Goal: Task Accomplishment & Management: Complete application form

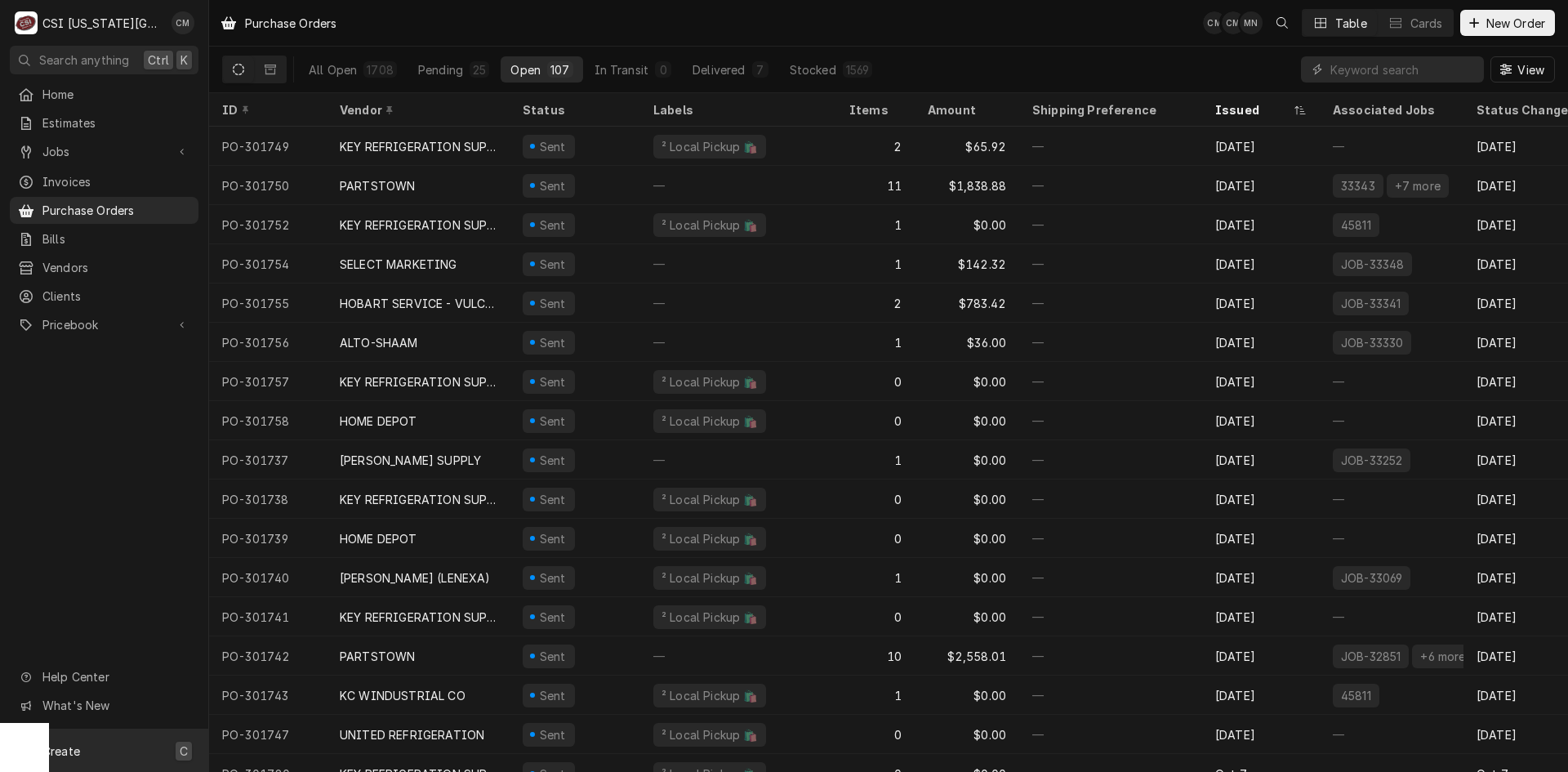
click at [74, 750] on span "Create" at bounding box center [61, 750] width 37 height 14
click at [309, 694] on div "Purchase Order" at bounding box center [305, 694] width 110 height 17
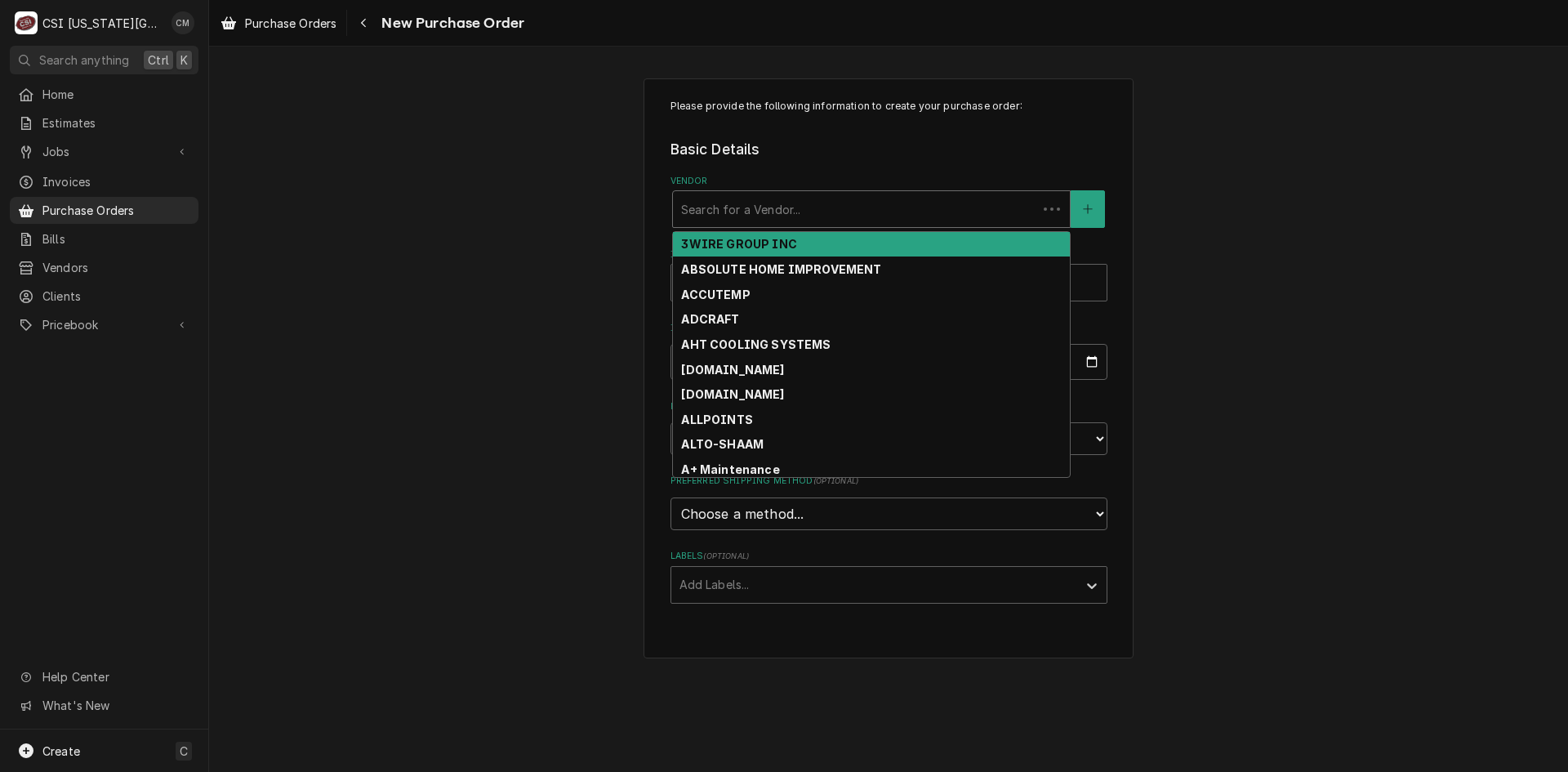
click at [812, 207] on div "Vendor" at bounding box center [854, 209] width 348 height 29
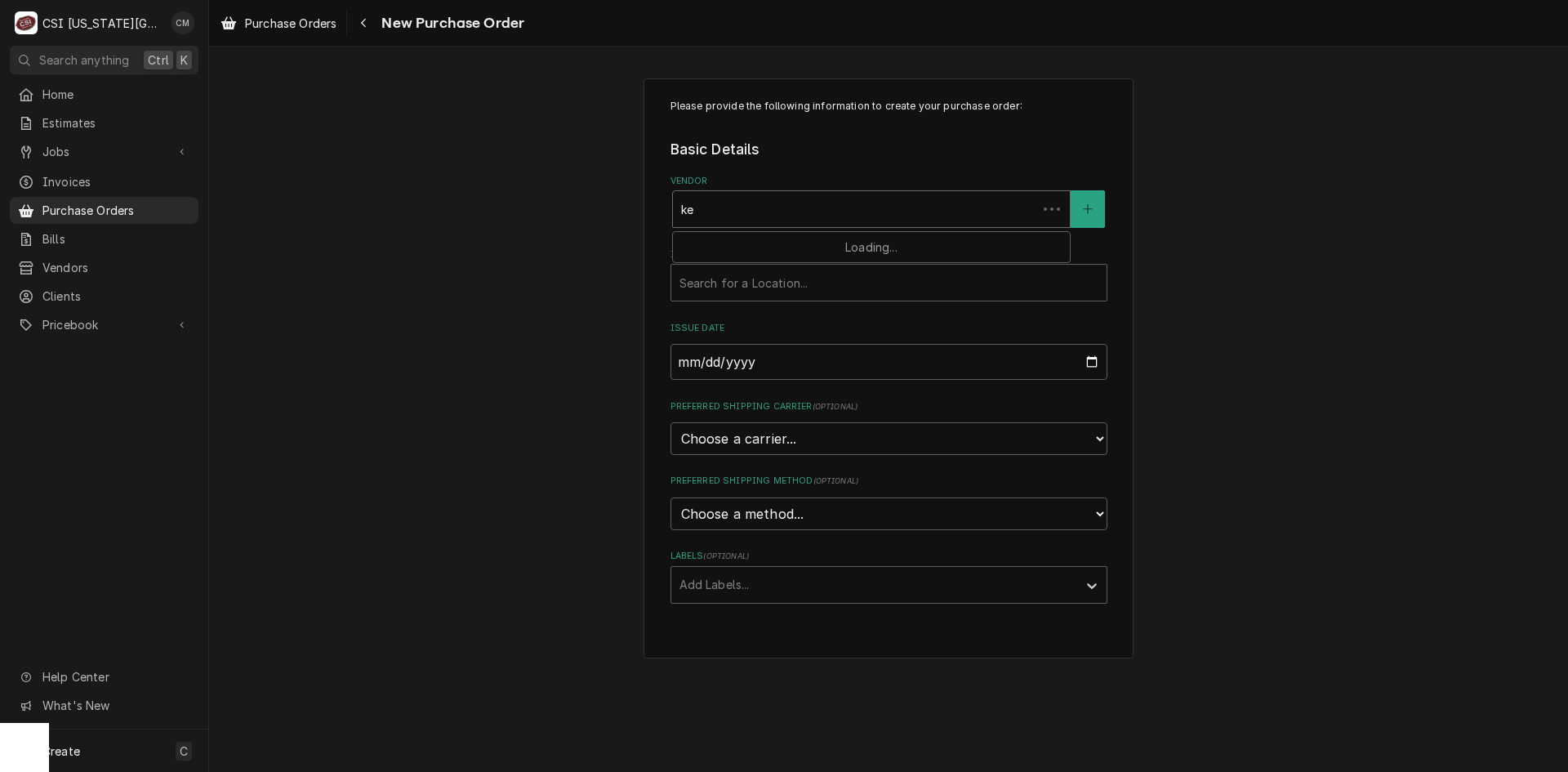
type input "key"
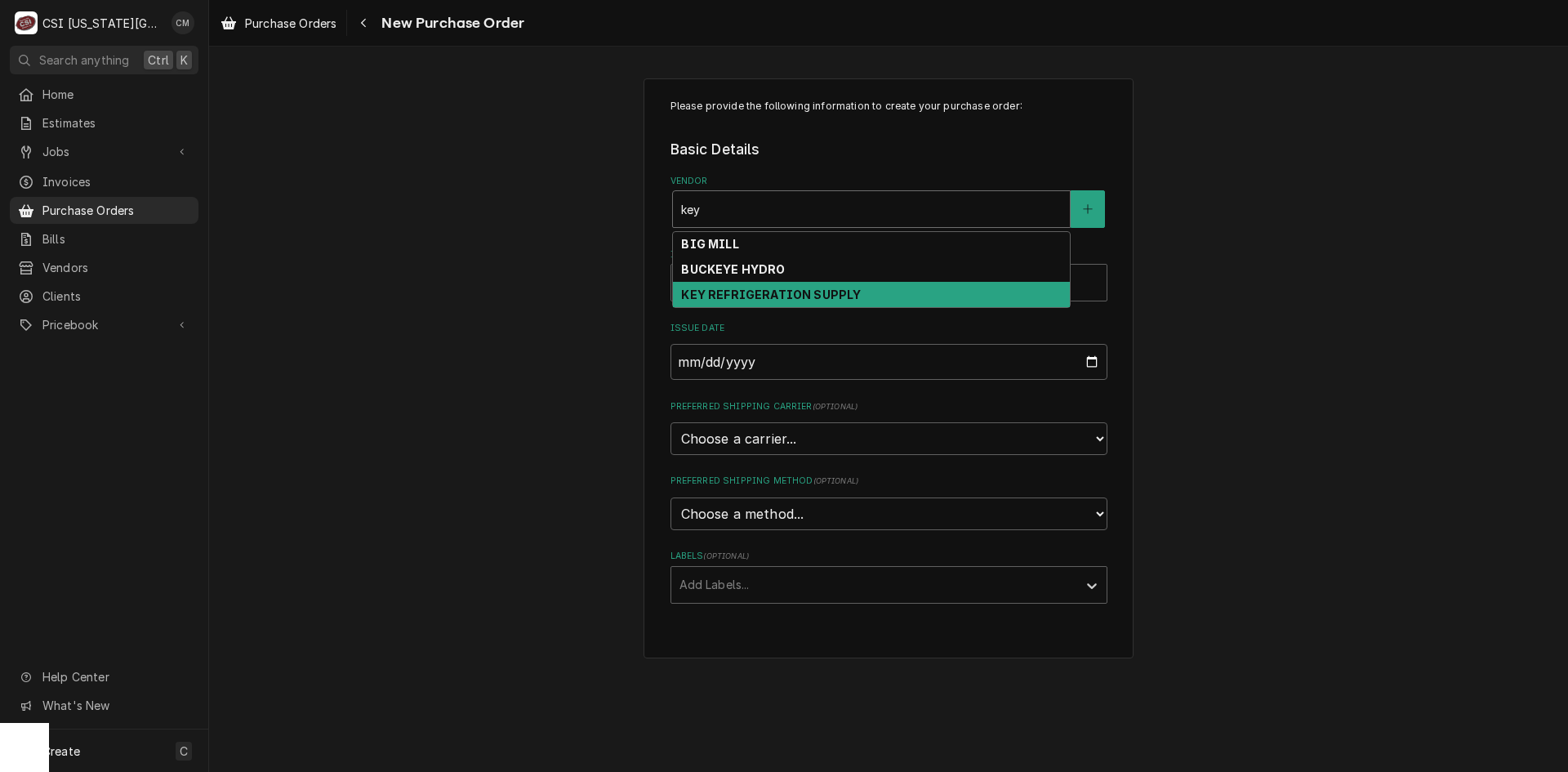
click at [791, 291] on strong "KEY REFRIGERATION SUPPLY" at bounding box center [771, 294] width 180 height 14
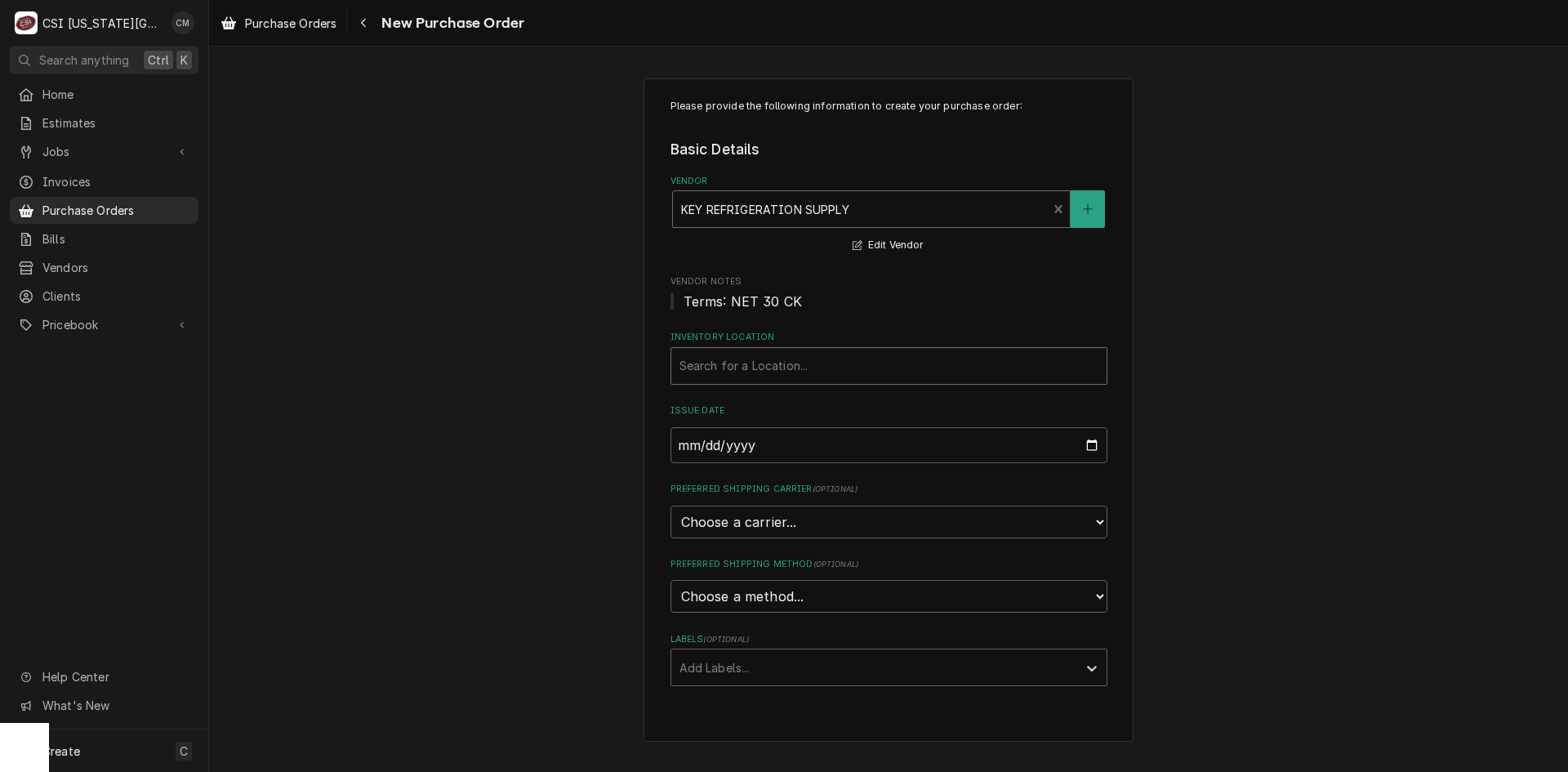
click at [798, 362] on div "Inventory Location" at bounding box center [888, 365] width 419 height 29
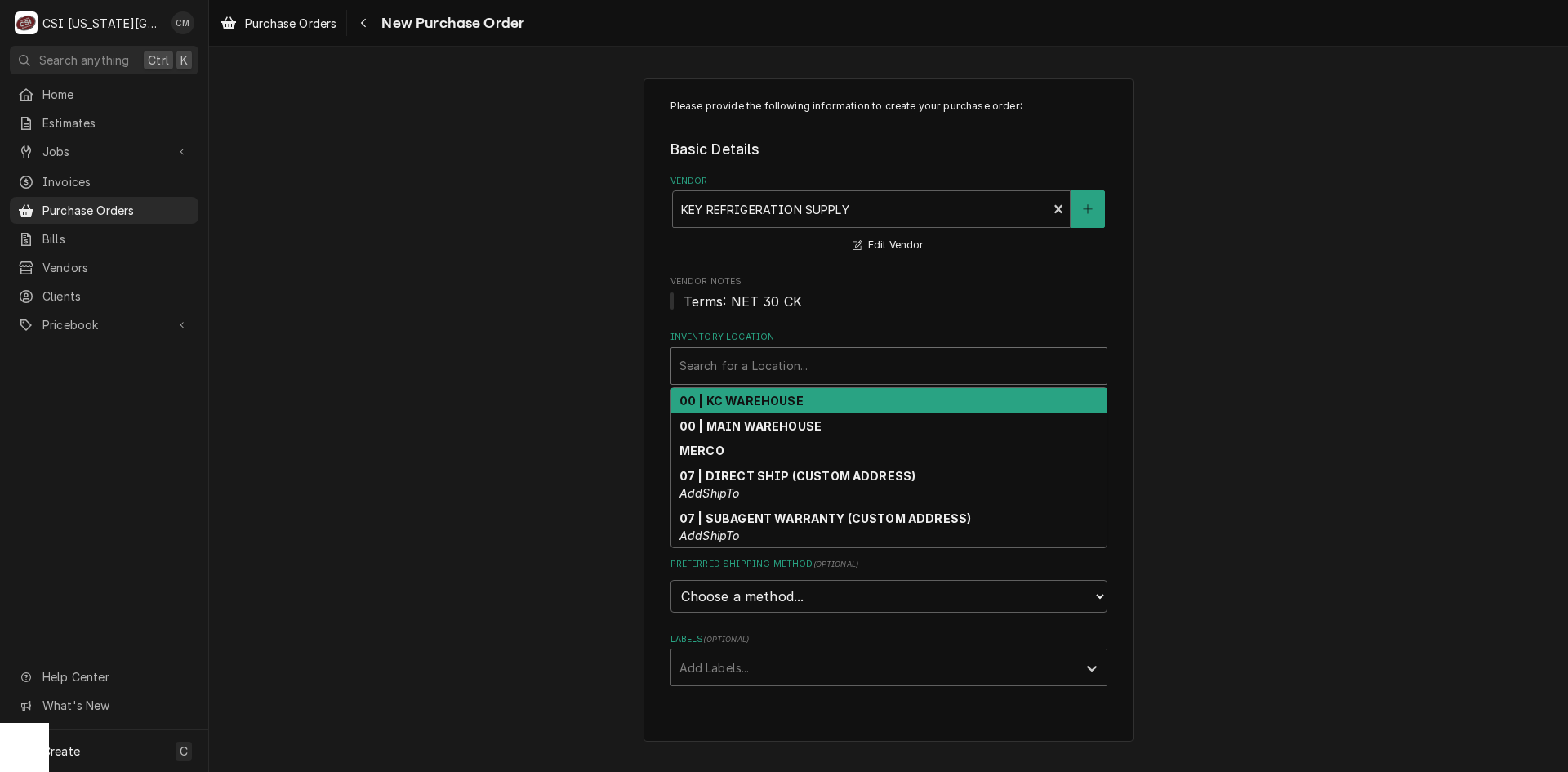
click at [806, 396] on div "00 | KC WAREHOUSE" at bounding box center [889, 400] width 436 height 25
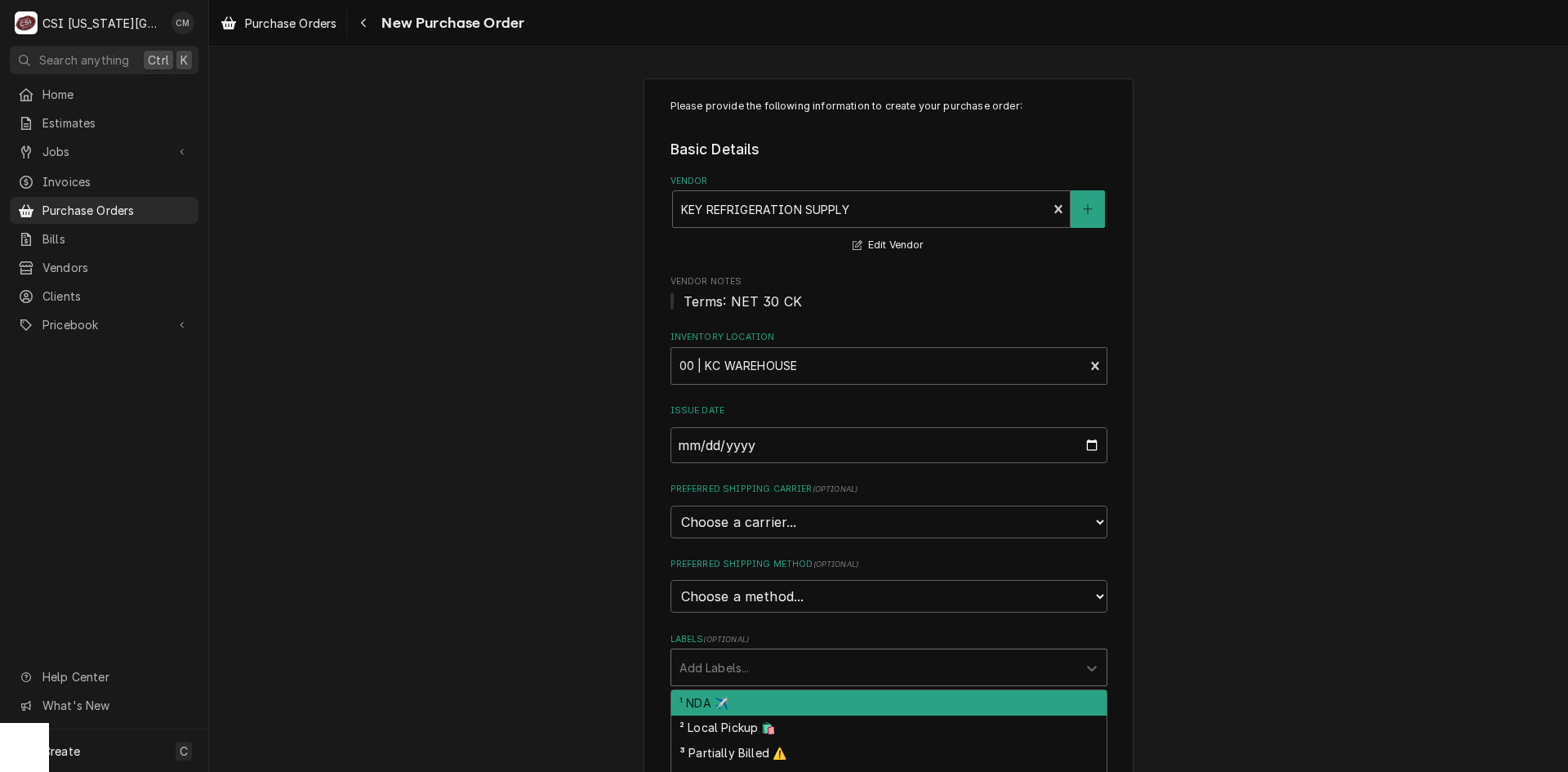
click at [818, 661] on div "Labels" at bounding box center [874, 667] width 390 height 29
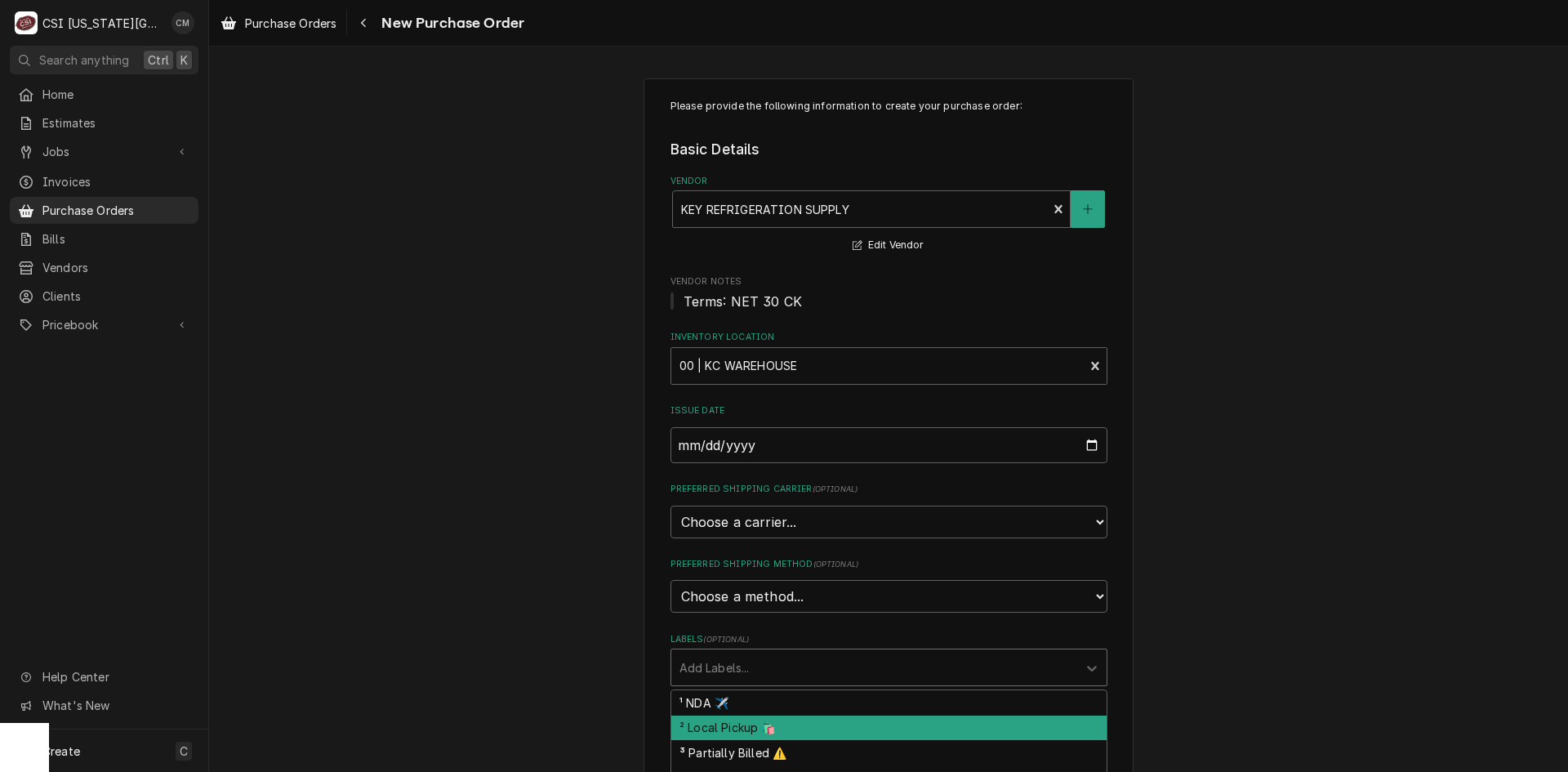
click at [712, 730] on div "² Local Pickup 🛍️" at bounding box center [889, 728] width 436 height 25
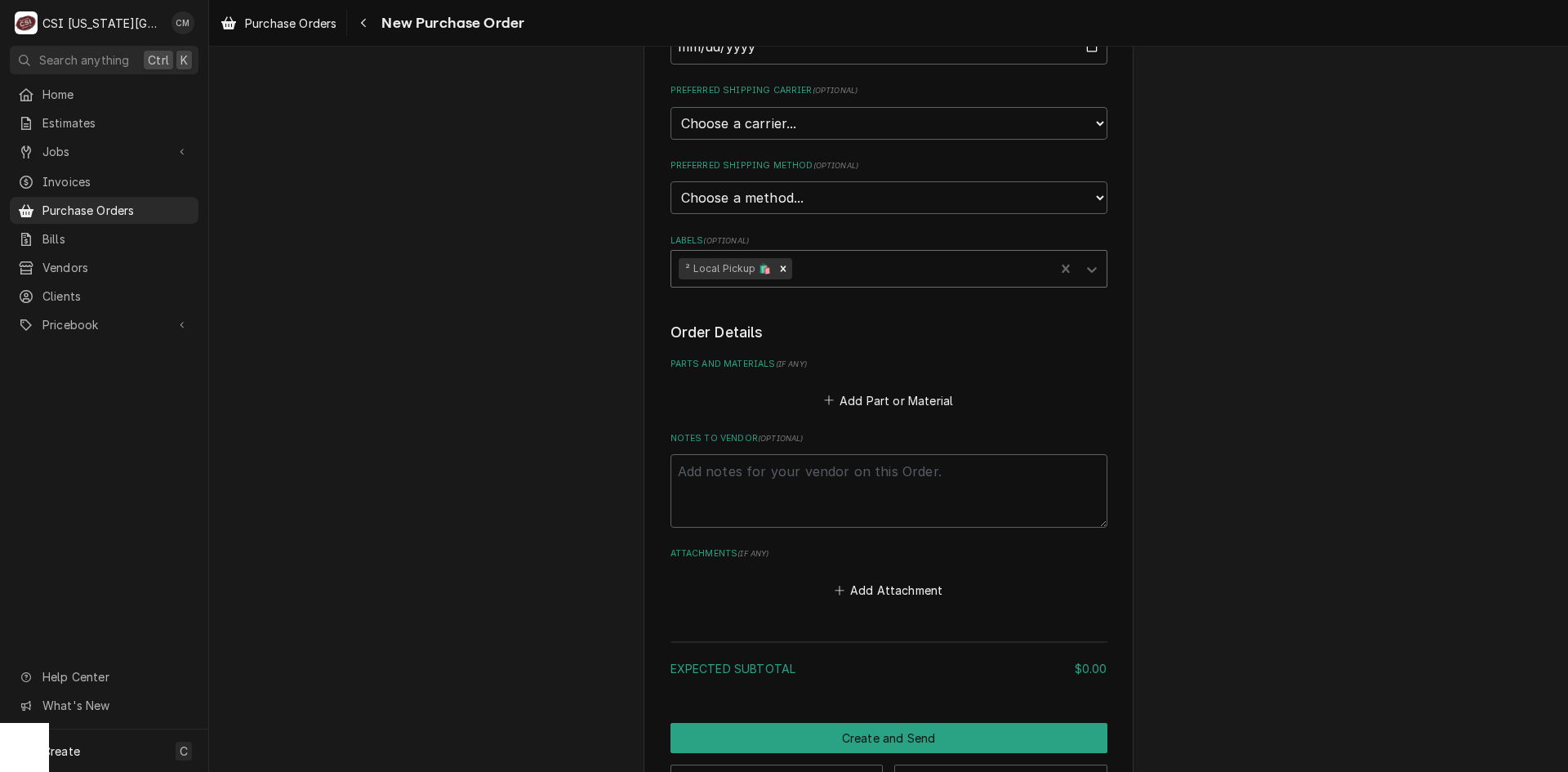
scroll to position [408, 0]
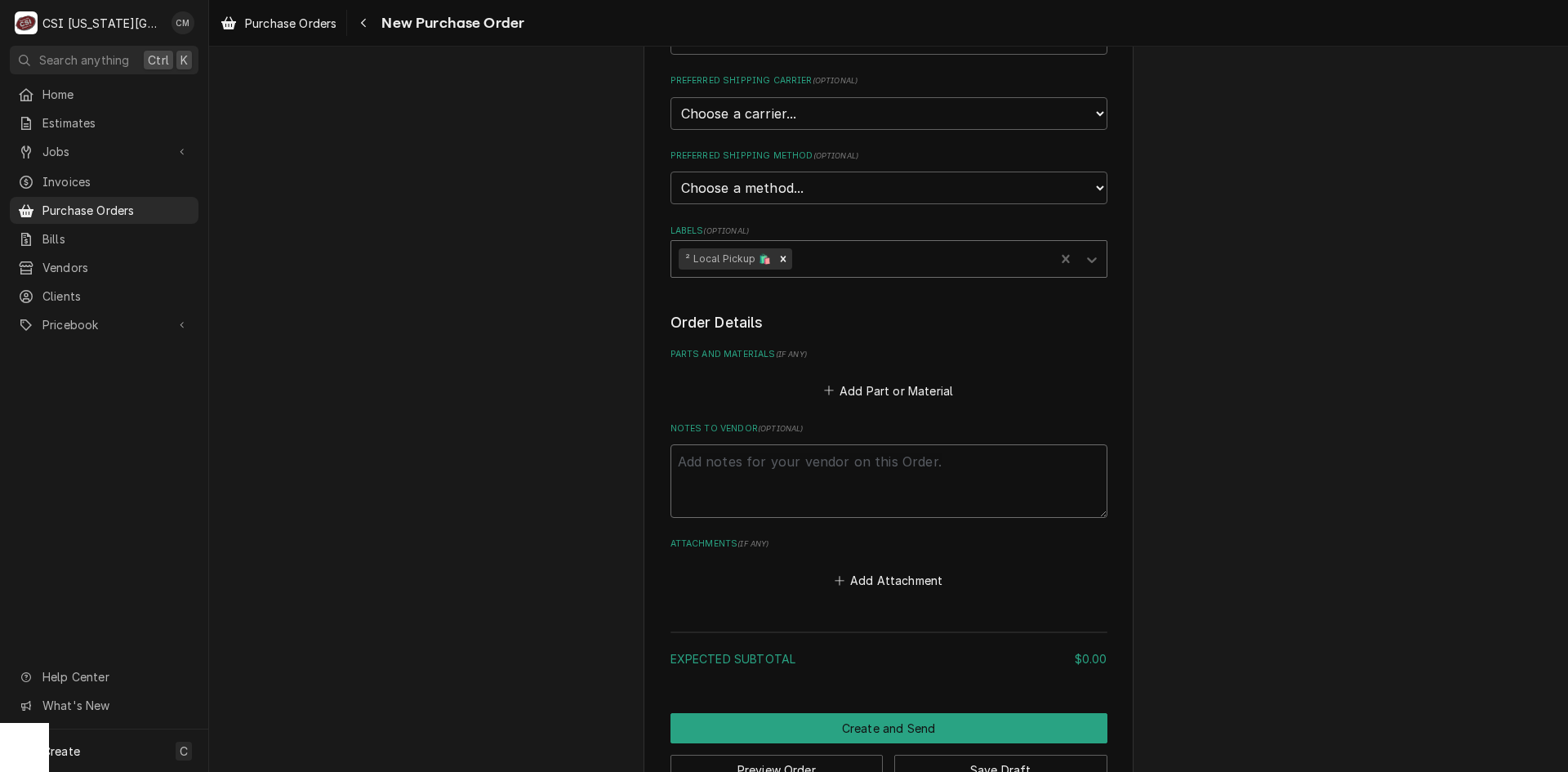
click at [757, 469] on textarea "Notes to Vendor ( optional )" at bounding box center [889, 481] width 436 height 73
type textarea "x"
type textarea "Z"
type textarea "x"
type textarea "Za"
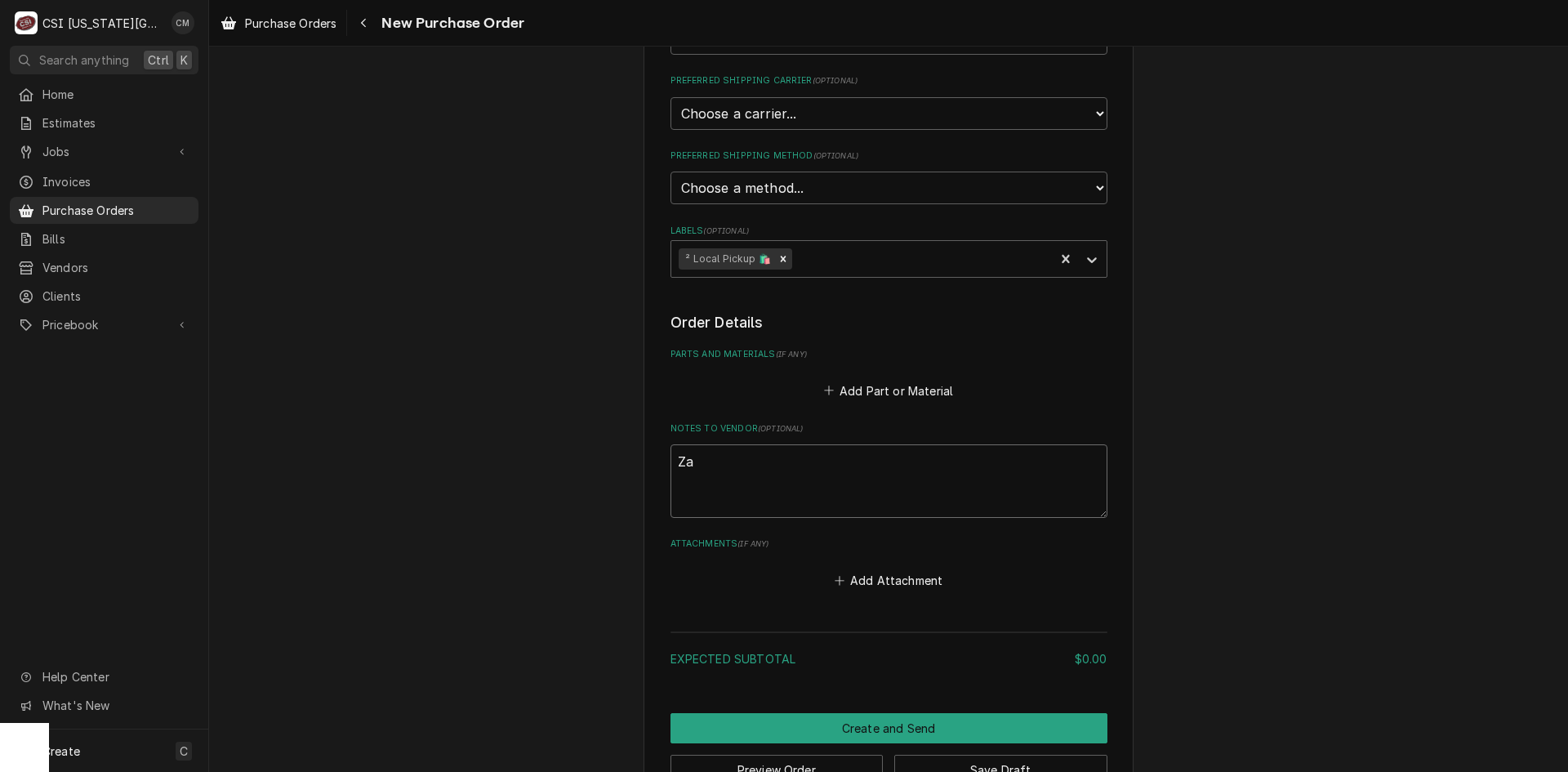
type textarea "x"
type textarea "Zac"
type textarea "x"
type textarea "Zach"
type textarea "x"
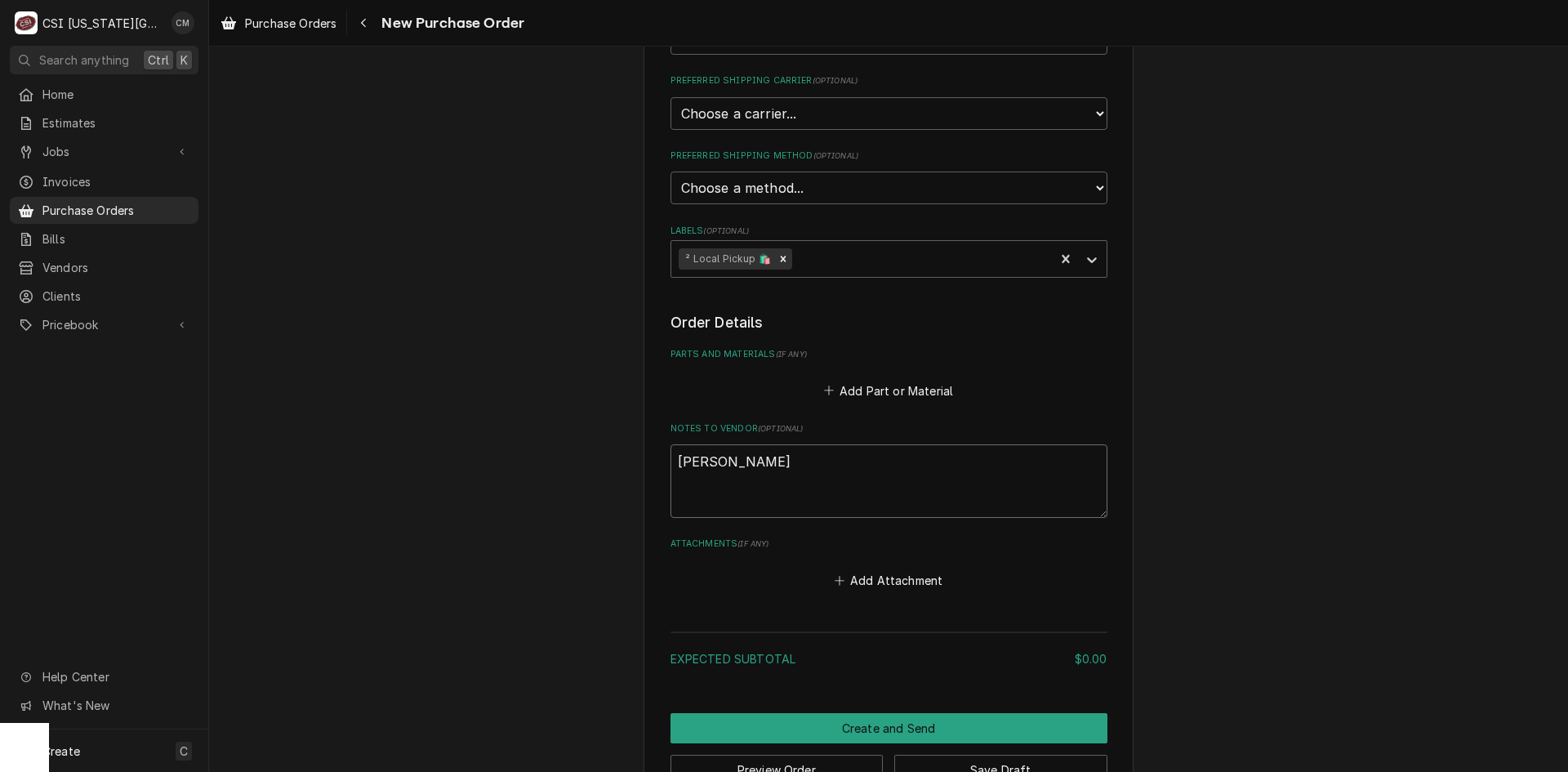
type textarea "Zac"
type textarea "x"
type textarea "Za"
type textarea "x"
type textarea "Z"
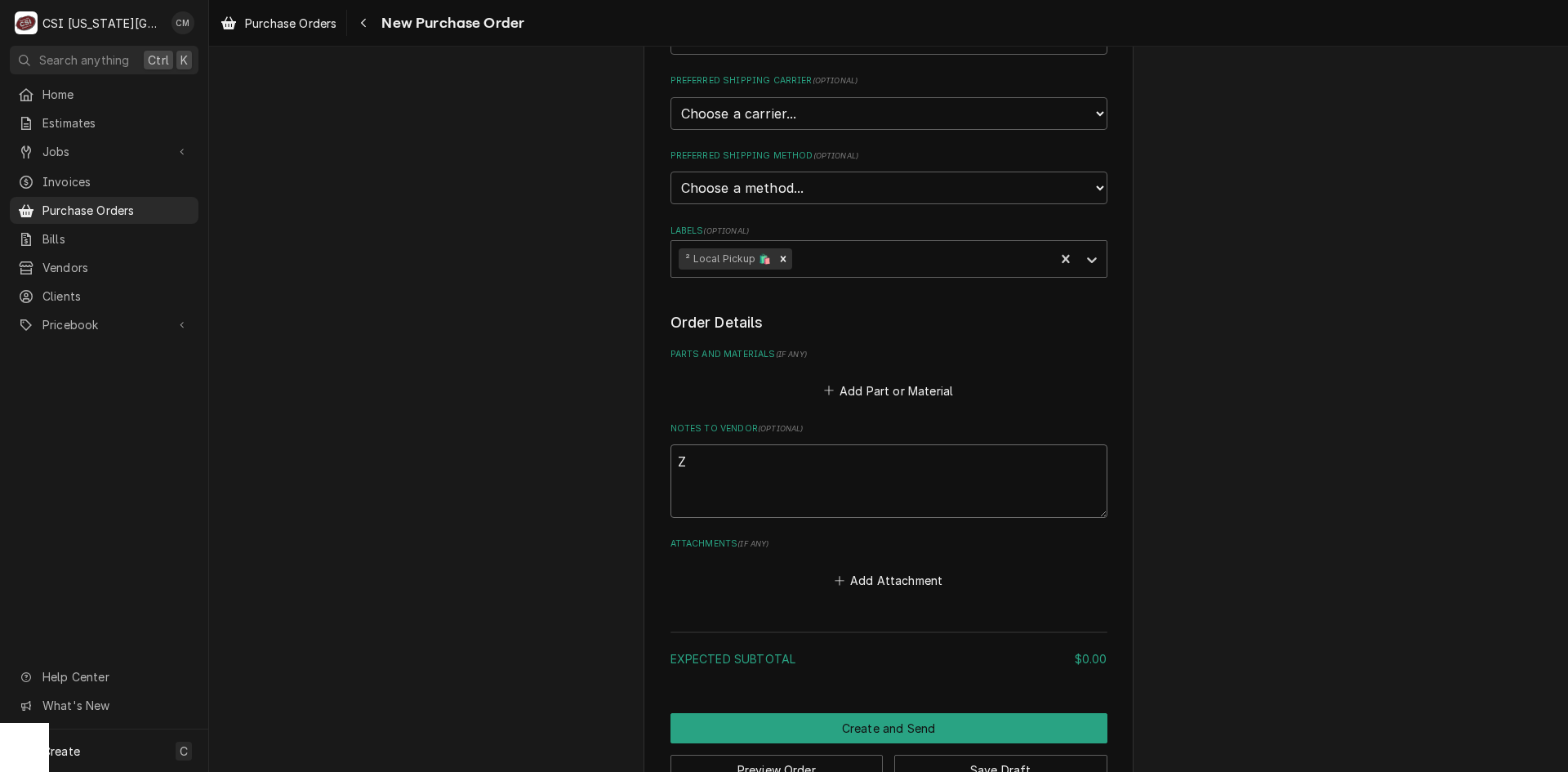
type textarea "x"
type textarea "H"
type textarea "x"
type textarea "Ha"
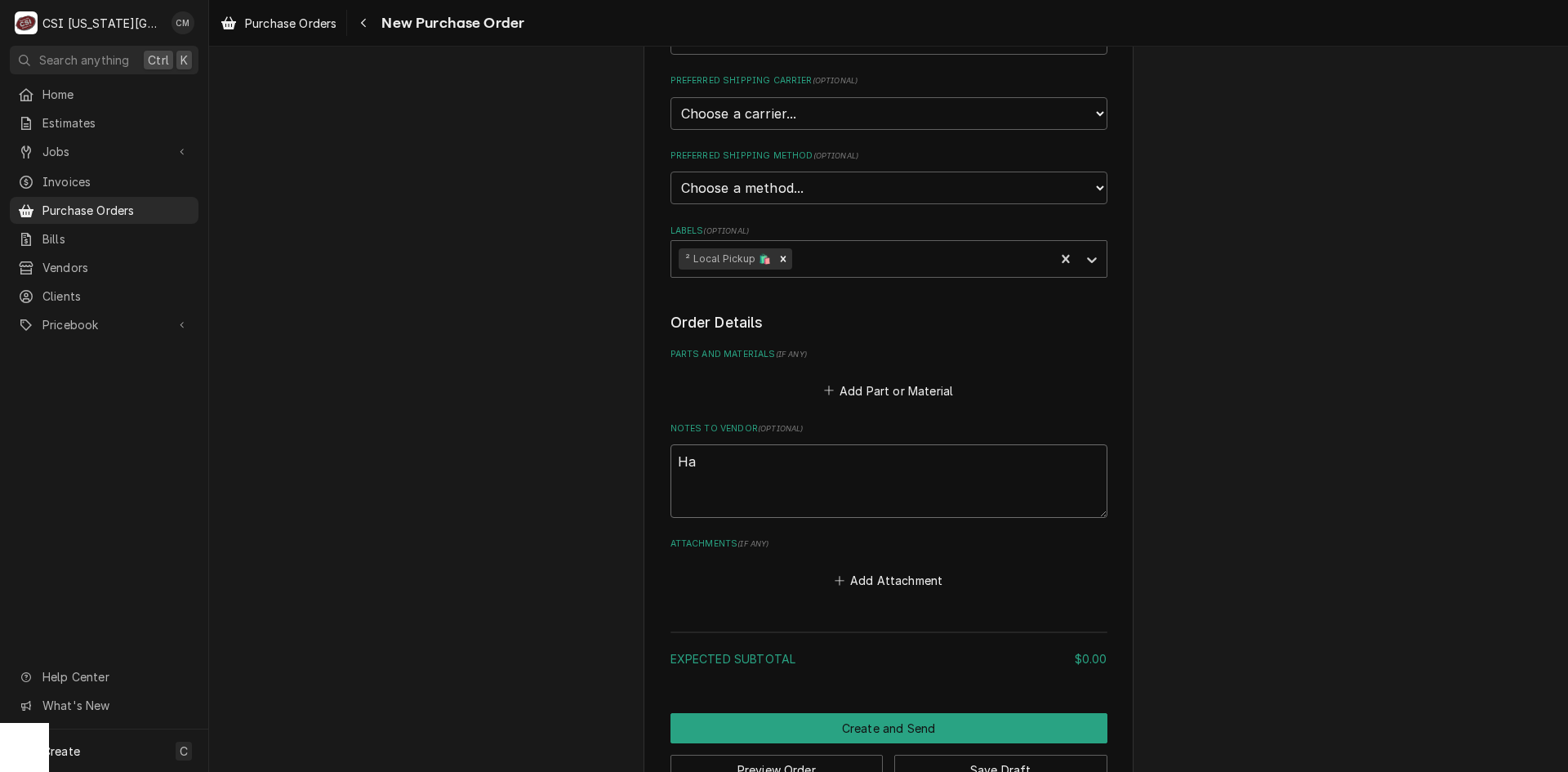
type textarea "x"
type textarea "Har"
type textarea "x"
type textarea "Harr"
type textarea "x"
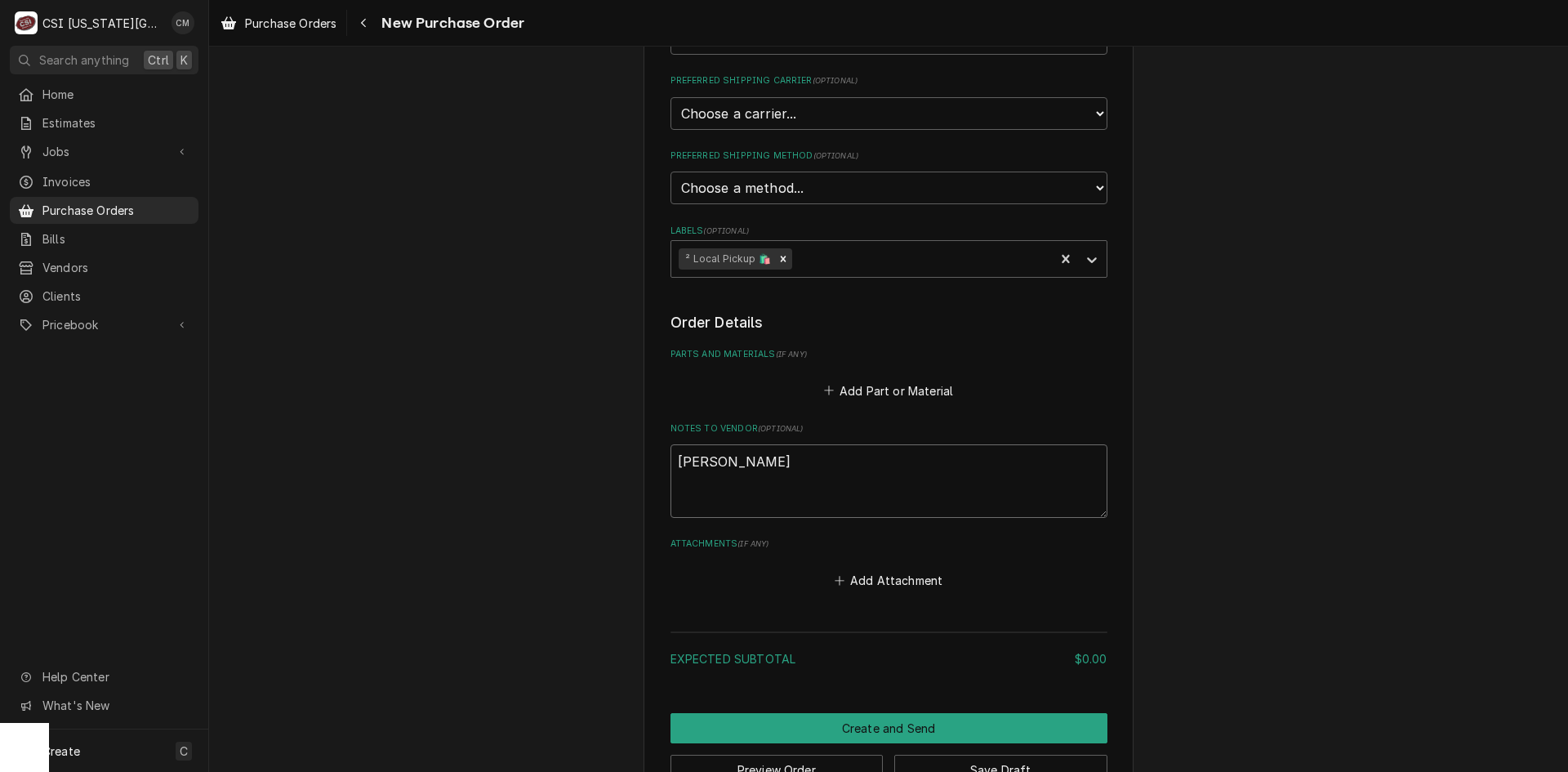
type textarea "Harri"
type textarea "x"
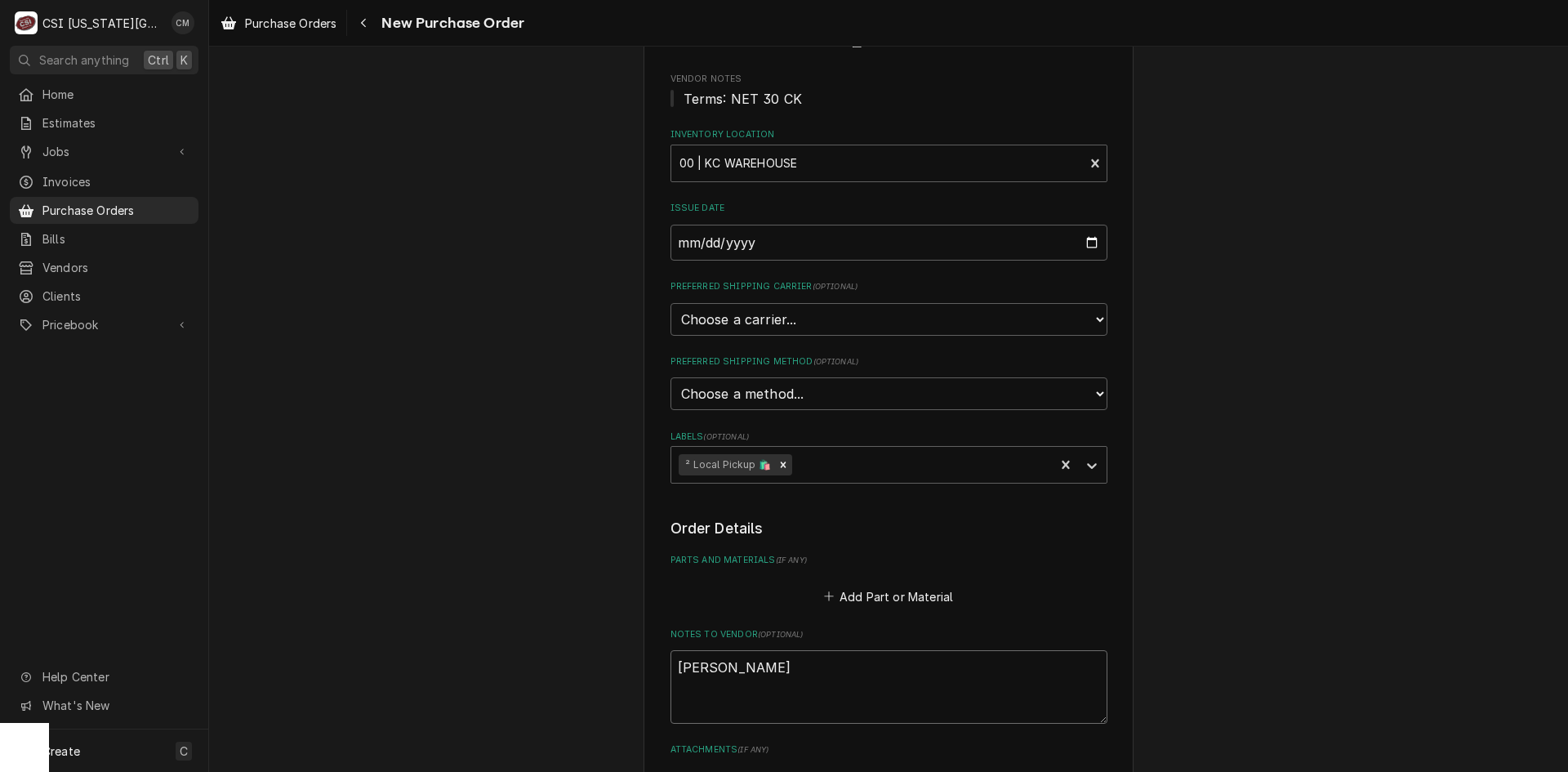
scroll to position [456, 0]
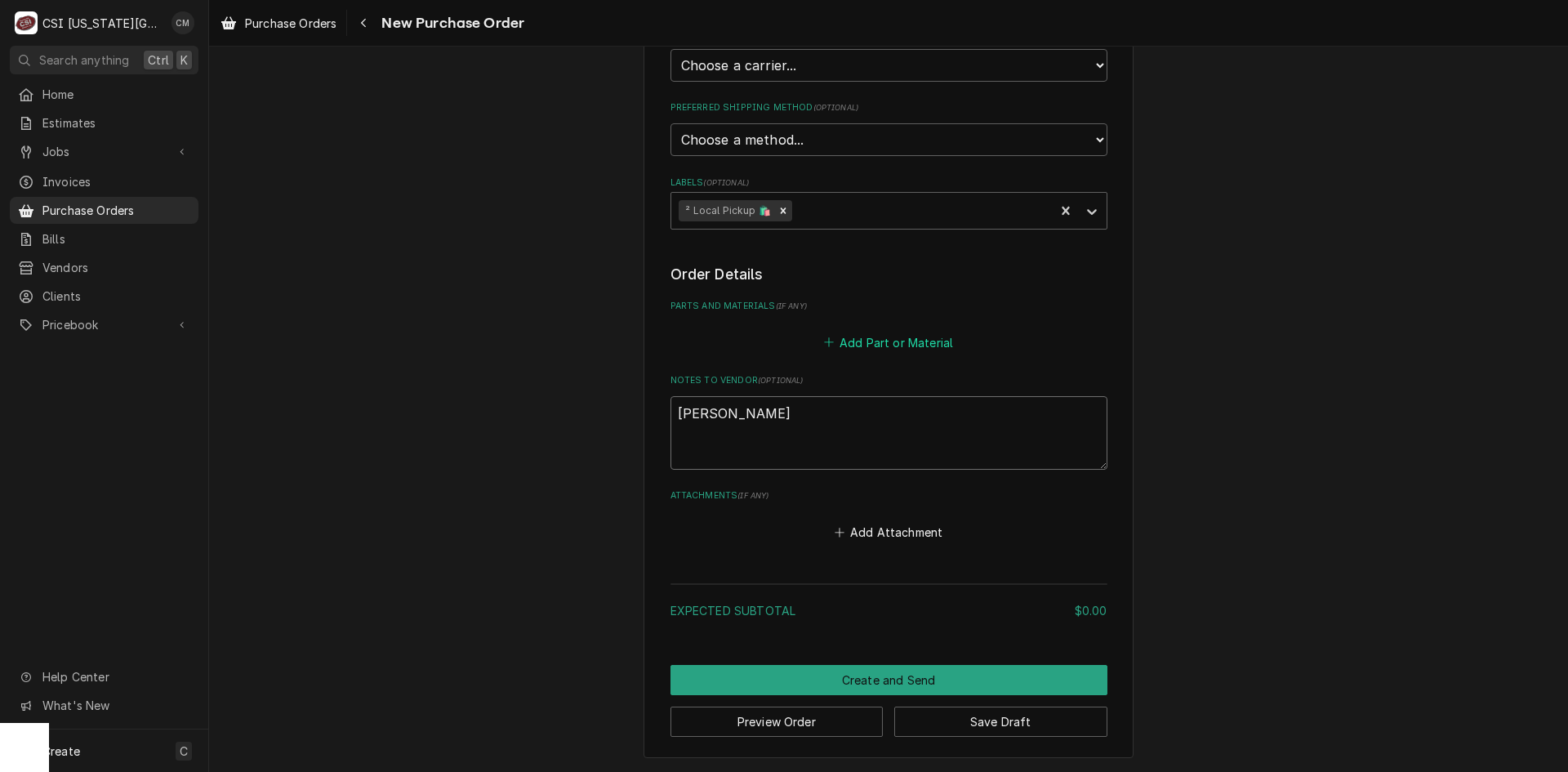
type textarea "Harris"
click at [893, 343] on button "Add Part or Material" at bounding box center [888, 342] width 135 height 22
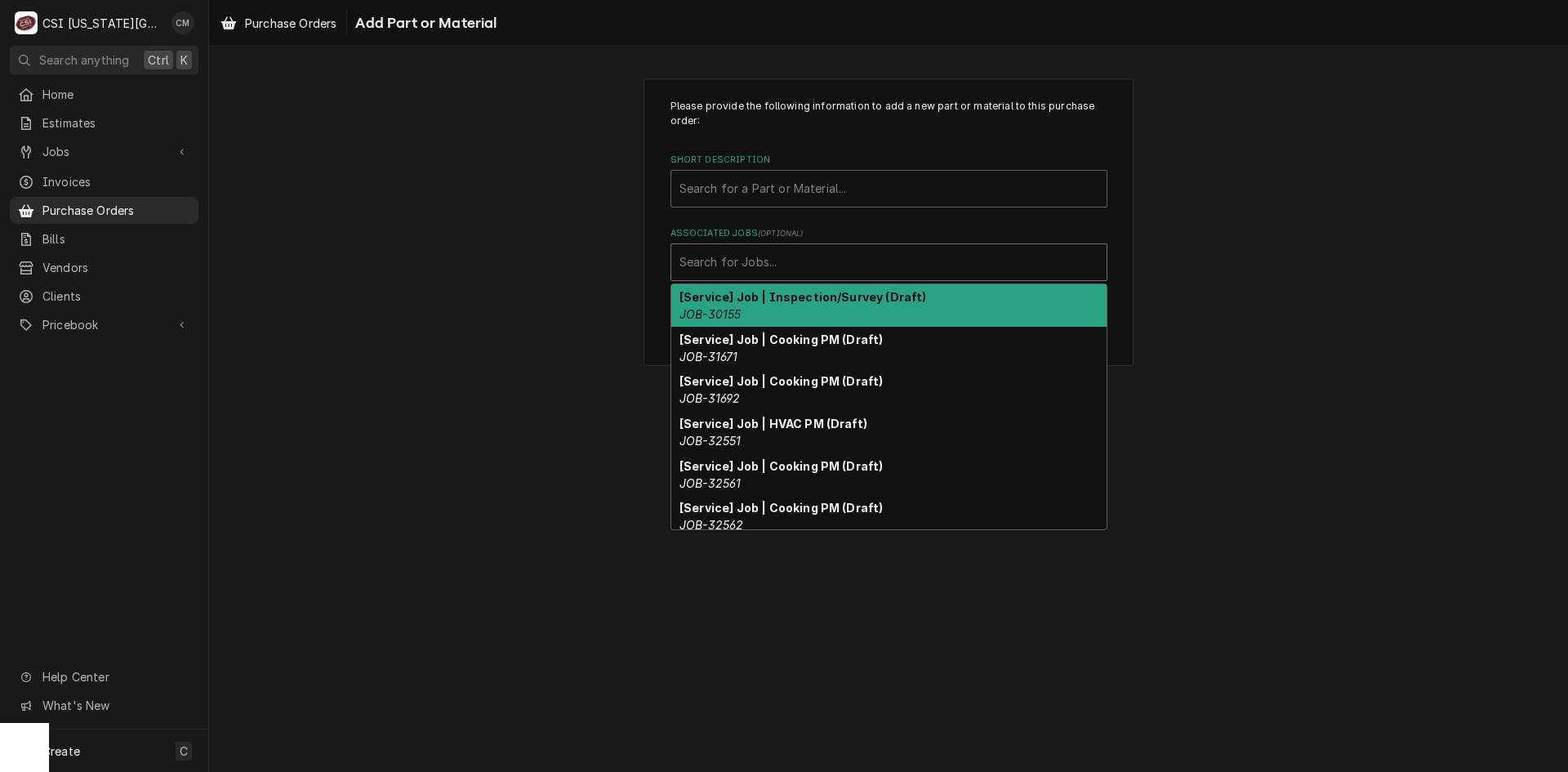
click at [805, 259] on div "Associated Jobs" at bounding box center [888, 261] width 419 height 29
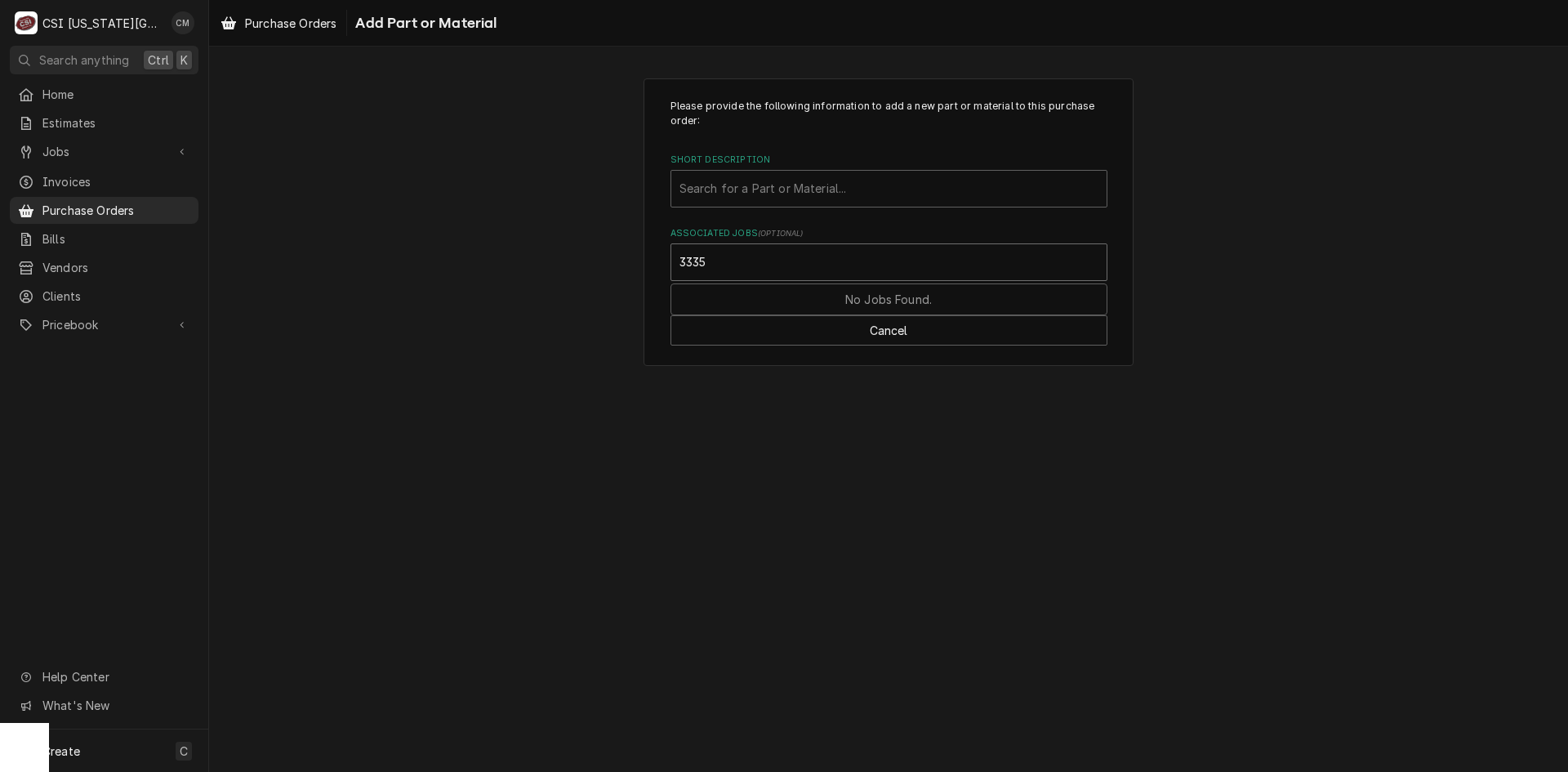
type input "33353"
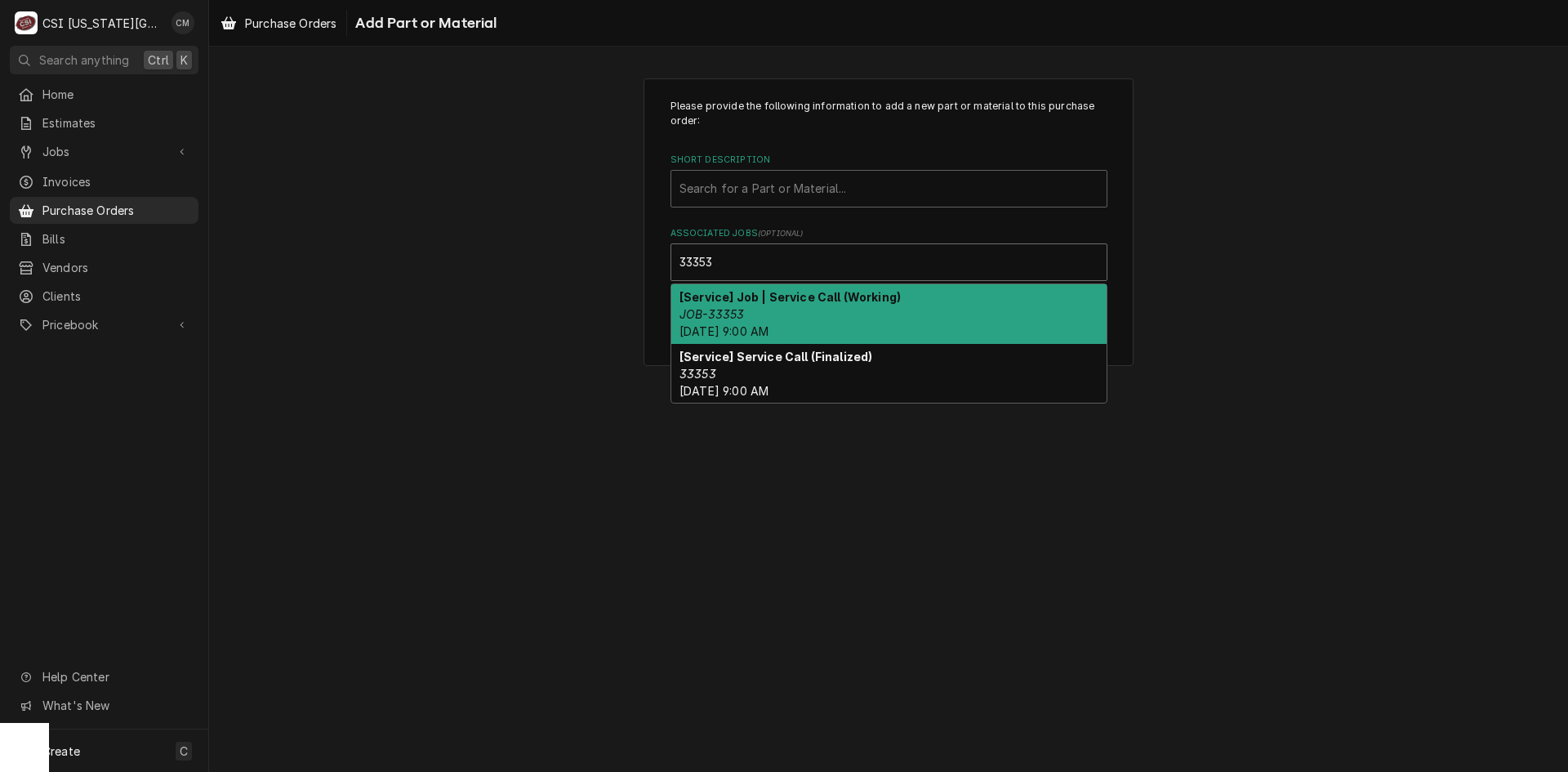
click at [850, 312] on div "[Service] Job | Service Call (Working) JOB-33353 Fri, Oct 10th, 2025 - 9:00 AM" at bounding box center [889, 314] width 436 height 60
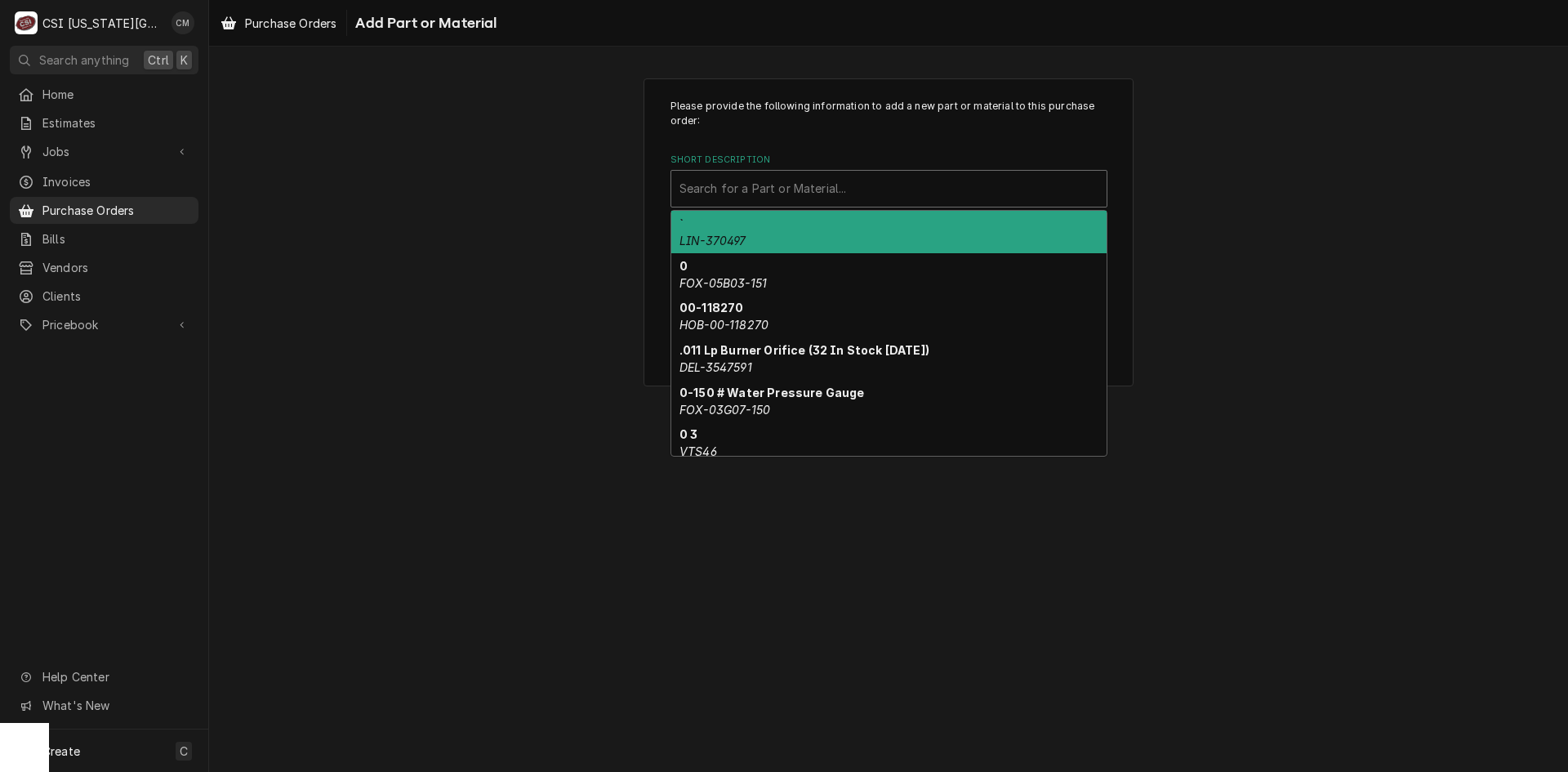
click at [824, 186] on div "Short Description" at bounding box center [888, 188] width 419 height 29
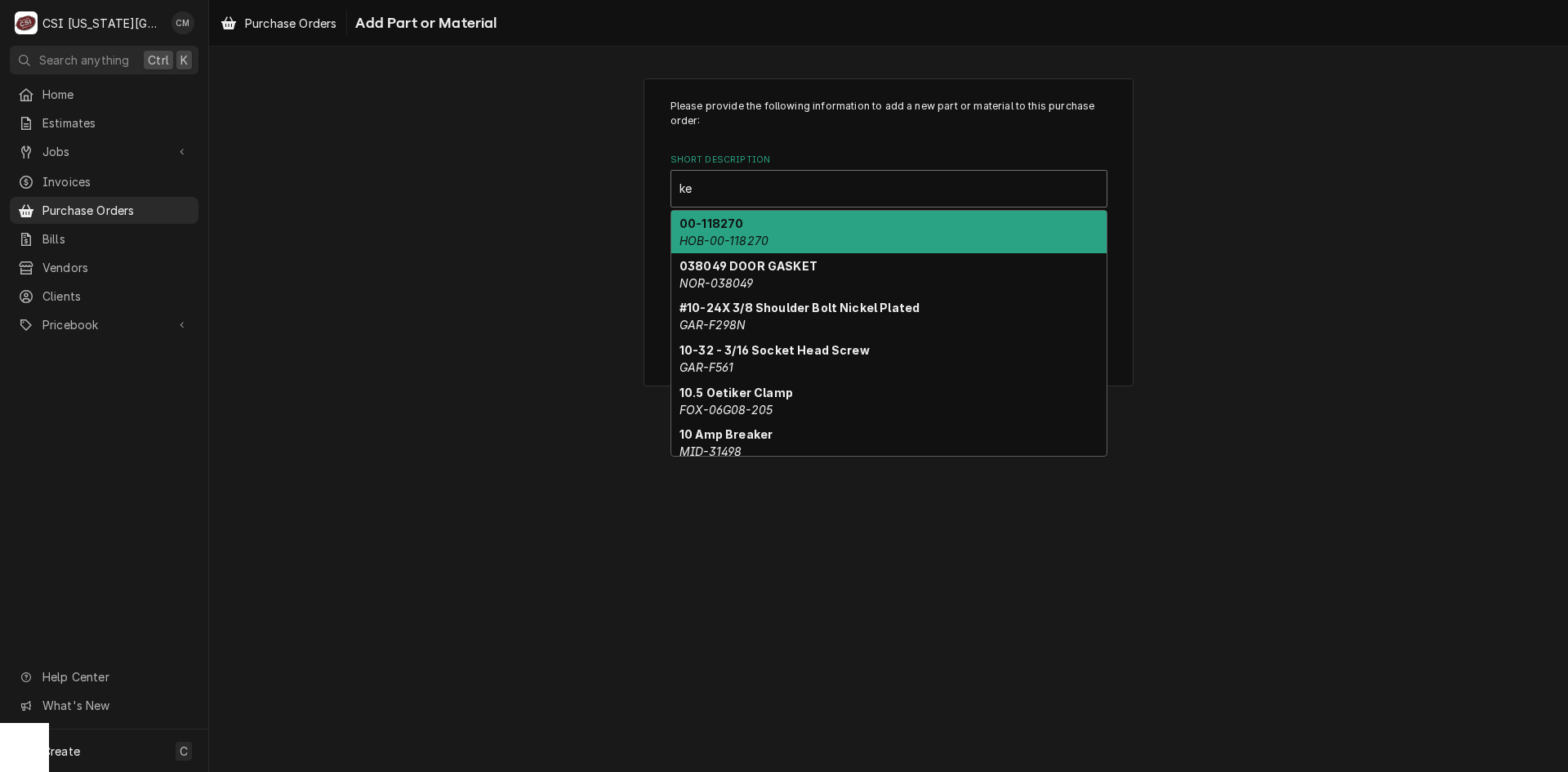
type input "k"
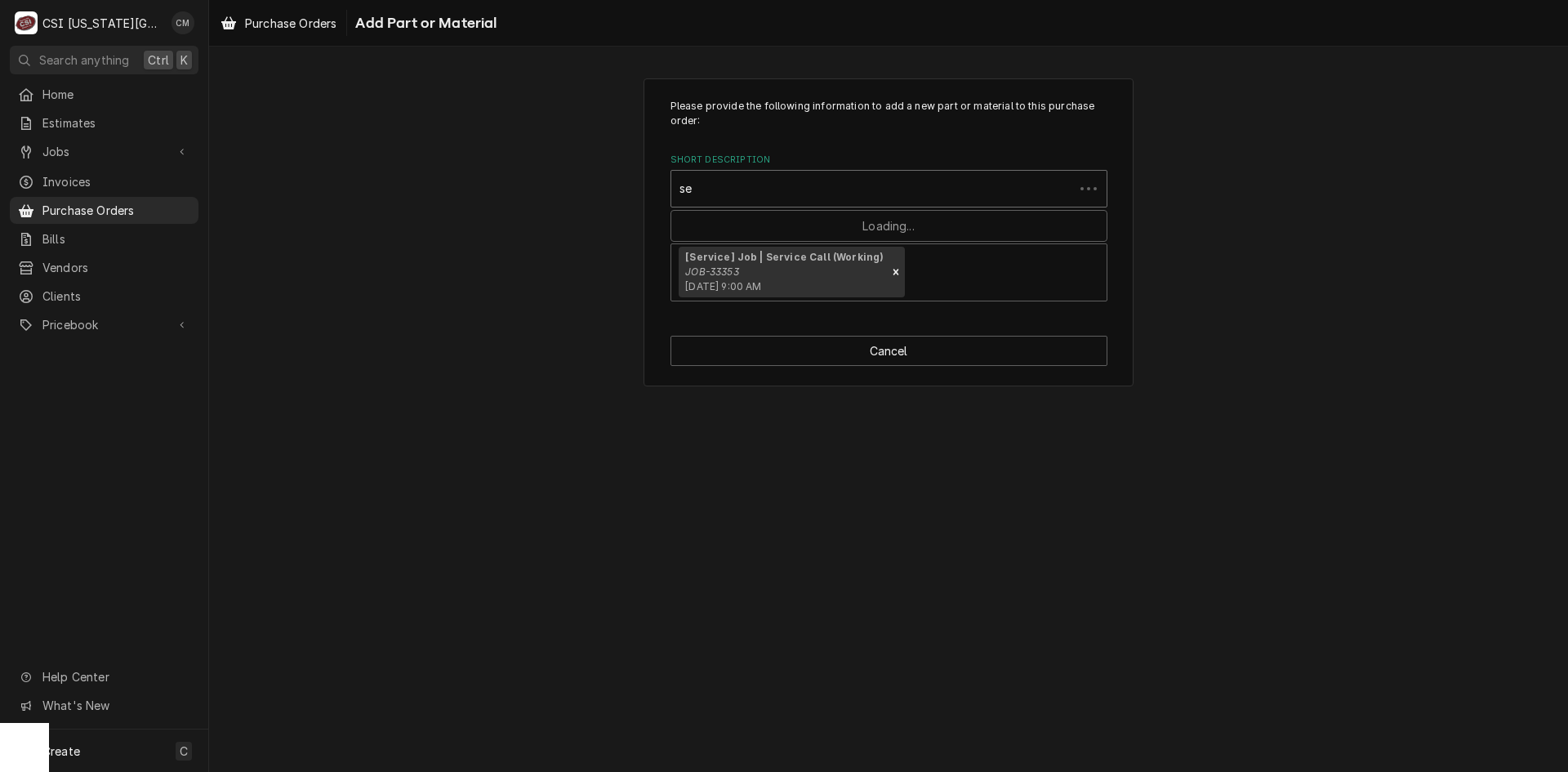
type input "s"
type input "i"
type input "m"
click at [864, 188] on div "Short Description" at bounding box center [888, 188] width 419 height 29
type input "s"
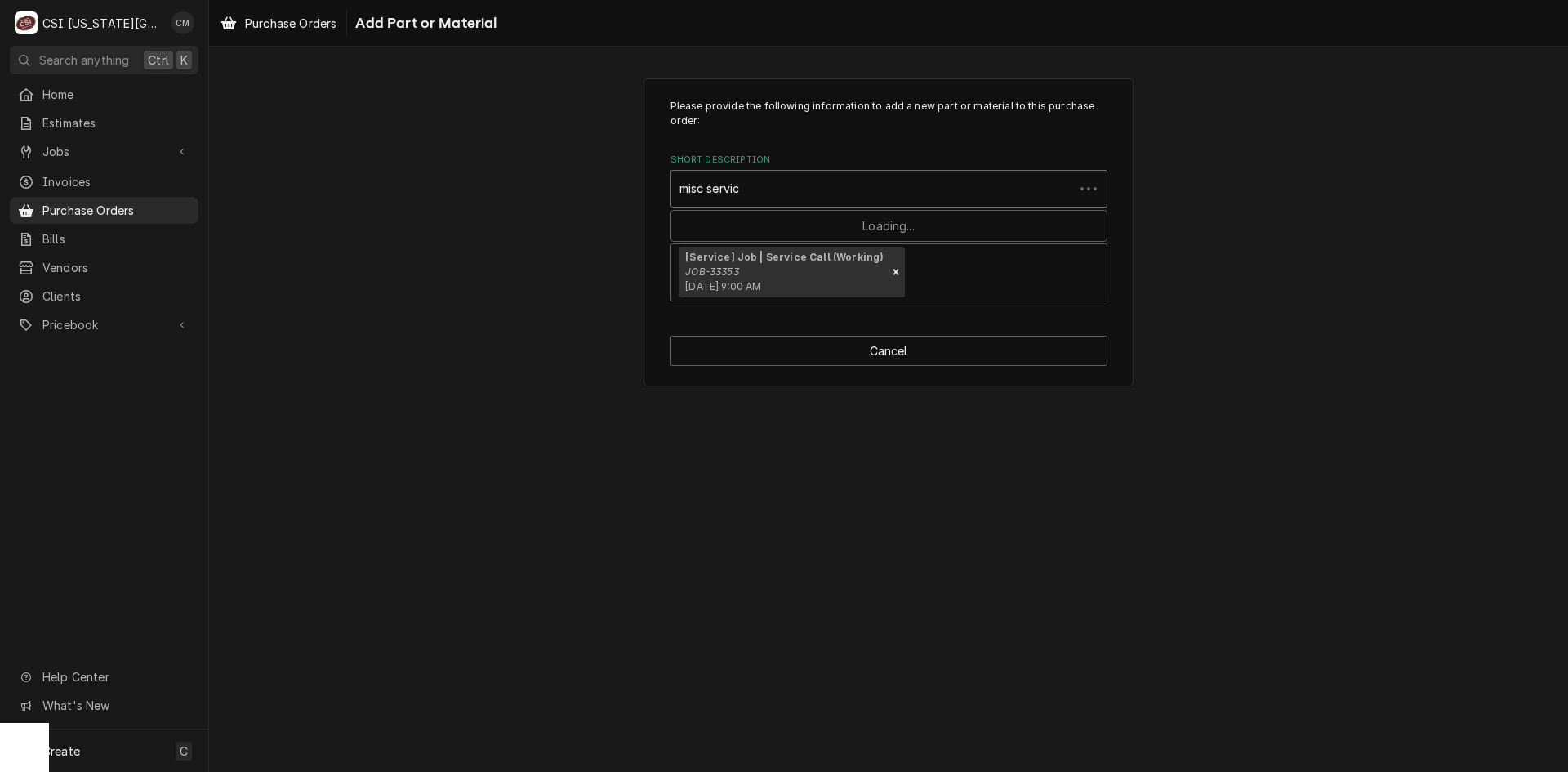
type input "misc service"
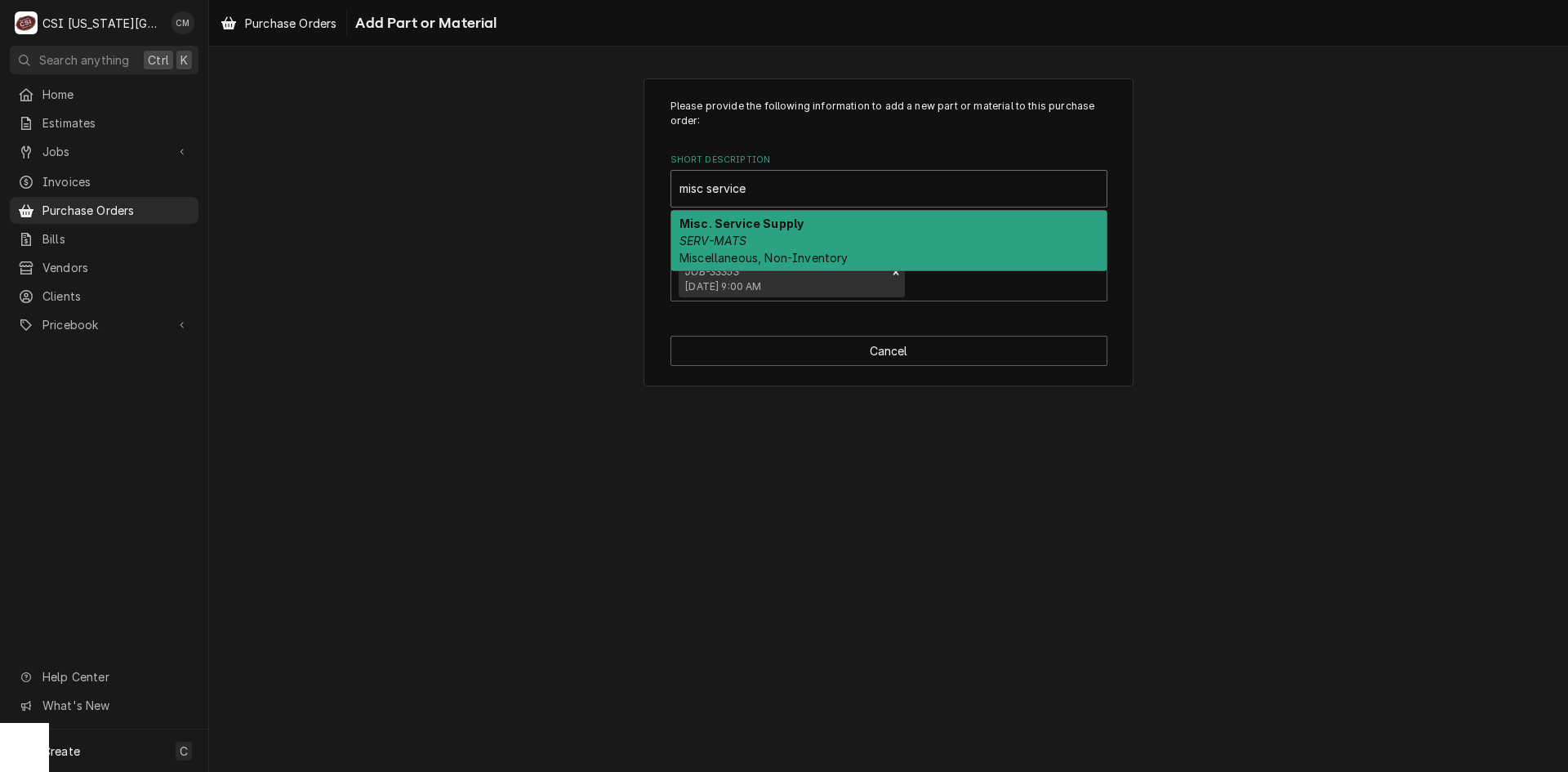
click at [862, 231] on div "Misc. Service Supply SERV-MATS Miscellaneous, Non-Inventory" at bounding box center [889, 241] width 436 height 60
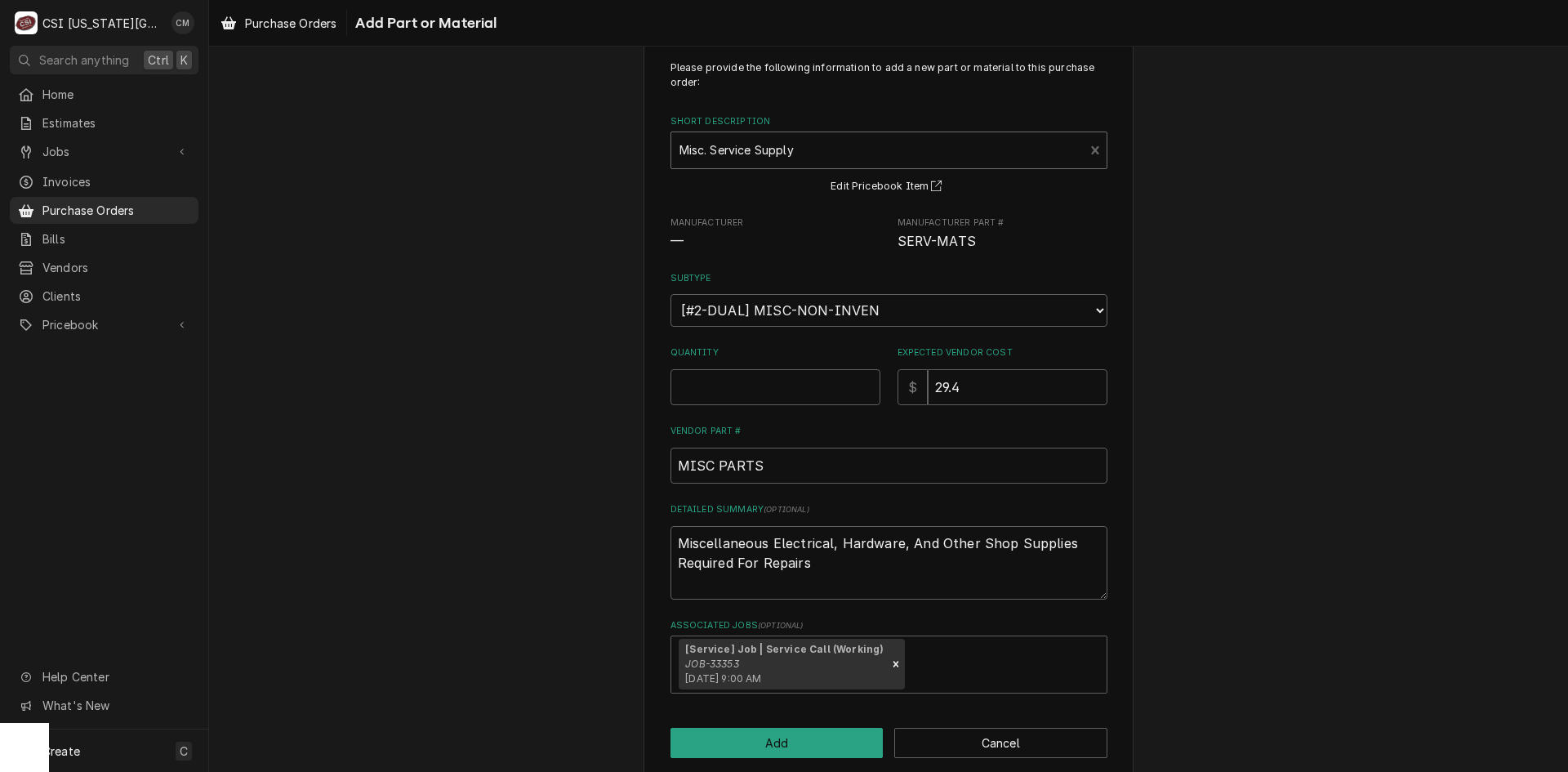
scroll to position [60, 0]
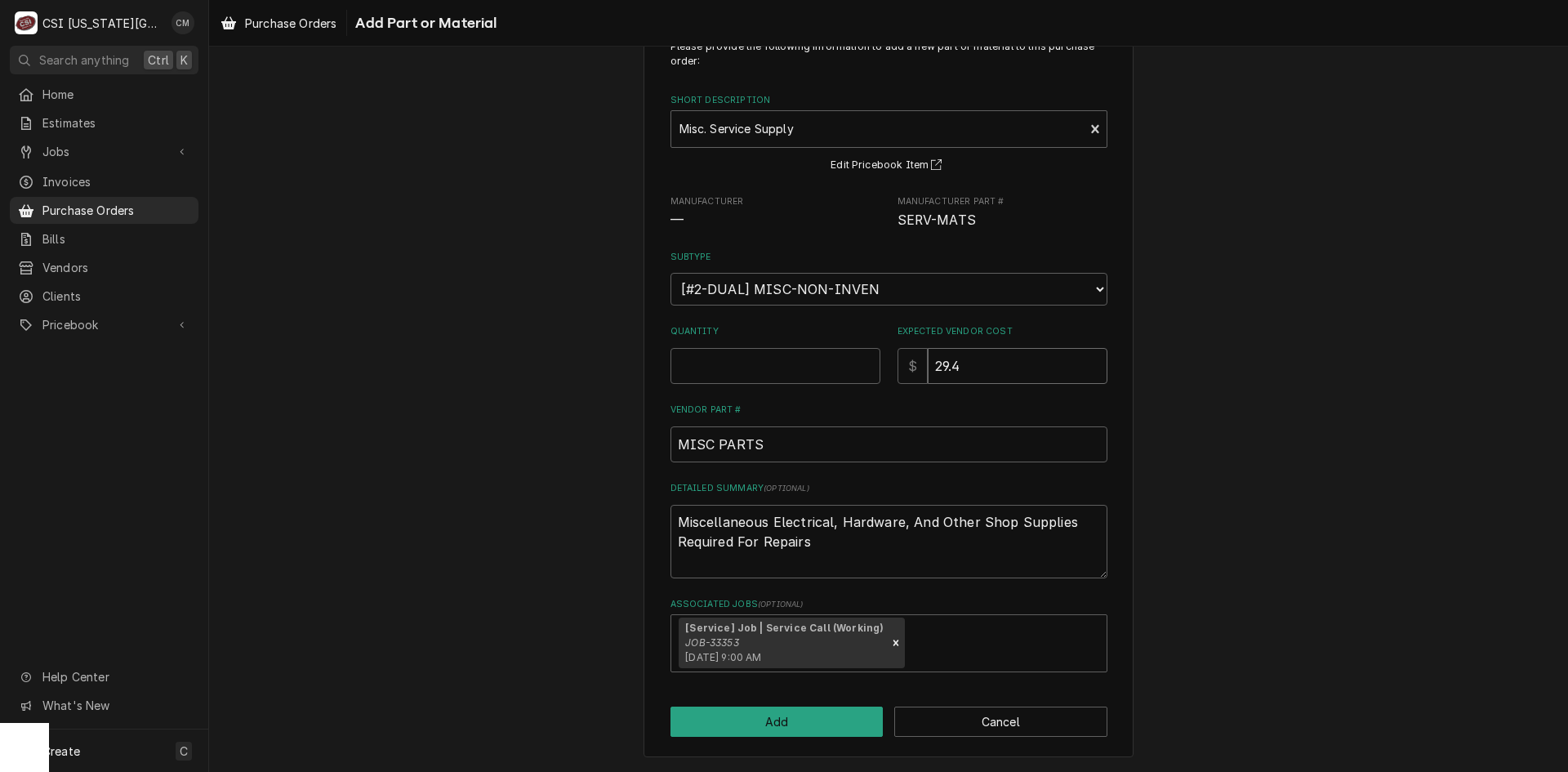
drag, startPoint x: 997, startPoint y: 374, endPoint x: 867, endPoint y: 375, distance: 130.0
click at [867, 375] on div "Quantity Expected Vendor Cost $ 29.4" at bounding box center [889, 354] width 436 height 58
type textarea "x"
type input "0"
click at [1174, 421] on div "Please provide the following information to add a new part or material to this …" at bounding box center [888, 388] width 1359 height 768
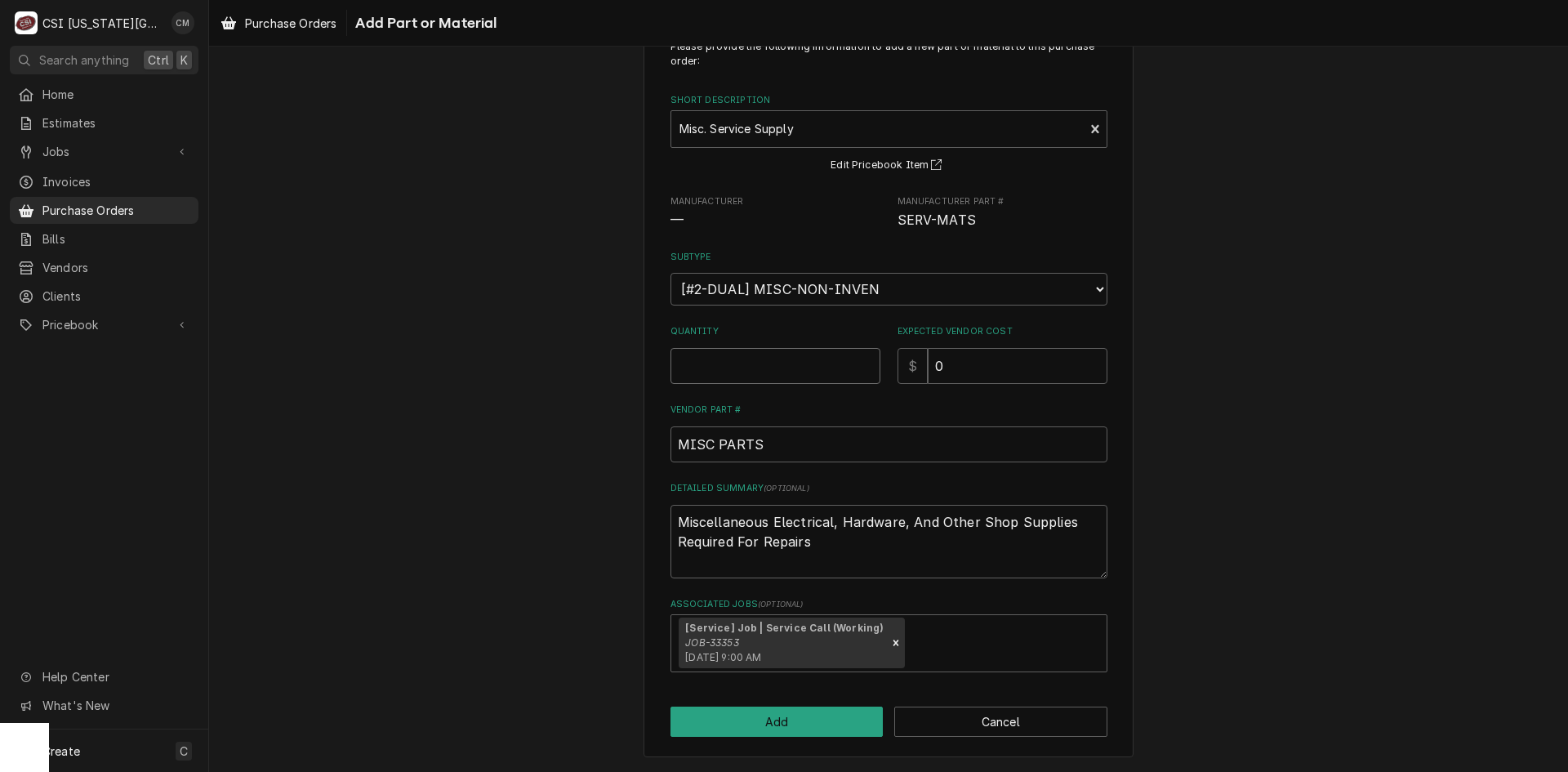
click at [747, 362] on input "Quantity" at bounding box center [776, 365] width 210 height 36
type textarea "x"
click at [803, 366] on input "1" at bounding box center [776, 365] width 210 height 36
type input "1"
click at [813, 728] on button "Add" at bounding box center [777, 721] width 214 height 30
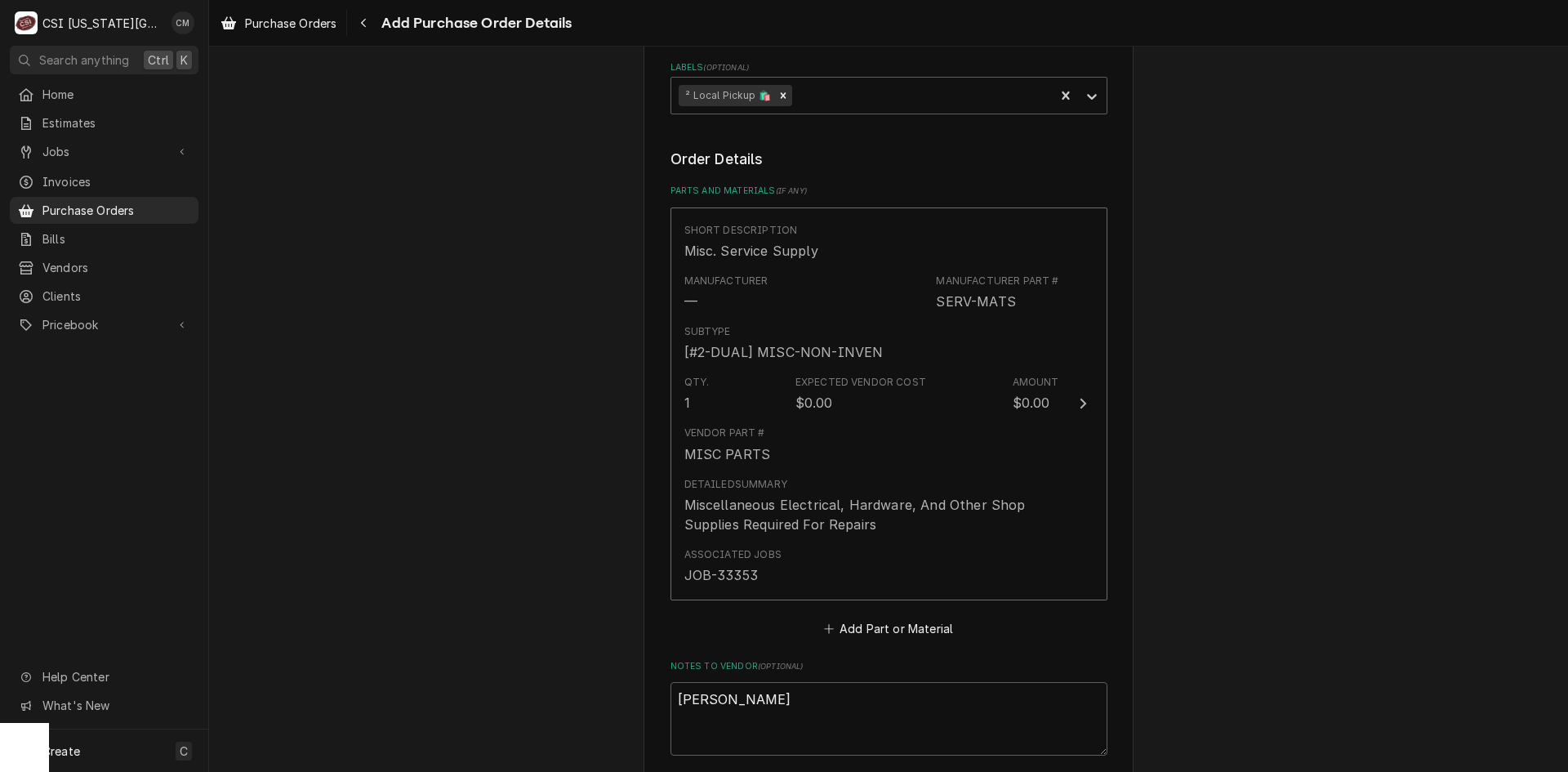
scroll to position [858, 0]
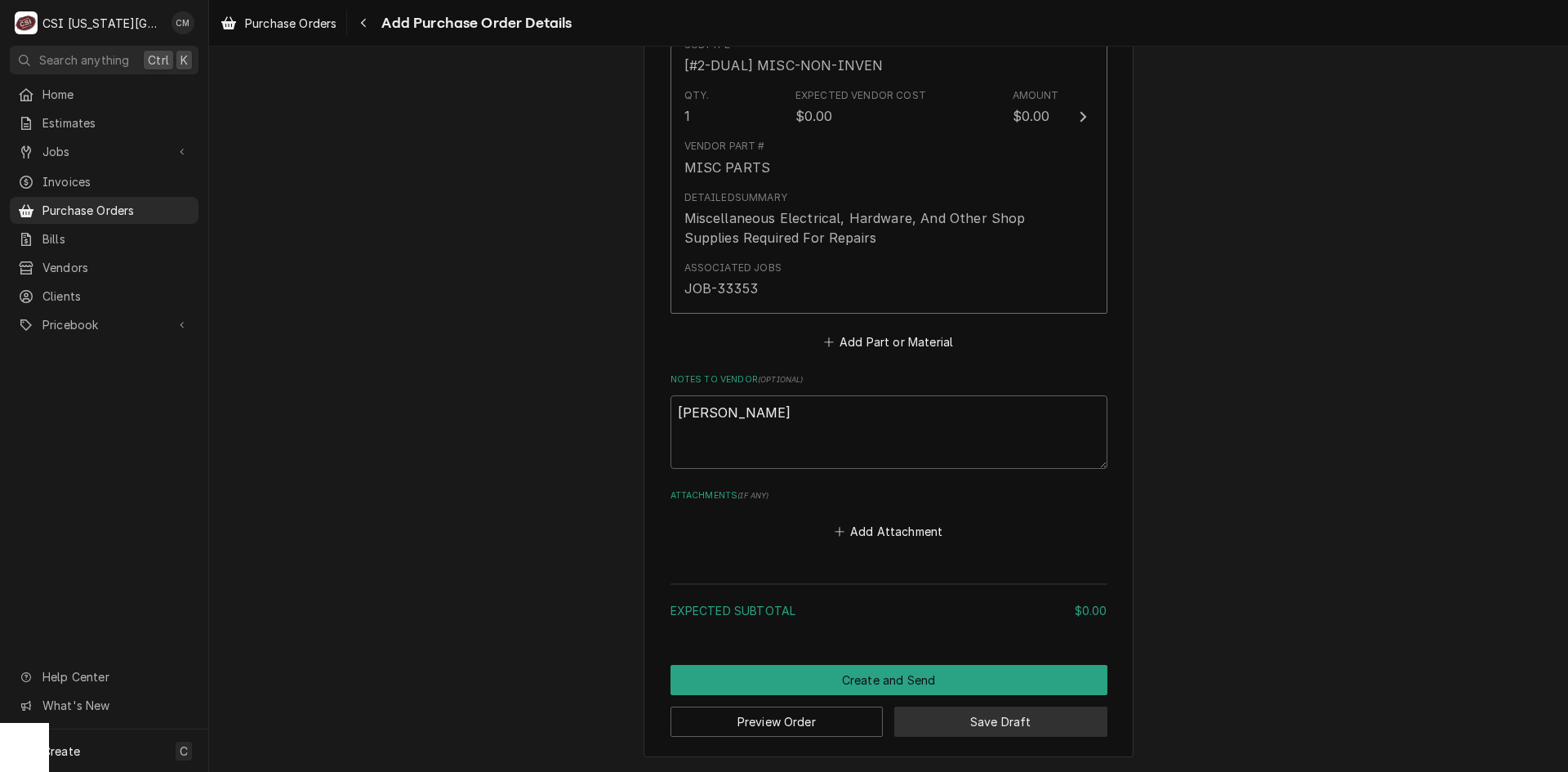
click at [1030, 724] on button "Save Draft" at bounding box center [1001, 721] width 214 height 30
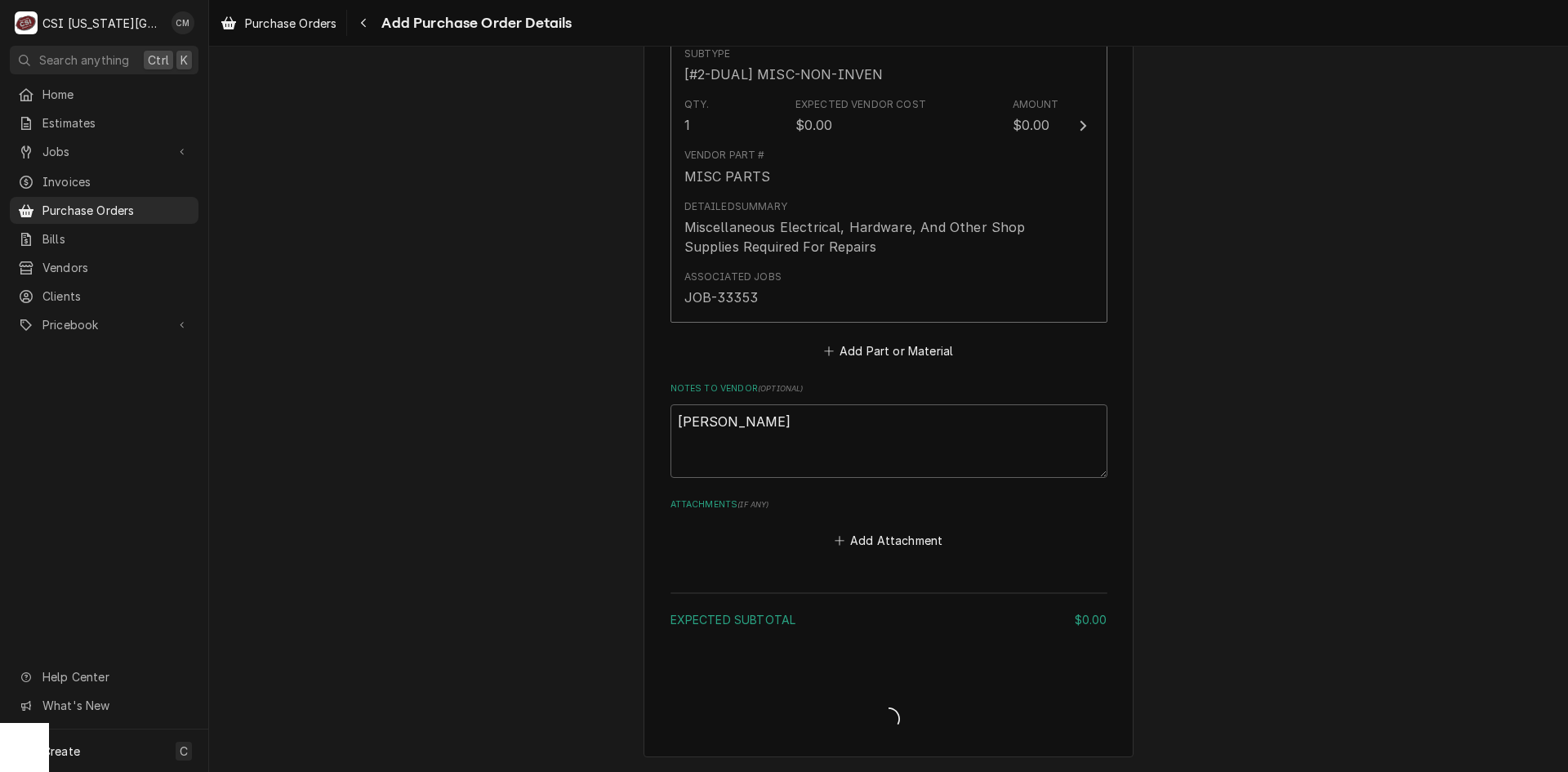
scroll to position [850, 0]
type textarea "x"
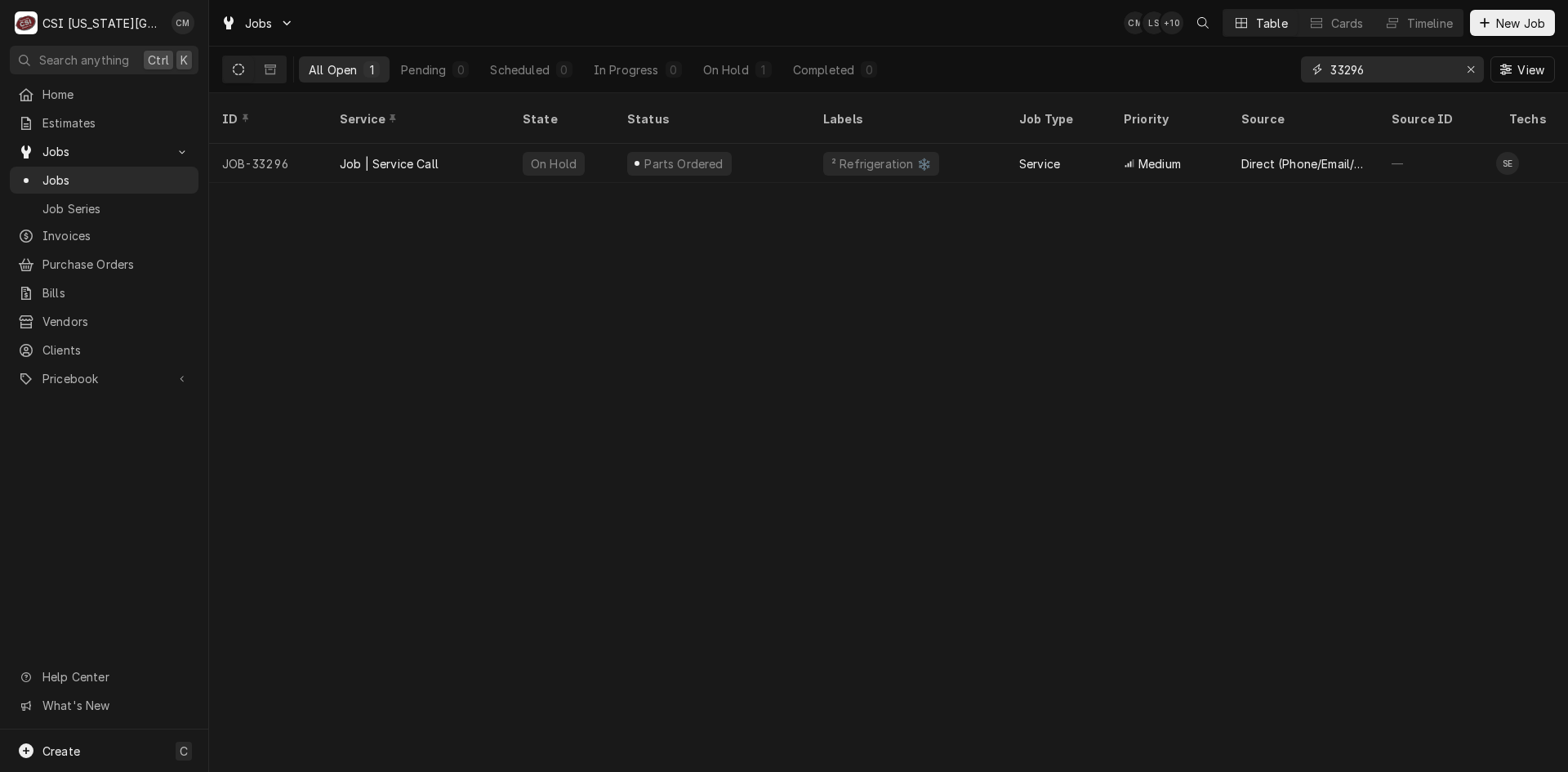
click at [1381, 66] on input "33296" at bounding box center [1391, 69] width 123 height 26
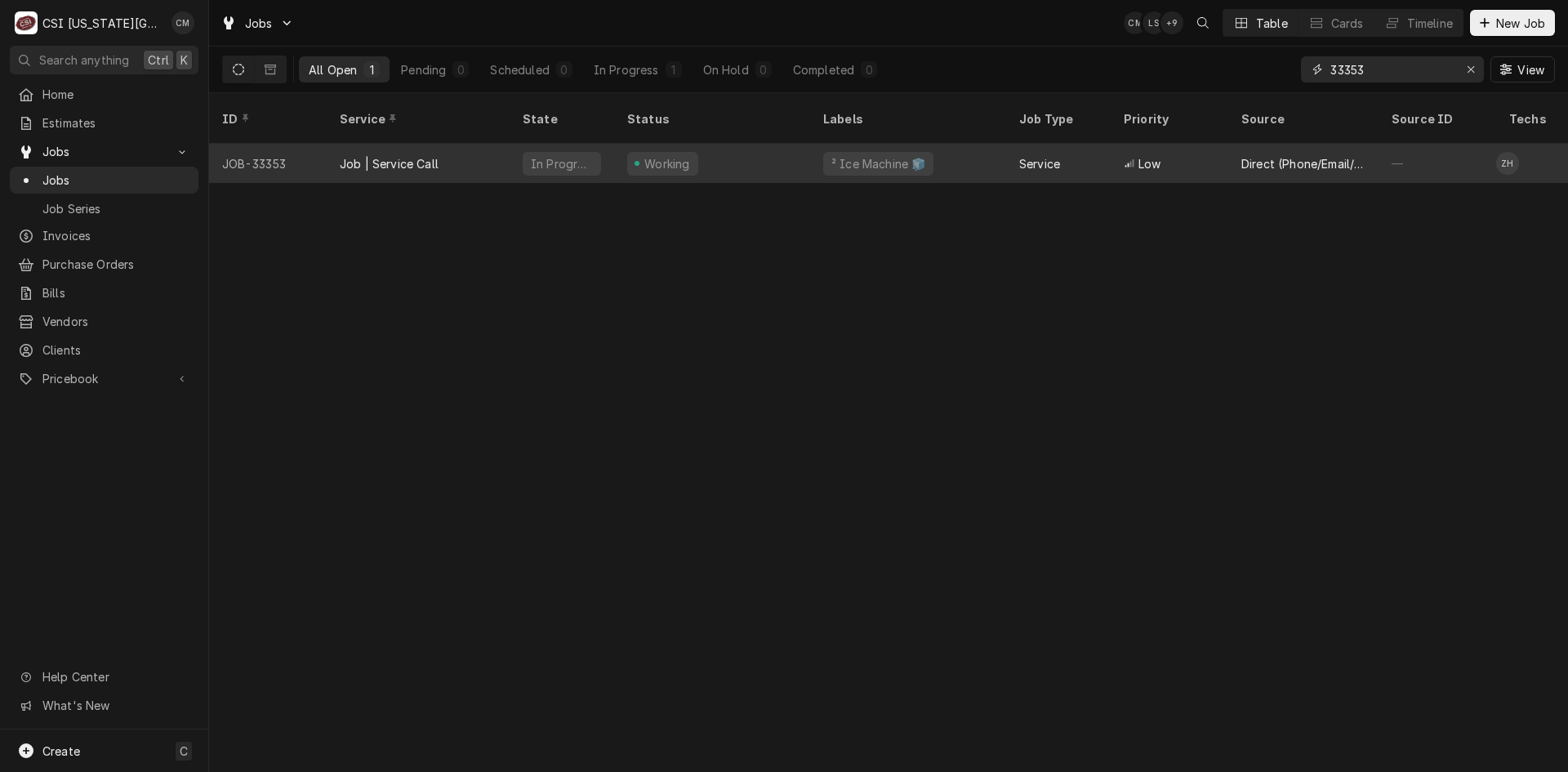
type input "33353"
click at [780, 150] on div "Working" at bounding box center [712, 163] width 196 height 39
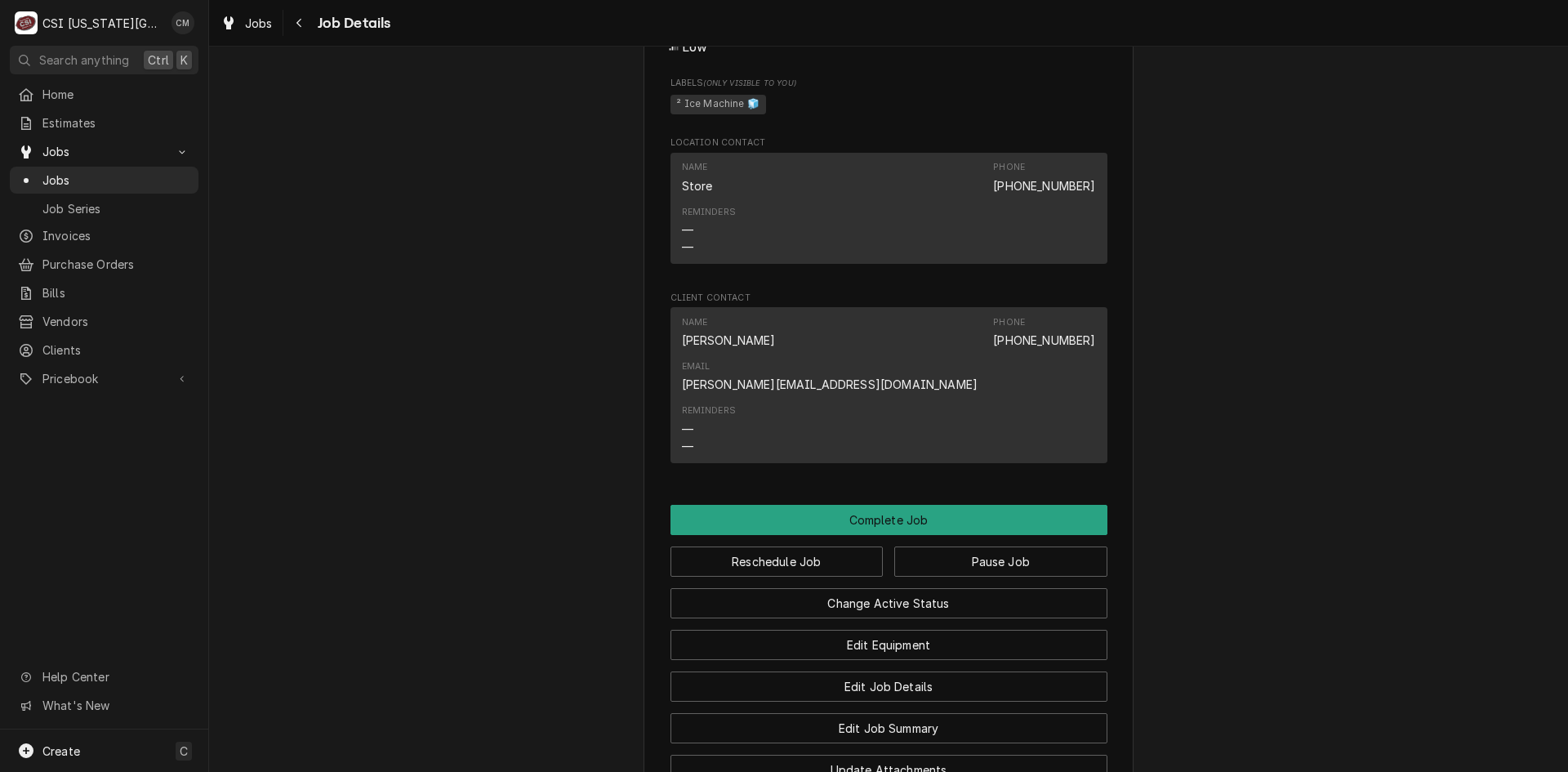
scroll to position [1268, 0]
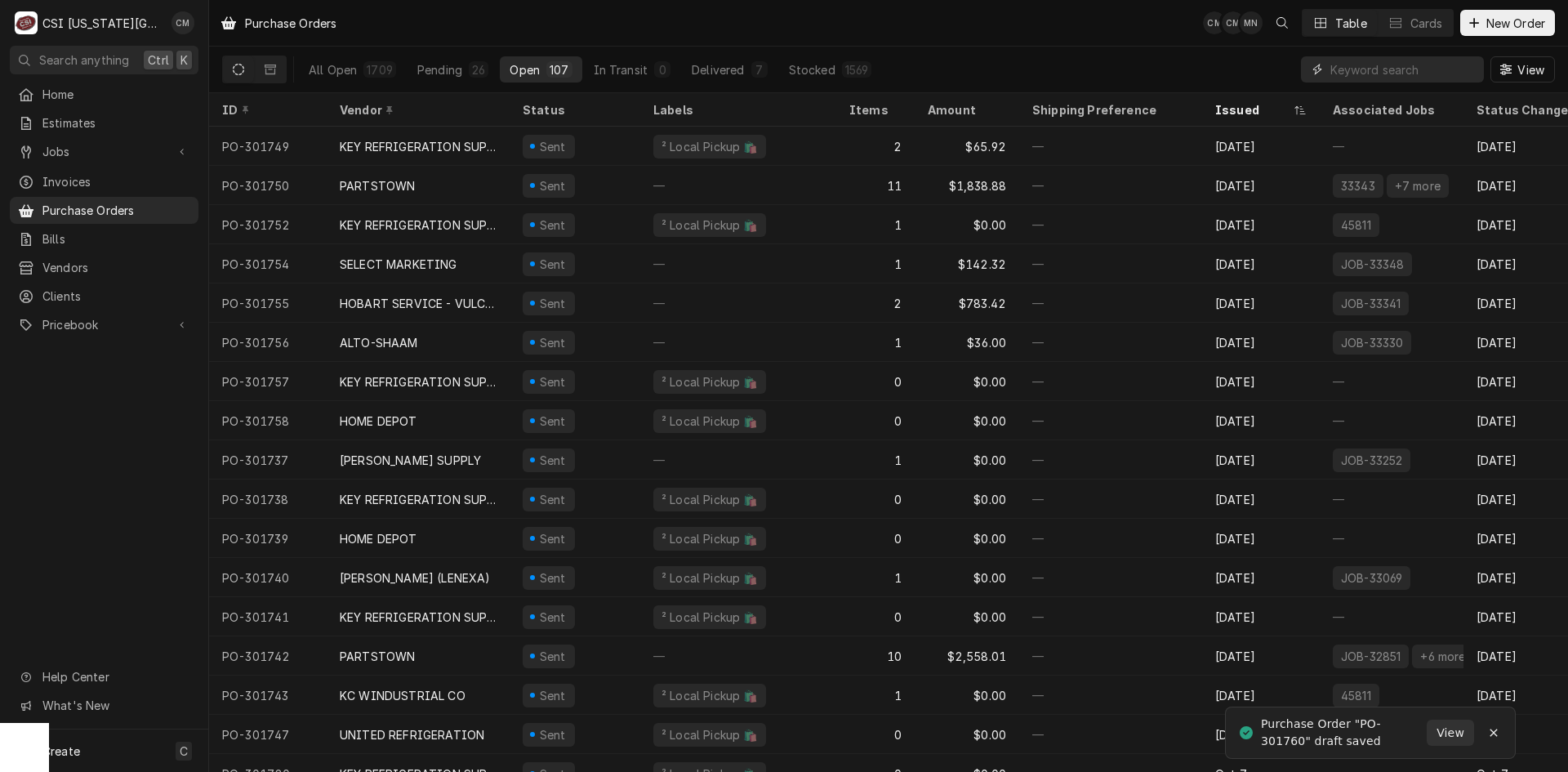
click at [1369, 73] on input "Dynamic Content Wrapper" at bounding box center [1402, 69] width 145 height 26
type input "33353"
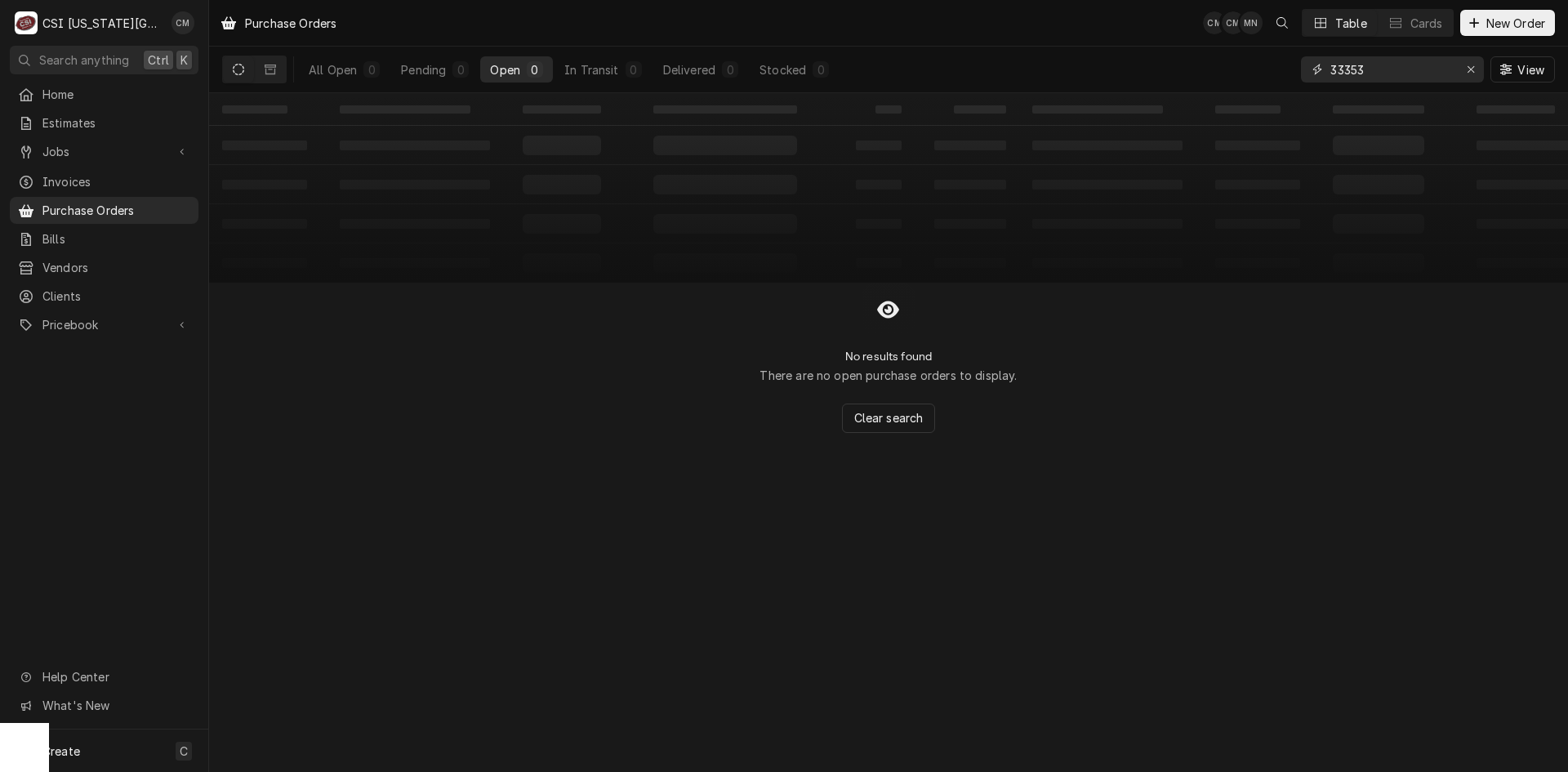
drag, startPoint x: 1399, startPoint y: 68, endPoint x: 1299, endPoint y: 67, distance: 100.0
click at [1299, 67] on div "All Open 0 Pending 0 Open 0 In Transit 0 Delivered 0 Stocked 0 33353 View" at bounding box center [888, 69] width 1333 height 46
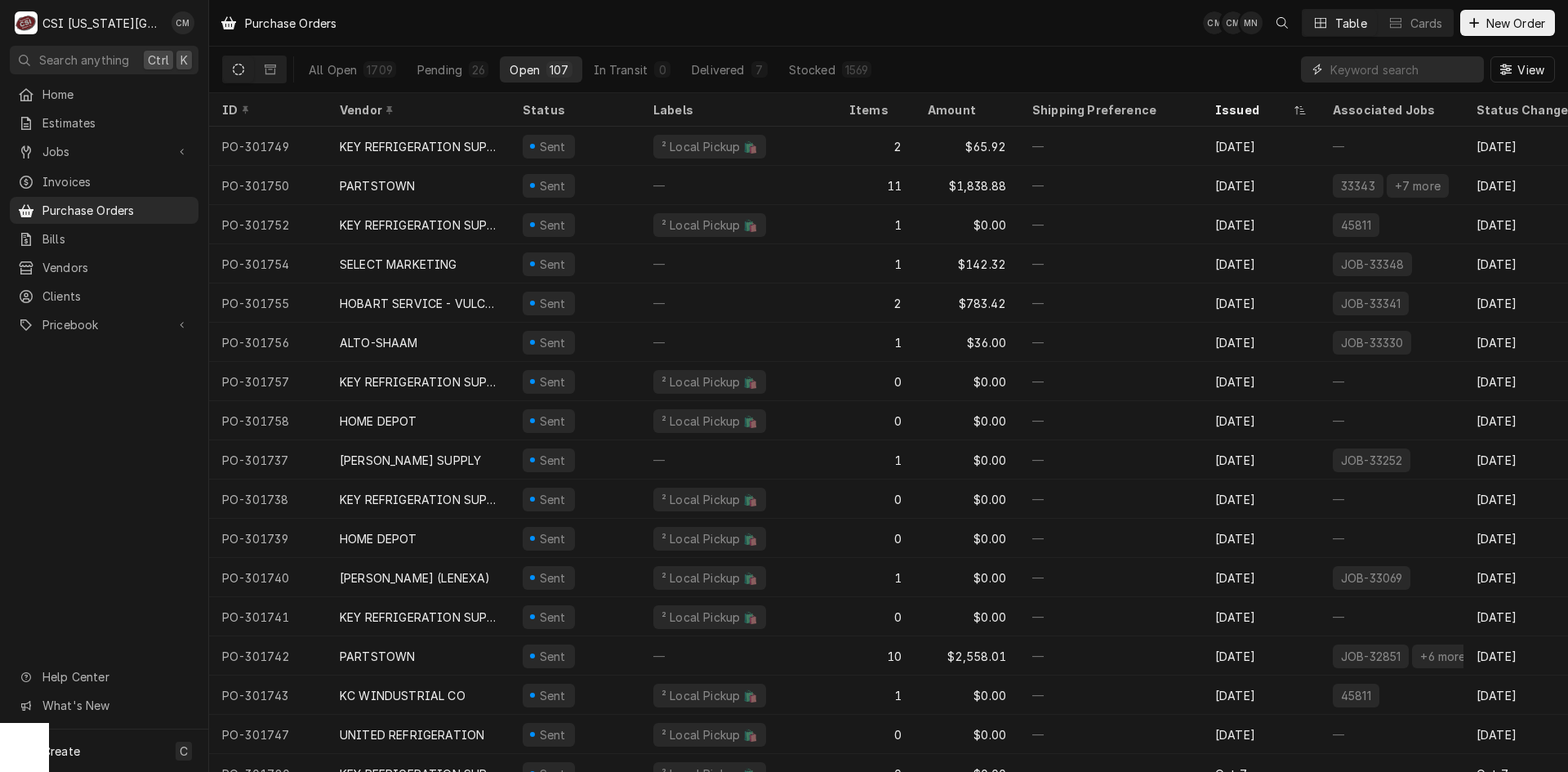
click at [1353, 70] on input "Dynamic Content Wrapper" at bounding box center [1402, 69] width 145 height 26
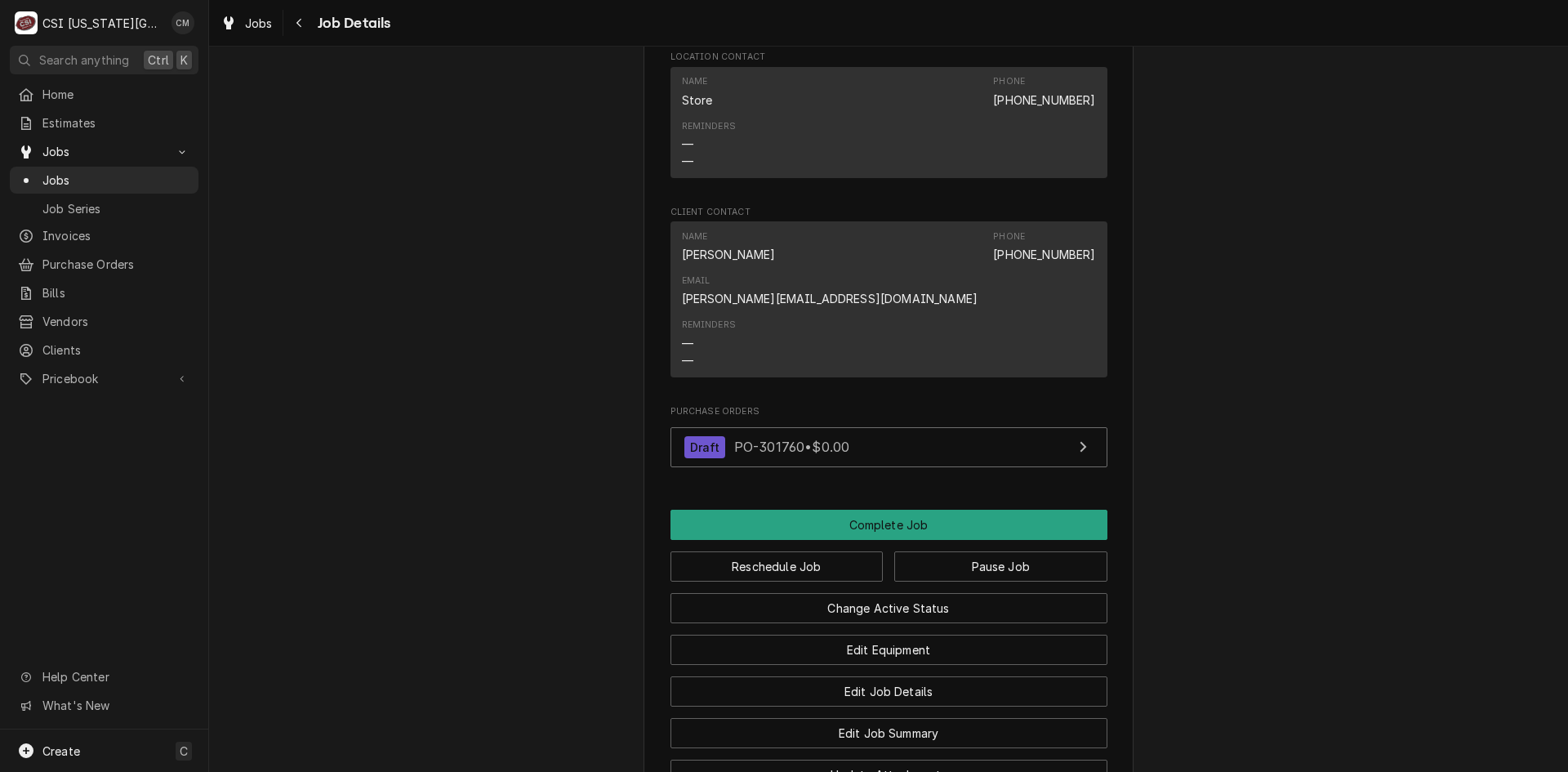
scroll to position [1388, 0]
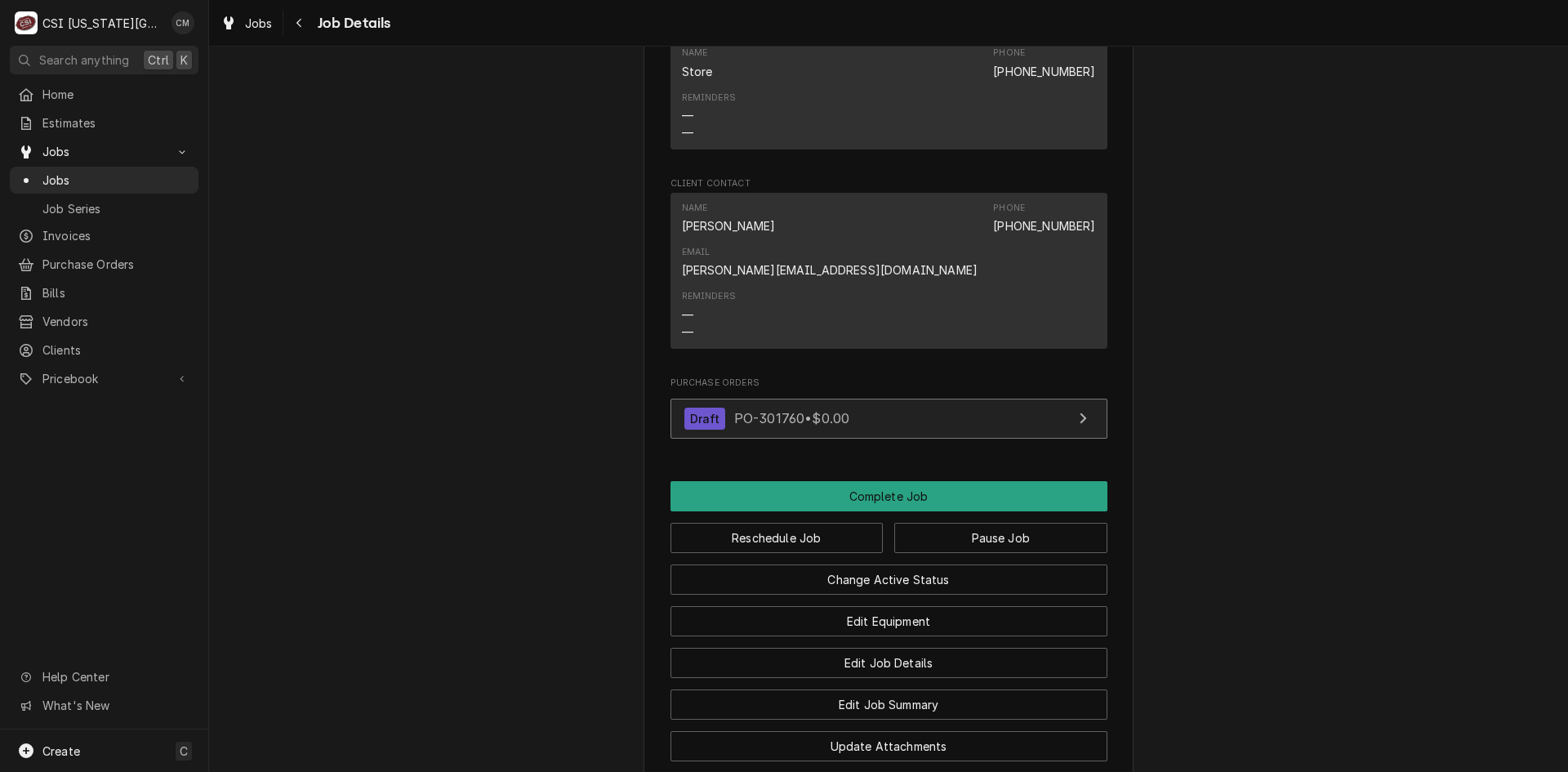
click at [777, 410] on span "PO-301760 • $0.00" at bounding box center [791, 418] width 115 height 16
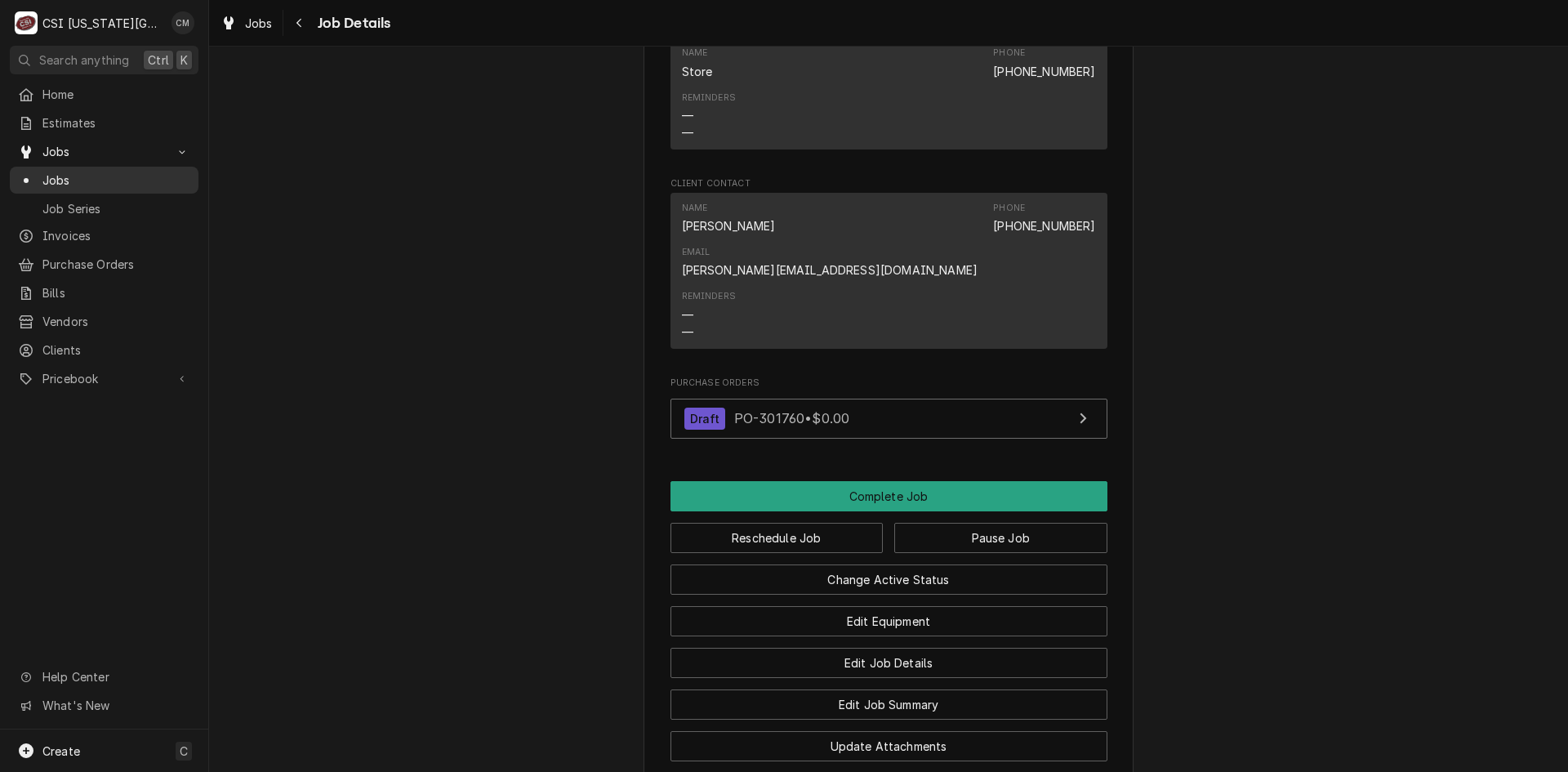
click at [129, 180] on span "Jobs" at bounding box center [116, 180] width 148 height 17
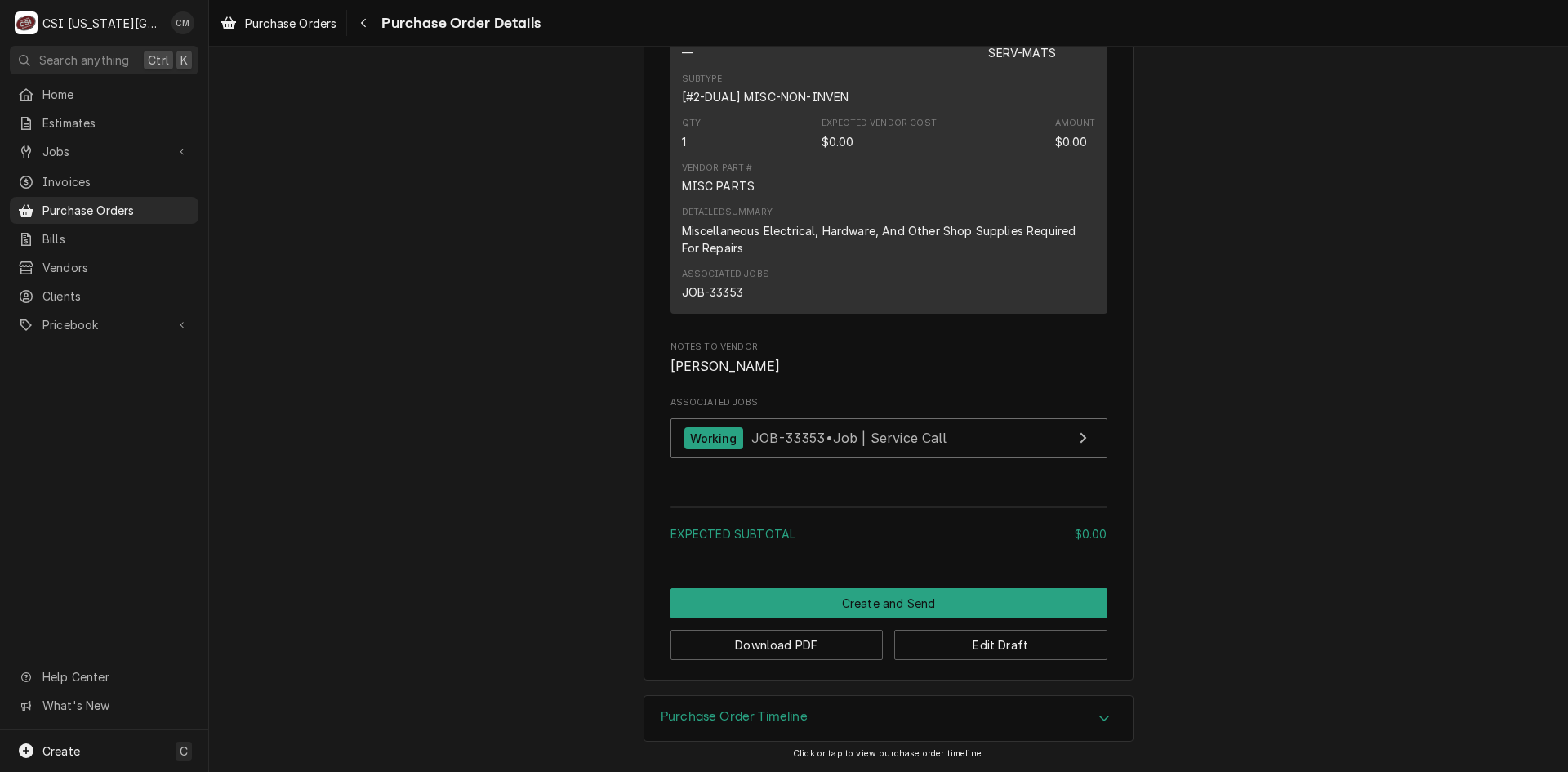
scroll to position [1048, 0]
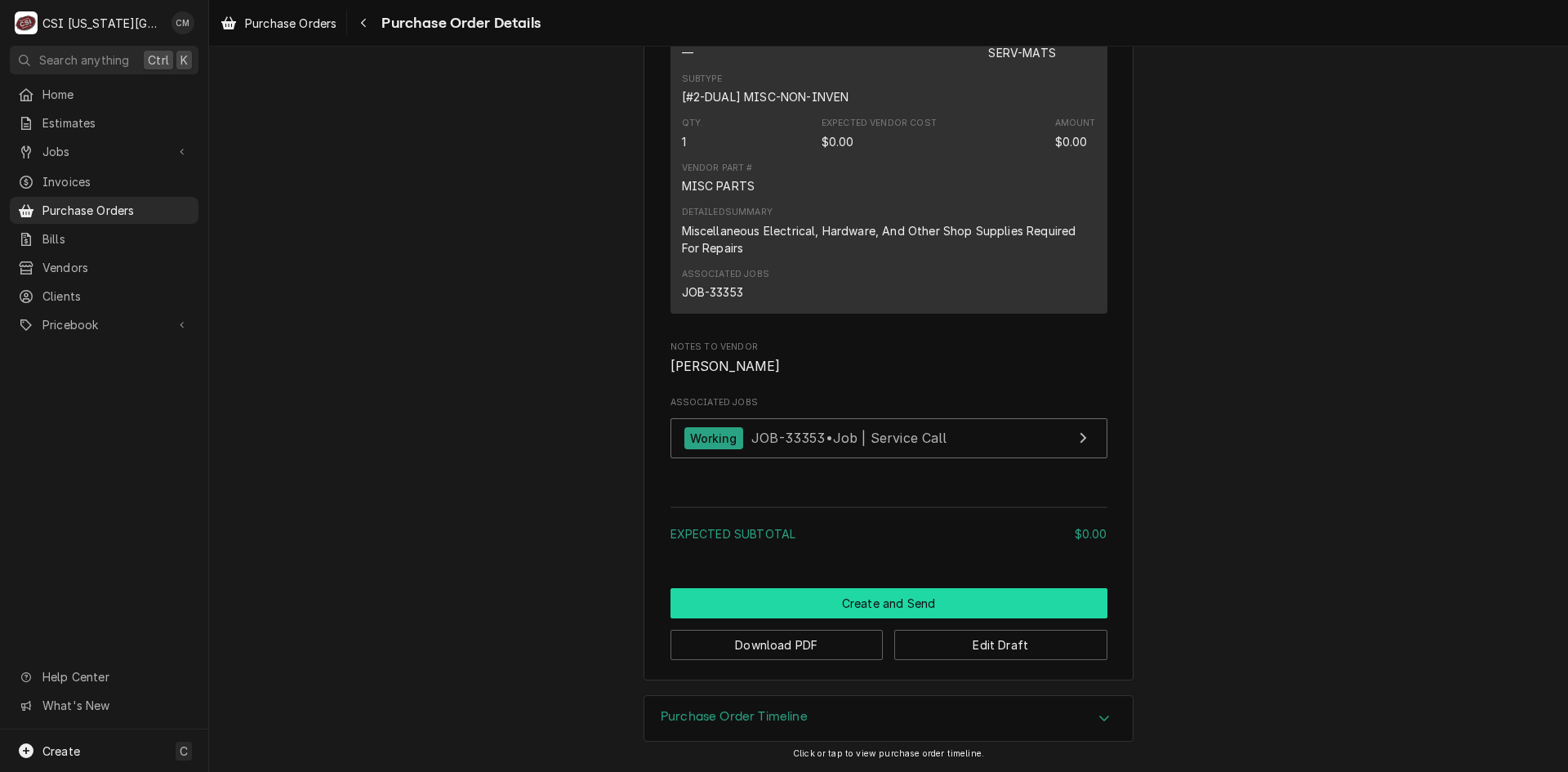
click at [950, 598] on button "Create and Send" at bounding box center [889, 603] width 436 height 30
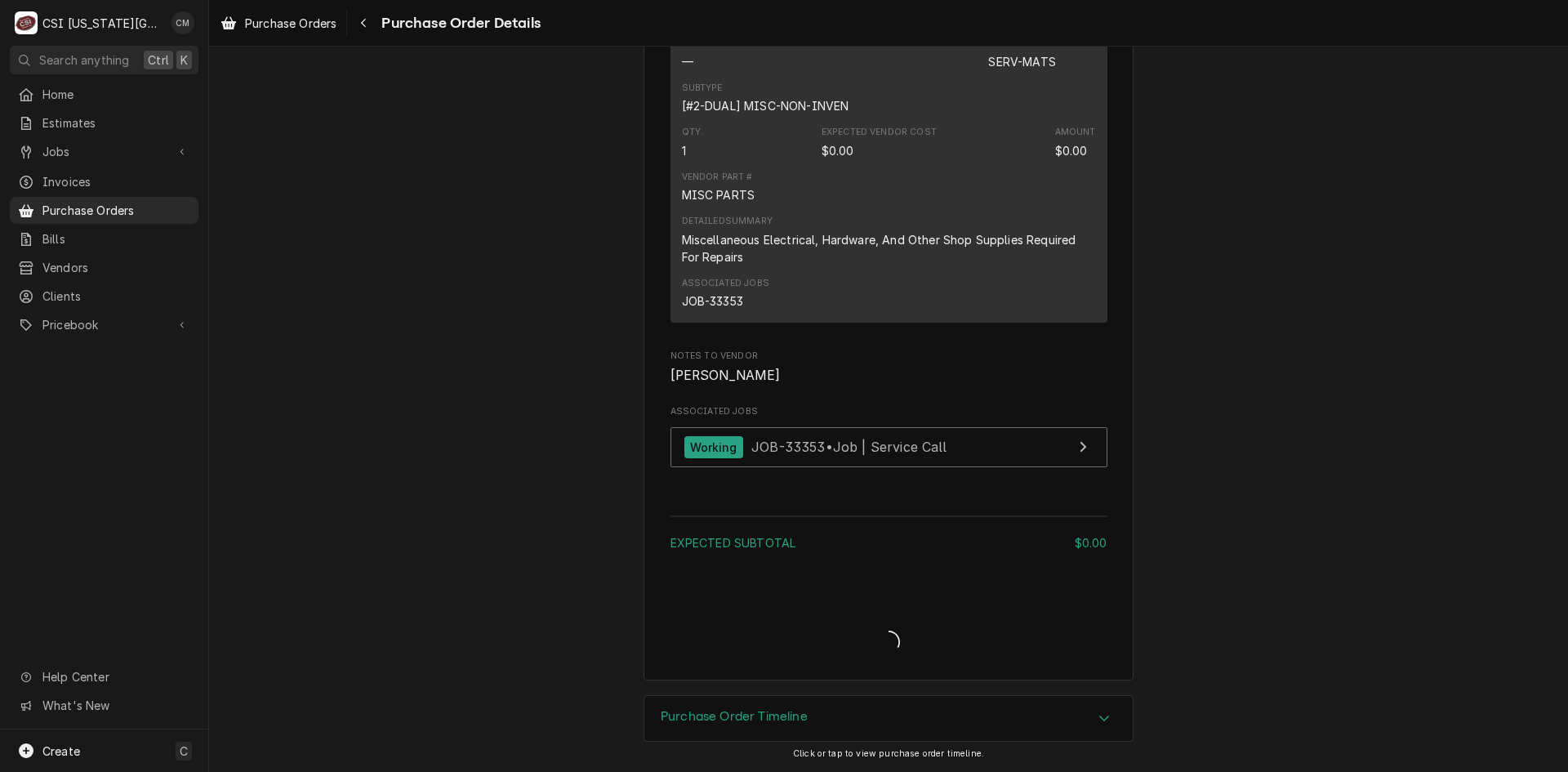
scroll to position [1039, 0]
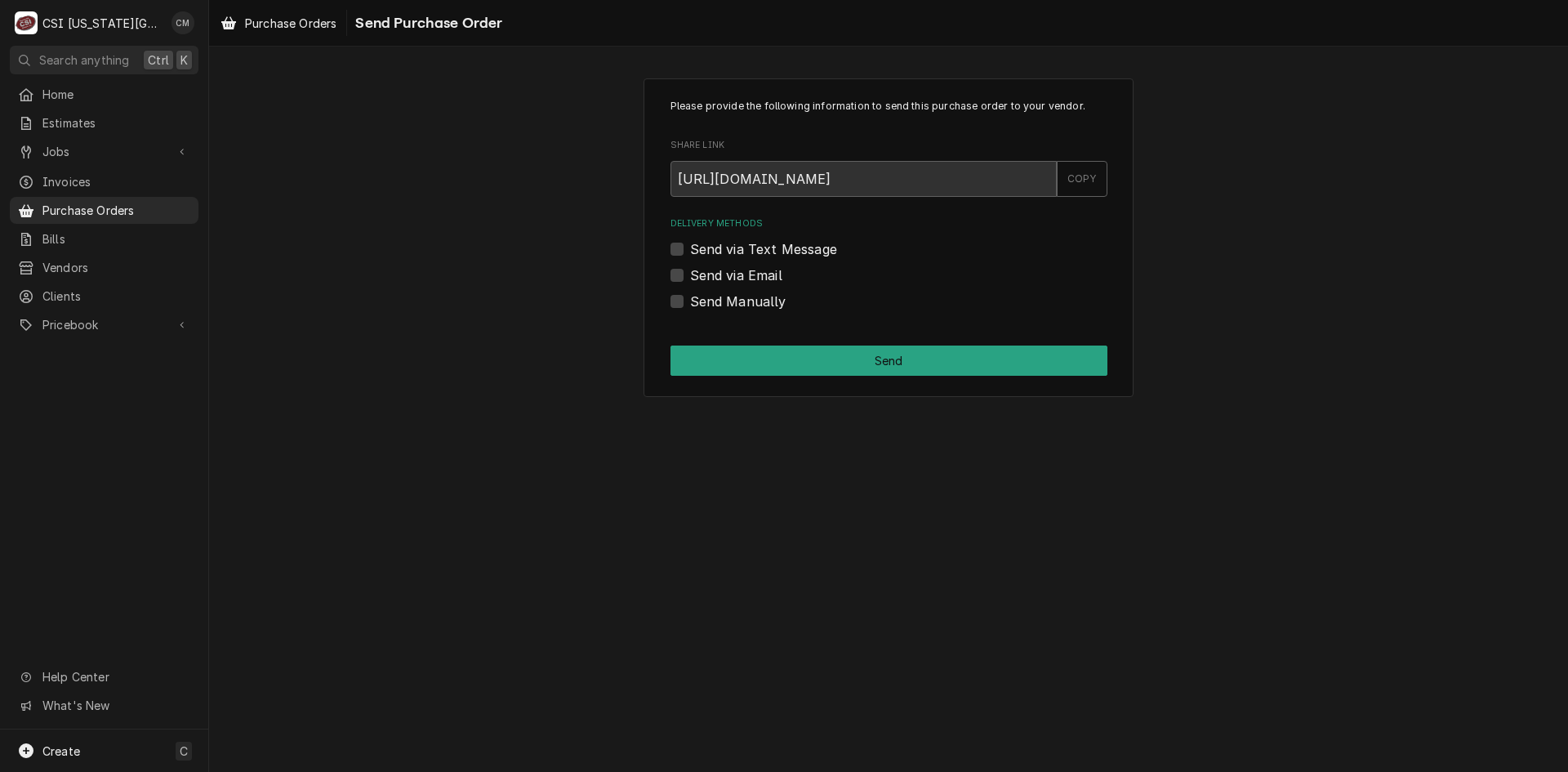
click at [690, 296] on label "Send Manually" at bounding box center [738, 301] width 96 height 20
click at [690, 296] on input "Send Manually" at bounding box center [909, 309] width 436 height 36
checkbox input "true"
click at [885, 365] on button "Send" at bounding box center [889, 361] width 436 height 30
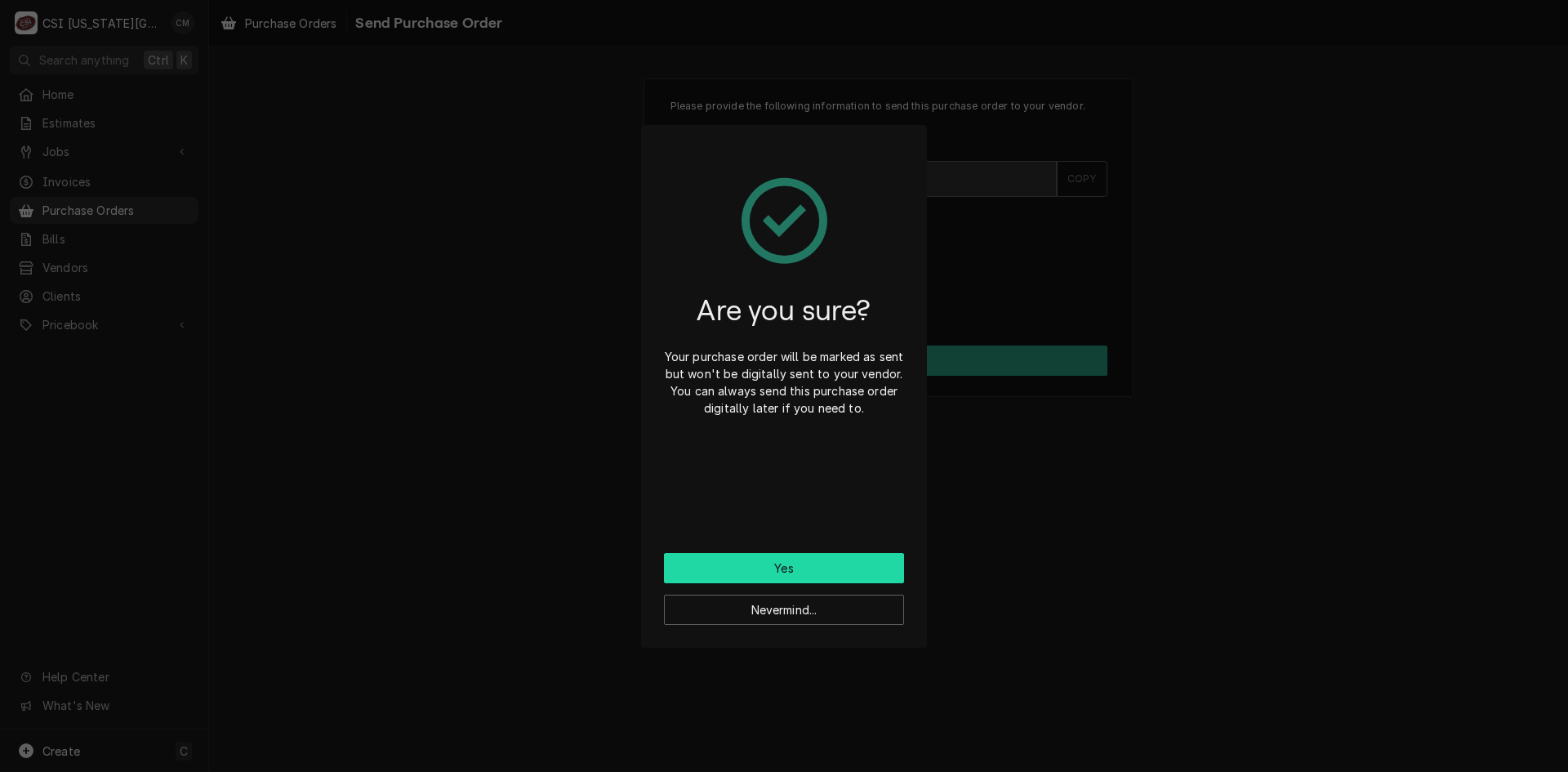
click at [845, 566] on button "Yes" at bounding box center [784, 568] width 240 height 30
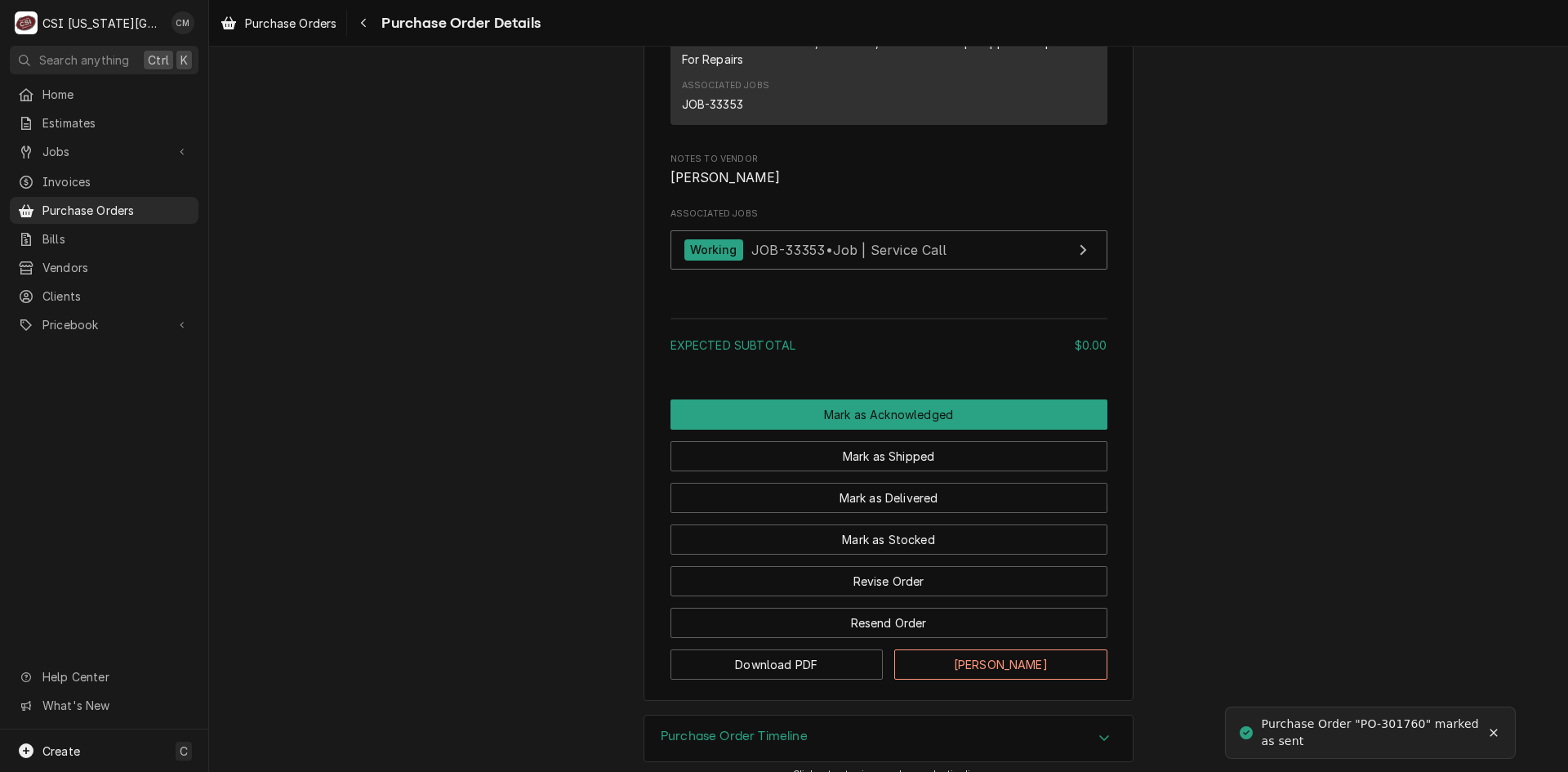
scroll to position [1312, 0]
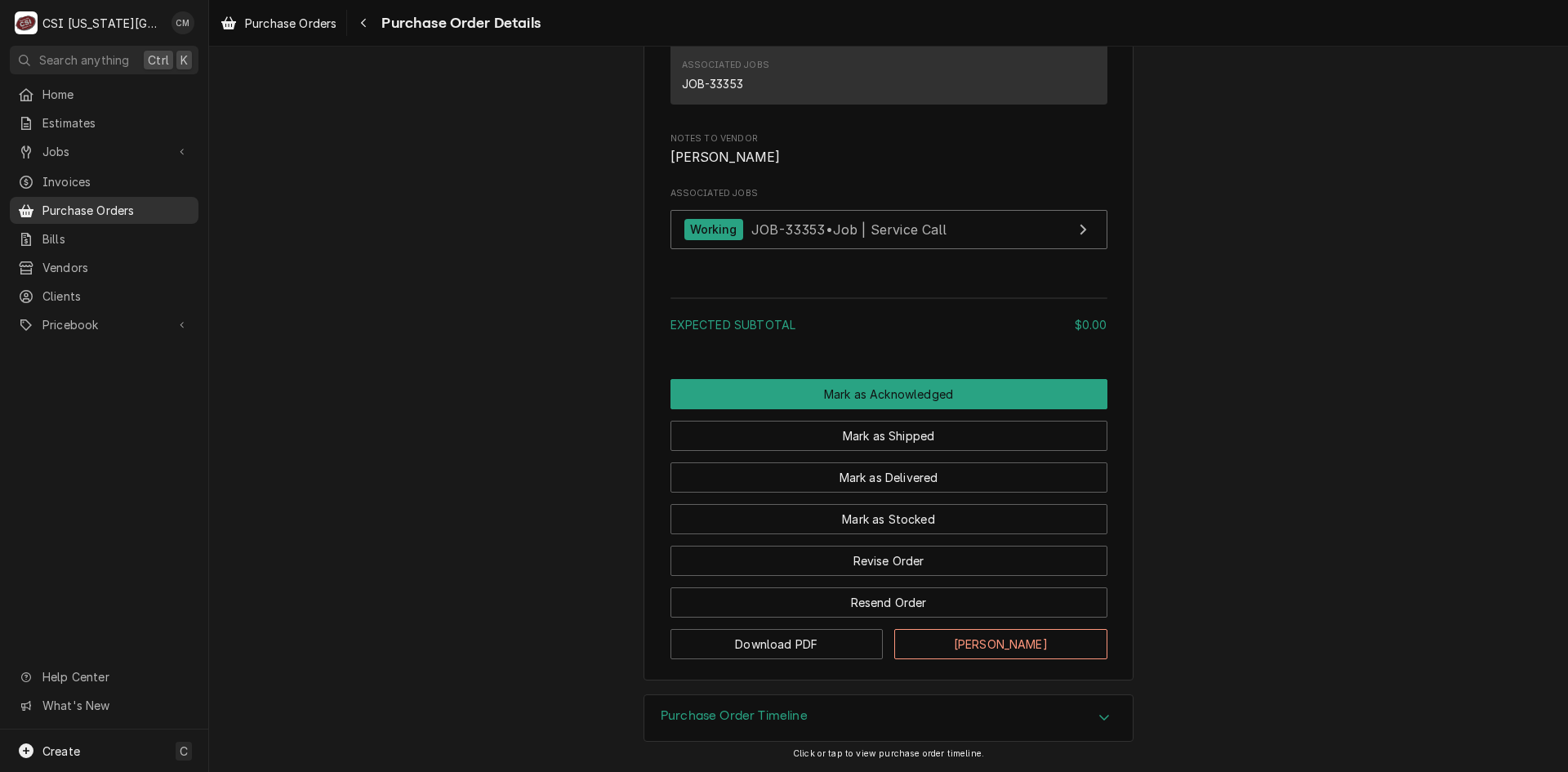
click at [127, 202] on span "Purchase Orders" at bounding box center [116, 210] width 148 height 17
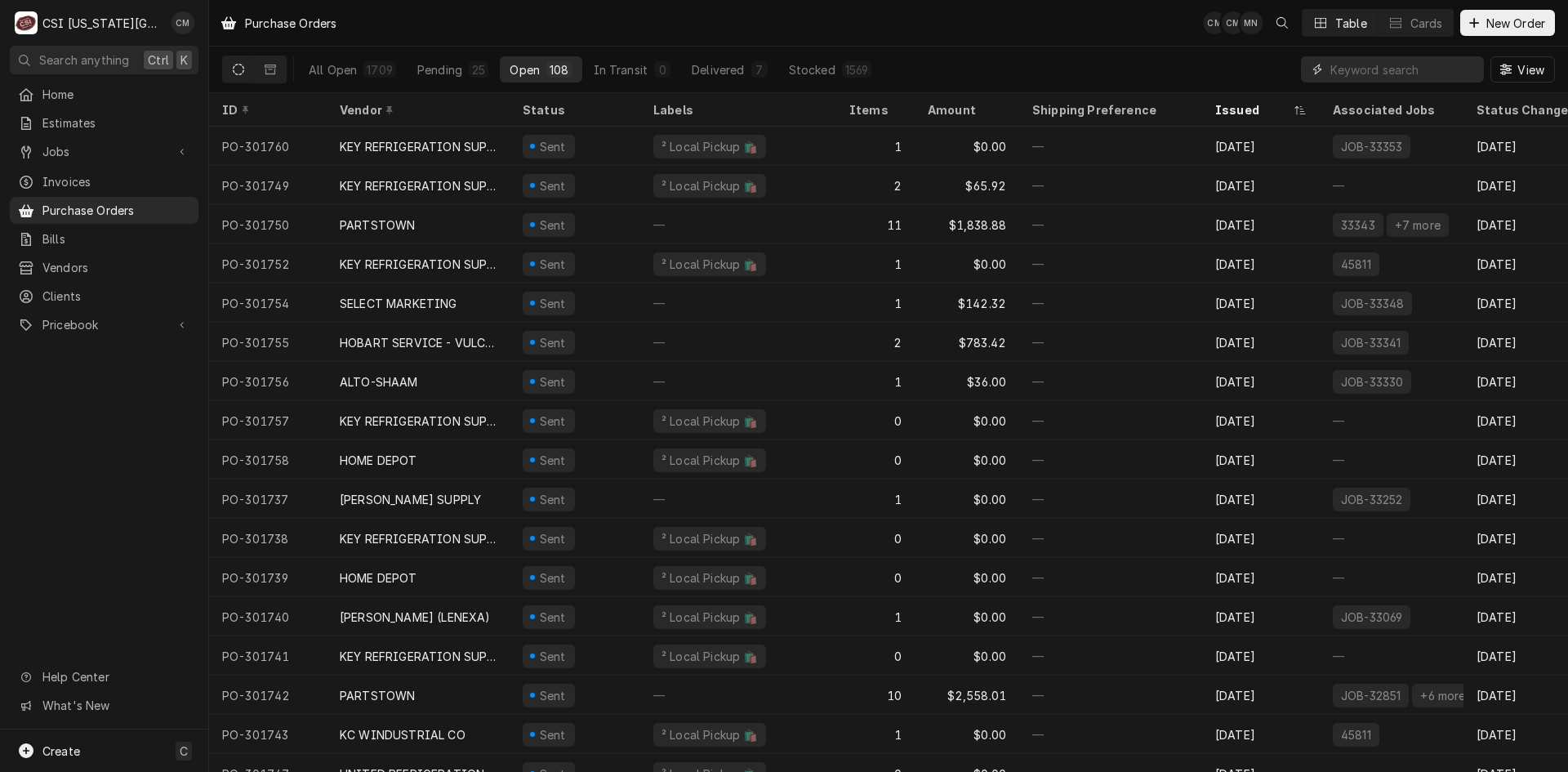
click at [1339, 67] on input "Dynamic Content Wrapper" at bounding box center [1402, 69] width 145 height 26
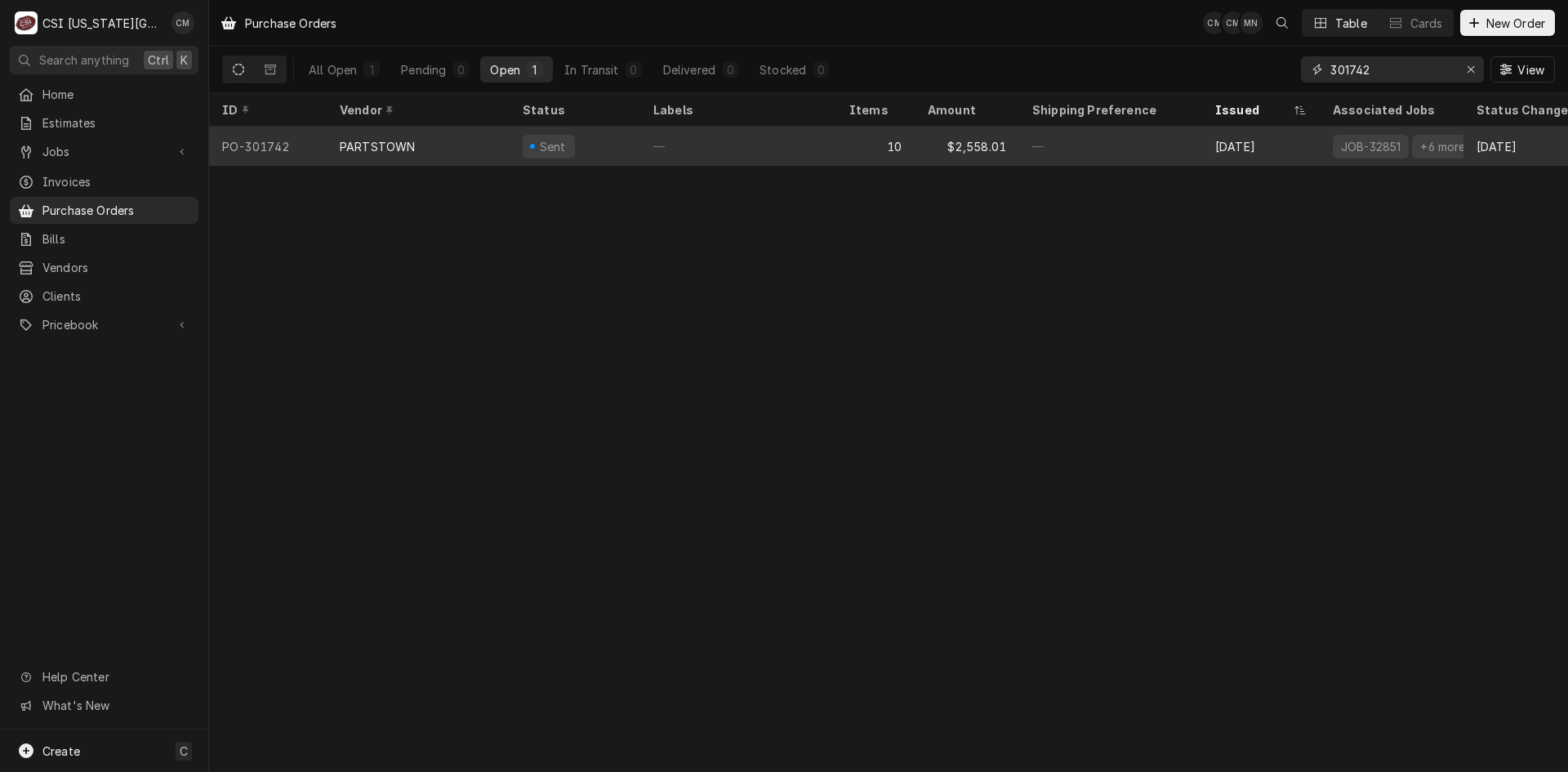
type input "301742"
click at [672, 140] on div "—" at bounding box center [738, 146] width 196 height 39
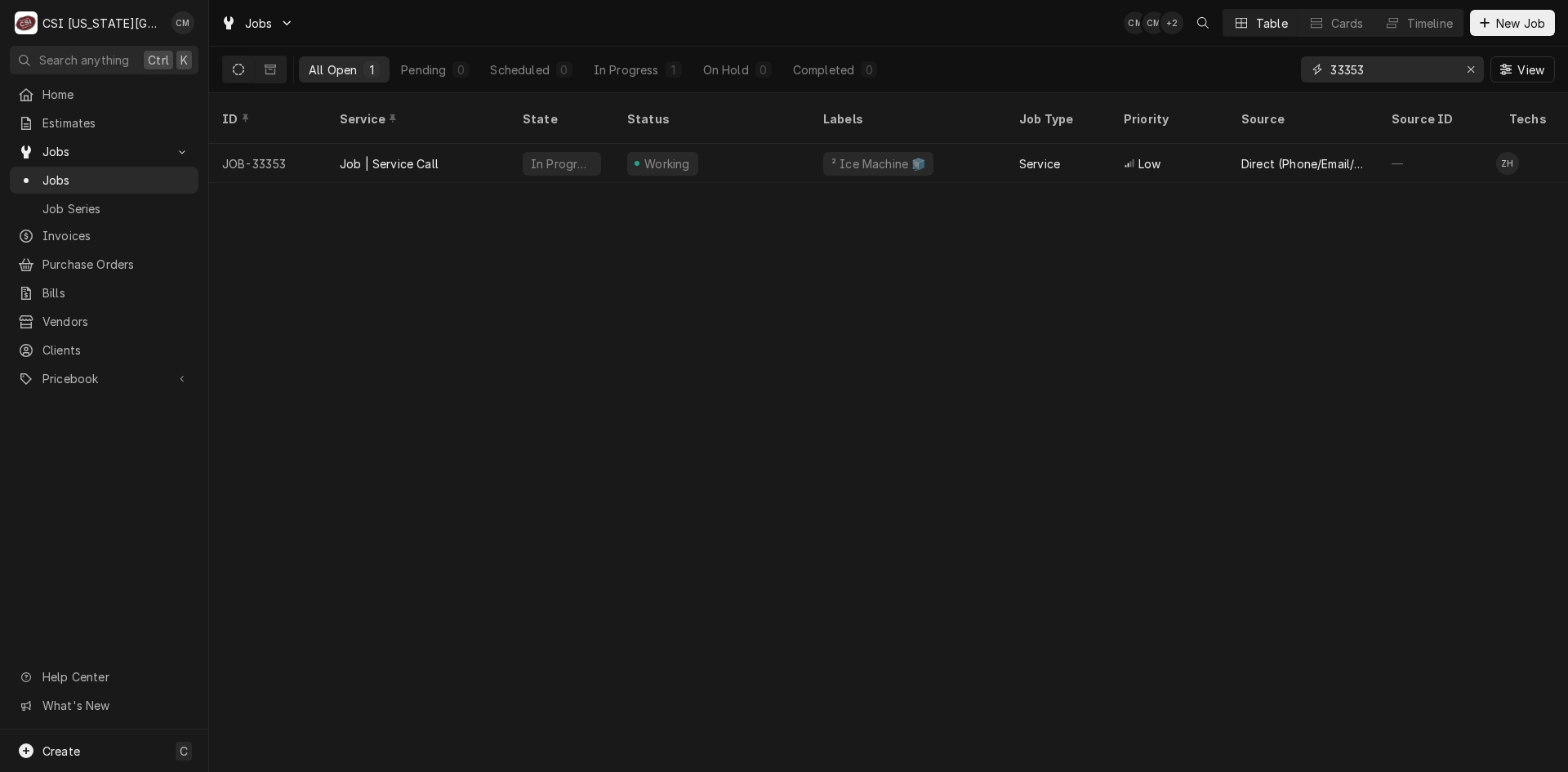
drag, startPoint x: 1382, startPoint y: 67, endPoint x: 1265, endPoint y: 61, distance: 117.2
click at [1265, 61] on div "All Open 1 Pending 0 Scheduled 0 In Progress 1 On Hold 0 Completed 0 33353 View" at bounding box center [888, 69] width 1333 height 46
type input "33309"
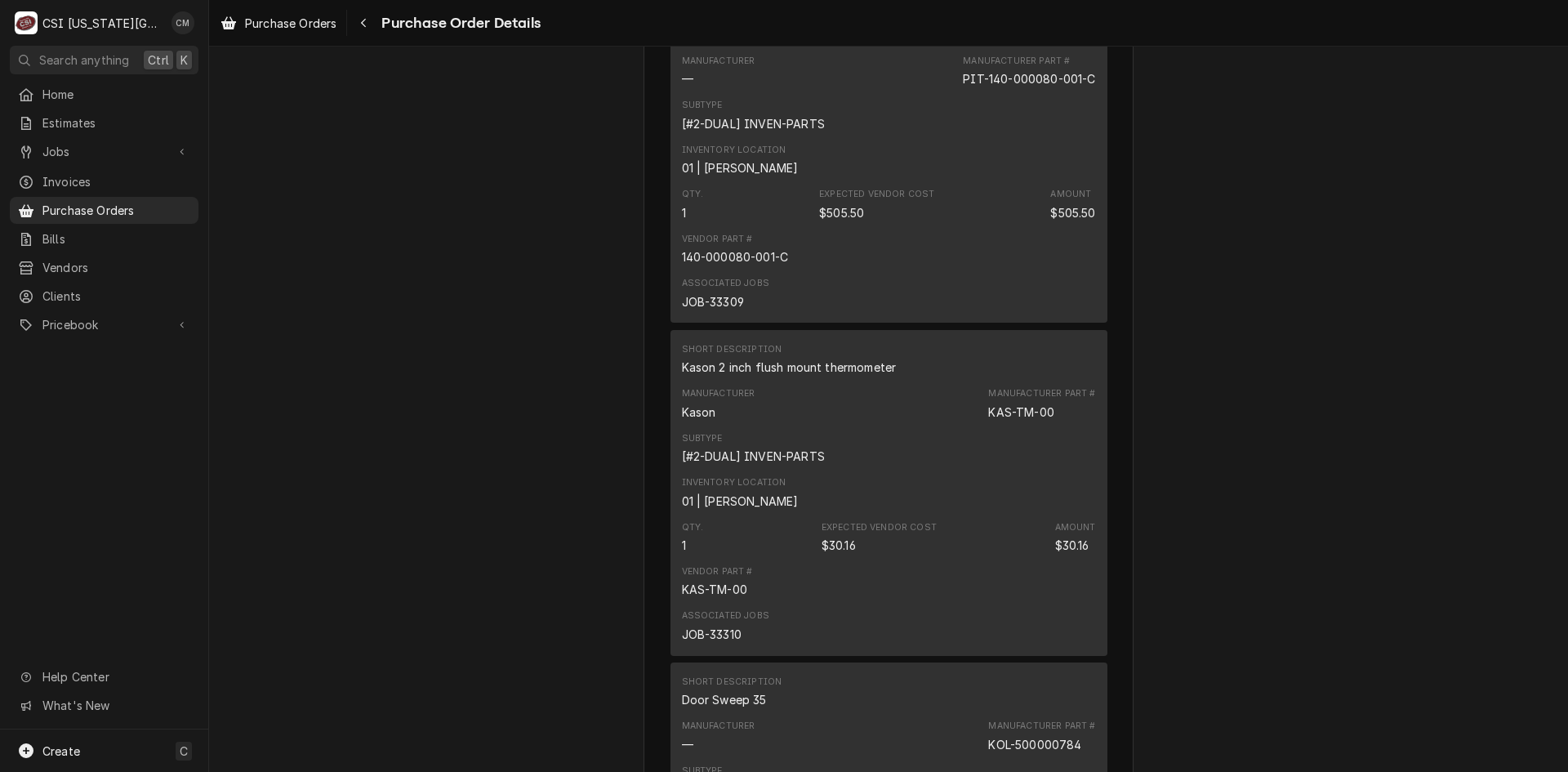
scroll to position [1522, 0]
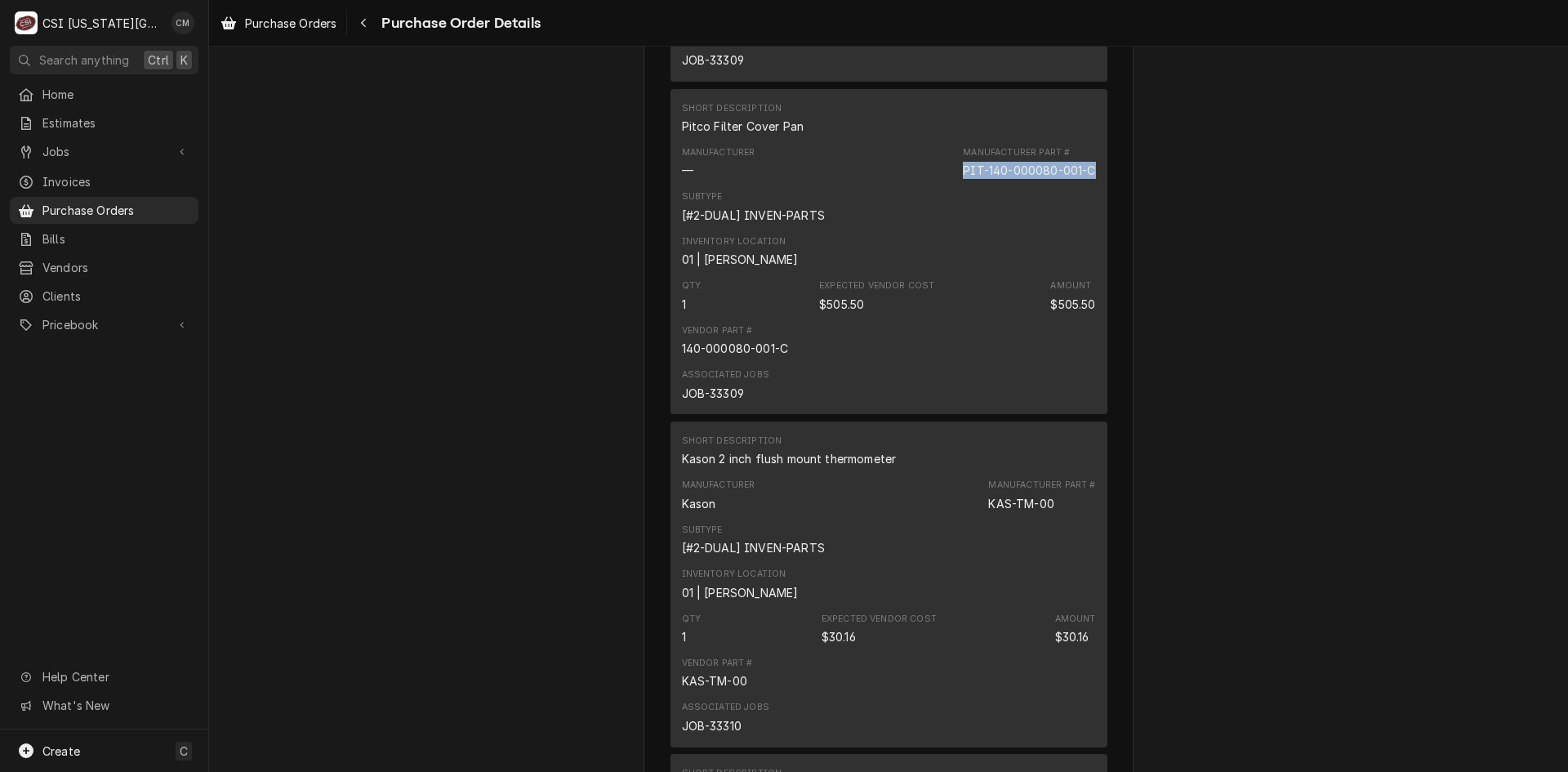
drag, startPoint x: 957, startPoint y: 220, endPoint x: 1090, endPoint y: 223, distance: 133.0
click at [1090, 223] on div "Short Description Pitco Filter Cover Pan Manufacturer — Manufacturer Part # PIT…" at bounding box center [889, 251] width 436 height 325
copy div "PIT-140-000080-001-C"
click at [128, 205] on span "Purchase Orders" at bounding box center [116, 210] width 148 height 17
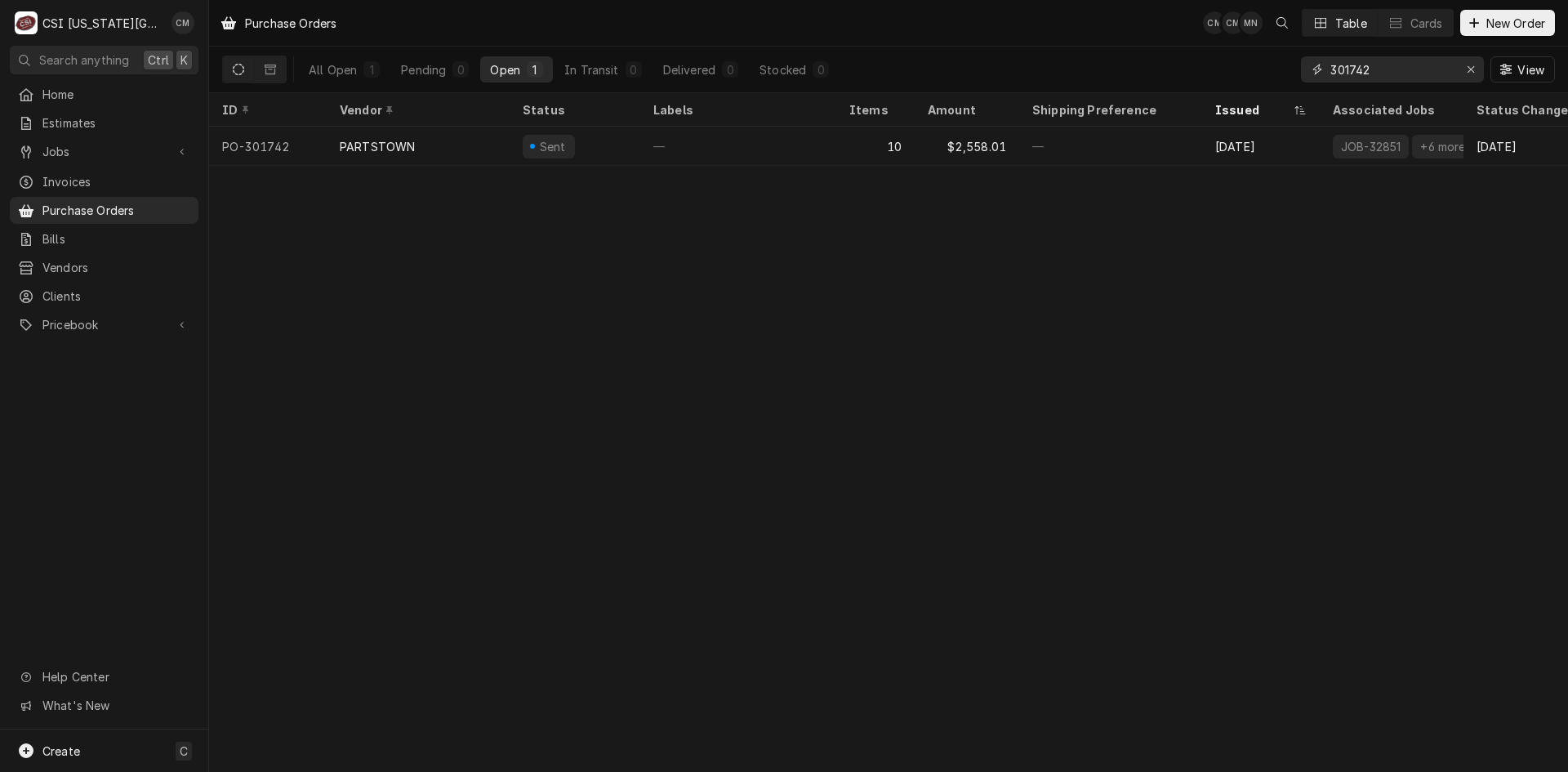
drag, startPoint x: 1393, startPoint y: 70, endPoint x: 1246, endPoint y: 67, distance: 147.0
click at [1246, 67] on div "All Open 1 Pending 0 Open 1 In Transit 0 Delivered 0 Stocked 0 301742 View" at bounding box center [888, 69] width 1333 height 46
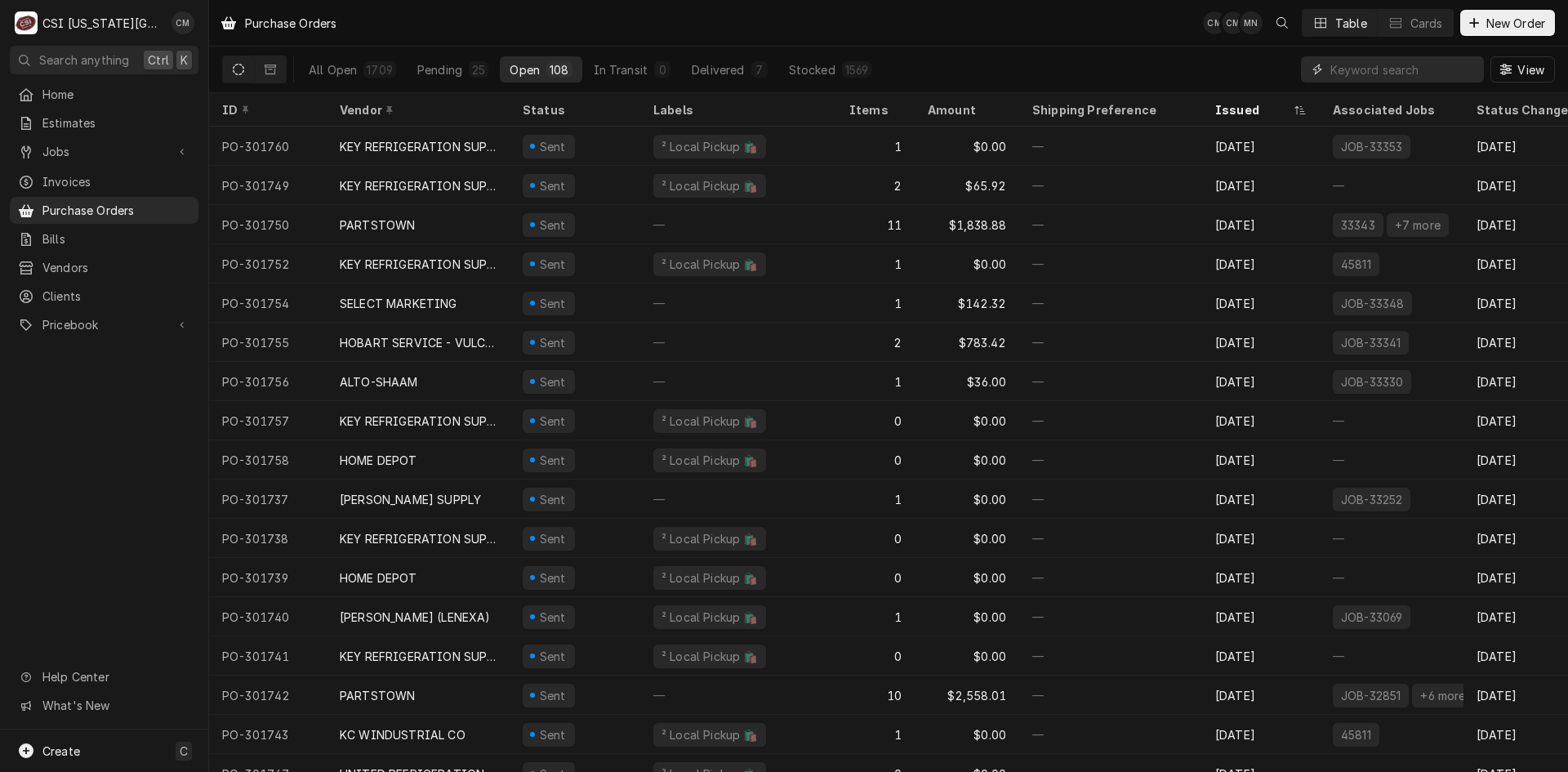
click at [1335, 61] on input "Dynamic Content Wrapper" at bounding box center [1402, 69] width 145 height 26
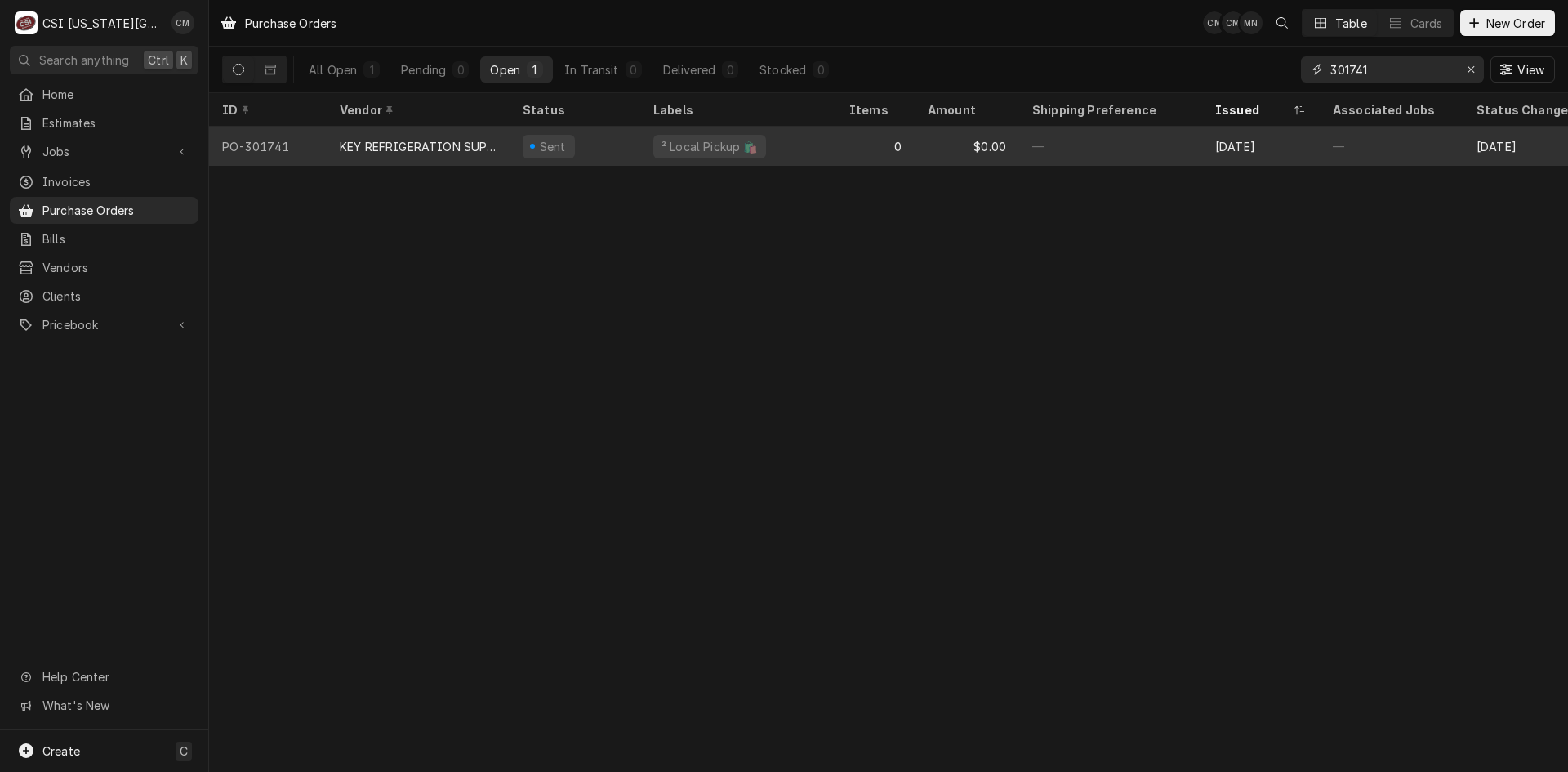
type input "301741"
click at [855, 153] on div "0" at bounding box center [876, 146] width 79 height 39
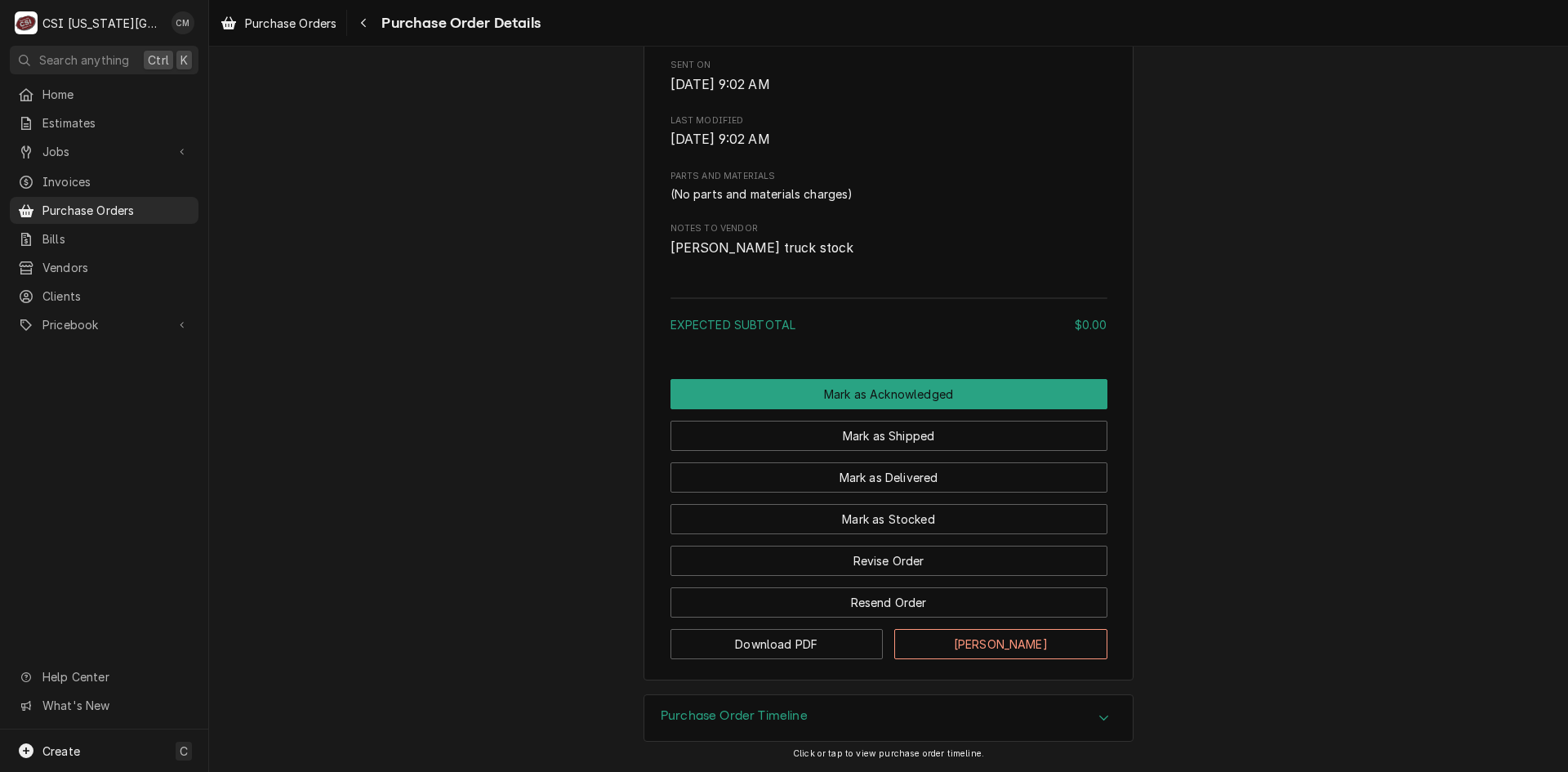
scroll to position [889, 0]
click at [917, 562] on button "Revise Order" at bounding box center [889, 560] width 436 height 30
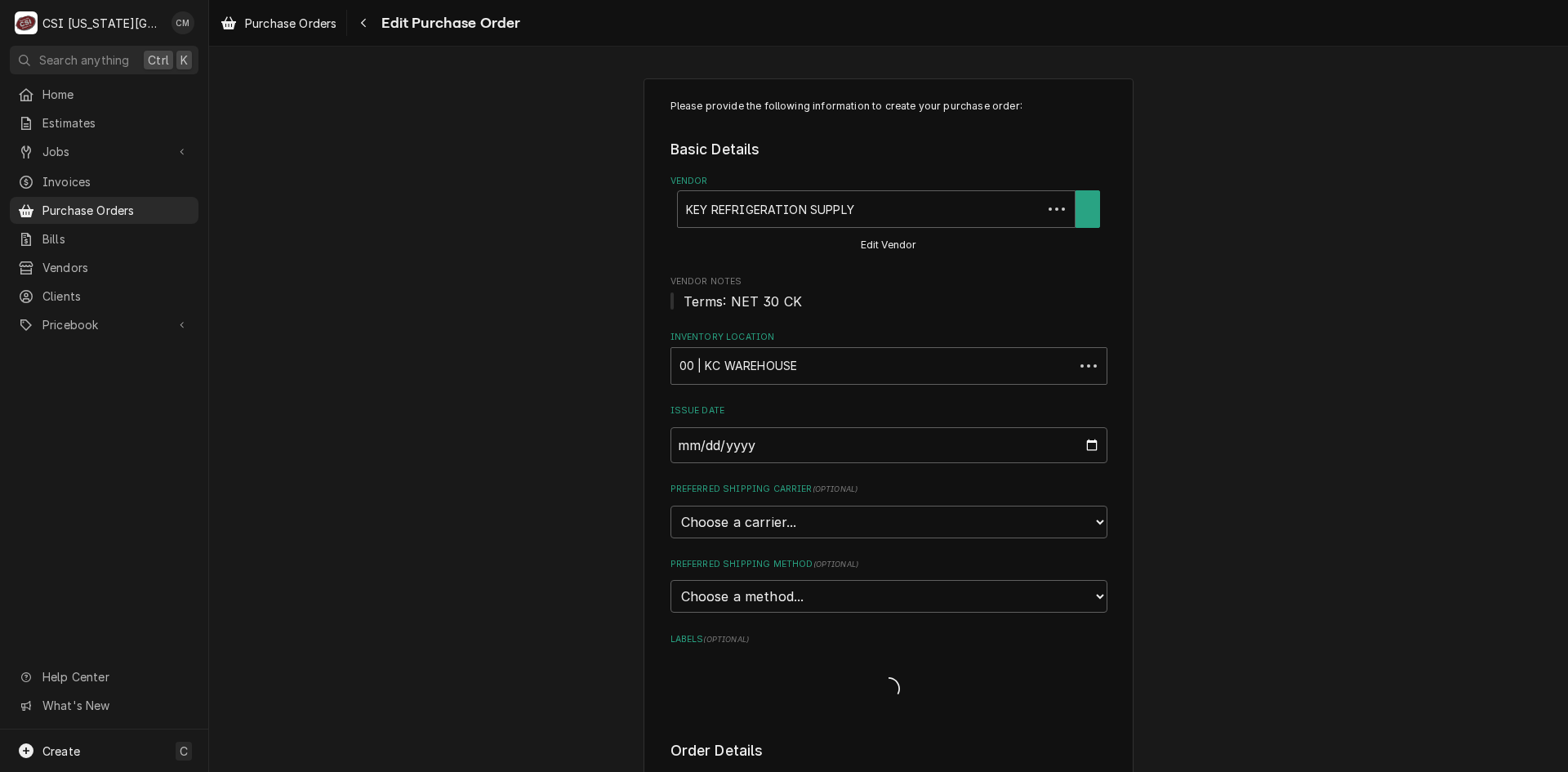
type textarea "x"
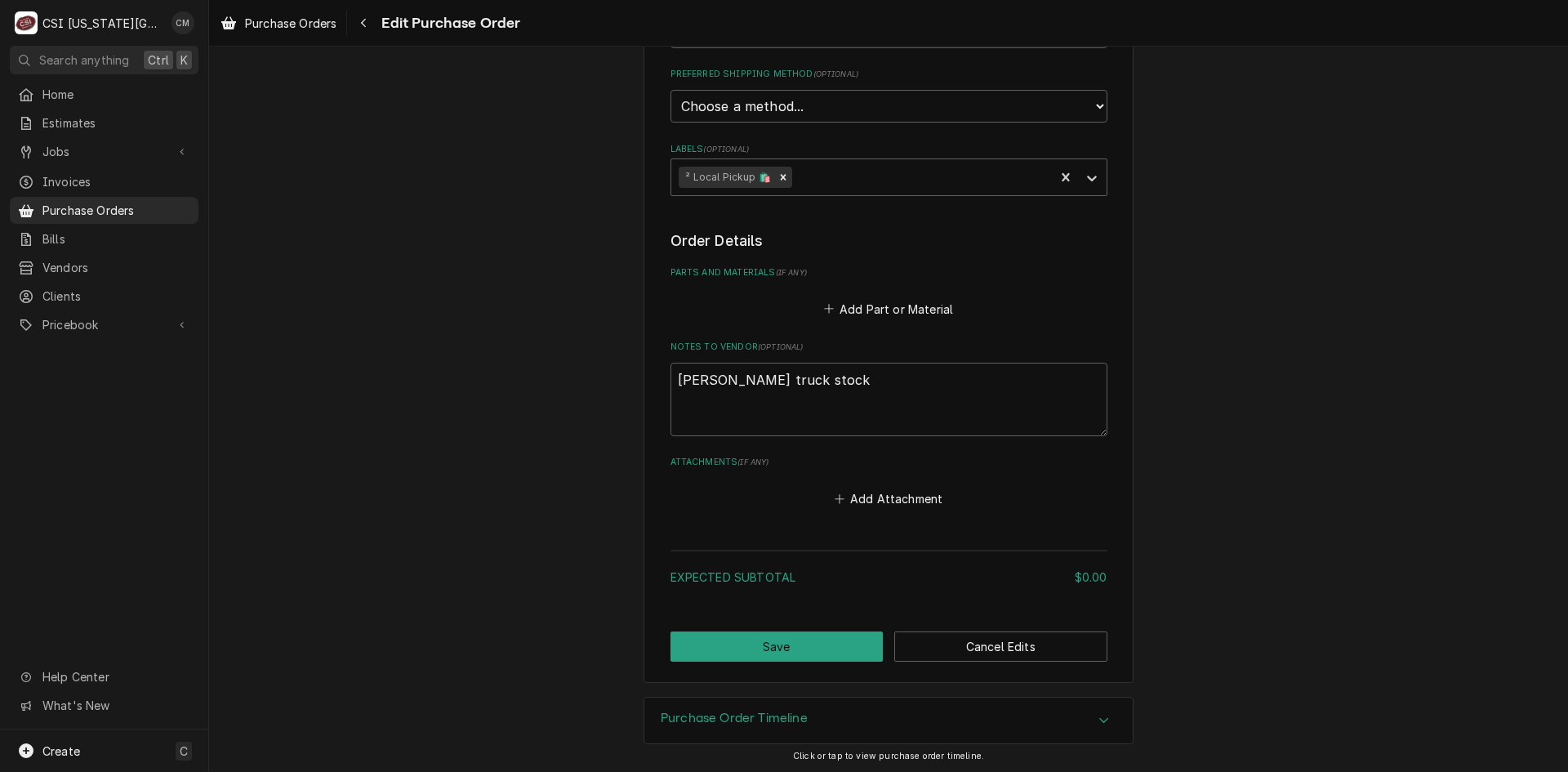
scroll to position [493, 0]
click at [901, 299] on button "Add Part or Material" at bounding box center [888, 306] width 135 height 22
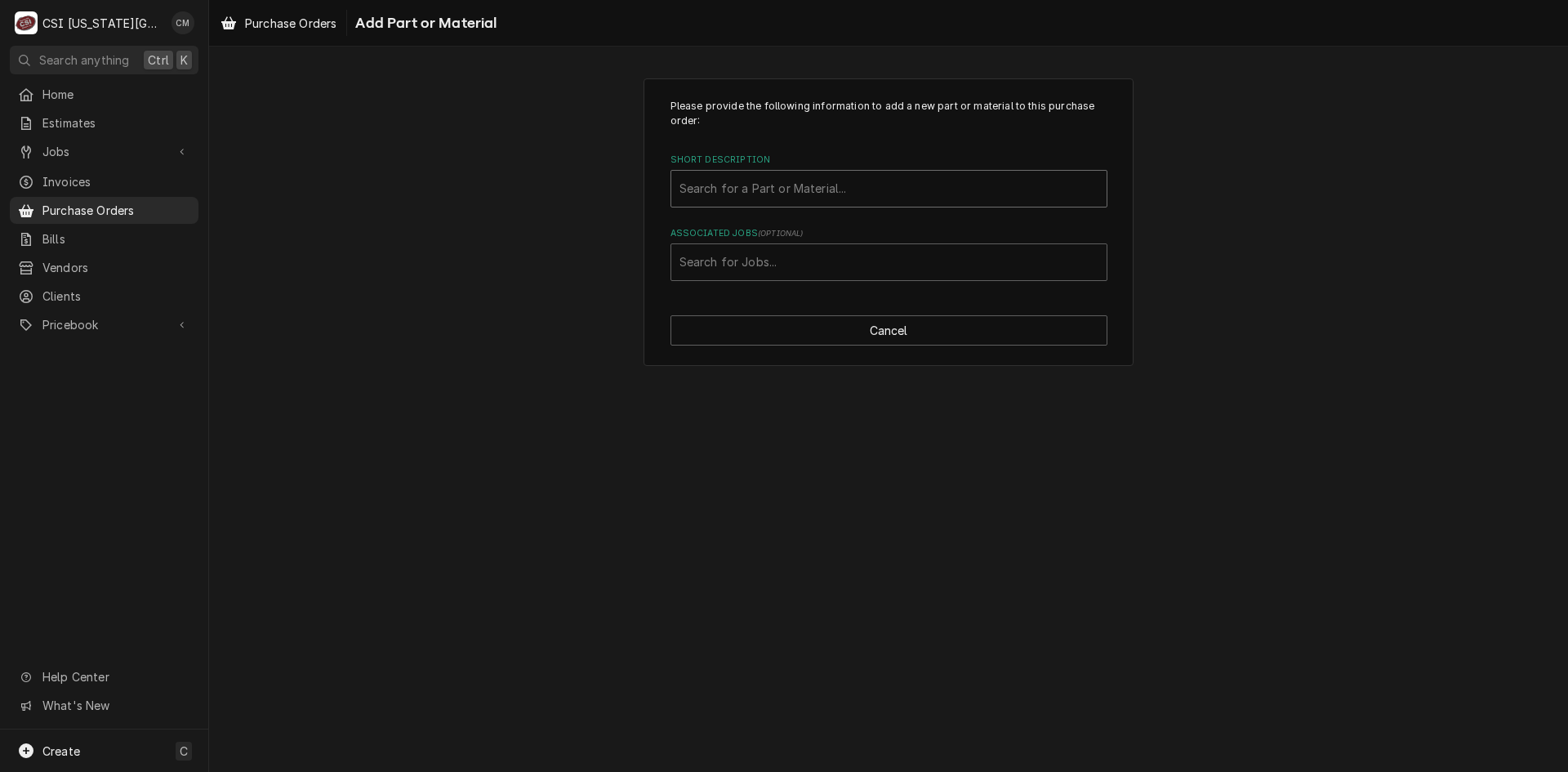
click at [865, 191] on div "Short Description" at bounding box center [888, 188] width 419 height 29
type input "coil cleaner"
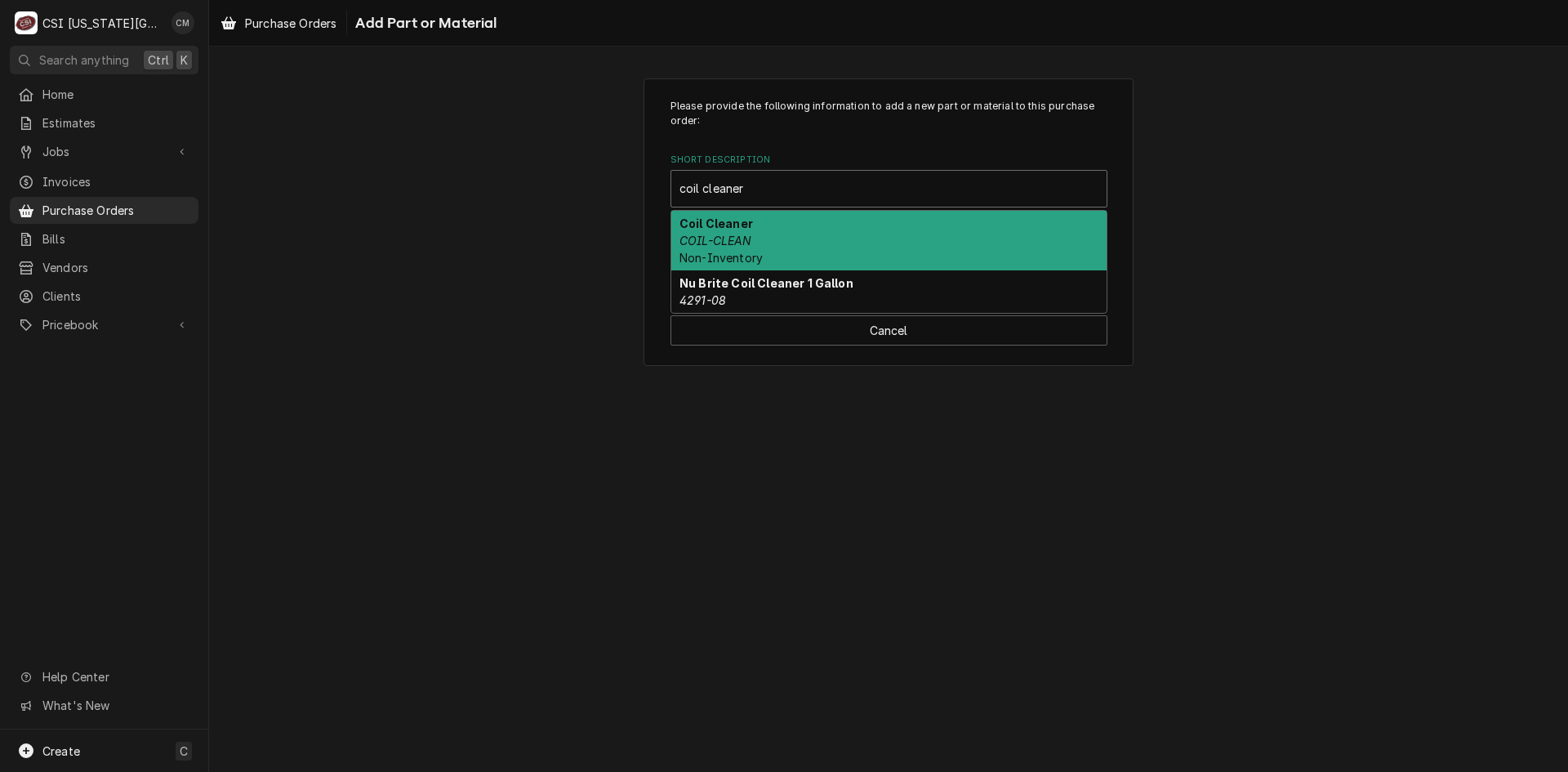
click at [832, 232] on div "Coil Cleaner COIL-CLEAN Non-Inventory" at bounding box center [889, 241] width 436 height 60
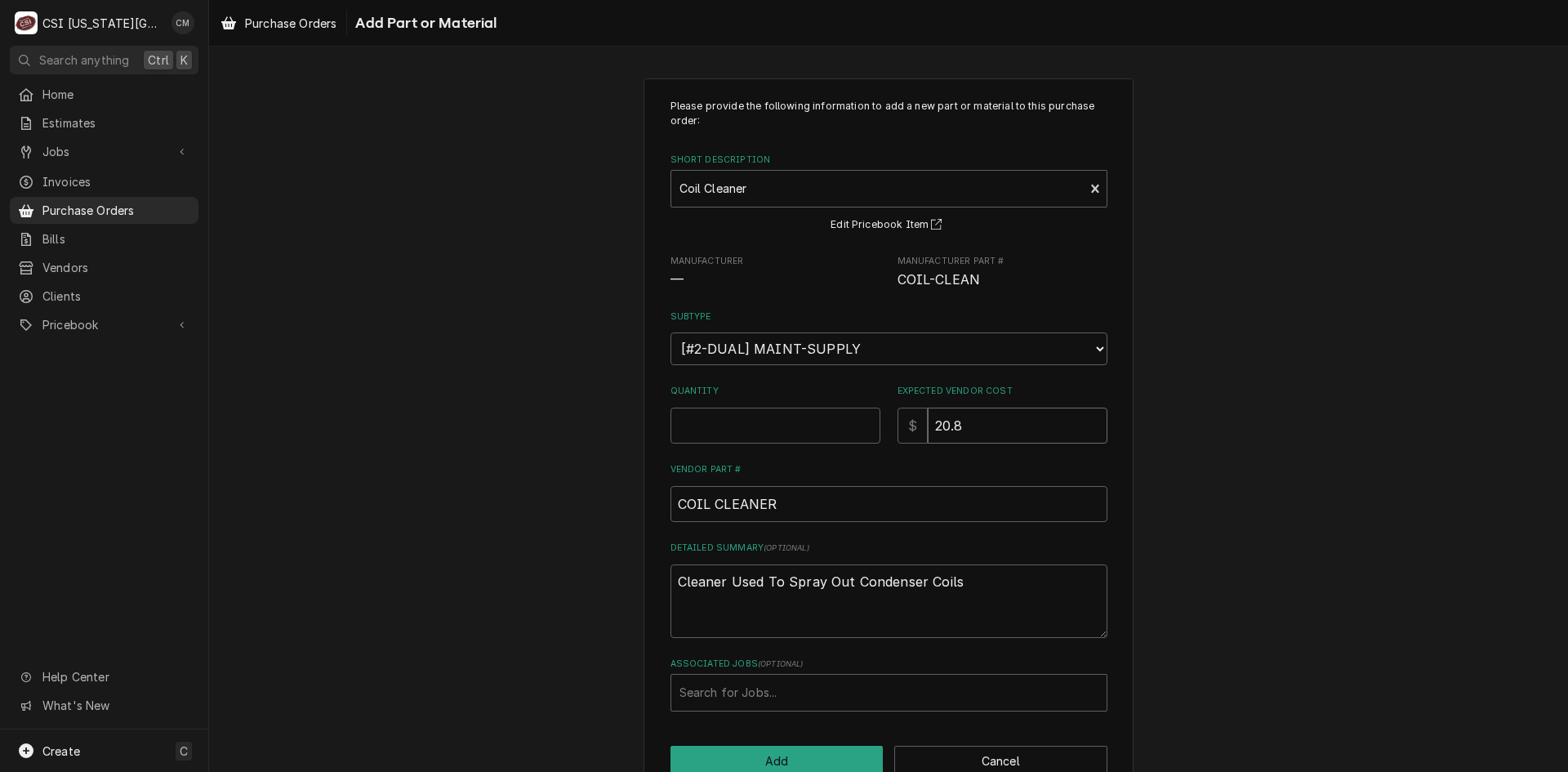
drag, startPoint x: 972, startPoint y: 427, endPoint x: 922, endPoint y: 424, distance: 50.1
click at [927, 424] on input "20.8" at bounding box center [1017, 425] width 180 height 36
type textarea "x"
type input "0"
click at [773, 426] on input "Quantity" at bounding box center [776, 425] width 210 height 36
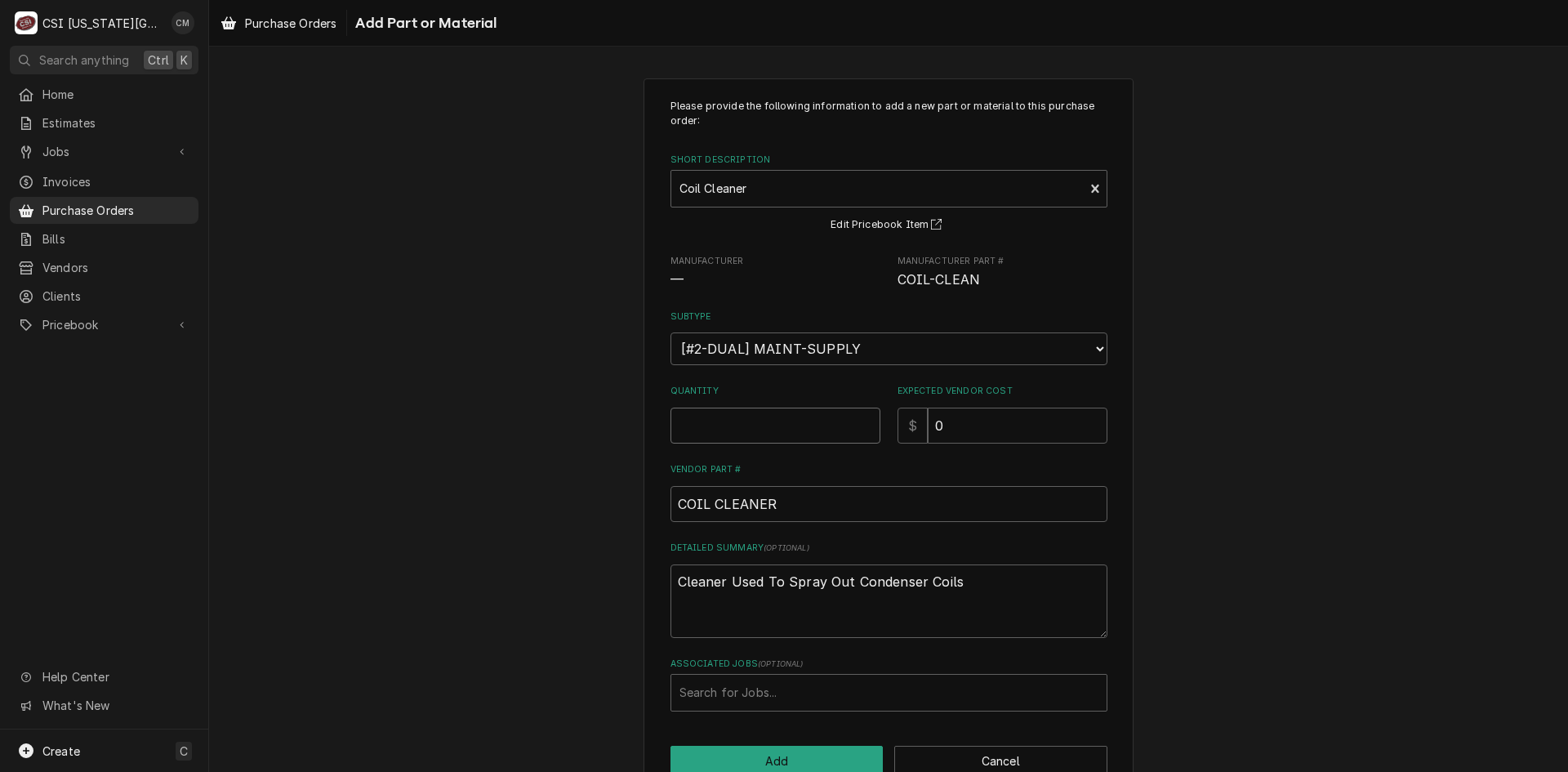
type textarea "x"
type input "1"
click at [945, 432] on input "0" at bounding box center [1017, 425] width 180 height 36
type textarea "x"
type input "02"
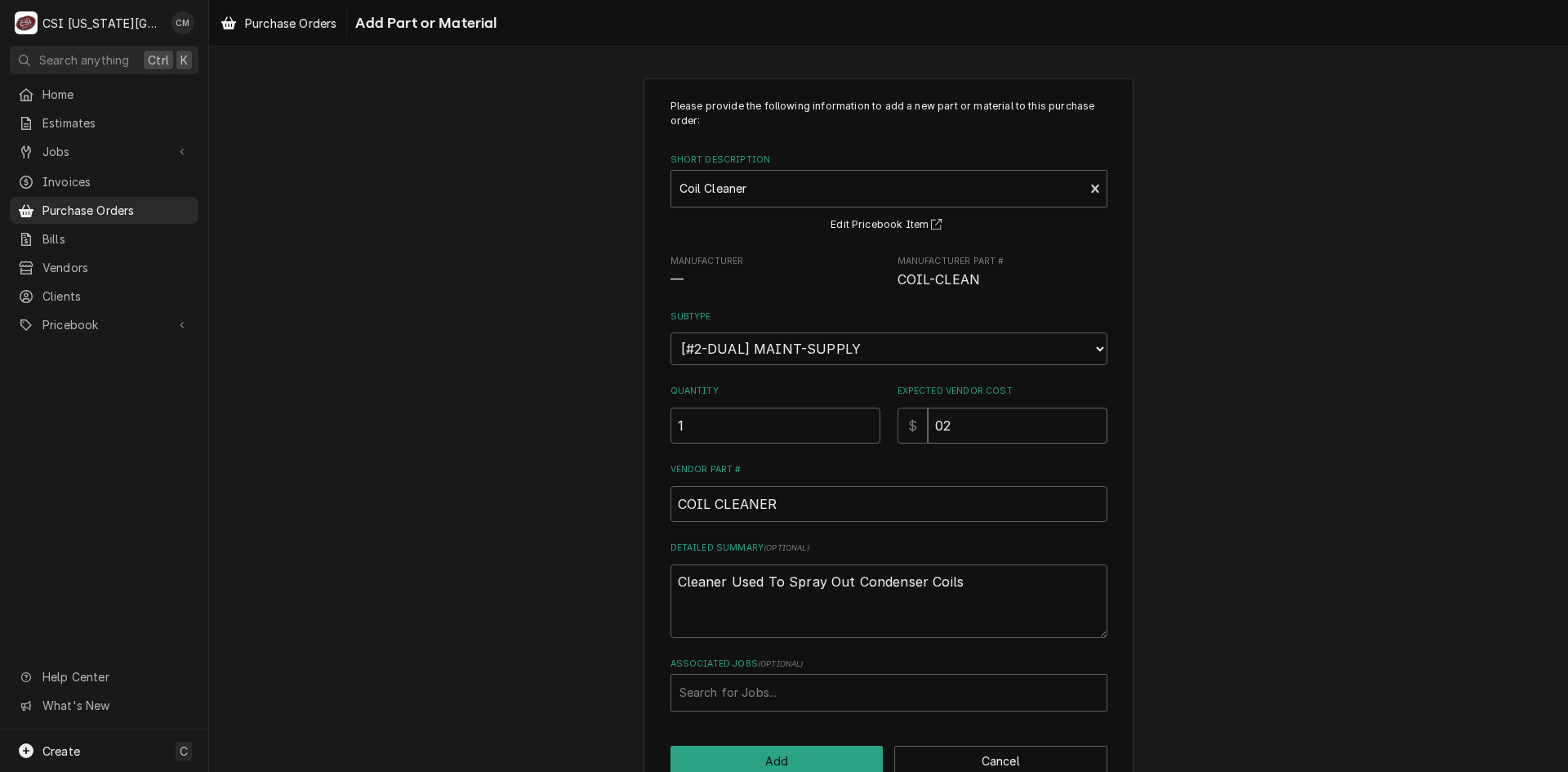
type textarea "x"
type input "020"
type textarea "x"
type input "02"
type textarea "x"
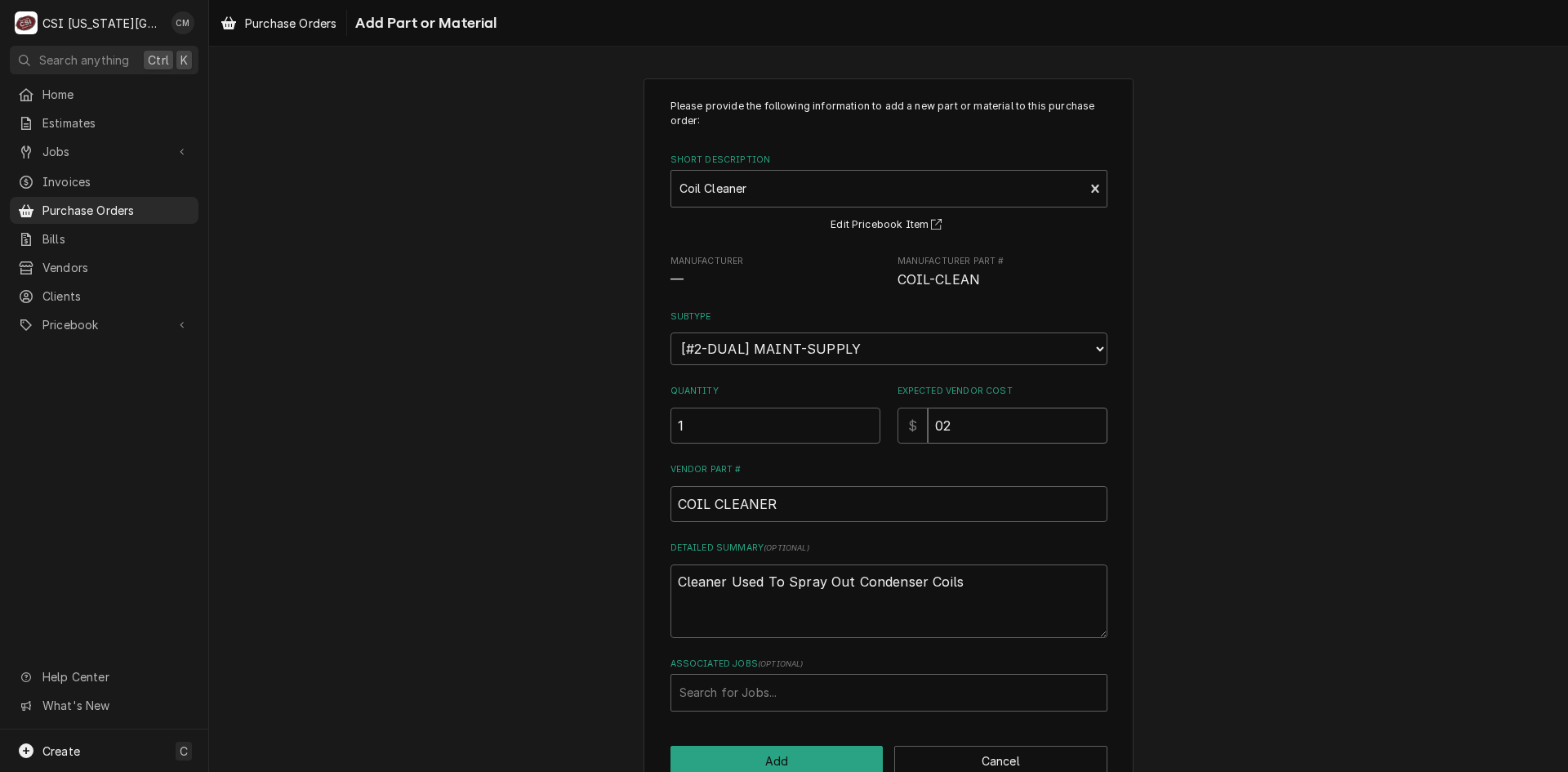
type input "0"
type textarea "x"
type input "2"
type textarea "x"
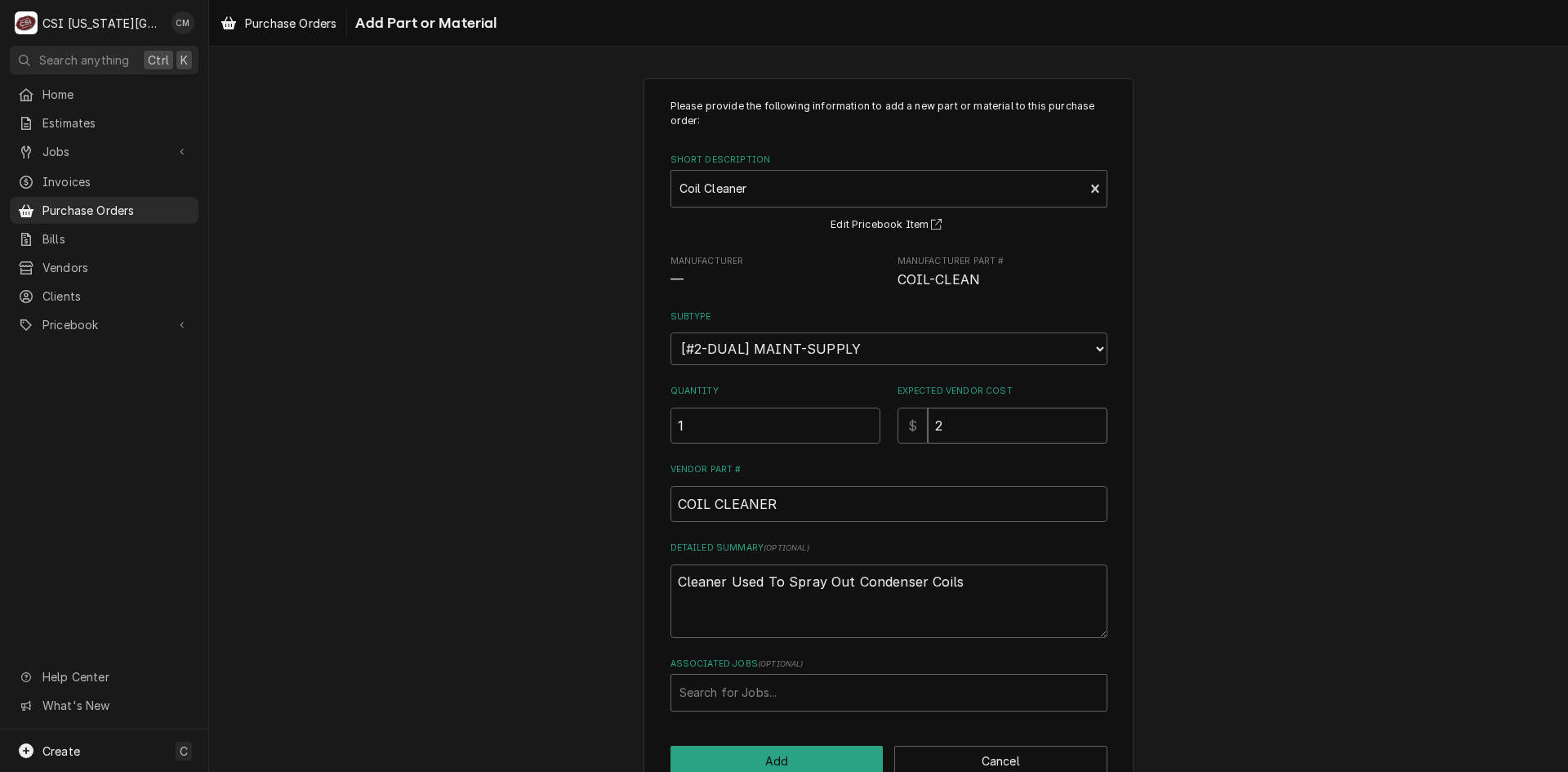
type input "20"
type textarea "x"
type input "2"
type textarea "x"
type input "26"
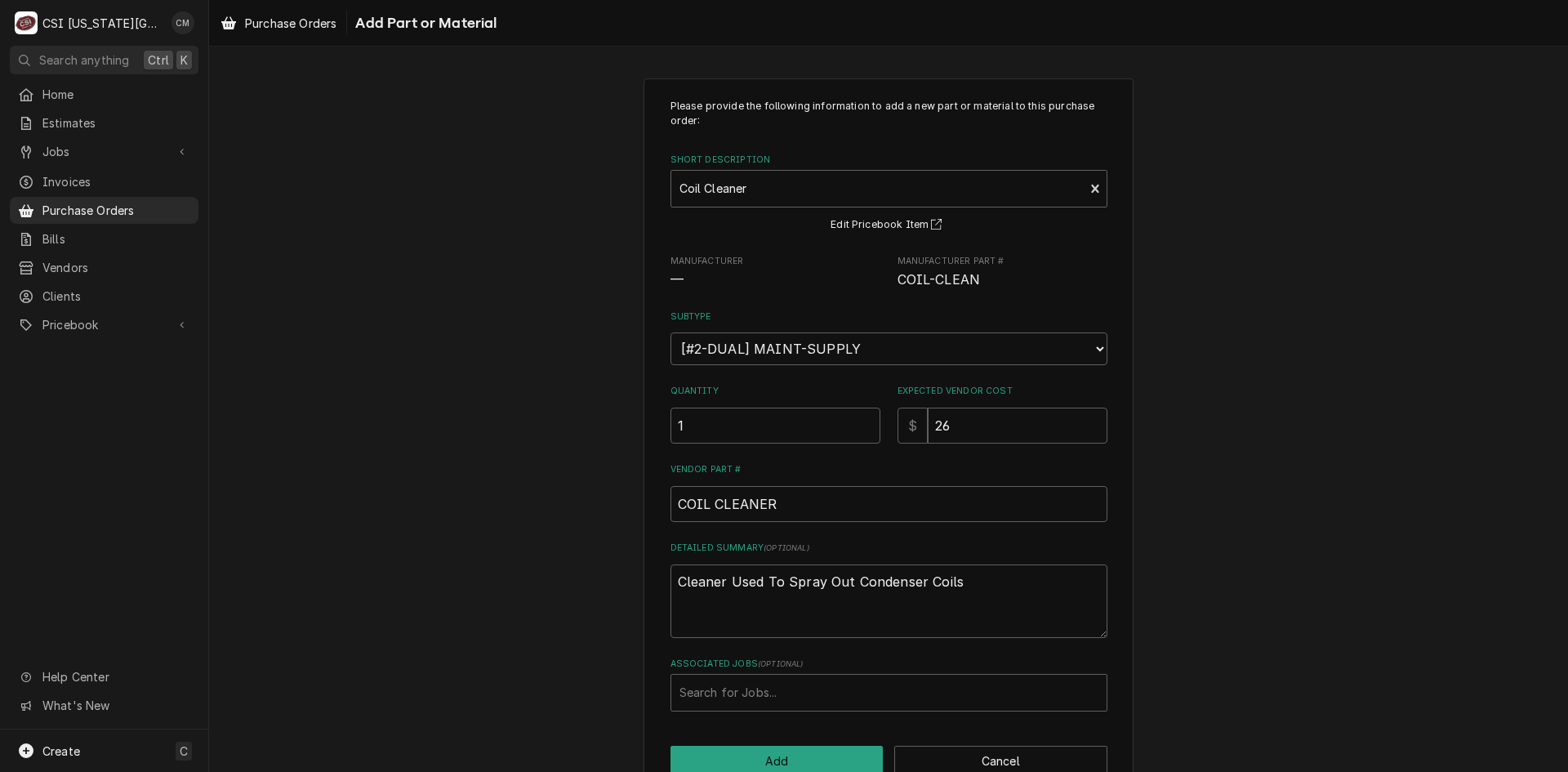
scroll to position [39, 0]
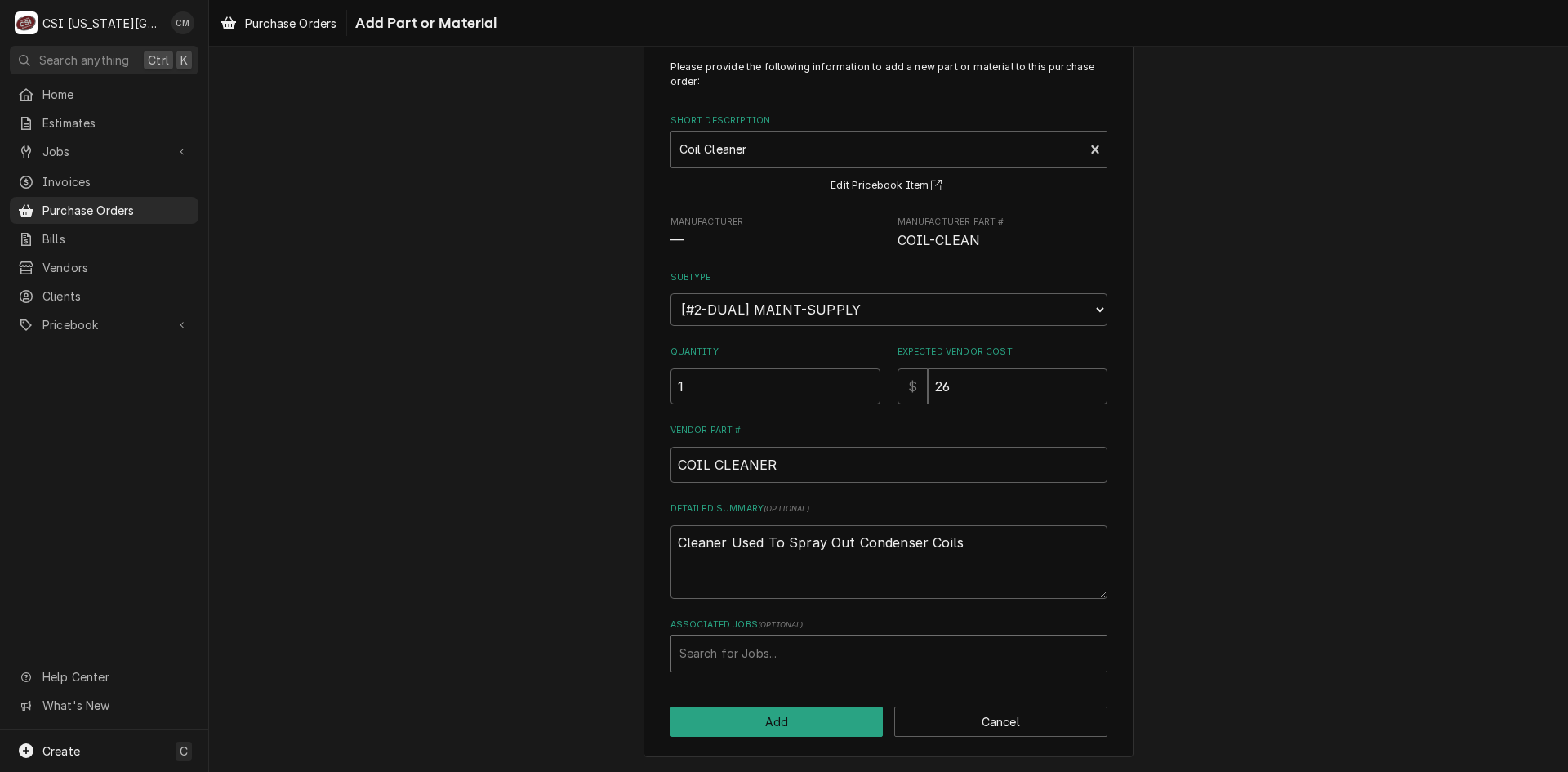
click at [770, 656] on div "Associated Jobs" at bounding box center [888, 653] width 419 height 29
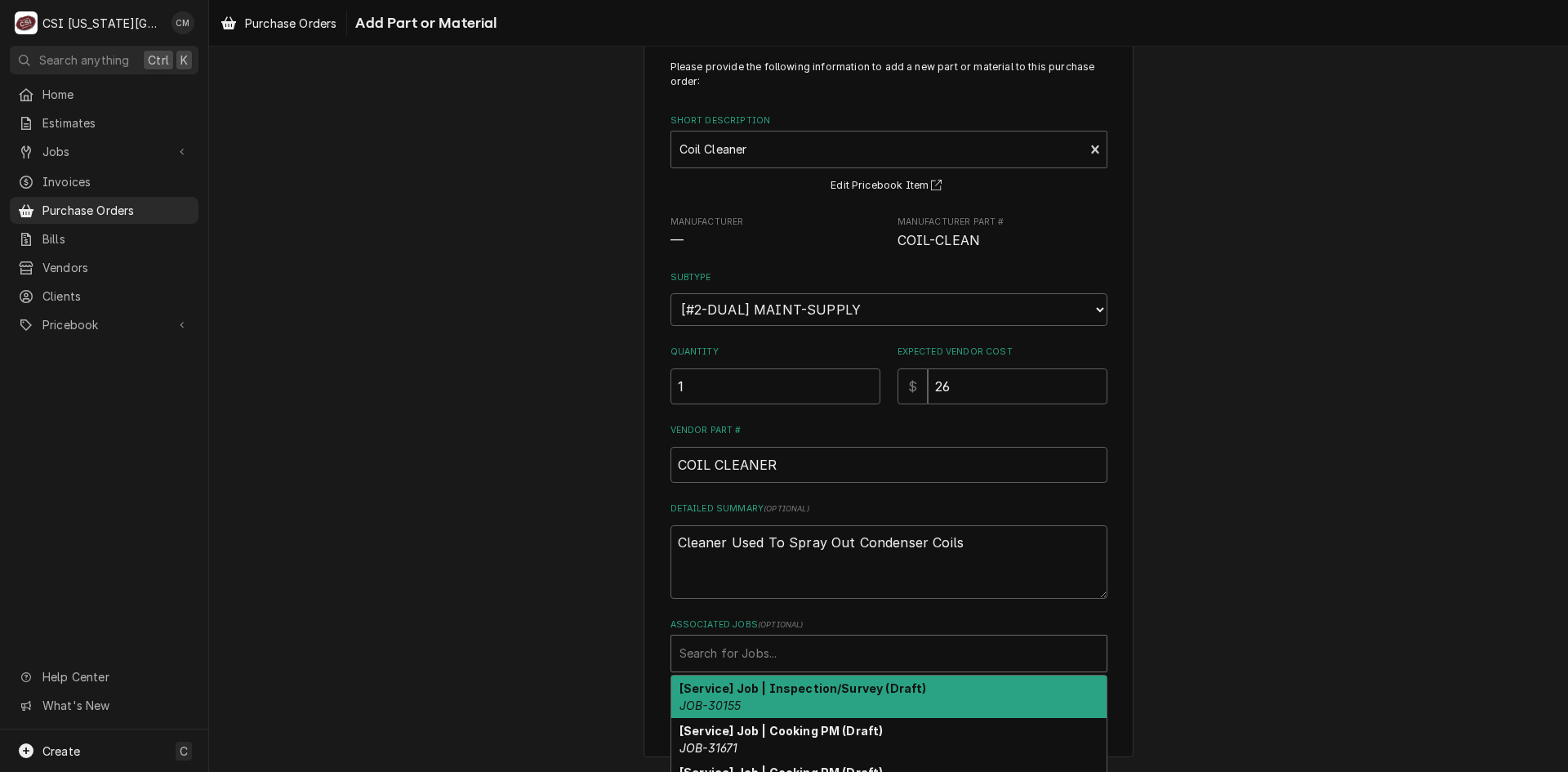
click at [1163, 605] on div "Please provide the following information to add a new part or material to this …" at bounding box center [888, 398] width 1359 height 748
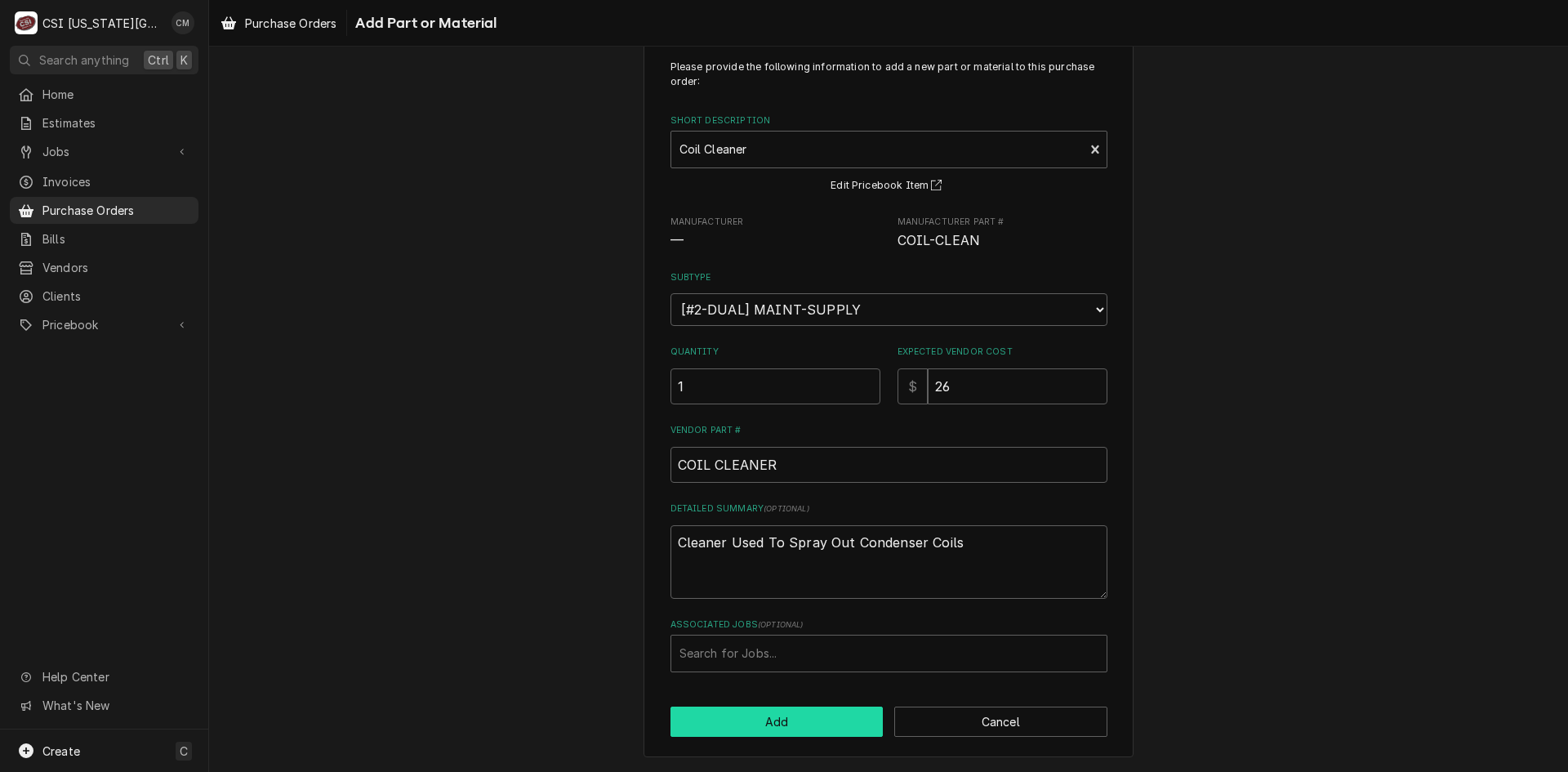
click at [830, 722] on button "Add" at bounding box center [777, 721] width 214 height 30
type textarea "x"
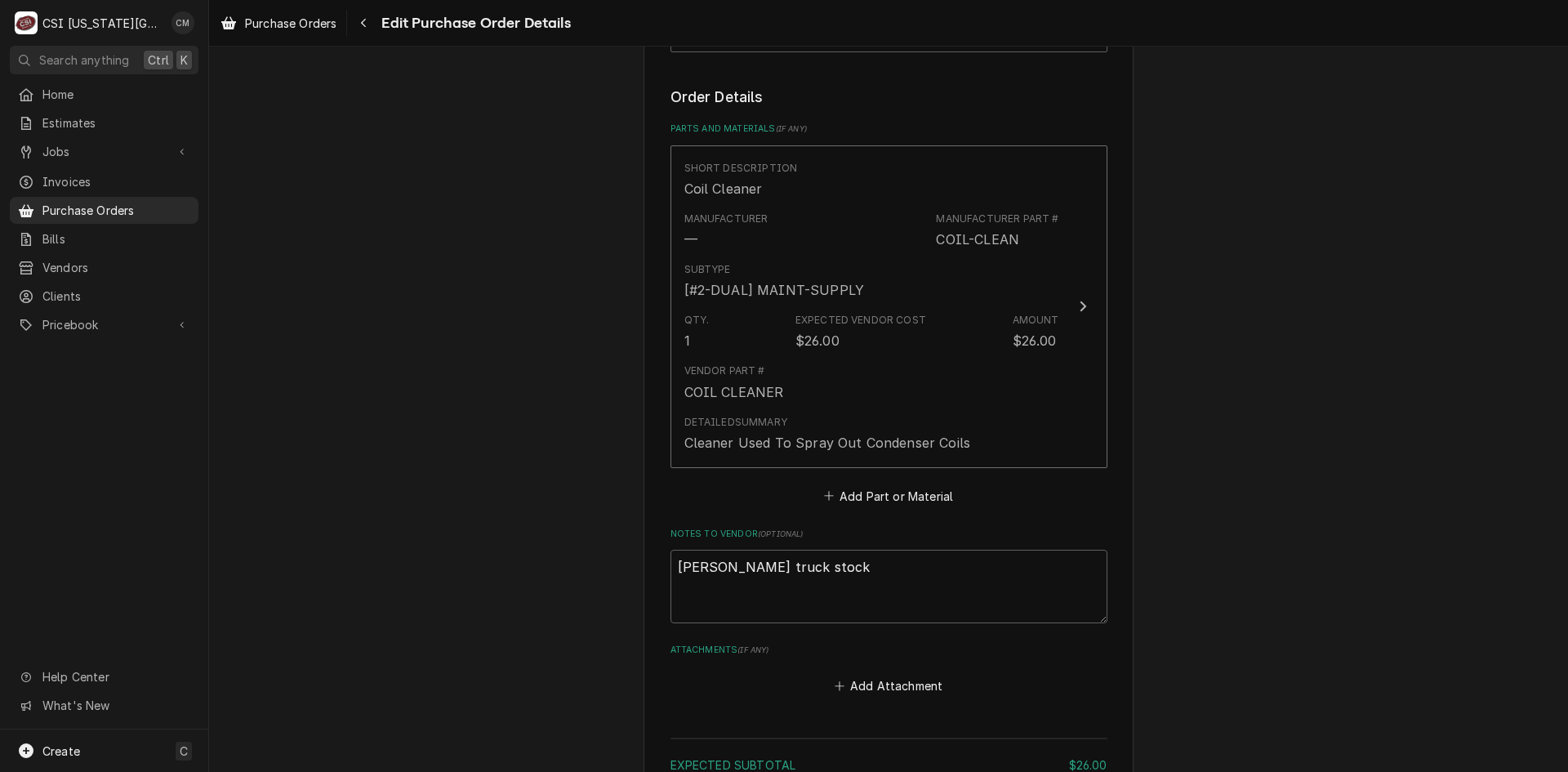
scroll to position [656, 0]
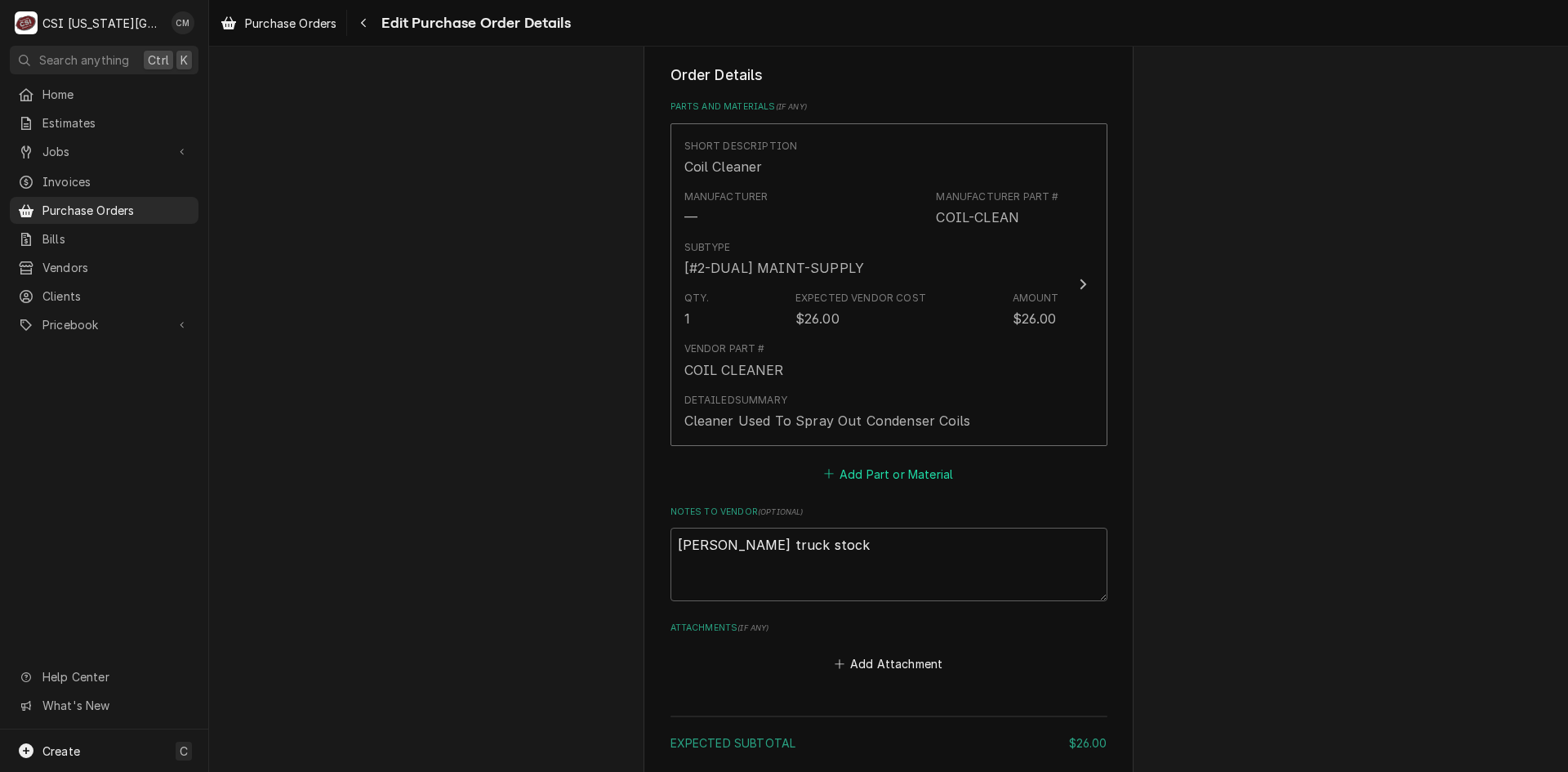
click at [933, 478] on button "Add Part or Material" at bounding box center [888, 473] width 135 height 22
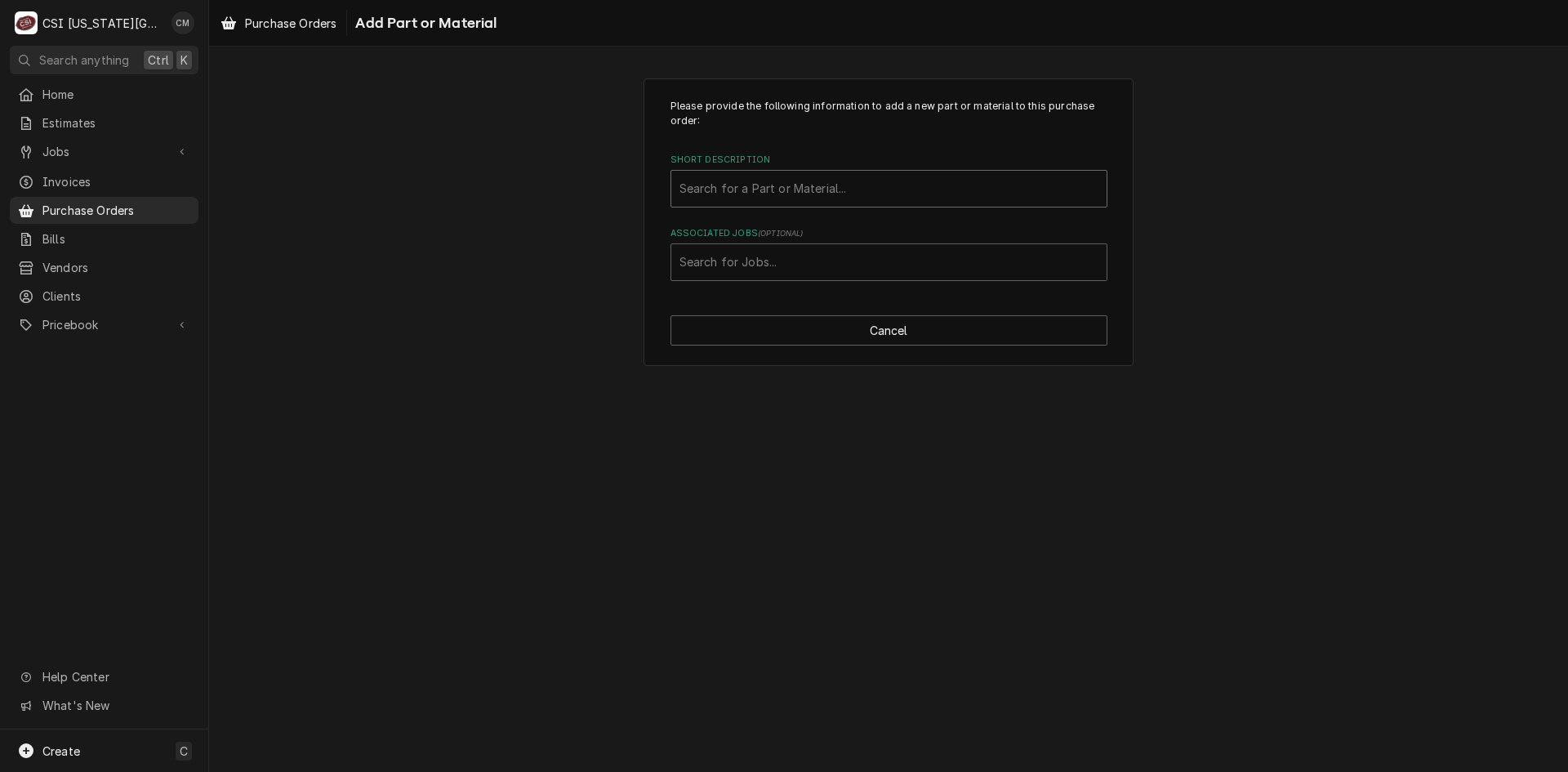
click at [916, 191] on div "Short Description" at bounding box center [888, 188] width 419 height 29
type input "tool replacement"
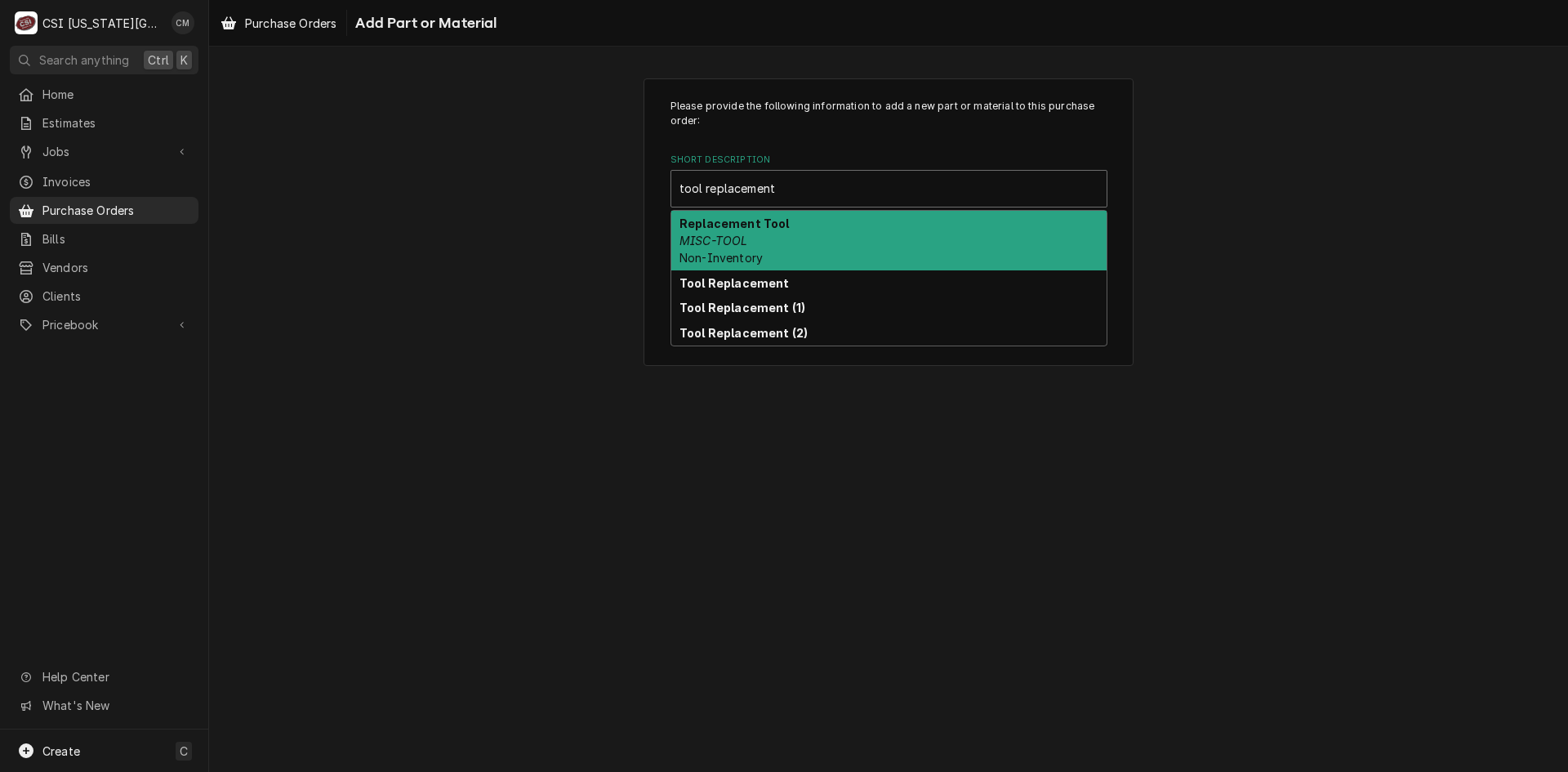
click at [870, 228] on div "Replacement Tool MISC-TOOL Non-Inventory" at bounding box center [889, 241] width 436 height 60
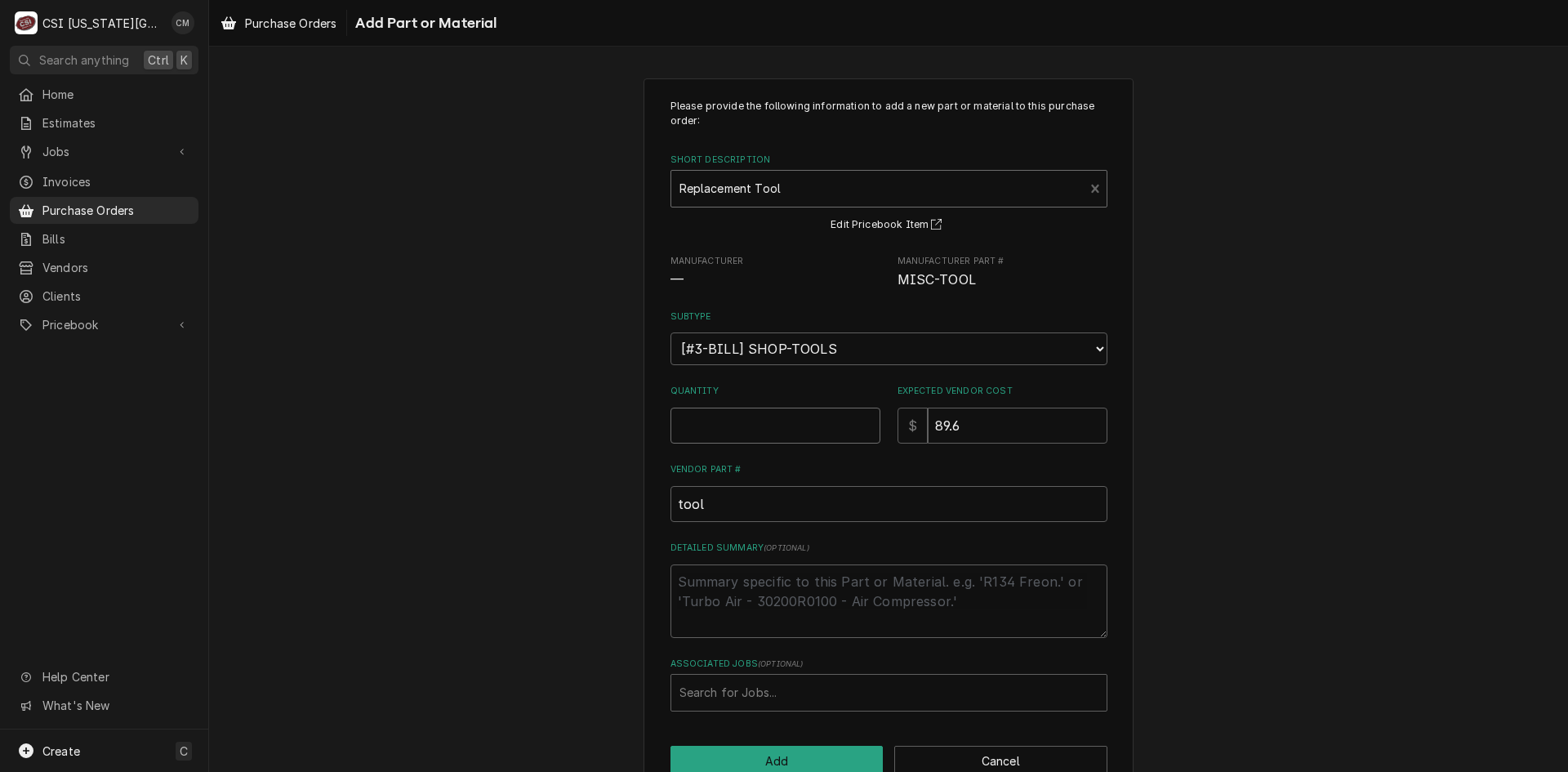
click at [835, 427] on input "Quantity" at bounding box center [776, 425] width 210 height 36
type textarea "x"
type input "1"
drag, startPoint x: 1016, startPoint y: 424, endPoint x: 808, endPoint y: 420, distance: 208.0
click at [809, 422] on div "Quantity 1 Expected Vendor Cost $ 89.6" at bounding box center [889, 414] width 436 height 58
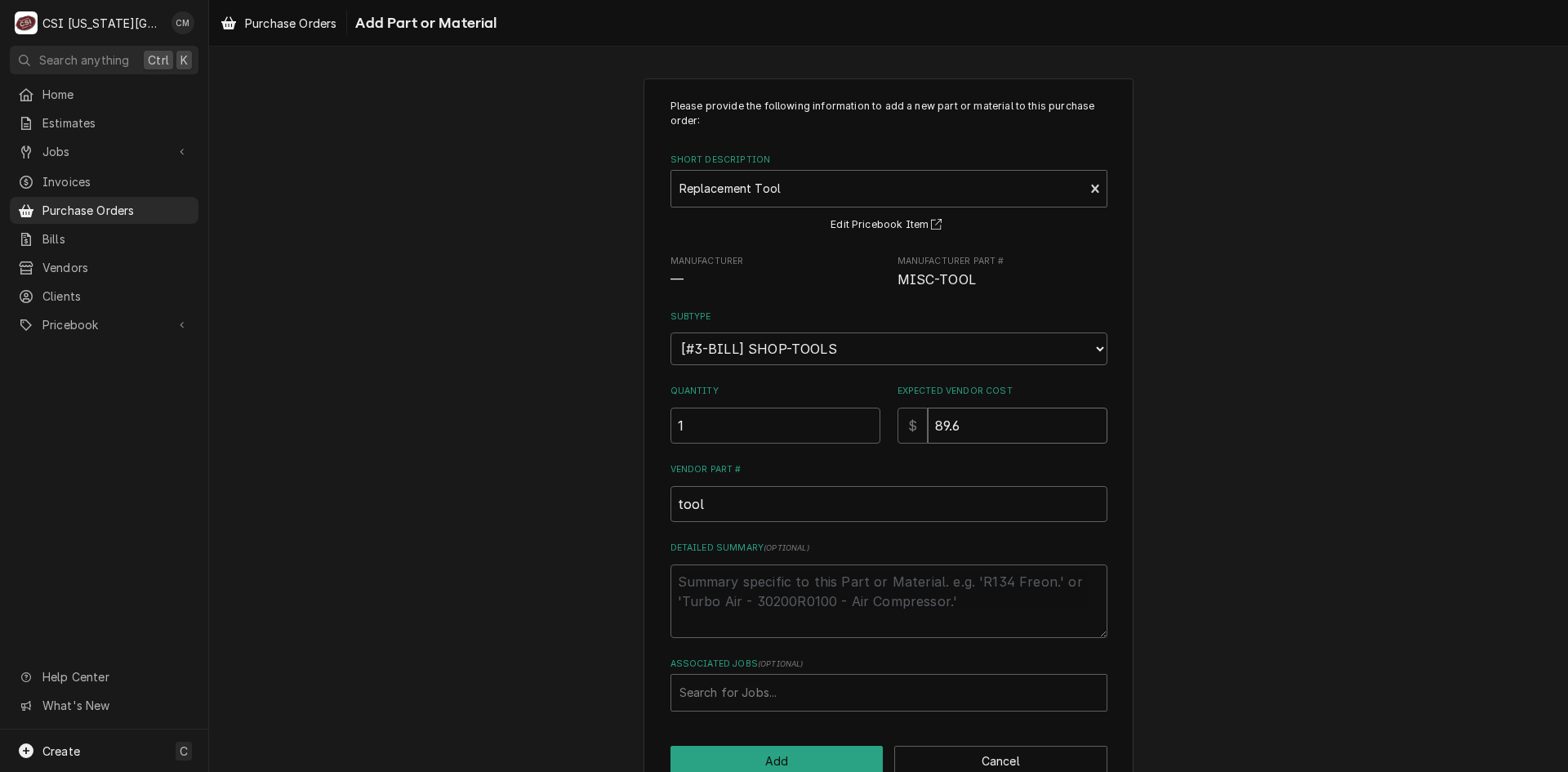
type textarea "x"
type input "6"
type textarea "x"
type input "6.9"
type textarea "x"
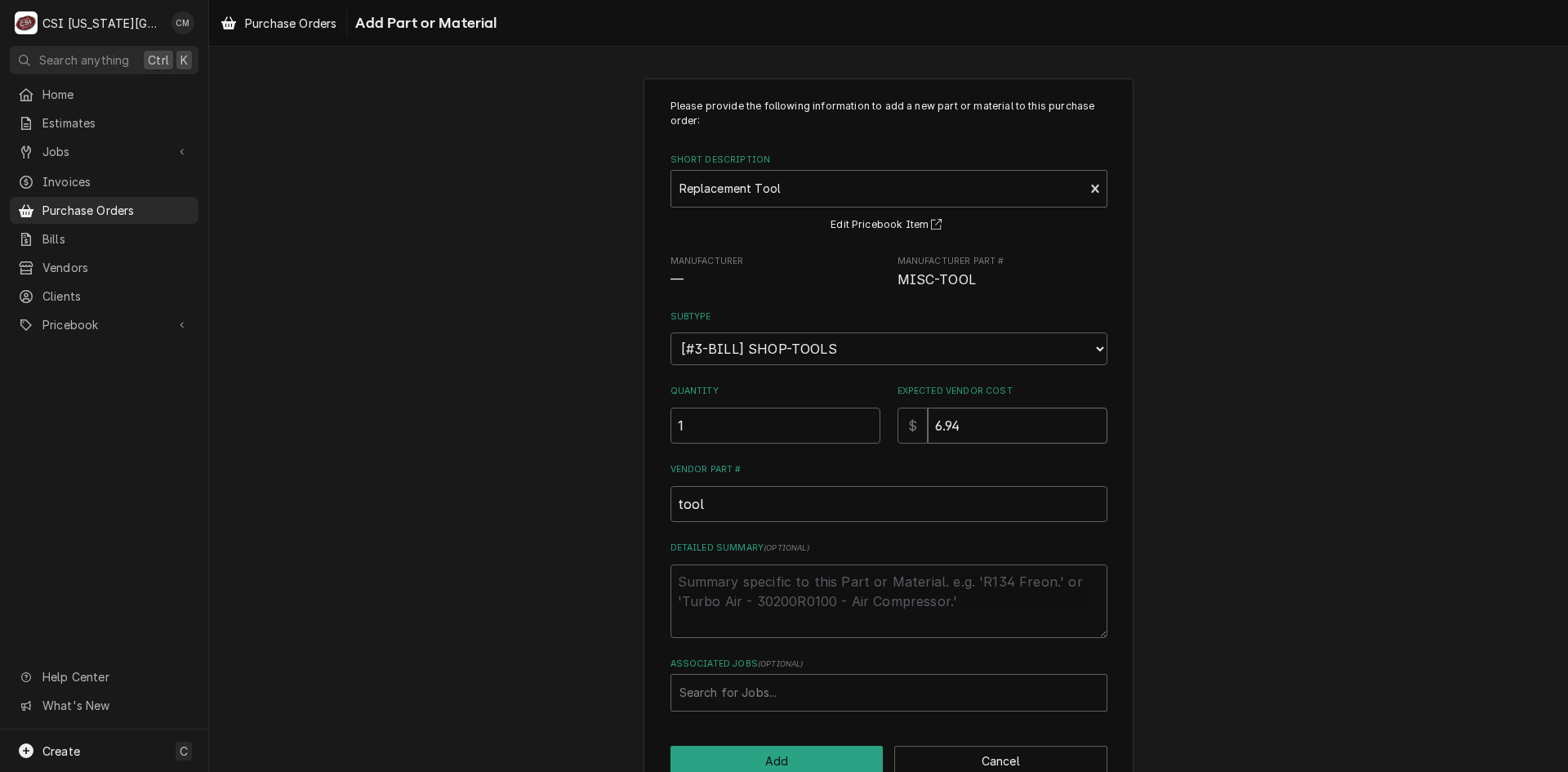
type input "6.94"
drag, startPoint x: 783, startPoint y: 502, endPoint x: 681, endPoint y: 500, distance: 102.0
click at [681, 500] on input "tool" at bounding box center [889, 504] width 436 height 36
click at [758, 584] on textarea "Detailed Summary ( optional )" at bounding box center [889, 601] width 436 height 73
type textarea "x"
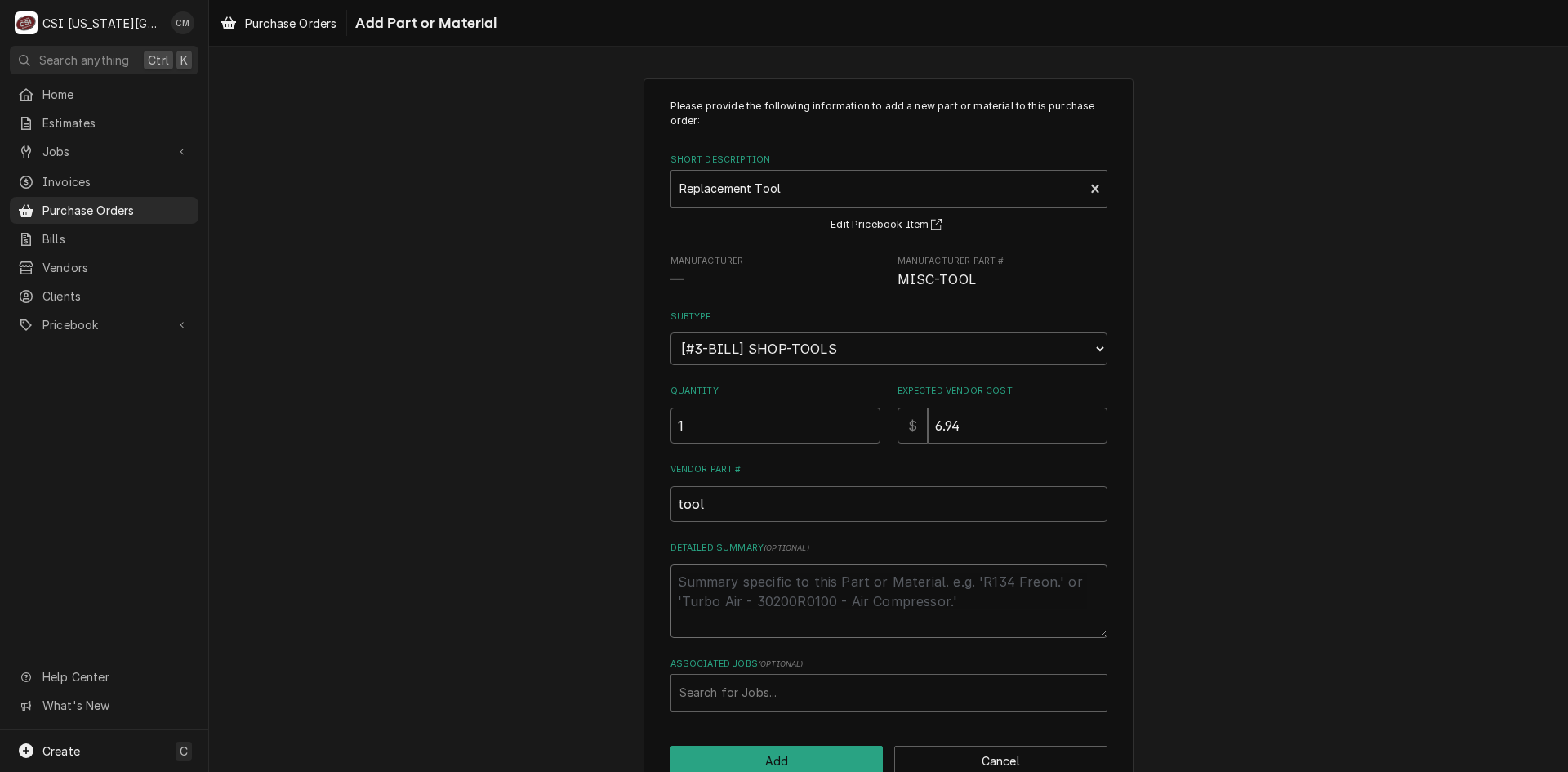
type textarea "f"
type textarea "x"
type textarea "fi"
type textarea "x"
type textarea "fin"
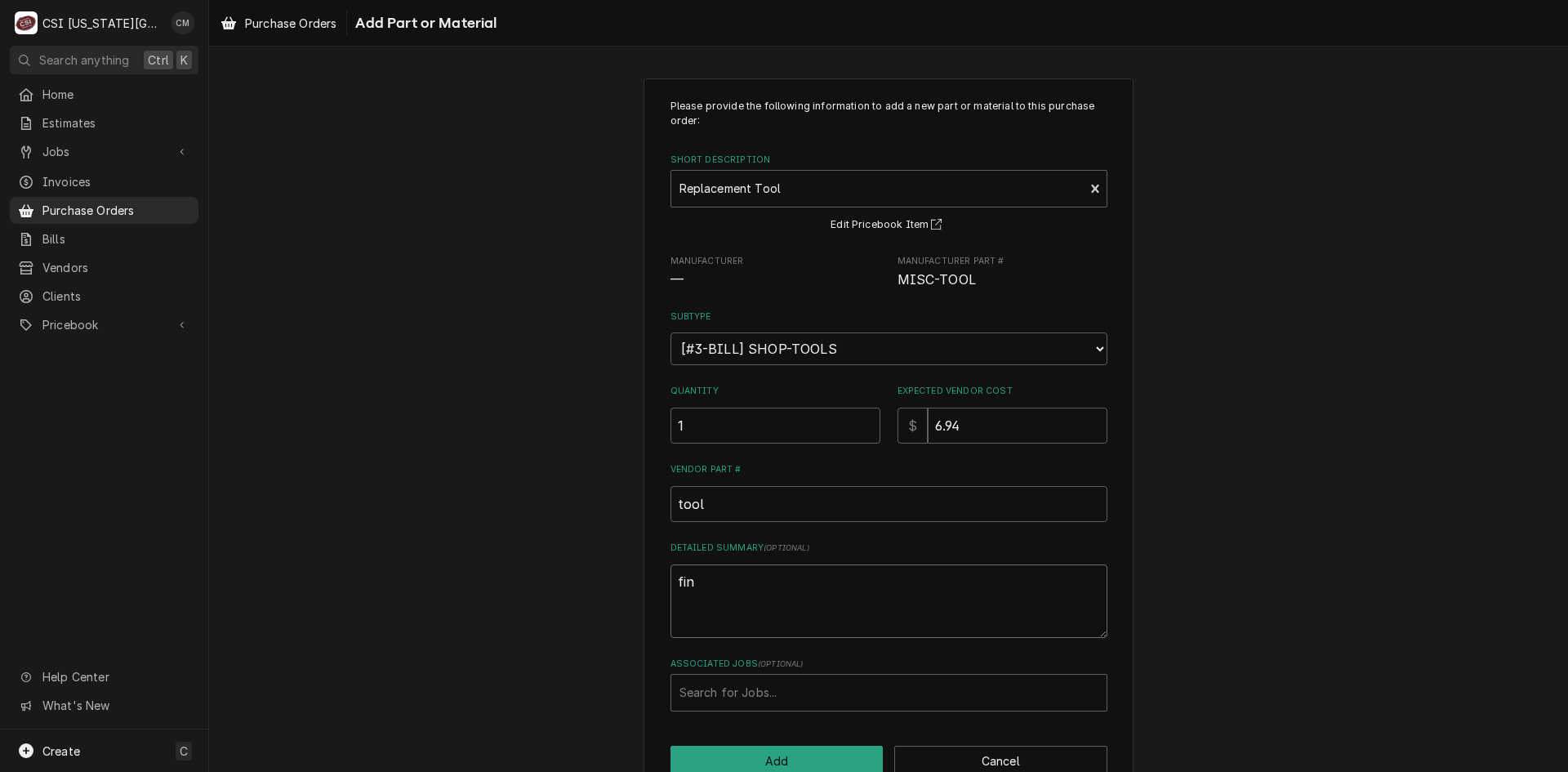
type textarea "x"
type textarea "fin"
type textarea "x"
type textarea "fin c"
type textarea "x"
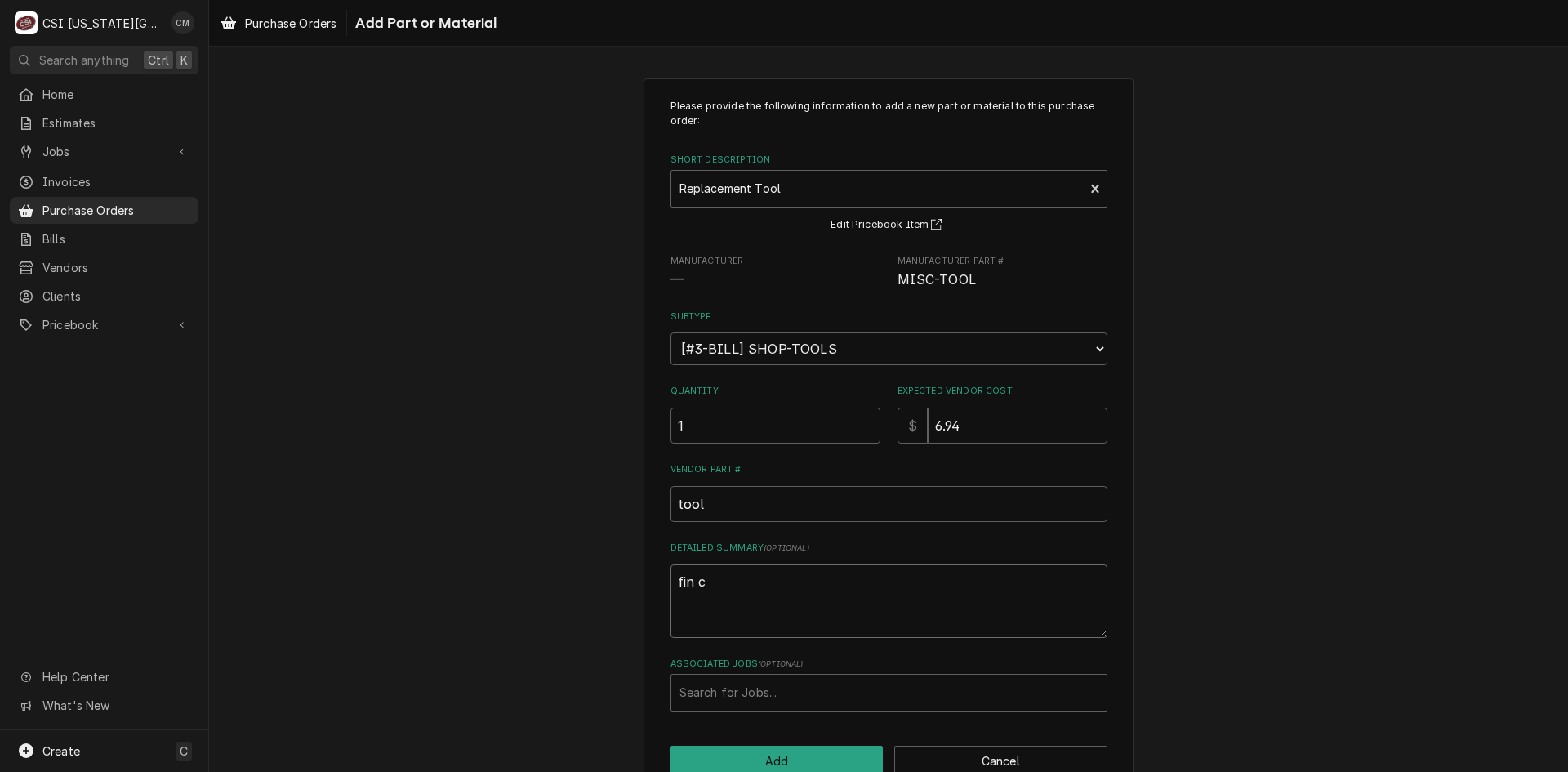
type textarea "fin co"
type textarea "x"
type textarea "fin com"
type textarea "x"
type textarea "fin comb"
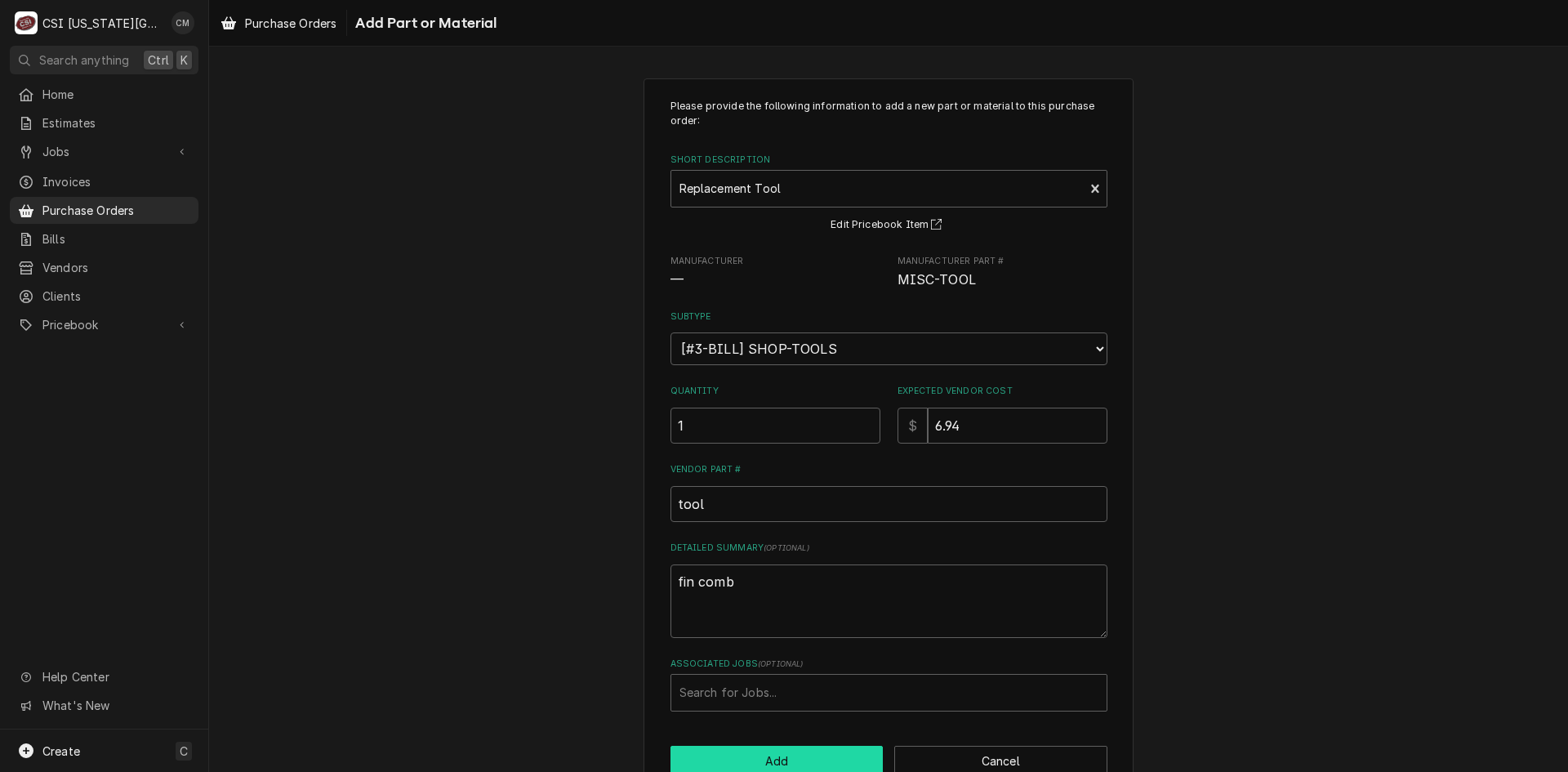
click at [844, 755] on button "Add" at bounding box center [777, 761] width 214 height 30
type textarea "x"
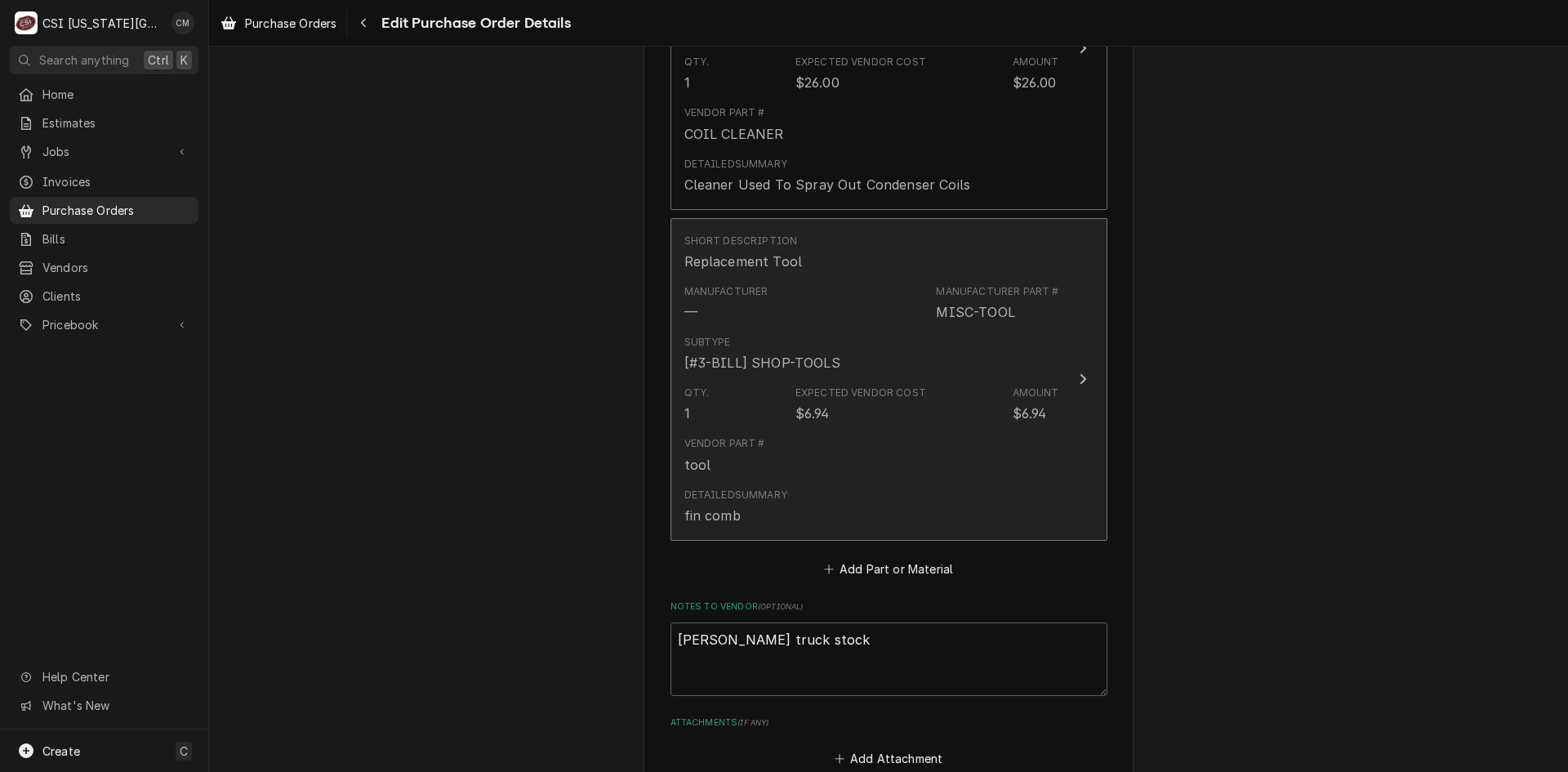
scroll to position [1064, 0]
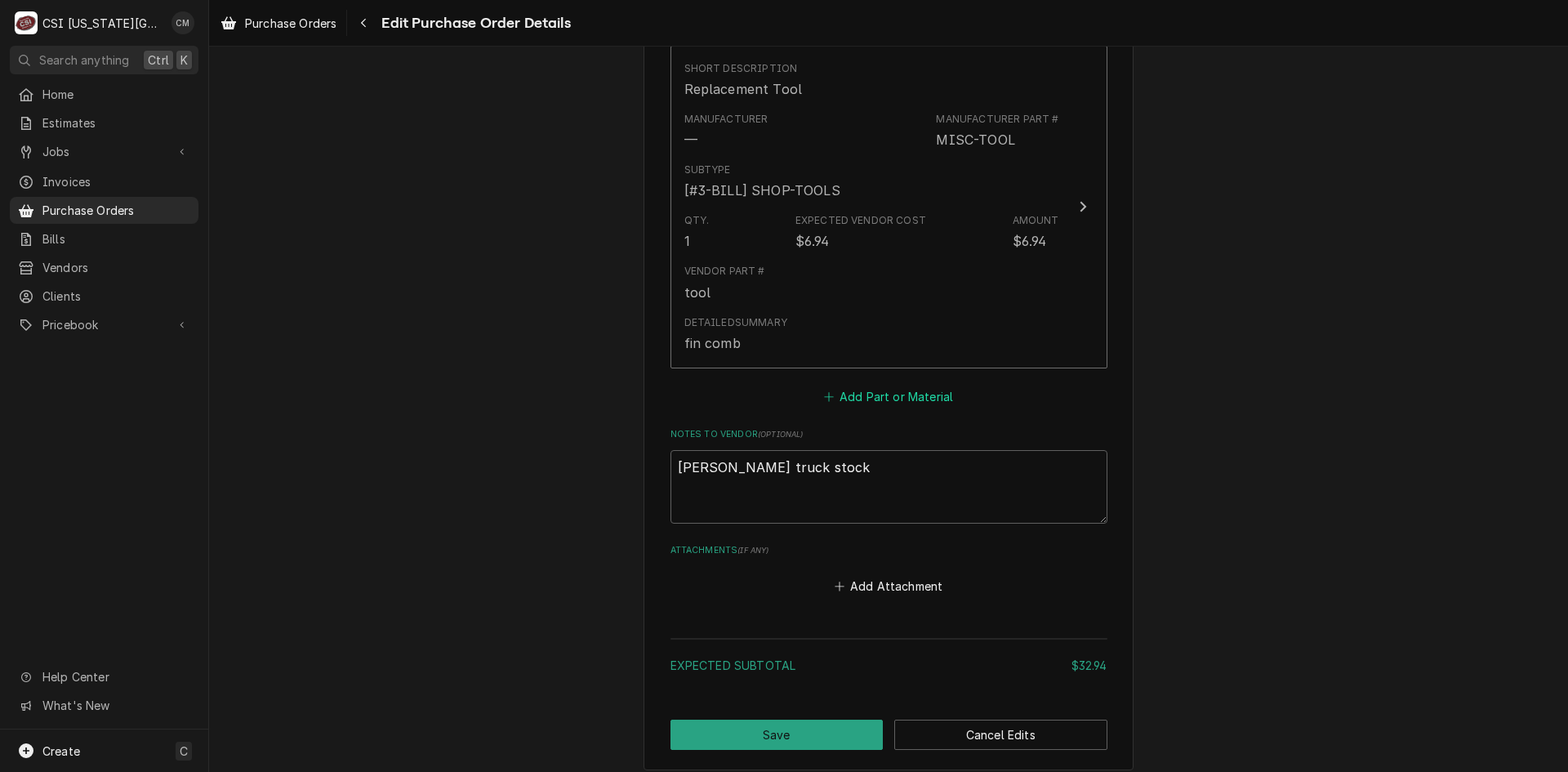
click at [895, 407] on button "Add Part or Material" at bounding box center [888, 396] width 135 height 22
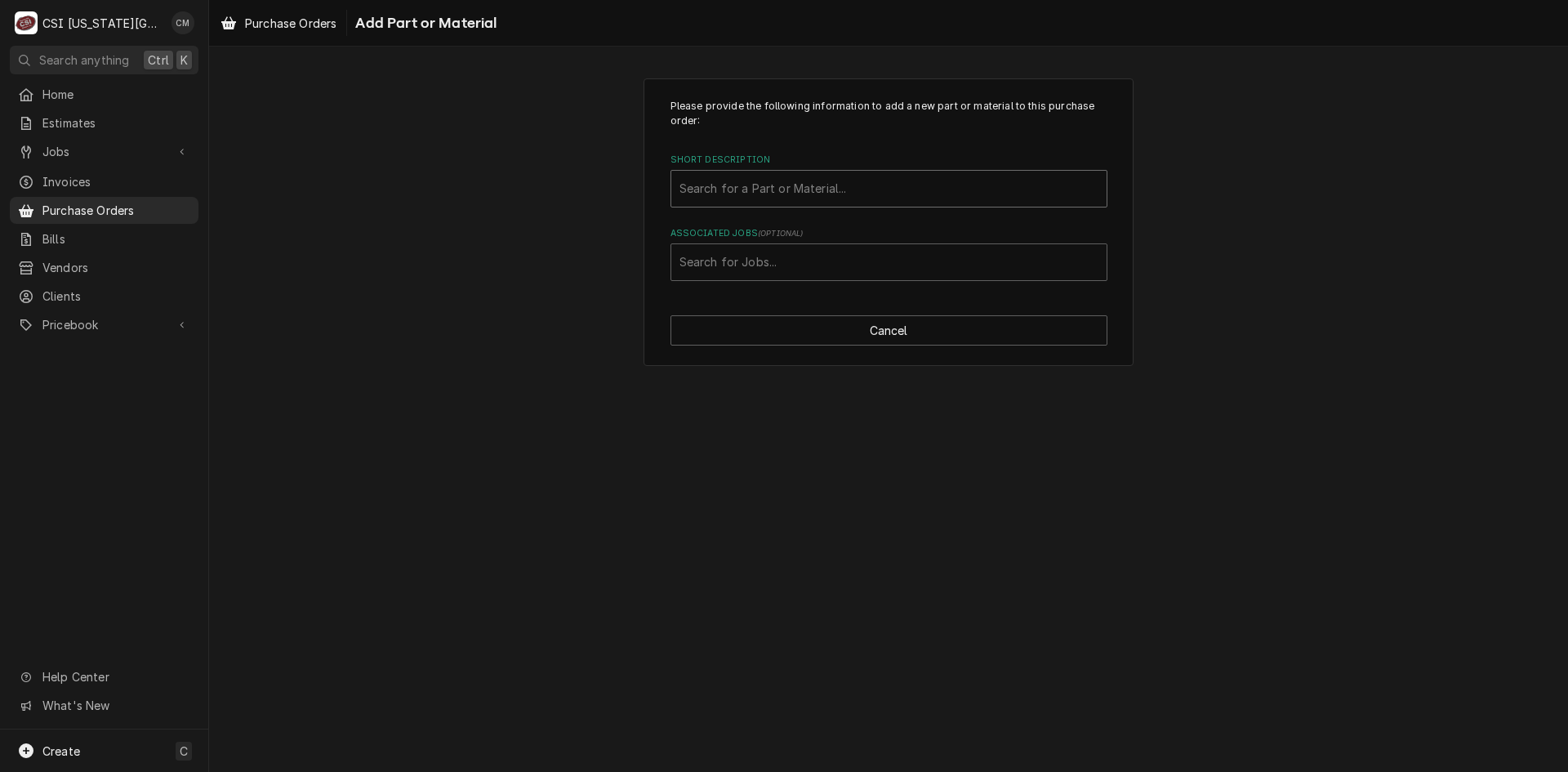
click at [829, 196] on div "Short Description" at bounding box center [888, 188] width 419 height 29
type input "hand pump sprayer"
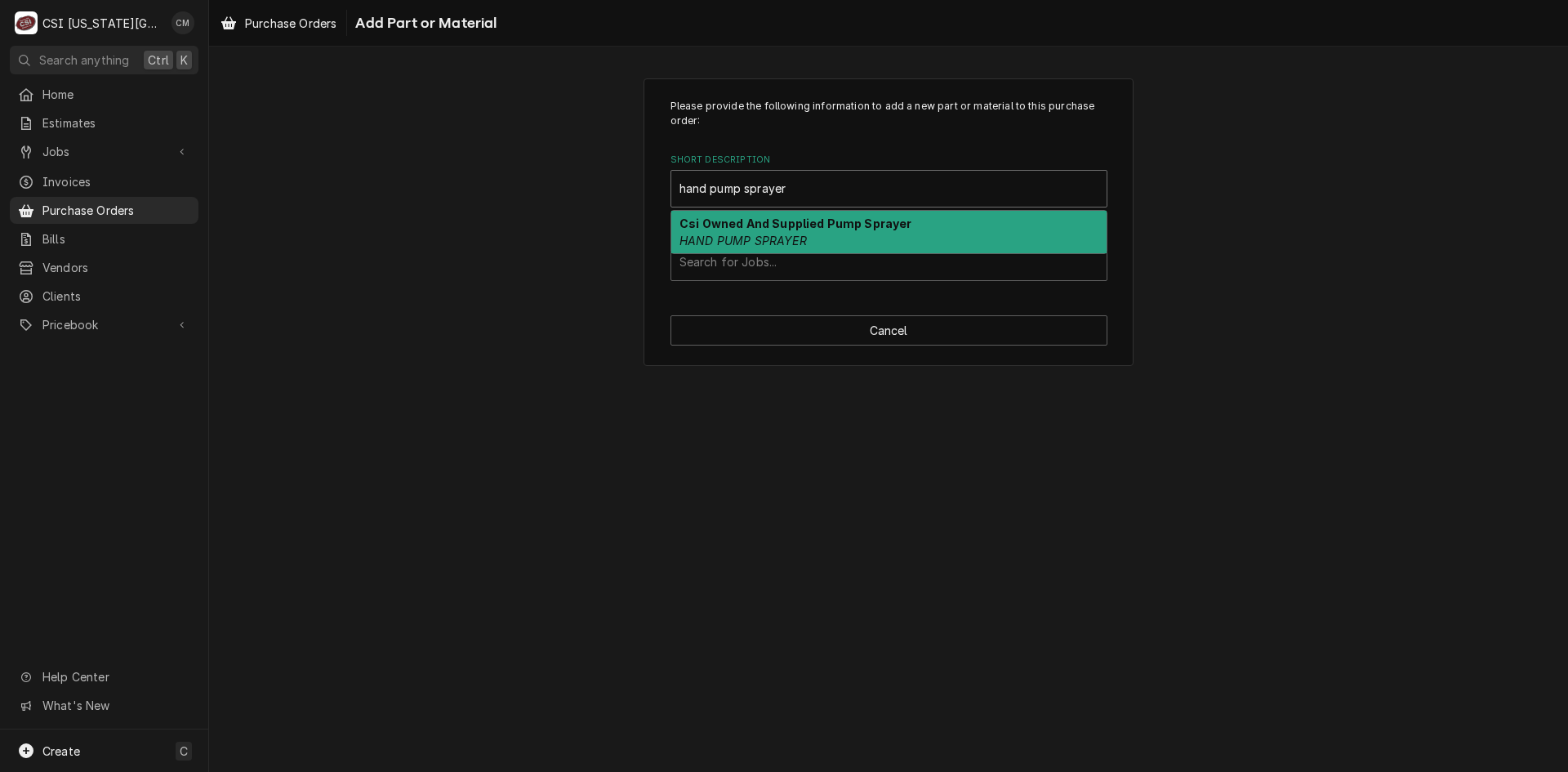
click at [848, 232] on div "Csi Owned And Supplied Pump Sprayer HAND PUMP SPRAYER" at bounding box center [889, 231] width 436 height 42
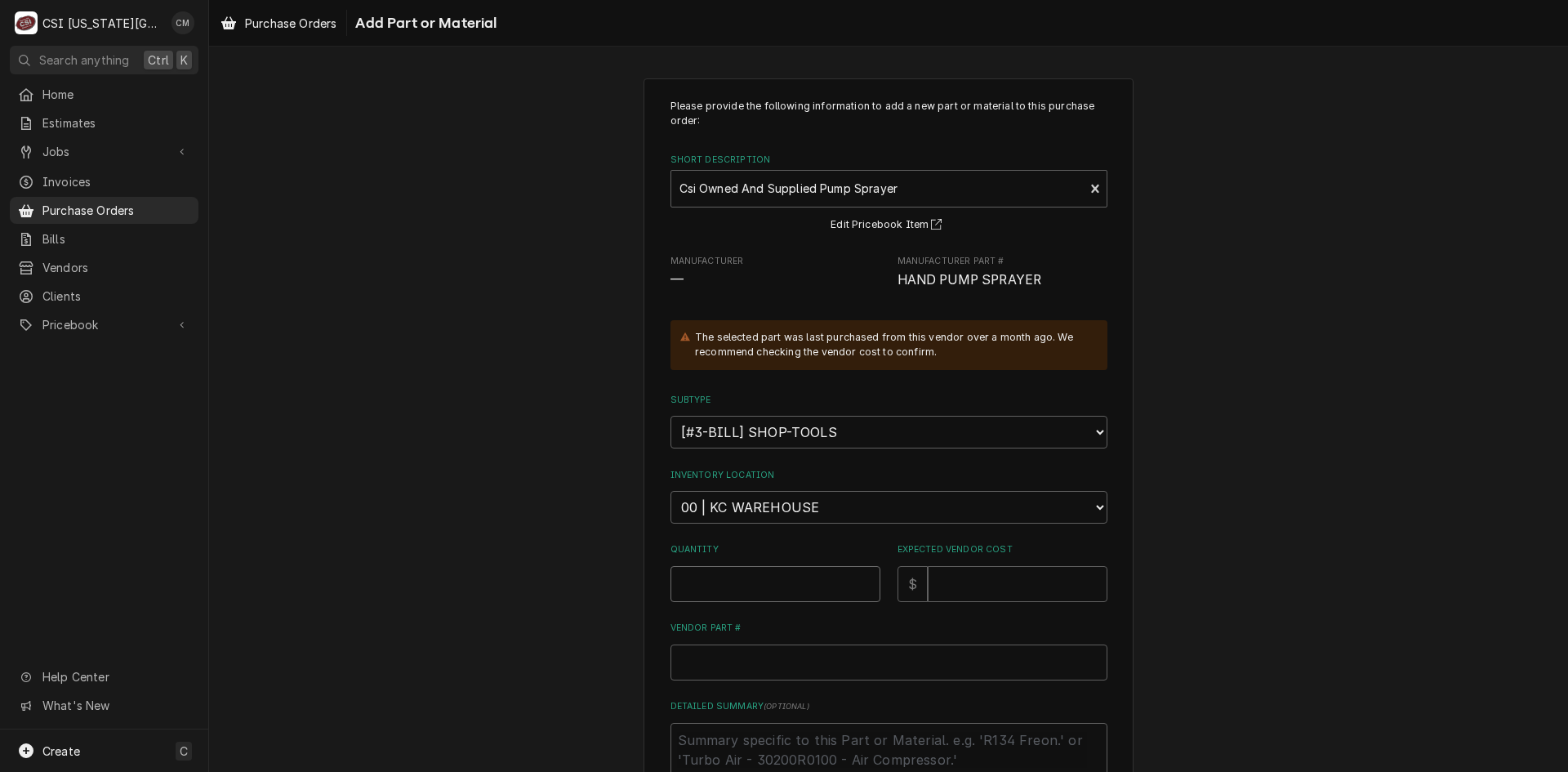
click at [779, 576] on input "Quantity" at bounding box center [776, 584] width 210 height 36
type textarea "x"
type input "1"
click at [877, 437] on select "Choose a subtype... [#2-DUAL] AFTERHRS-WH-CHG-2 [#2-DUAL] BEV-EQUIP [#2-DUAL] B…" at bounding box center [889, 432] width 436 height 33
select select "45"
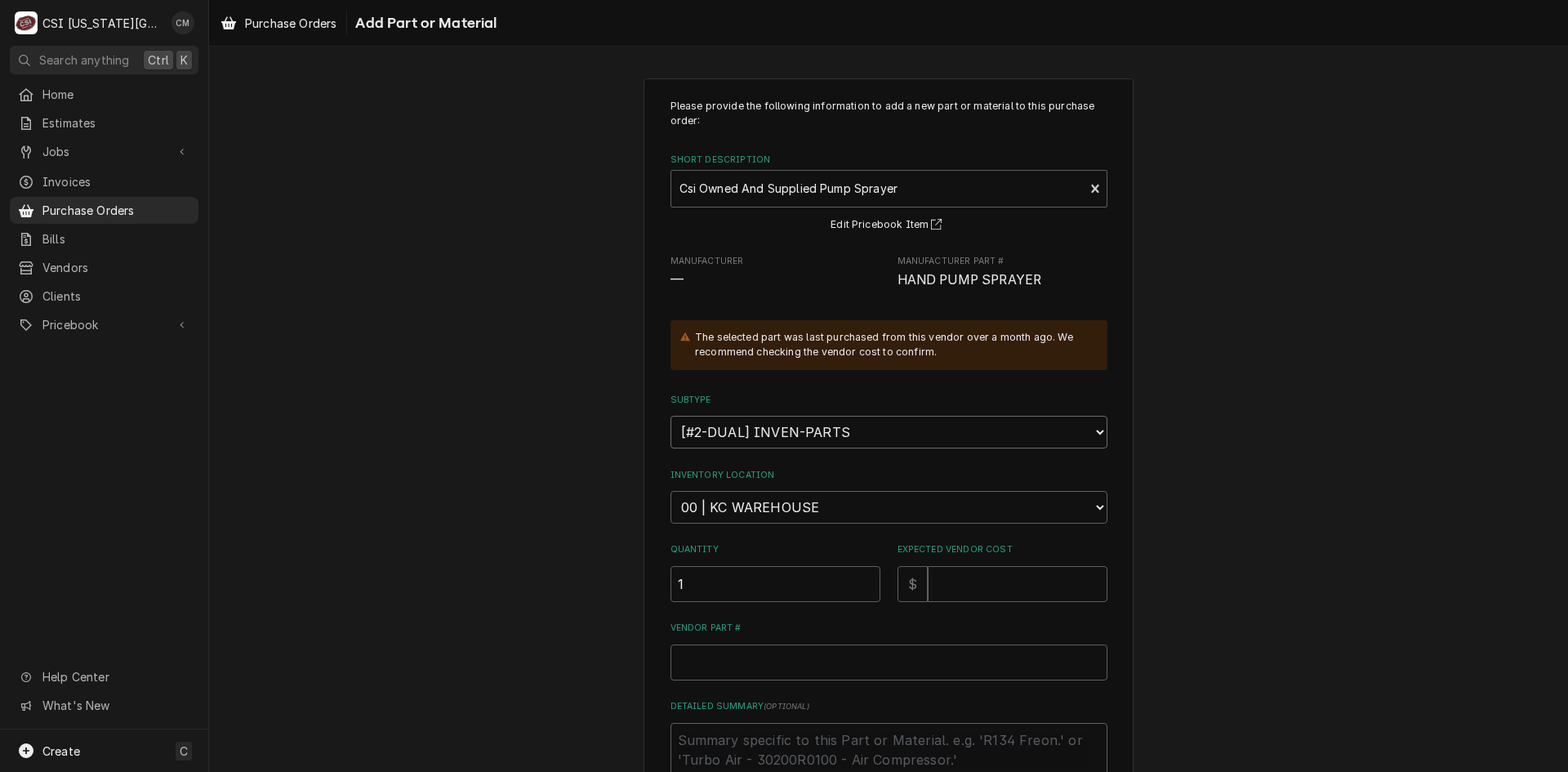
click at [671, 416] on select "Choose a subtype... [#2-DUAL] AFTERHRS-WH-CHG-2 [#2-DUAL] BEV-EQUIP [#2-DUAL] B…" at bounding box center [889, 432] width 436 height 33
type textarea "x"
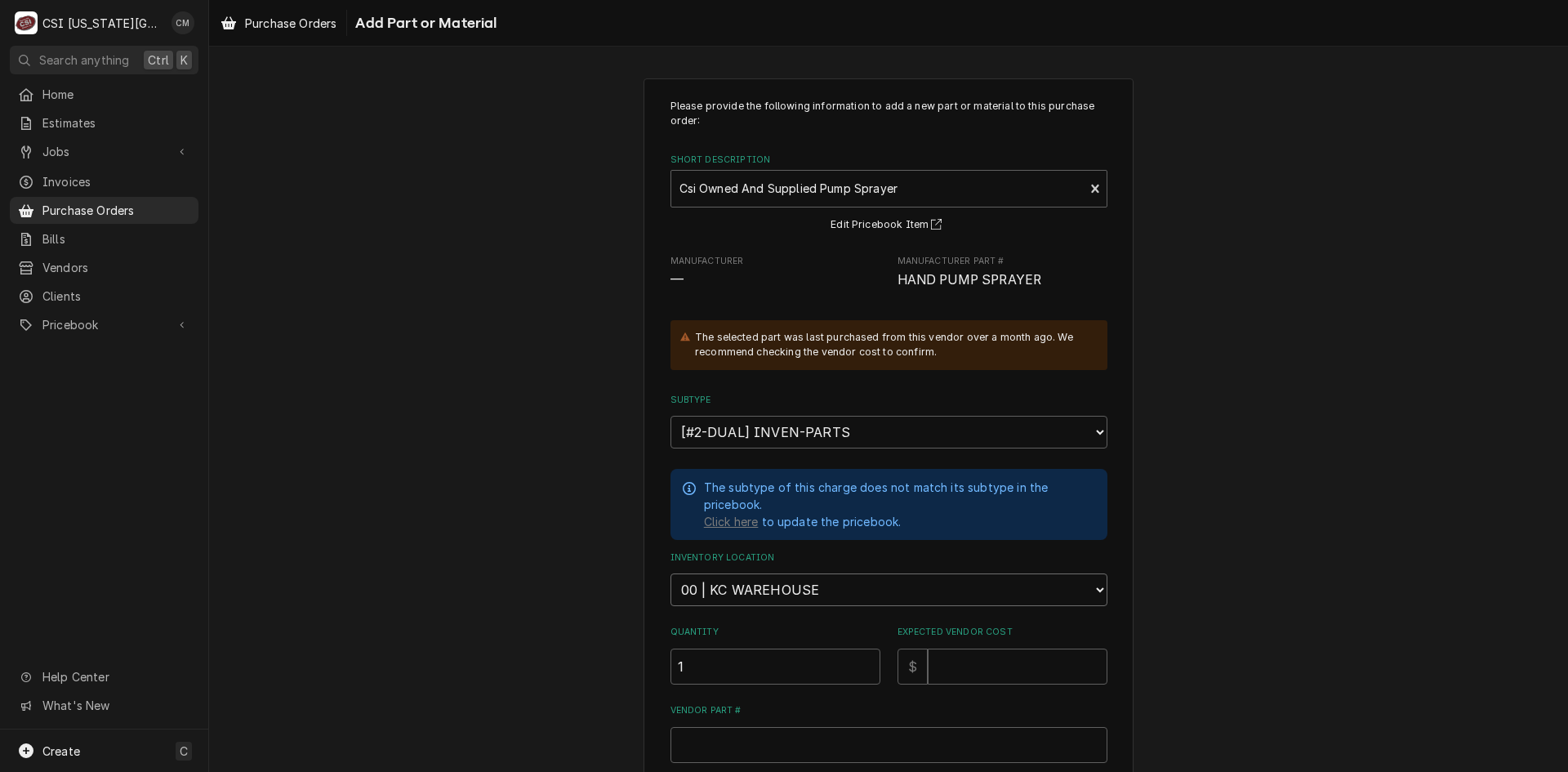
click at [831, 586] on select "Choose a location... 00 | KC WAREHOUSE 00 | MAIN WAREHOUSE 01 | BRIAN BREAZIER …" at bounding box center [889, 589] width 436 height 33
select select "2798"
click at [671, 573] on select "Choose a location... 00 | KC WAREHOUSE 00 | MAIN WAREHOUSE 01 | BRIAN BREAZIER …" at bounding box center [889, 589] width 436 height 33
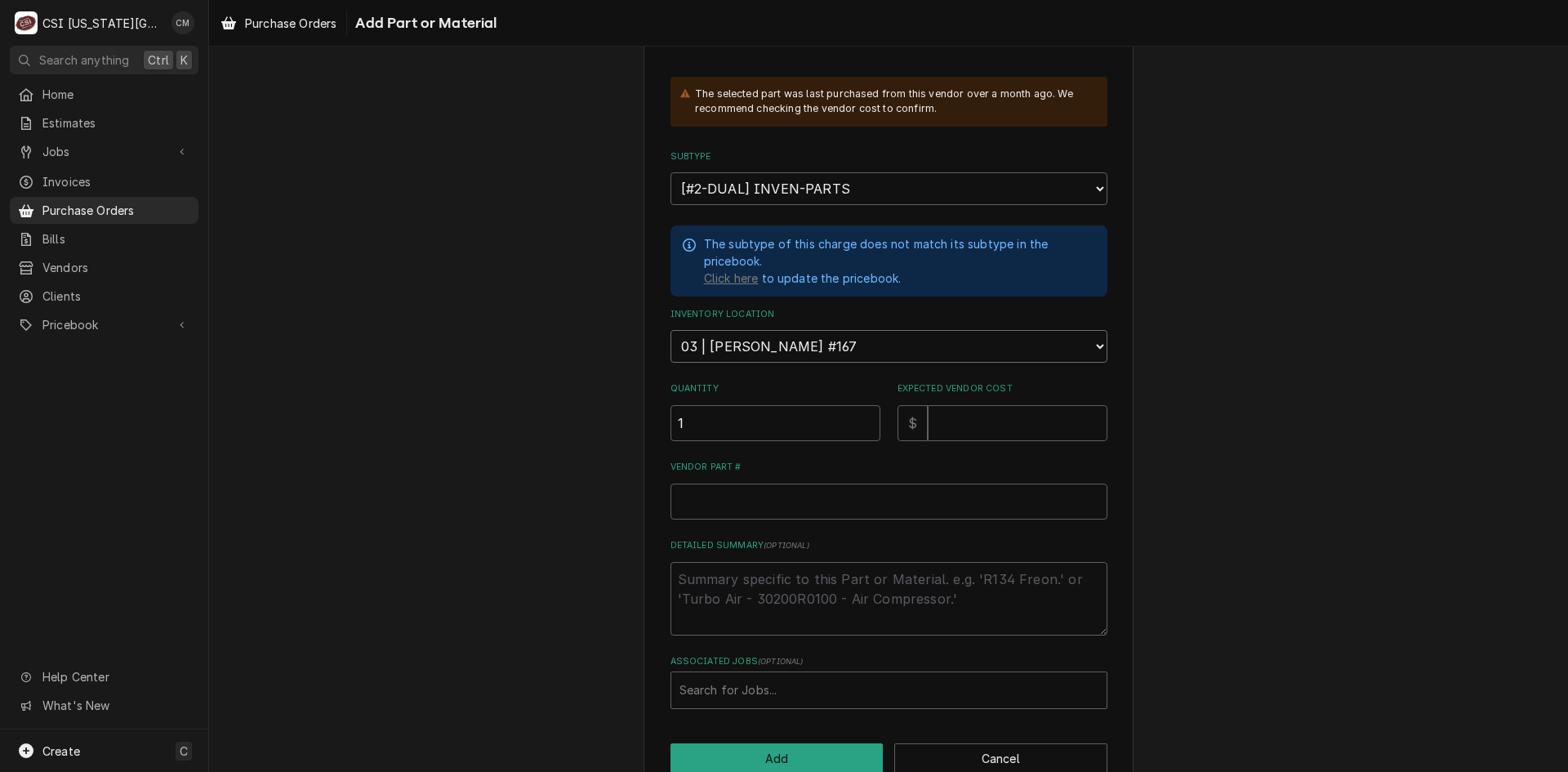
scroll to position [245, 0]
click at [1001, 422] on input "Expected Vendor Cost" at bounding box center [1017, 422] width 180 height 36
type textarea "x"
type input "1"
type textarea "x"
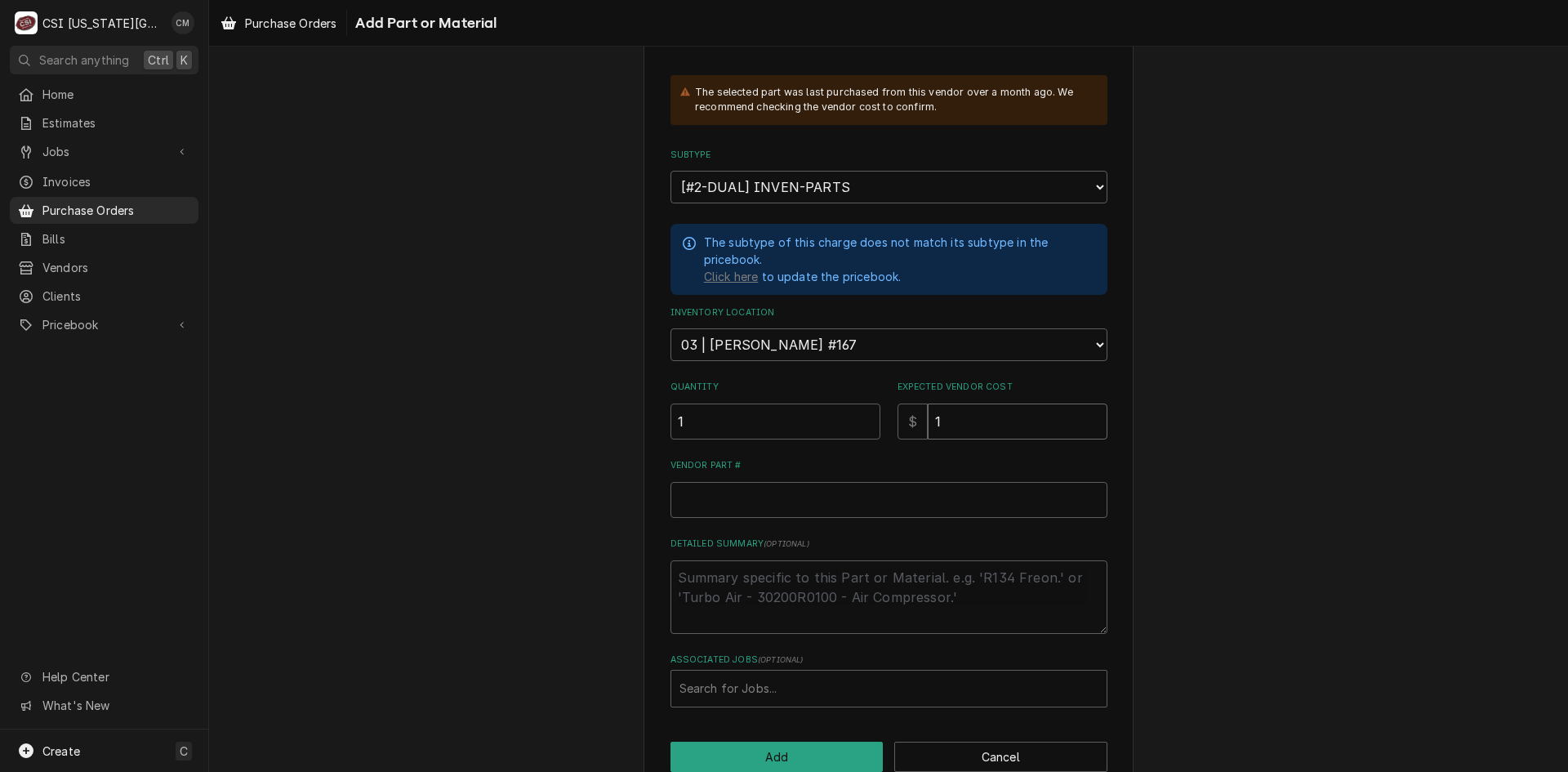
type input "10"
type textarea "x"
type input "104"
type textarea "x"
type input "104.8"
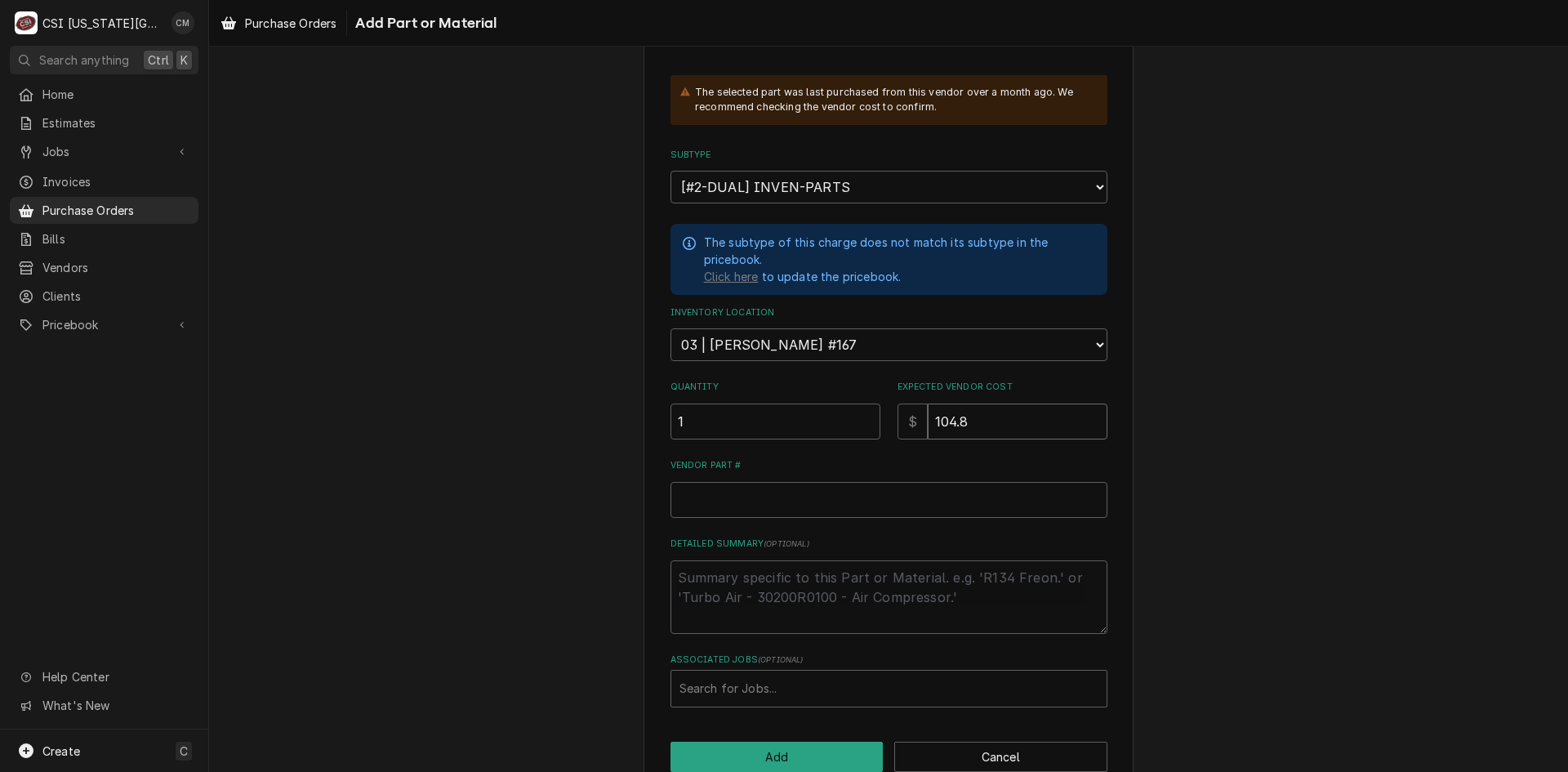
type textarea "x"
type input "104.80"
click at [995, 506] on input "Vendor Part #" at bounding box center [889, 499] width 436 height 36
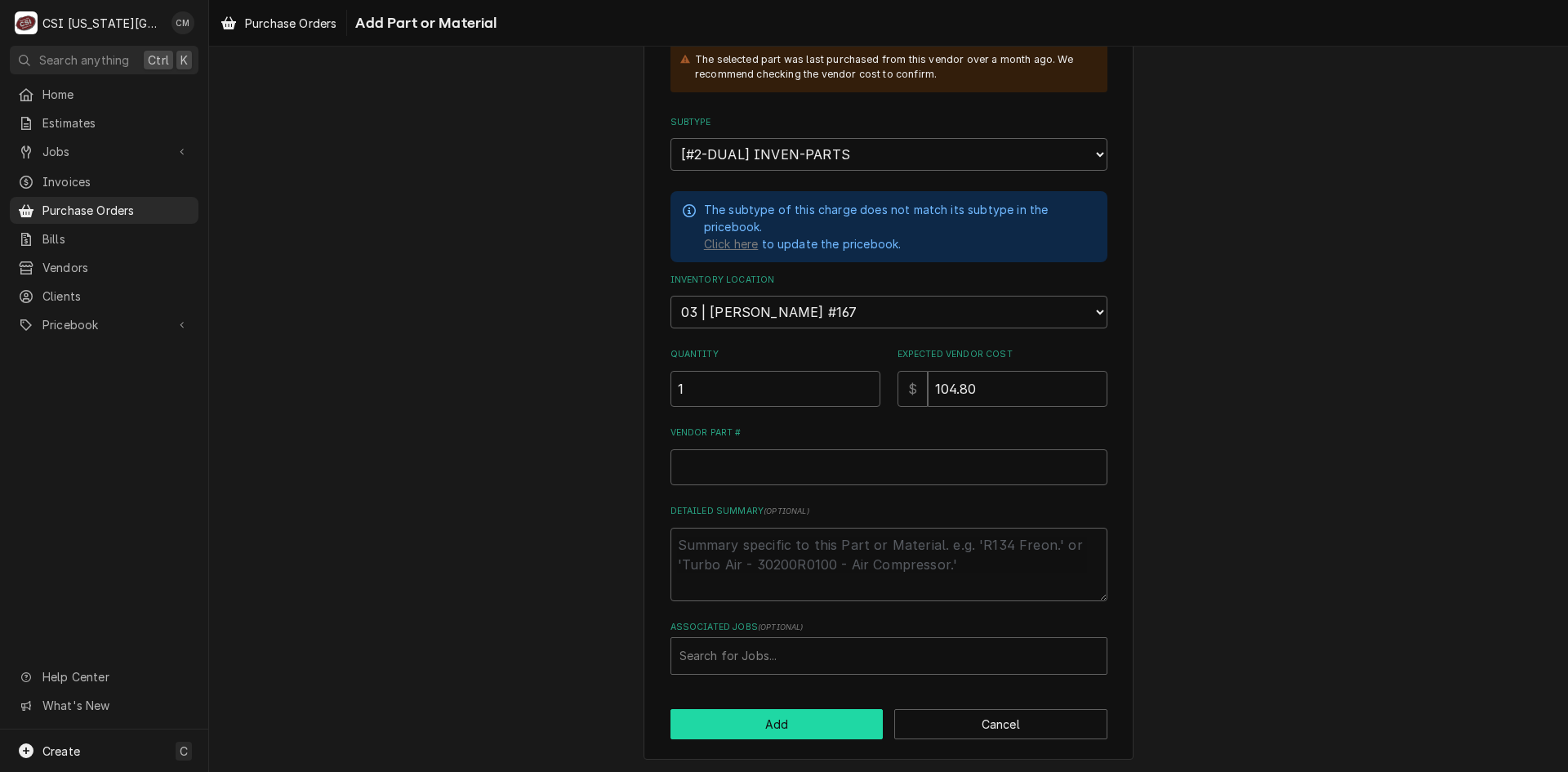
click at [791, 724] on button "Add" at bounding box center [777, 724] width 214 height 30
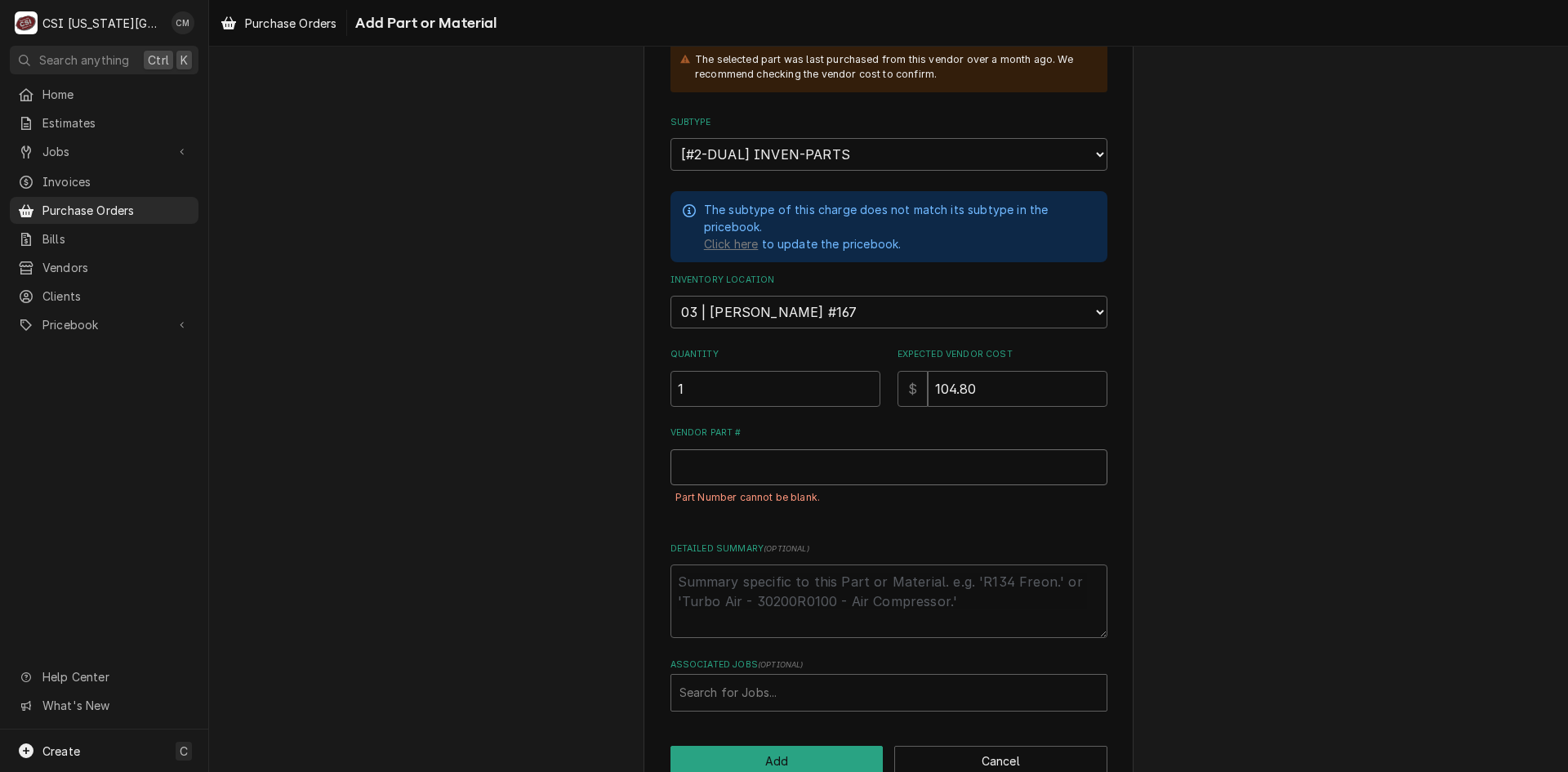
click at [781, 475] on input "Vendor Part #" at bounding box center [889, 468] width 436 height 36
type textarea "x"
type input "t"
type textarea "x"
type input "to"
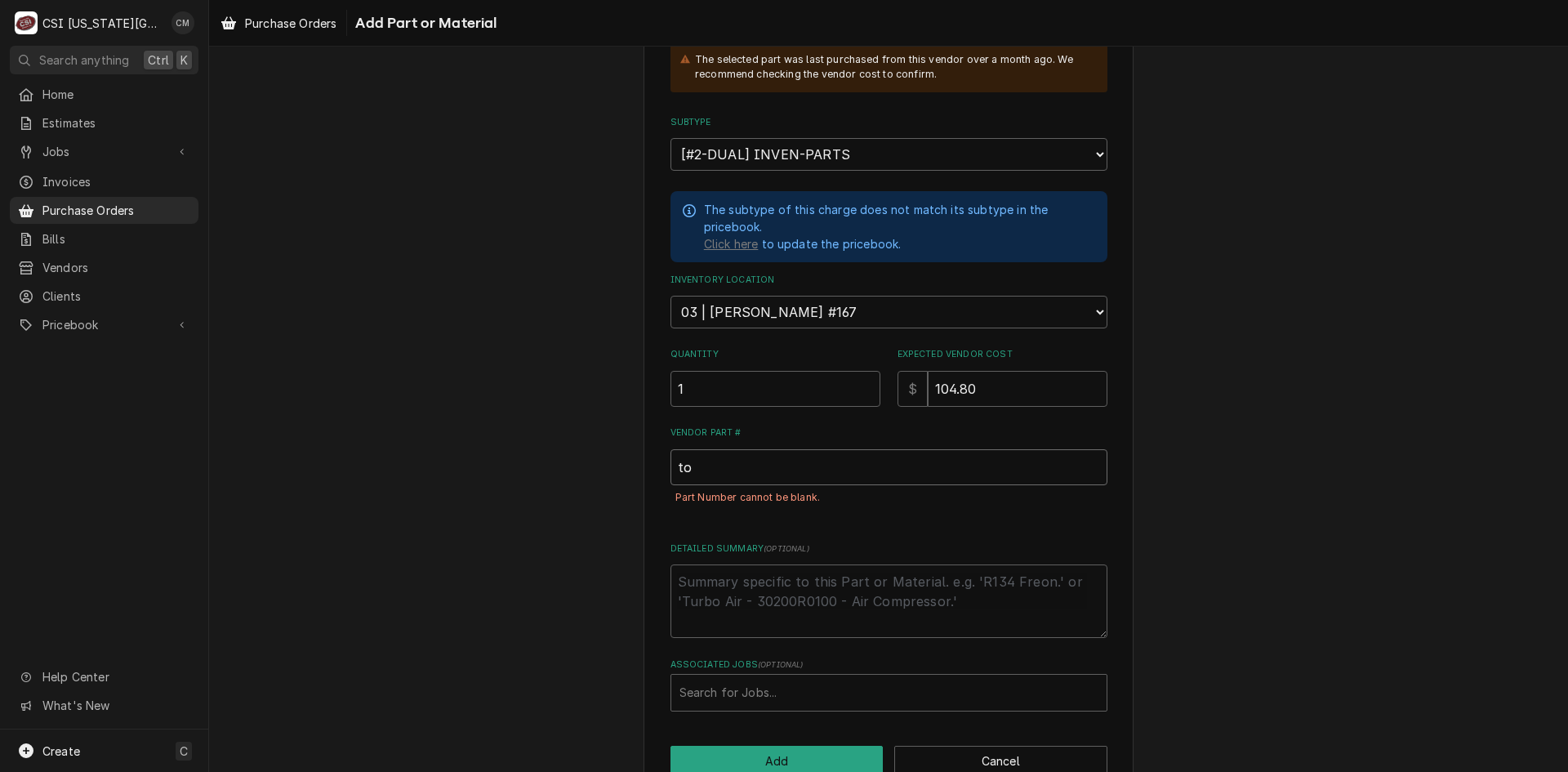
type textarea "x"
type input "too"
type textarea "x"
type input "tool"
click at [828, 755] on button "Add" at bounding box center [777, 761] width 214 height 30
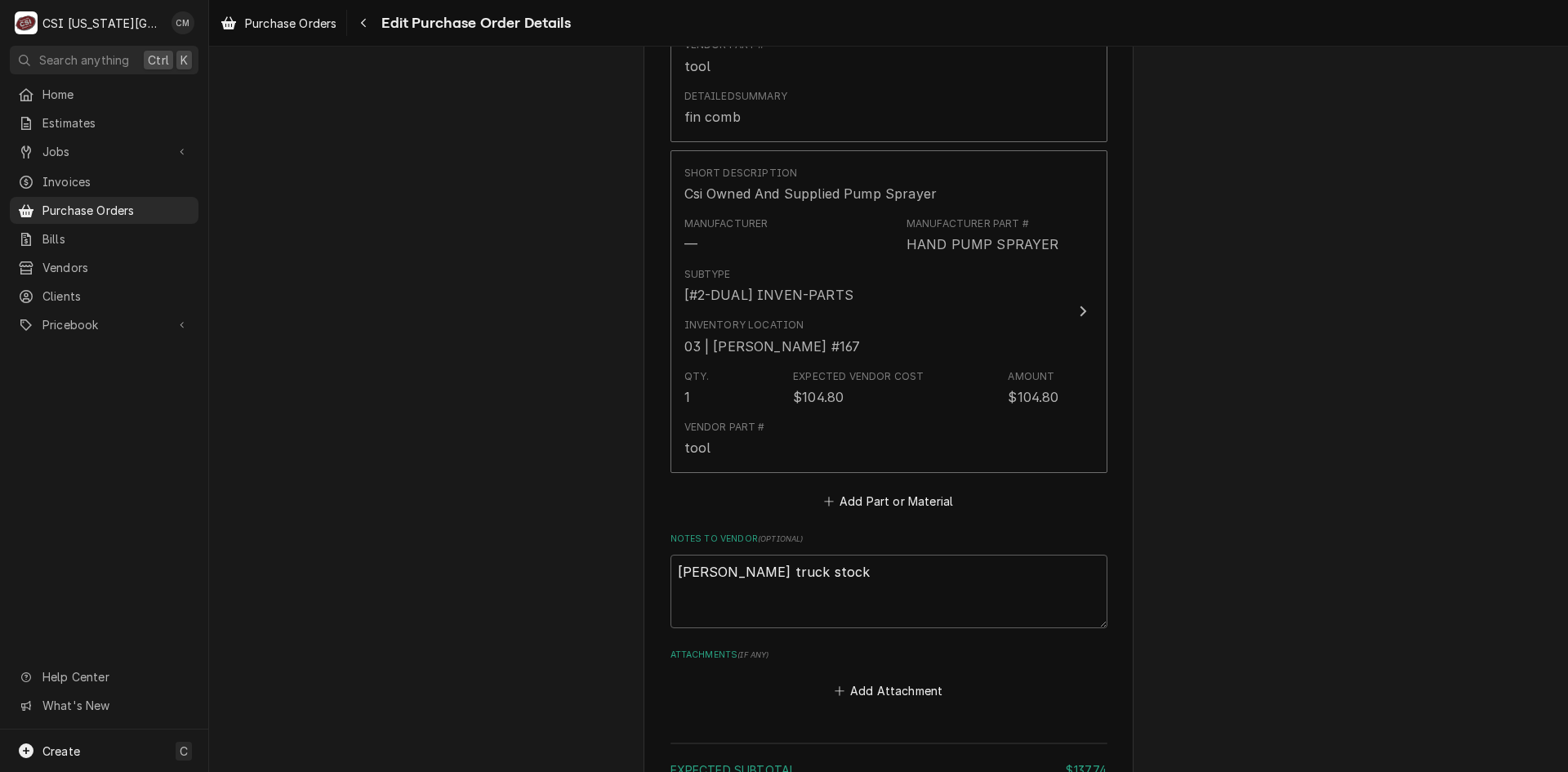
scroll to position [1485, 0]
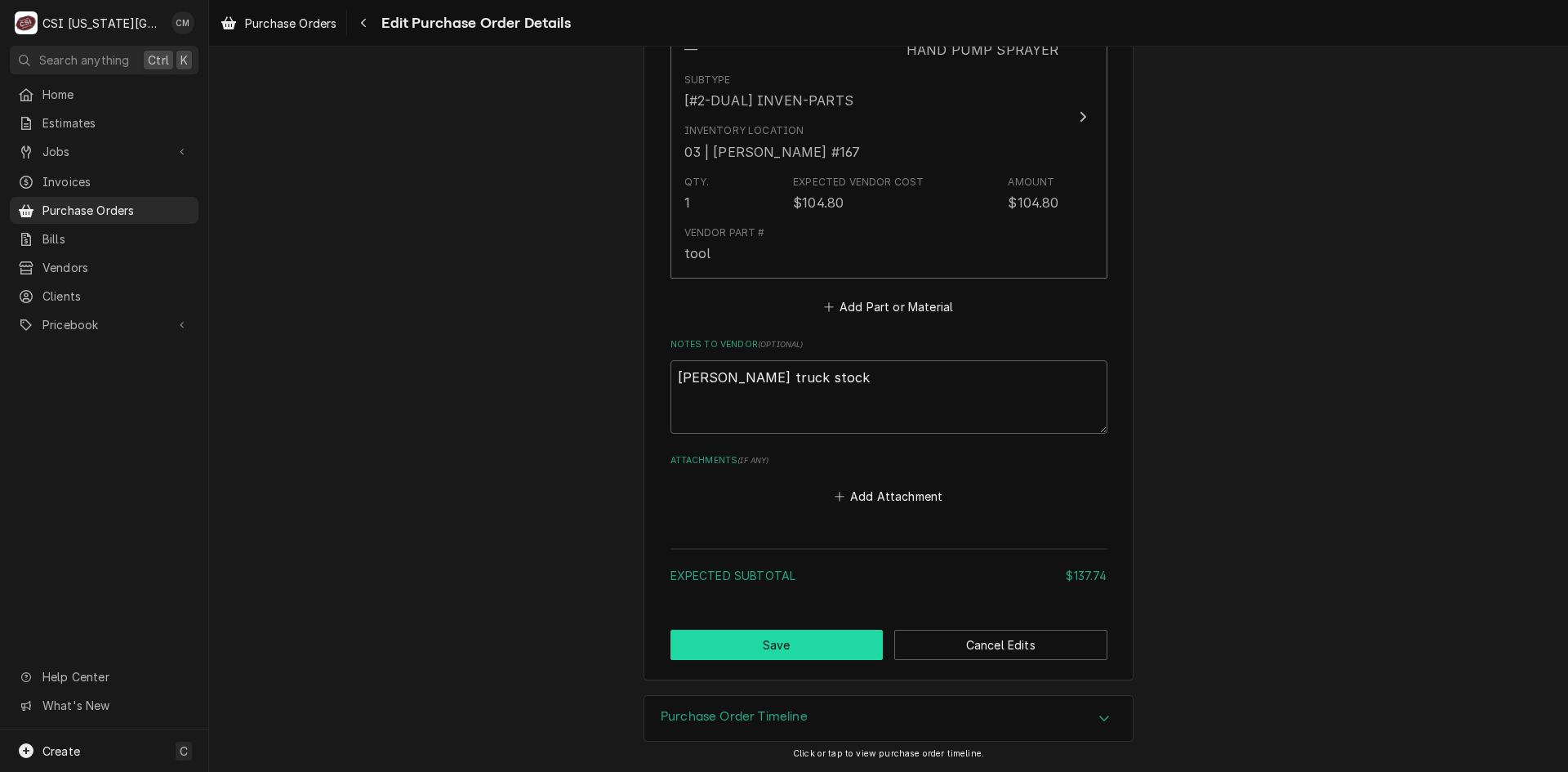
click at [847, 646] on button "Save" at bounding box center [777, 645] width 214 height 30
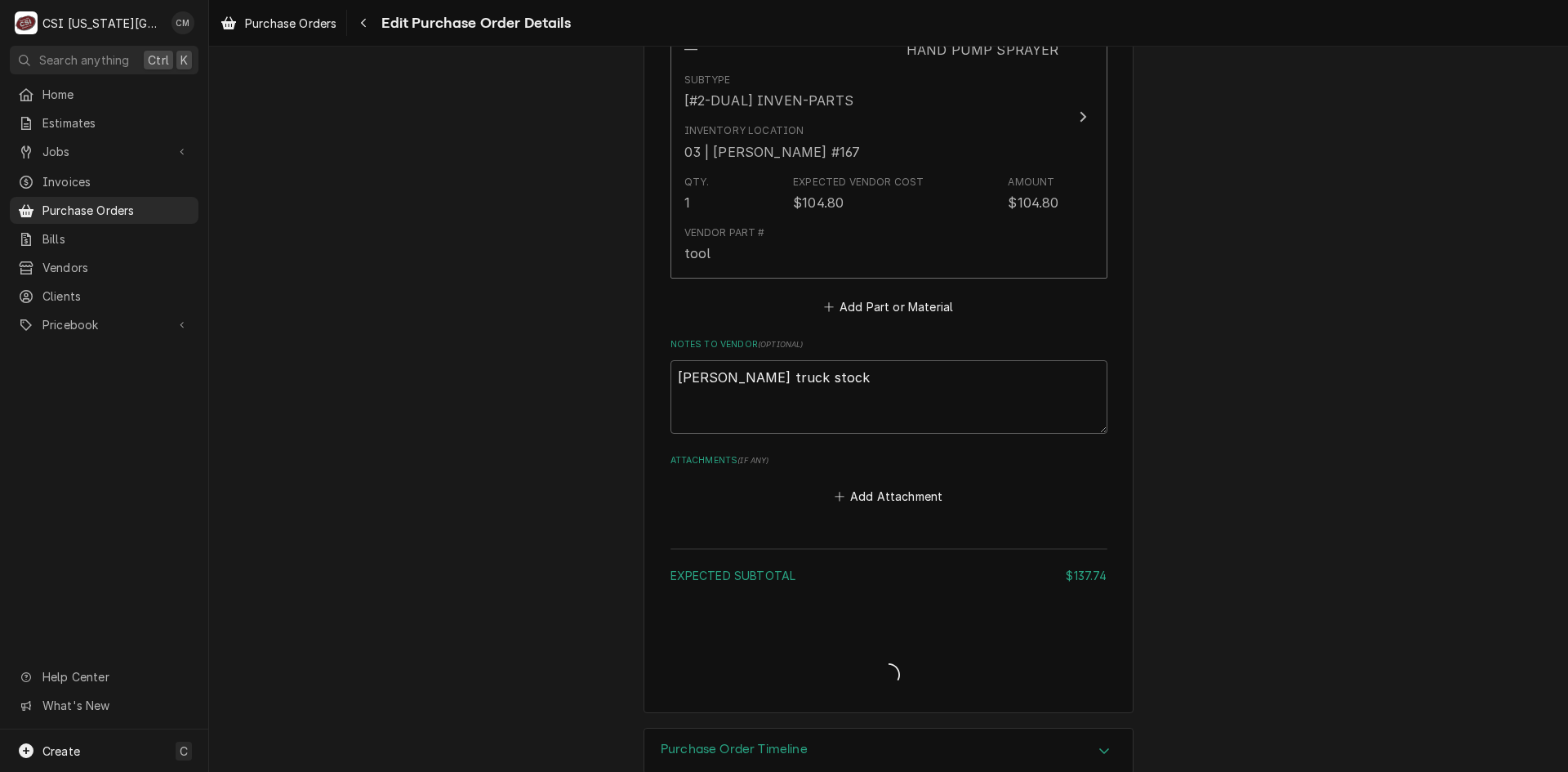
type textarea "x"
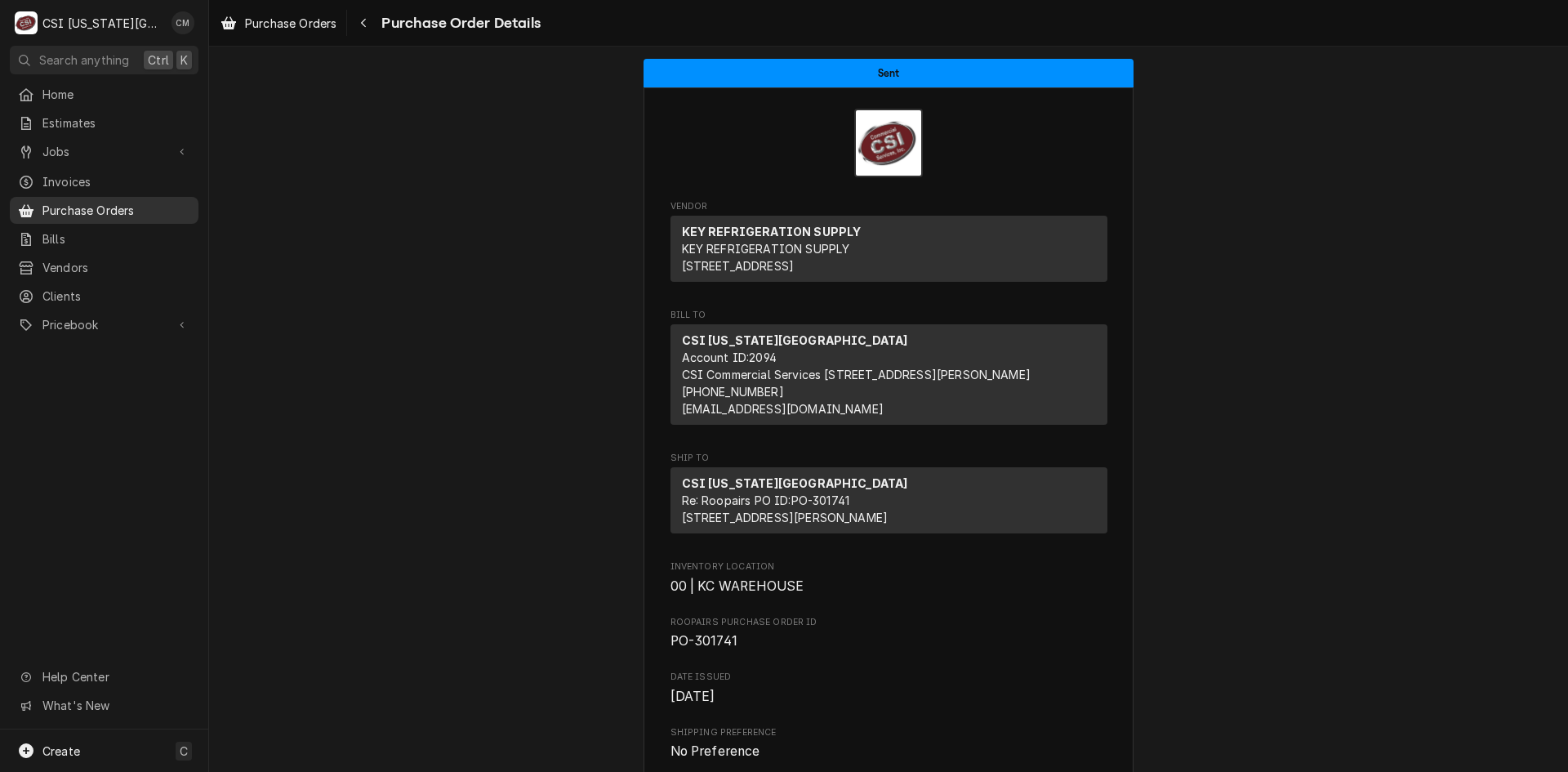
click at [164, 206] on span "Purchase Orders" at bounding box center [116, 210] width 148 height 17
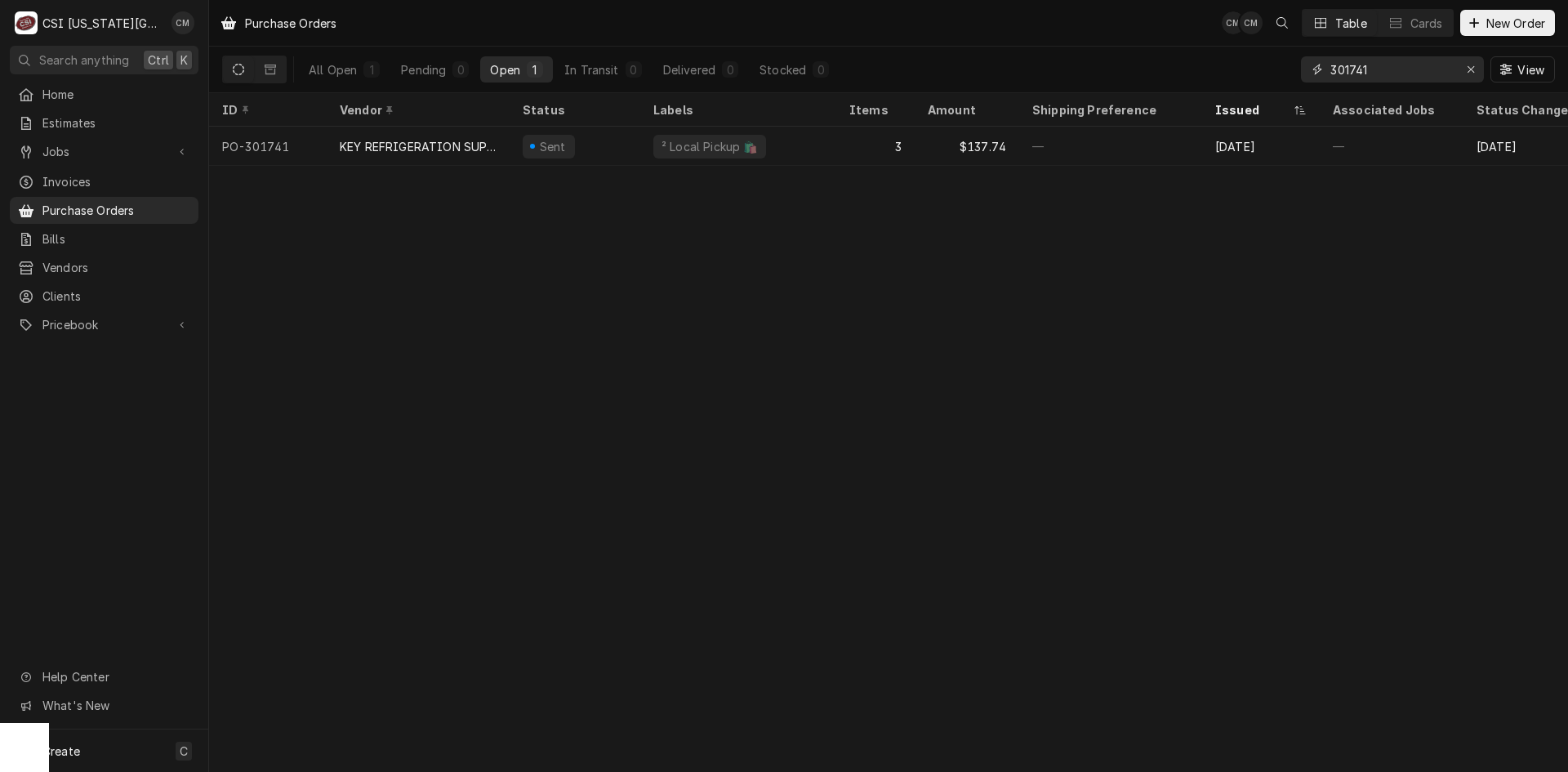
drag, startPoint x: 1408, startPoint y: 72, endPoint x: 1317, endPoint y: 69, distance: 91.0
click at [1317, 69] on div "301741" at bounding box center [1392, 69] width 183 height 26
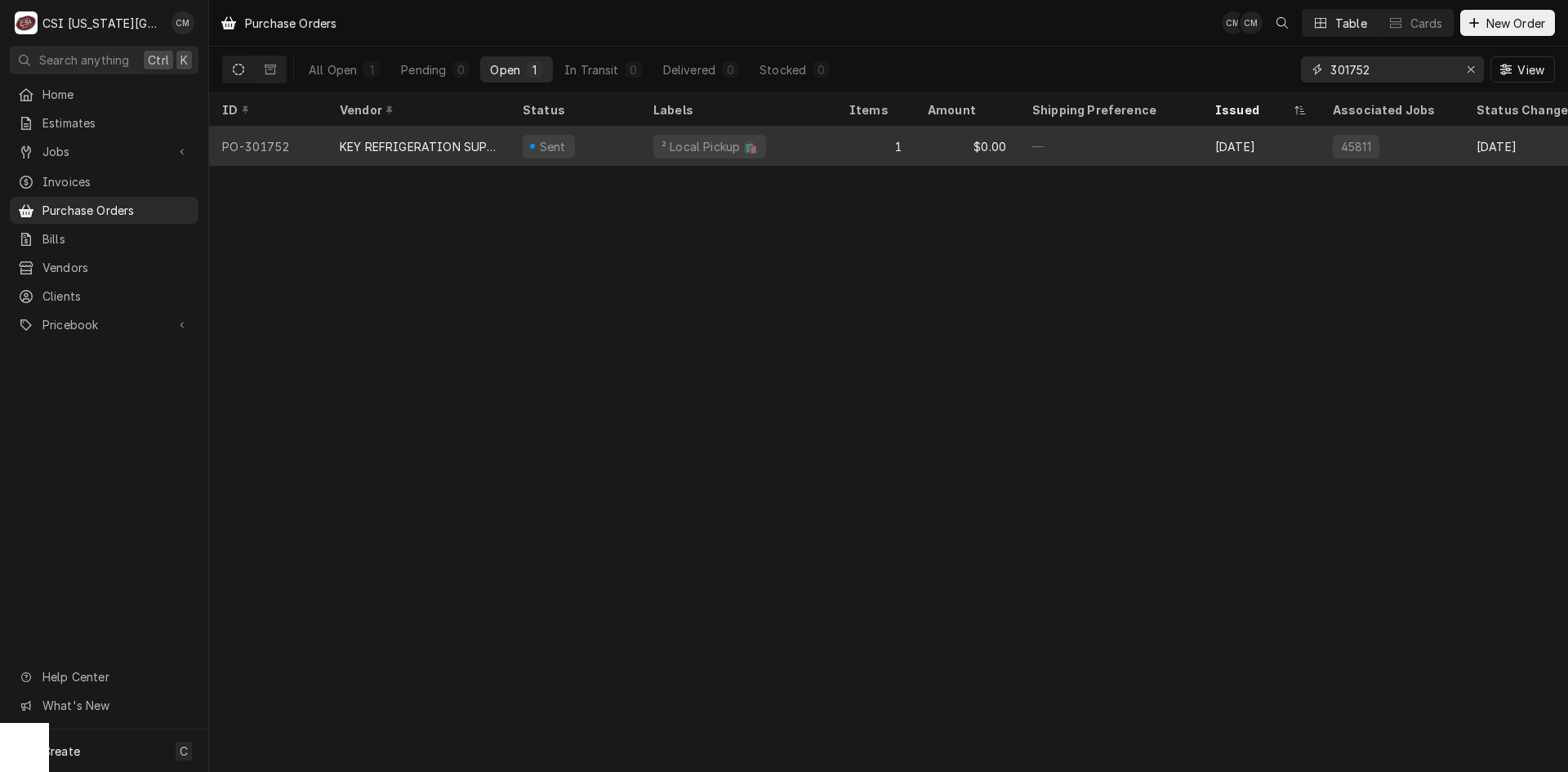
type input "301752"
click at [857, 142] on div "1" at bounding box center [876, 146] width 79 height 39
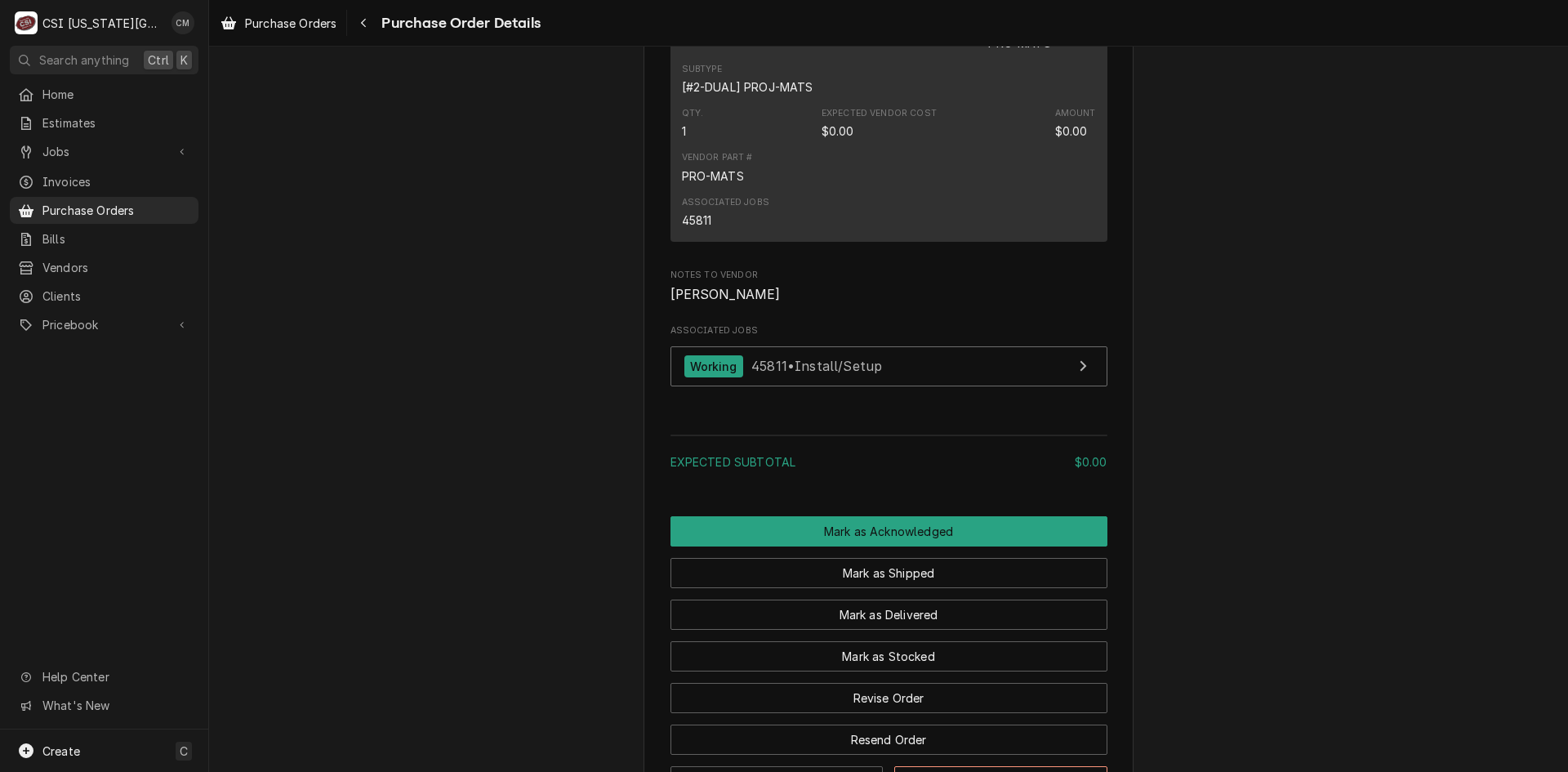
scroll to position [1144, 0]
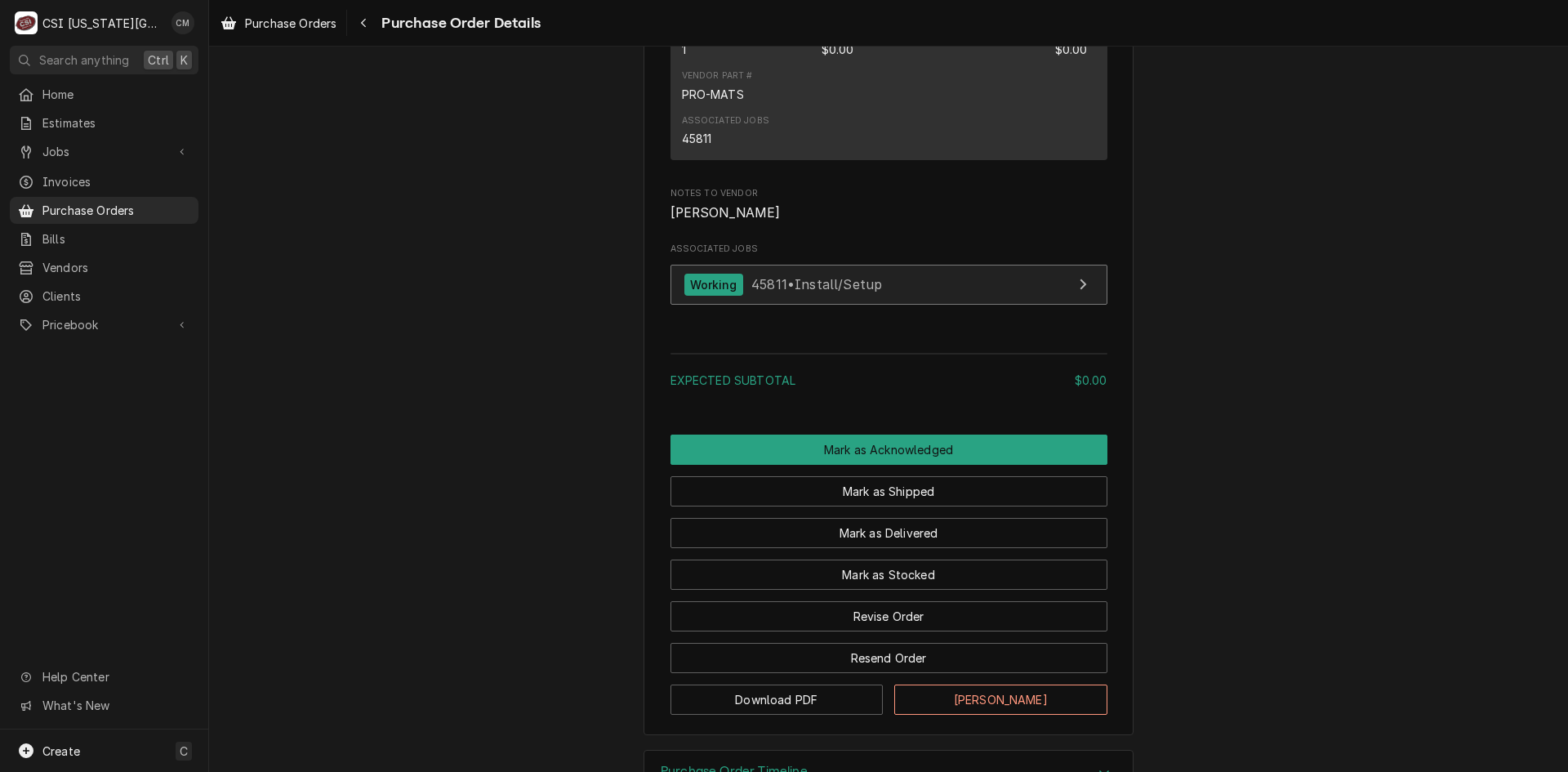
click at [782, 292] on span "45811 • Install/Setup" at bounding box center [817, 284] width 131 height 16
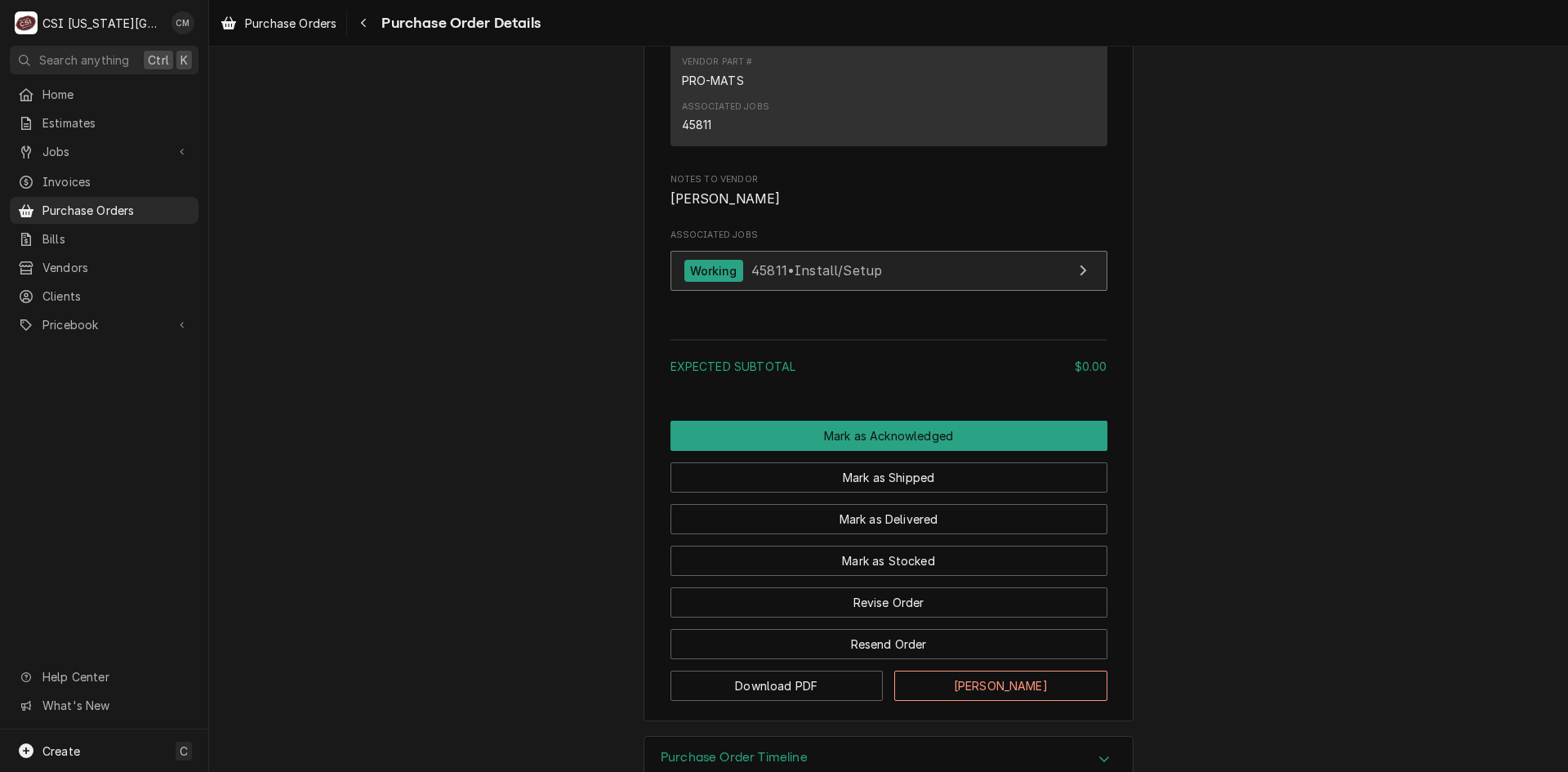
scroll to position [1250, 0]
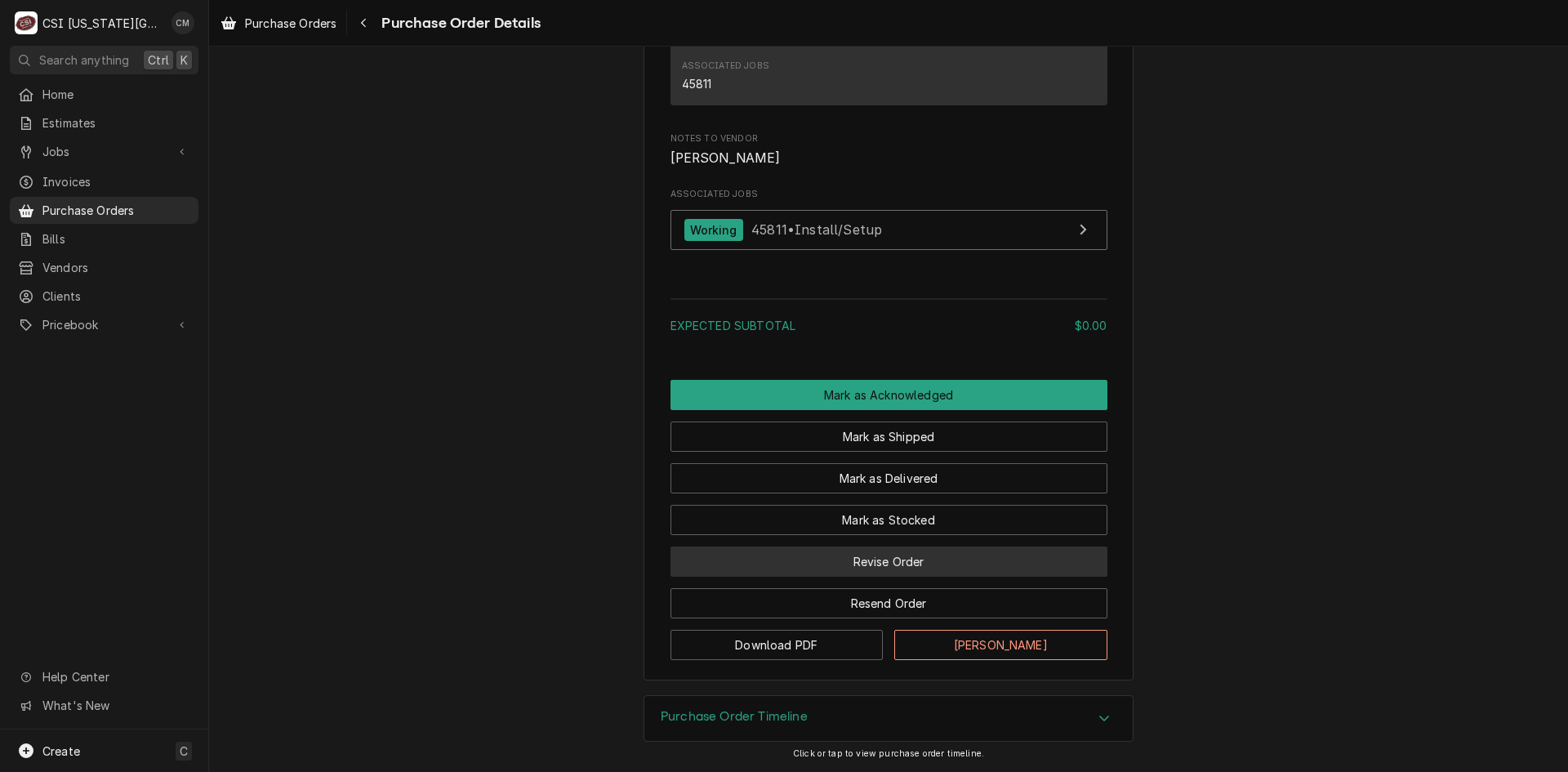
click at [929, 570] on button "Revise Order" at bounding box center [889, 561] width 436 height 30
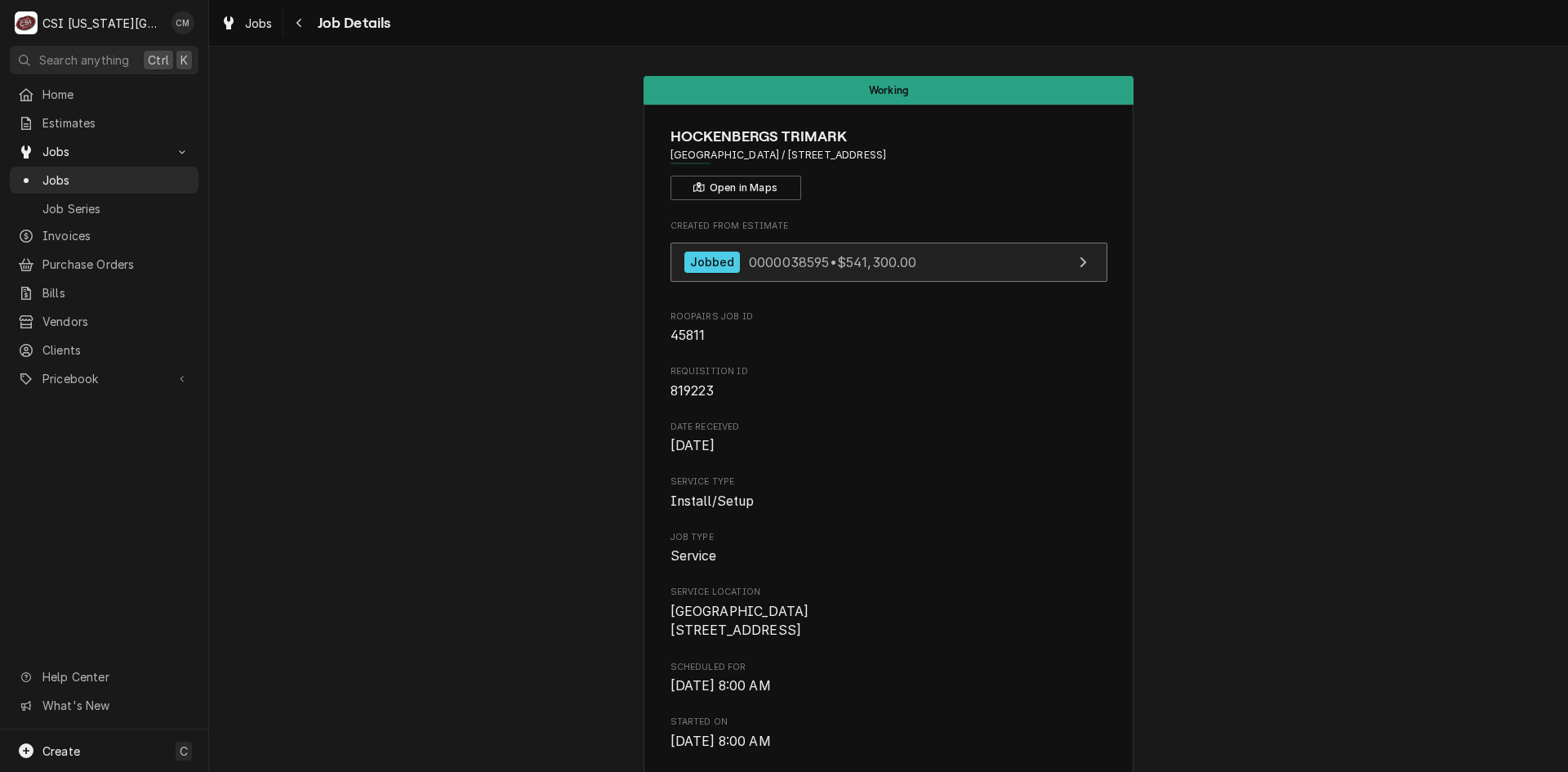
click at [877, 270] on span "0000038595 • $541,300.00" at bounding box center [834, 260] width 169 height 16
click at [140, 176] on span "Jobs" at bounding box center [116, 180] width 148 height 17
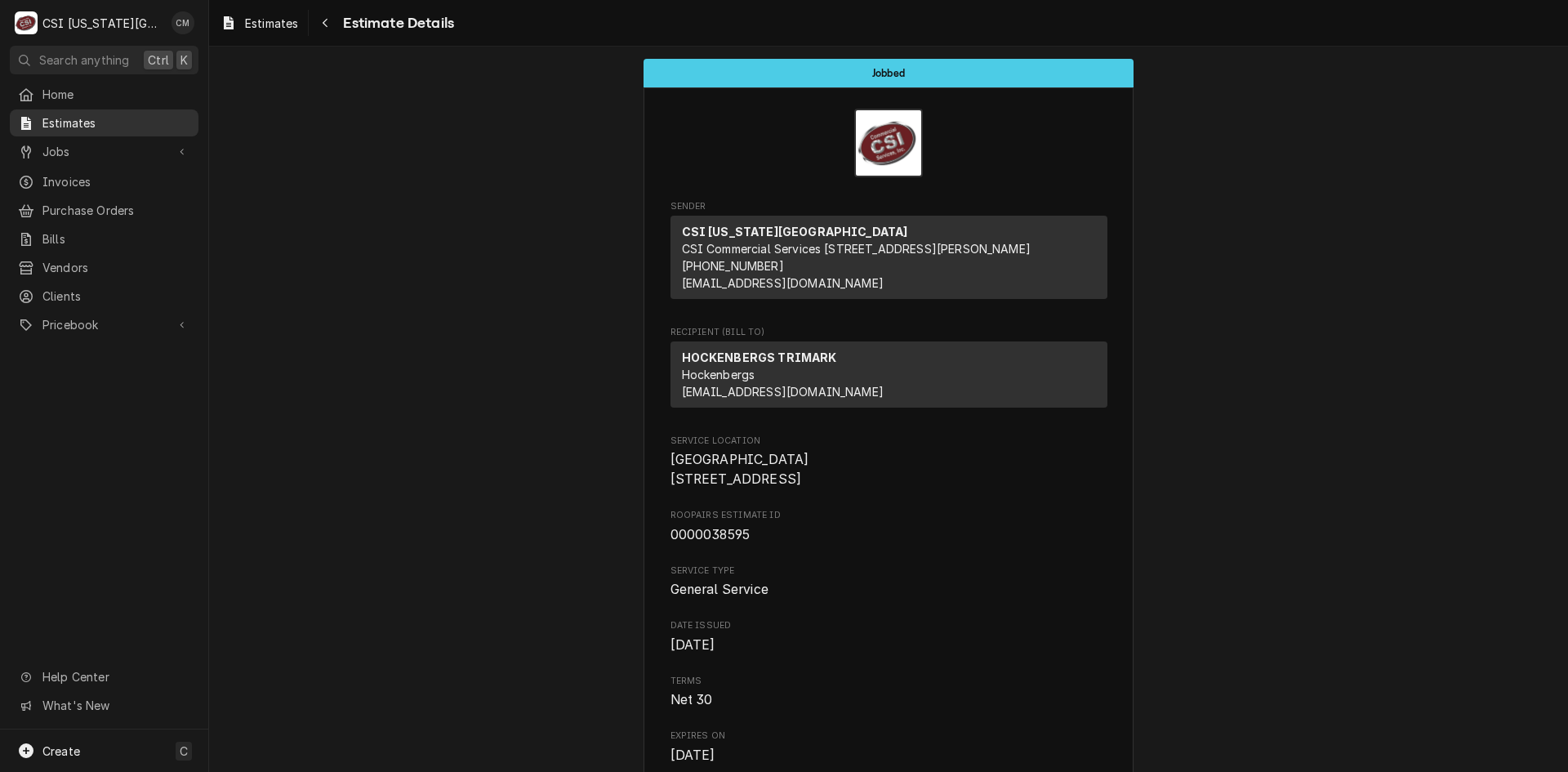
click at [83, 120] on span "Estimates" at bounding box center [116, 123] width 148 height 17
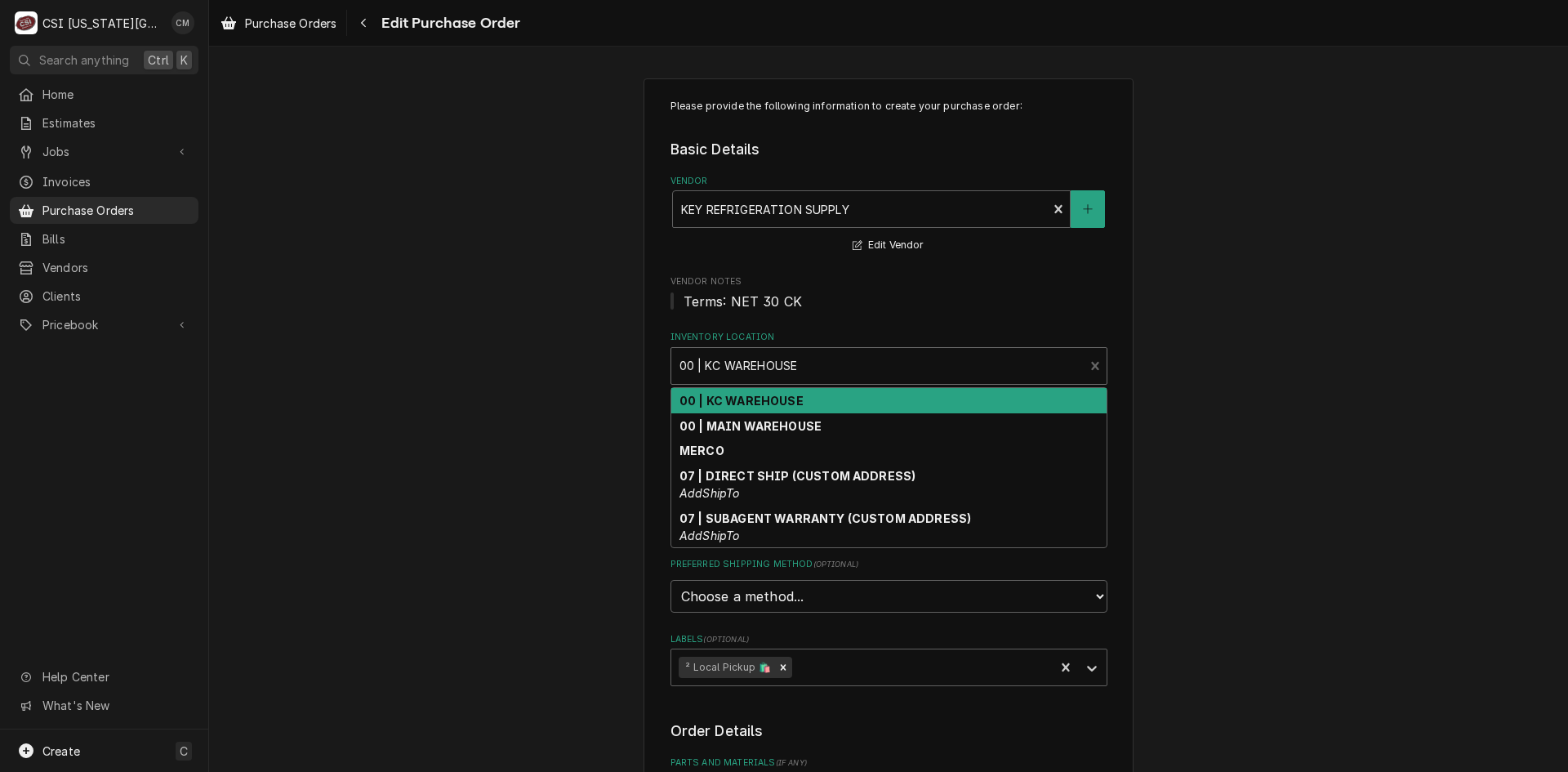
click at [865, 374] on div "Inventory Location" at bounding box center [878, 365] width 397 height 29
click at [861, 401] on div "00 | KC WAREHOUSE" at bounding box center [889, 400] width 436 height 25
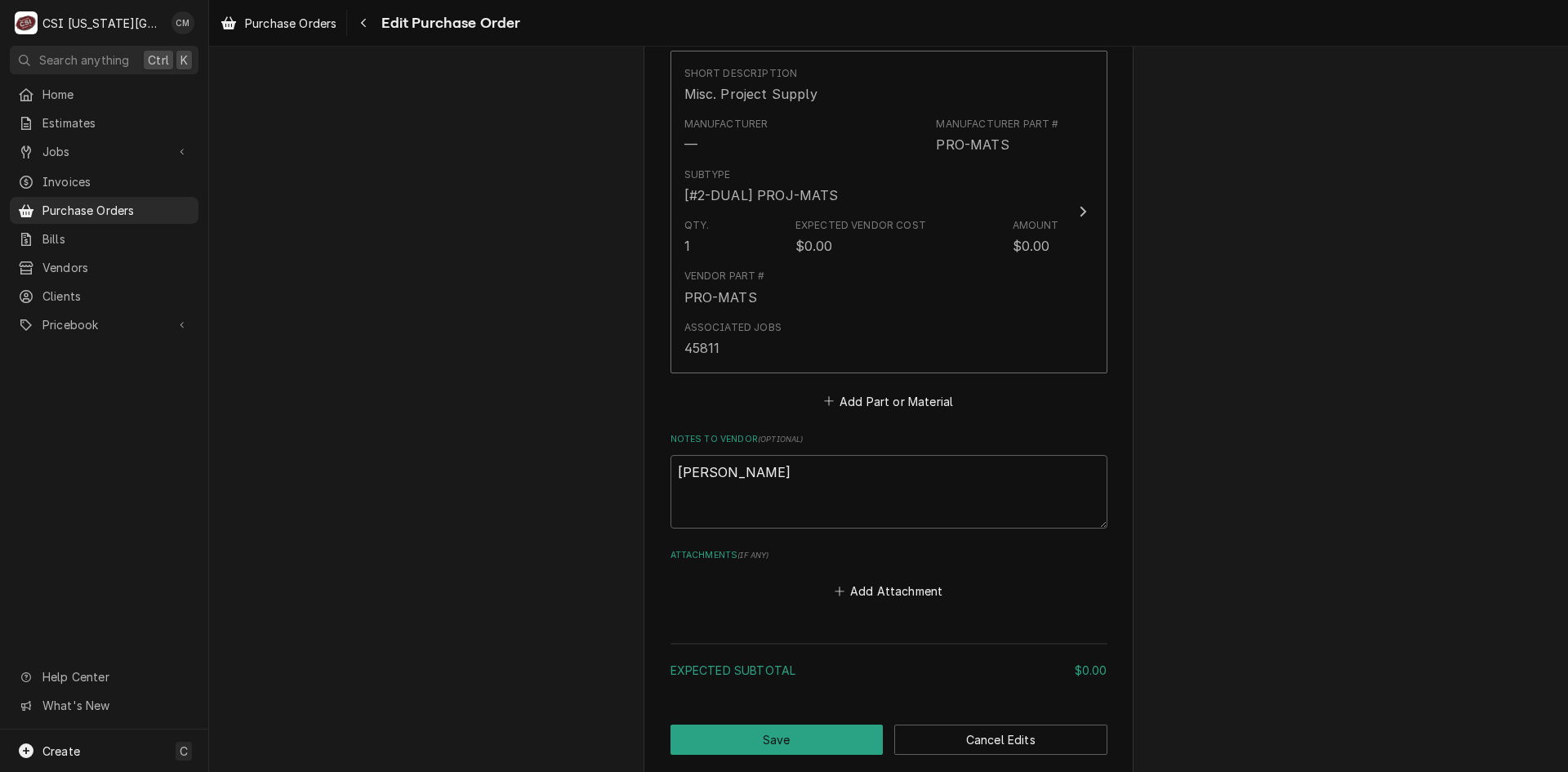
scroll to position [735, 0]
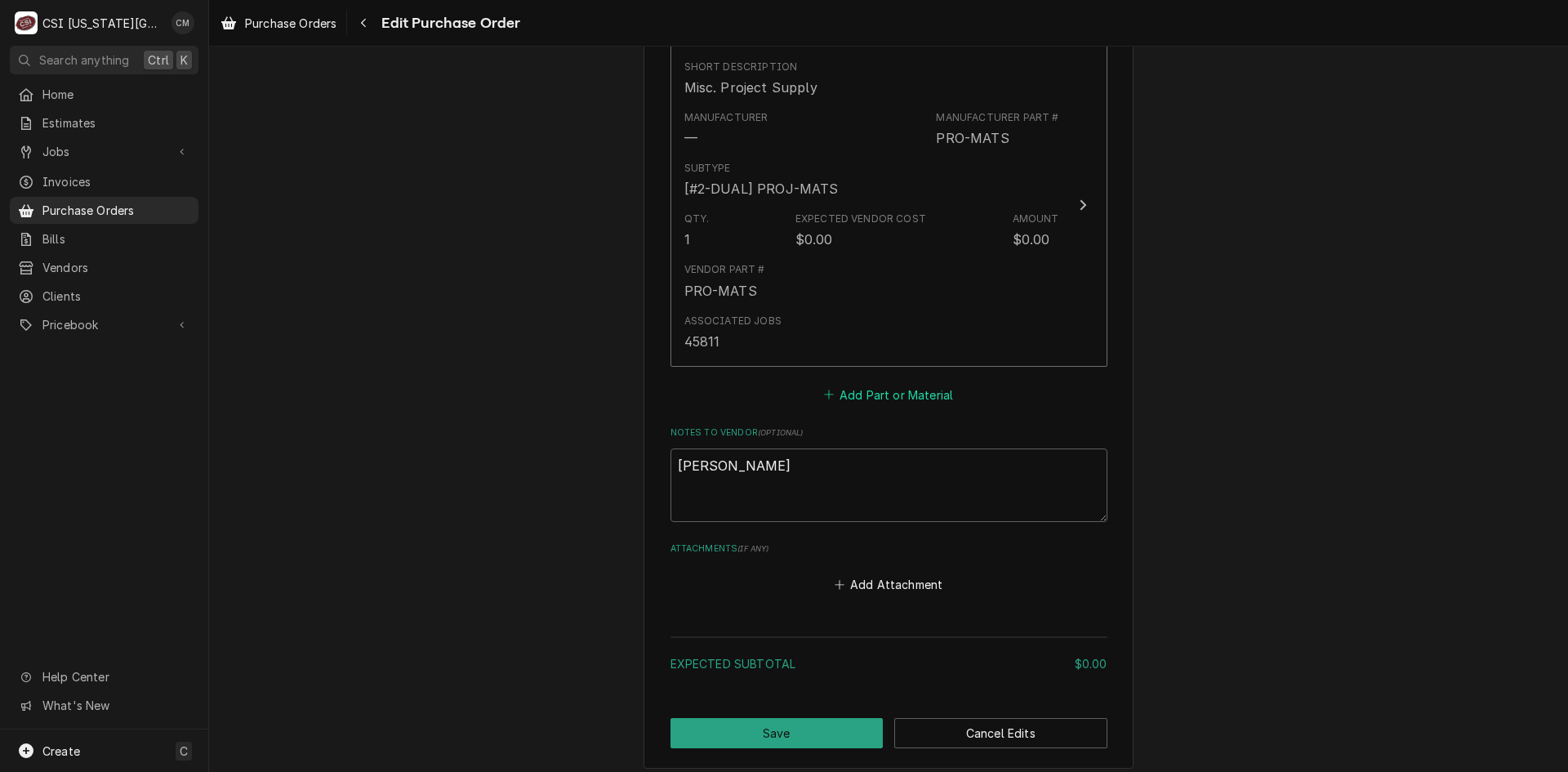
click at [889, 400] on button "Add Part or Material" at bounding box center [888, 394] width 135 height 22
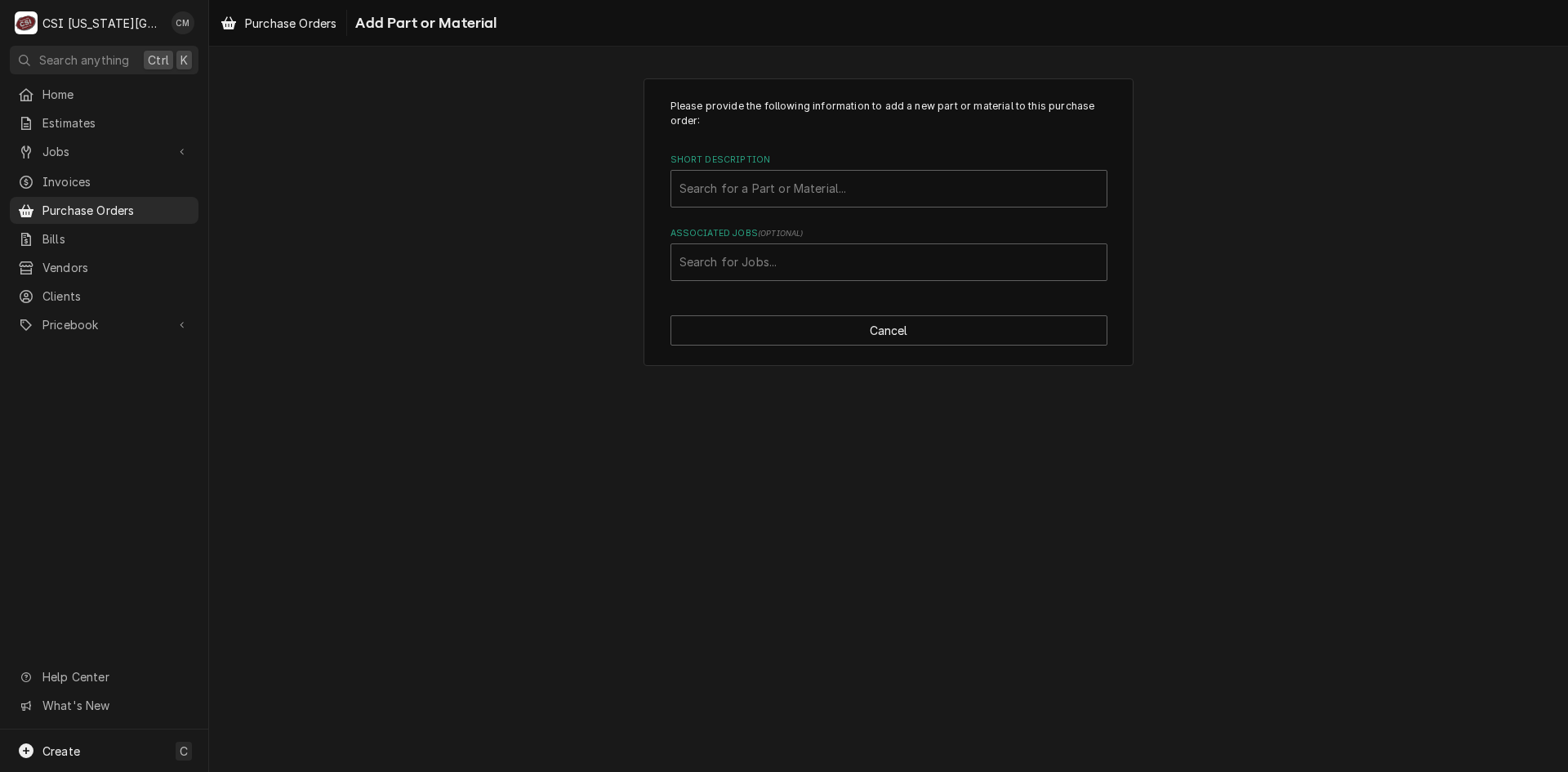
click at [829, 314] on div "Please provide the following information to add a new part or material to this …" at bounding box center [888, 223] width 490 height 289
click at [830, 328] on button "Cancel" at bounding box center [889, 331] width 436 height 30
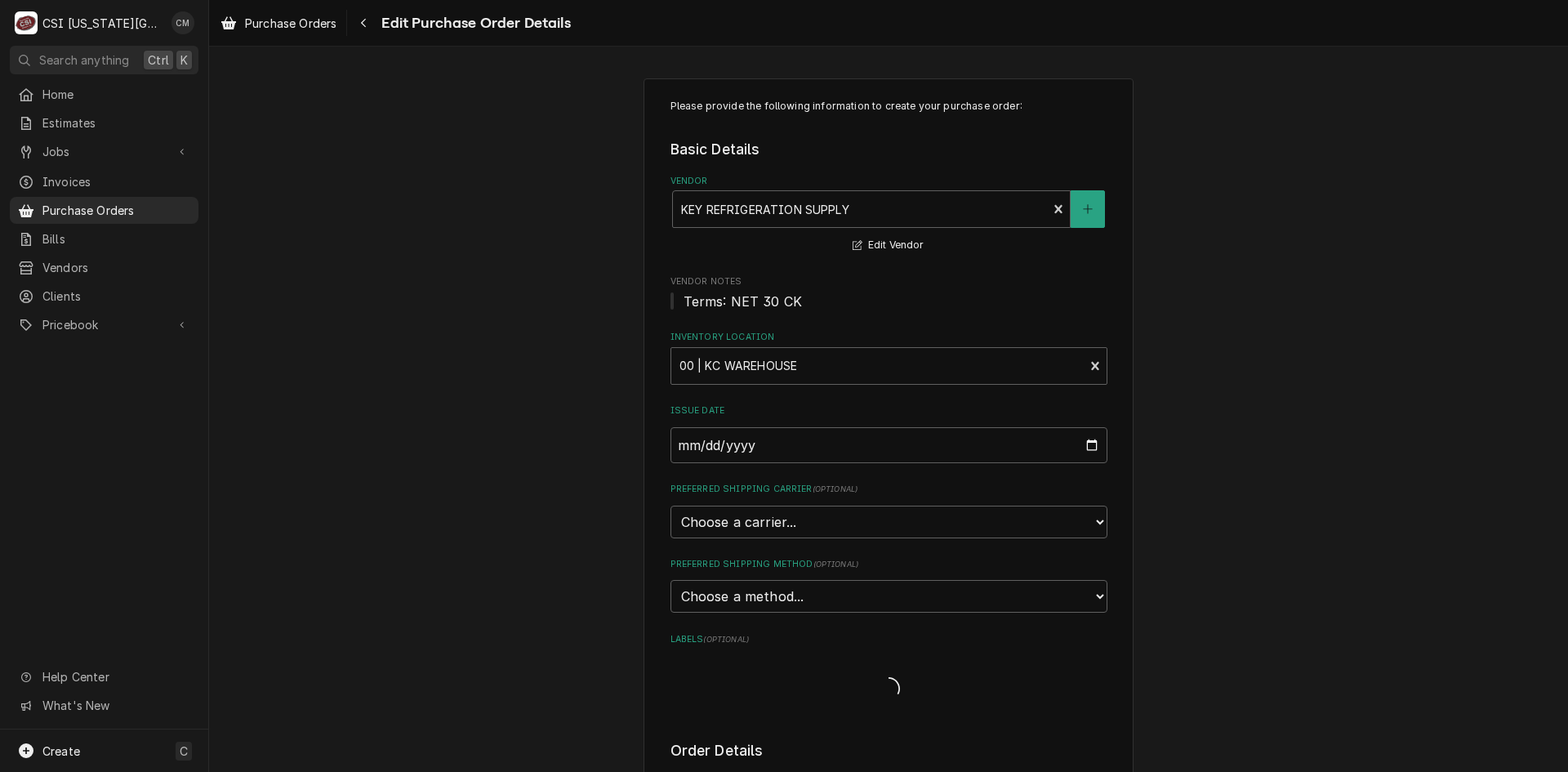
scroll to position [716, 0]
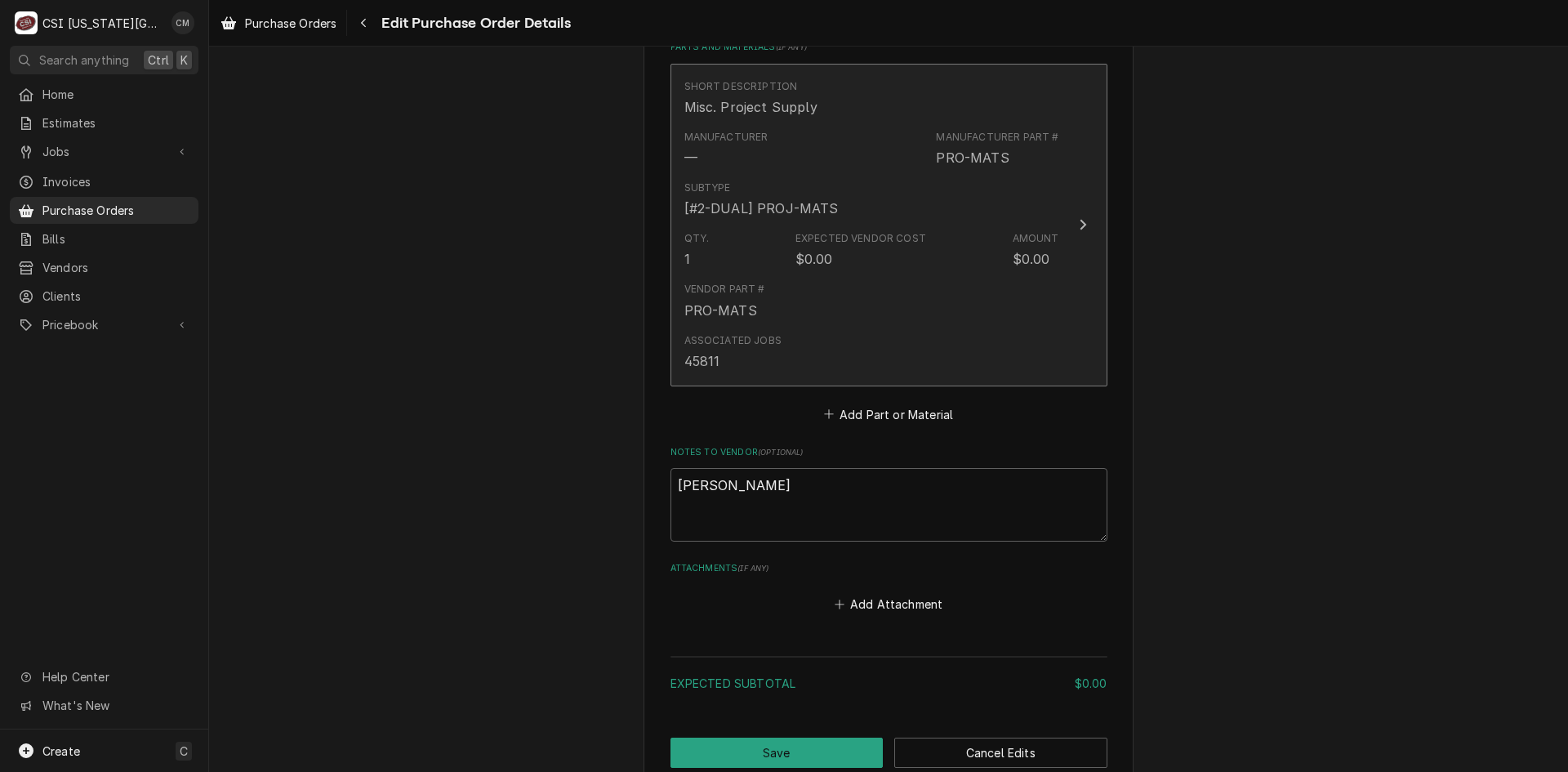
click at [1014, 307] on div "Vendor Part # PRO-MATS" at bounding box center [872, 301] width 375 height 51
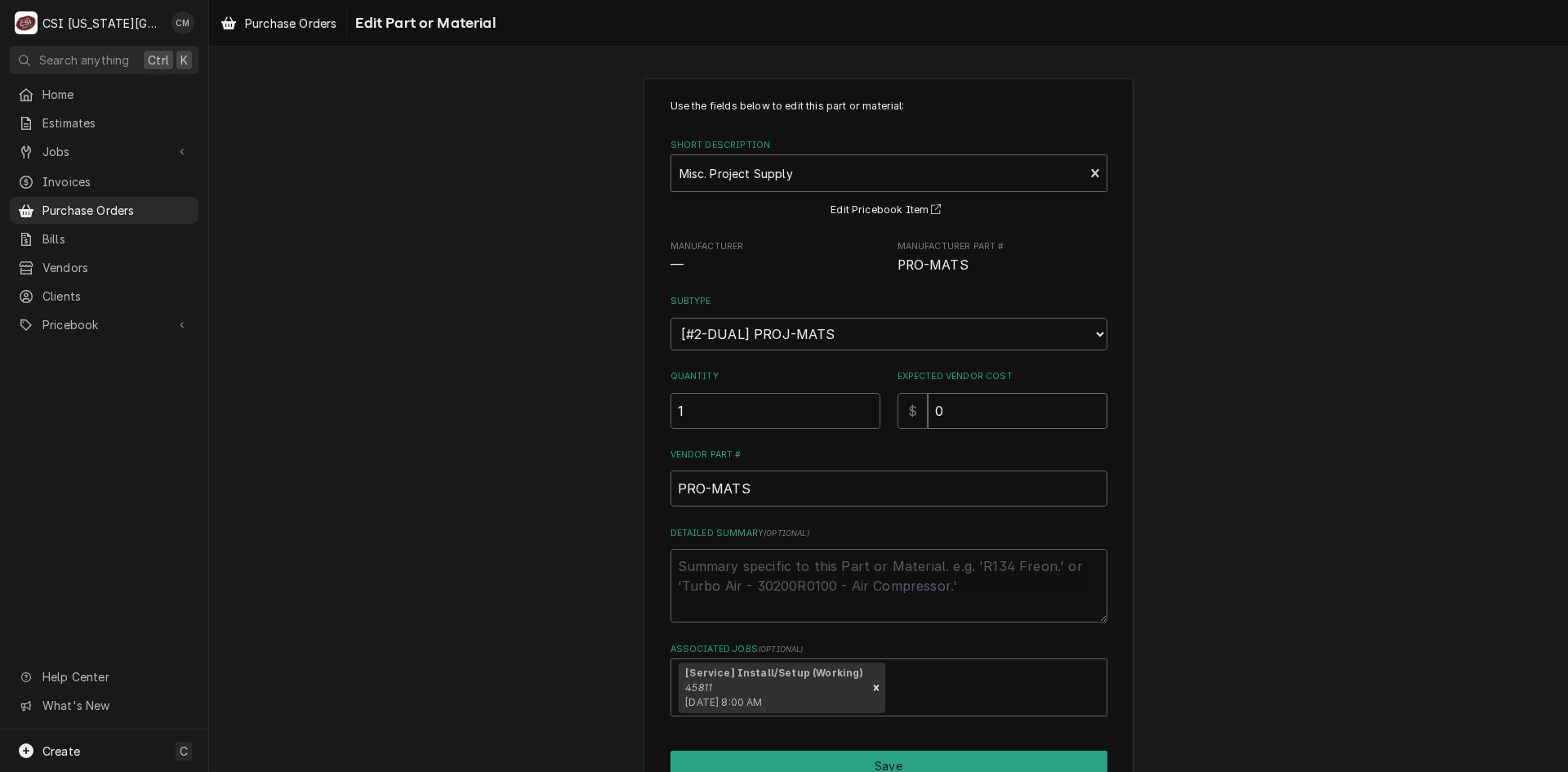
click at [965, 422] on input "0" at bounding box center [1017, 410] width 180 height 36
type textarea "x"
type input "6"
type textarea "x"
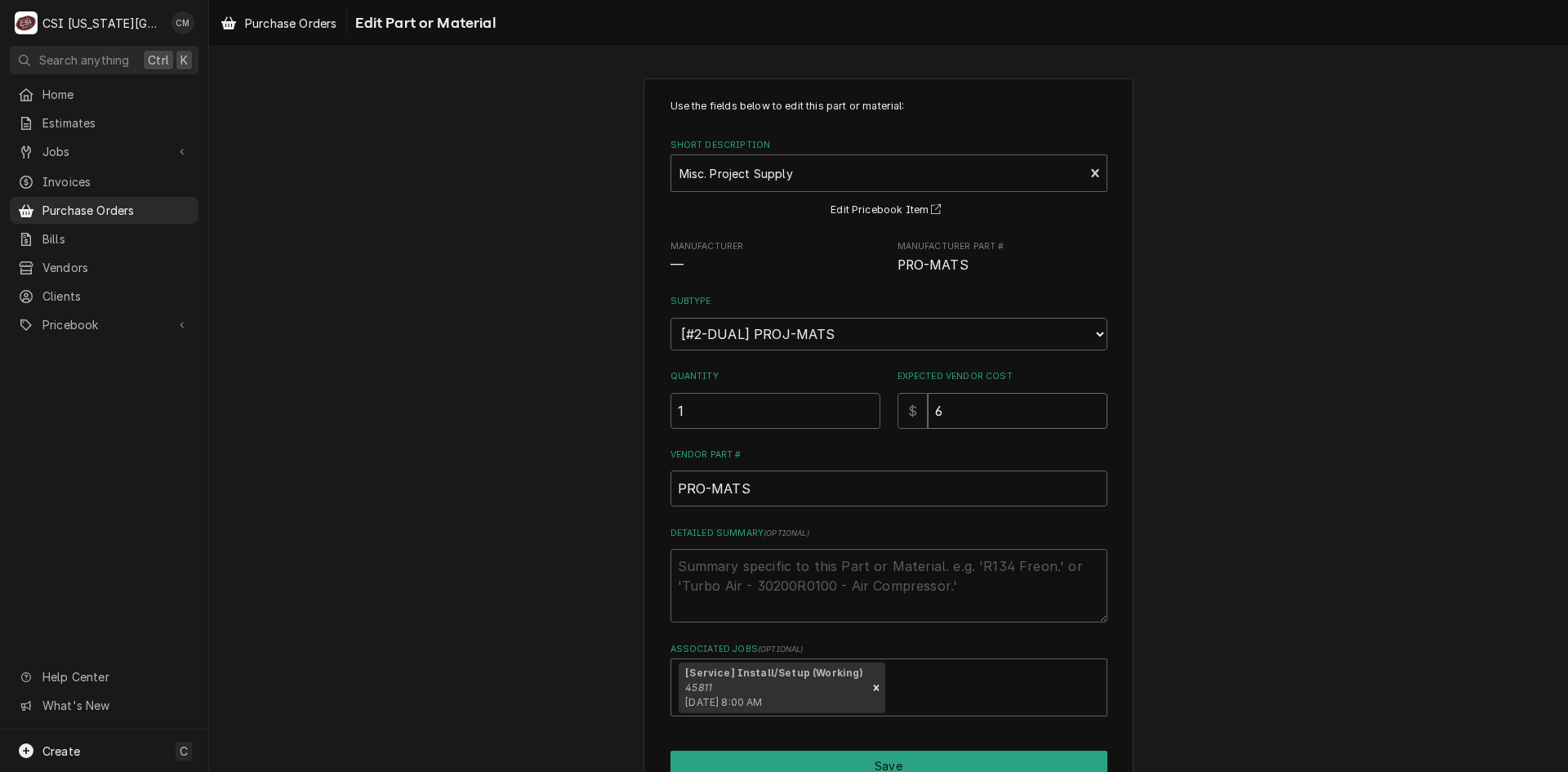
type input "6.1"
type textarea "x"
type input "6.12"
type textarea "x"
type input "6.127"
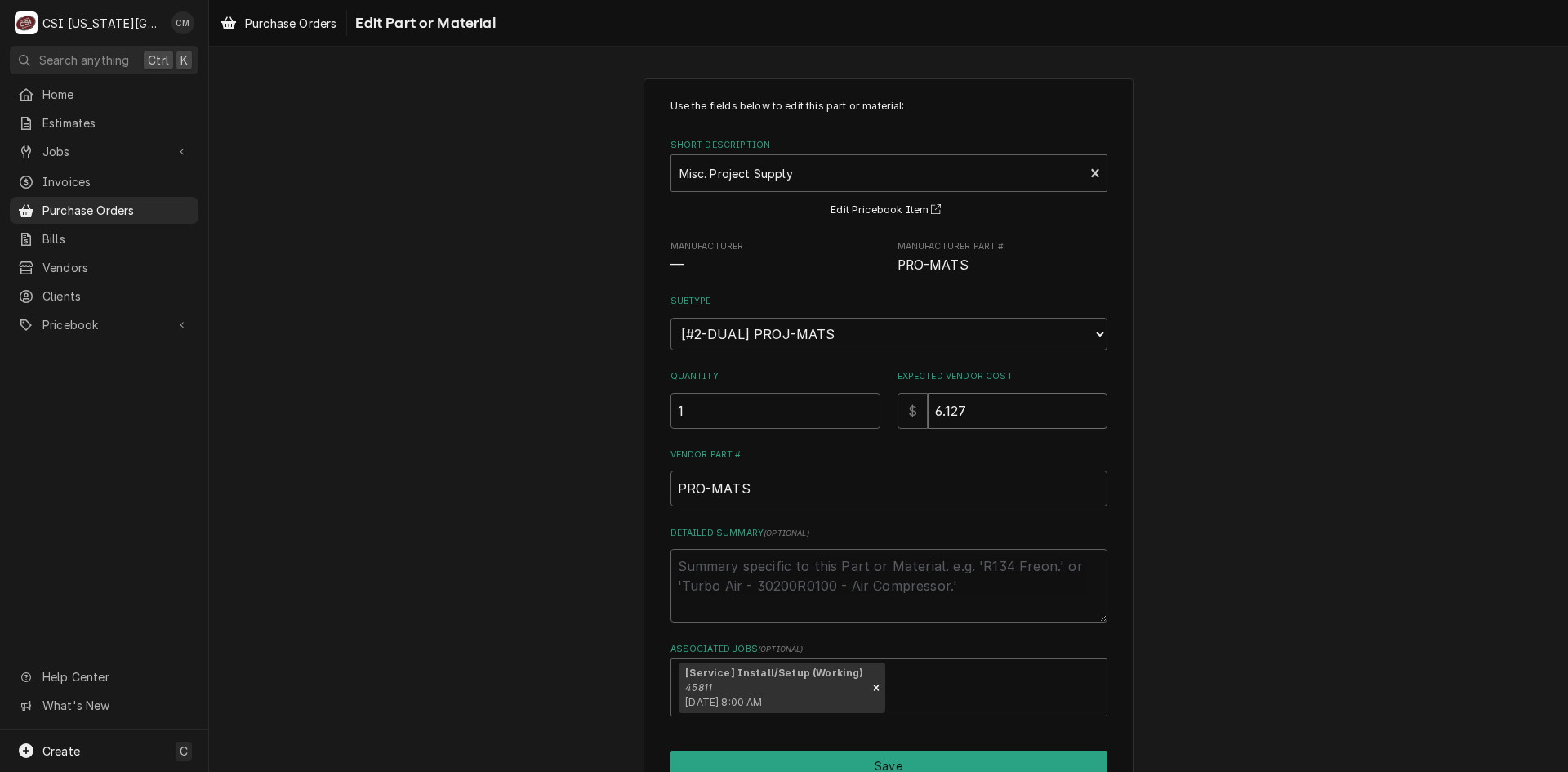
type textarea "x"
type input "6.1271"
type textarea "x"
type input "6.12716"
click at [856, 578] on textarea "Detailed Summary ( optional )" at bounding box center [889, 586] width 436 height 73
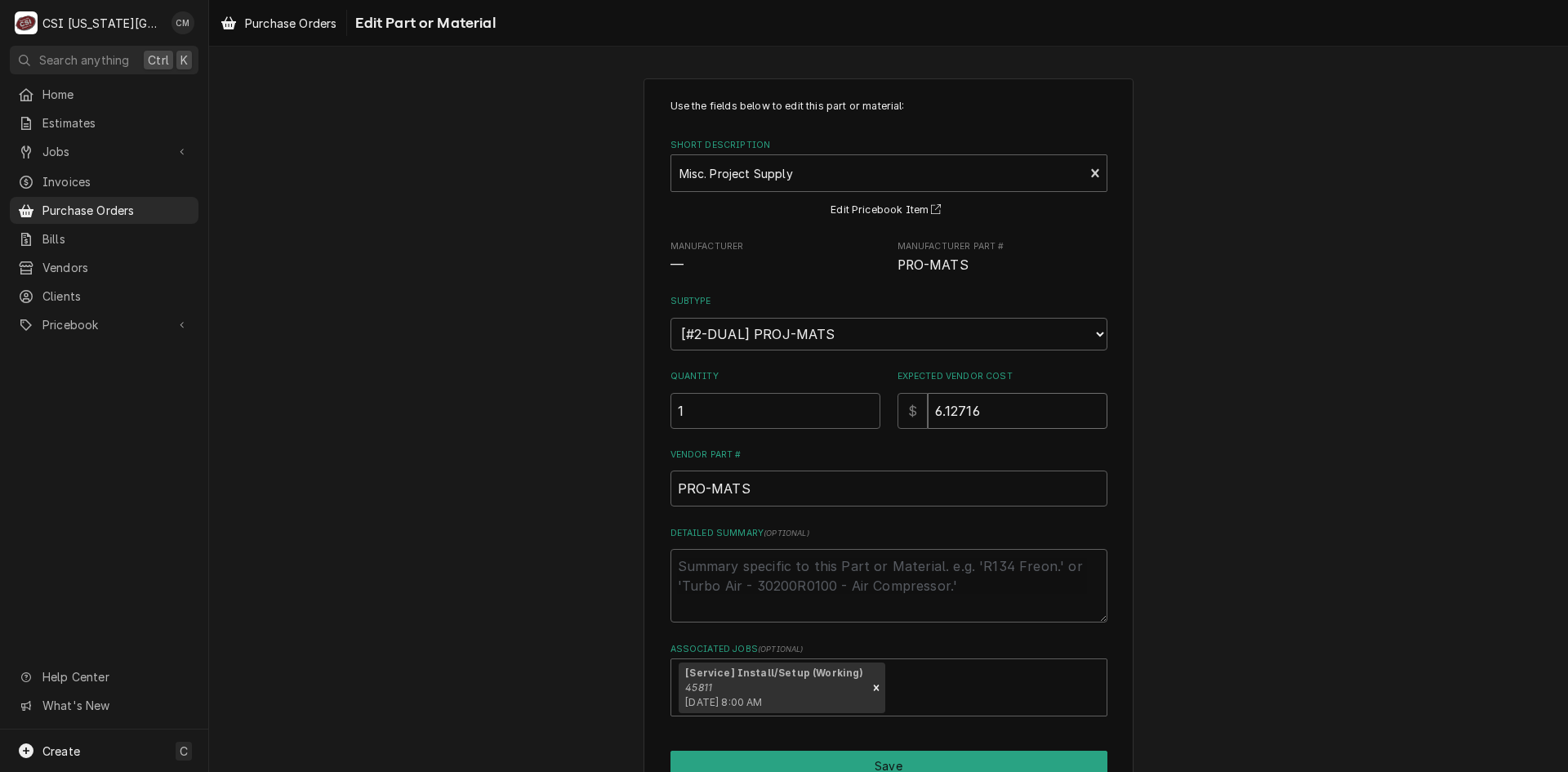
click at [980, 411] on input "6.12716" at bounding box center [1017, 410] width 180 height 36
click at [940, 408] on input "6.12716" at bounding box center [1017, 410] width 180 height 36
type textarea "x"
type input "612716"
click at [972, 410] on input "612716" at bounding box center [1017, 410] width 180 height 36
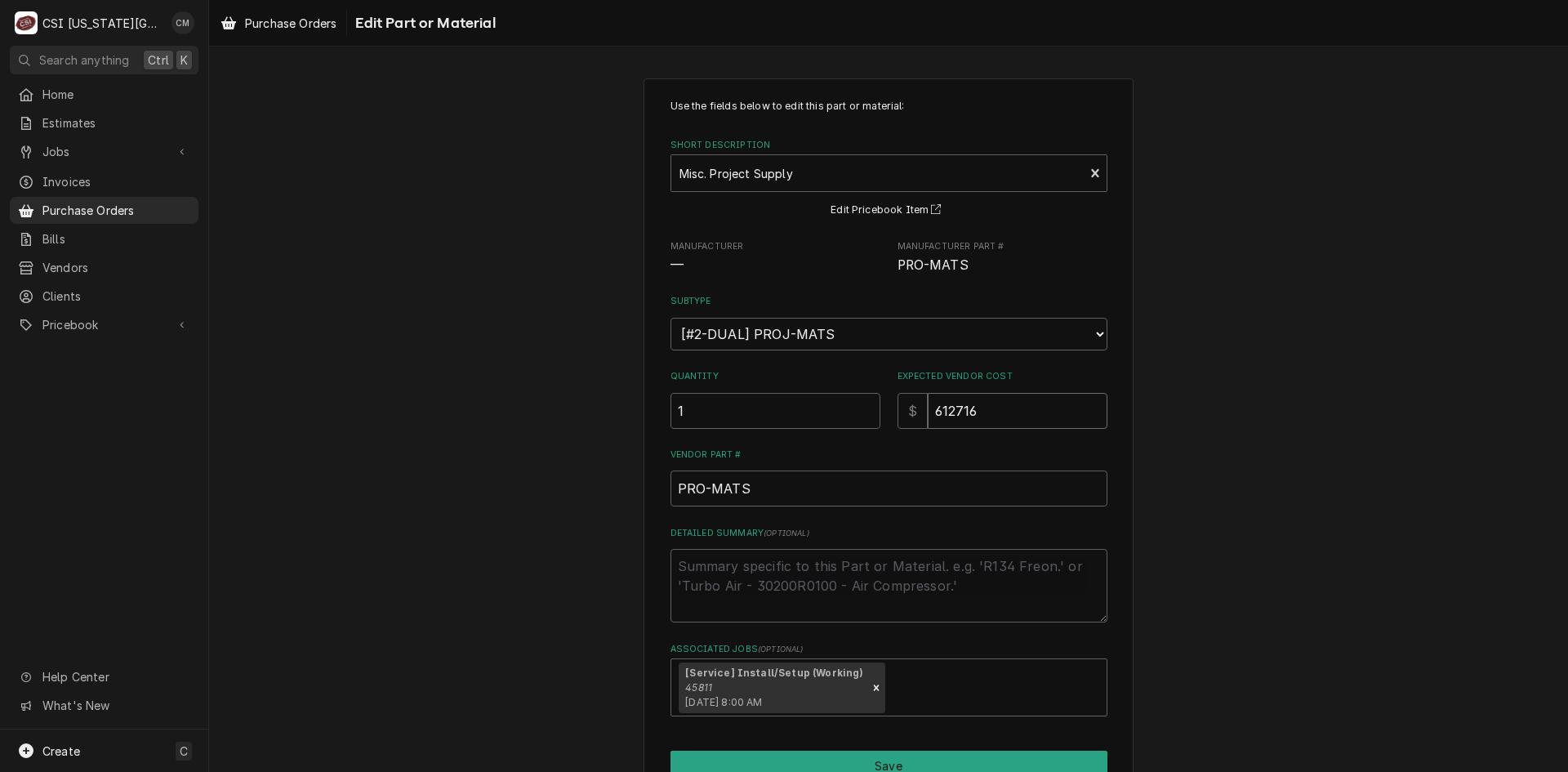
click at [956, 410] on input "612716" at bounding box center [1017, 410] width 180 height 36
type textarea "x"
type input "6127.16"
click at [832, 571] on textarea "Detailed Summary ( optional )" at bounding box center [889, 586] width 436 height 73
click at [781, 566] on textarea "Detailed Summary ( optional )" at bounding box center [889, 586] width 436 height 73
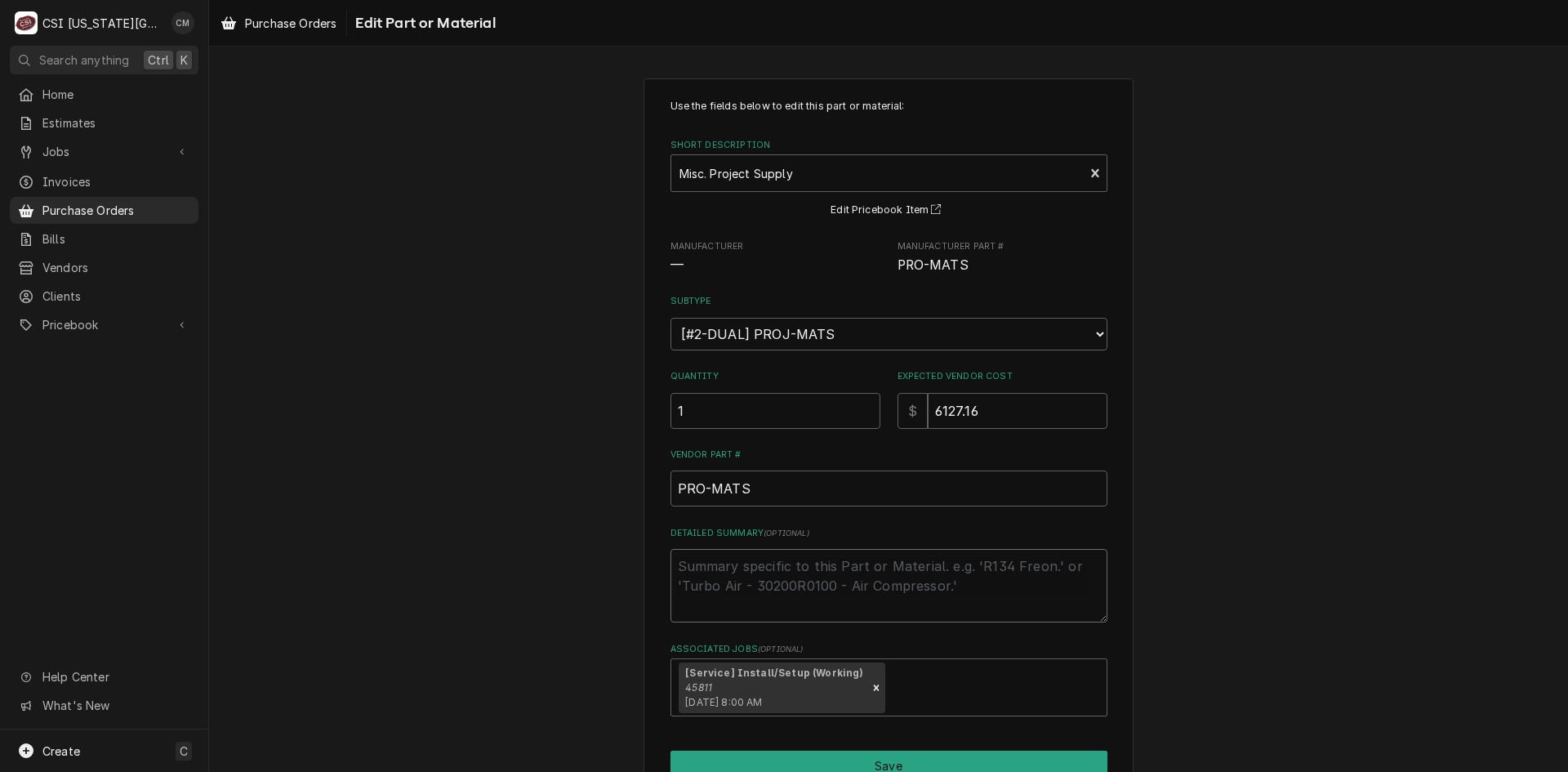
click at [876, 577] on textarea "Detailed Summary ( optional )" at bounding box center [889, 586] width 436 height 73
type textarea "x"
type textarea "c"
type textarea "x"
type textarea "co"
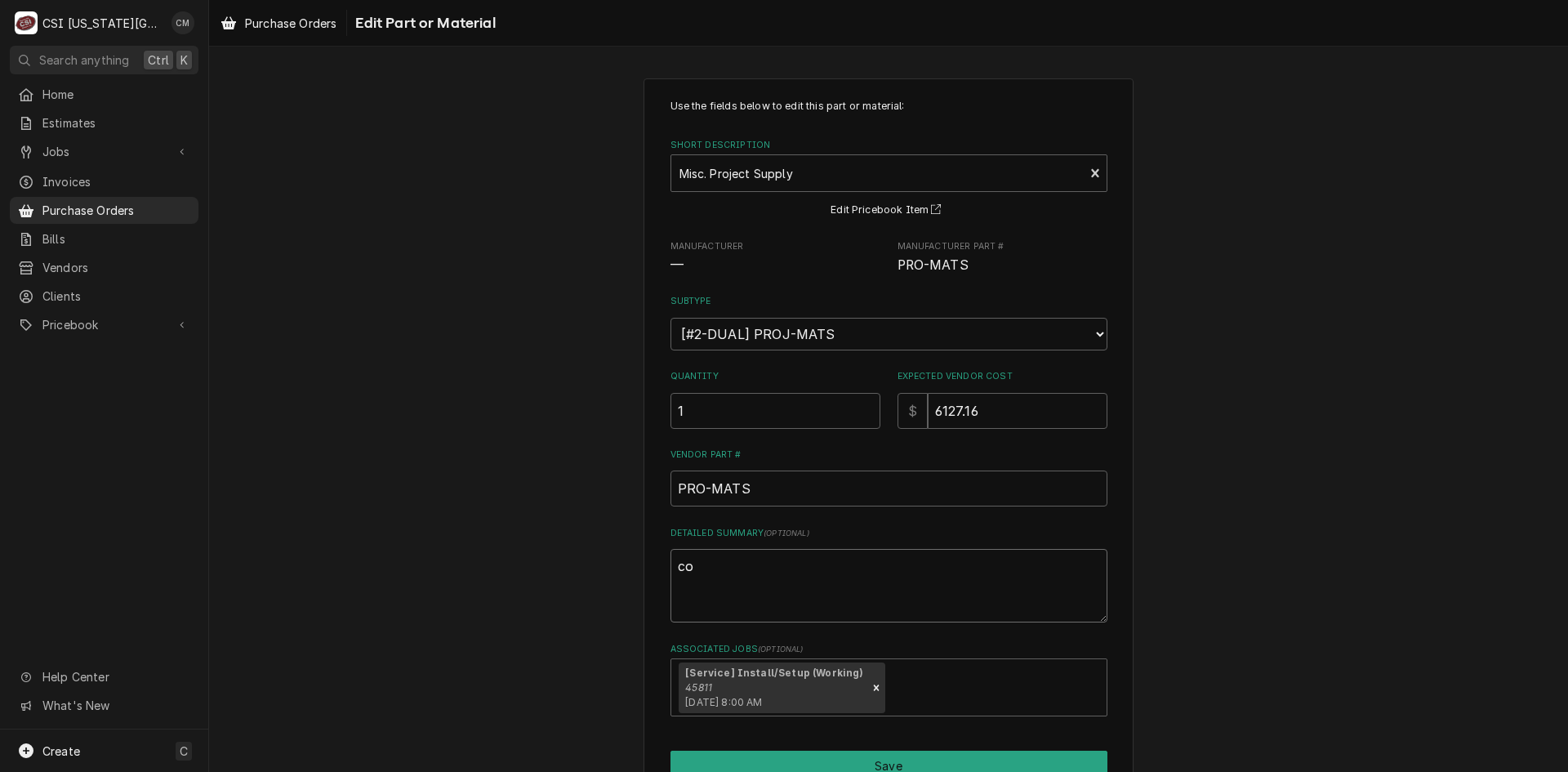
type textarea "x"
type textarea "cop"
type textarea "x"
type textarea "copp"
type textarea "x"
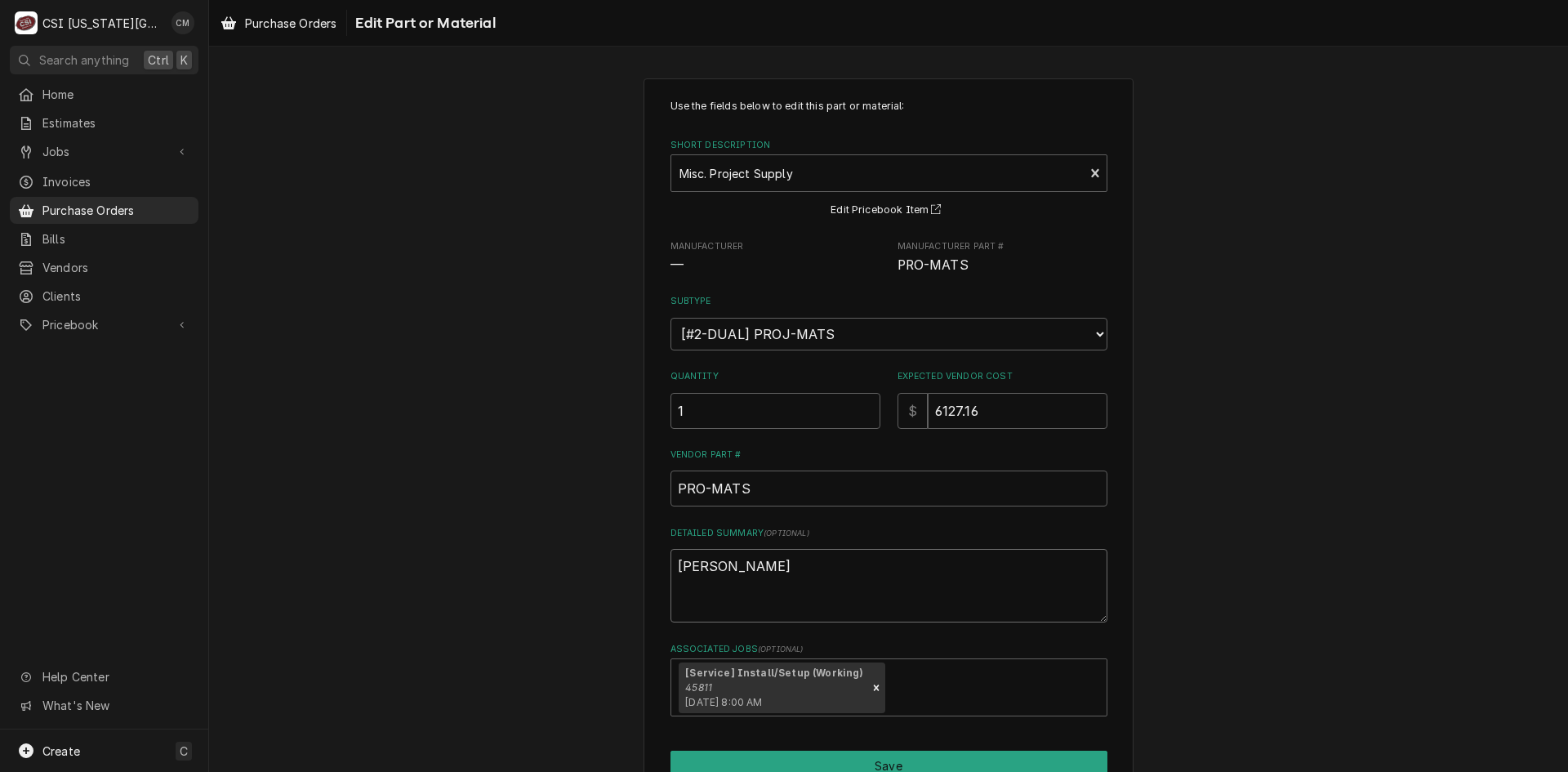
type textarea "coppe"
type textarea "x"
type textarea "copper"
type textarea "x"
type textarea "copper"
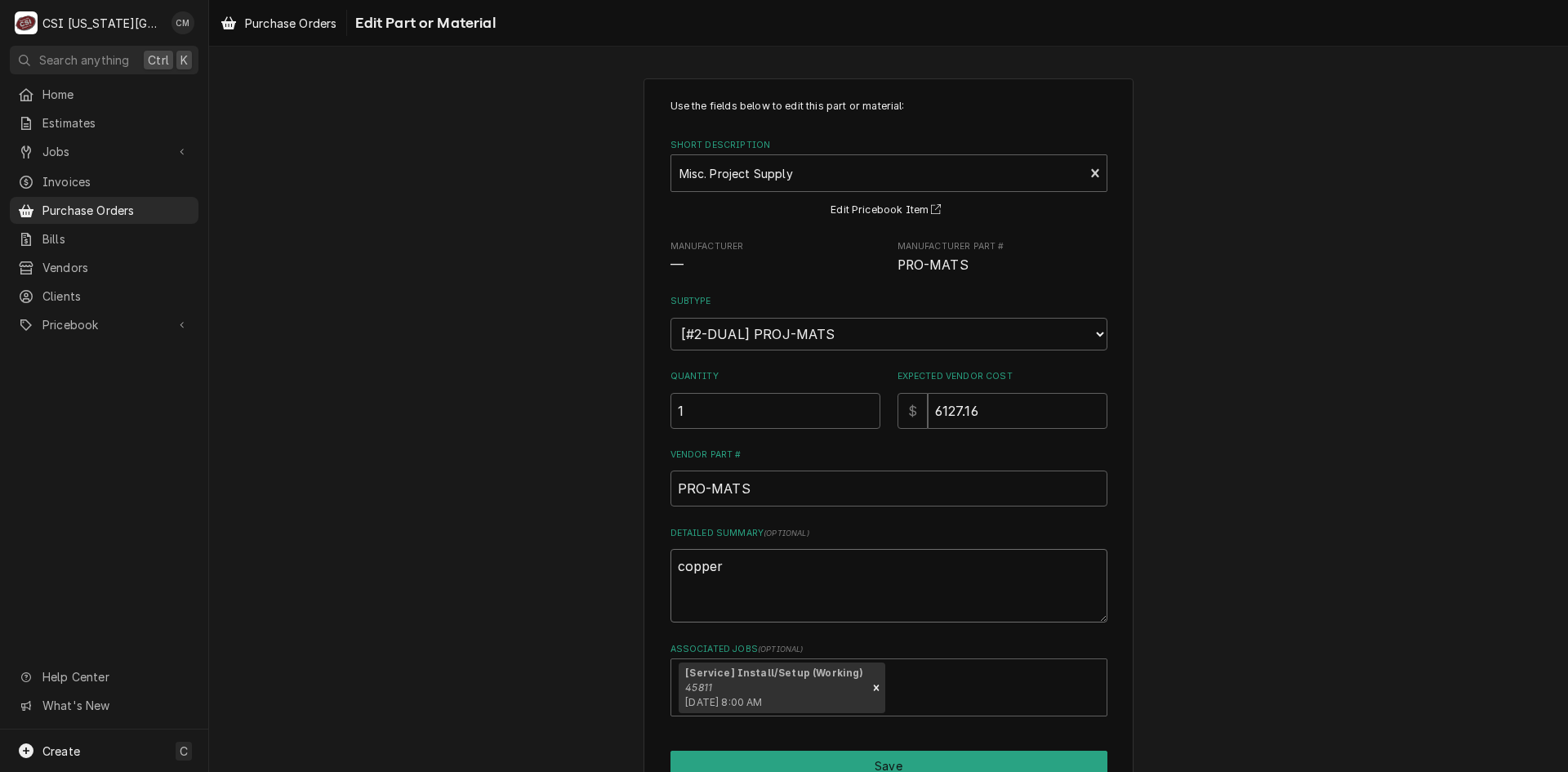
type textarea "x"
type textarea "copper f"
type textarea "x"
type textarea "copper fi"
type textarea "x"
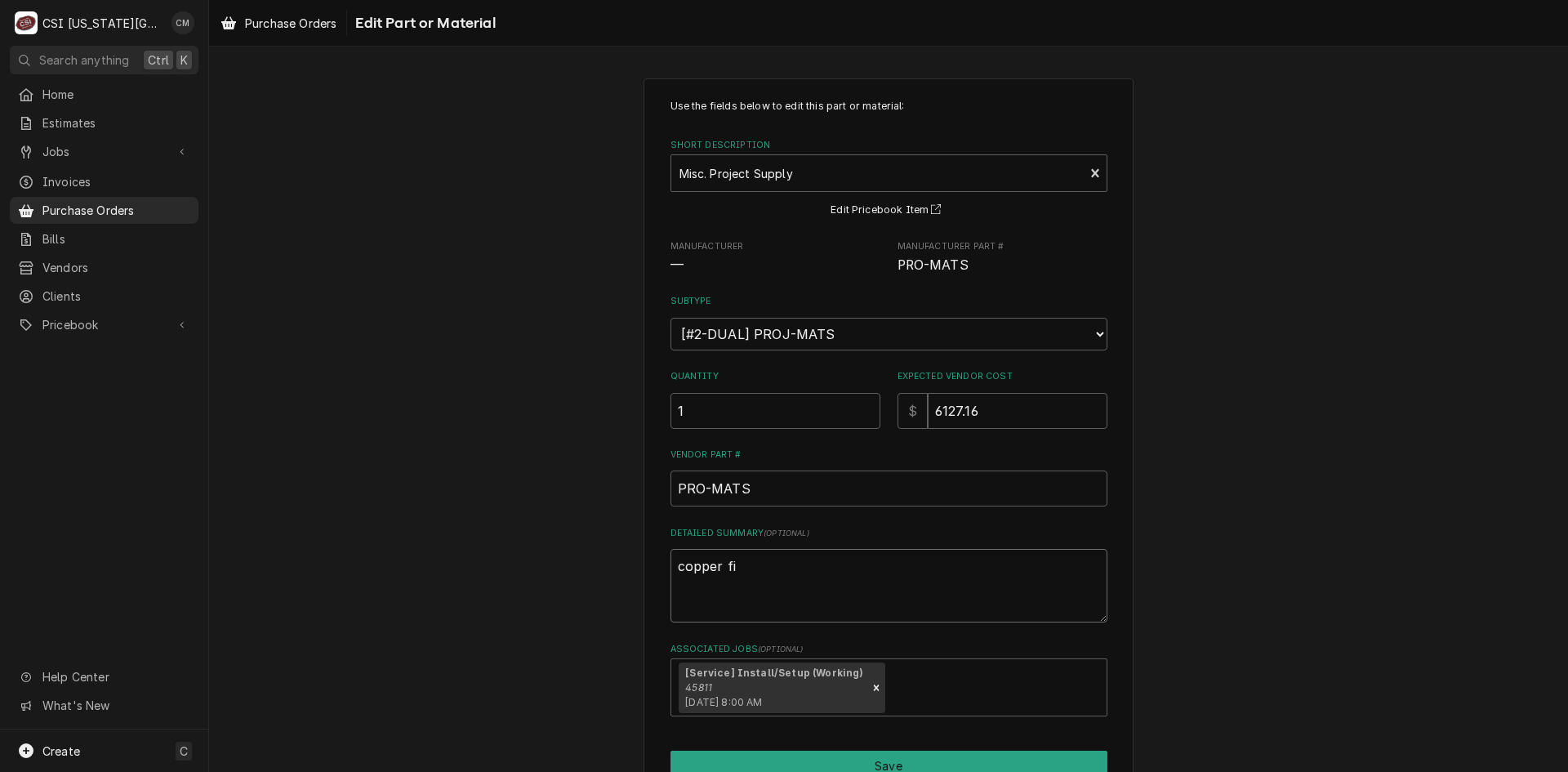
type textarea "copper fit"
type textarea "x"
type textarea "copper fitt"
type textarea "x"
type textarea "copper fitti"
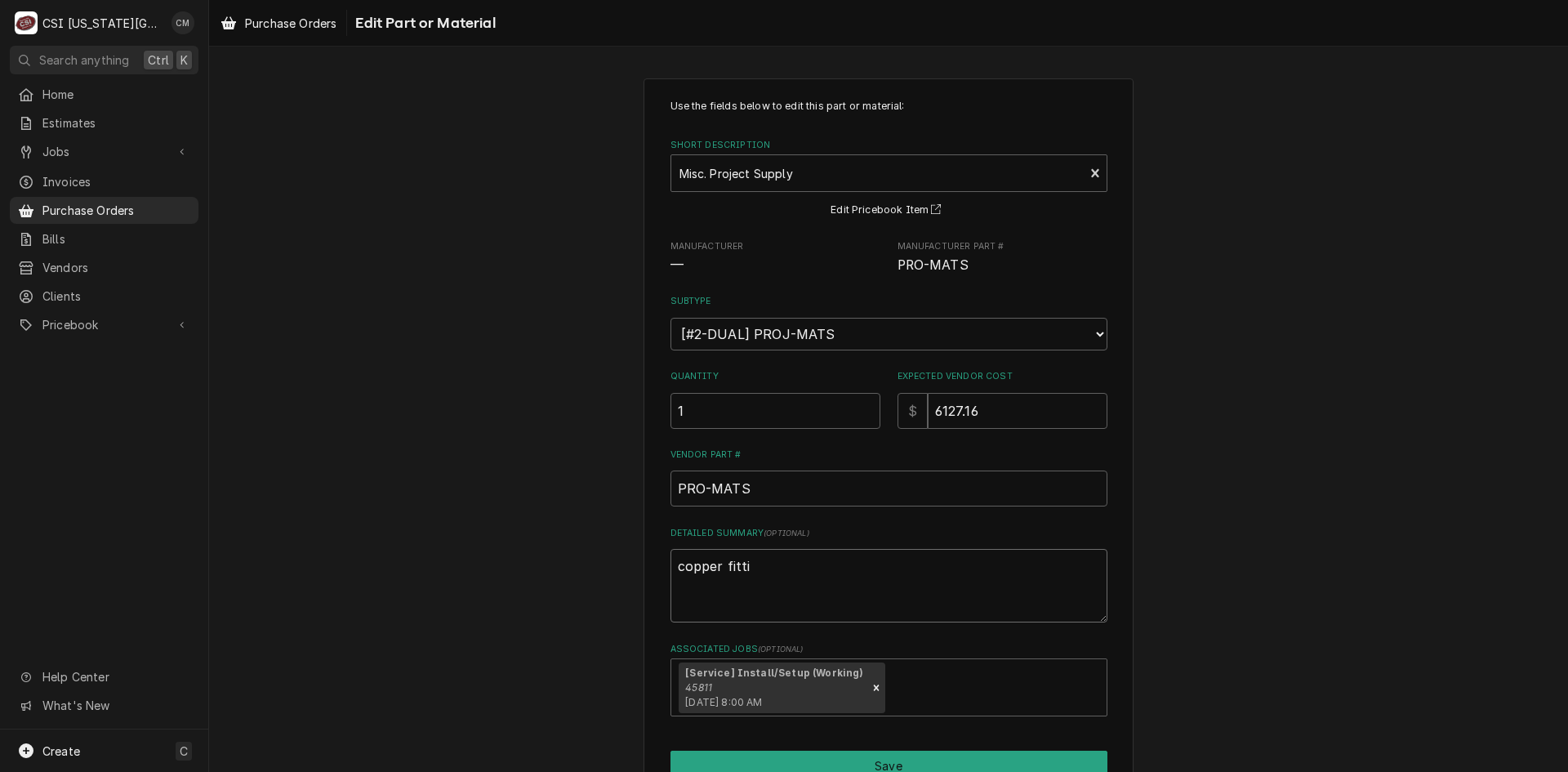
type textarea "x"
type textarea "copper fittin"
type textarea "x"
type textarea "copper fitting"
type textarea "x"
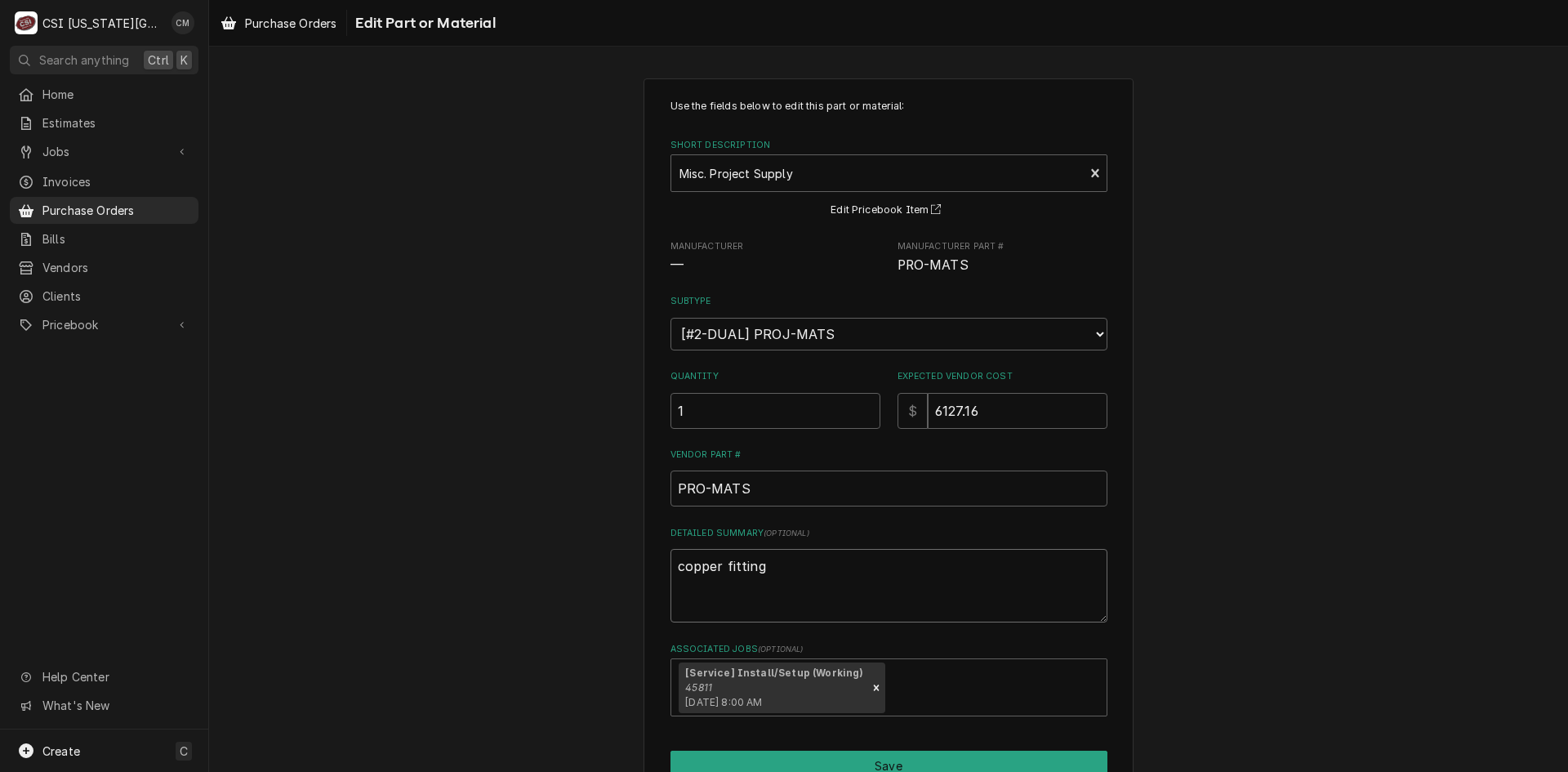
type textarea "copper fitting'"
type textarea "x"
type textarea "copper fitting's"
type textarea "x"
type textarea "copper fitting's"
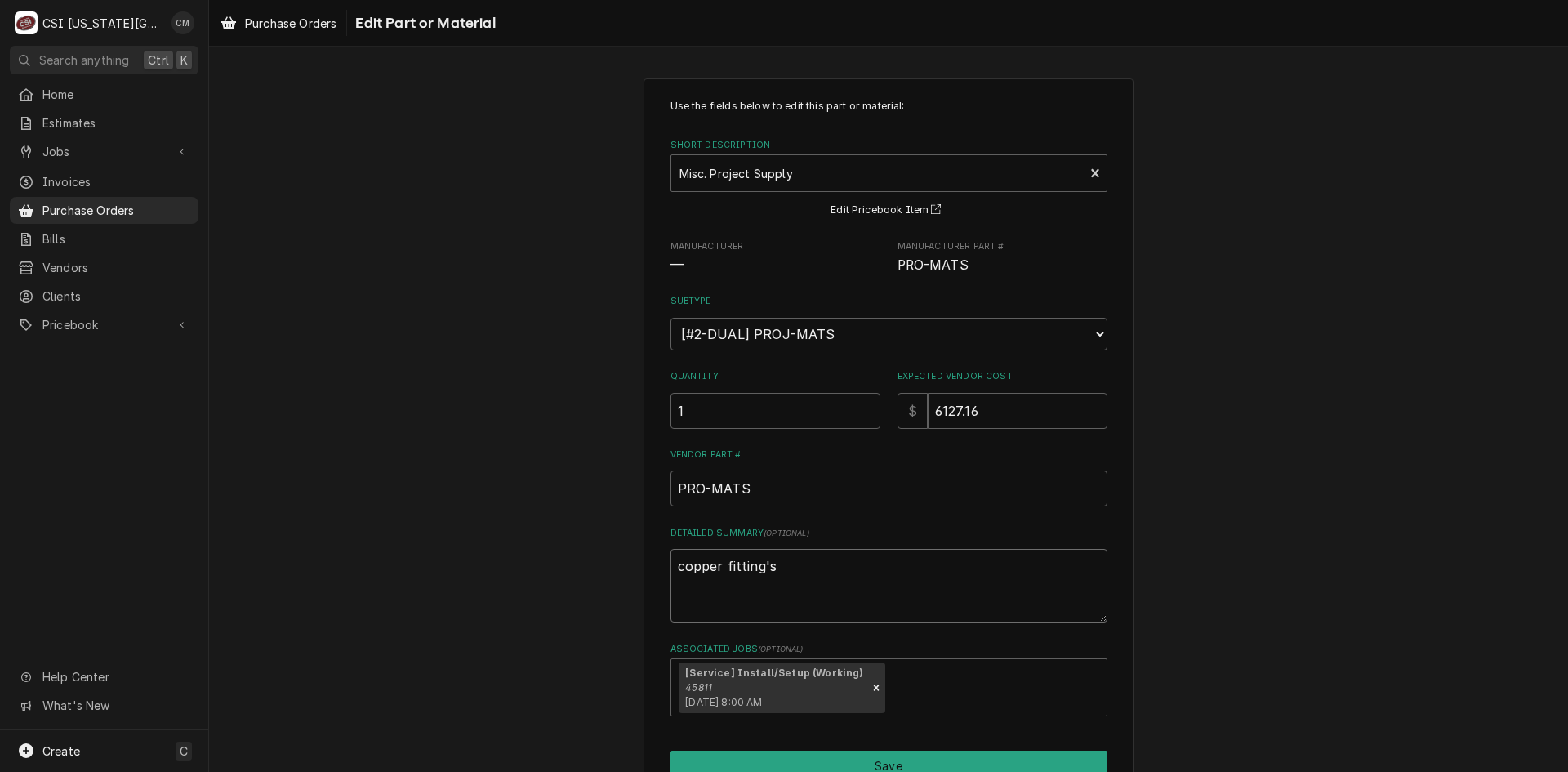
type textarea "x"
type textarea "copper fitting's ,"
type textarea "x"
type textarea "copper fitting's ,"
type textarea "x"
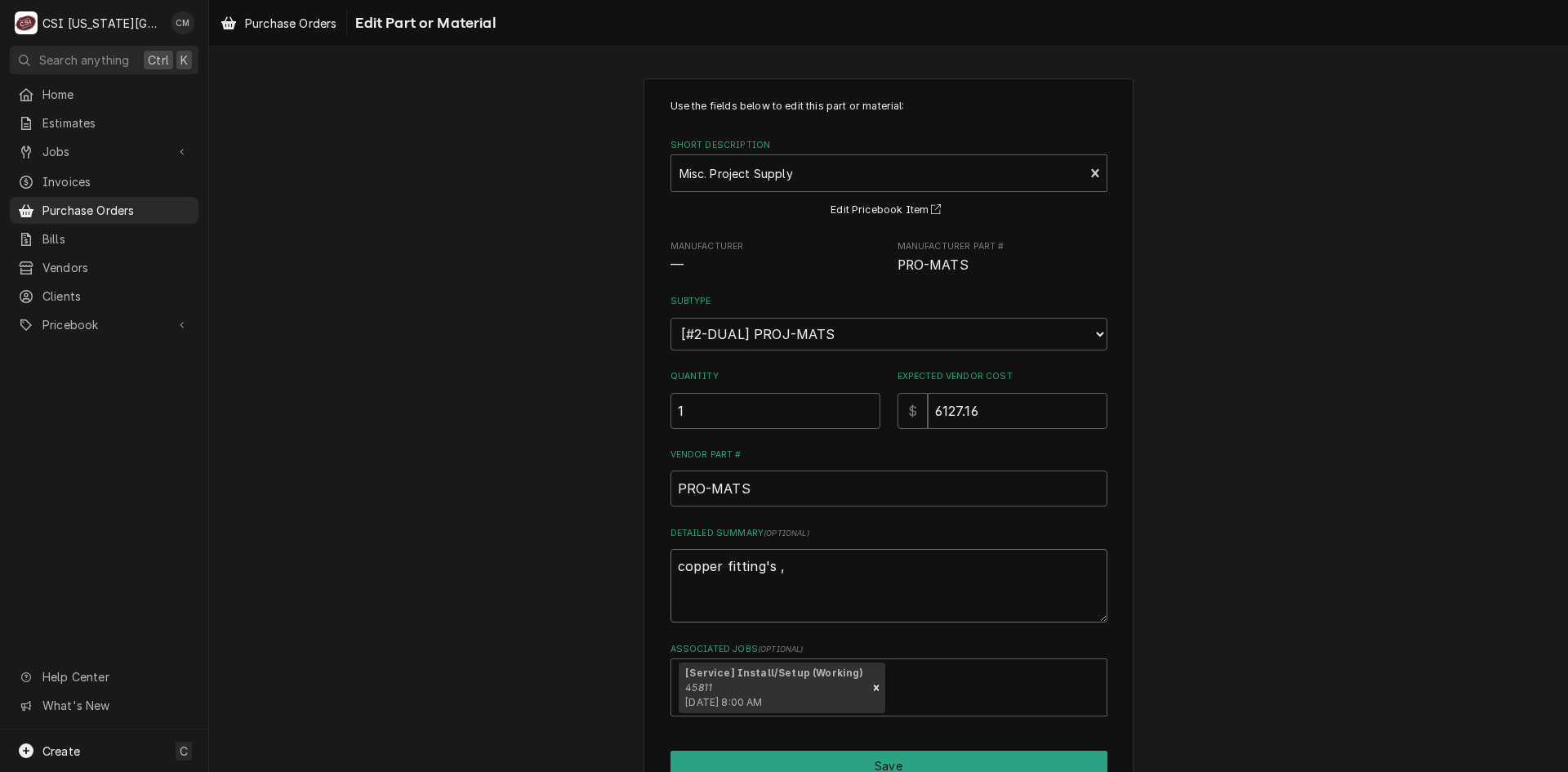
type textarea "copper fitting's , p"
type textarea "x"
type textarea "copper fitting's , pi"
type textarea "x"
type textarea "copper fitting's , pip"
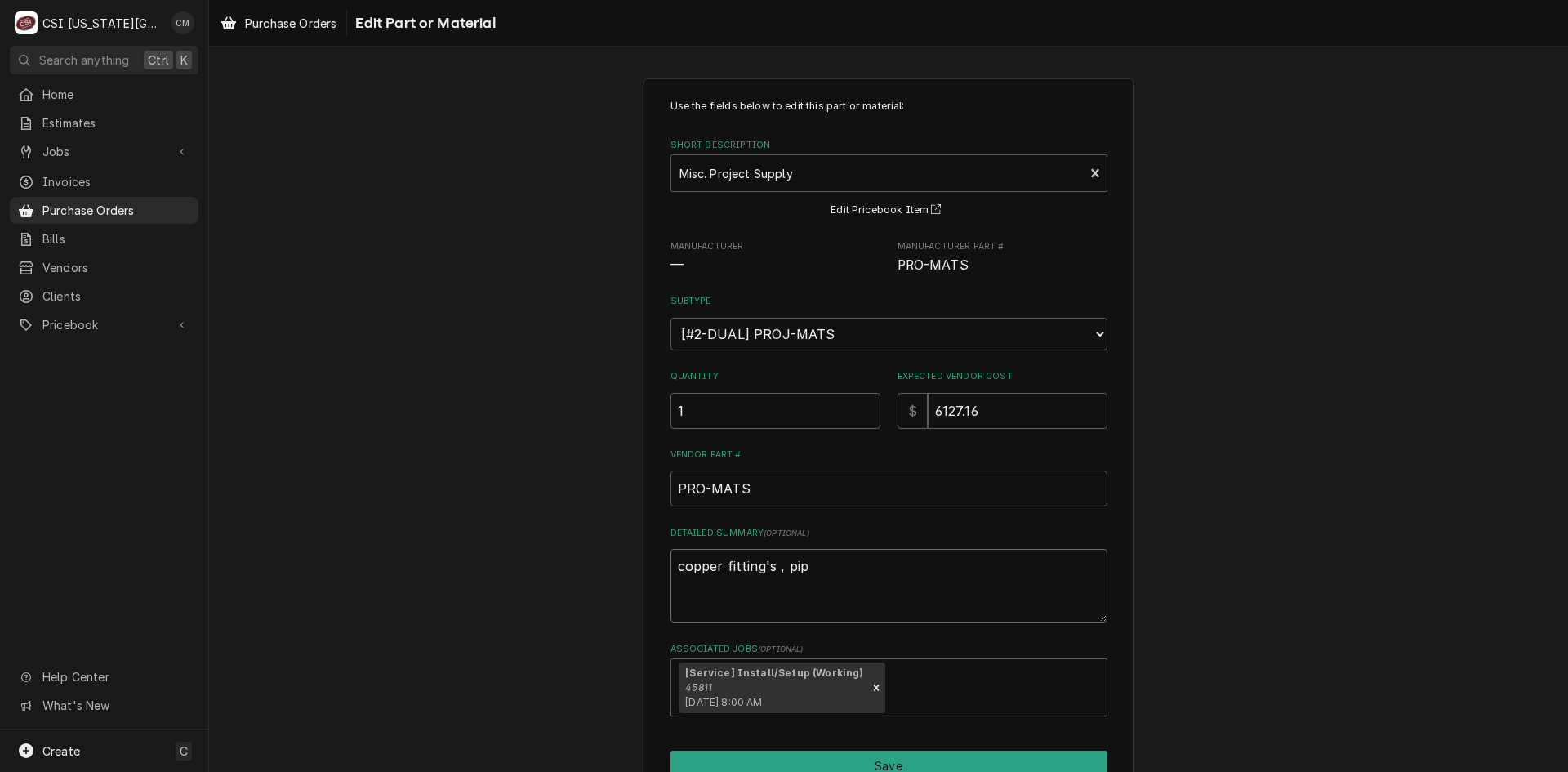
type textarea "x"
type textarea "copper fitting's , pipe"
type textarea "x"
type textarea "copper fitting's , pipe"
type textarea "x"
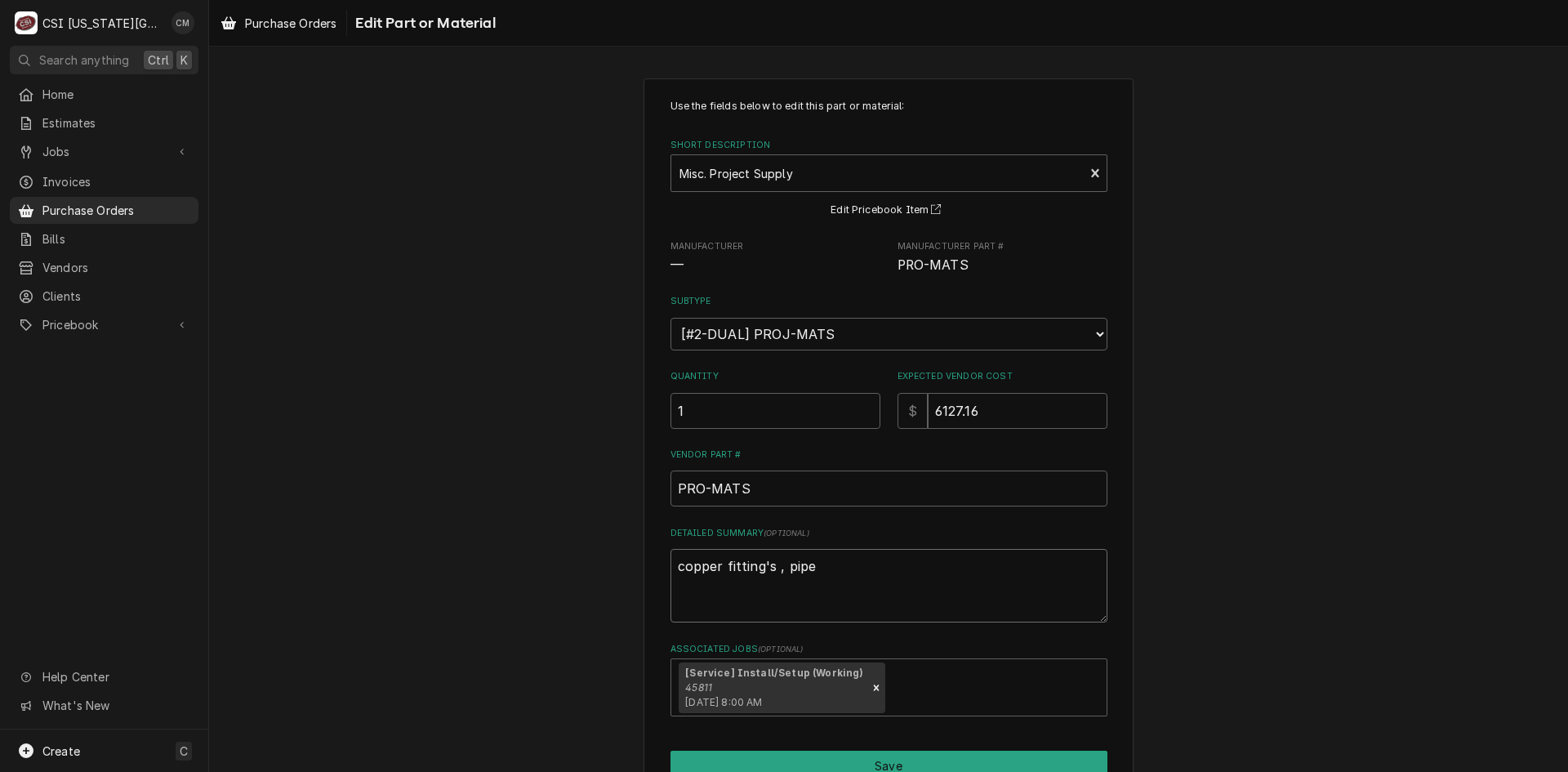
type textarea "copper fitting's , pipe i"
type textarea "x"
type textarea "copper fitting's , pipe in"
type textarea "x"
type textarea "copper fitting's , pipe ins"
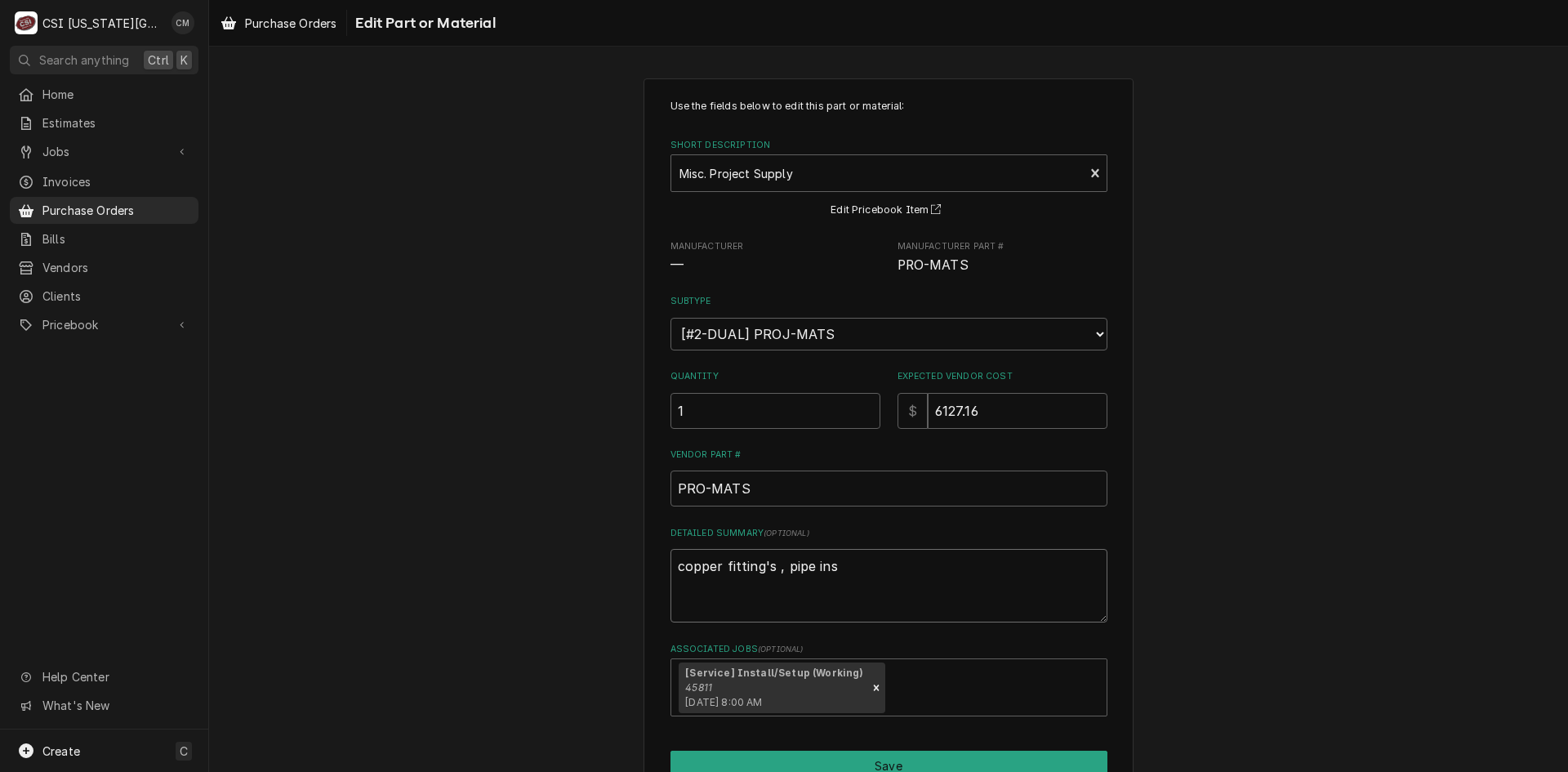
type textarea "x"
type textarea "copper fitting's , pipe insu"
type textarea "x"
type textarea "copper fitting's , pipe insul"
type textarea "x"
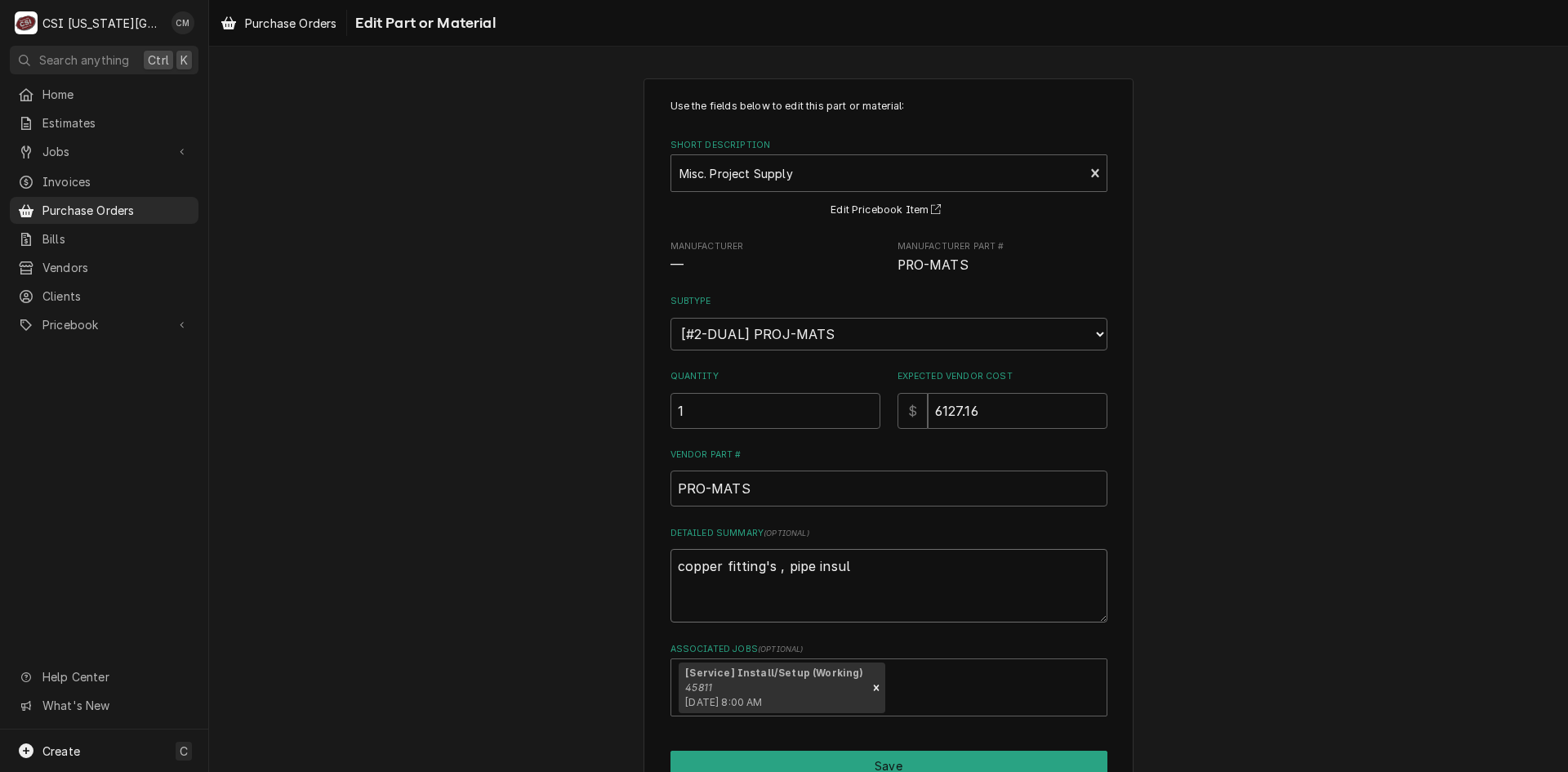
type textarea "copper fitting's , pipe insula"
type textarea "x"
type textarea "copper fitting's , pipe insulat"
type textarea "x"
type textarea "copper fitting's , pipe insulati"
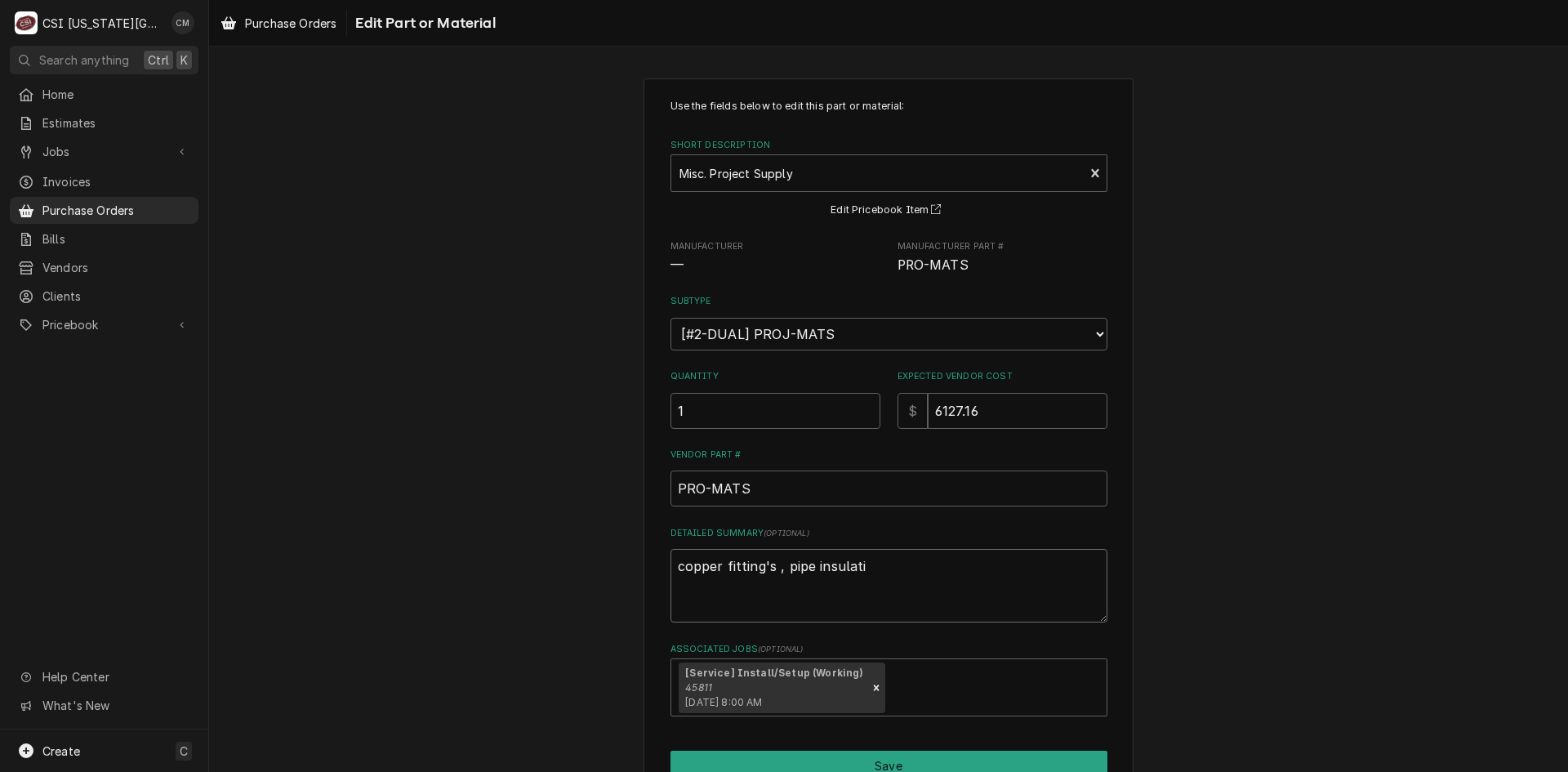
type textarea "x"
type textarea "copper fitting's , pipe insulatio"
type textarea "x"
type textarea "copper fitting's , pipe insulation"
type textarea "x"
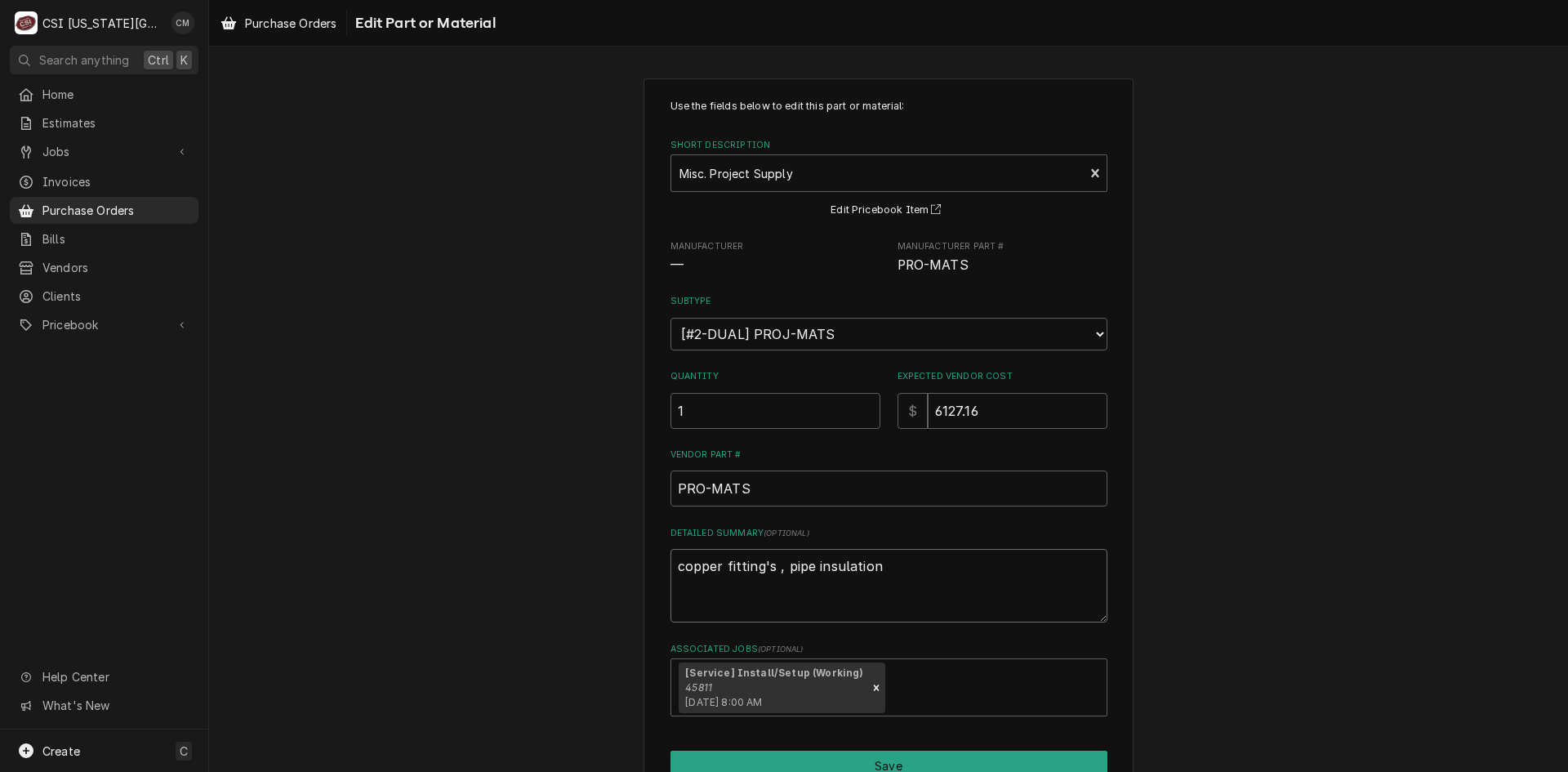
type textarea "copper fitting's , pipe insulation,"
type textarea "x"
type textarea "copper fitting's , pipe insulation,"
type textarea "x"
type textarea "copper fitting's , pipe insulation, c"
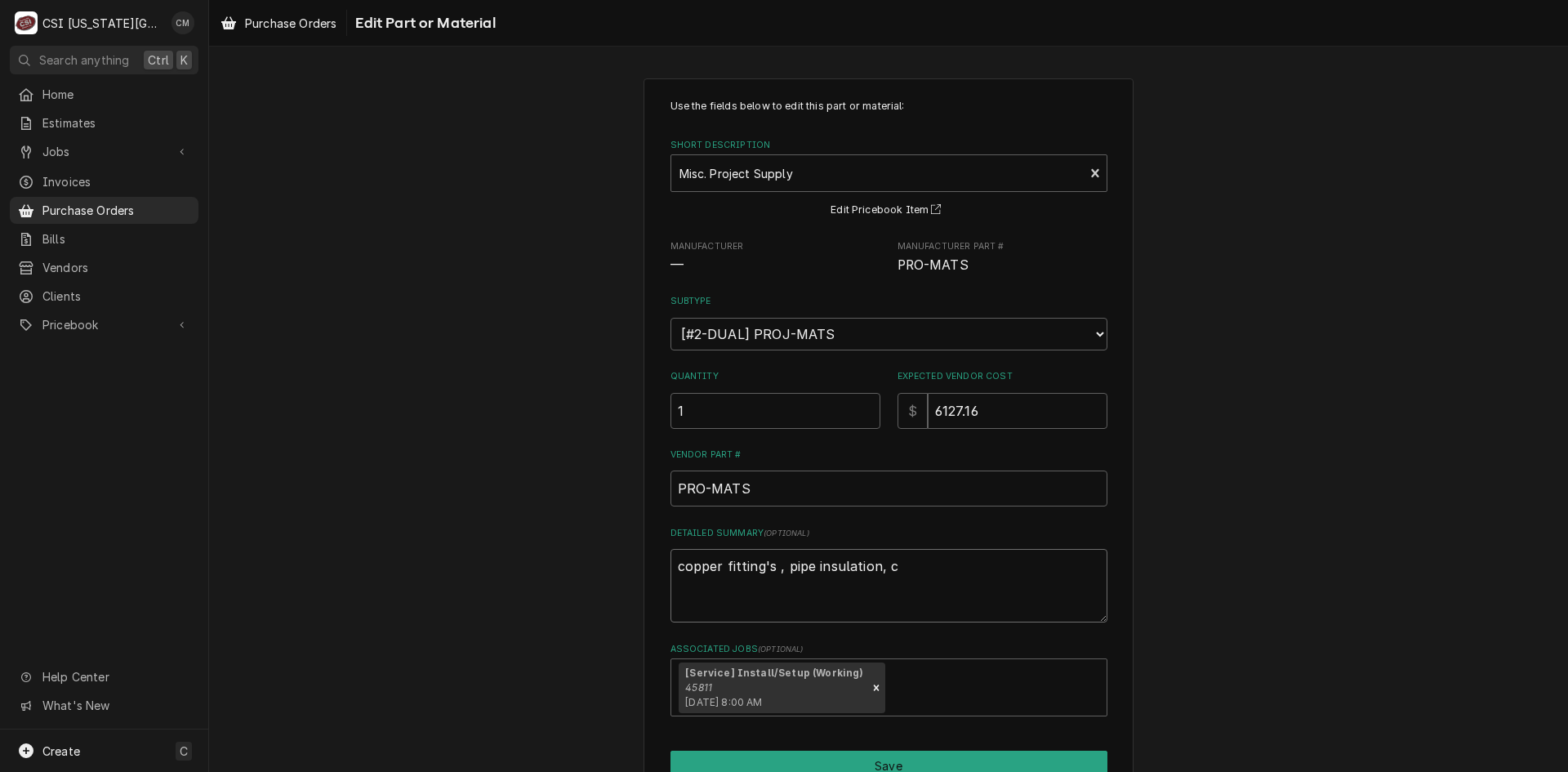
type textarea "x"
type textarea "copper fitting's , pipe insulation, co"
type textarea "x"
type textarea "copper fitting's , pipe insulation, cop"
type textarea "x"
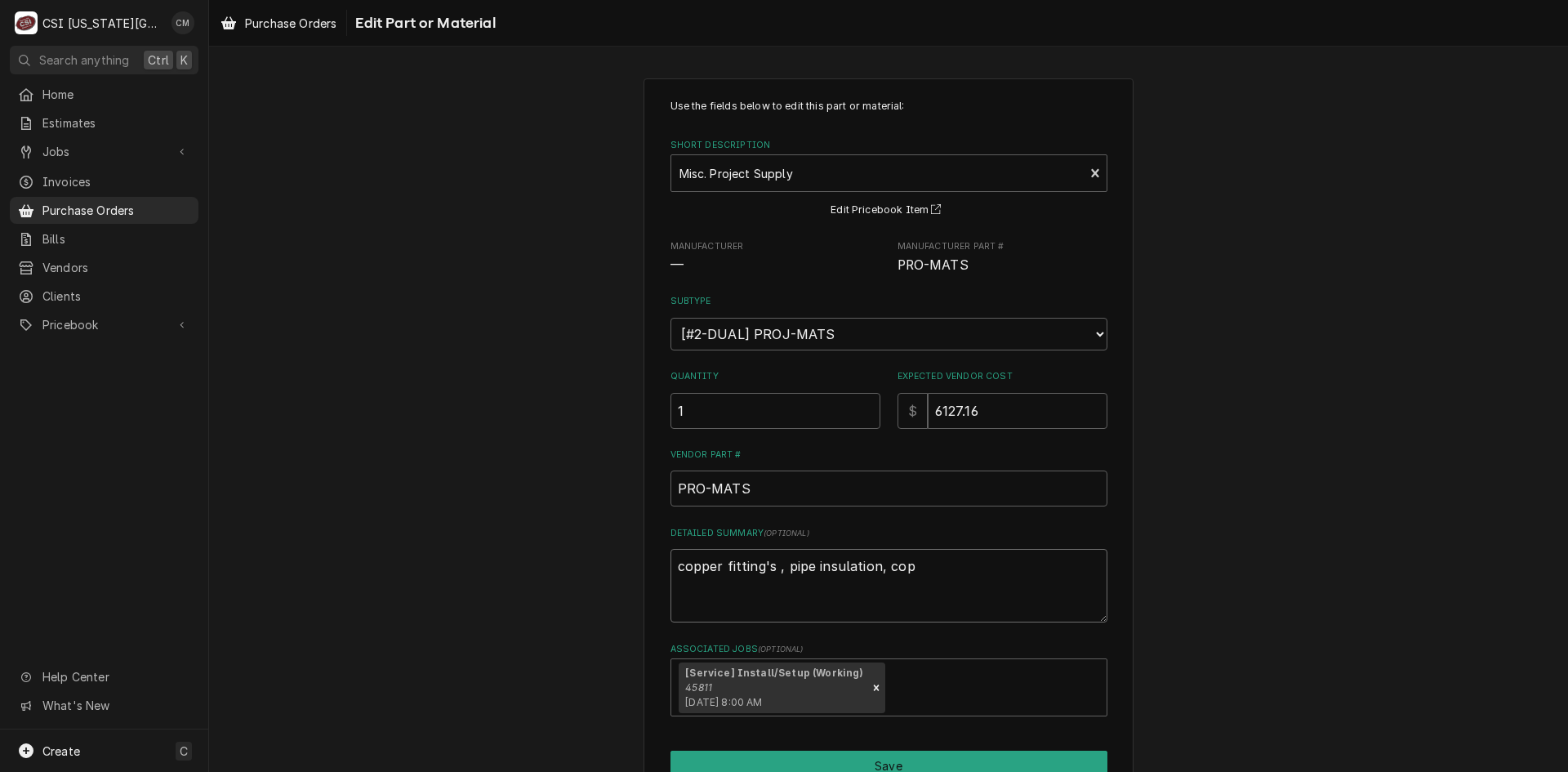
type textarea "copper fitting's , pipe insulation, copp"
type textarea "x"
type textarea "copper fitting's , pipe insulation, coppe"
type textarea "x"
type textarea "copper fitting's , pipe insulation, copper"
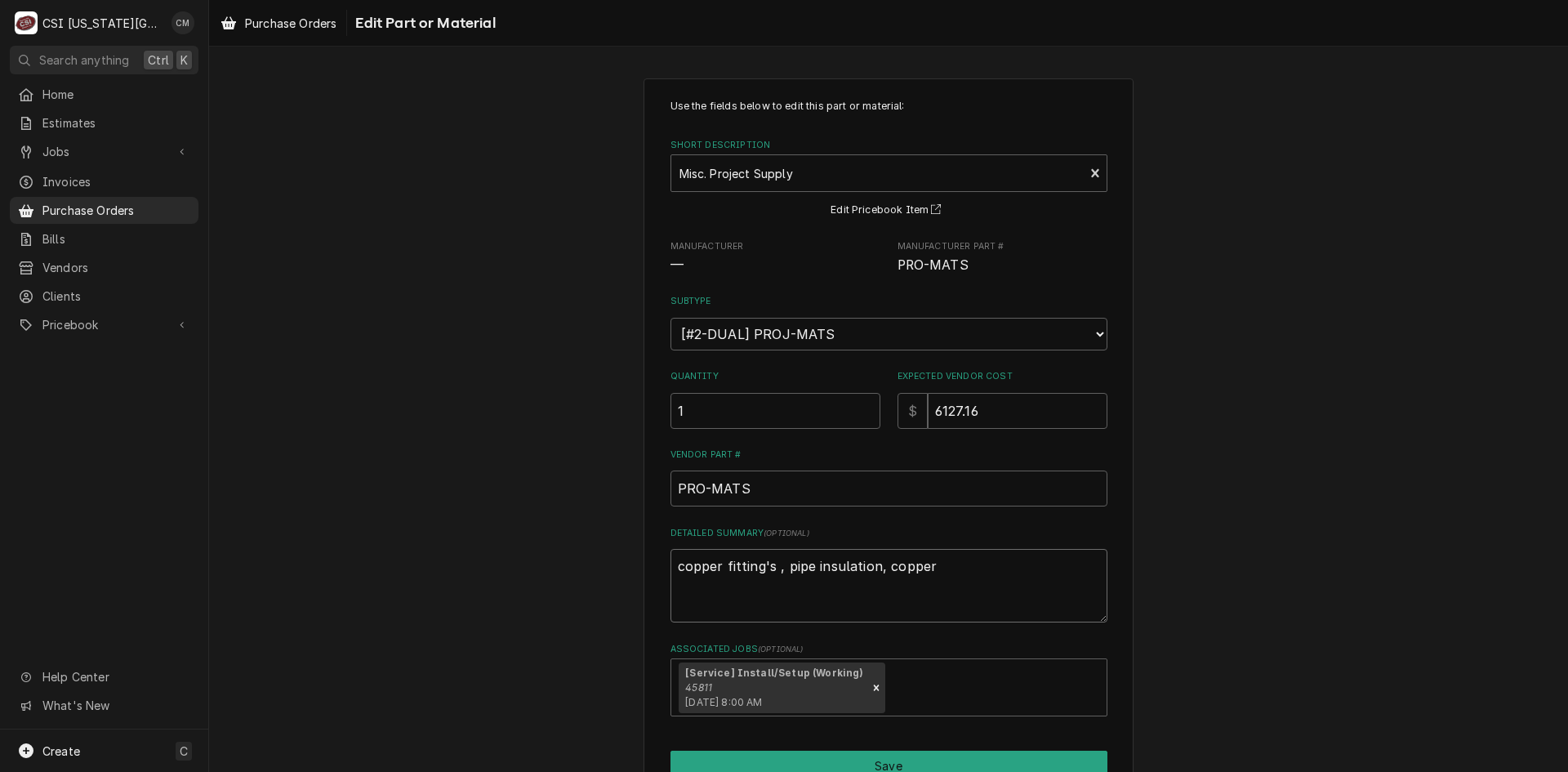
type textarea "x"
type textarea "copper fitting's , pipe insulation, copper"
type textarea "x"
type textarea "copper fitting's , pipe insulation, copper t"
type textarea "x"
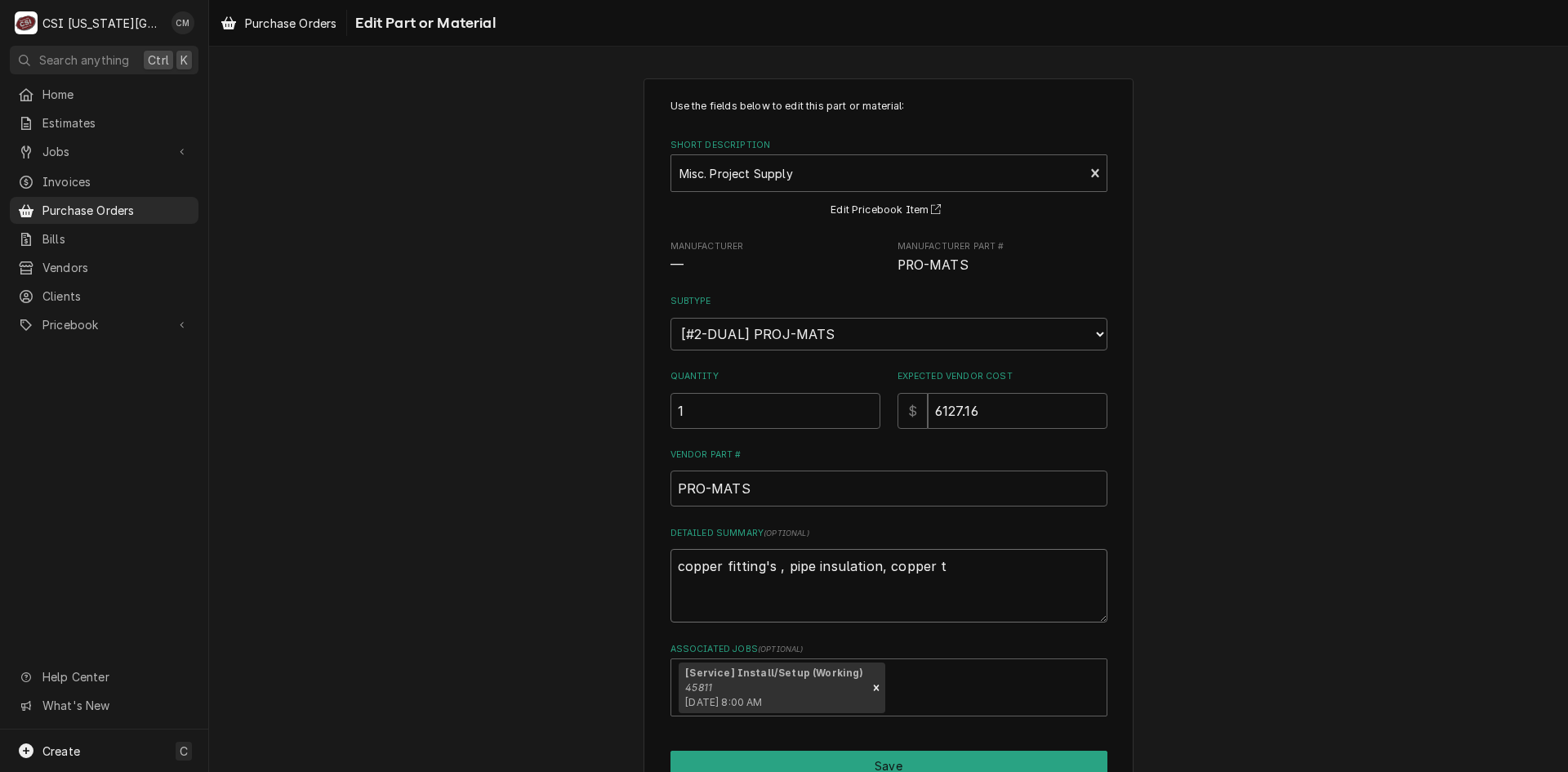
type textarea "copper fitting's , pipe insulation, copper tu"
type textarea "x"
type textarea "copper fitting's , pipe insulation, copper tub"
type textarea "x"
type textarea "copper fitting's , pipe insulation, copper tube"
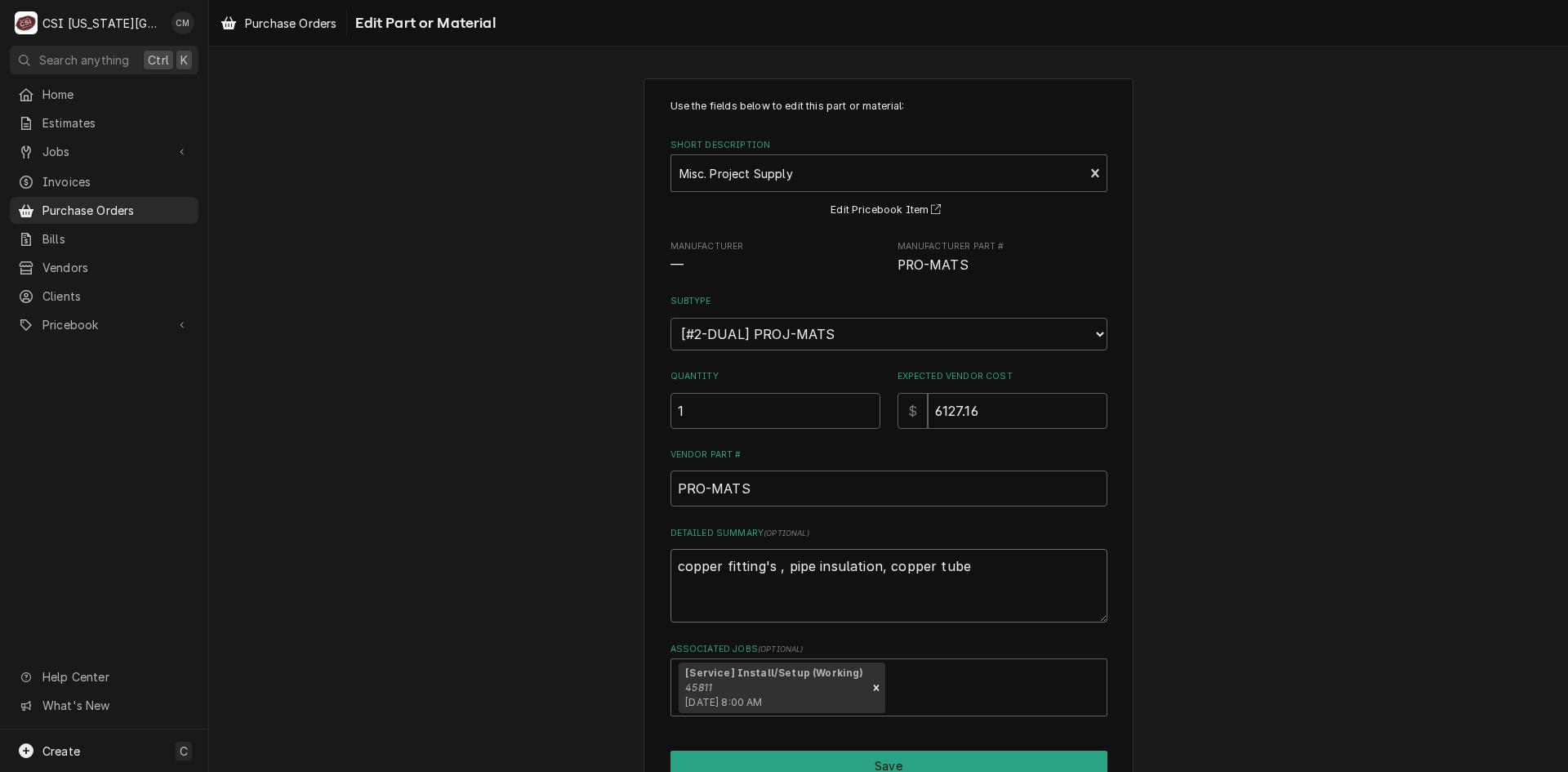
type textarea "x"
type textarea "copper fitting's , pipe insulation, copper tub"
type textarea "x"
type textarea "copper fitting's , pipe insulation, copper tubi"
type textarea "x"
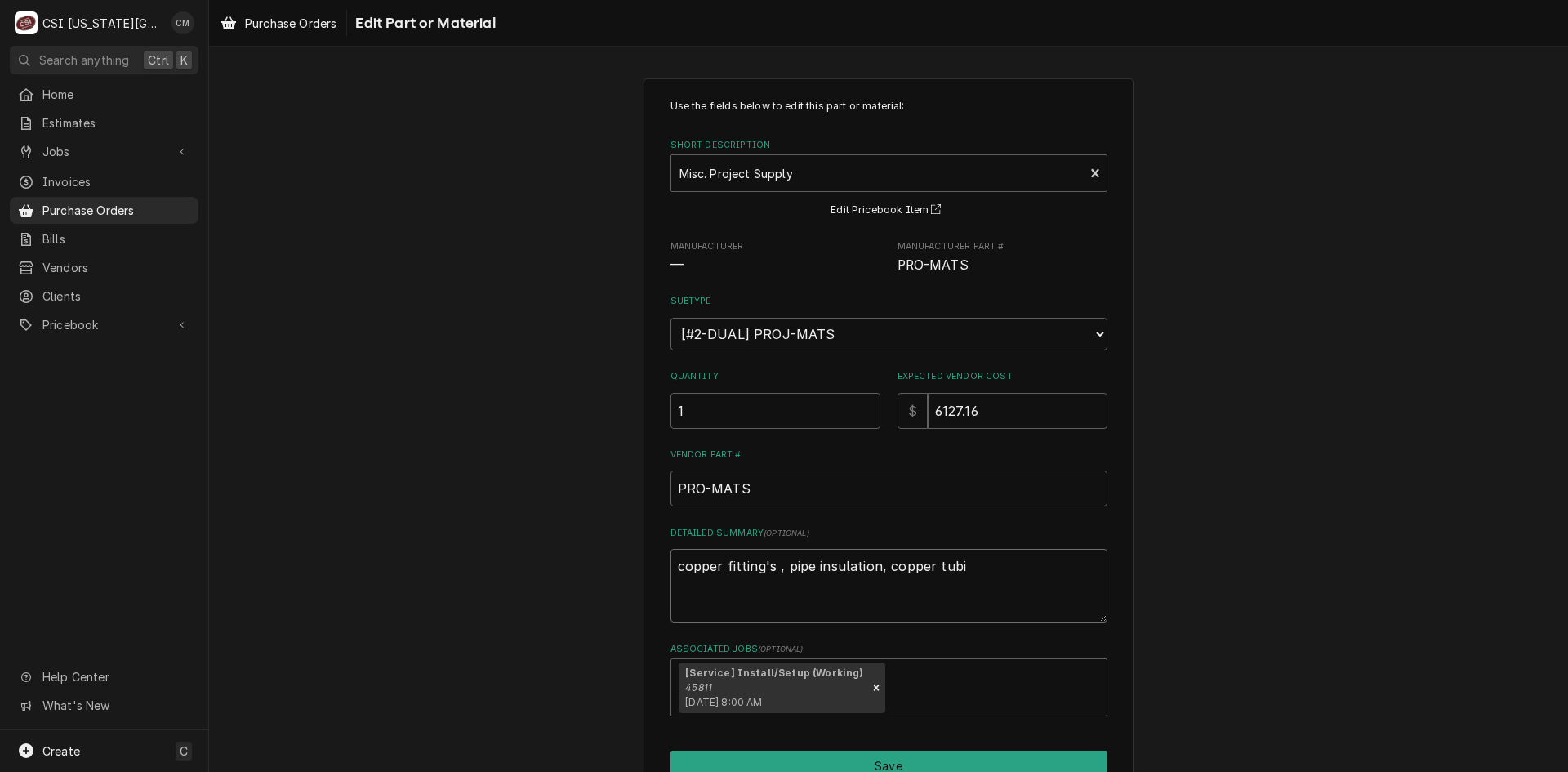
type textarea "copper fitting's , pipe insulation, copper tubin"
type textarea "x"
type textarea "copper fitting's , pipe insulation, copper tubing"
type textarea "x"
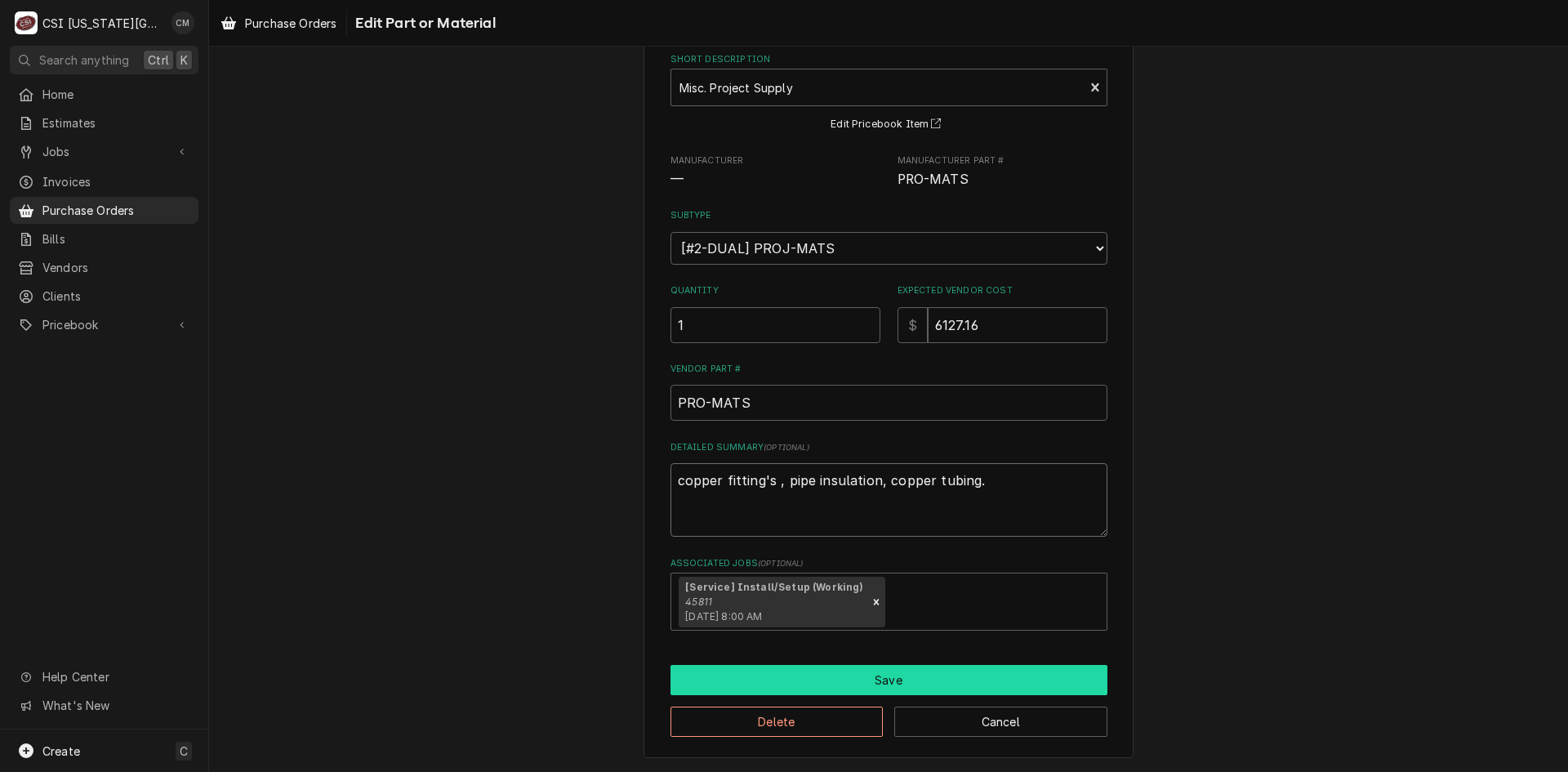
type textarea "copper fitting's , pipe insulation, copper tubing."
click at [844, 688] on button "Save" at bounding box center [889, 680] width 436 height 30
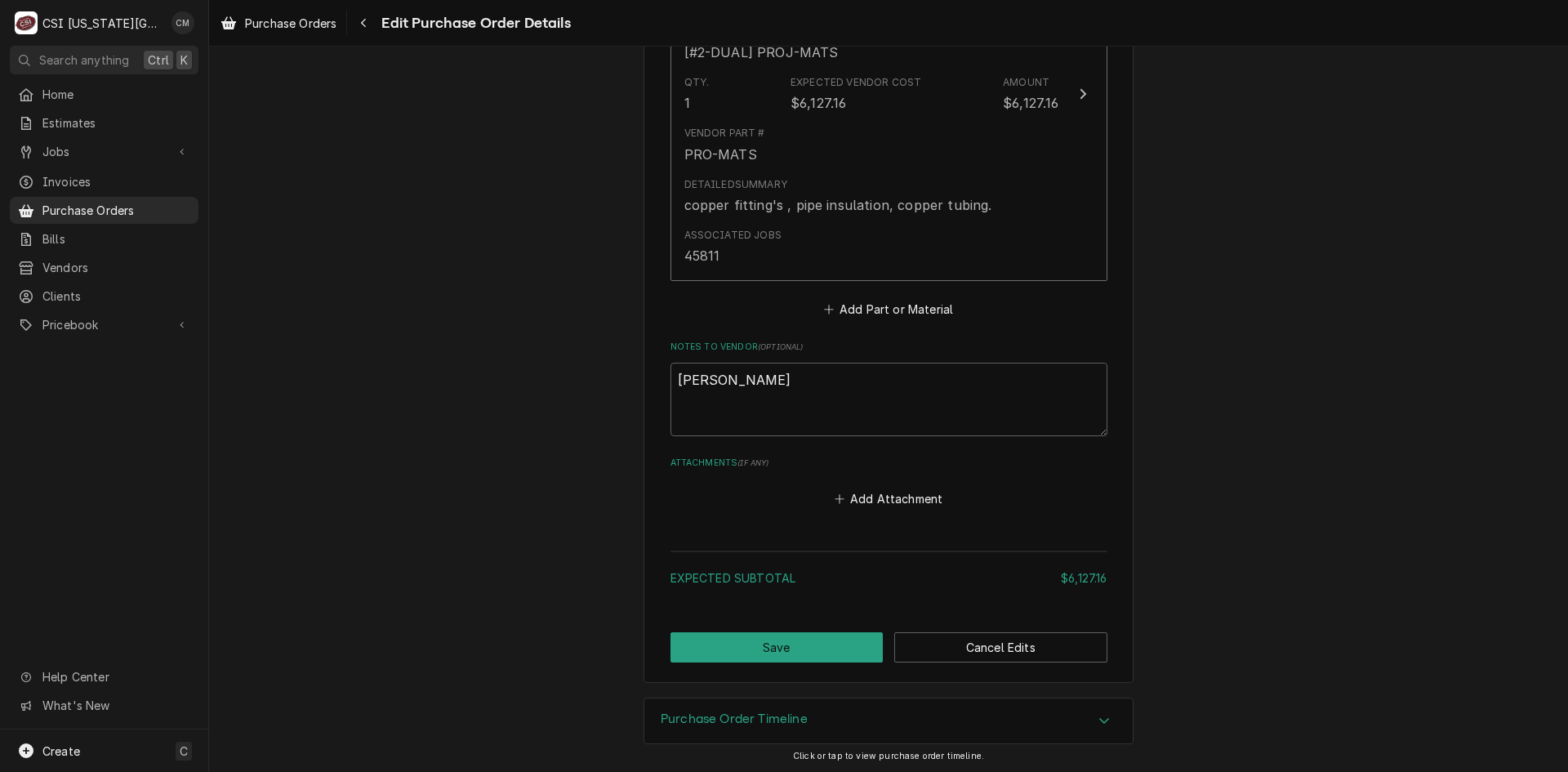
scroll to position [874, 0]
click at [864, 646] on button "Save" at bounding box center [777, 645] width 214 height 30
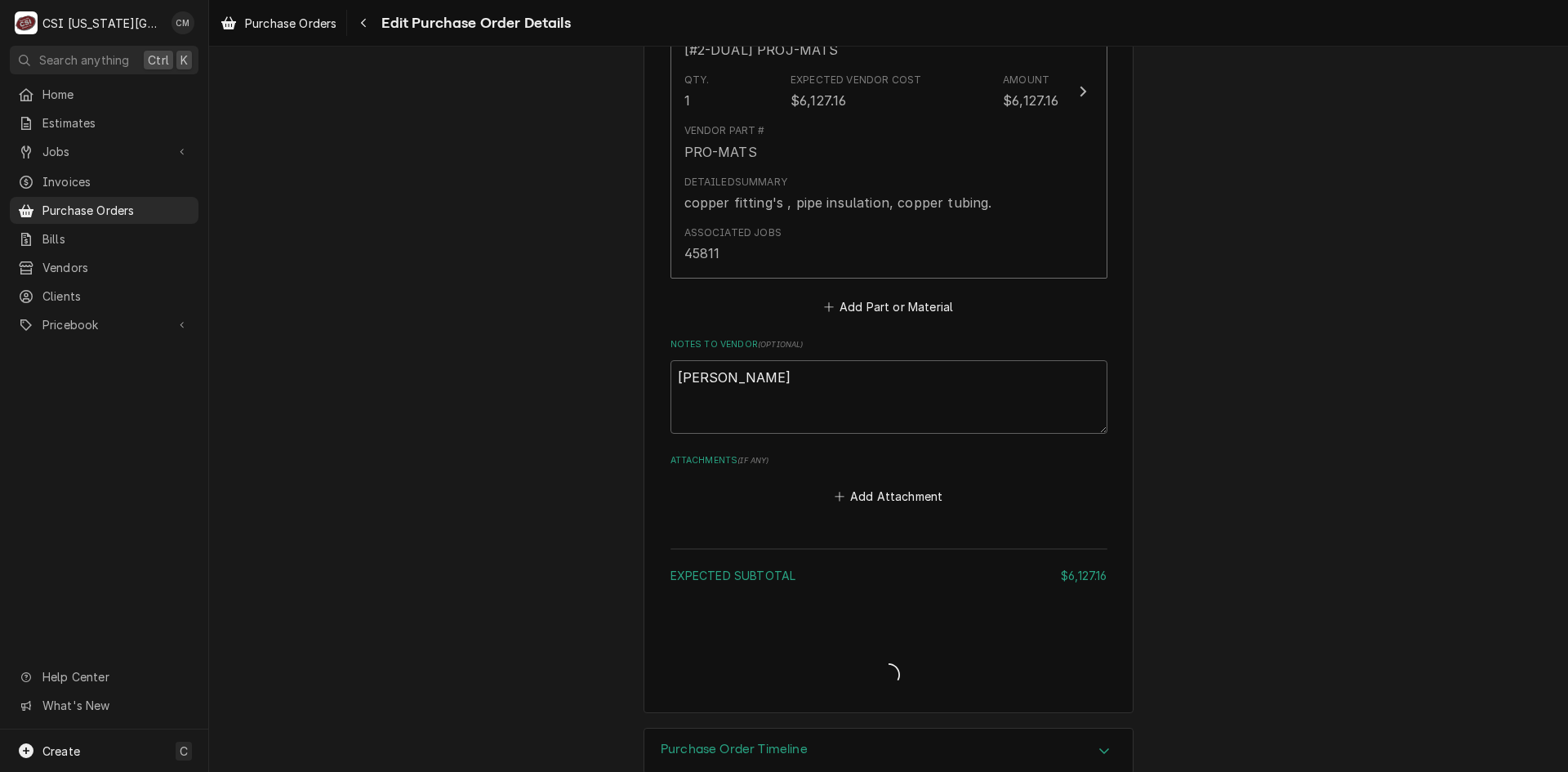
type textarea "x"
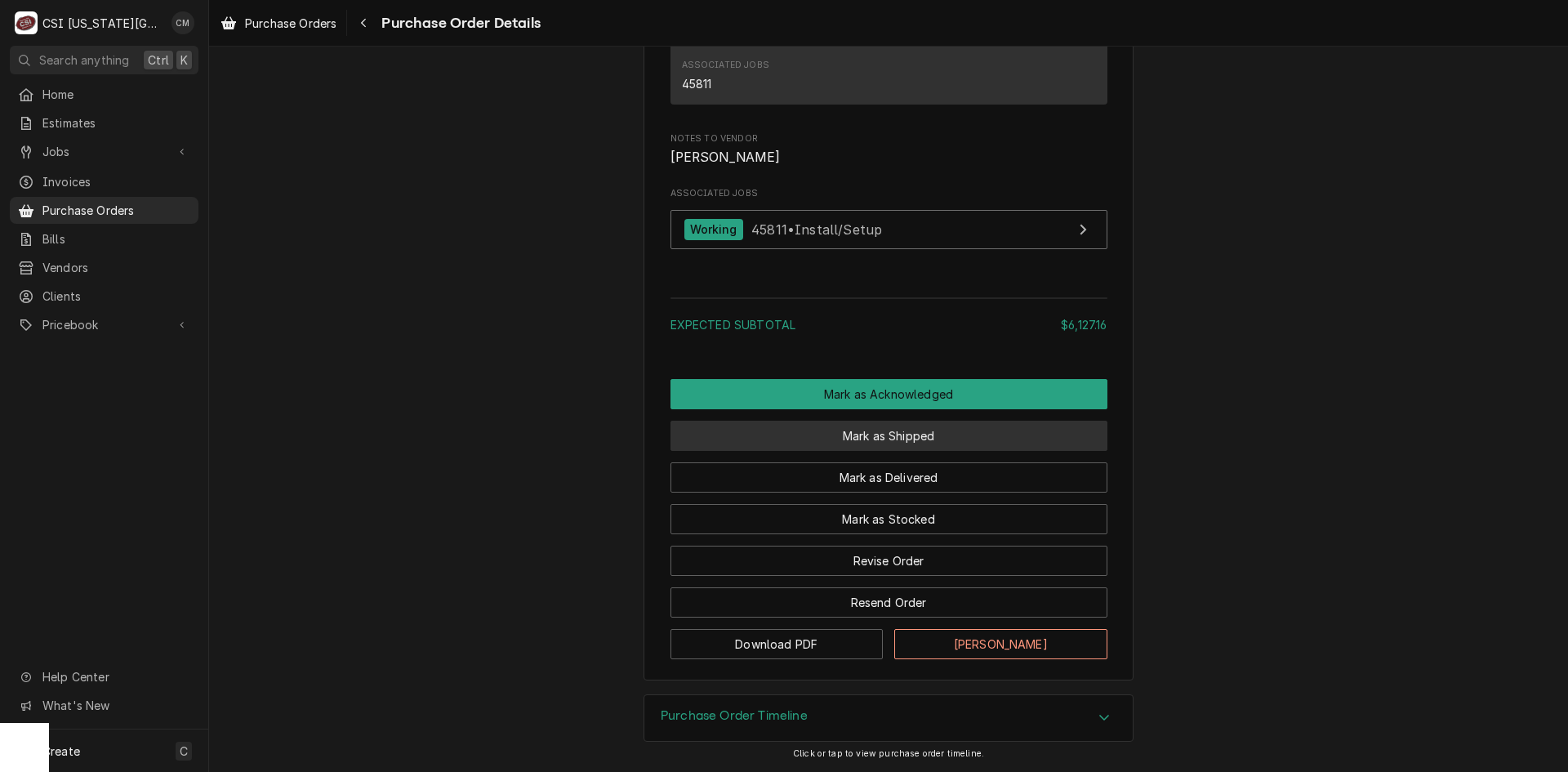
scroll to position [1295, 0]
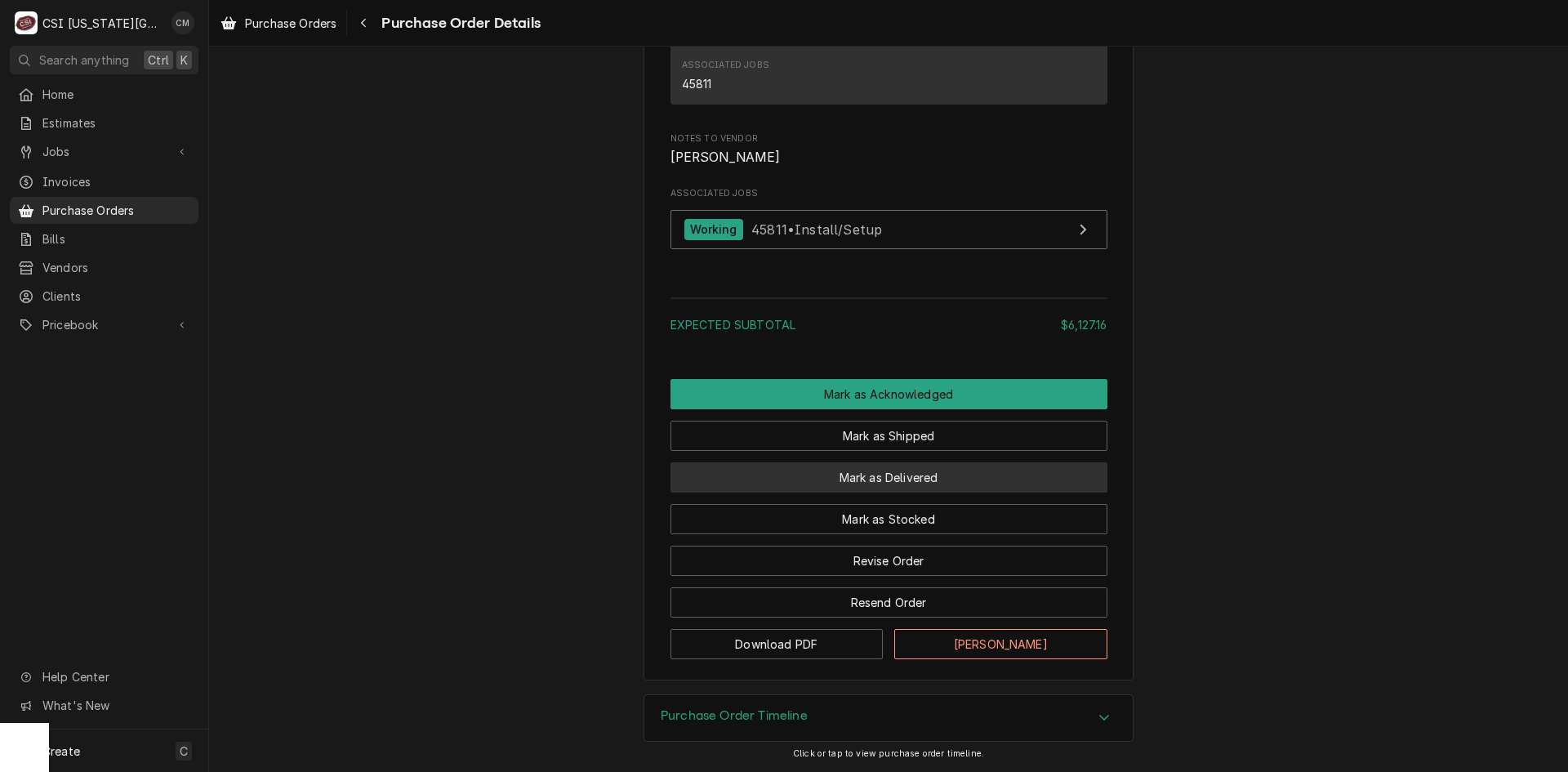
click at [886, 478] on button "Mark as Delivered" at bounding box center [889, 477] width 436 height 30
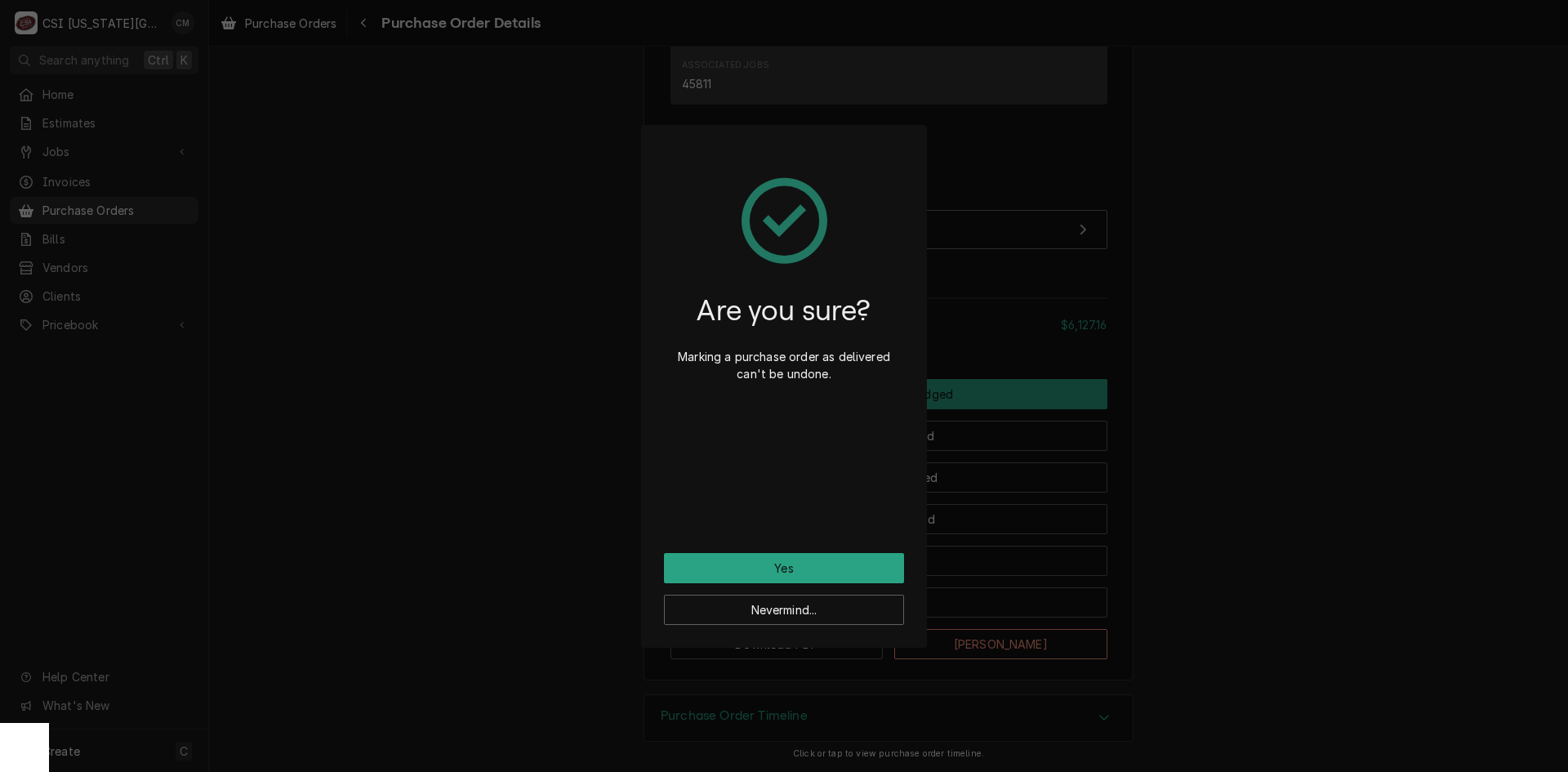
click at [1233, 500] on div "Are you sure? Marking a purchase order as delivered can't be undone. Yes Neverm…" at bounding box center [784, 386] width 1568 height 772
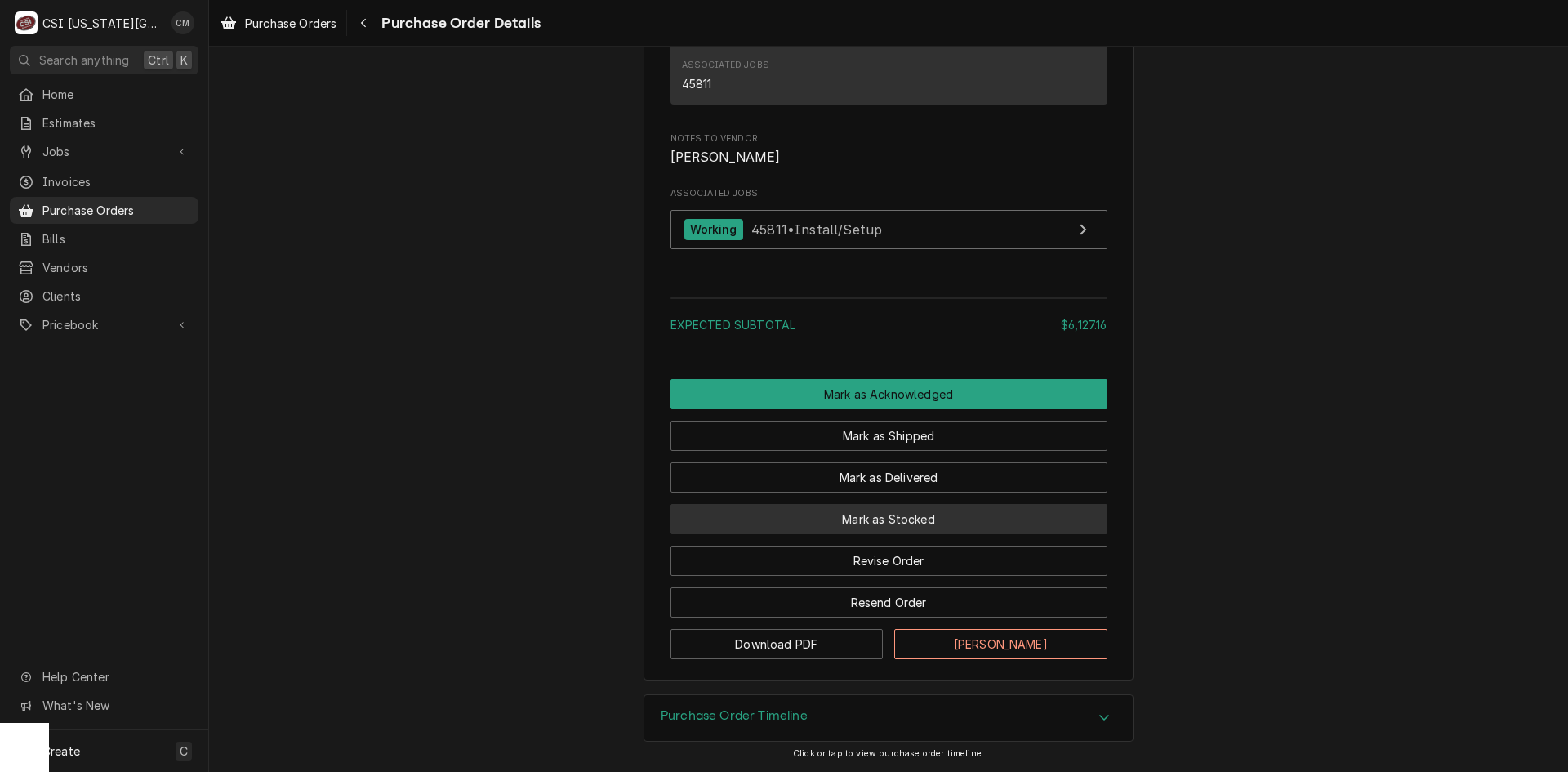
click at [943, 523] on button "Mark as Stocked" at bounding box center [889, 519] width 436 height 30
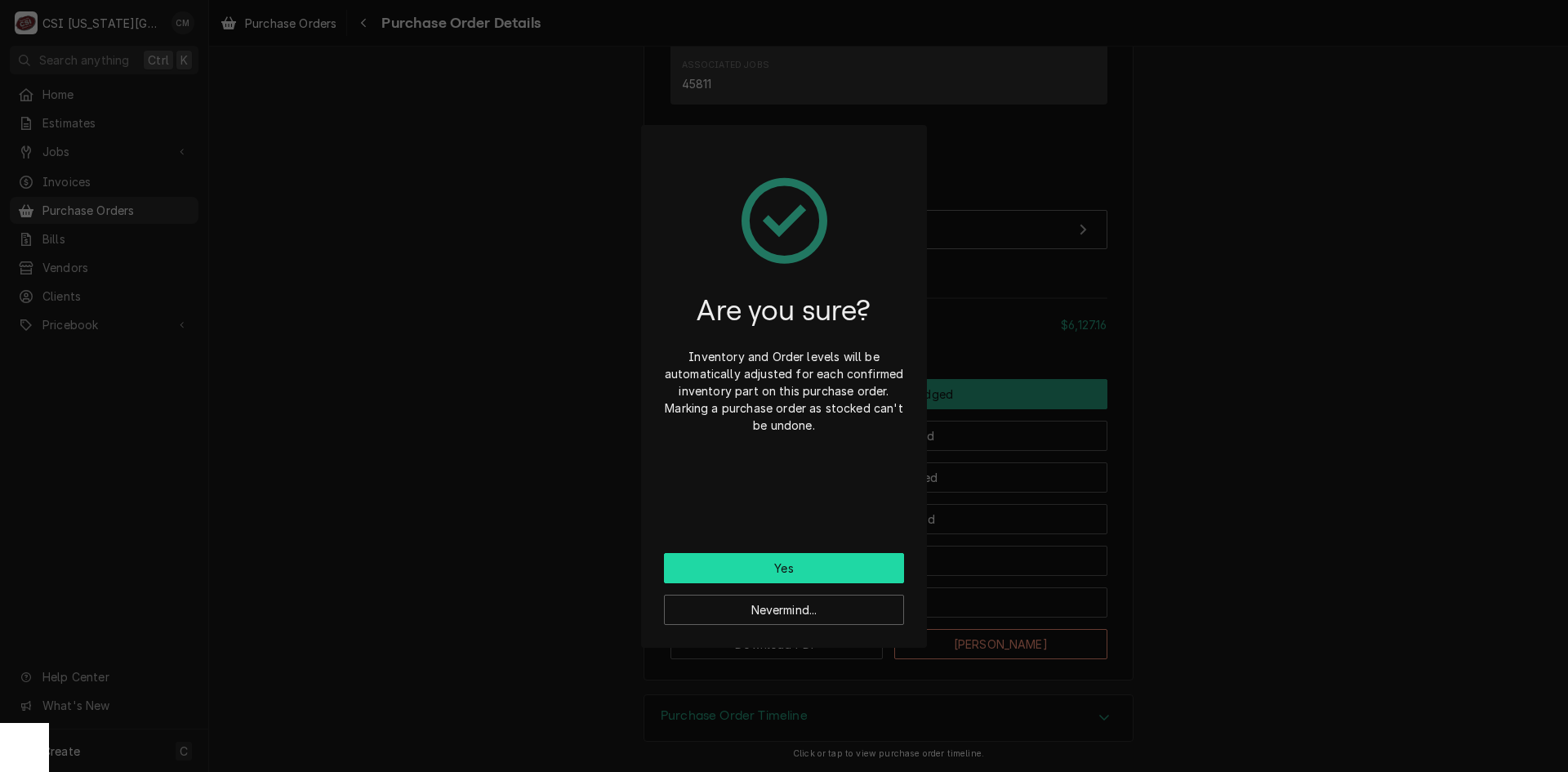
click at [844, 566] on button "Yes" at bounding box center [784, 568] width 240 height 30
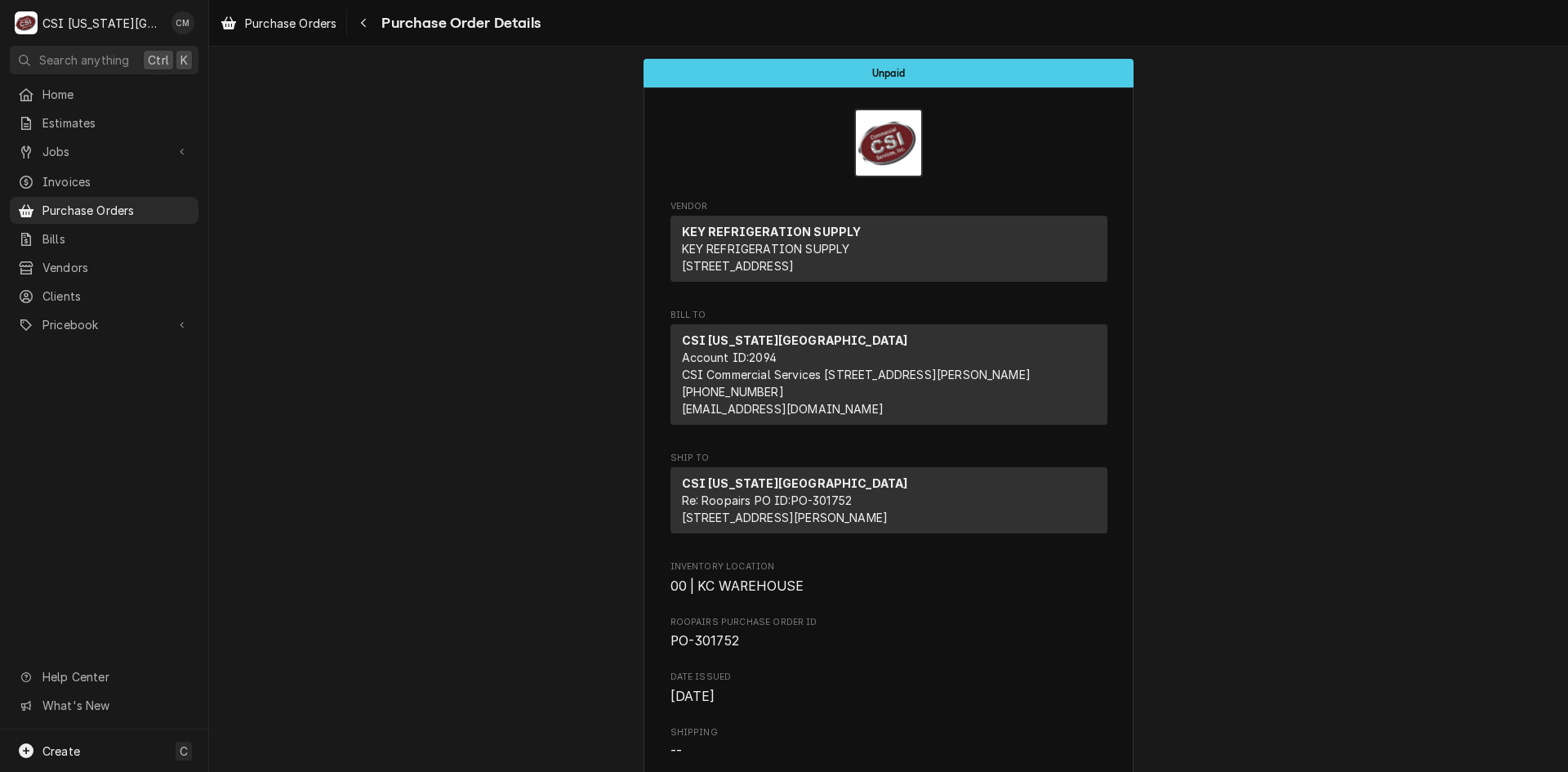
click at [124, 207] on span "Purchase Orders" at bounding box center [116, 210] width 148 height 17
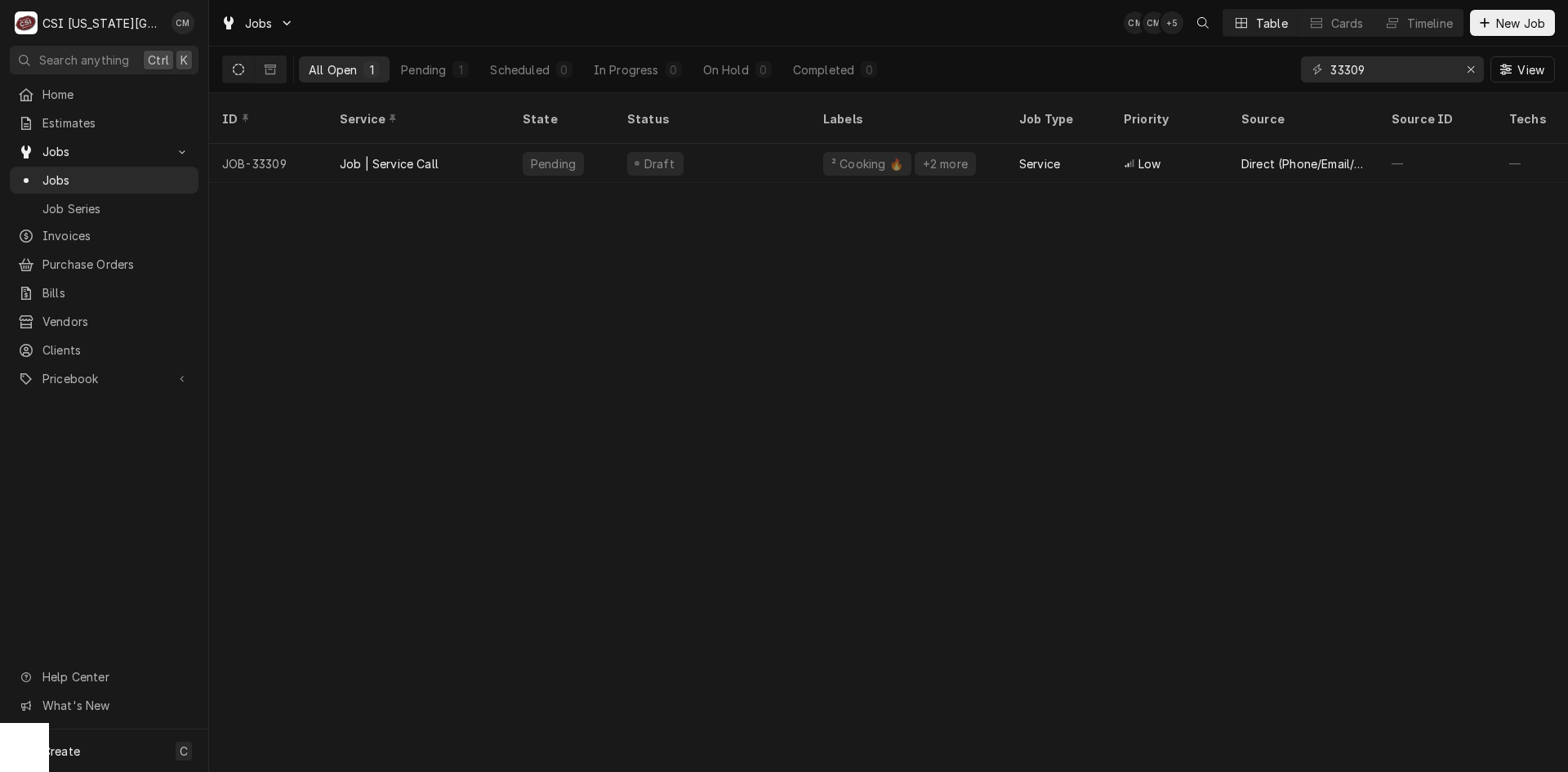
drag, startPoint x: 1363, startPoint y: 72, endPoint x: 1155, endPoint y: 65, distance: 208.1
click at [1155, 65] on div "All Open 1 Pending 1 Scheduled 0 In Progress 0 On Hold 0 Completed 0 33309 View" at bounding box center [888, 69] width 1333 height 46
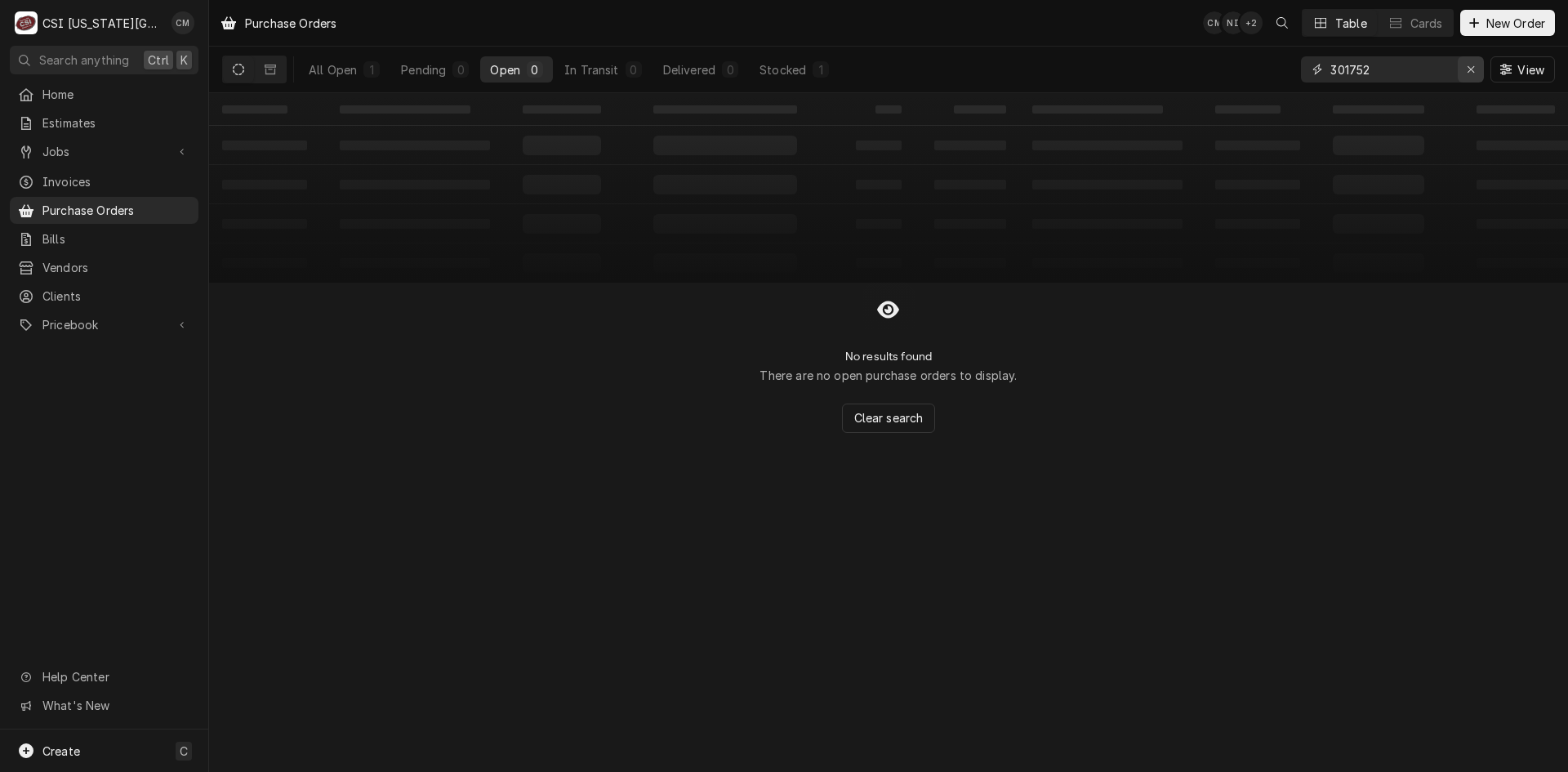
click at [1475, 73] on div "Erase input" at bounding box center [1471, 68] width 16 height 16
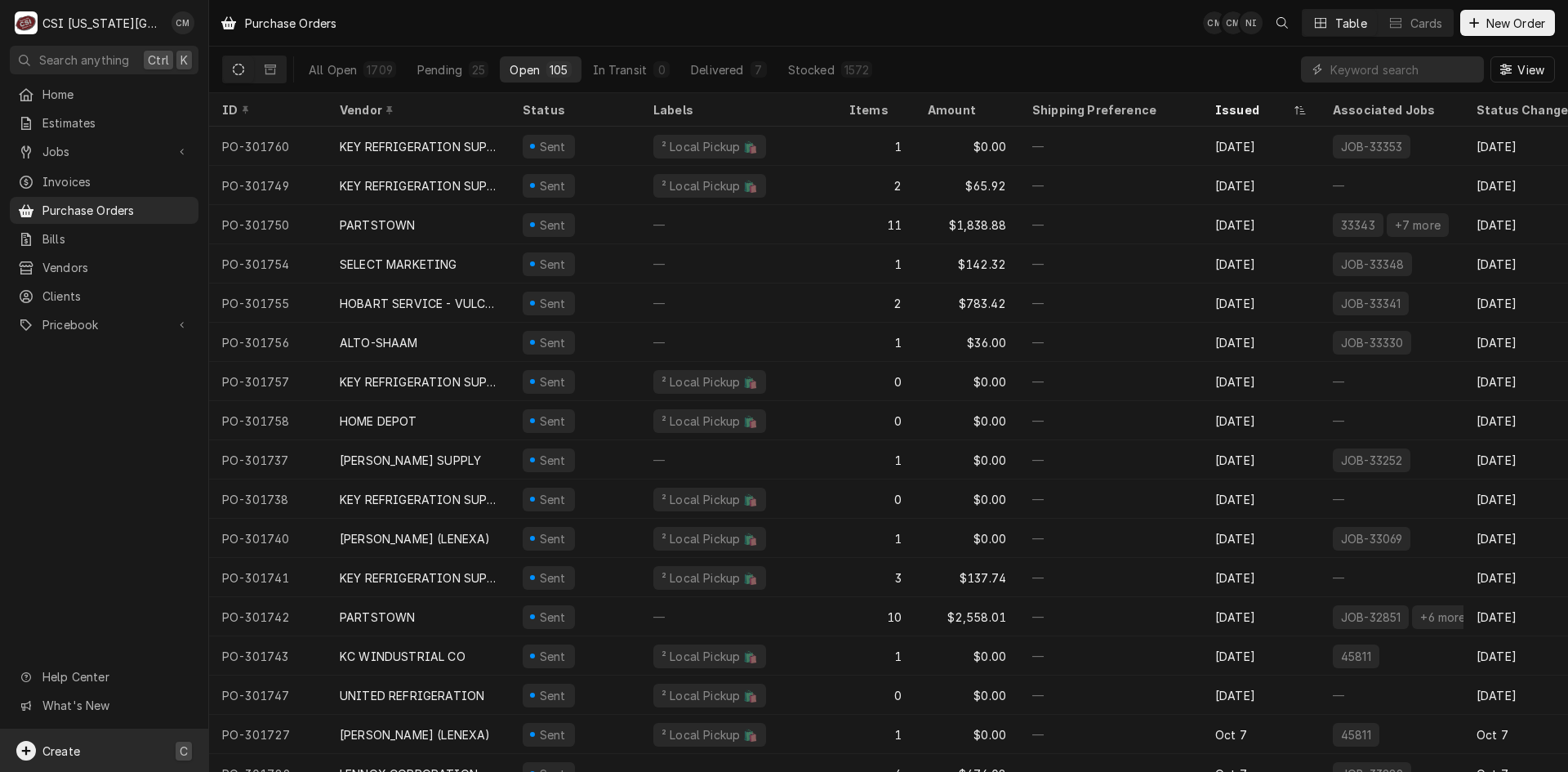
click at [116, 749] on div "Create C" at bounding box center [104, 750] width 208 height 42
click at [300, 694] on div "Purchase Order" at bounding box center [305, 694] width 110 height 17
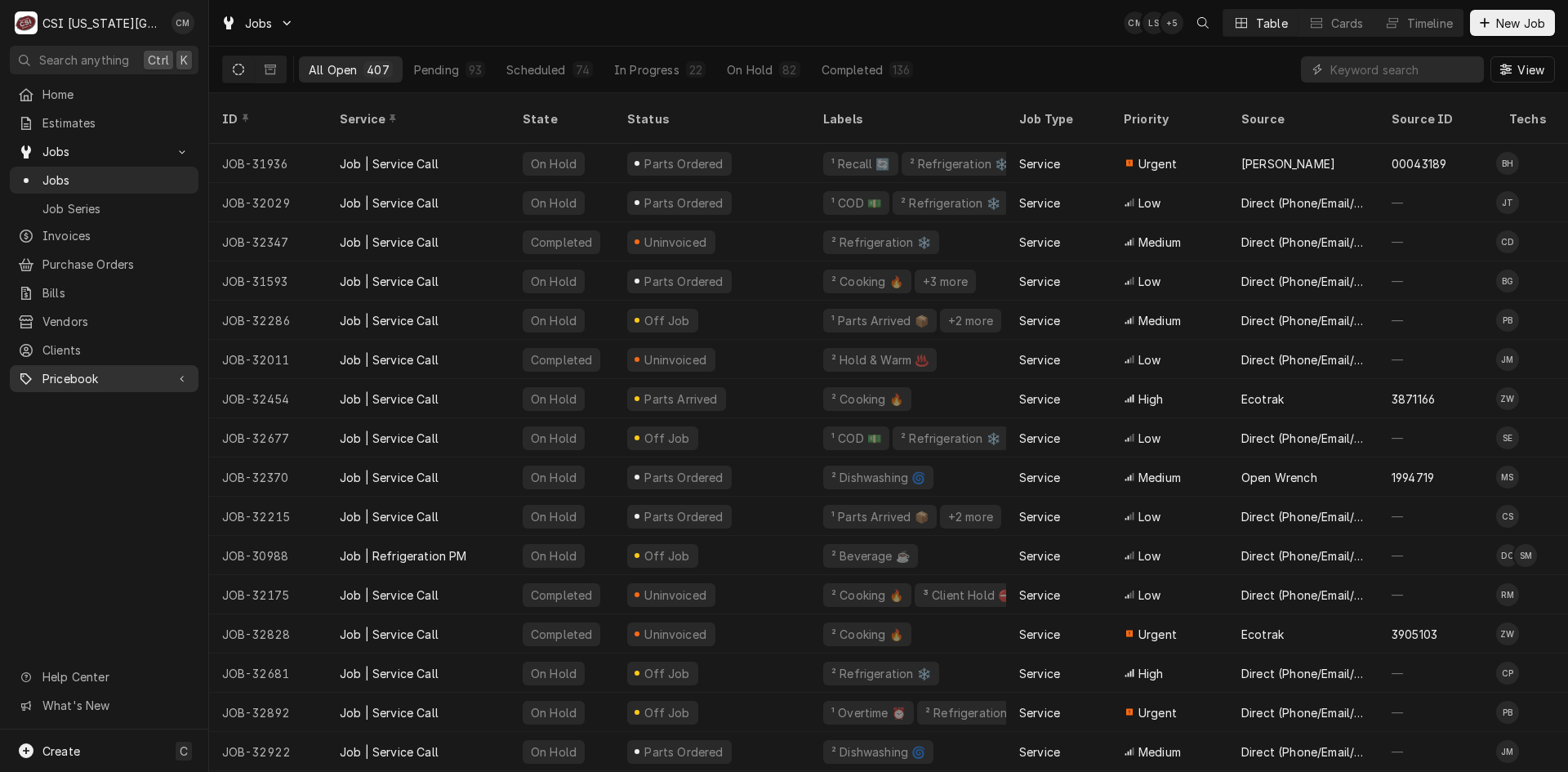
click at [120, 370] on span "Pricebook" at bounding box center [104, 379] width 124 height 17
click at [119, 430] on span "Parts & Materials" at bounding box center [116, 436] width 148 height 17
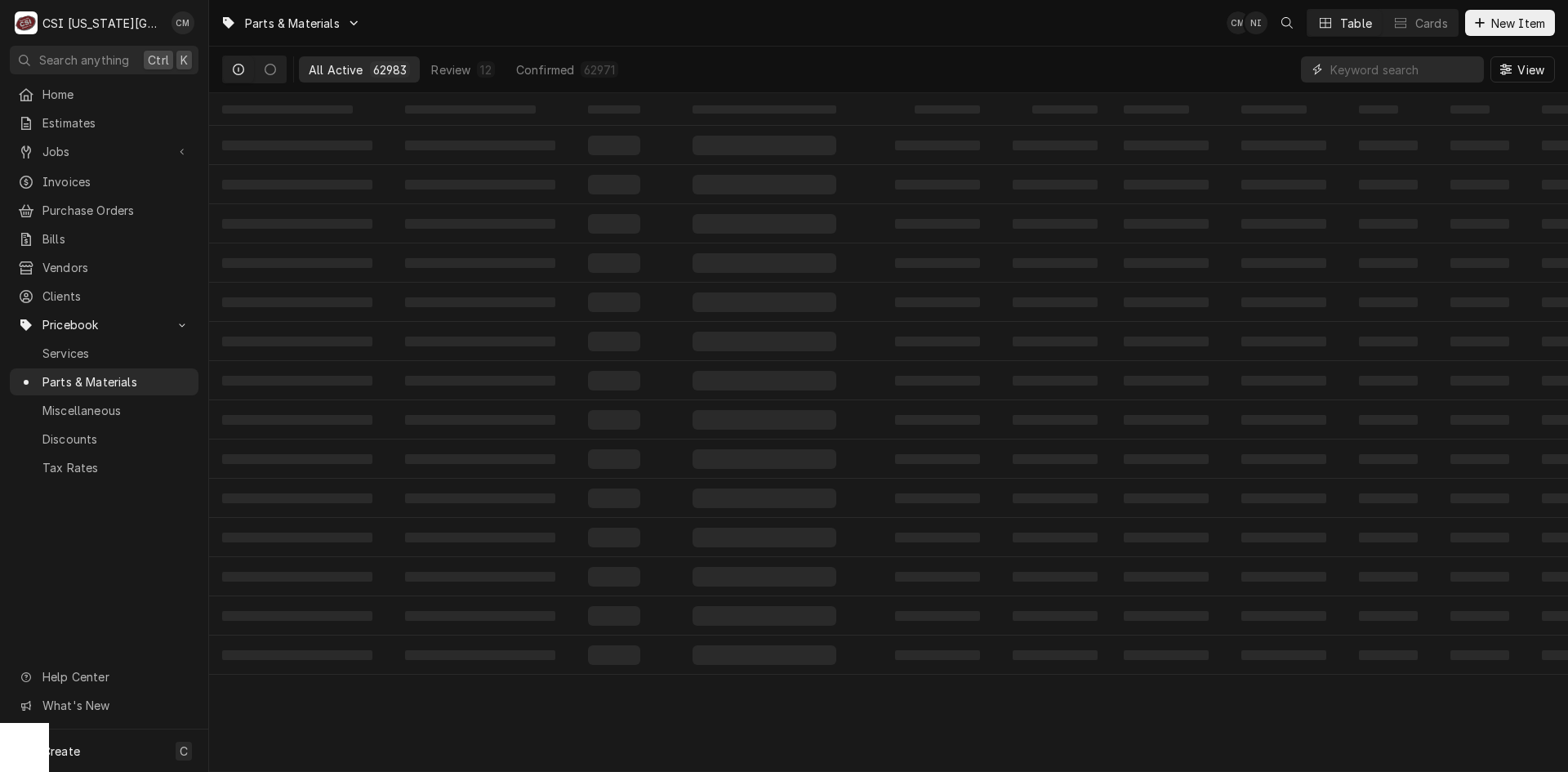
click at [1368, 70] on input "Dynamic Content Wrapper" at bounding box center [1402, 69] width 145 height 26
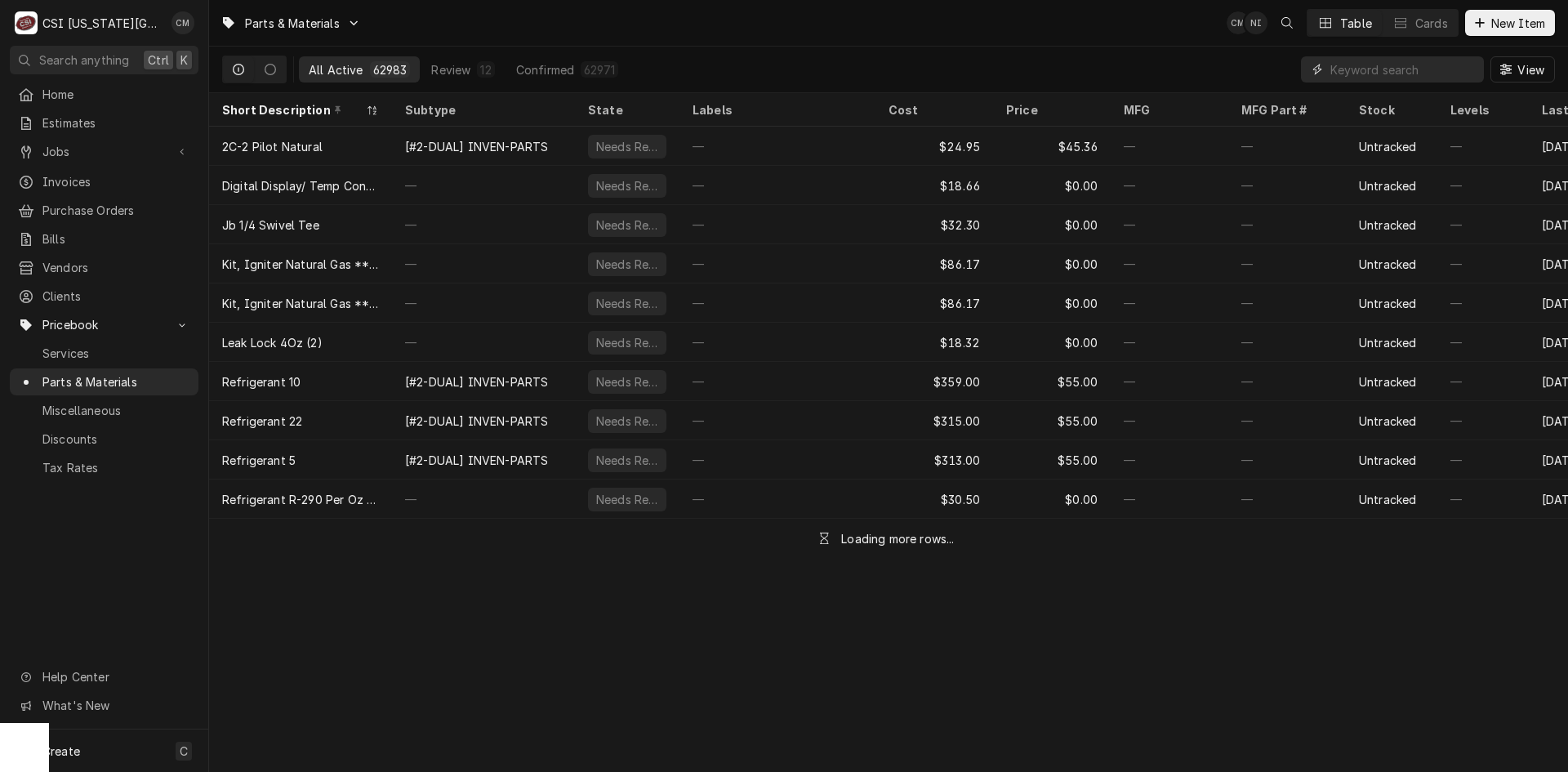
paste input "W0302175-FF3G4D10"
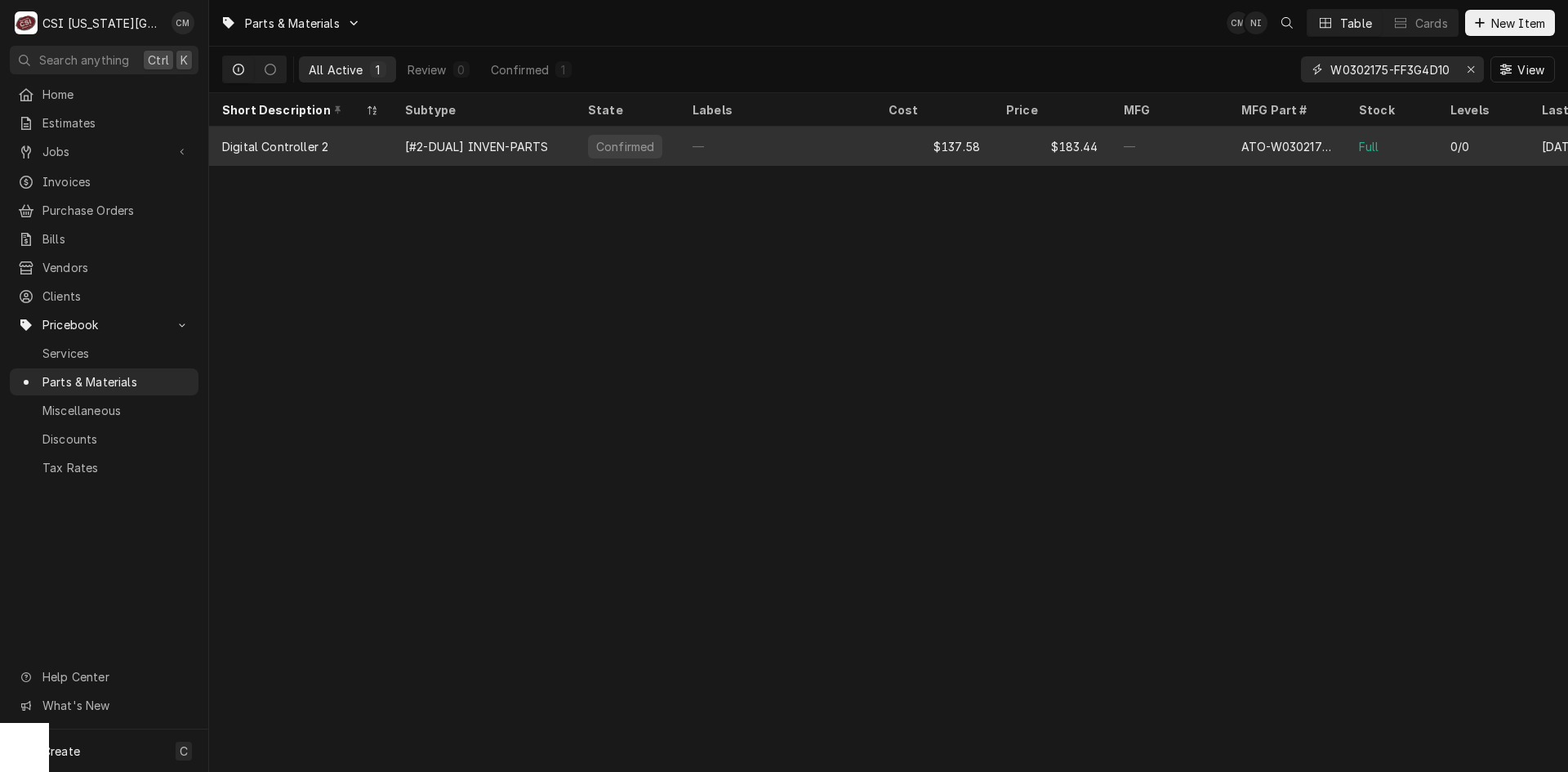
type input "W0302175-FF3G4D10"
click at [836, 141] on div "—" at bounding box center [777, 146] width 196 height 39
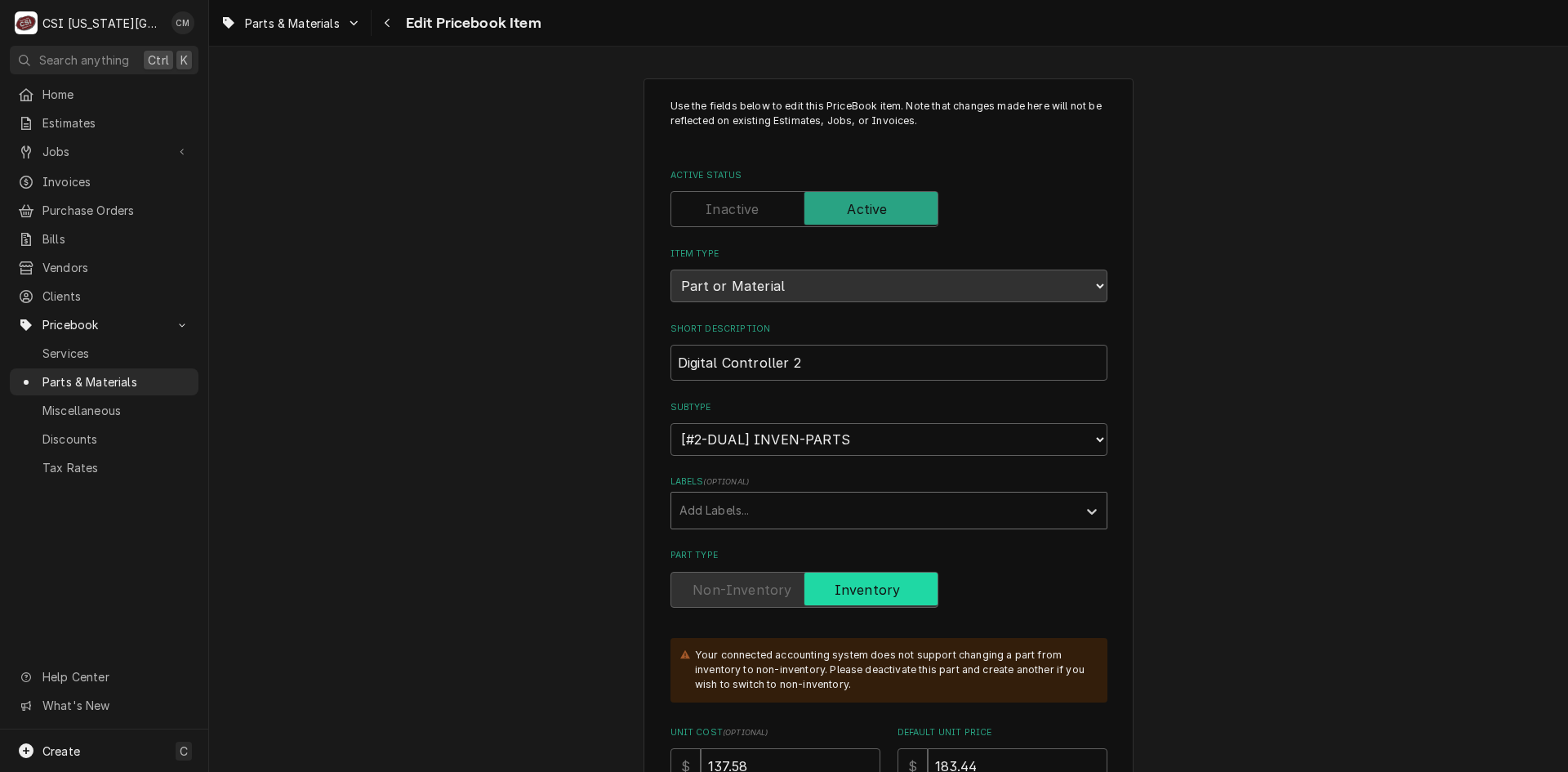
click at [1014, 515] on div "Labels" at bounding box center [874, 510] width 390 height 29
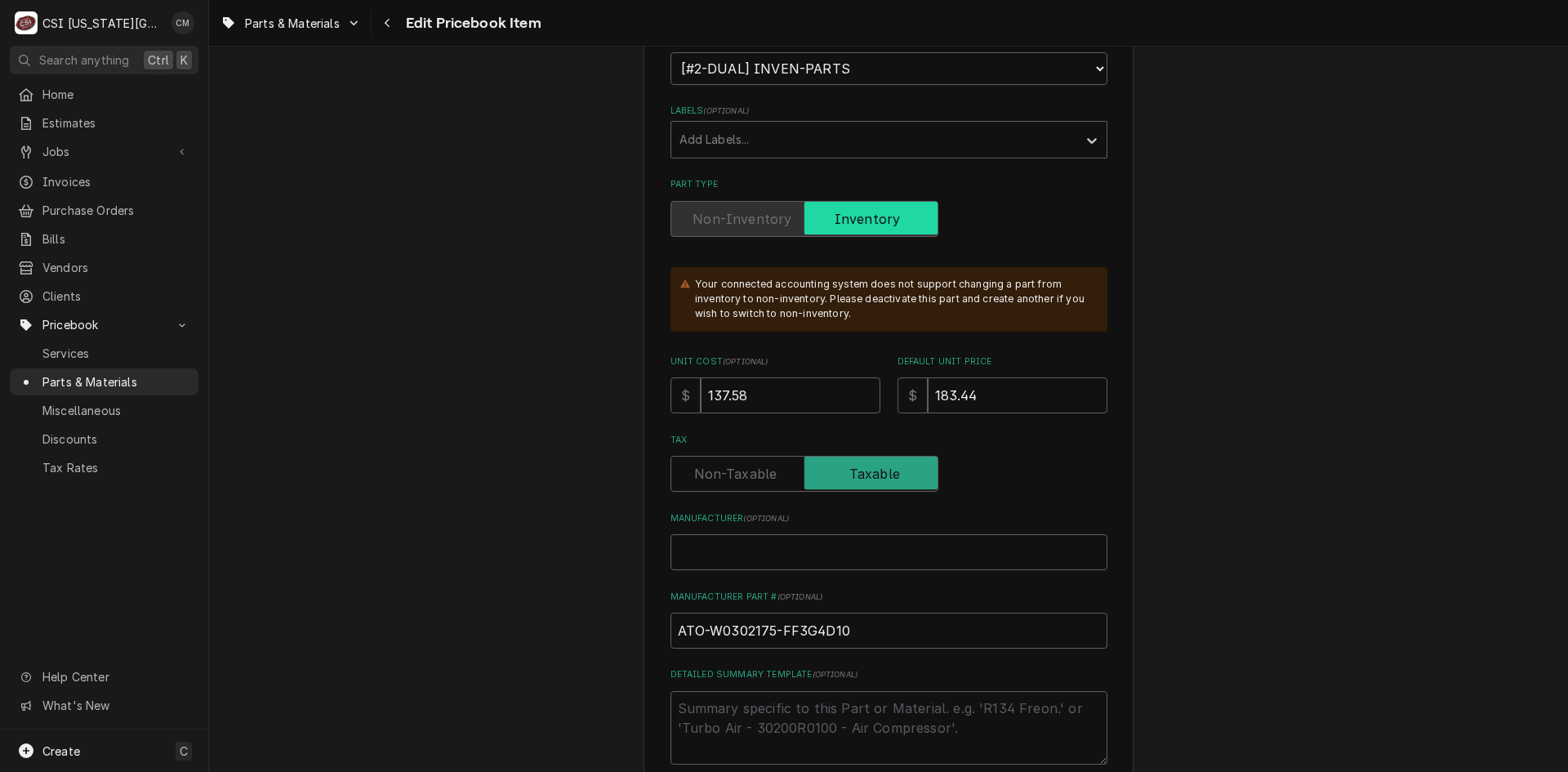
scroll to position [408, 0]
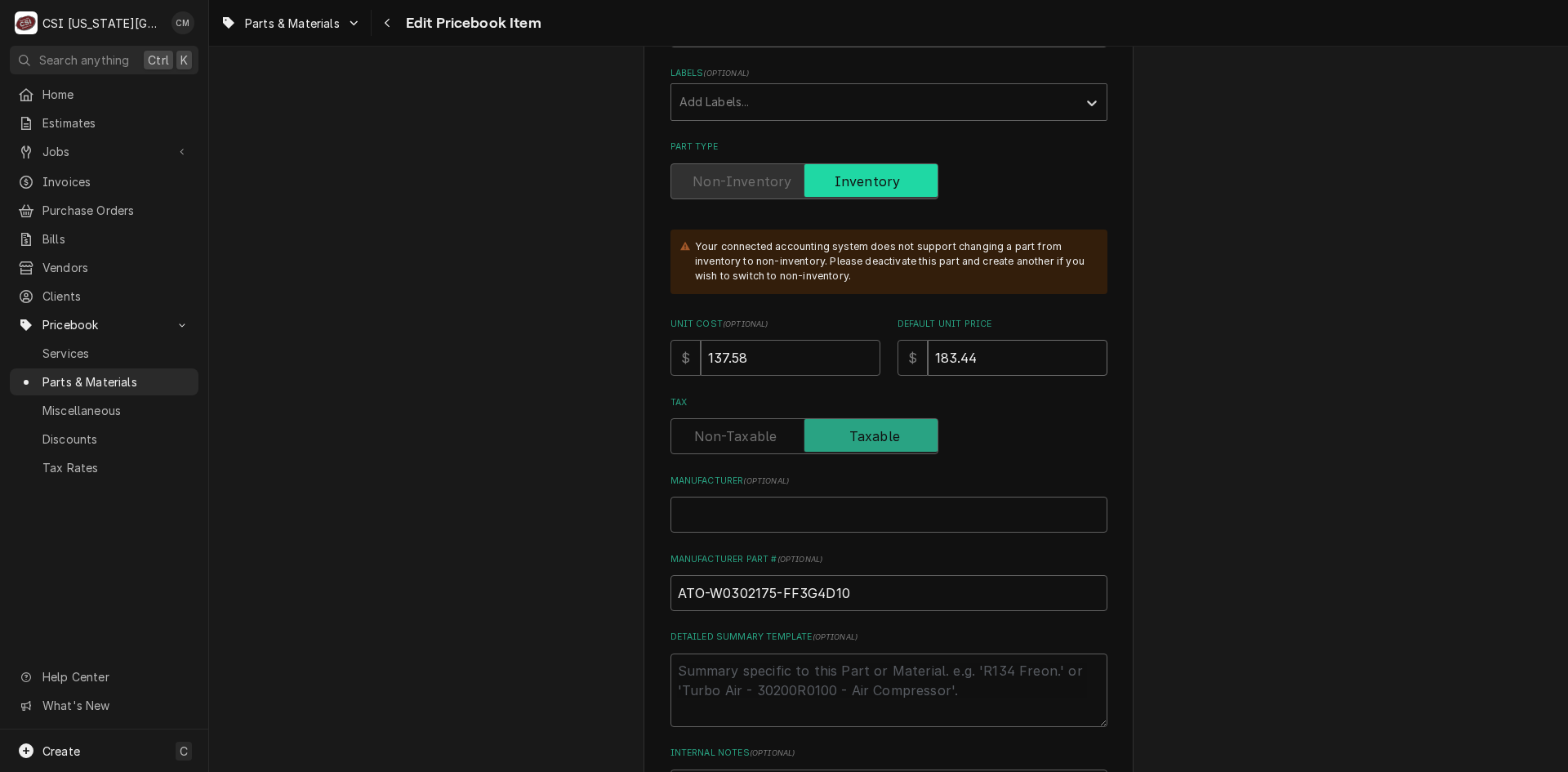
click at [1020, 361] on input "183.44" at bounding box center [1017, 358] width 180 height 36
drag, startPoint x: 1020, startPoint y: 361, endPoint x: 899, endPoint y: 354, distance: 121.2
click at [900, 355] on div "$ 183.44" at bounding box center [1002, 358] width 210 height 36
type textarea "x"
type input "1"
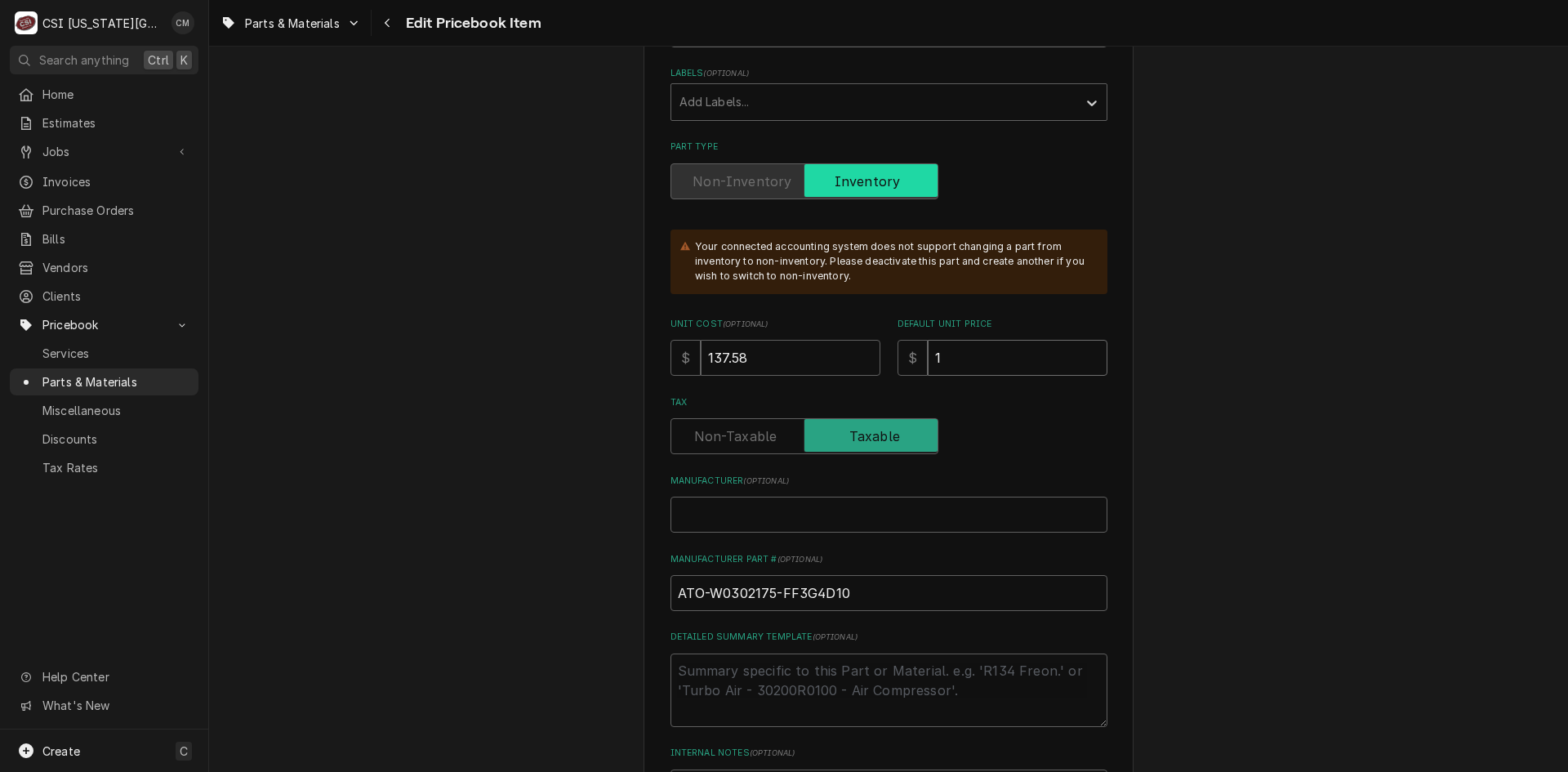
type textarea "x"
type input "17"
type textarea "x"
type input "171"
type textarea "x"
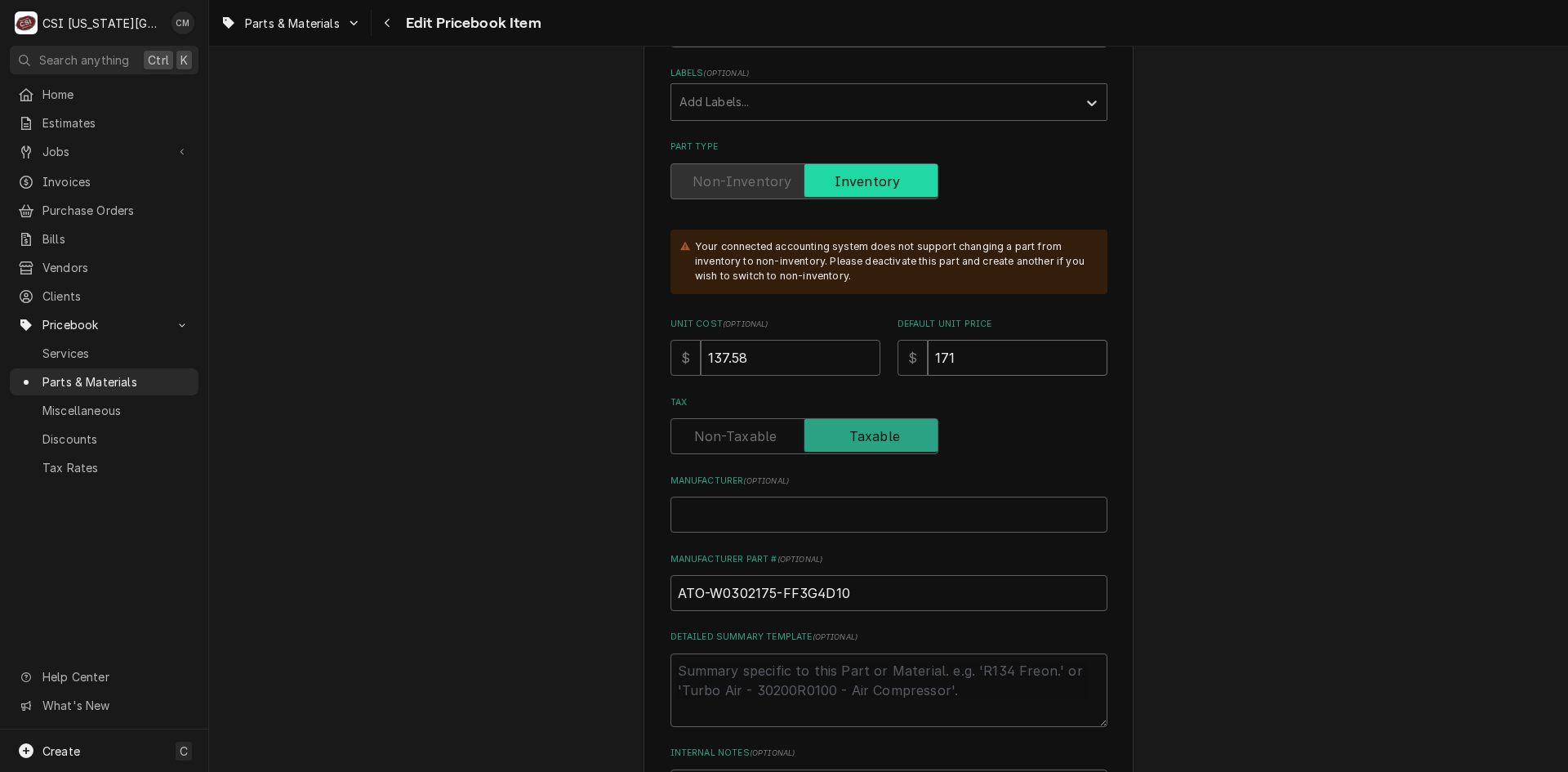
type input "171.9"
type textarea "x"
type input "171.97"
drag, startPoint x: 754, startPoint y: 357, endPoint x: 658, endPoint y: 357, distance: 96.0
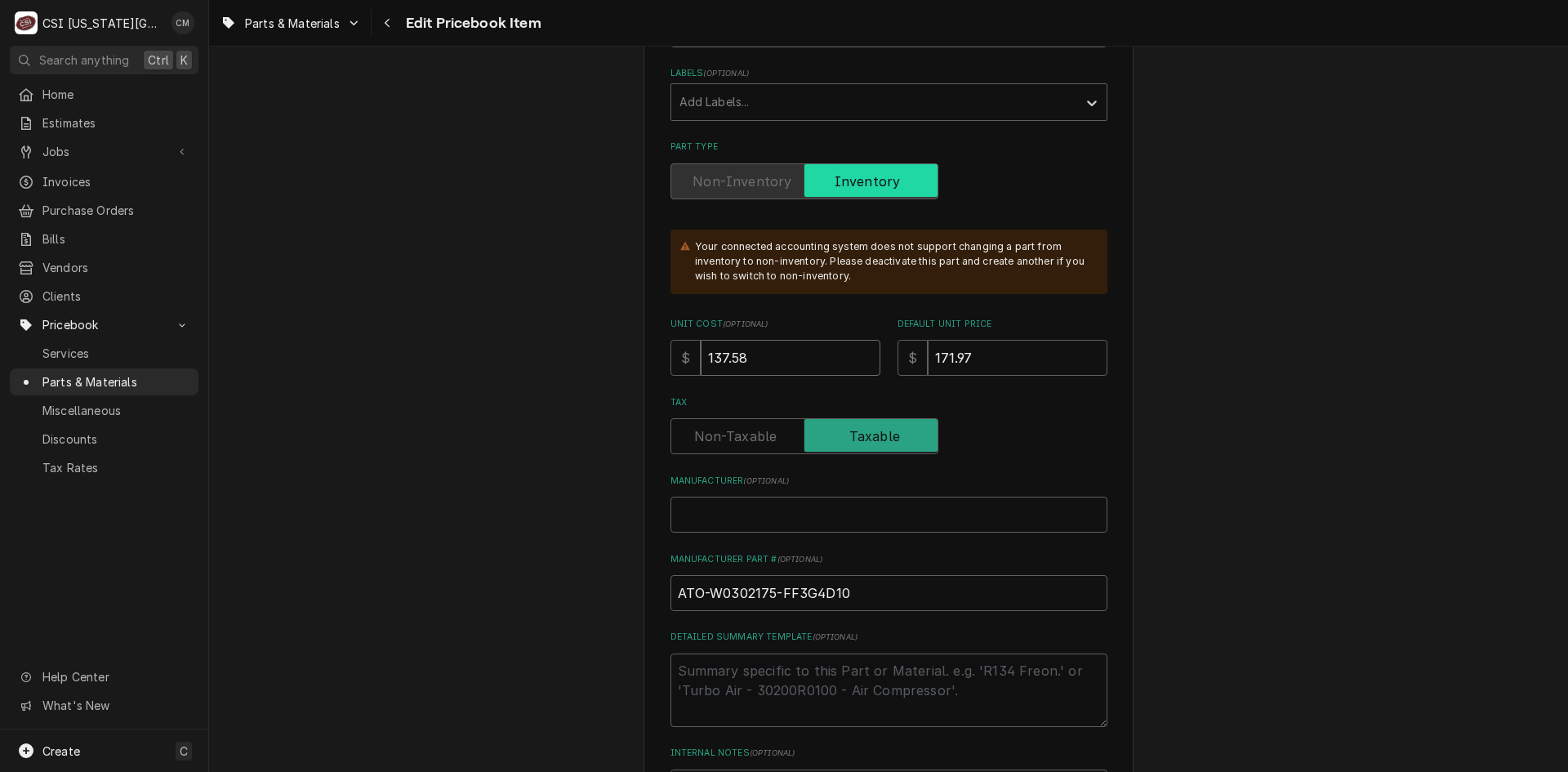
type textarea "x"
type input "1"
type textarea "x"
type input "17"
type textarea "x"
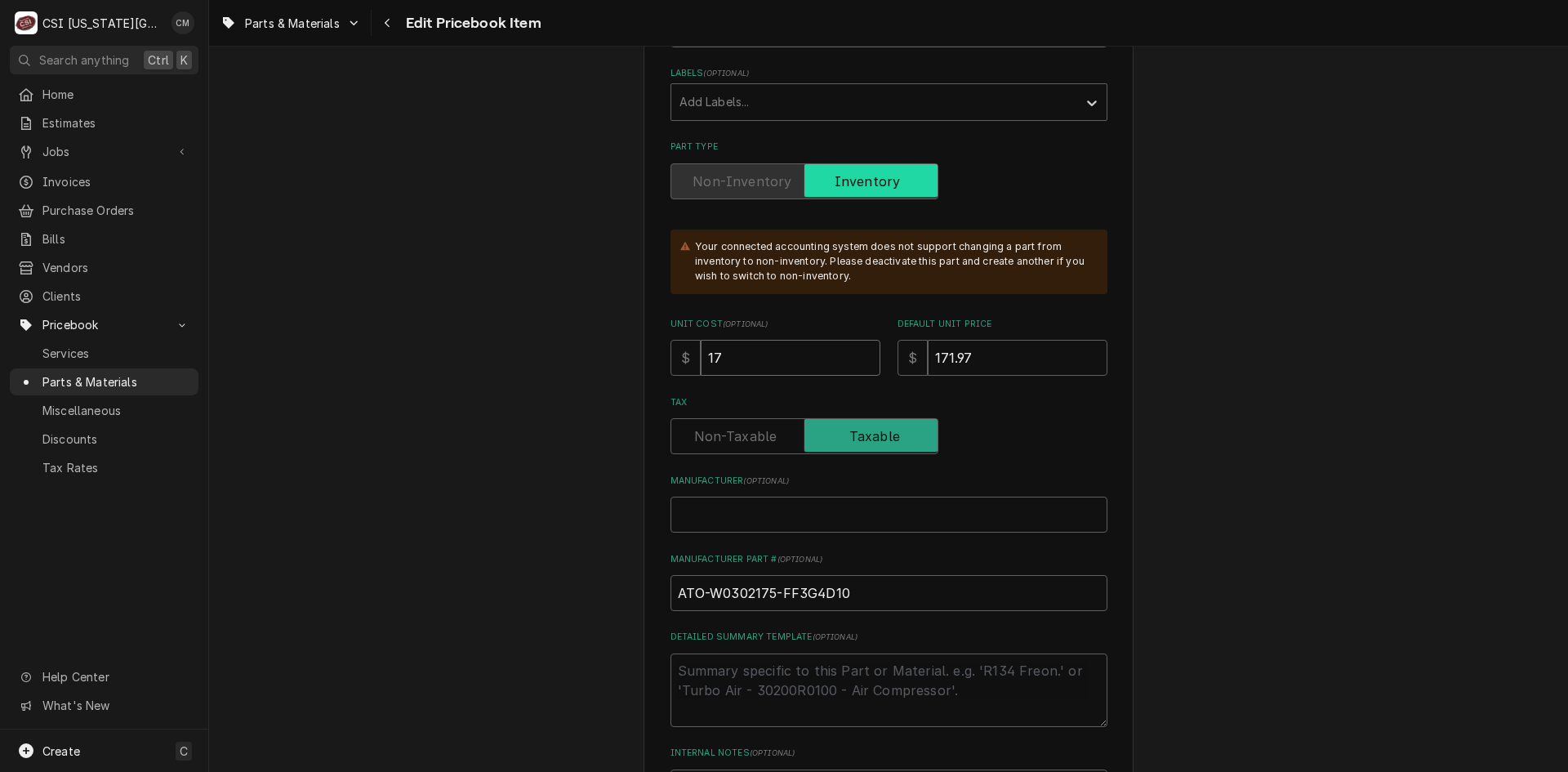
type input "171"
type textarea "x"
type input "171.9"
type textarea "x"
type input "171"
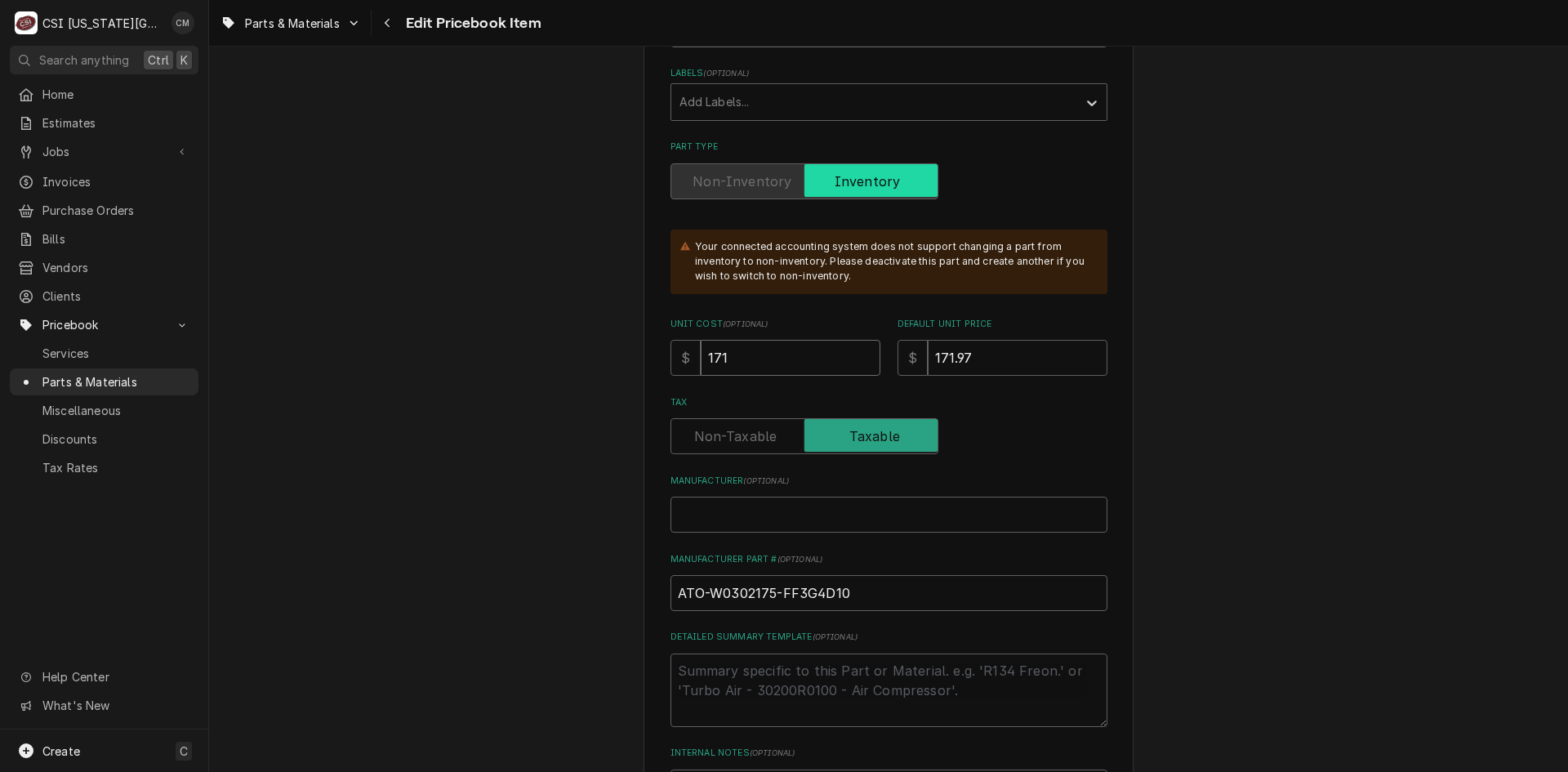
type textarea "x"
type input "17"
type textarea "x"
type input "1"
type textarea "x"
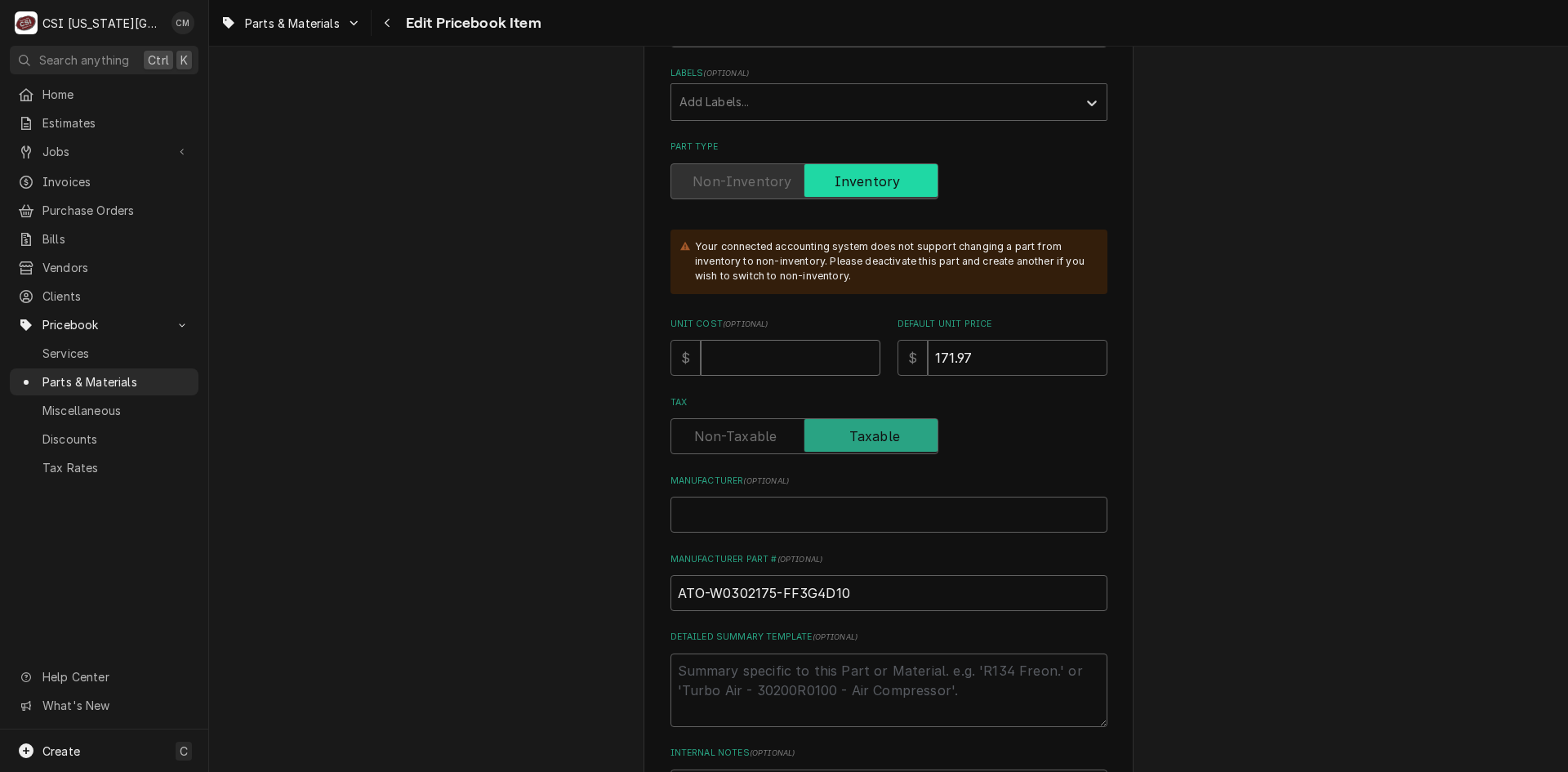
type textarea "x"
type input "1"
type textarea "x"
type input "12"
type textarea "x"
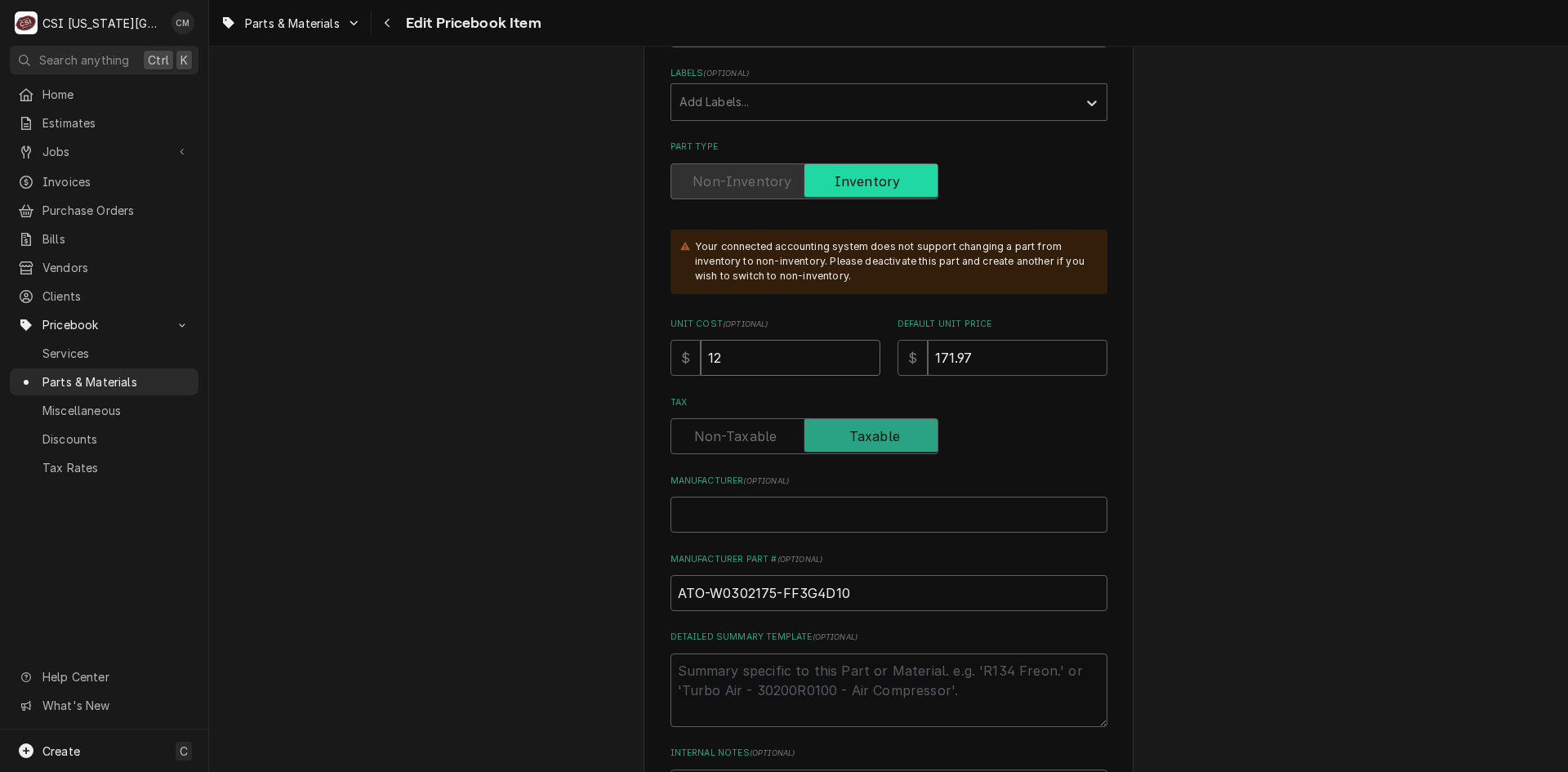
type input "120"
type textarea "x"
type input "120.3"
type textarea "x"
type input "120.38"
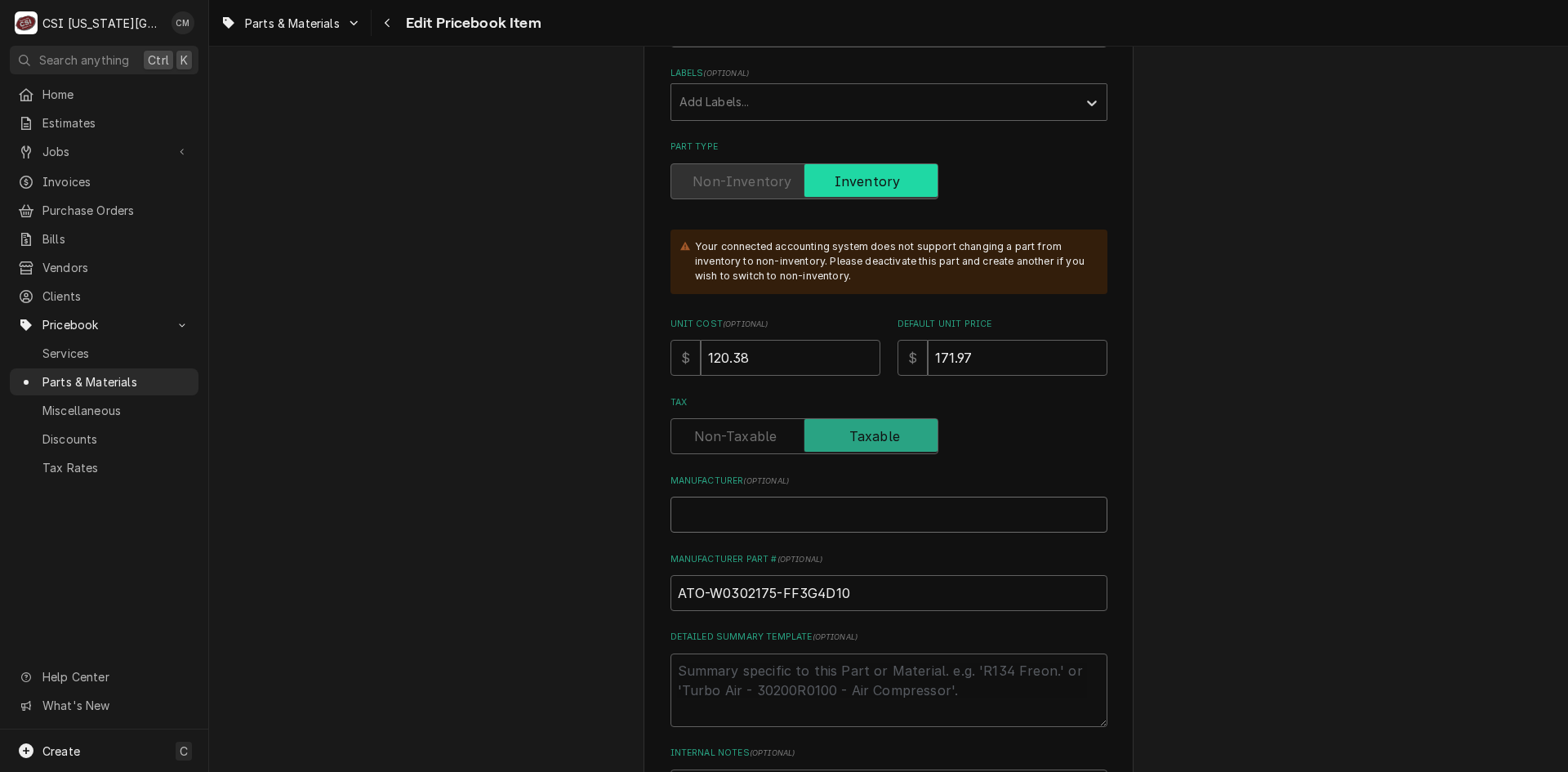
click at [829, 513] on input "Manufacturer ( optional )" at bounding box center [889, 514] width 436 height 36
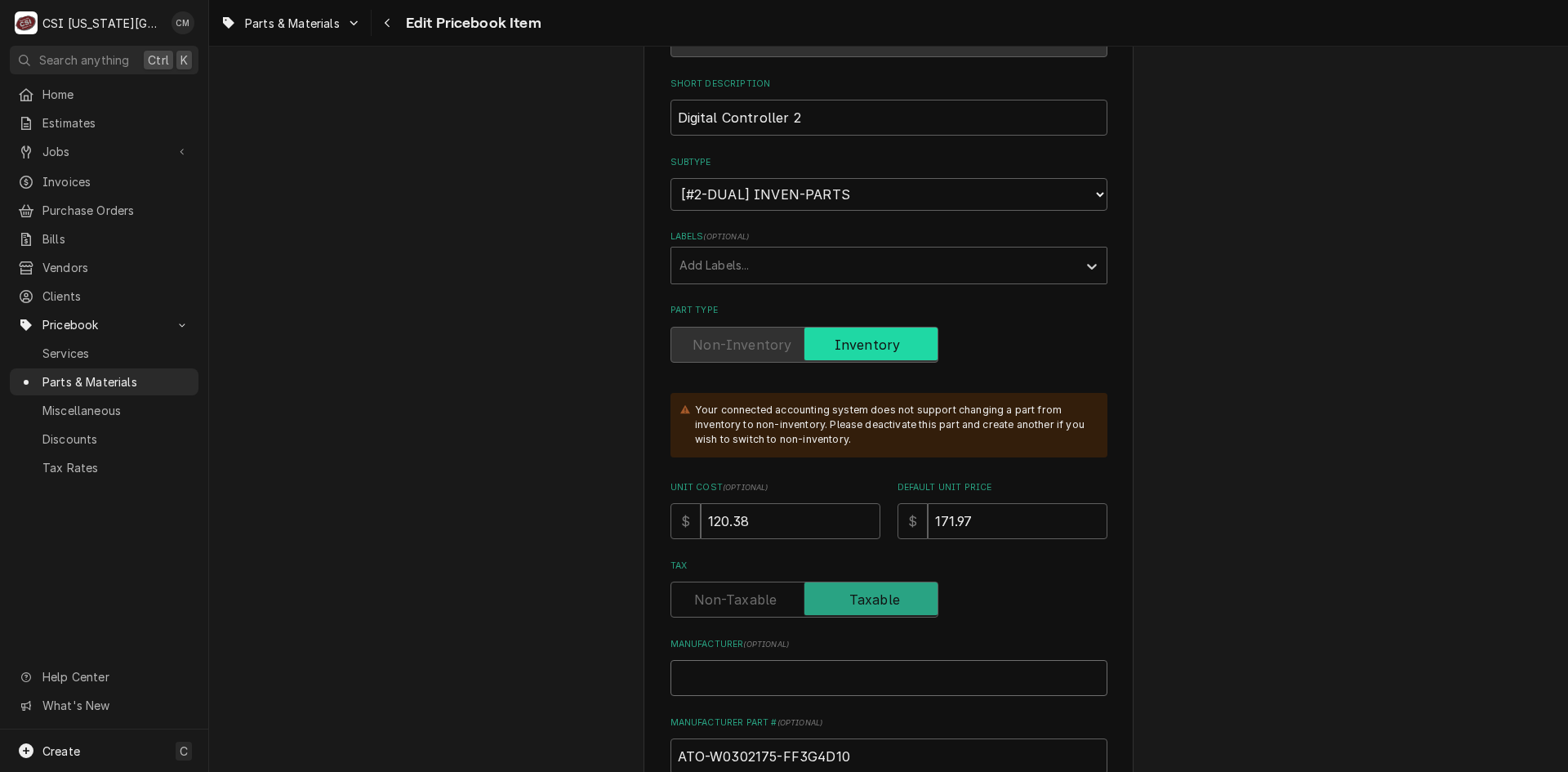
scroll to position [490, 0]
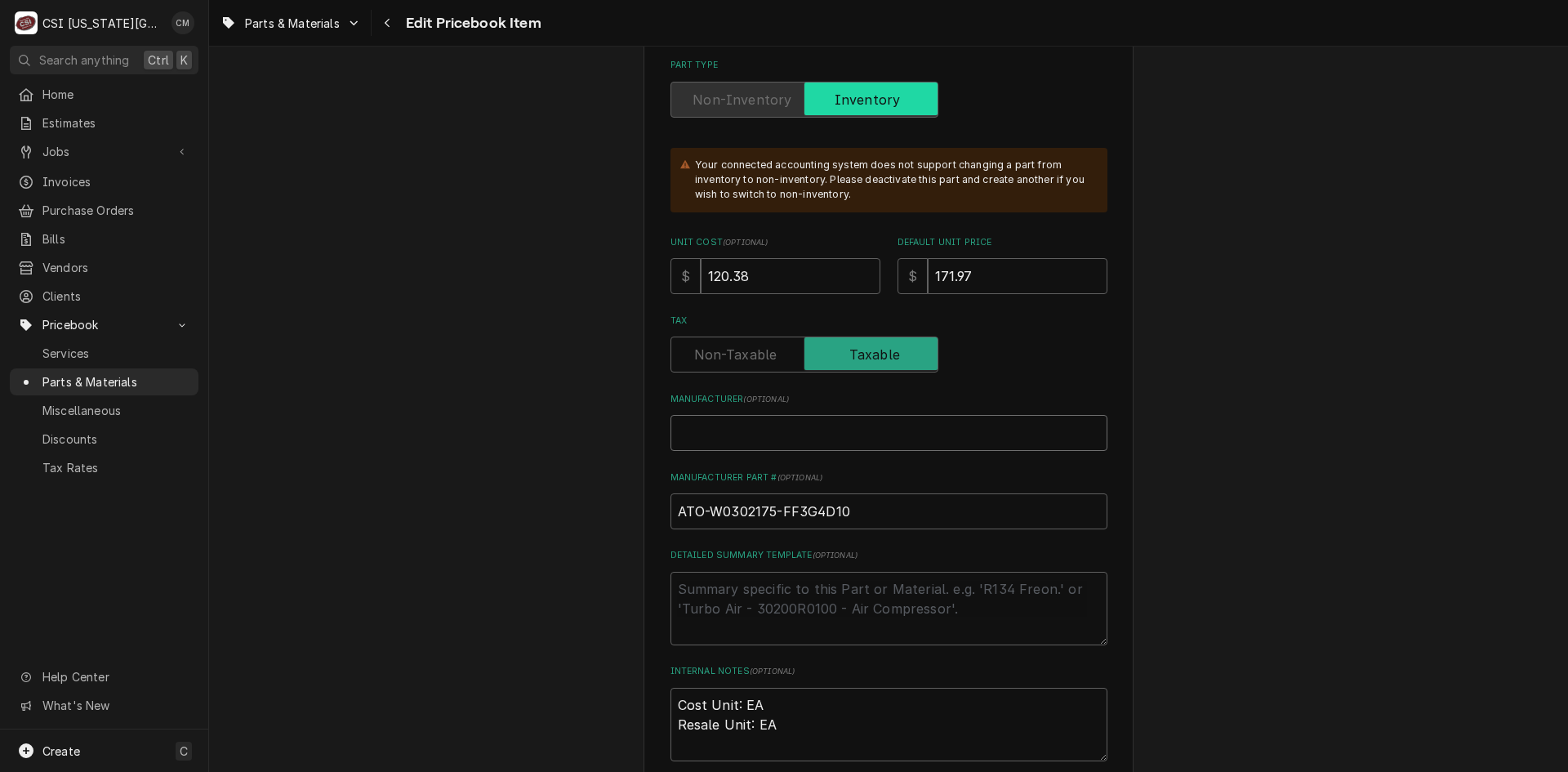
click at [974, 436] on input "Manufacturer ( optional )" at bounding box center [889, 433] width 436 height 36
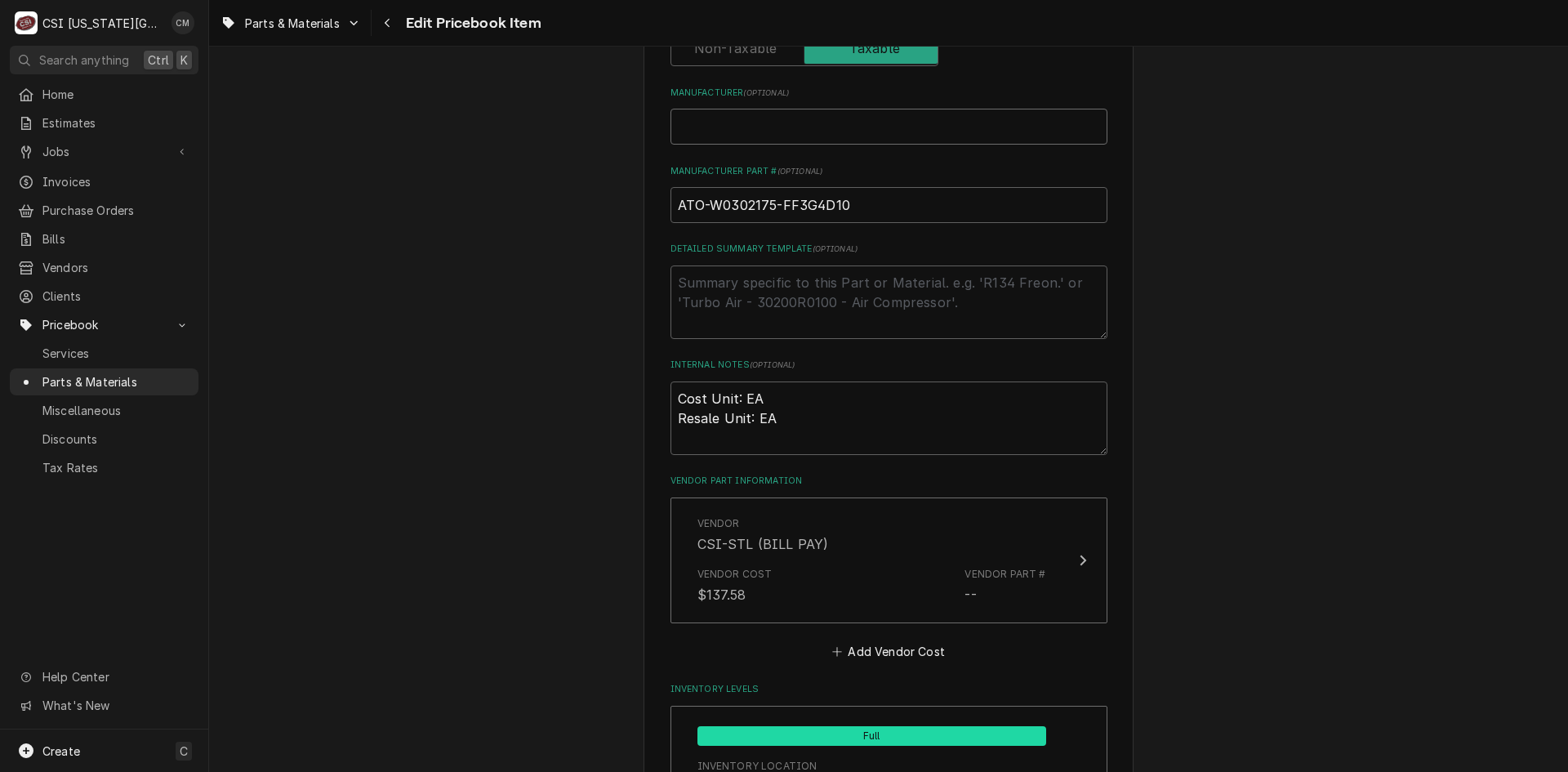
scroll to position [817, 0]
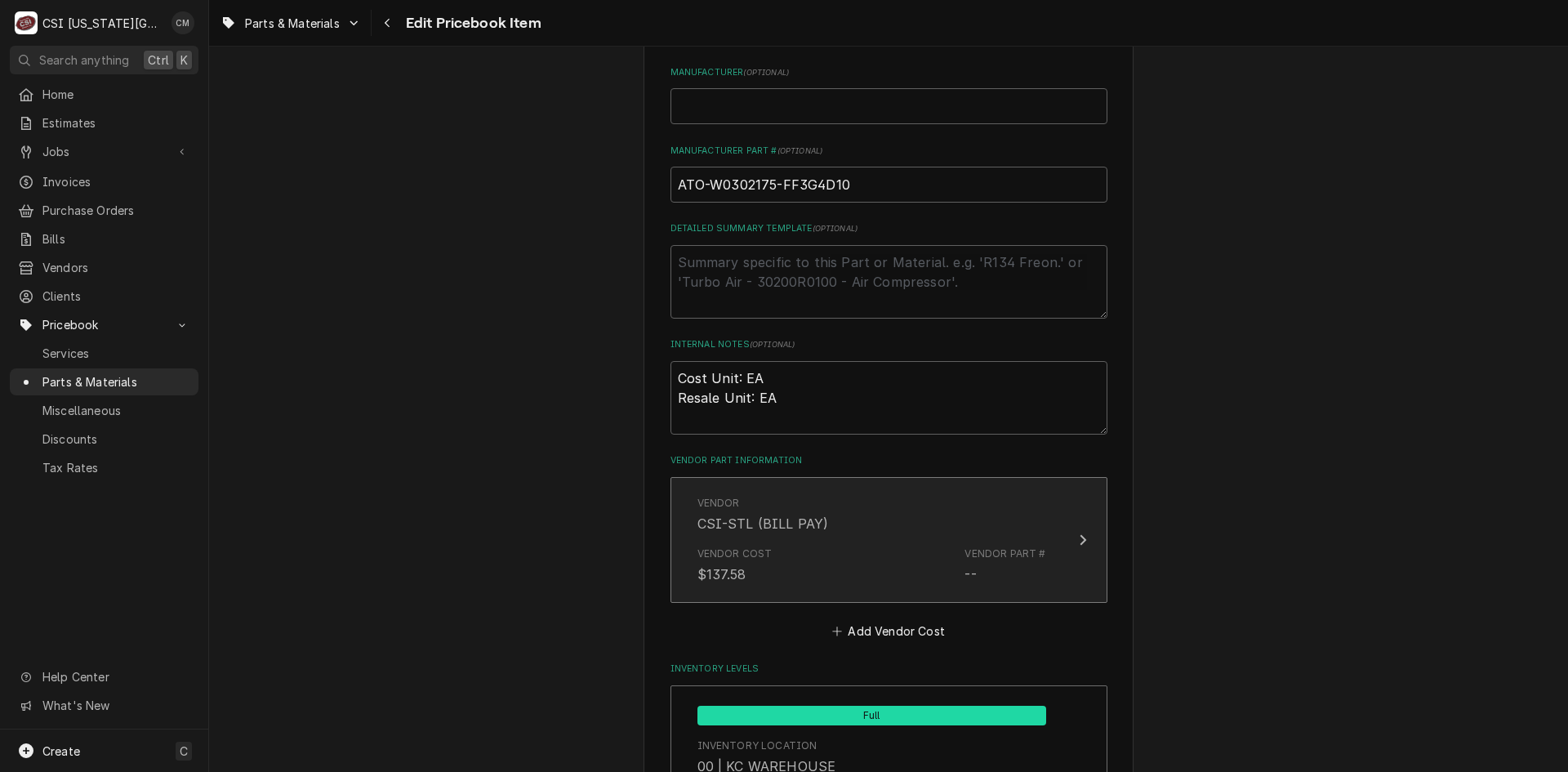
click at [821, 558] on div "Vendor Cost $137.58 Vendor Part # --" at bounding box center [872, 565] width 348 height 51
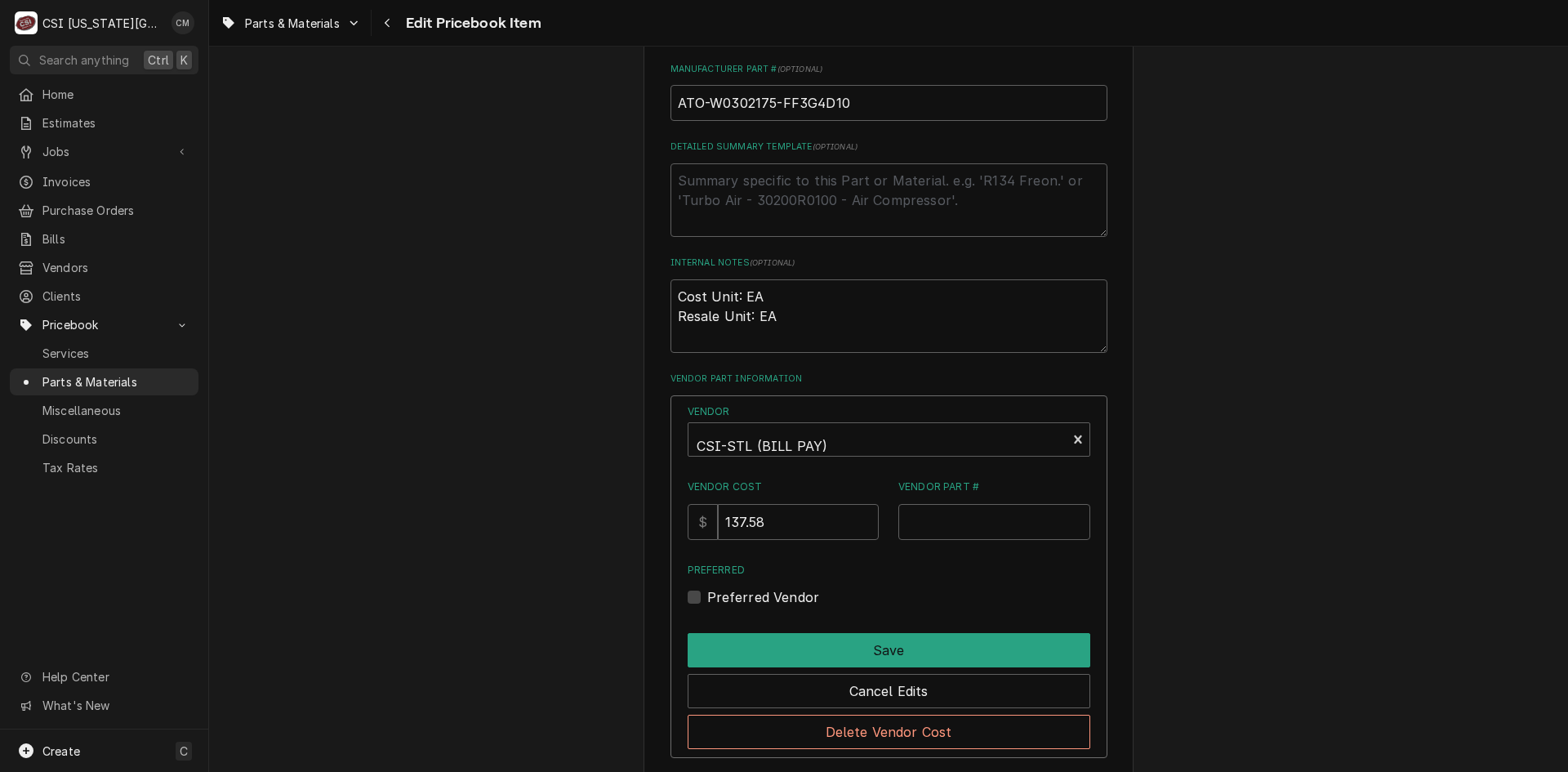
scroll to position [1062, 0]
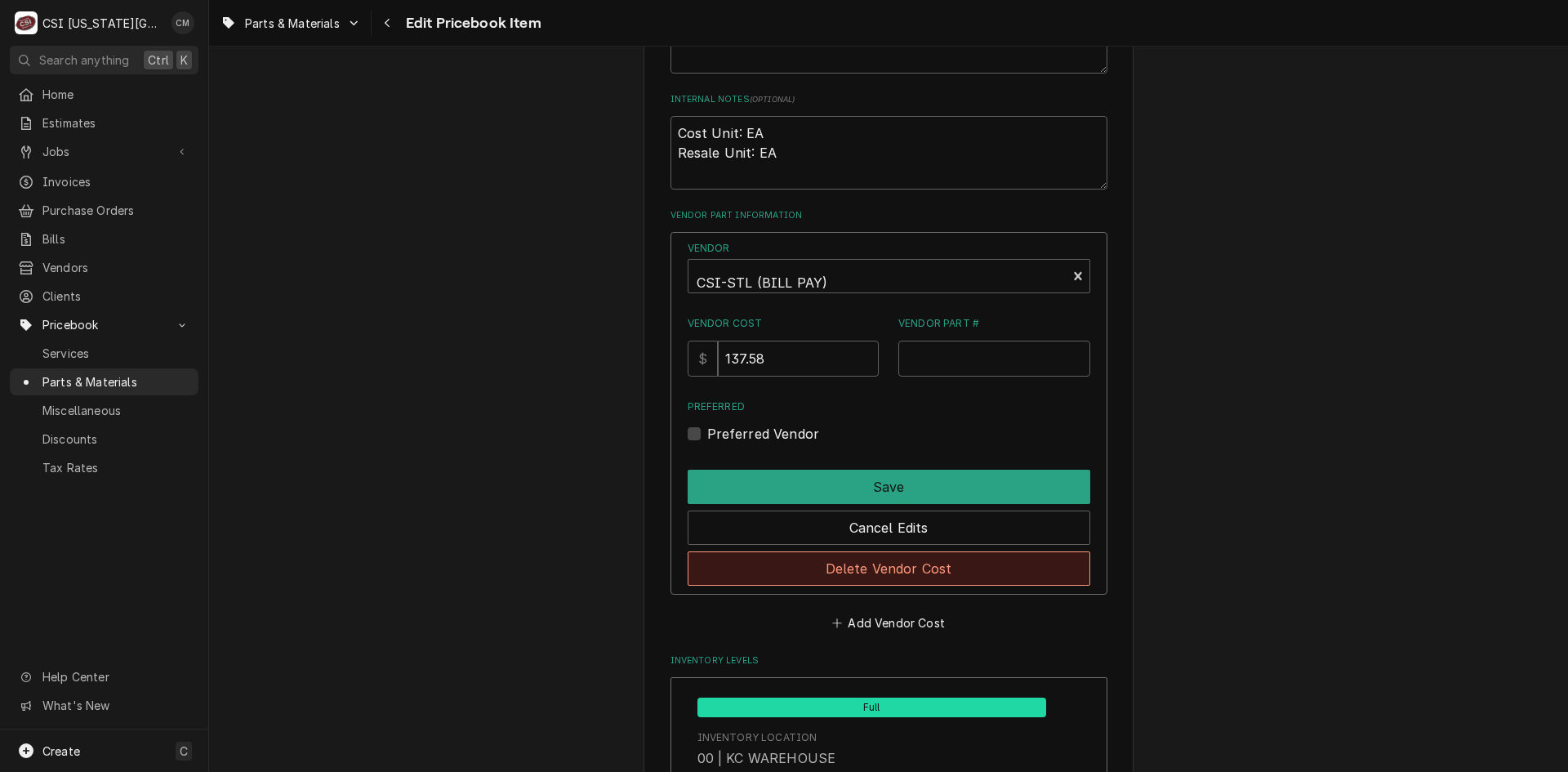
click at [941, 576] on button "Delete Vendor Cost" at bounding box center [889, 569] width 403 height 35
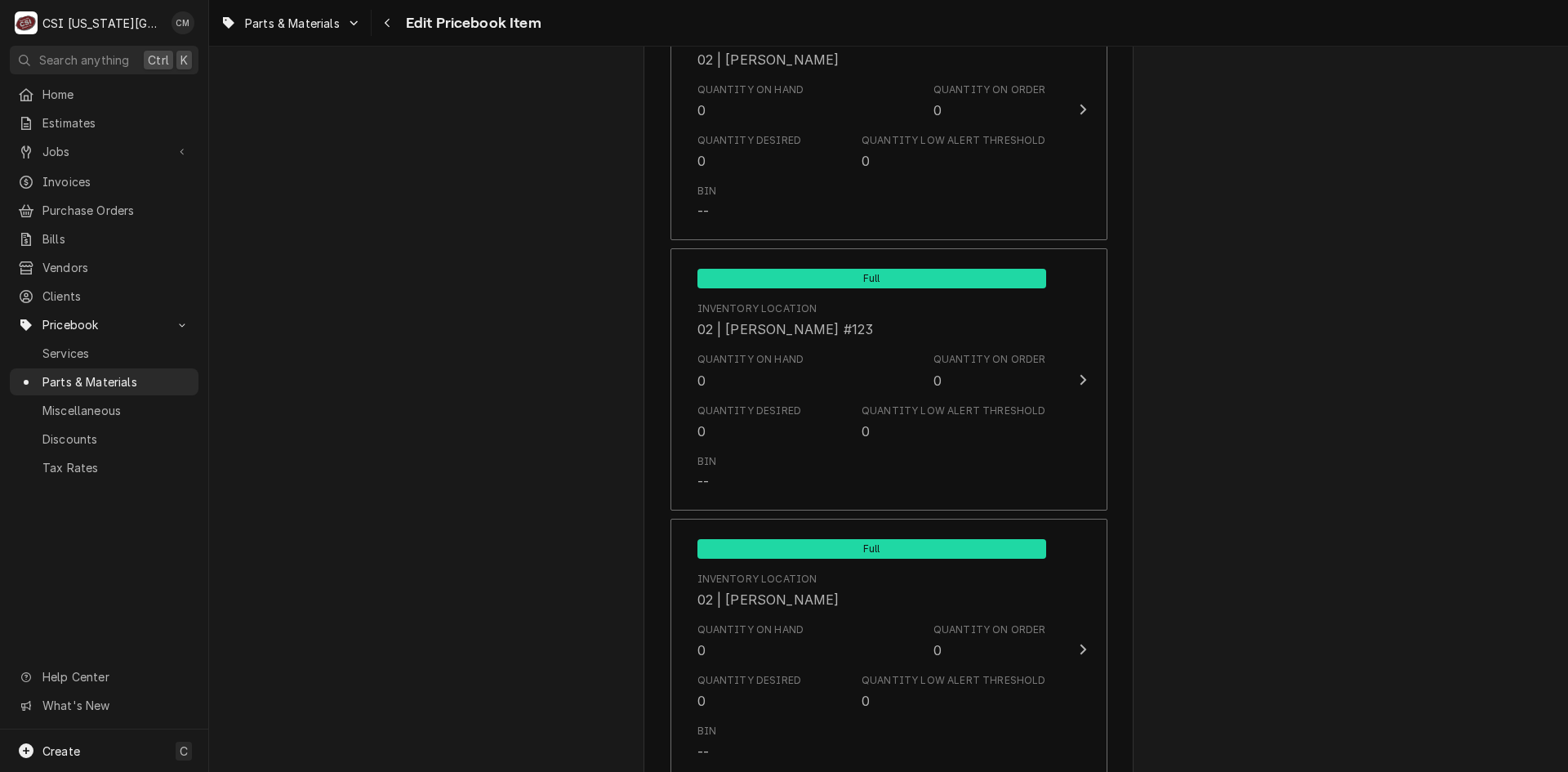
scroll to position [16076, 0]
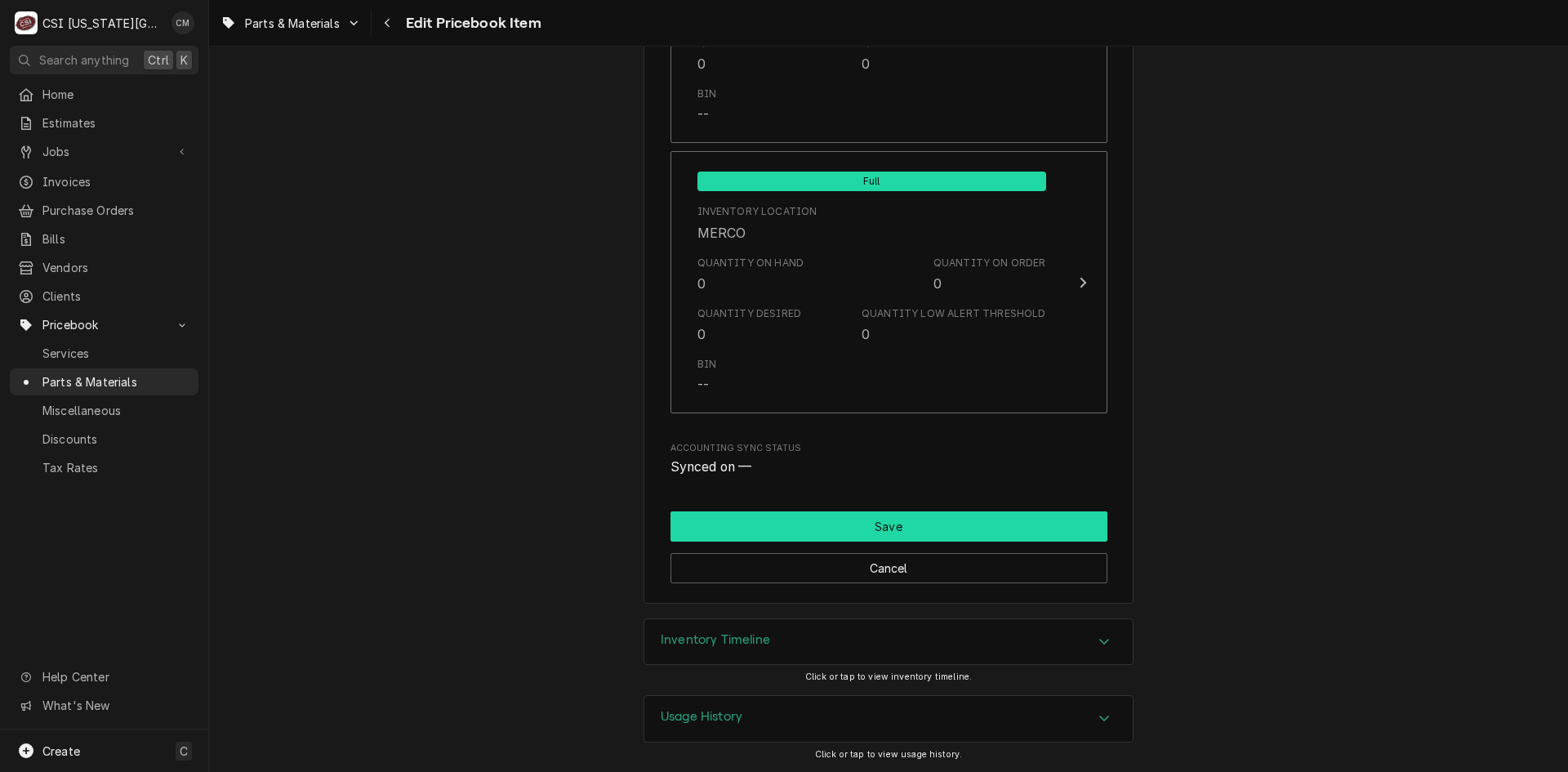
click at [984, 532] on button "Save" at bounding box center [889, 527] width 436 height 30
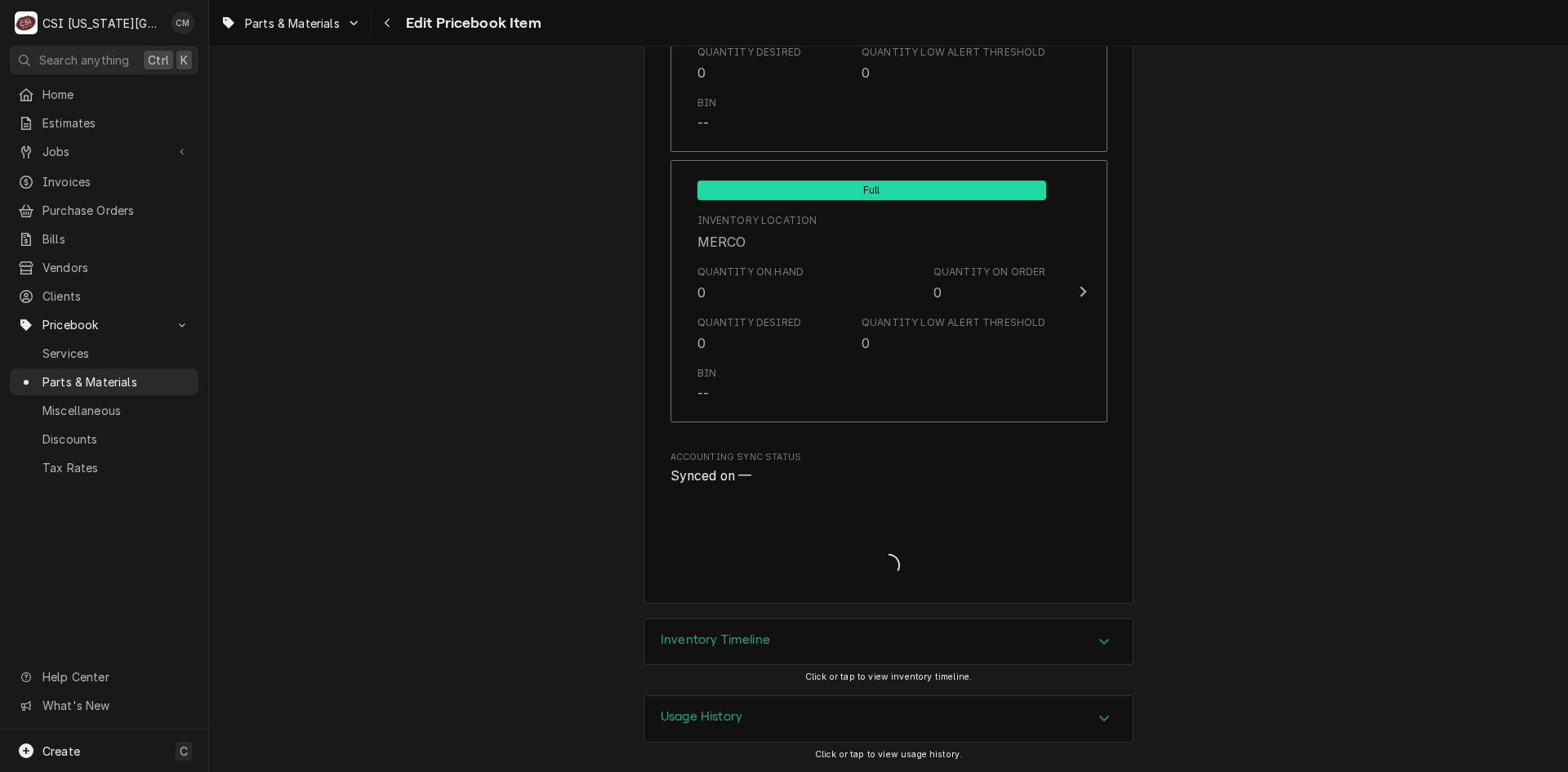
scroll to position [16067, 0]
type textarea "x"
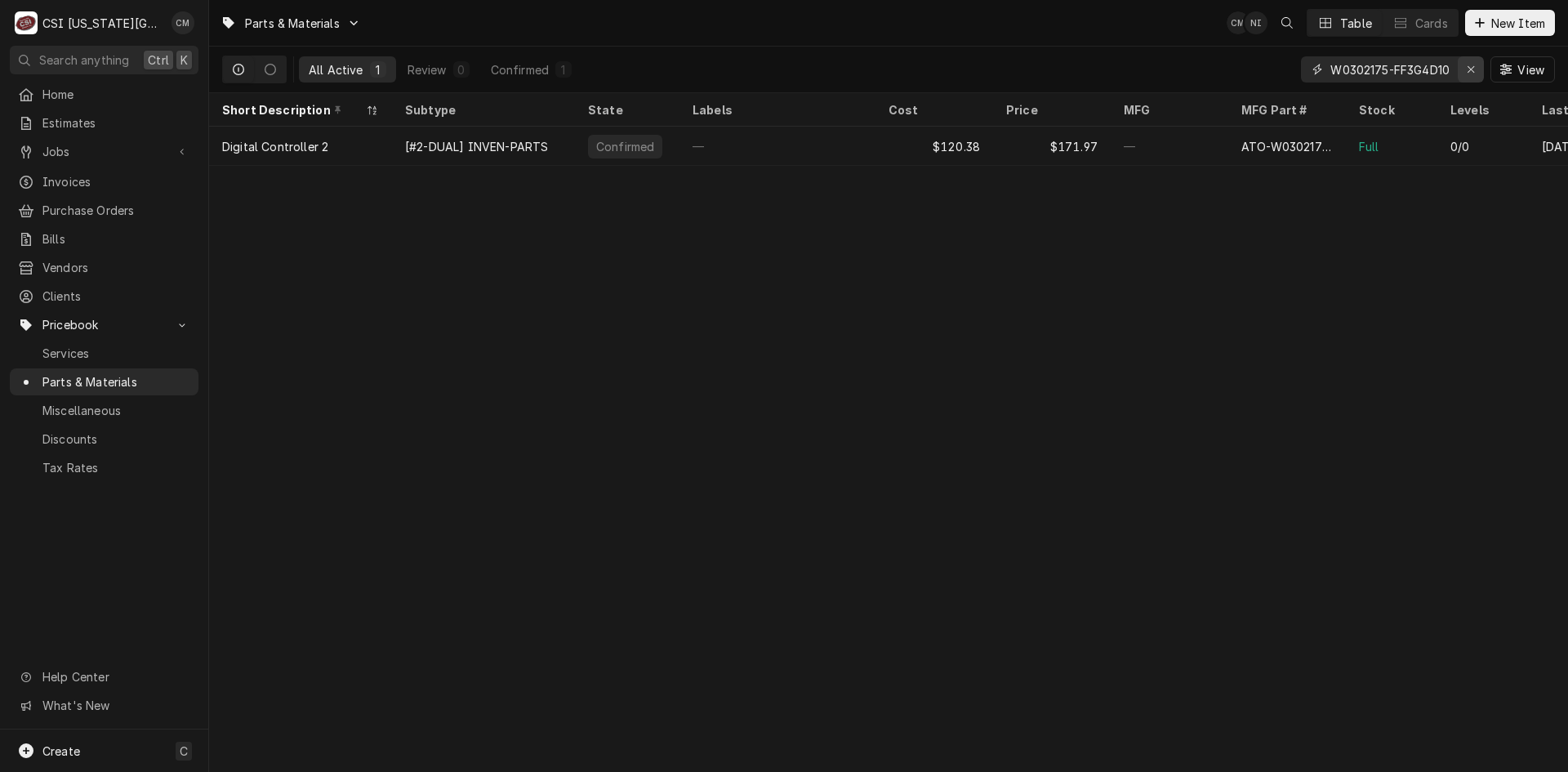
click at [1468, 69] on icon "Erase input" at bounding box center [1472, 69] width 9 height 11
click at [1407, 69] on input "Dynamic Content Wrapper" at bounding box center [1407, 69] width 154 height 26
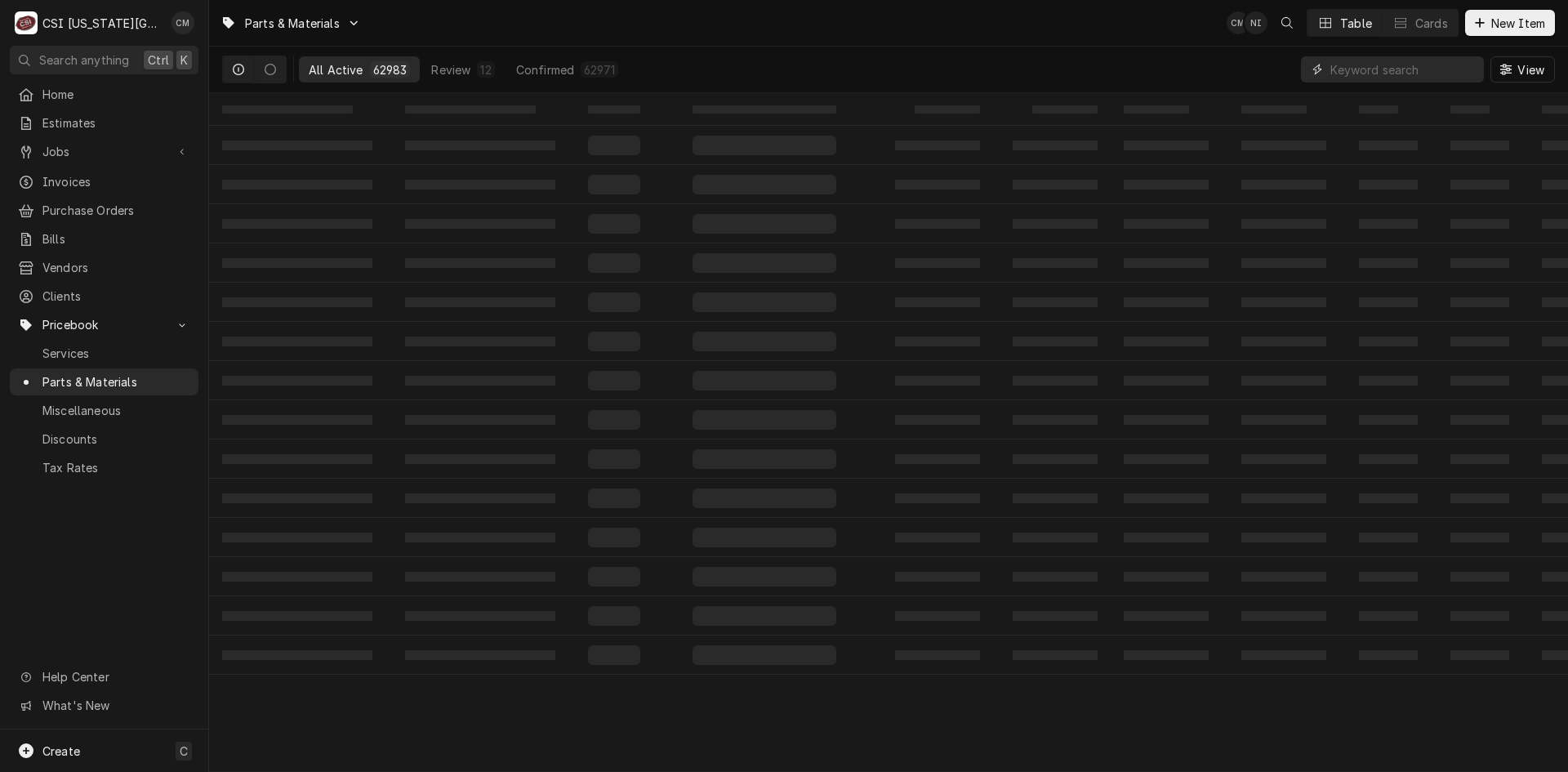
paste input "W0302316"
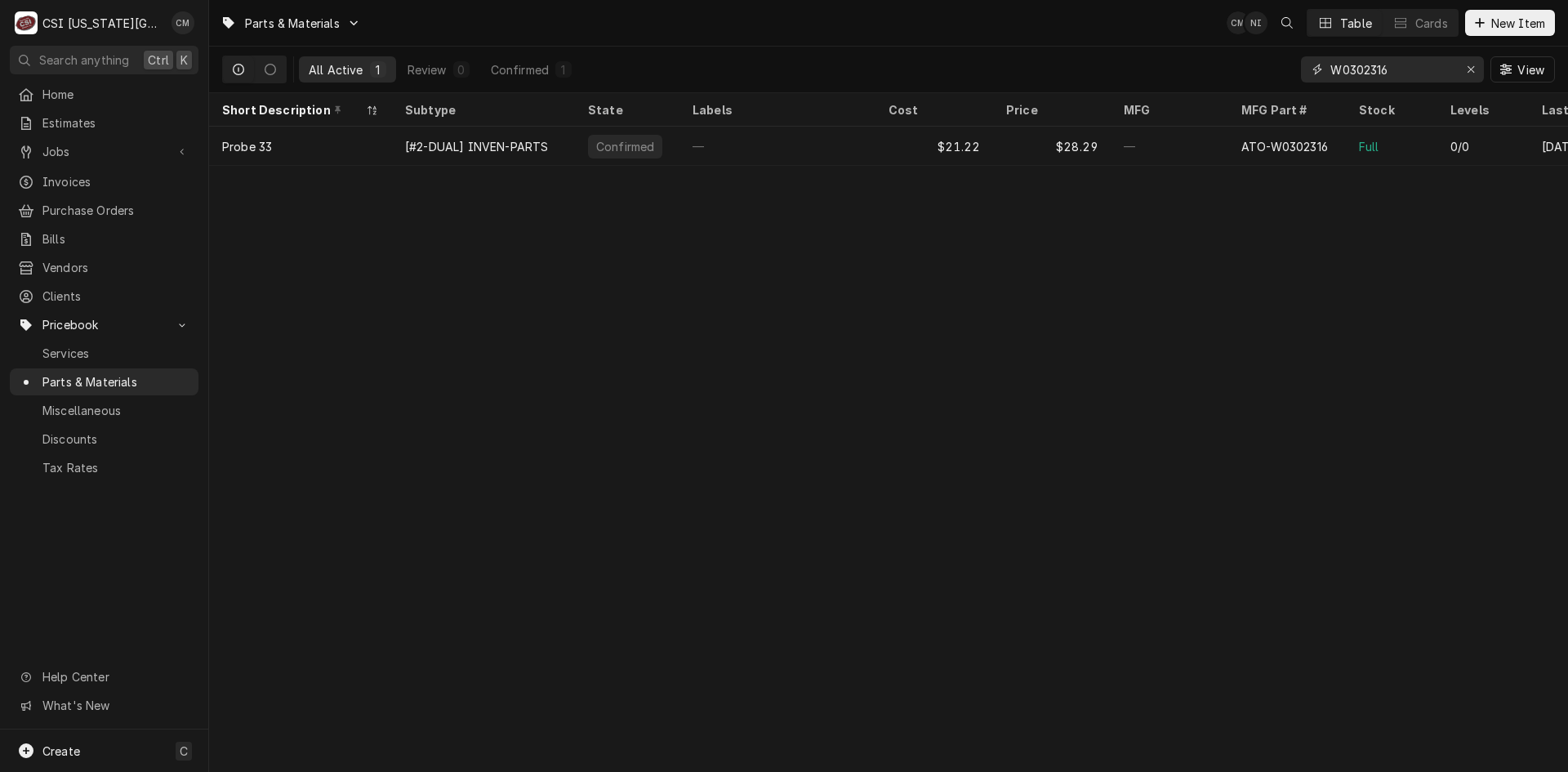
type input "W0302316"
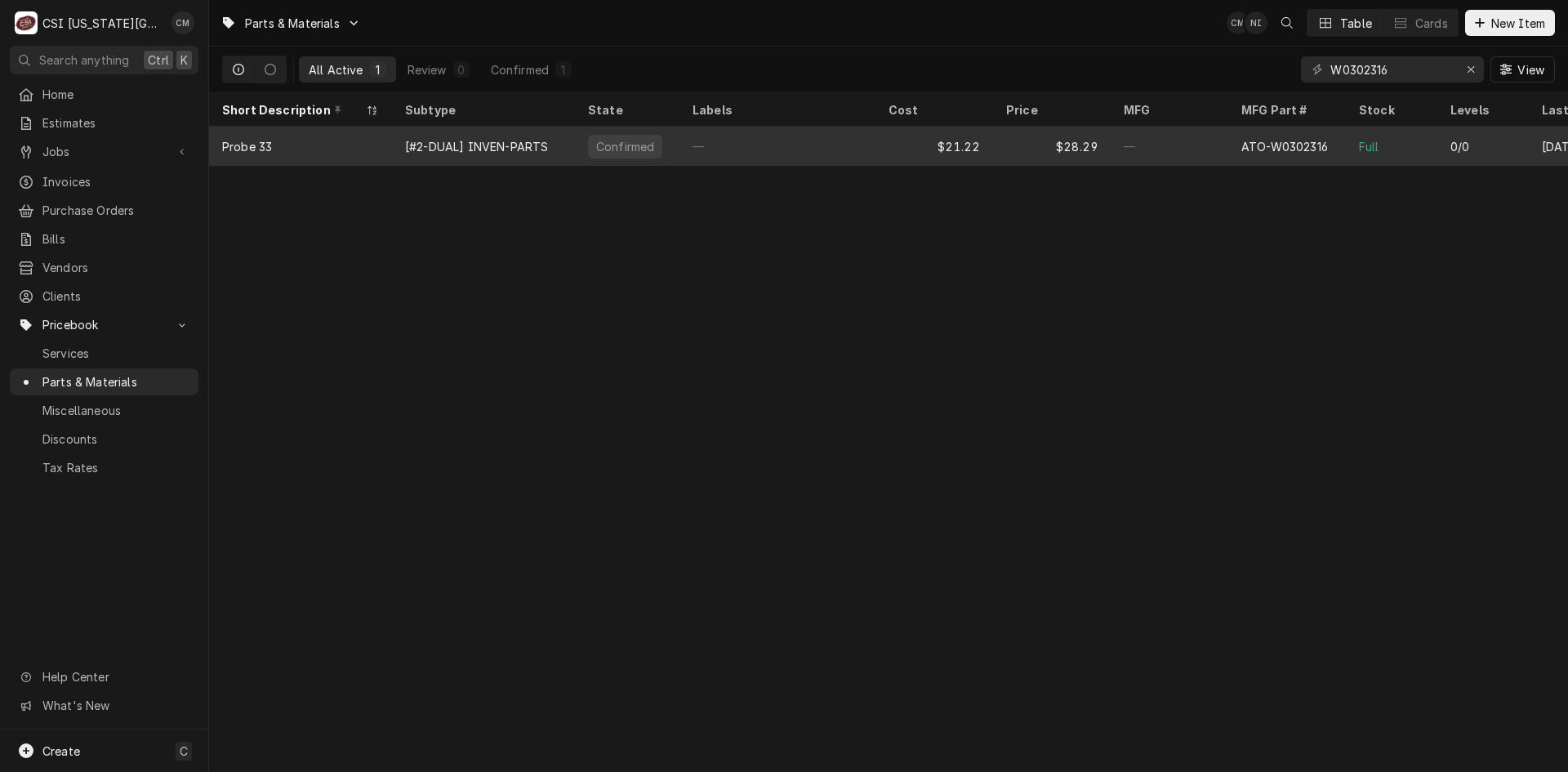
click at [795, 149] on div "—" at bounding box center [777, 146] width 196 height 39
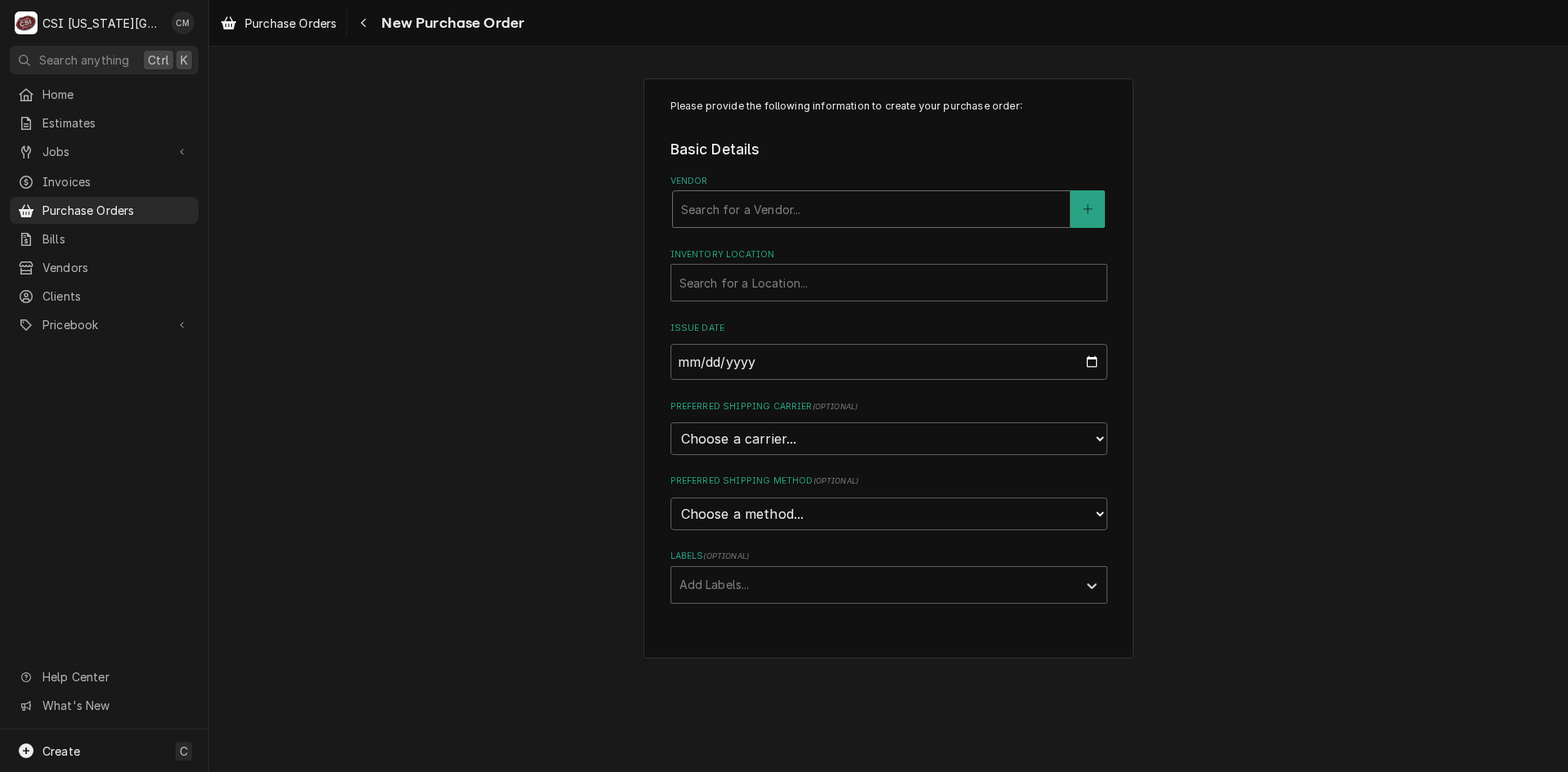
click at [1009, 202] on div "Vendor" at bounding box center [871, 209] width 380 height 29
type input "partstown"
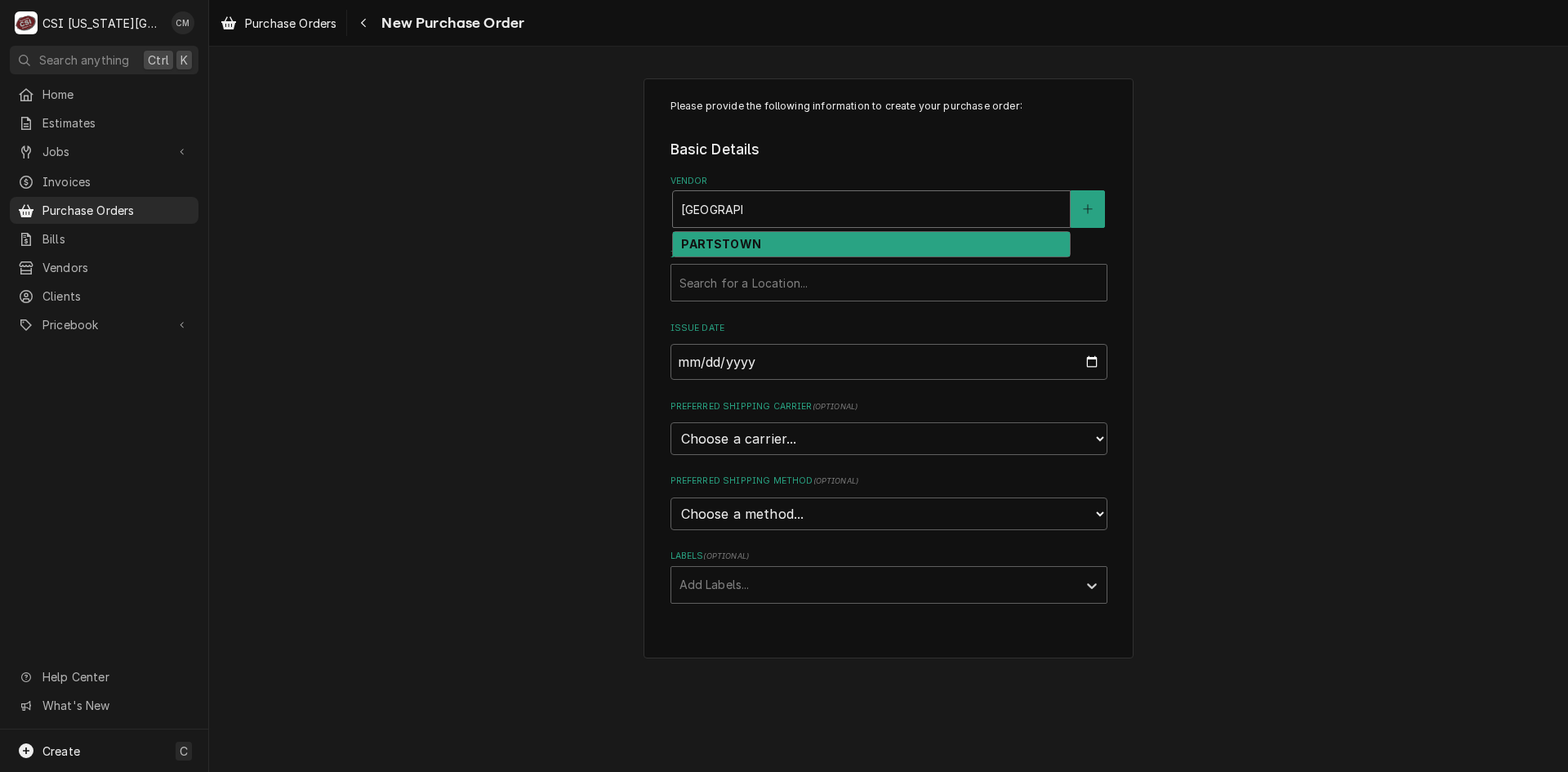
click at [785, 252] on div "PARTSTOWN" at bounding box center [871, 245] width 397 height 25
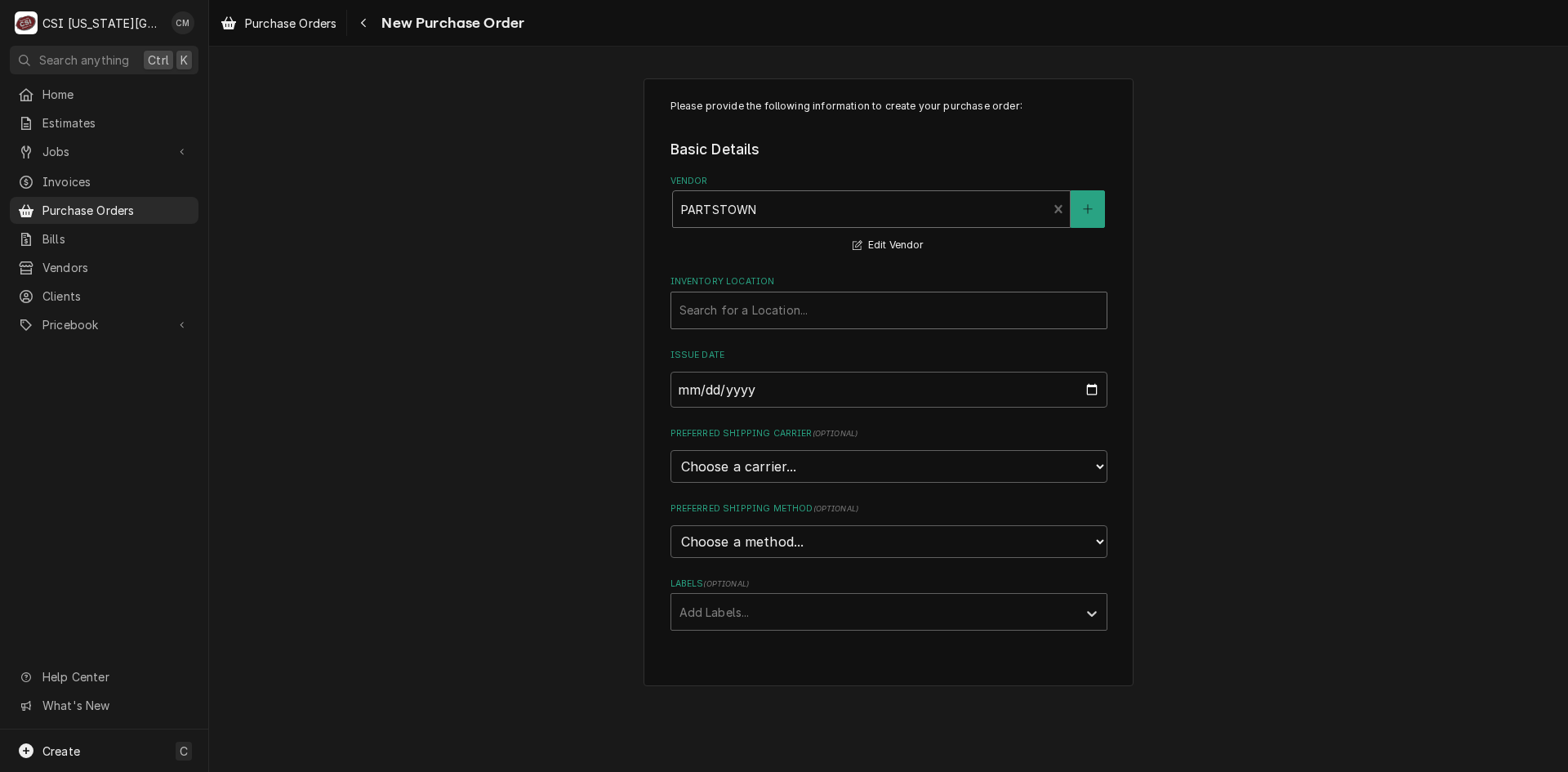
click at [774, 308] on div "Inventory Location" at bounding box center [888, 310] width 419 height 29
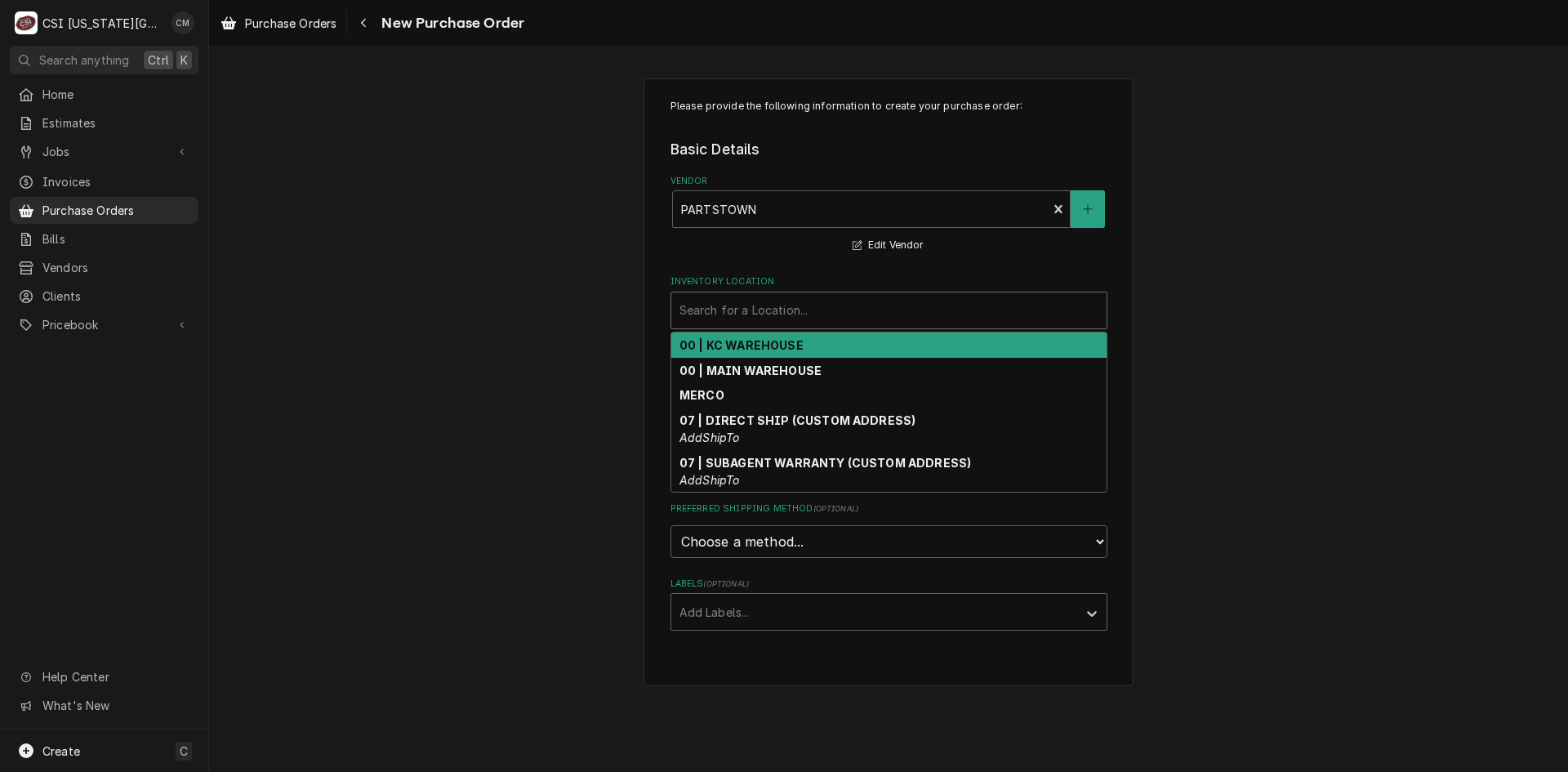
click at [787, 342] on strong "00 | KC WAREHOUSE" at bounding box center [741, 345] width 125 height 14
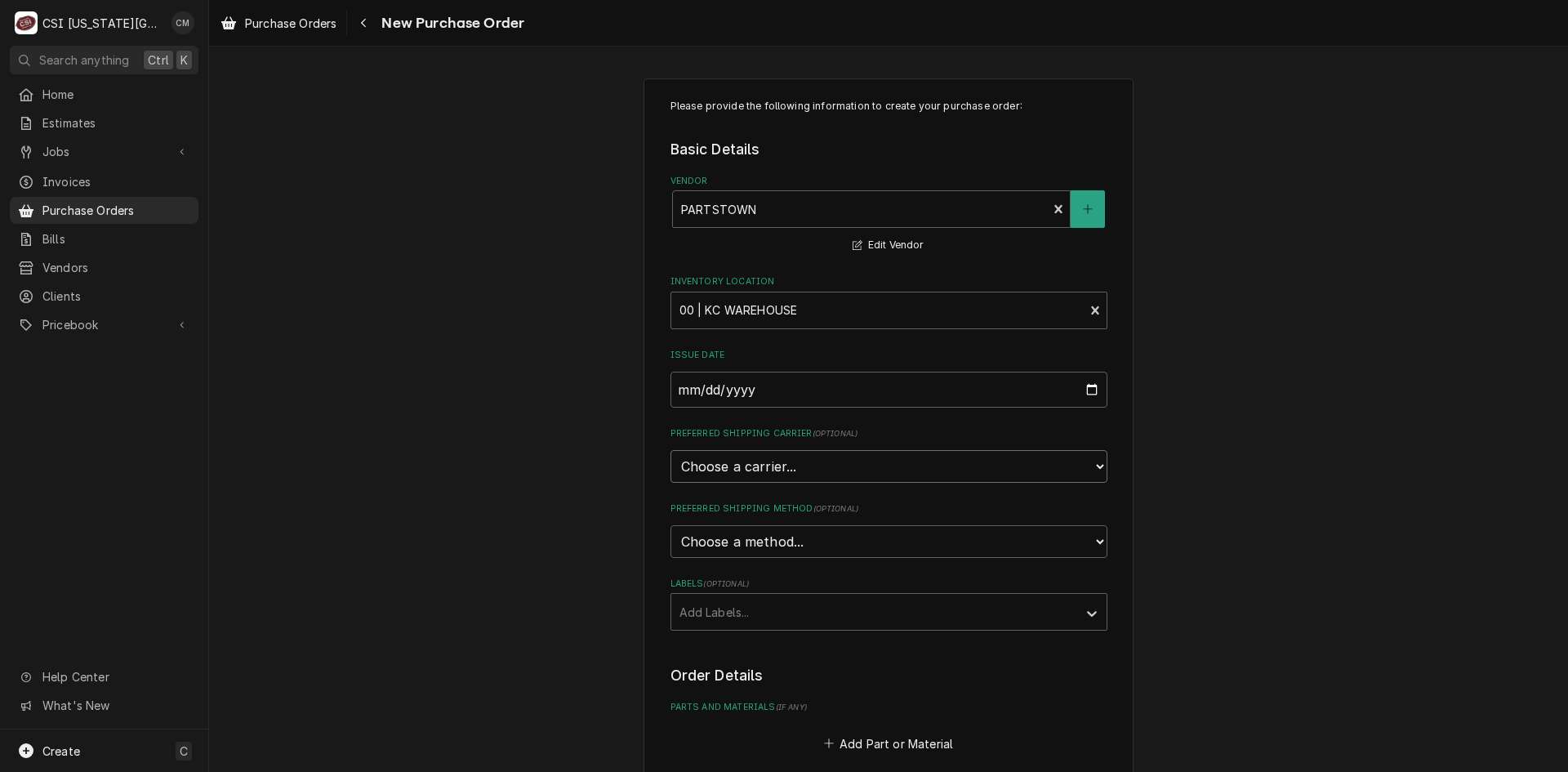
click at [953, 467] on select "Choose a carrier... U.S. Postal Service Stamps.com FedEx UPS DHL Express DHL EC…" at bounding box center [889, 466] width 436 height 33
click at [1245, 438] on div "Please provide the following information to create your purchase order: Basic D…" at bounding box center [888, 618] width 1359 height 1109
click at [1031, 551] on select "Choose a method... Ground Next Day Early AM Next Day Air 2 Day Air Other" at bounding box center [889, 542] width 436 height 33
click at [1170, 534] on div "Please provide the following information to create your purchase order: Basic D…" at bounding box center [888, 618] width 1359 height 1109
click at [1084, 608] on icon "Labels" at bounding box center [1091, 613] width 16 height 16
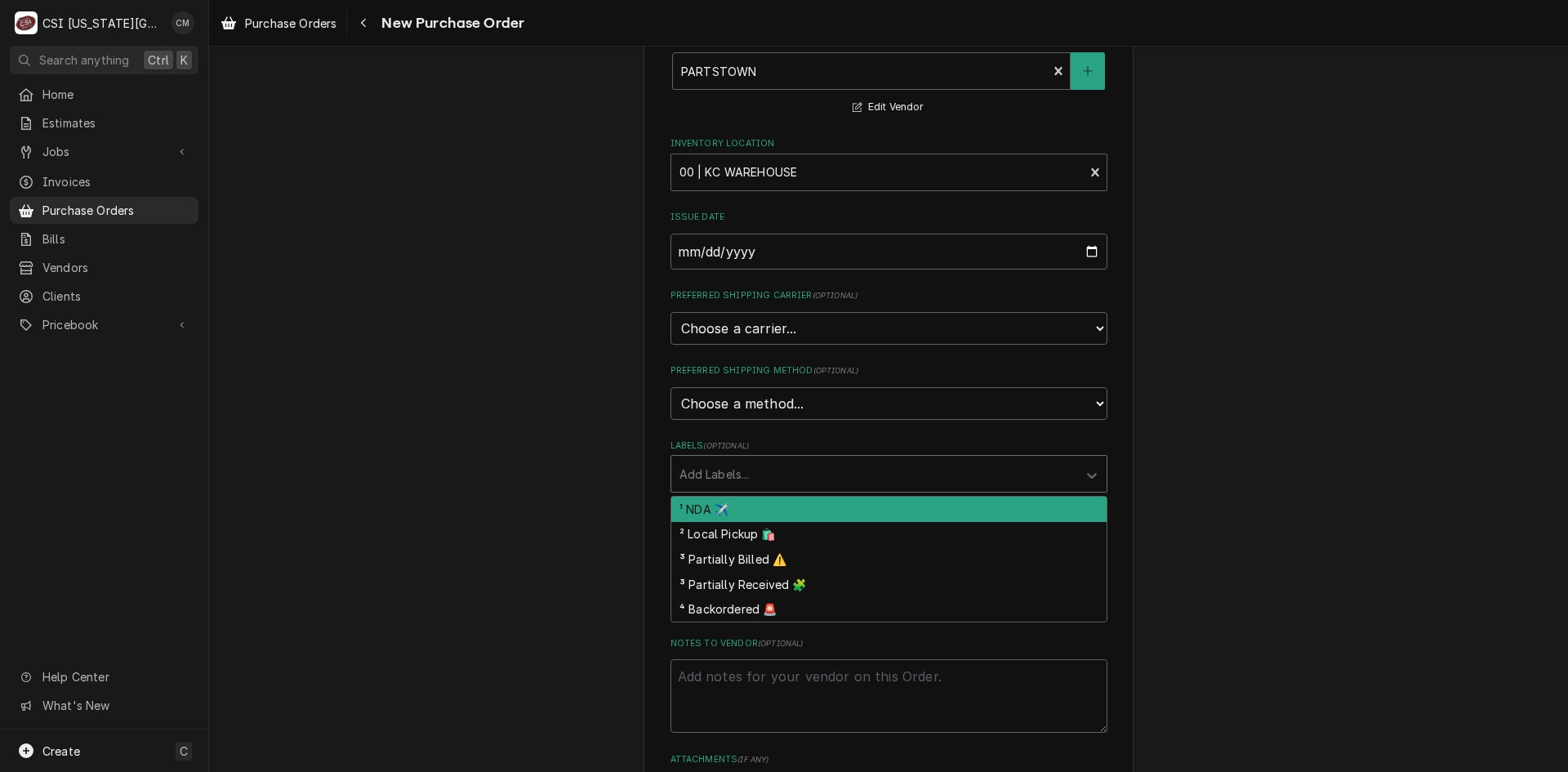
scroll to position [163, 0]
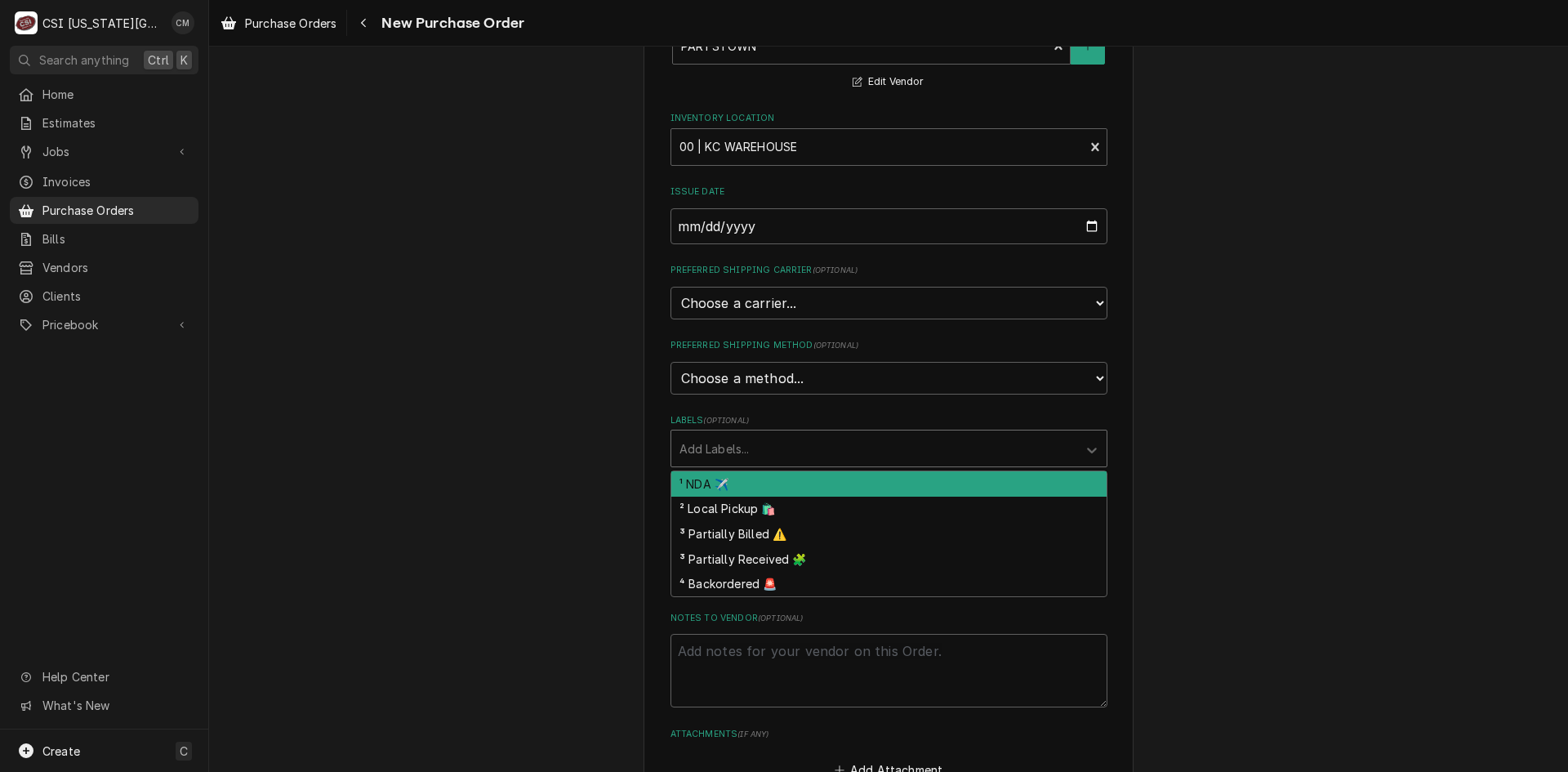
click at [1138, 498] on div "Please provide the following information to create your purchase order: Basic D…" at bounding box center [888, 455] width 1359 height 1109
click at [1044, 460] on div "Labels" at bounding box center [874, 448] width 390 height 29
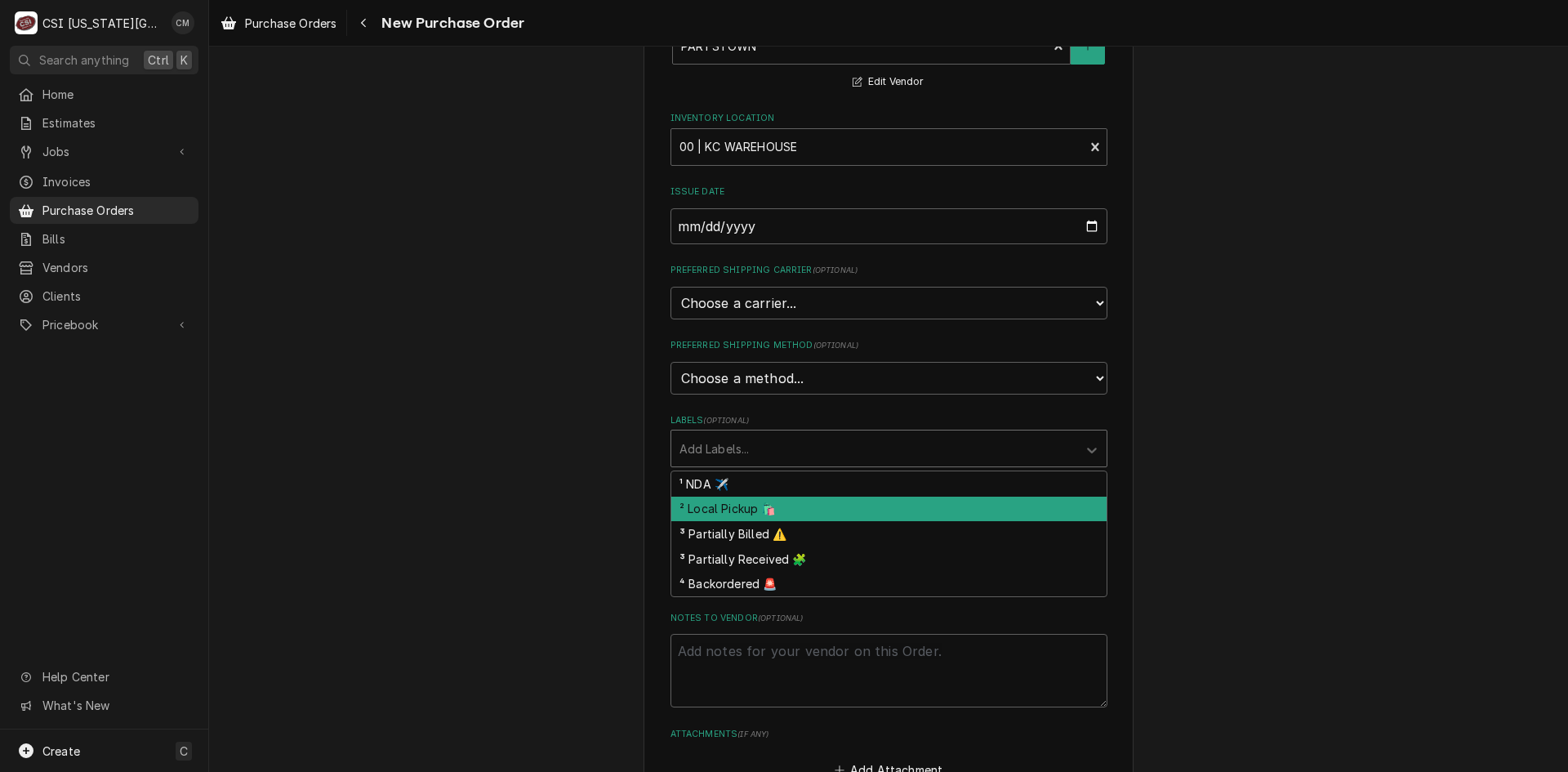
click at [983, 516] on div "² Local Pickup 🛍️" at bounding box center [889, 509] width 436 height 25
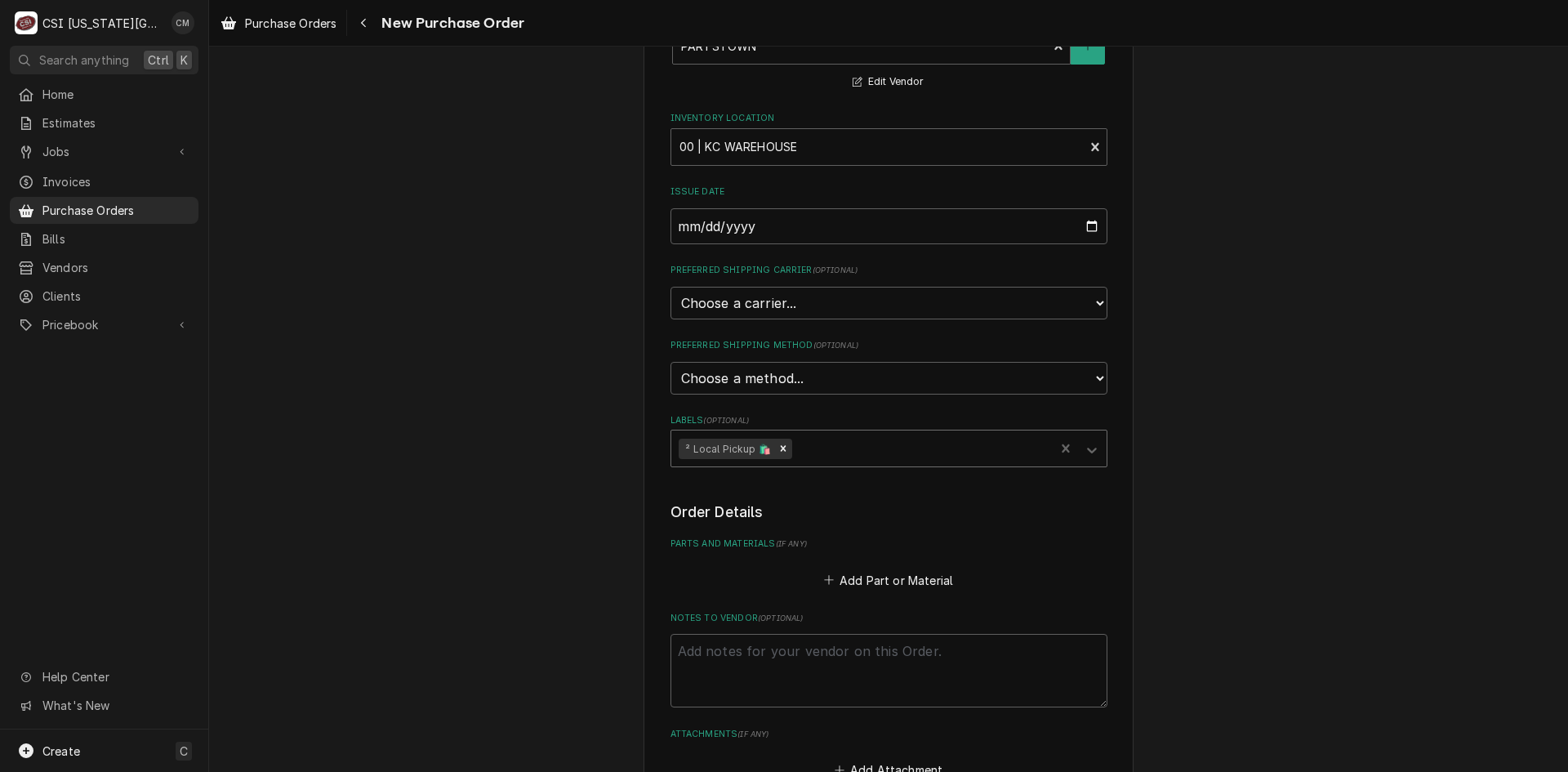
scroll to position [0, 0]
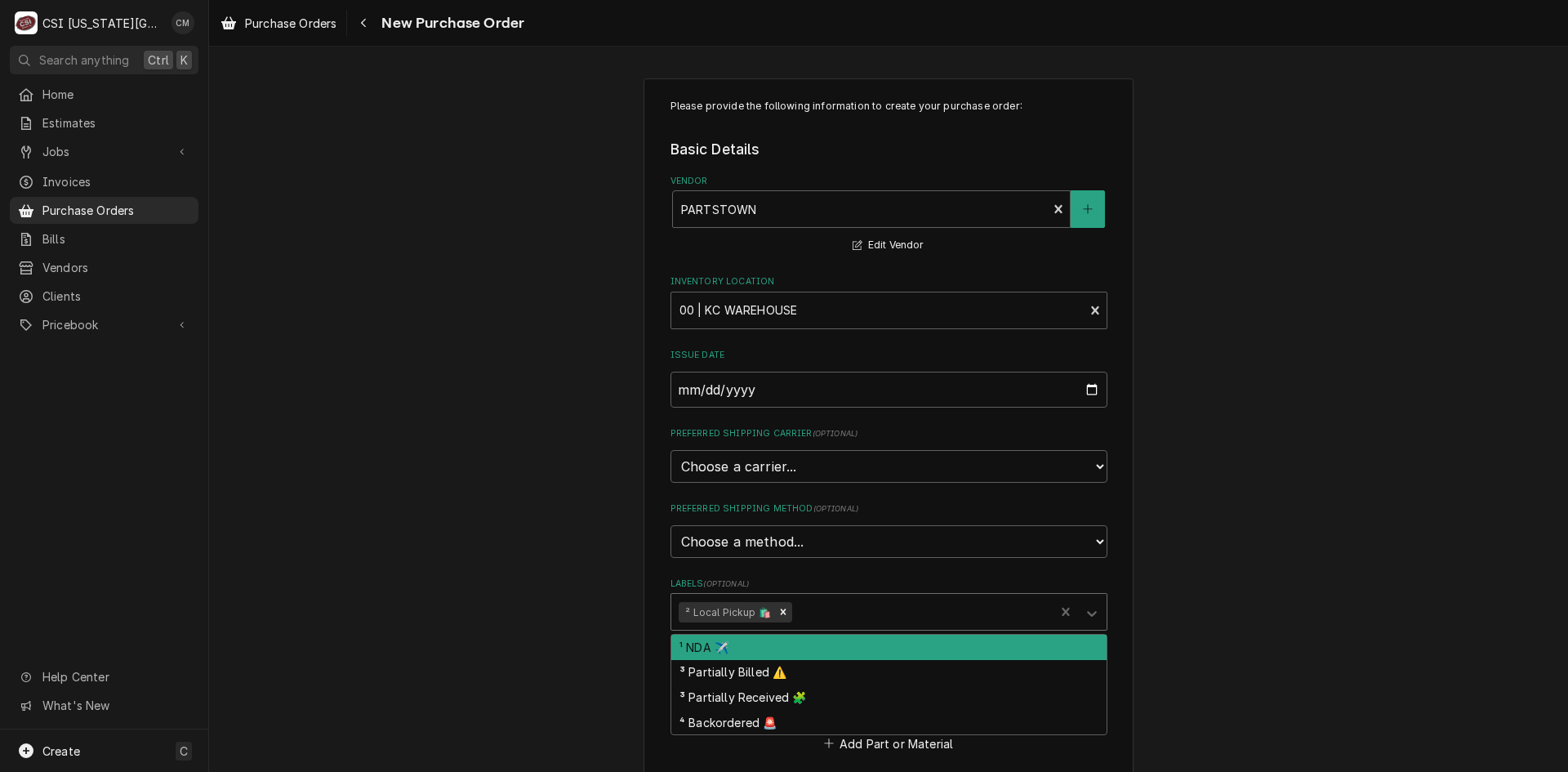
click at [1023, 613] on div "Labels" at bounding box center [921, 611] width 252 height 29
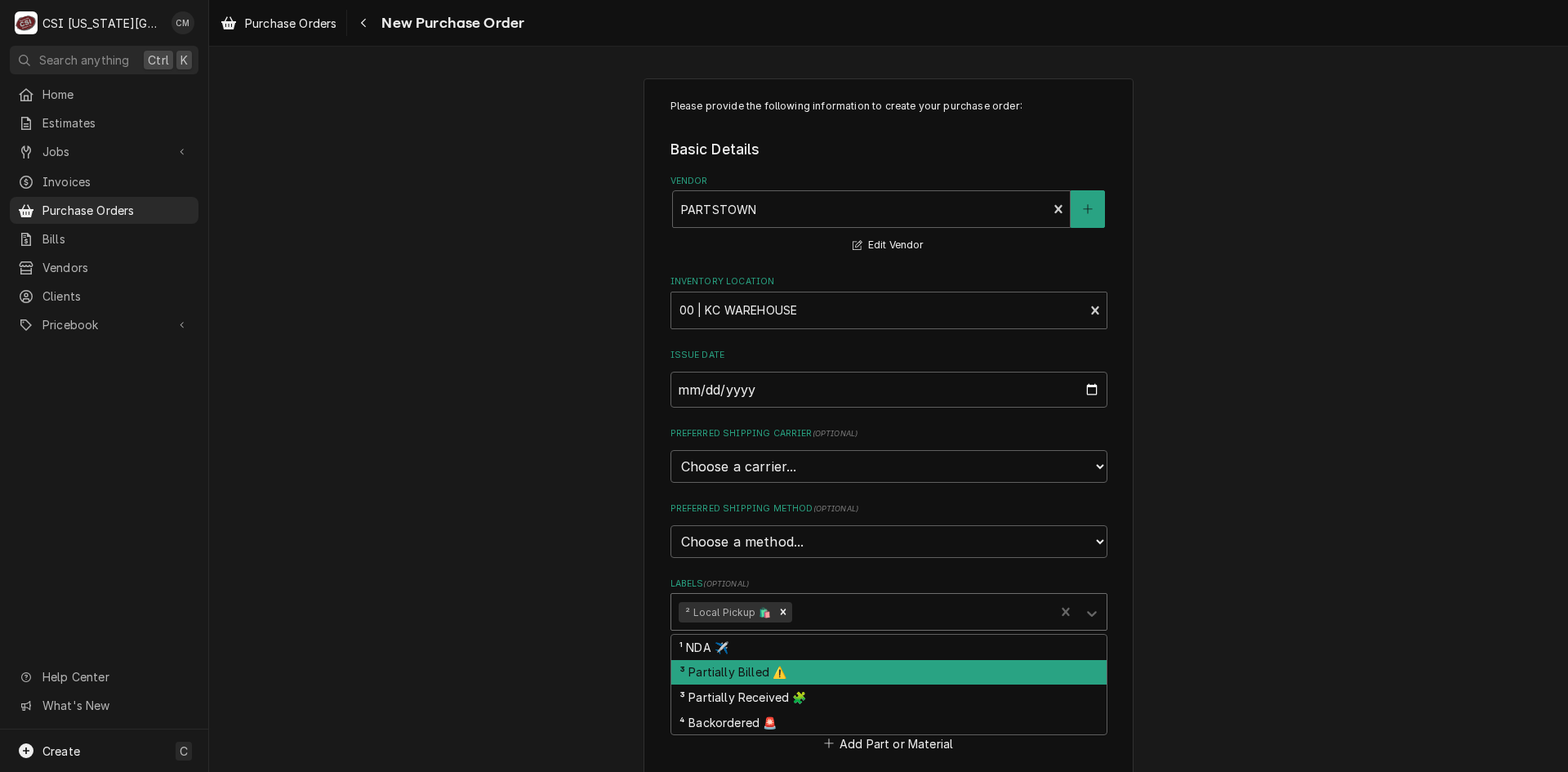
click at [1204, 650] on div "Please provide the following information to create your purchase order: Basic D…" at bounding box center [888, 618] width 1359 height 1109
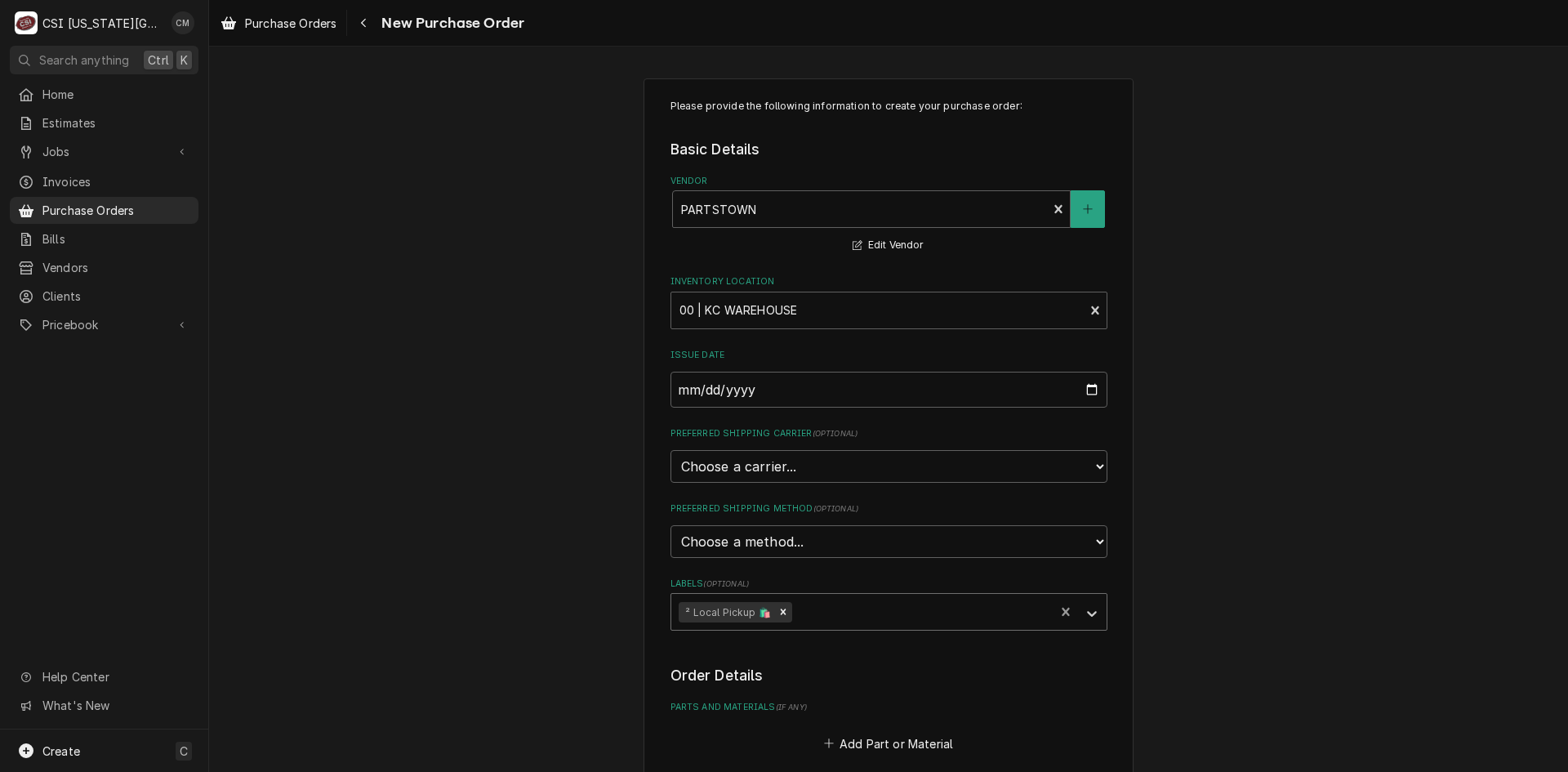
type textarea "x"
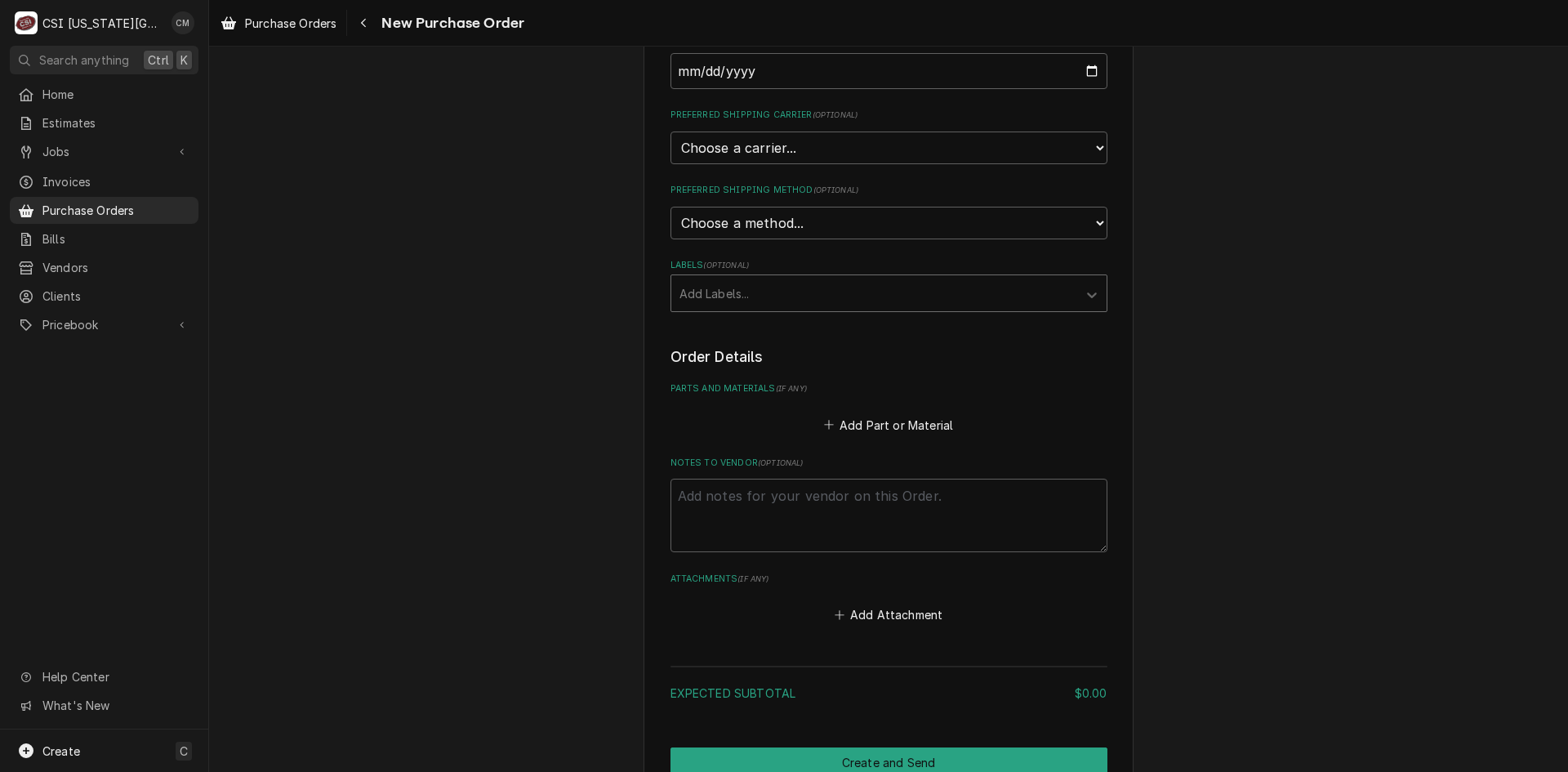
scroll to position [401, 0]
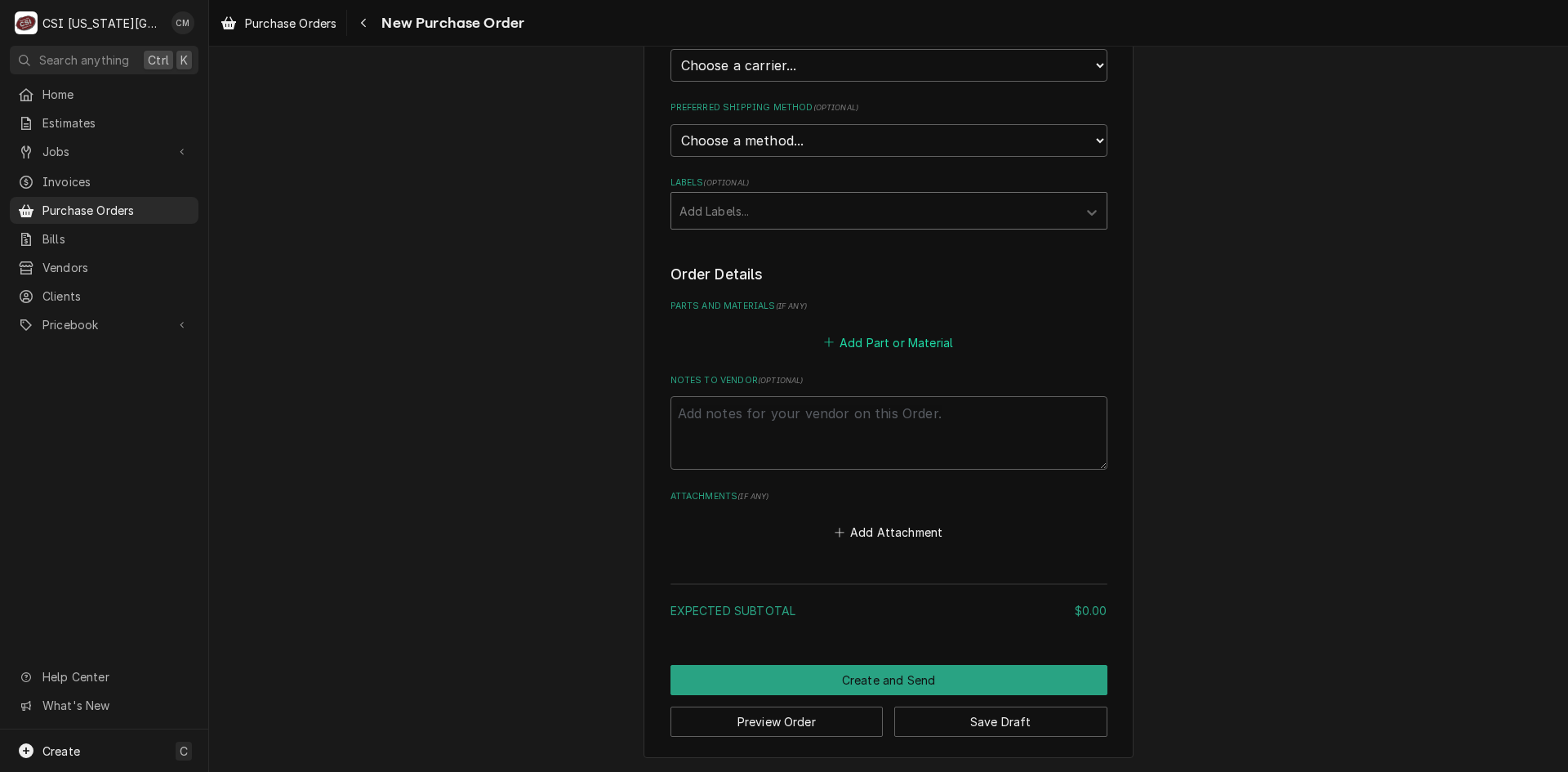
click at [910, 345] on button "Add Part or Material" at bounding box center [888, 342] width 135 height 22
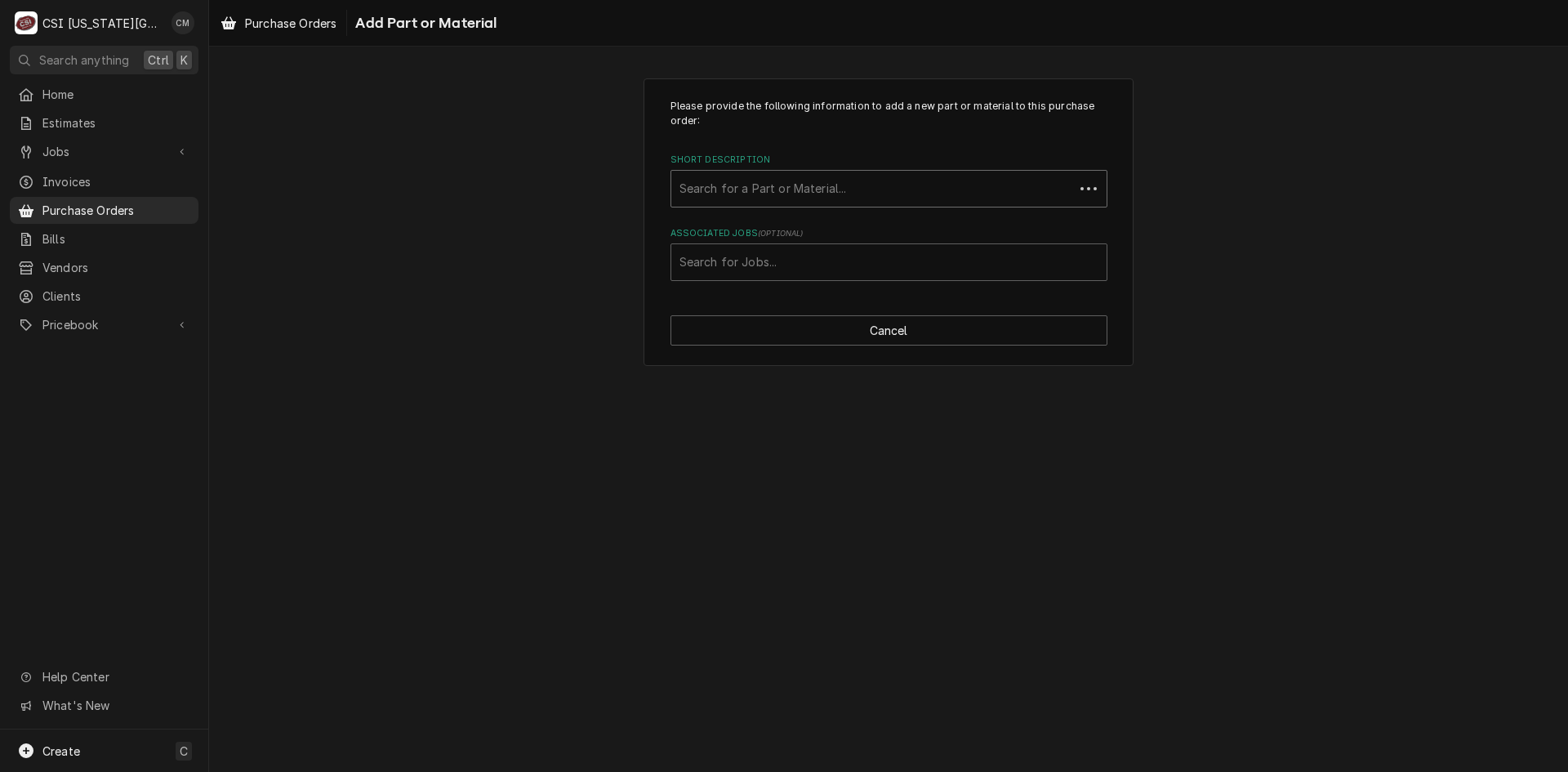
click at [836, 187] on div "Short Description" at bounding box center [872, 188] width 386 height 29
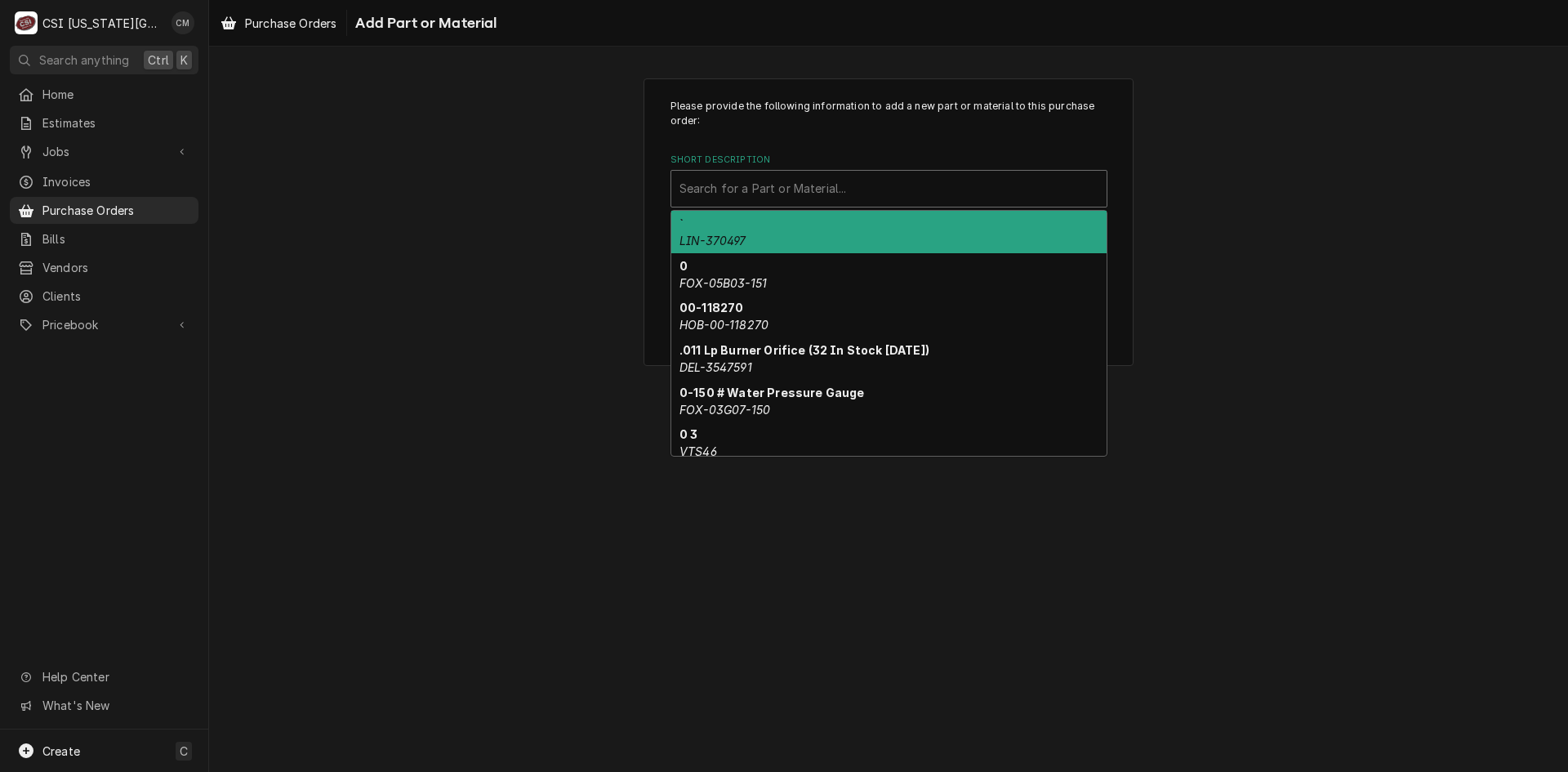
paste input "W0302175-FF3G4D10"
type input "W0302175-FF3G4D10"
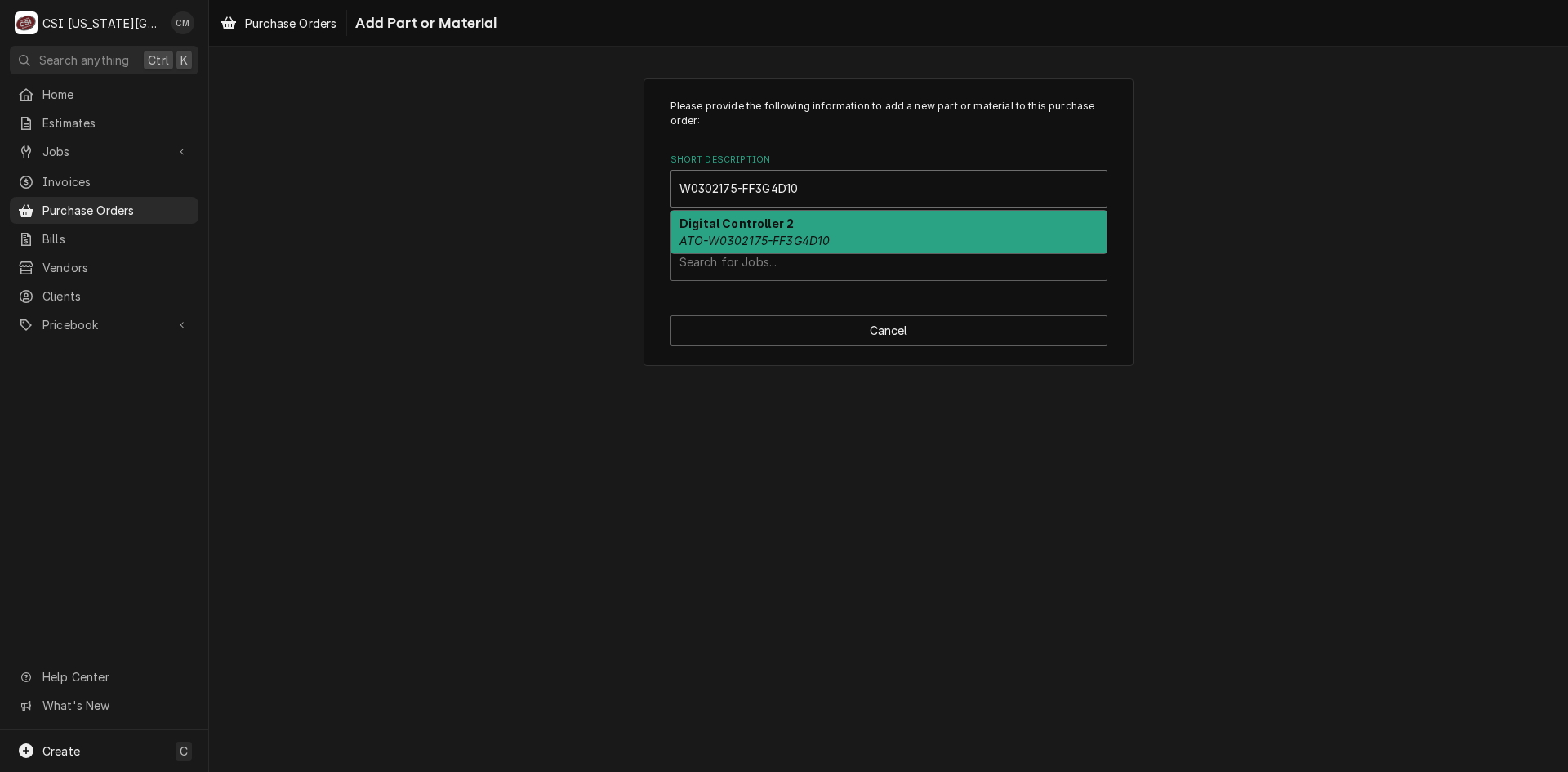
click at [862, 237] on div "Digital Controller 2 ATO-W0302175-FF3G4D10" at bounding box center [889, 231] width 436 height 42
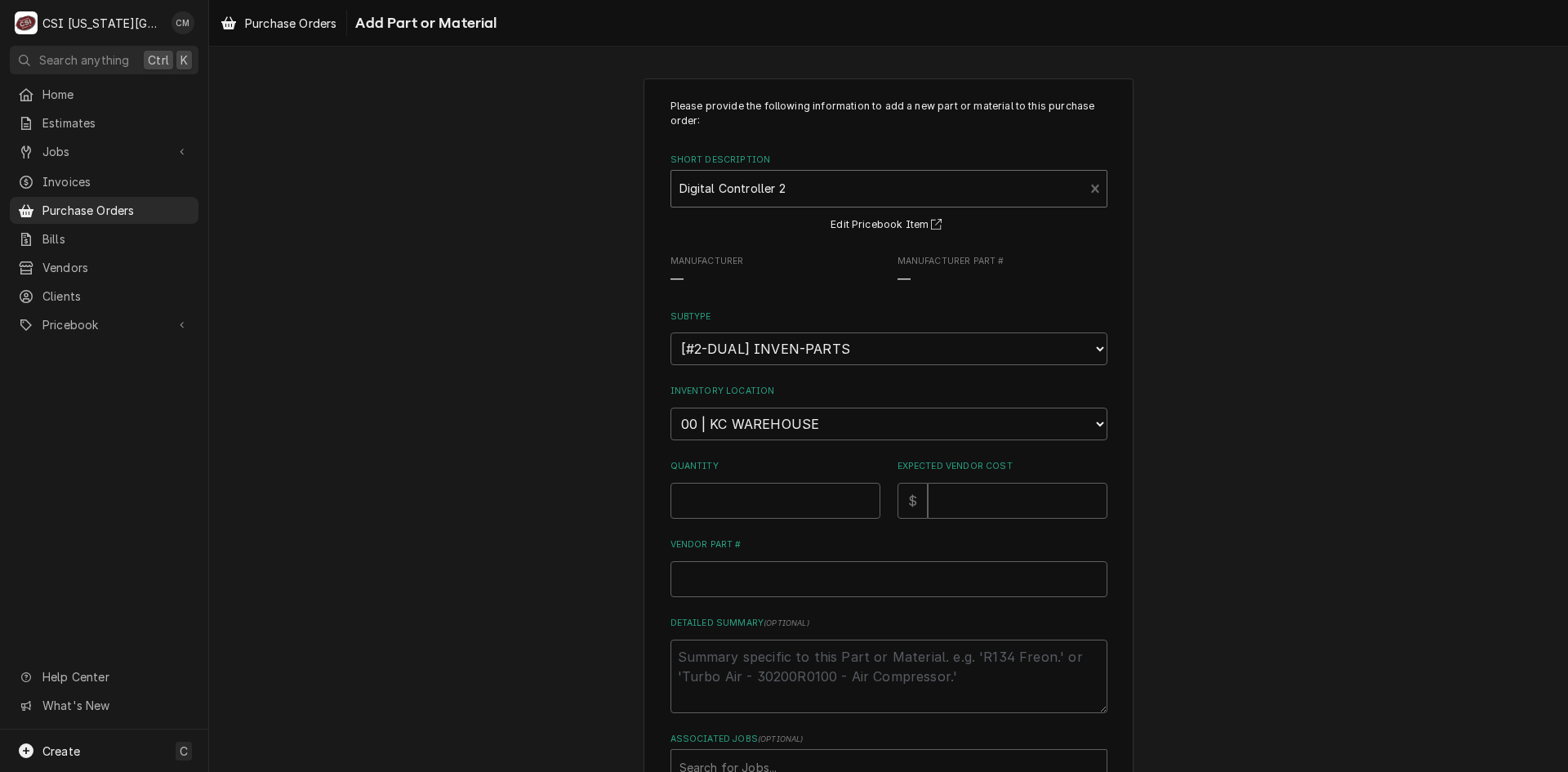
type textarea "x"
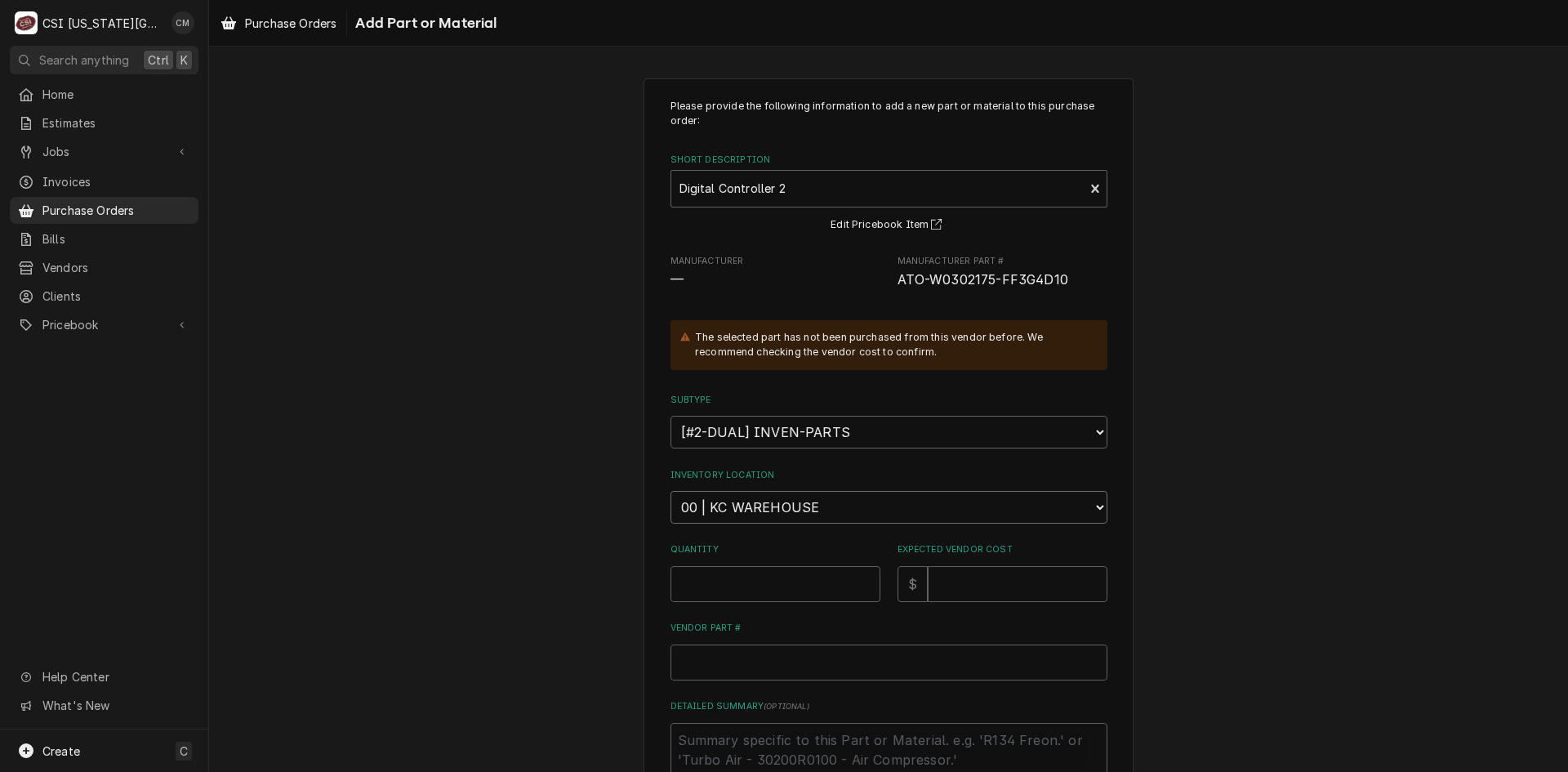
click at [948, 512] on select "Choose a location... 00 | KC WAREHOUSE 00 | MAIN WAREHOUSE 01 | BRIAN BREAZIER …" at bounding box center [889, 507] width 436 height 33
select select "2790"
click at [671, 491] on select "Choose a location... 00 | KC WAREHOUSE 00 | MAIN WAREHOUSE 01 | BRIAN BREAZIER …" at bounding box center [889, 507] width 436 height 33
click at [800, 589] on input "Quantity" at bounding box center [776, 584] width 210 height 36
type textarea "x"
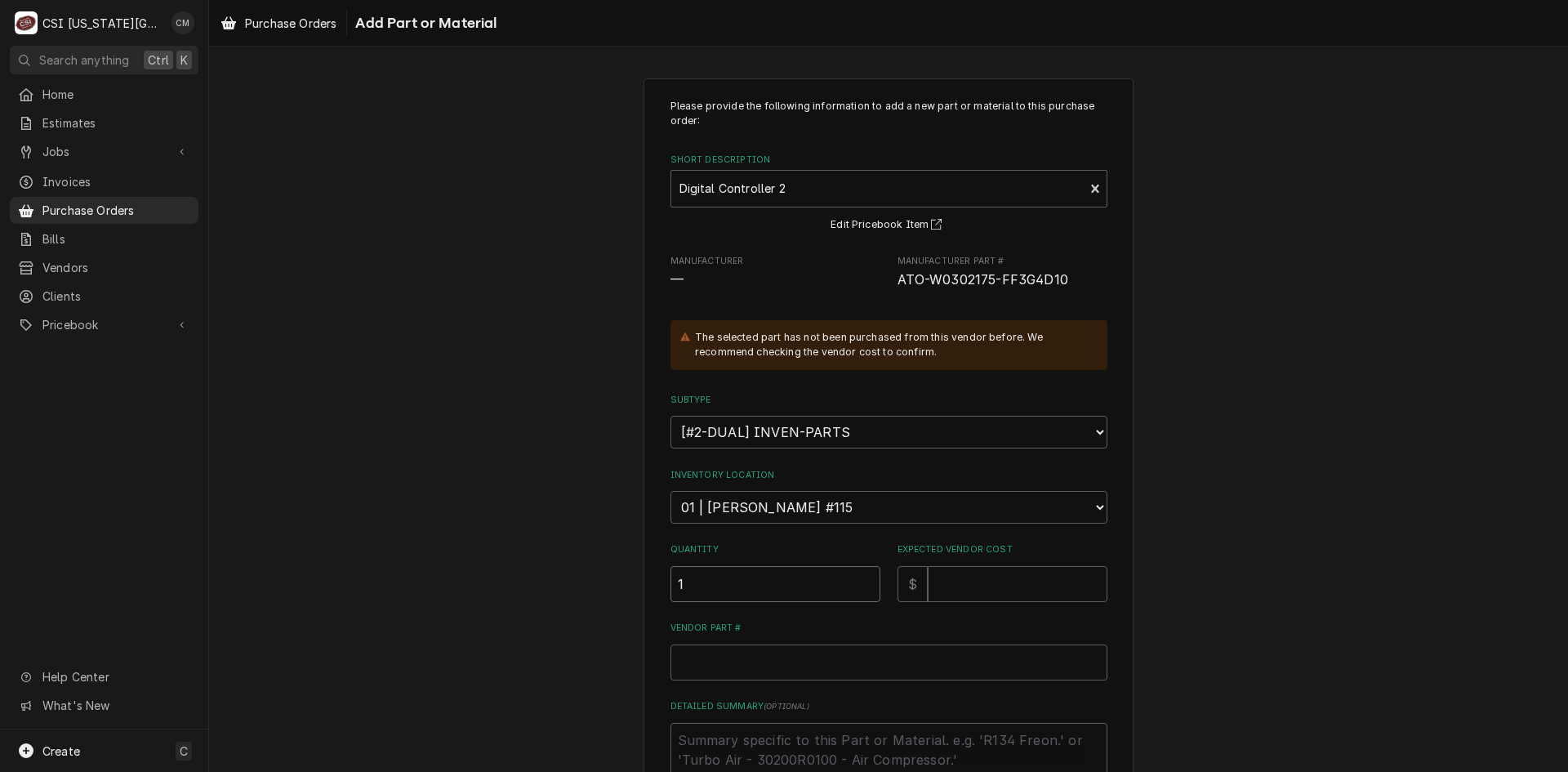
type input "1"
click at [940, 586] on input "Expected Vendor Cost" at bounding box center [1017, 584] width 180 height 36
click at [978, 589] on input "Expected Vendor Cost" at bounding box center [1017, 584] width 180 height 36
type textarea "x"
type input "1"
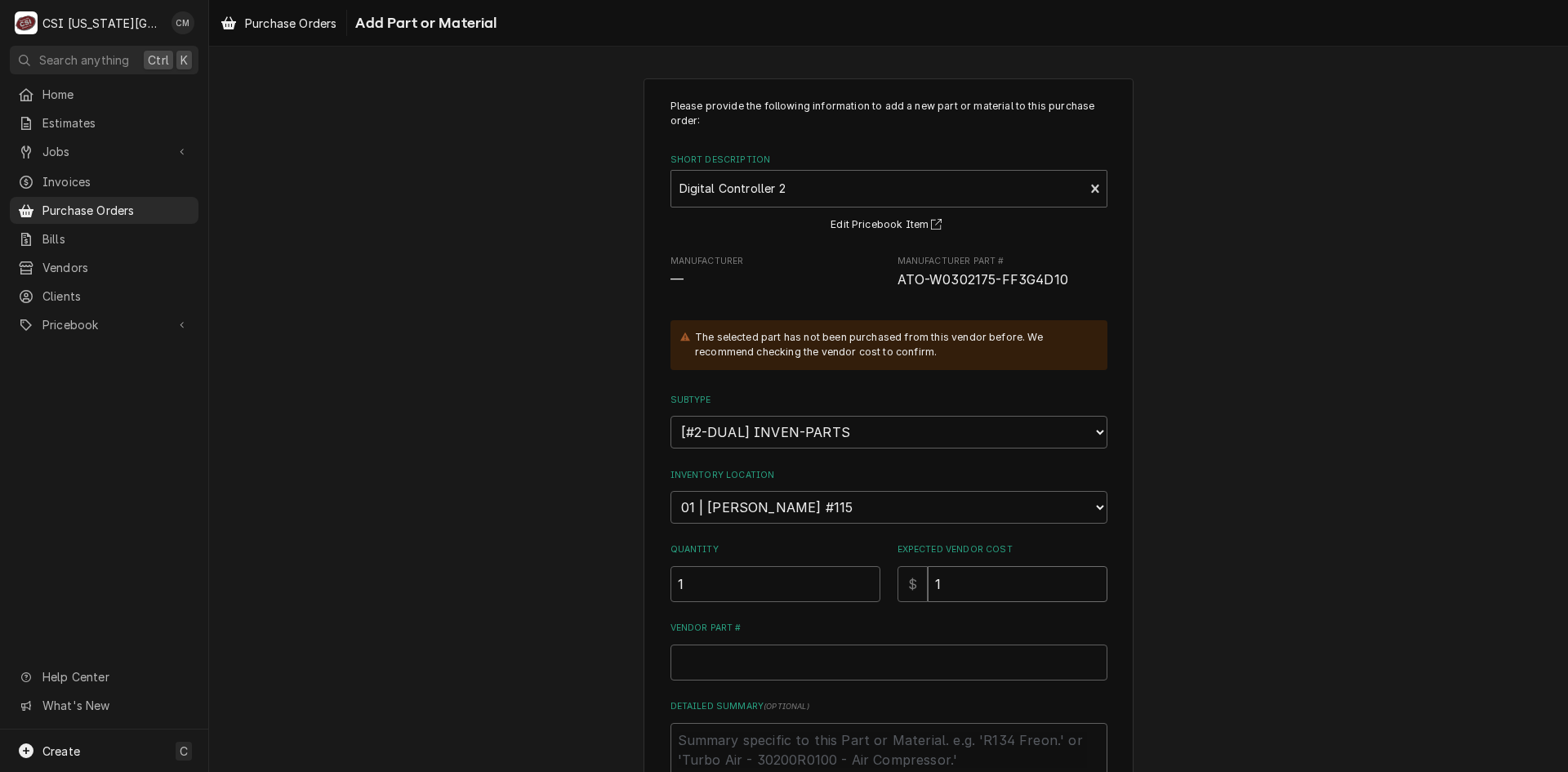
type textarea "x"
type input "12"
type textarea "x"
type input "120"
type textarea "x"
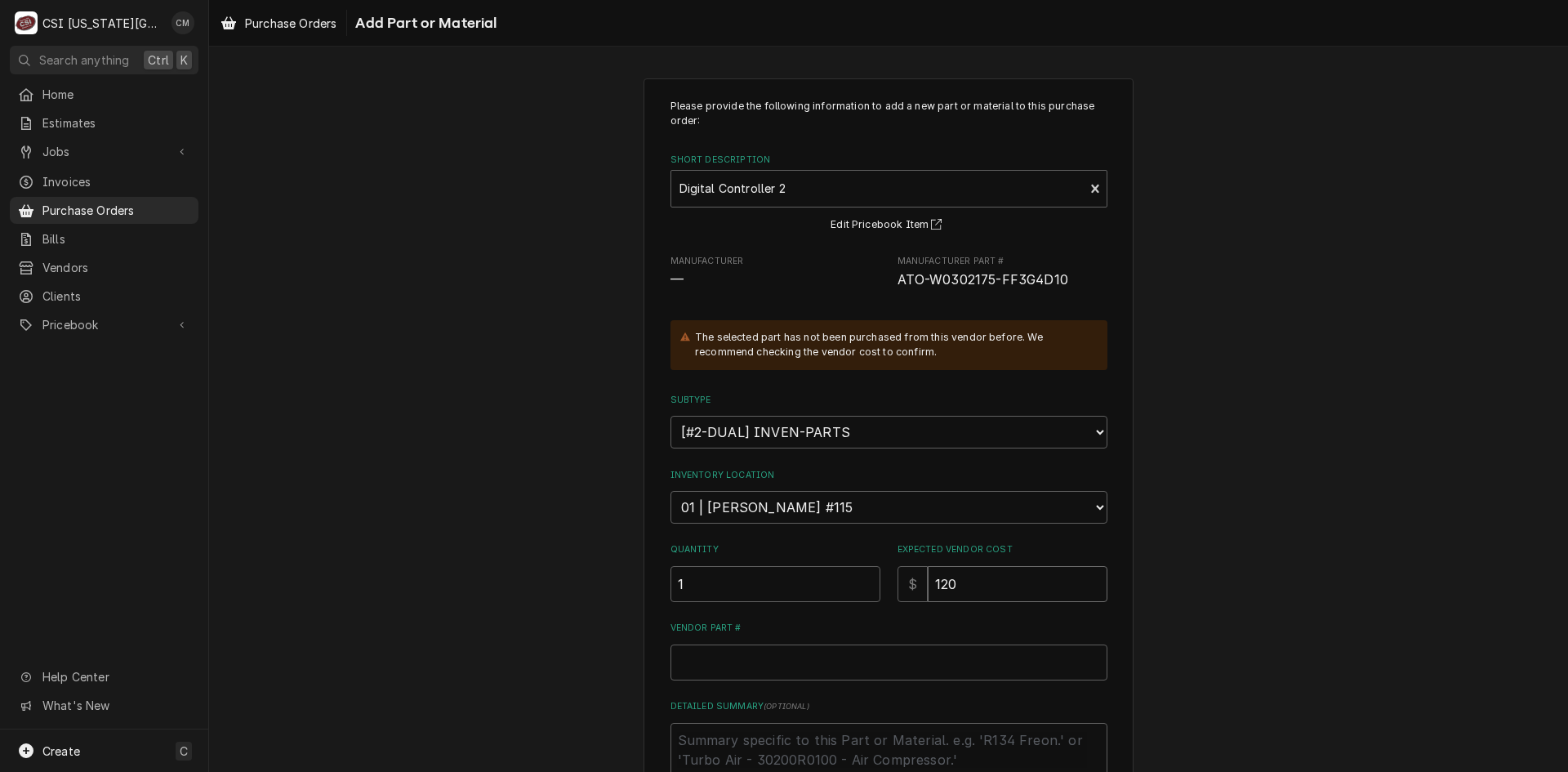
type input "120.3"
type textarea "x"
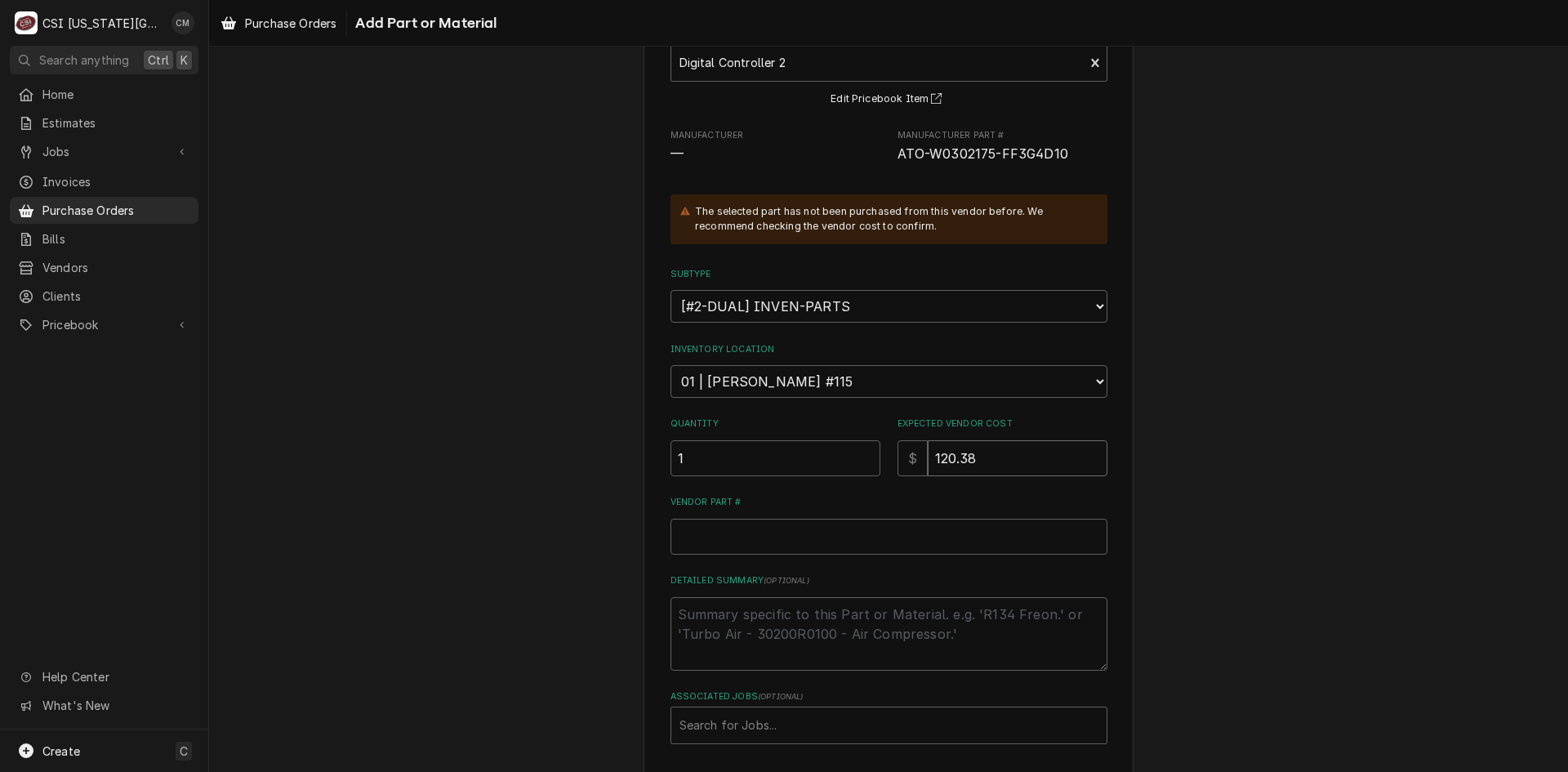
scroll to position [135, 0]
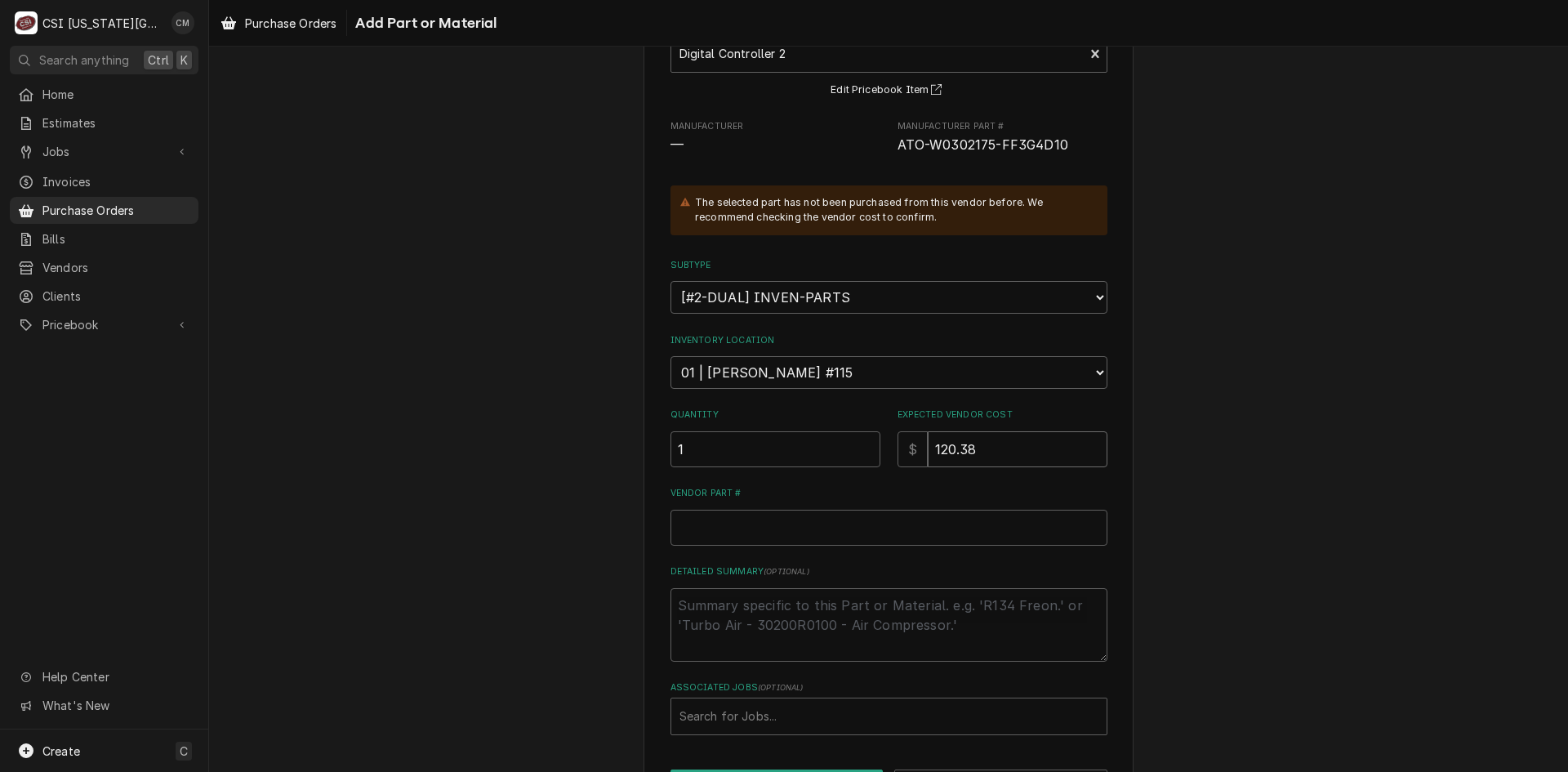
type input "120.38"
click at [959, 529] on input "Vendor Part #" at bounding box center [889, 527] width 436 height 36
paste input "W0302175-FF3G4D10"
type textarea "x"
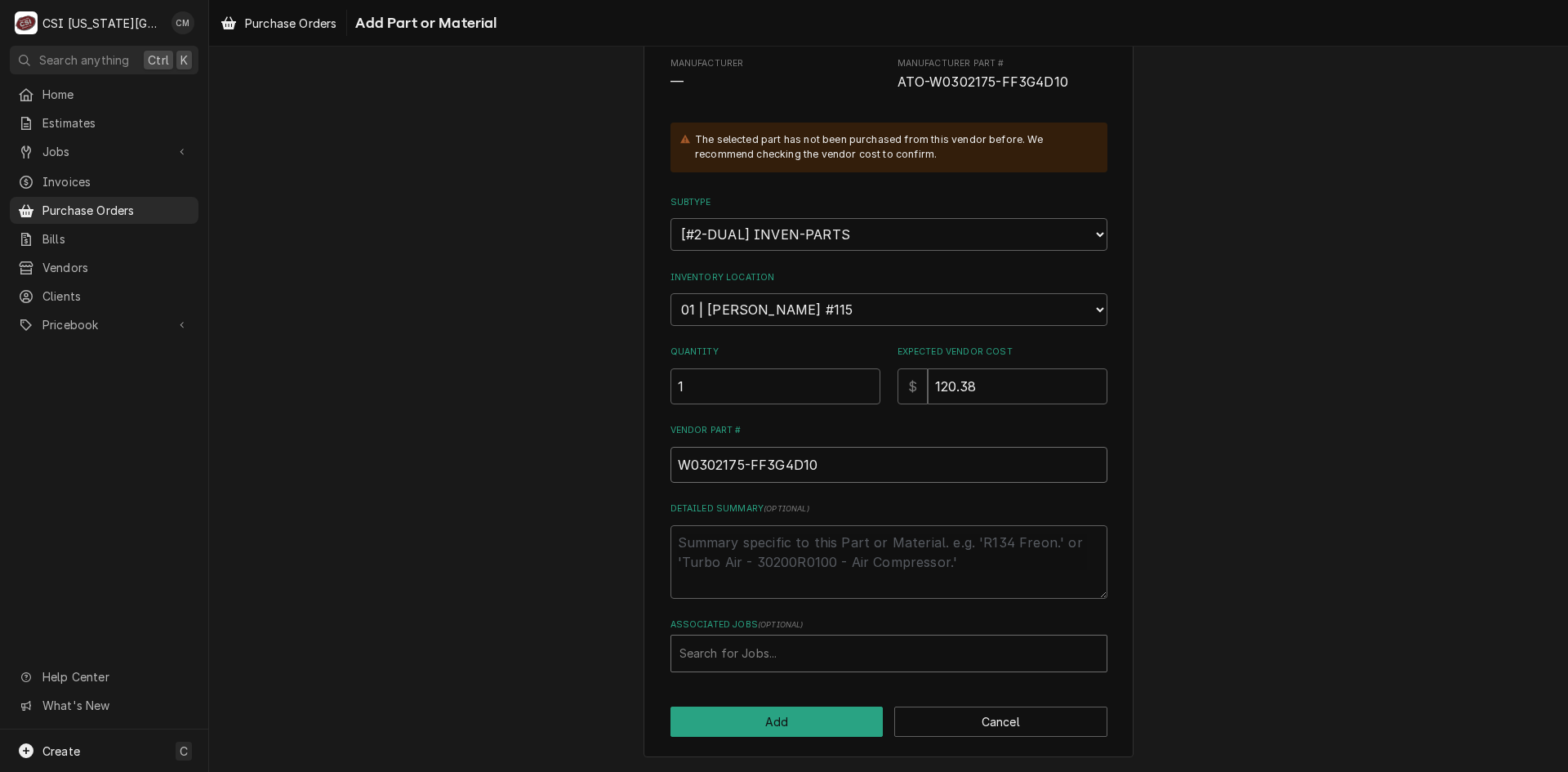
type input "W0302175-FF3G4D10"
click at [1027, 648] on div "Associated Jobs" at bounding box center [888, 653] width 419 height 29
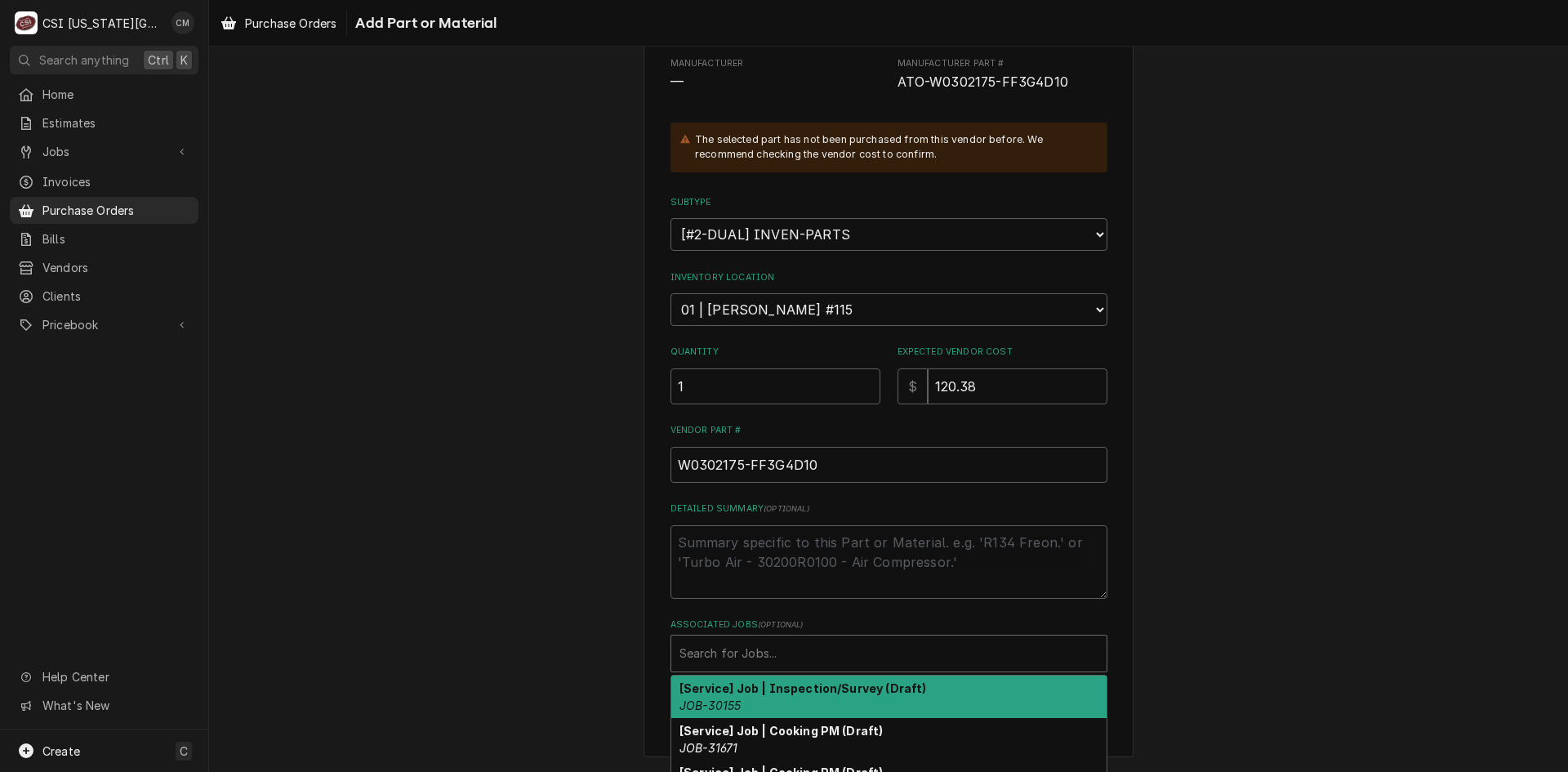
click at [1170, 628] on div "Please provide the following information to add a new part or material to this …" at bounding box center [888, 319] width 1359 height 906
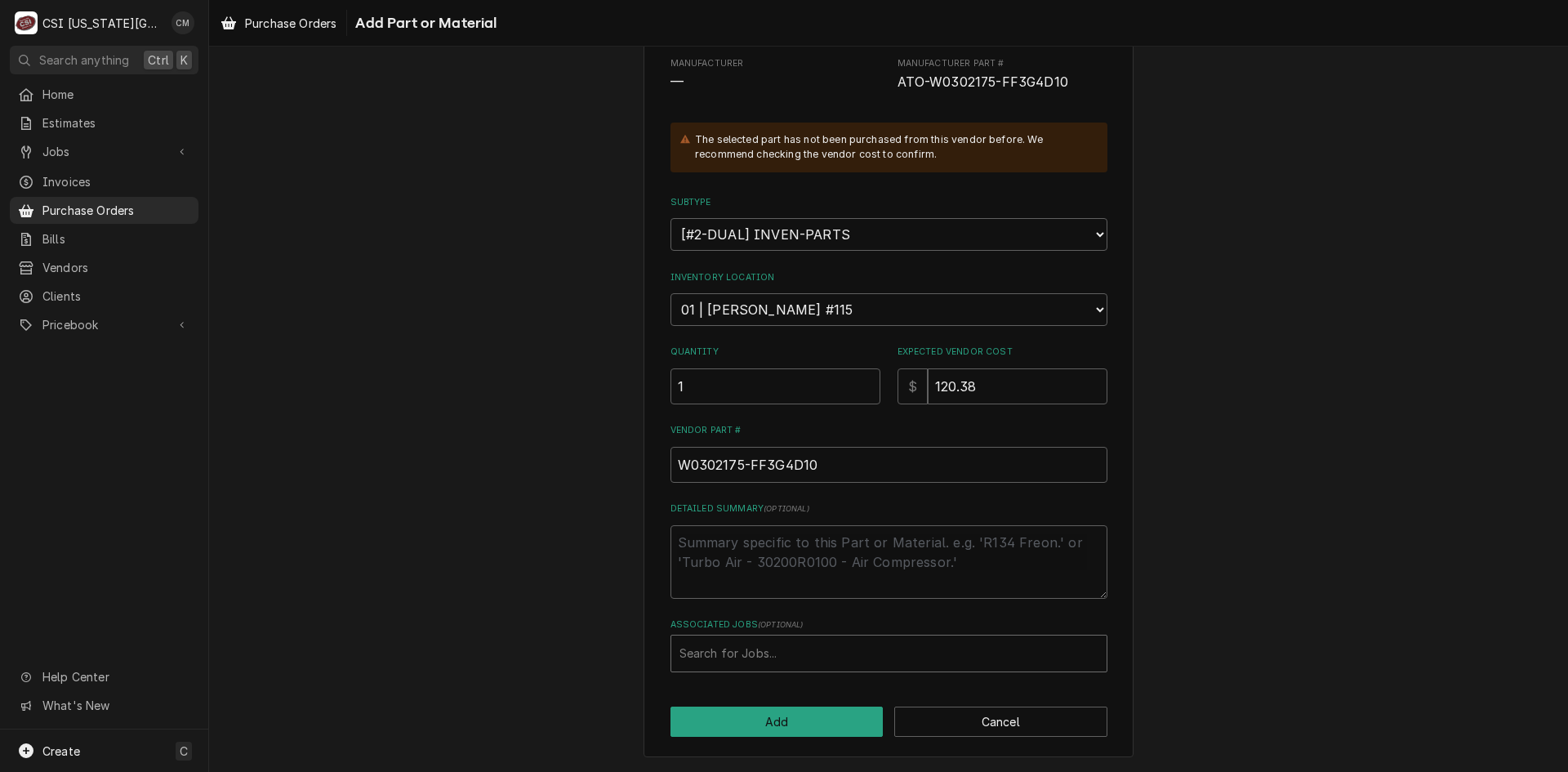
click at [933, 658] on div "Associated Jobs" at bounding box center [888, 653] width 419 height 29
type input "33025"
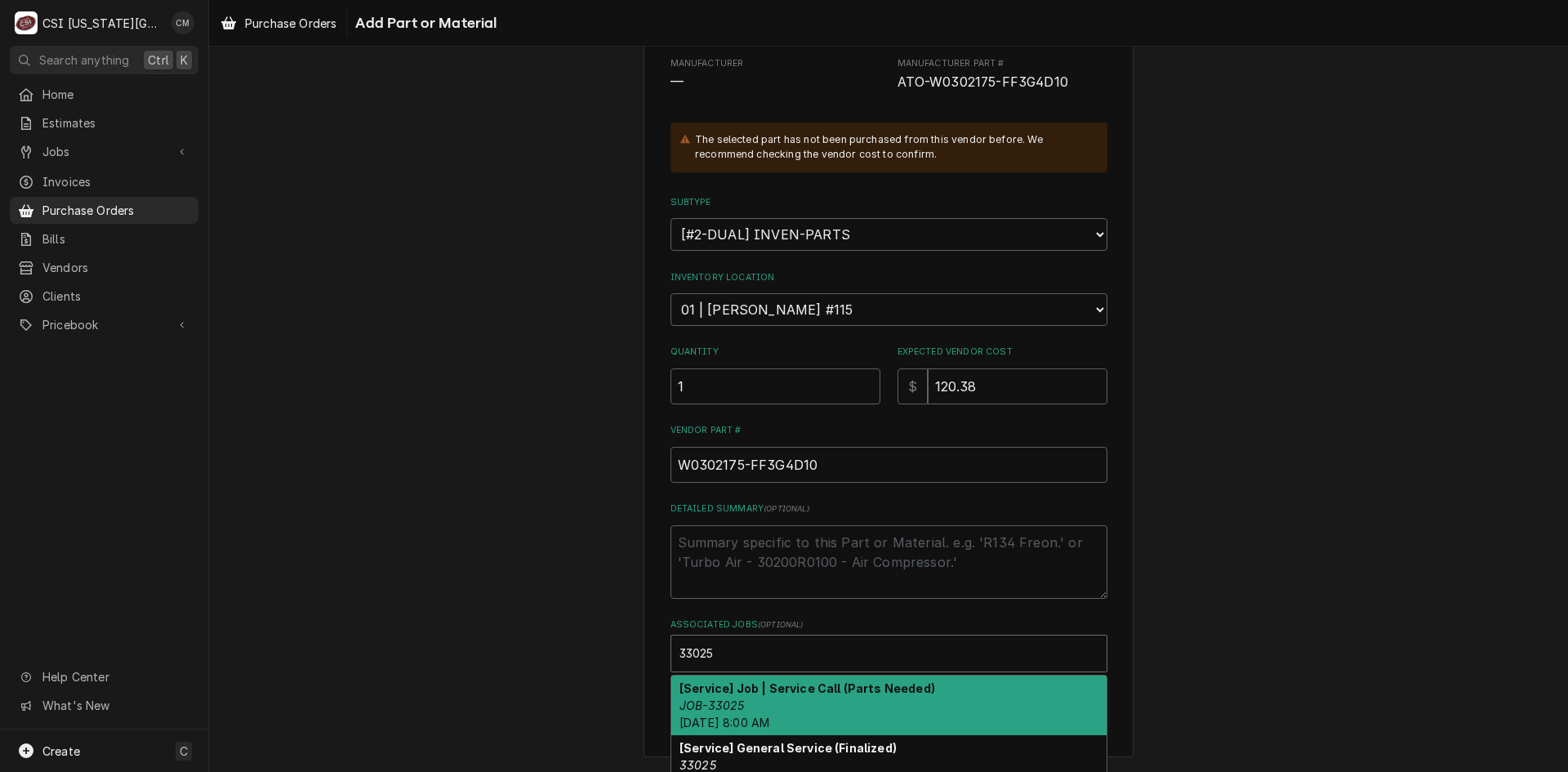
click at [951, 696] on div "[Service] Job | Service Call (Parts Needed) JOB-33025 Mon, Oct 6th, 2025 - 8:00…" at bounding box center [889, 705] width 436 height 60
type textarea "x"
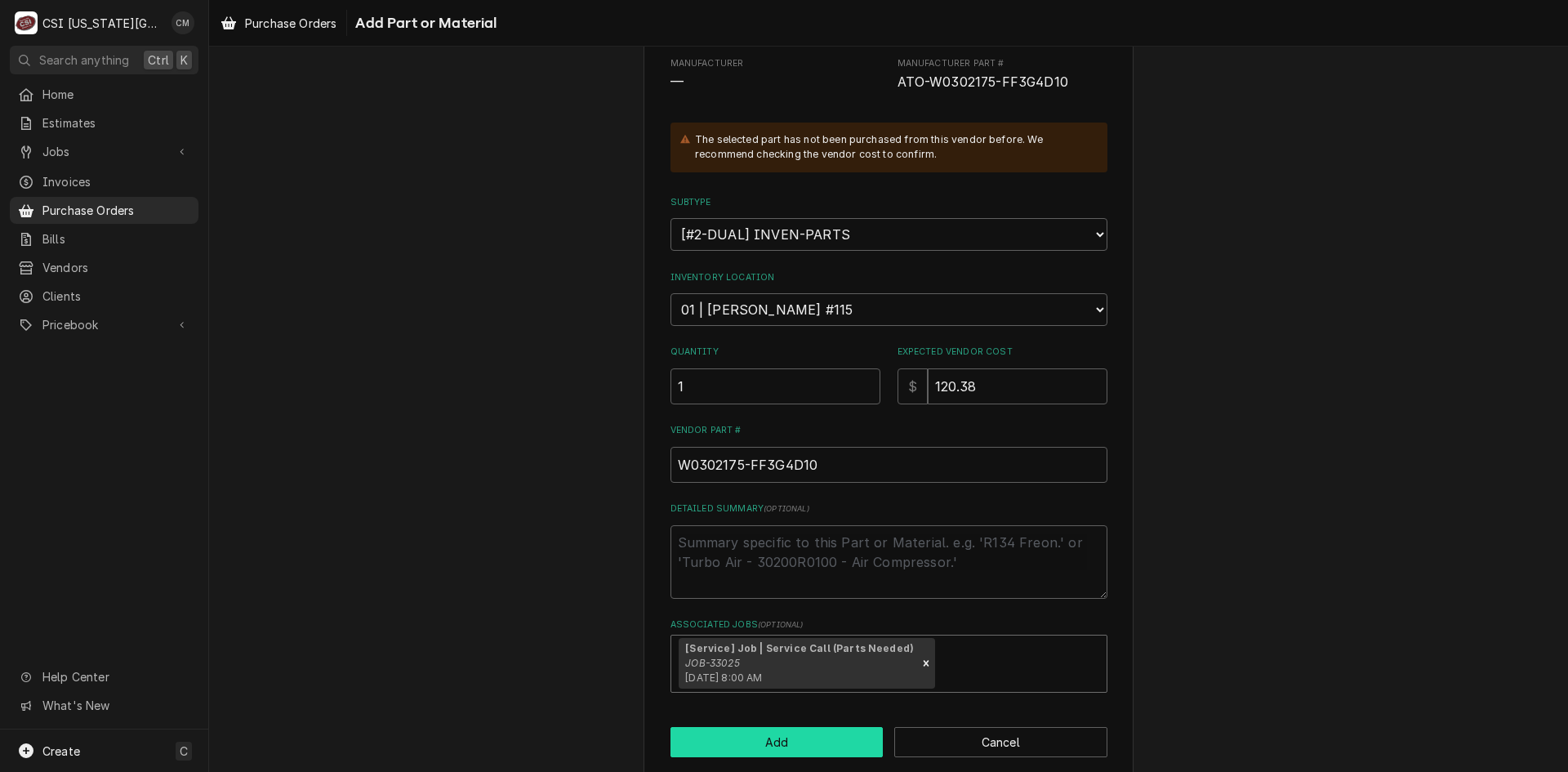
click at [845, 739] on button "Add" at bounding box center [777, 742] width 214 height 30
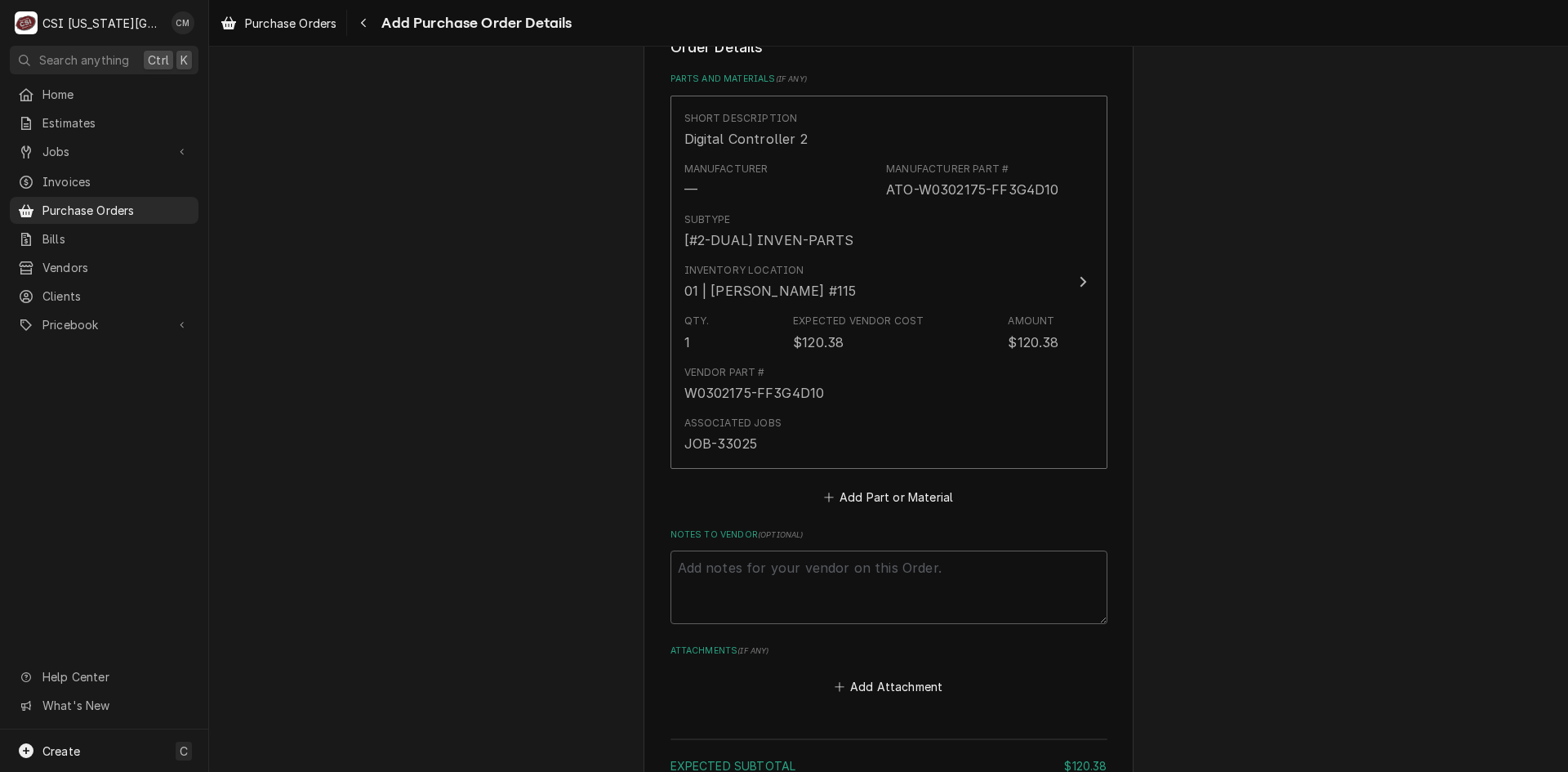
scroll to position [728, 0]
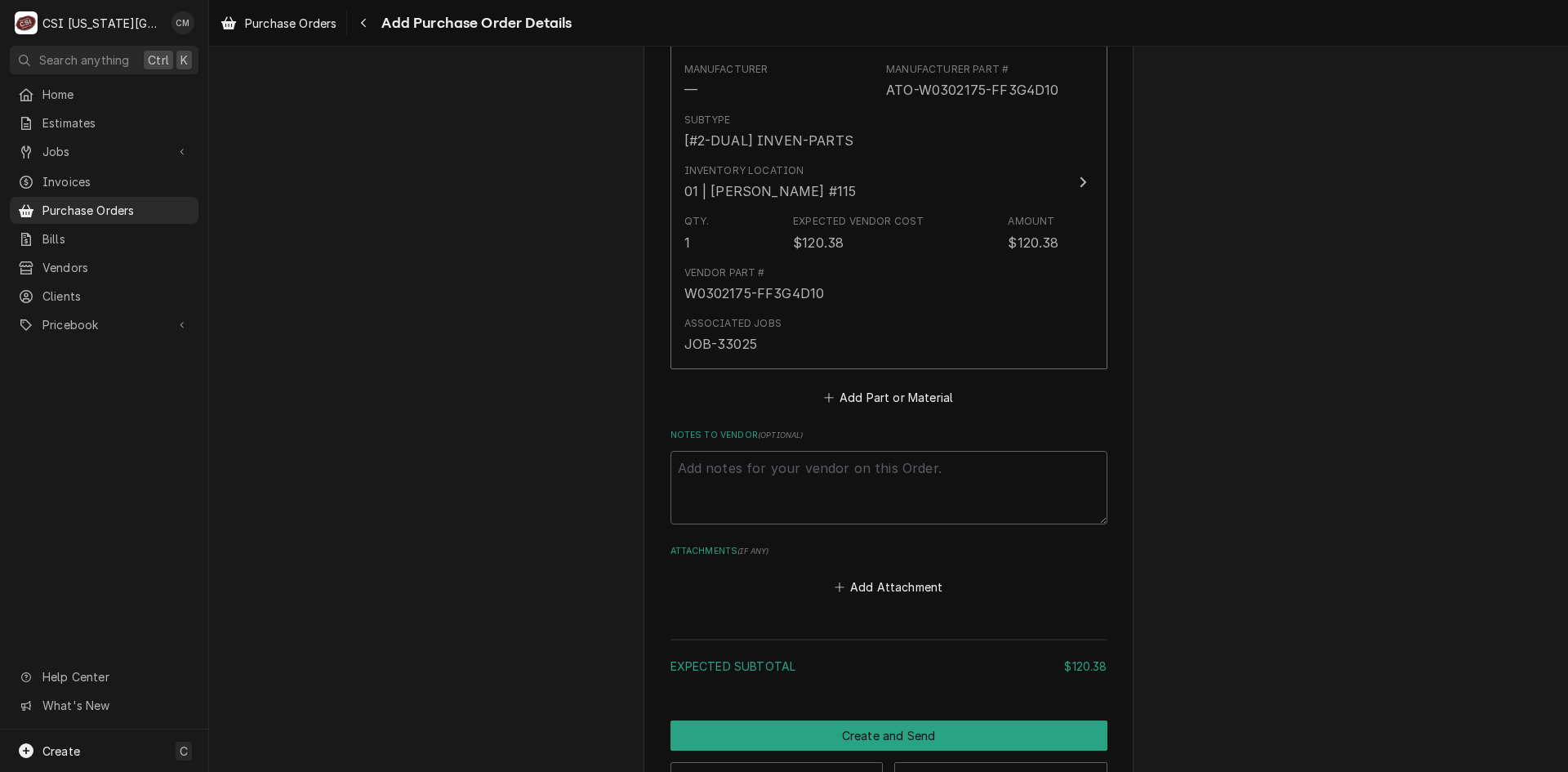
type textarea "x"
click at [930, 402] on button "Add Part or Material" at bounding box center [888, 397] width 135 height 22
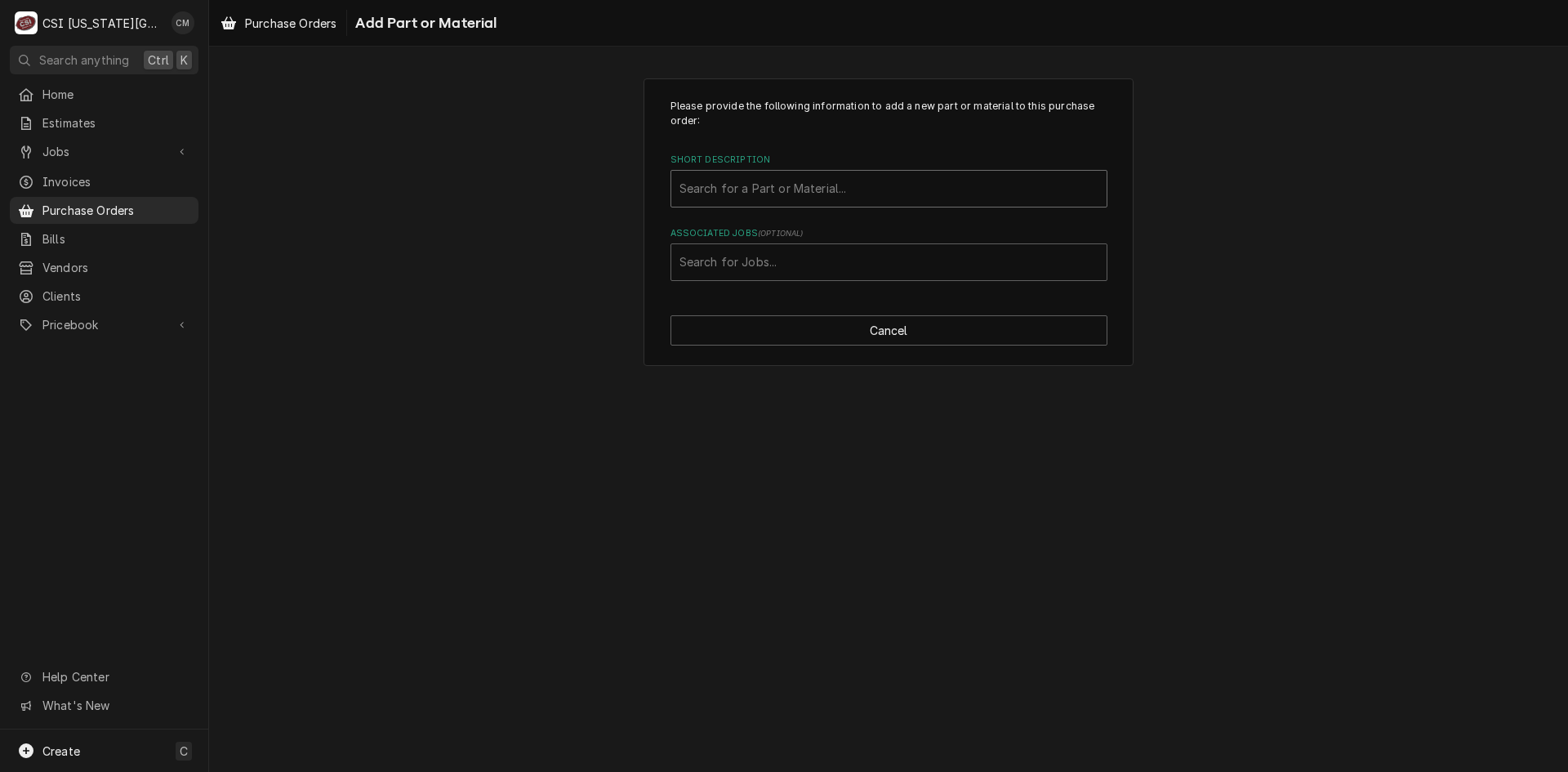
click at [836, 194] on div "Short Description" at bounding box center [888, 188] width 419 height 29
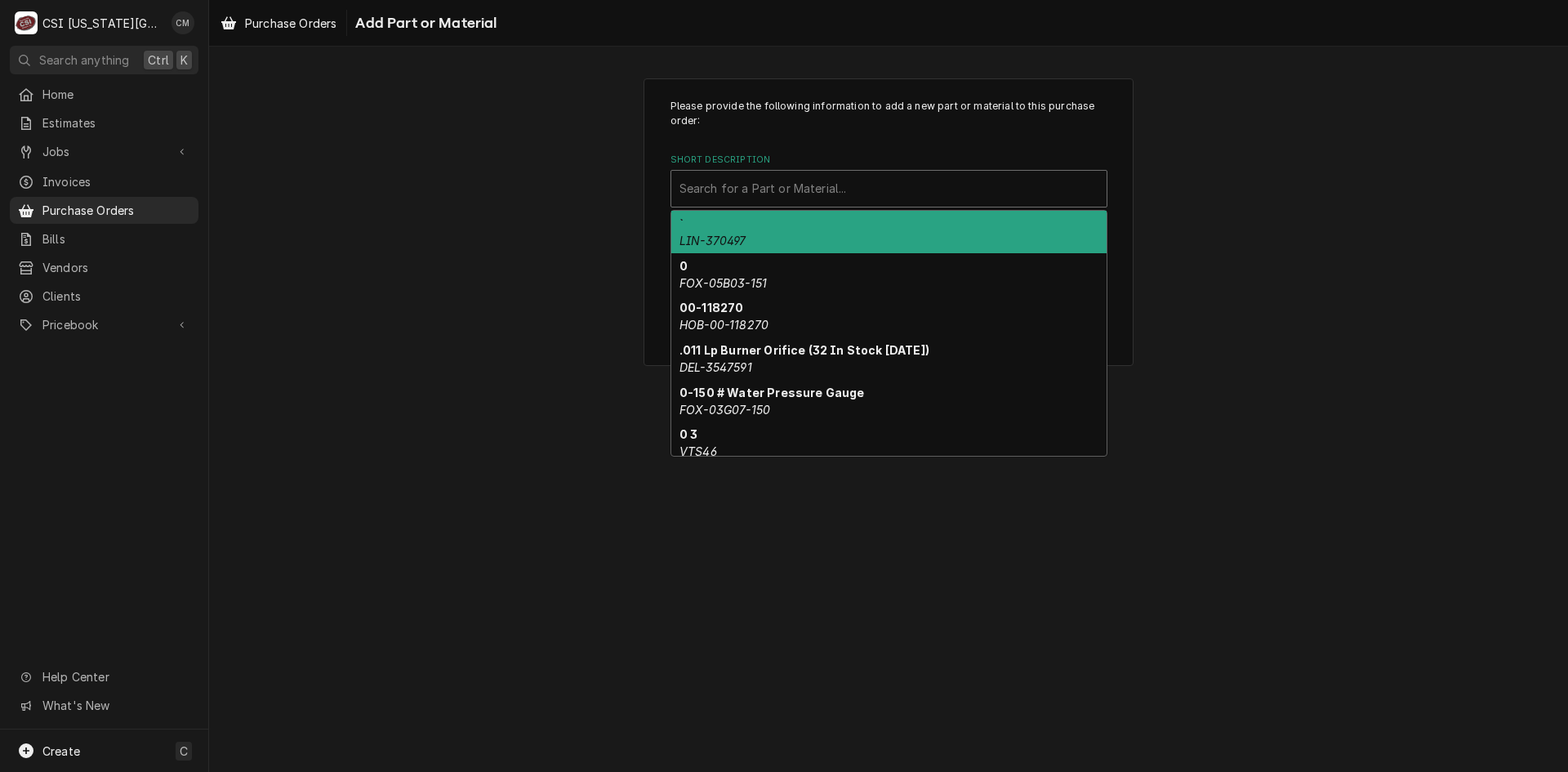
paste input "W0302316"
type input "W0302316"
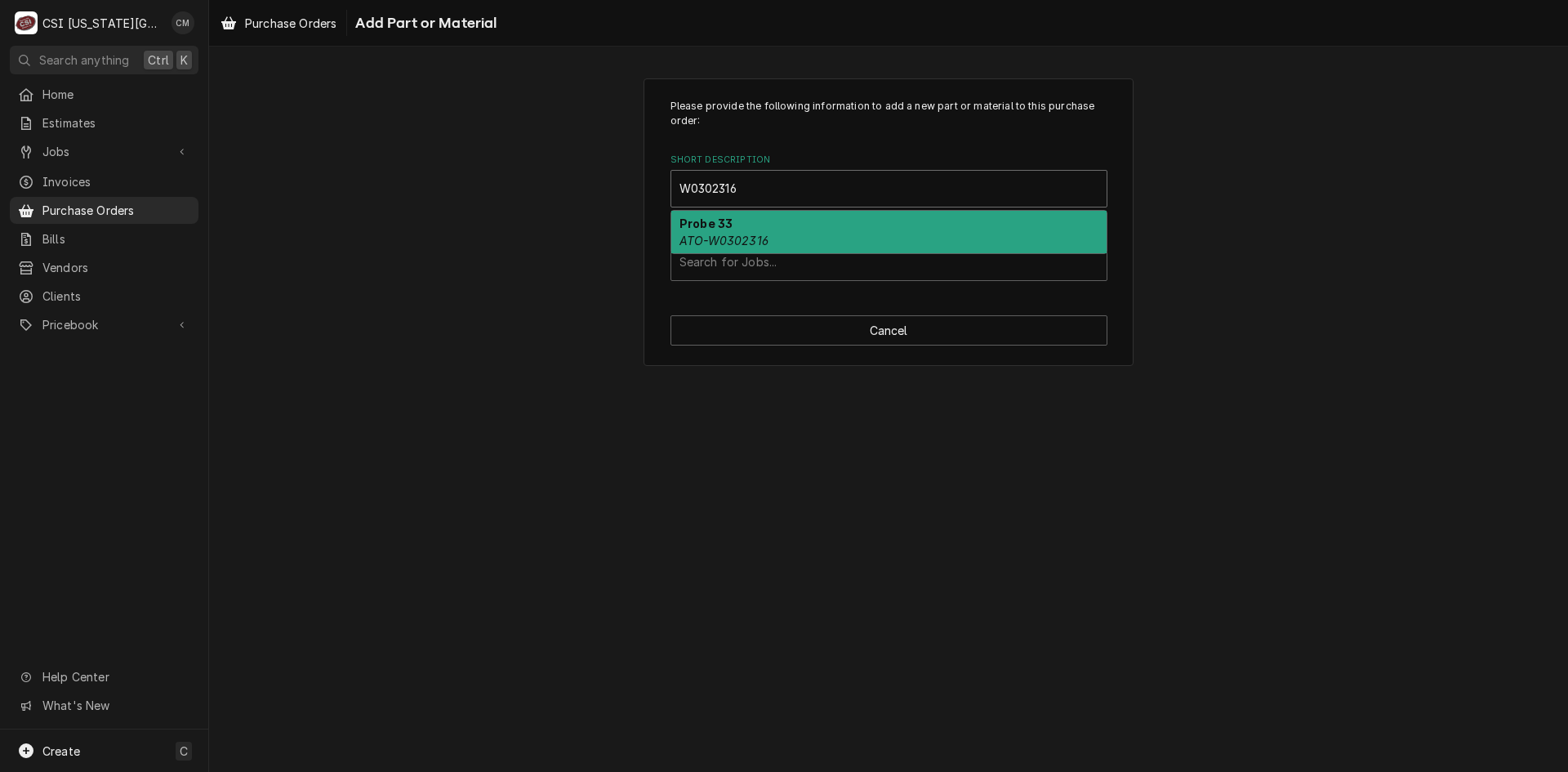
click at [825, 229] on div "Probe 33 ATO-W0302316" at bounding box center [889, 231] width 436 height 42
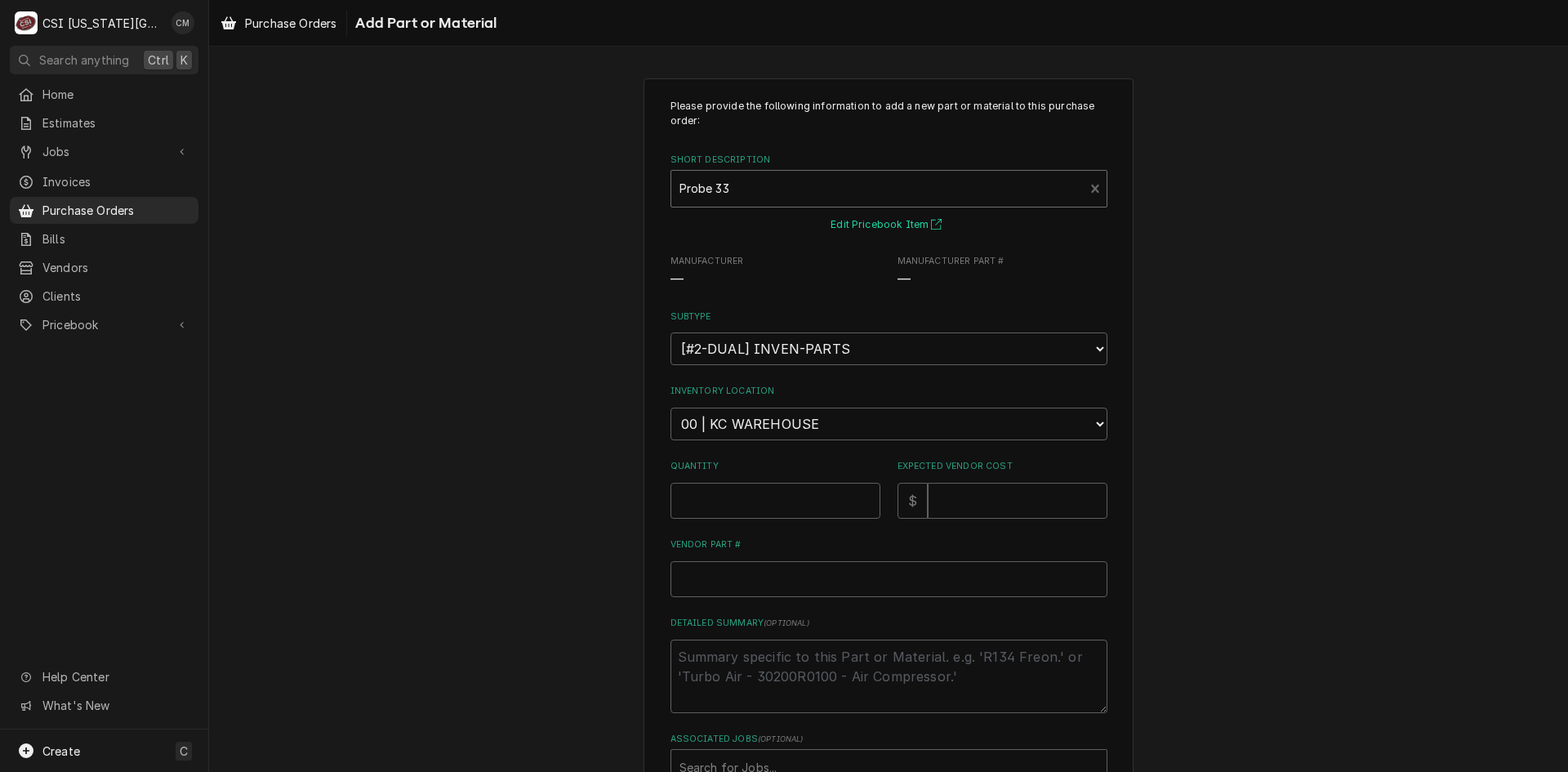
type textarea "x"
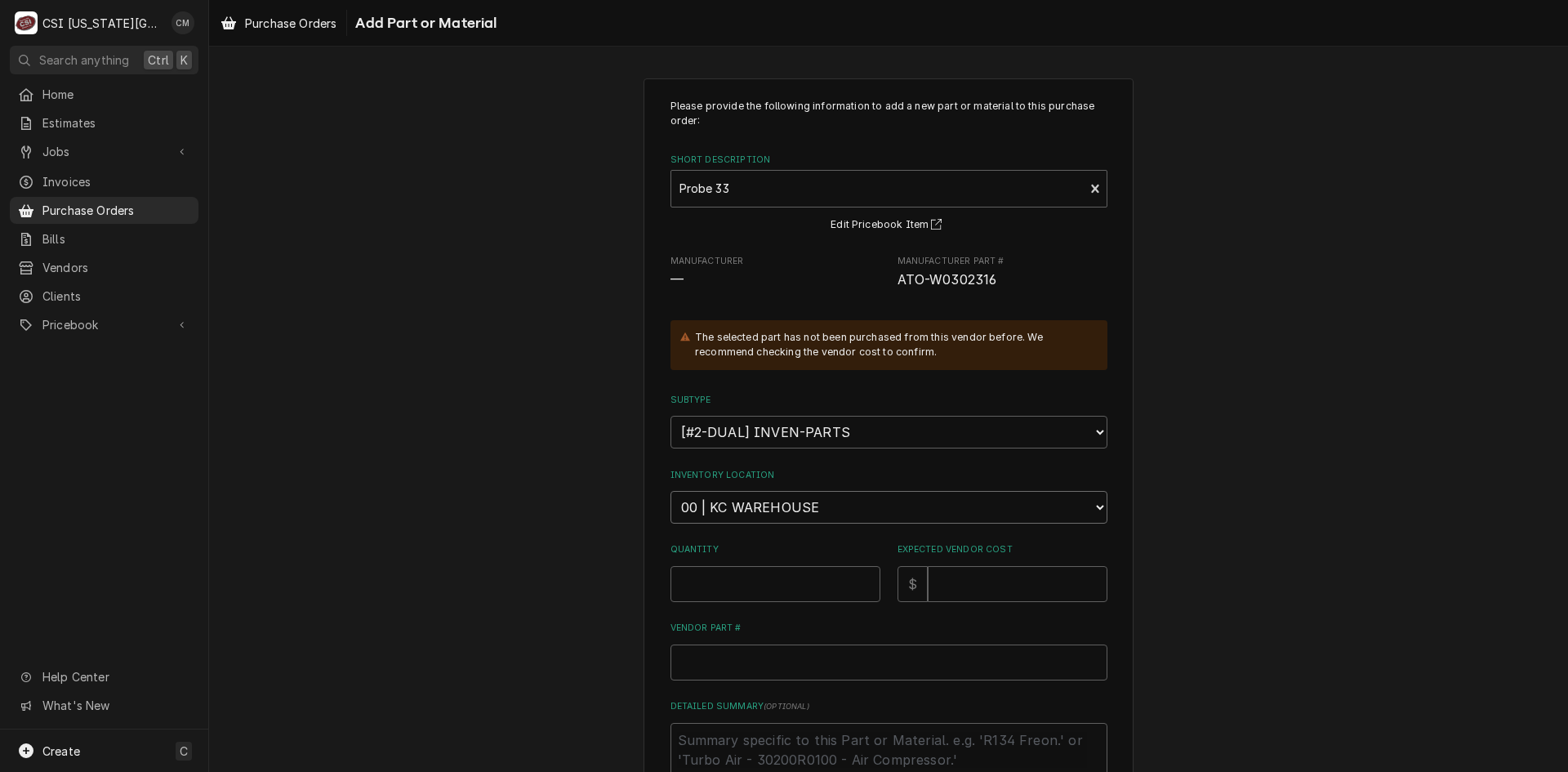
click at [1048, 510] on select "Choose a location... 00 | KC WAREHOUSE 00 | MAIN WAREHOUSE 01 | BRIAN BREAZIER …" at bounding box center [889, 507] width 436 height 33
select select "2790"
click at [671, 491] on select "Choose a location... 00 | KC WAREHOUSE 00 | MAIN WAREHOUSE 01 | BRIAN BREAZIER …" at bounding box center [889, 507] width 436 height 33
click at [832, 586] on input "Quantity" at bounding box center [776, 584] width 210 height 36
type textarea "x"
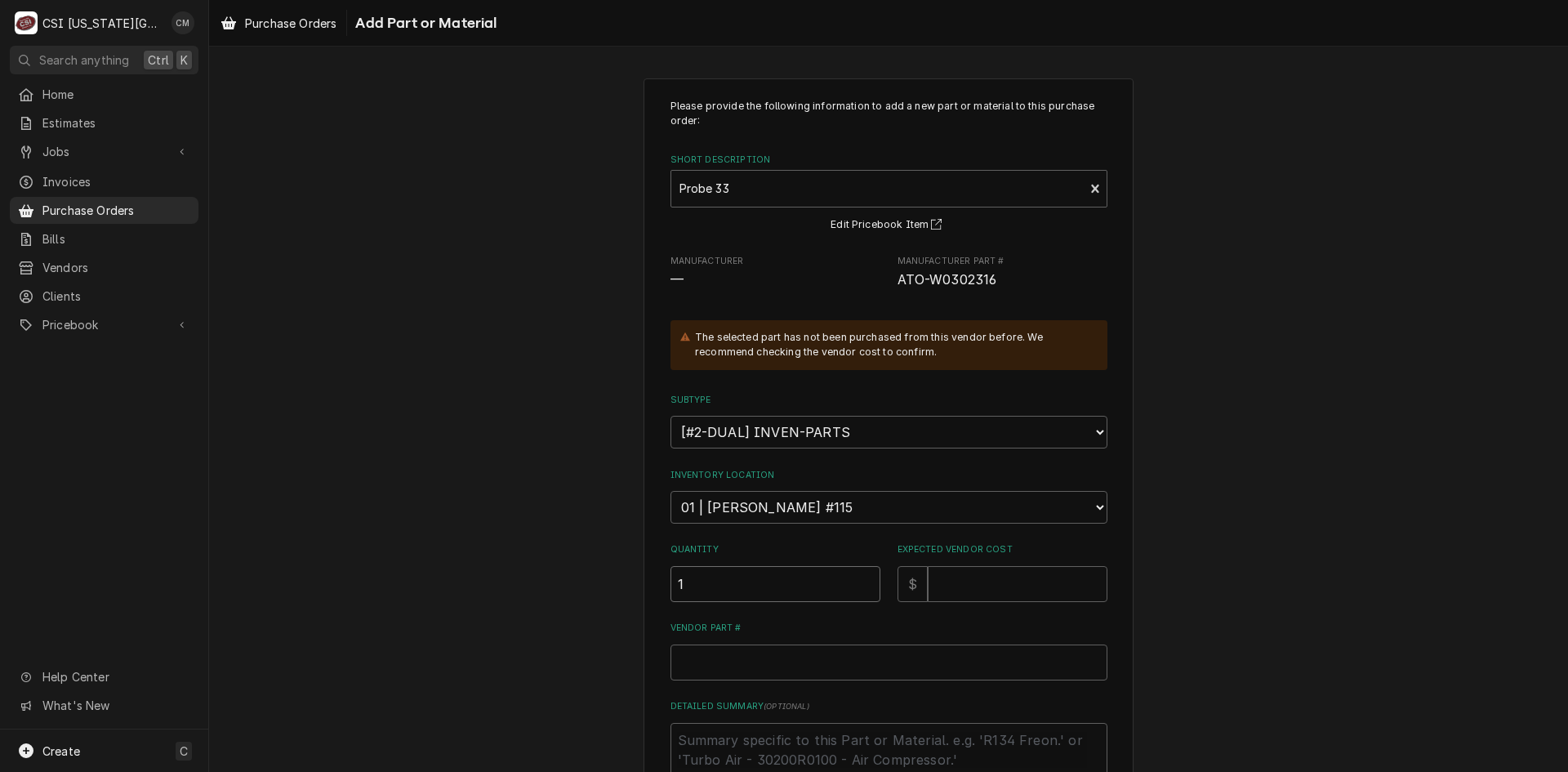
type input "1"
click at [989, 574] on input "Expected Vendor Cost" at bounding box center [1017, 584] width 180 height 36
type textarea "x"
type input "1"
type textarea "x"
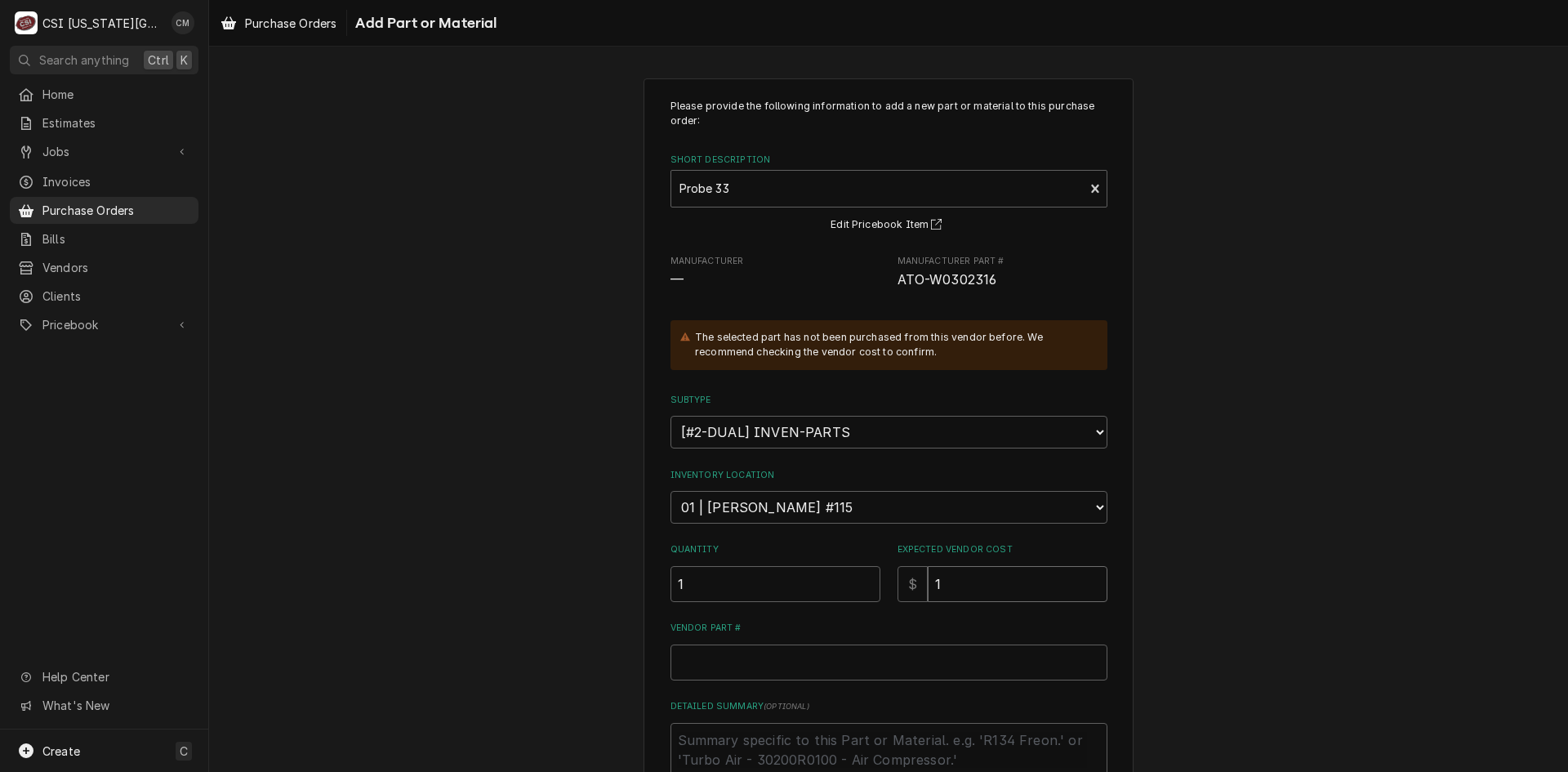
type input "18"
type textarea "x"
type input "18.5"
type textarea "x"
type input "18.57"
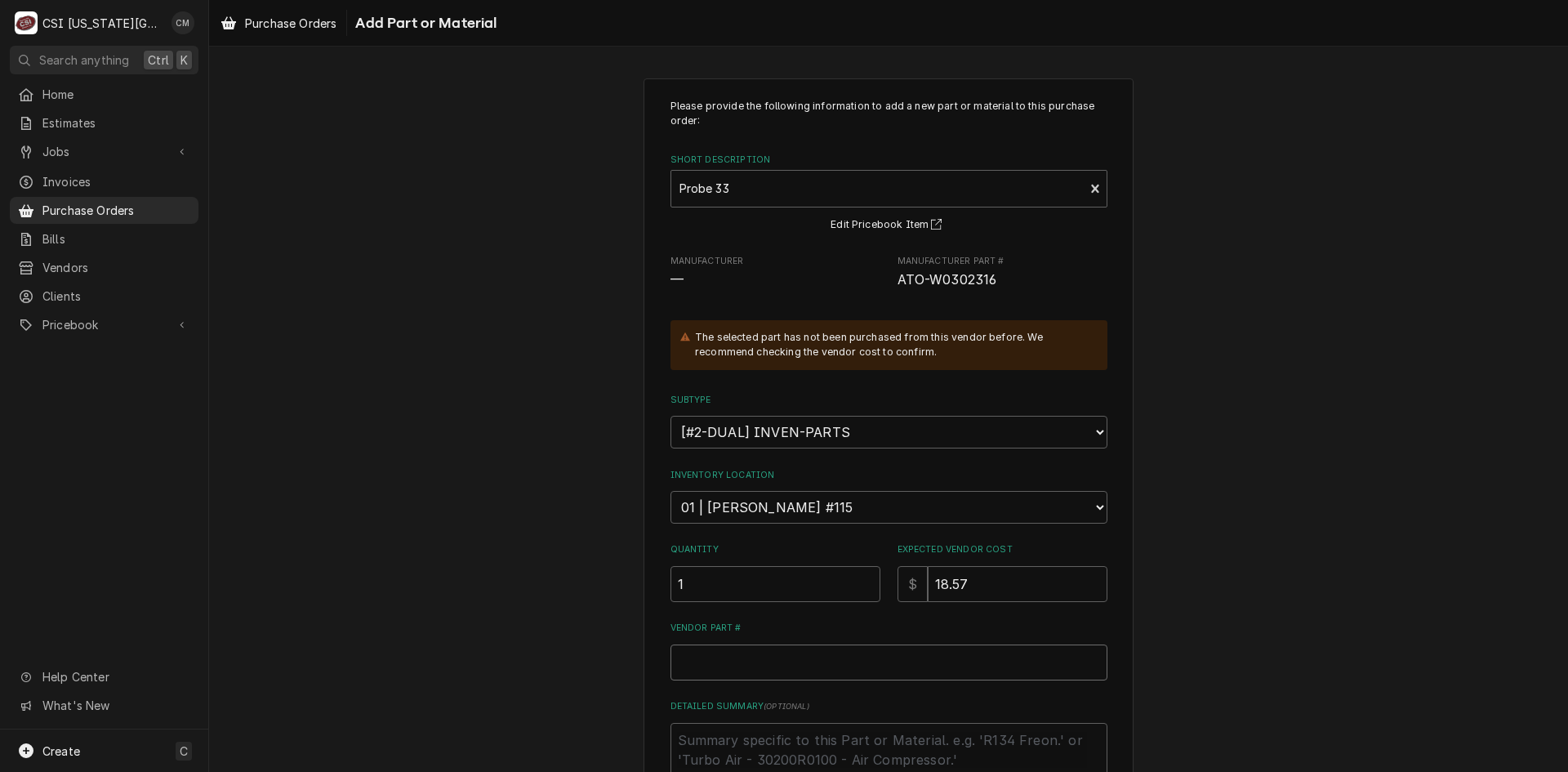
click at [974, 650] on input "Vendor Part #" at bounding box center [889, 662] width 436 height 36
paste input "W0302316"
type textarea "x"
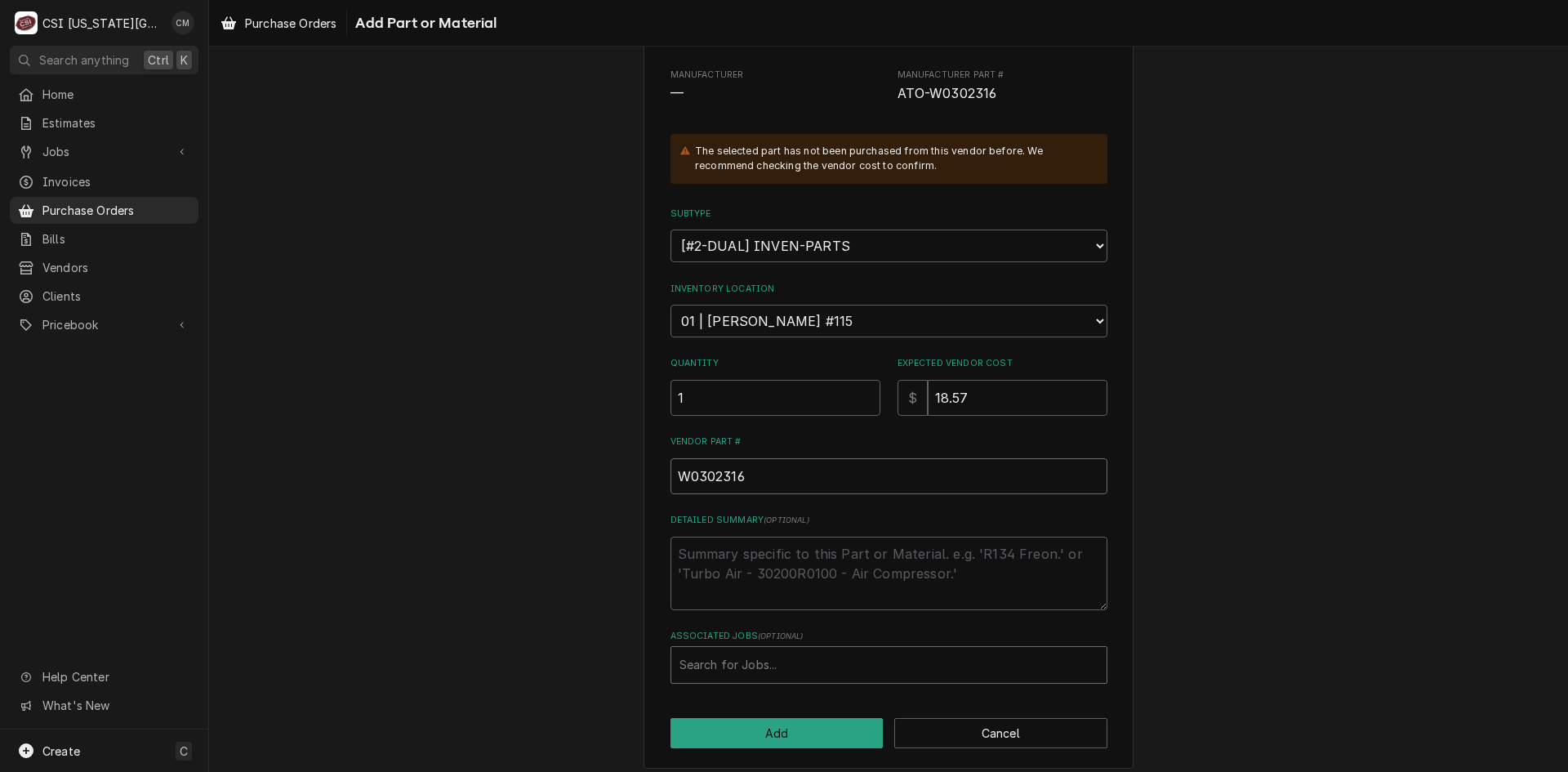
scroll to position [198, 0]
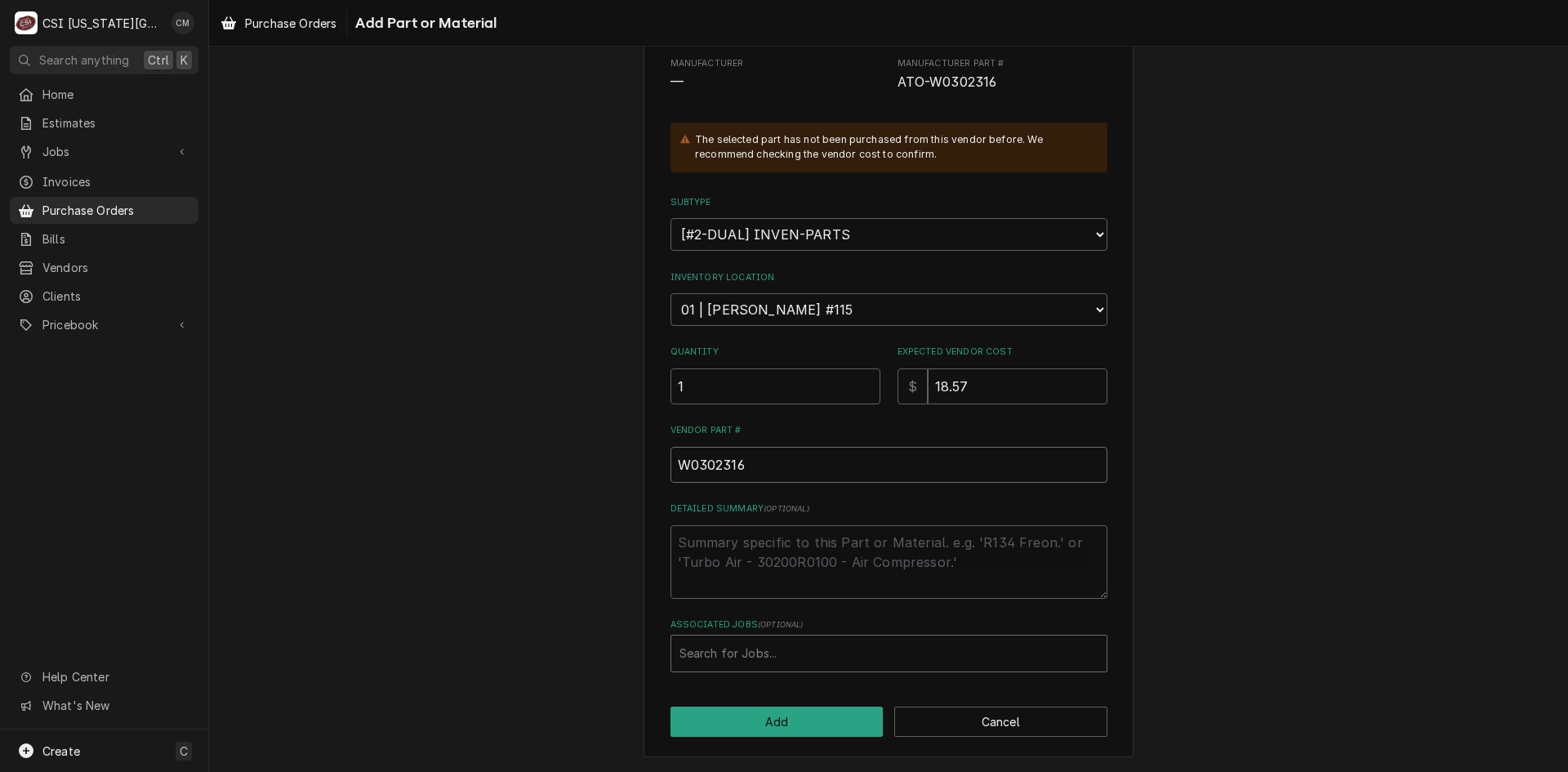
type input "W0302316"
click at [782, 653] on div "Associated Jobs" at bounding box center [888, 653] width 419 height 29
type input "33025"
click at [830, 711] on button "Add" at bounding box center [777, 721] width 214 height 30
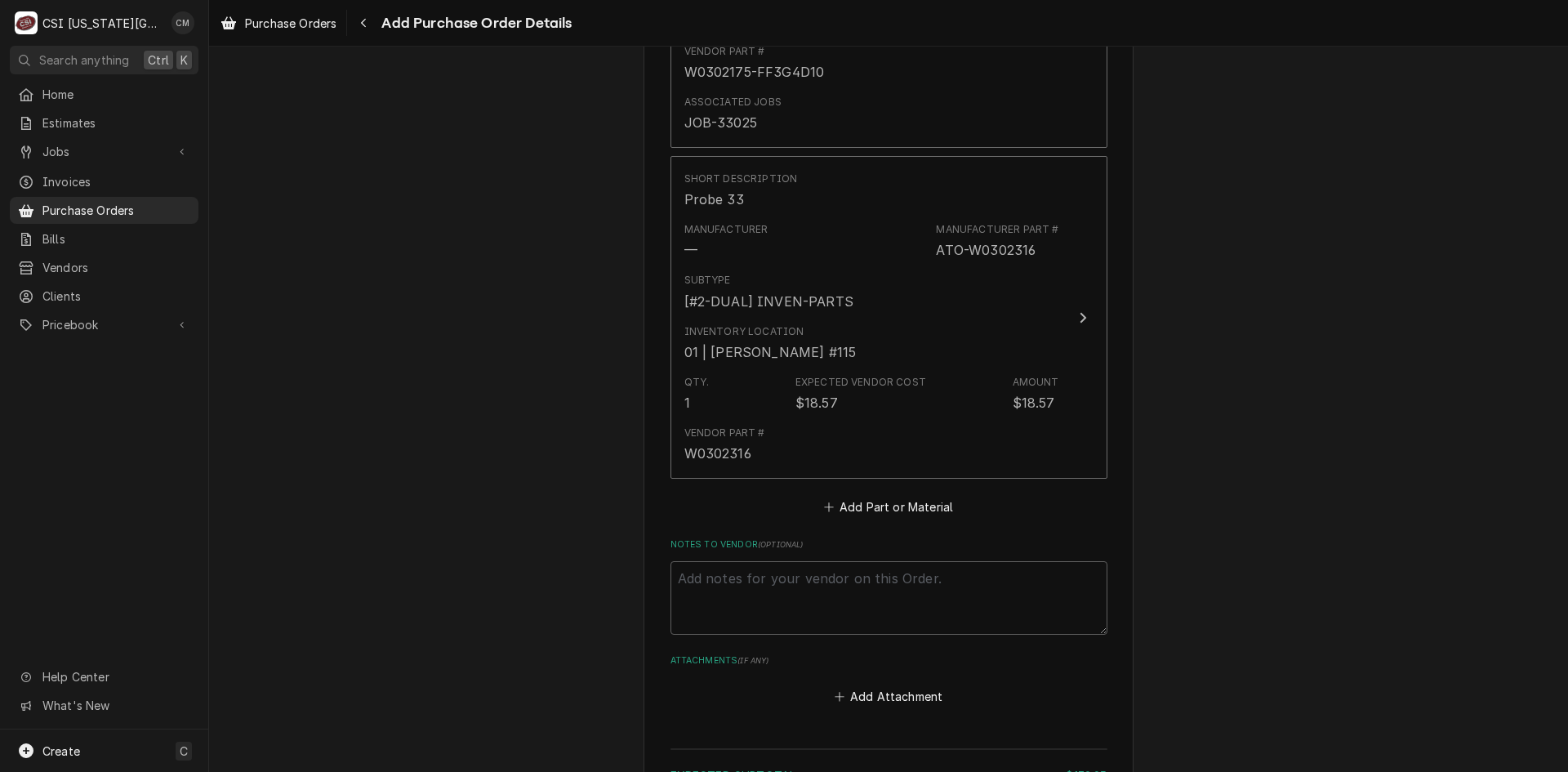
scroll to position [1035, 0]
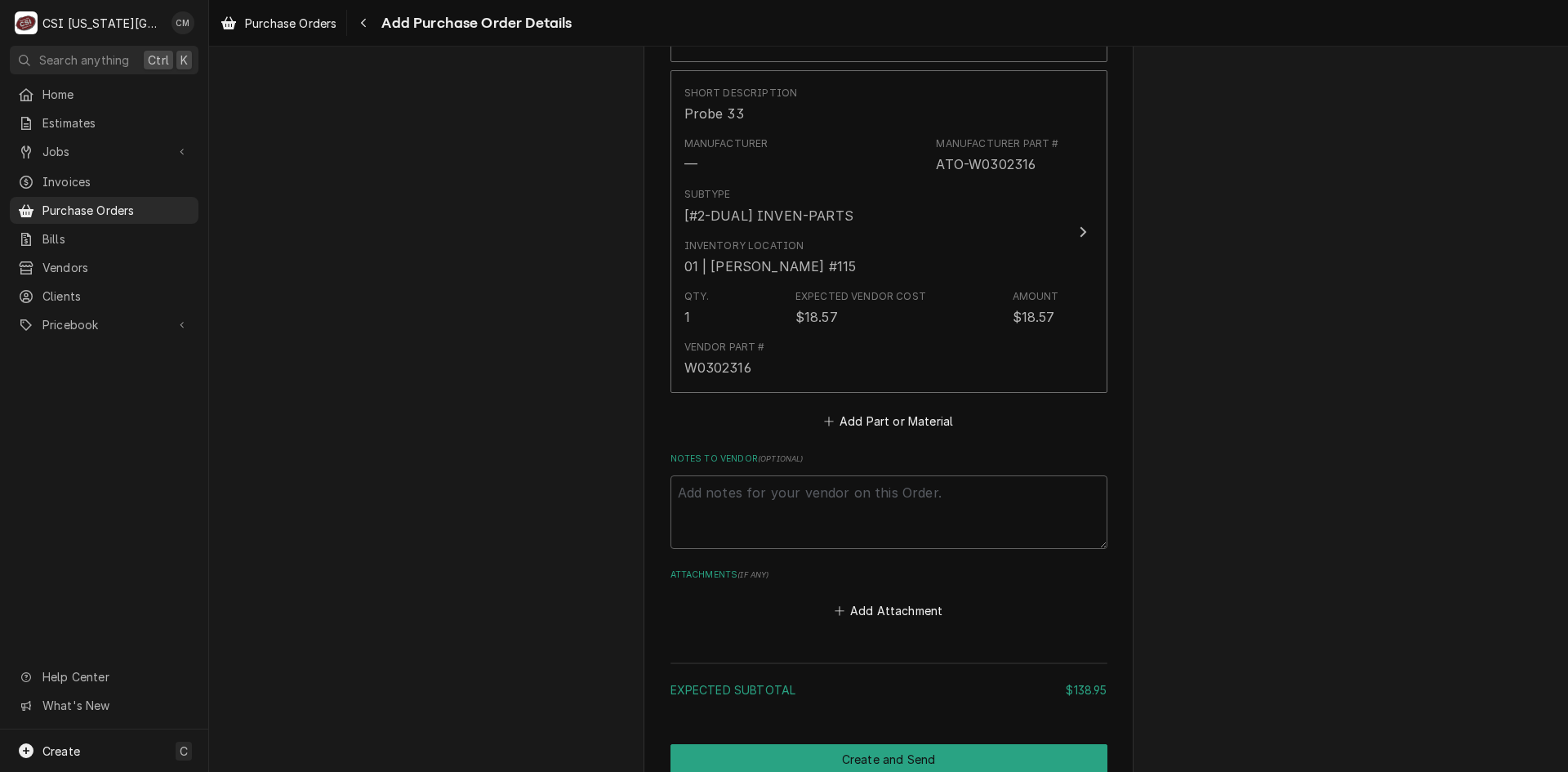
type textarea "x"
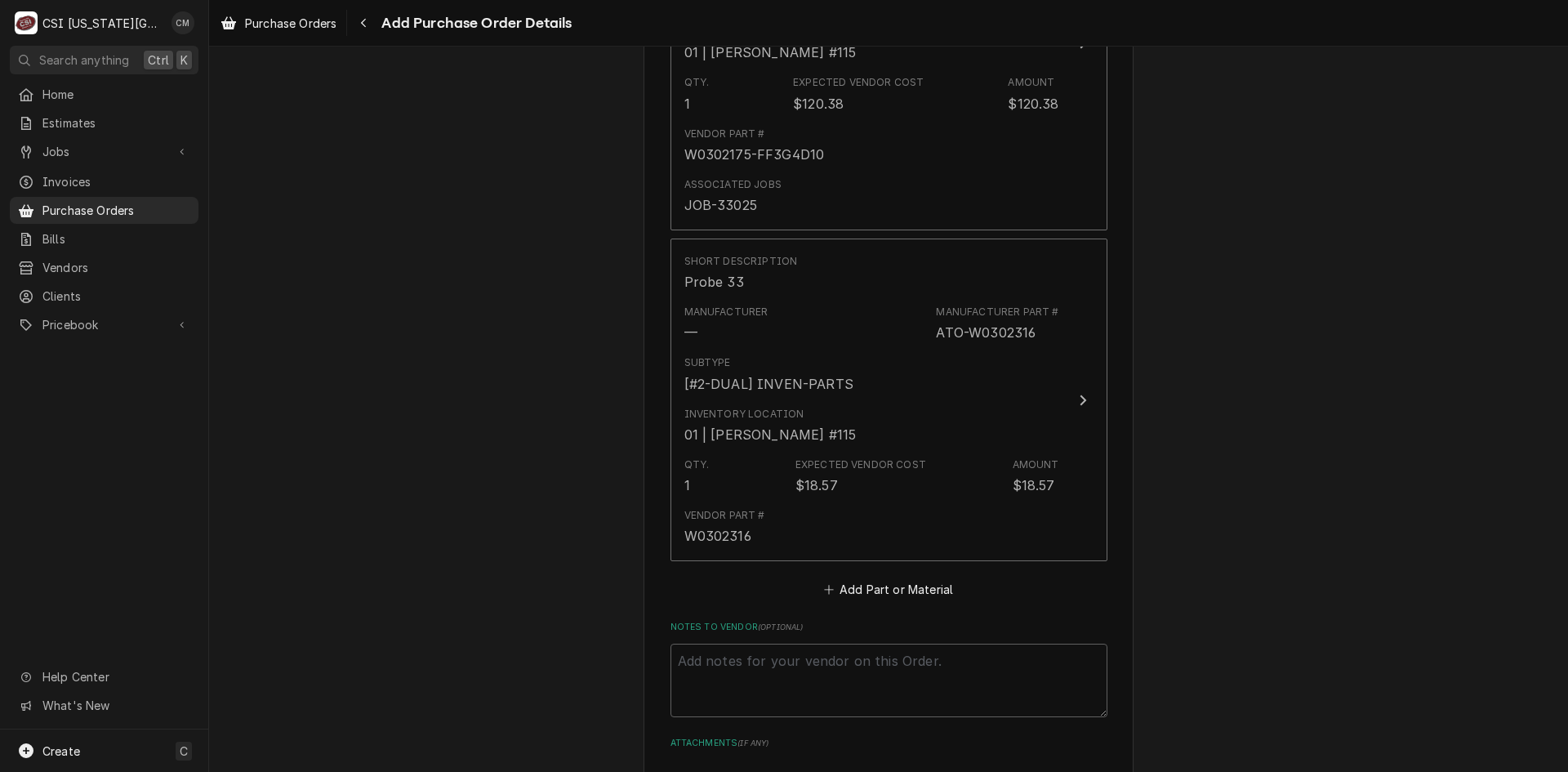
scroll to position [1046, 0]
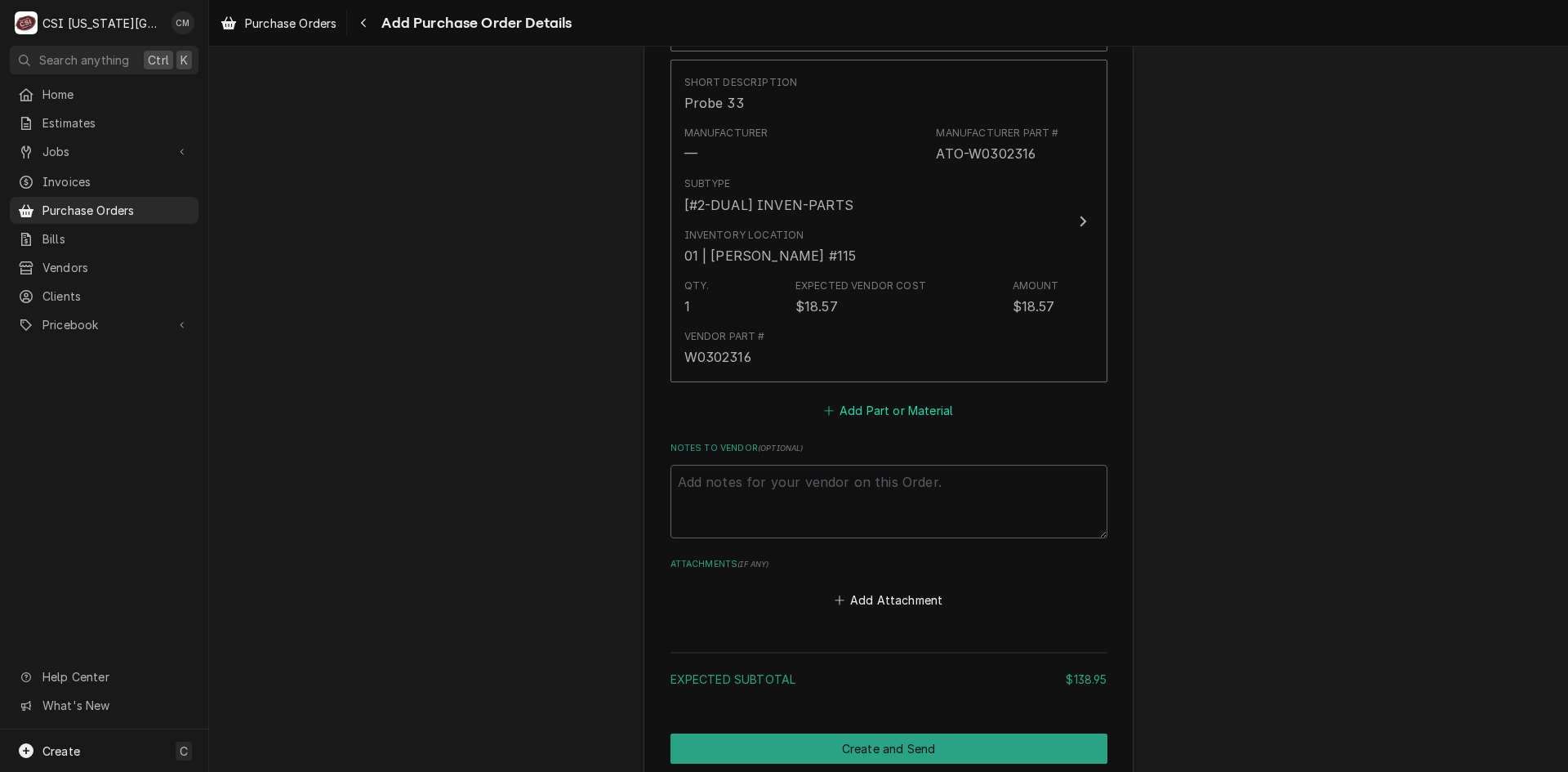
click at [909, 413] on button "Add Part or Material" at bounding box center [888, 410] width 135 height 22
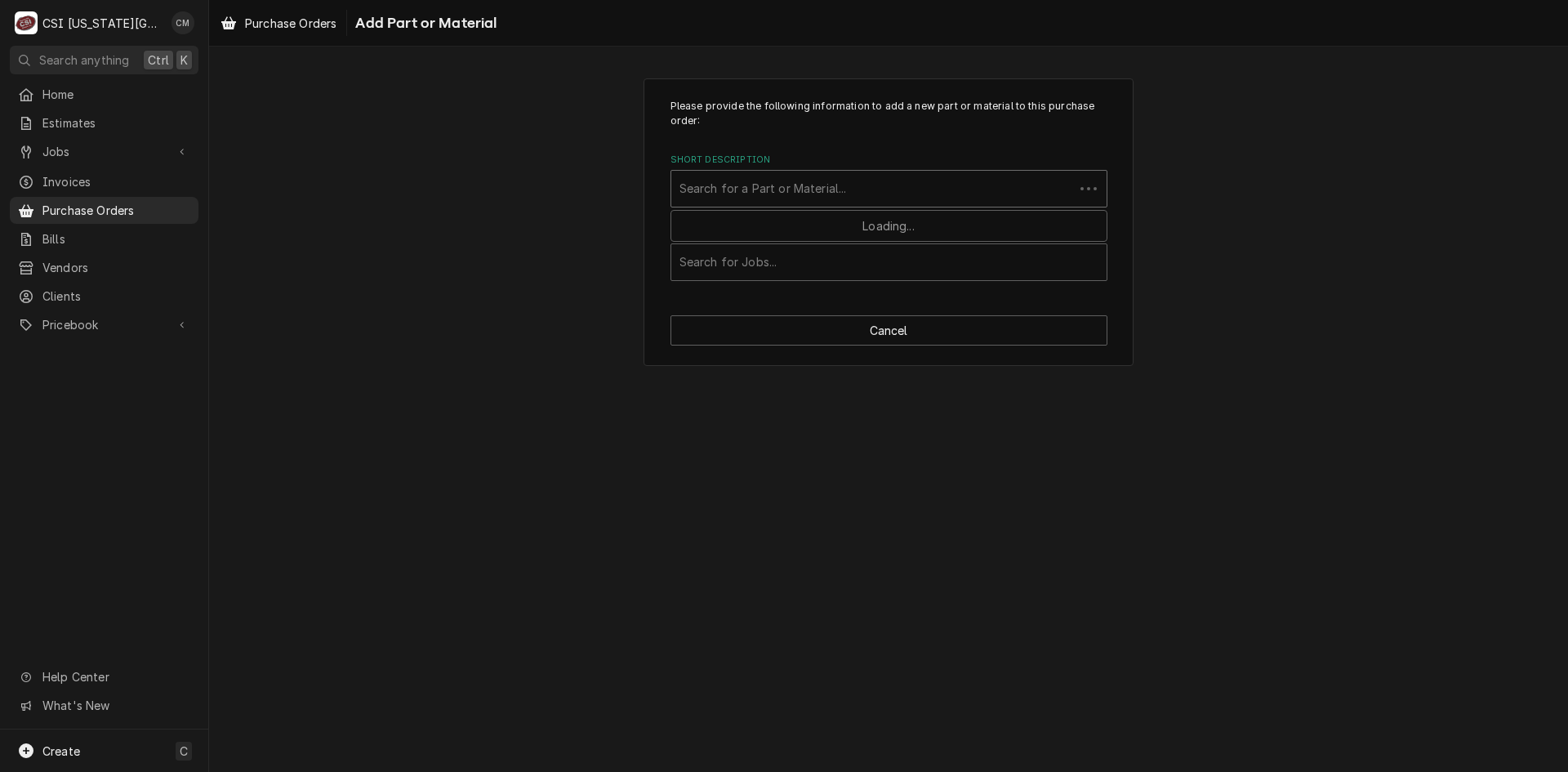
click at [884, 201] on div "Short Description" at bounding box center [872, 188] width 386 height 29
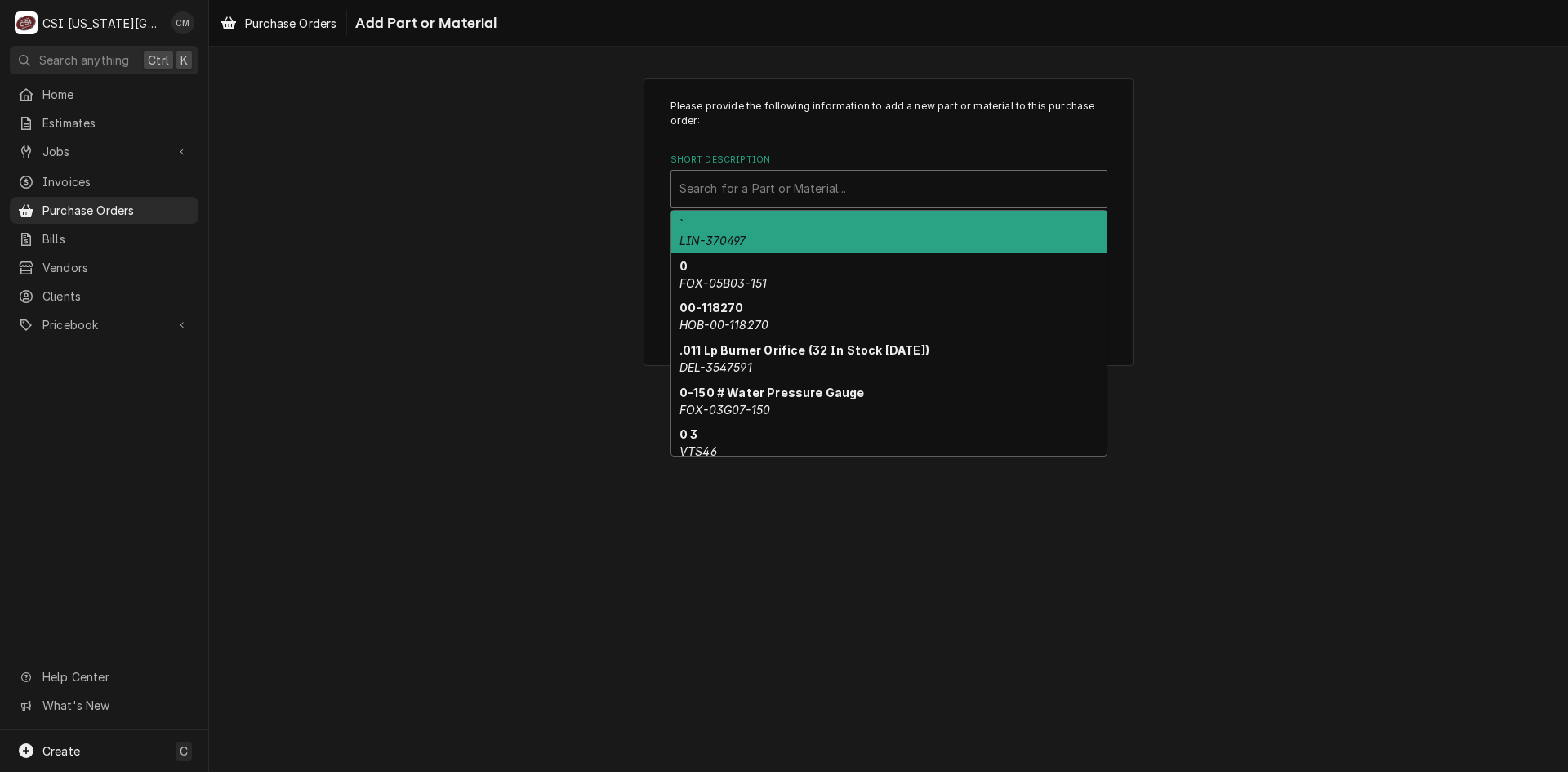
paste input "W0302317"
type input "W0302317"
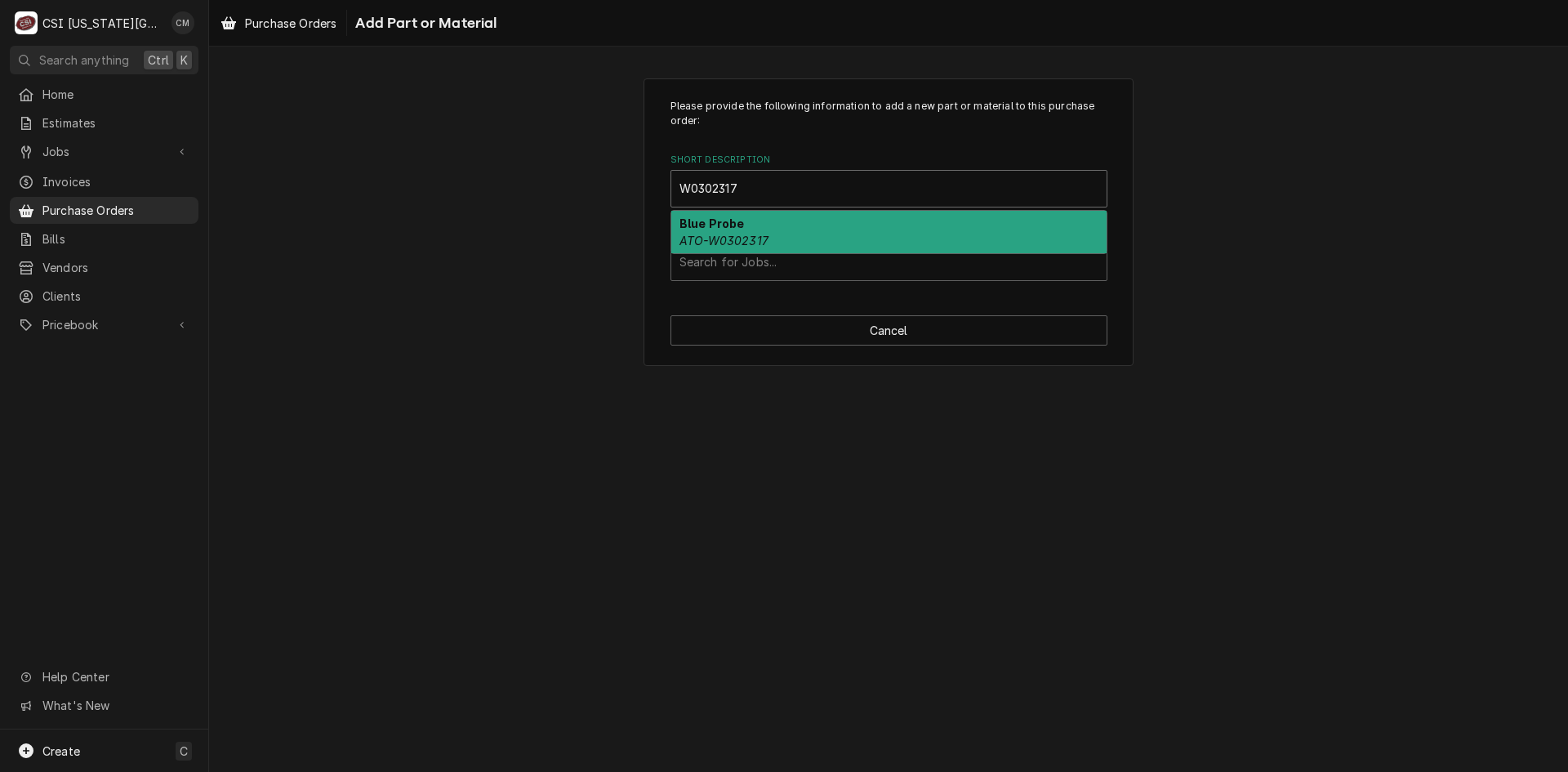
click at [860, 232] on div "Blue Probe ATO-W0302317" at bounding box center [889, 231] width 436 height 42
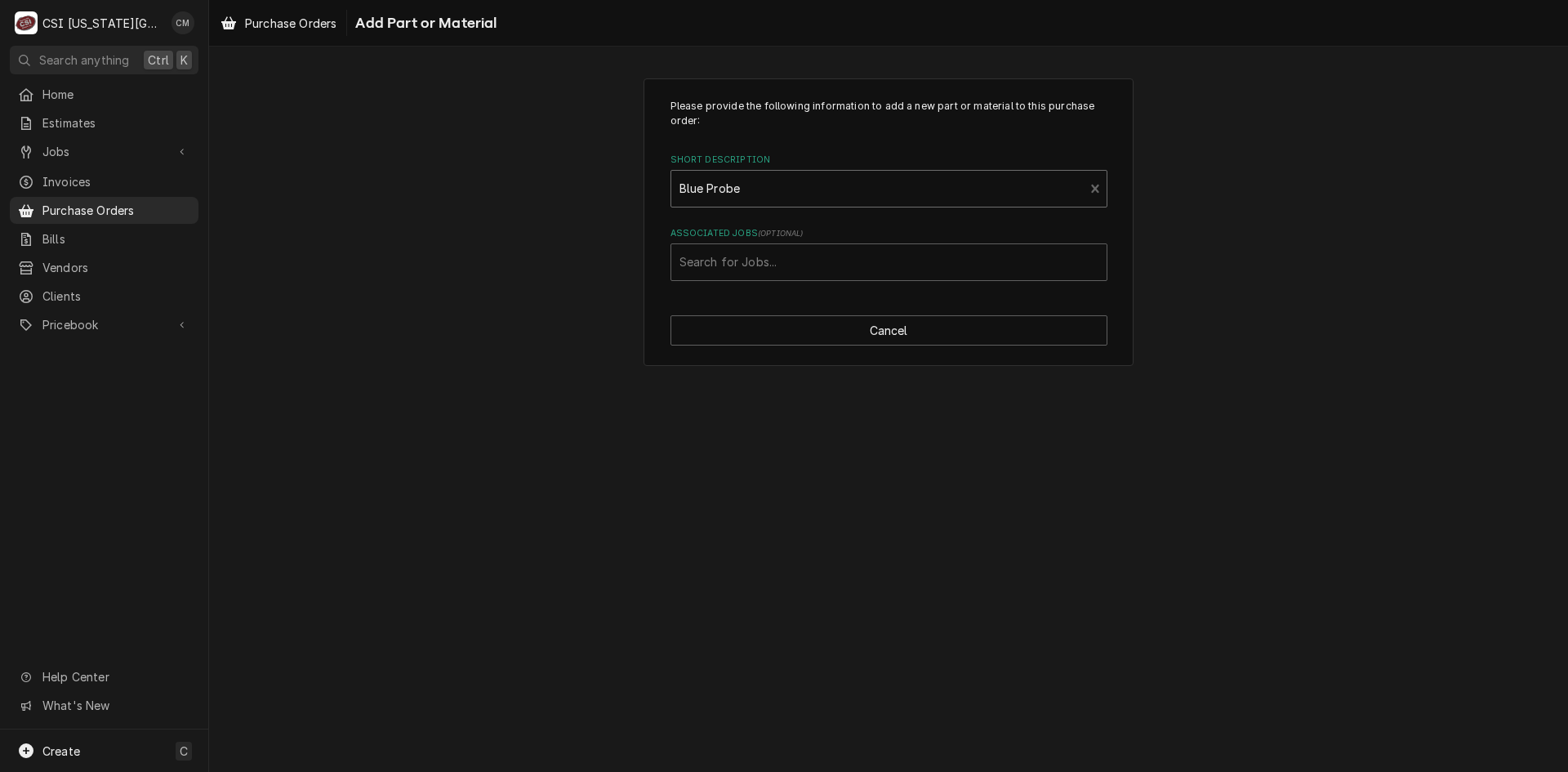
type textarea "x"
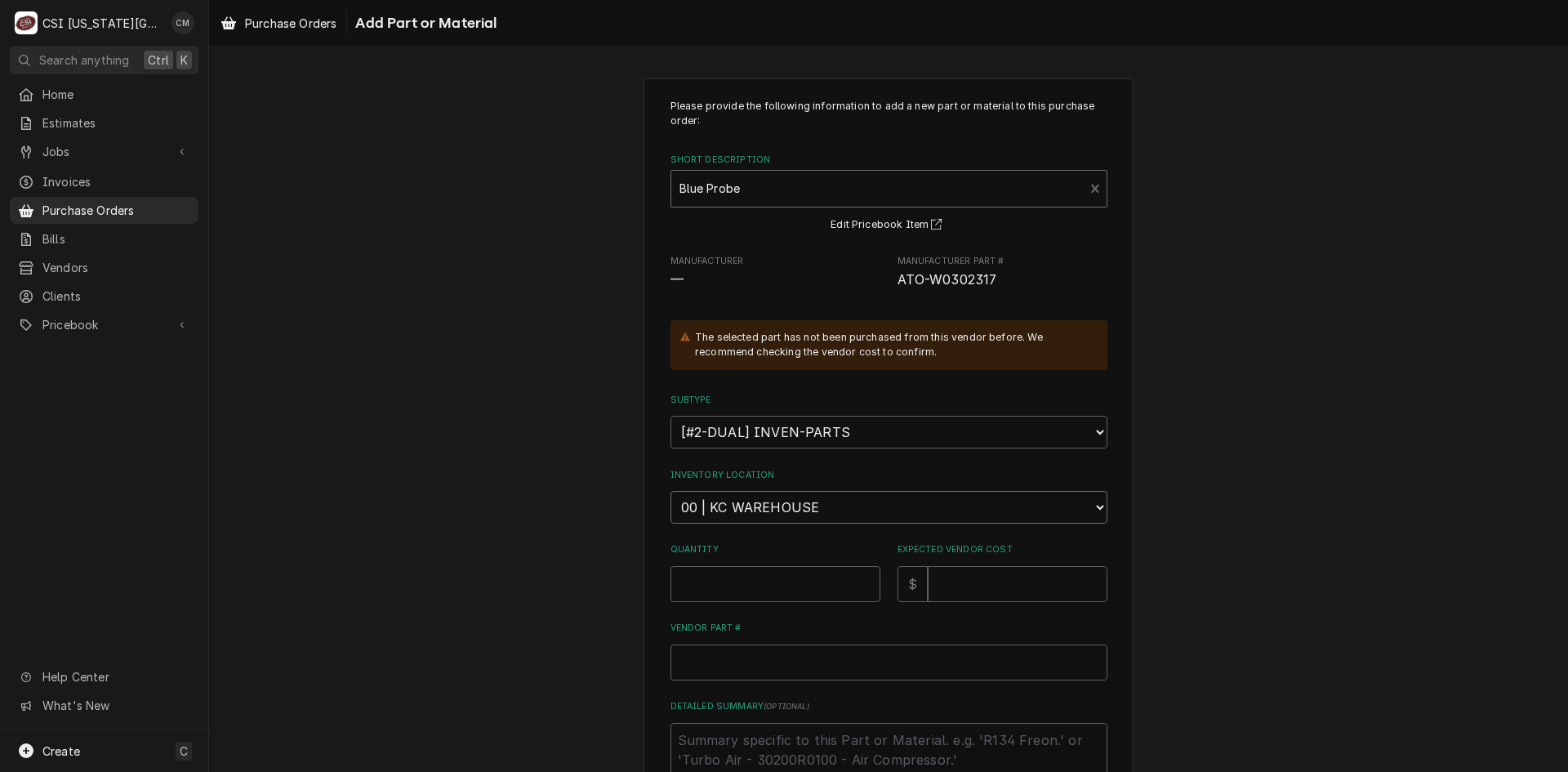
click at [855, 510] on select "Choose a location... 00 | KC WAREHOUSE 00 | MAIN WAREHOUSE 01 | BRIAN BREAZIER …" at bounding box center [889, 507] width 436 height 33
select select "2790"
click at [671, 491] on select "Choose a location... 00 | KC WAREHOUSE 00 | MAIN WAREHOUSE 01 | BRIAN BREAZIER …" at bounding box center [889, 507] width 436 height 33
click at [789, 587] on input "Quantity" at bounding box center [776, 584] width 210 height 36
type textarea "x"
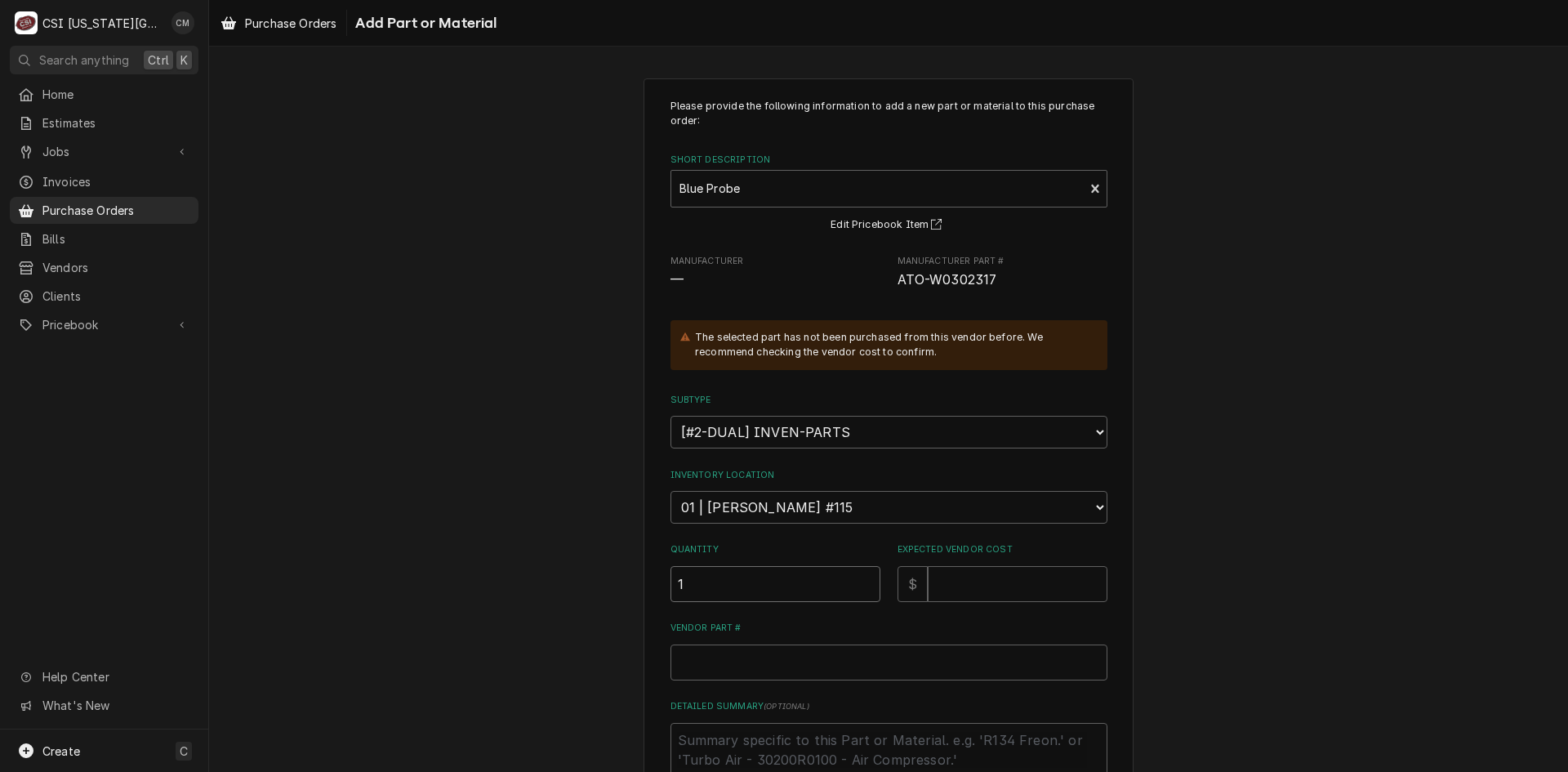
type input "1"
click at [948, 588] on input "Expected Vendor Cost" at bounding box center [1017, 584] width 180 height 36
type textarea "x"
type input "4"
type textarea "x"
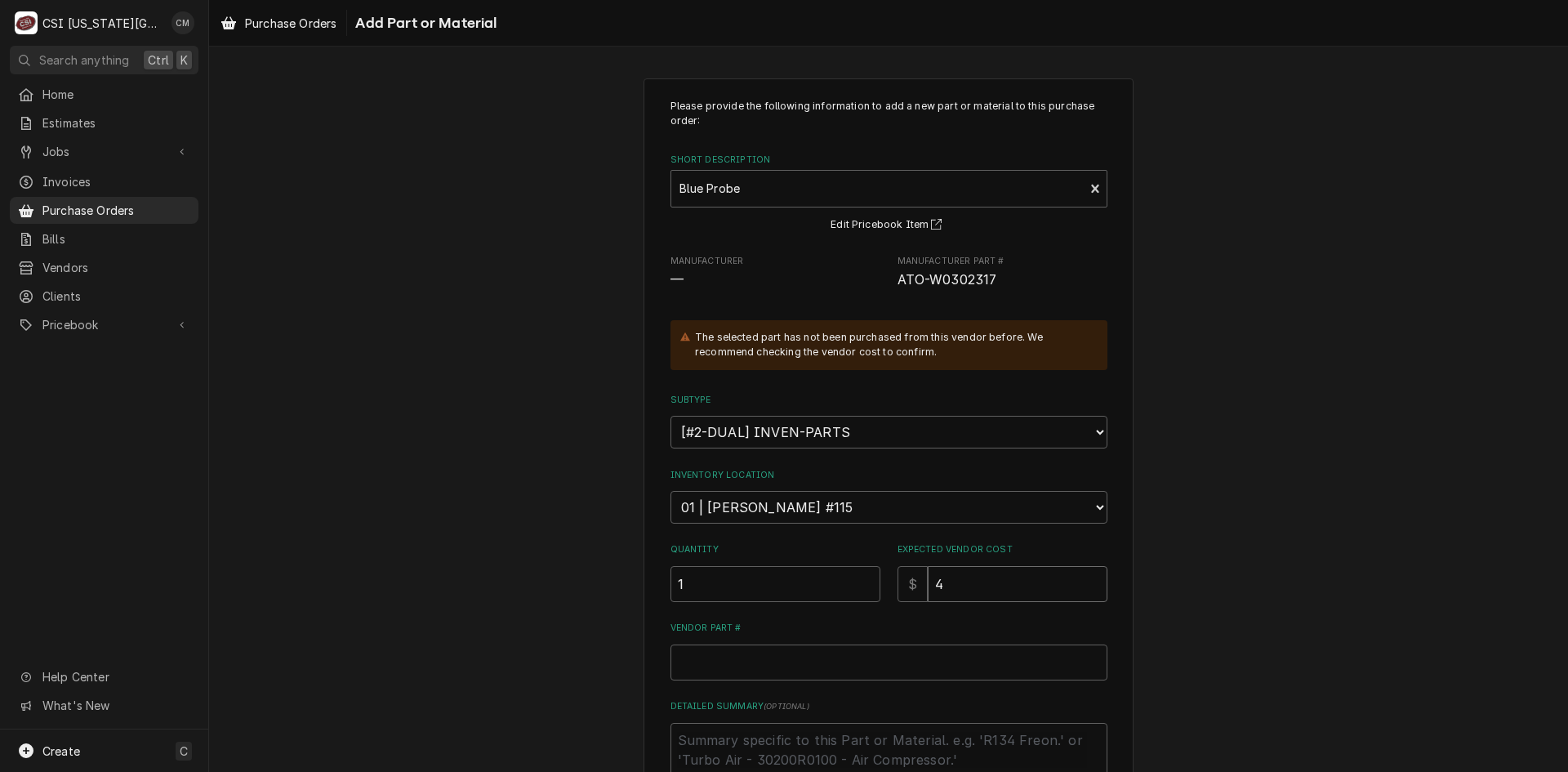
type input "45"
type textarea "x"
type input "45.8"
type textarea "x"
type input "45.83"
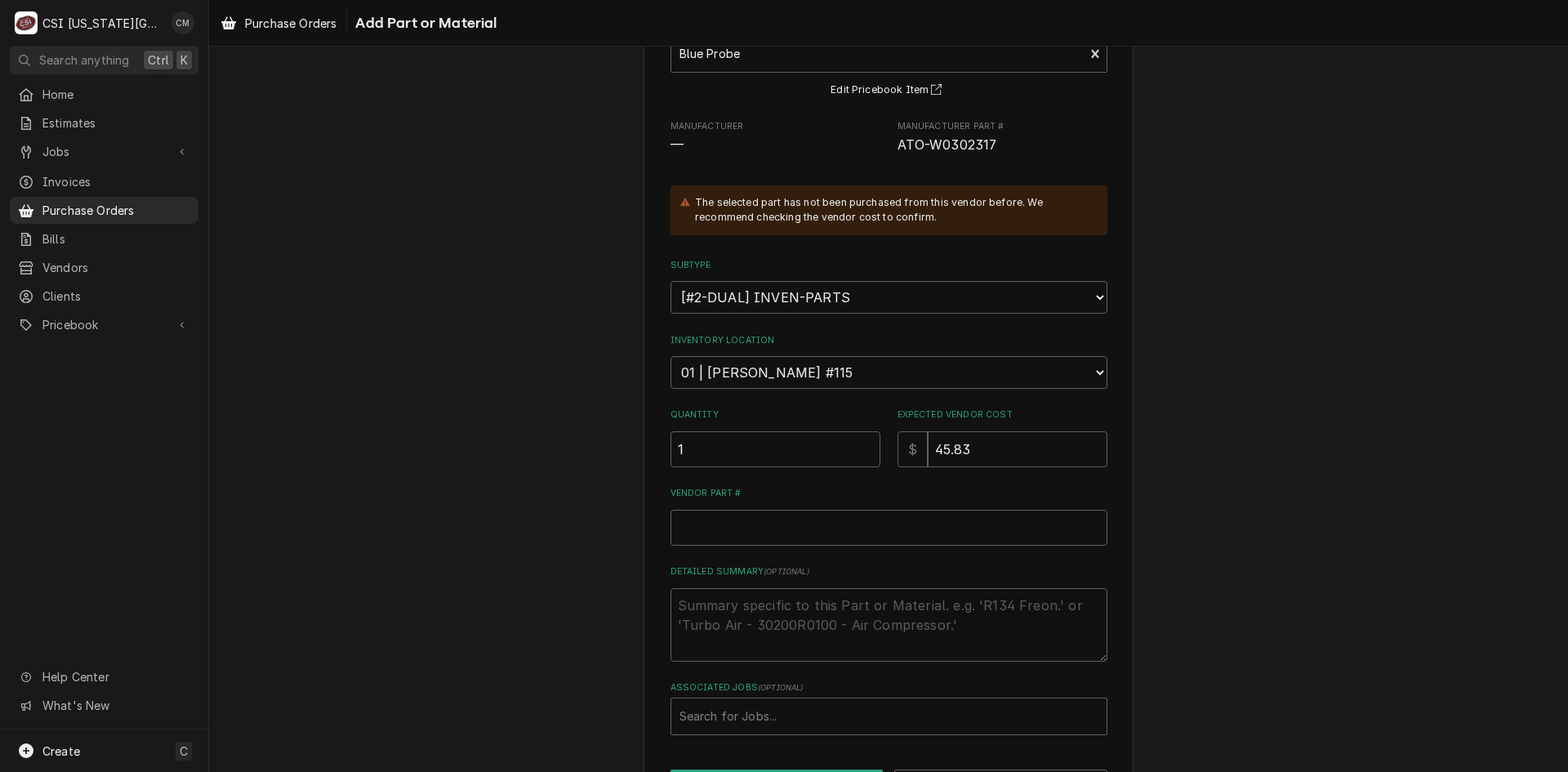
scroll to position [163, 0]
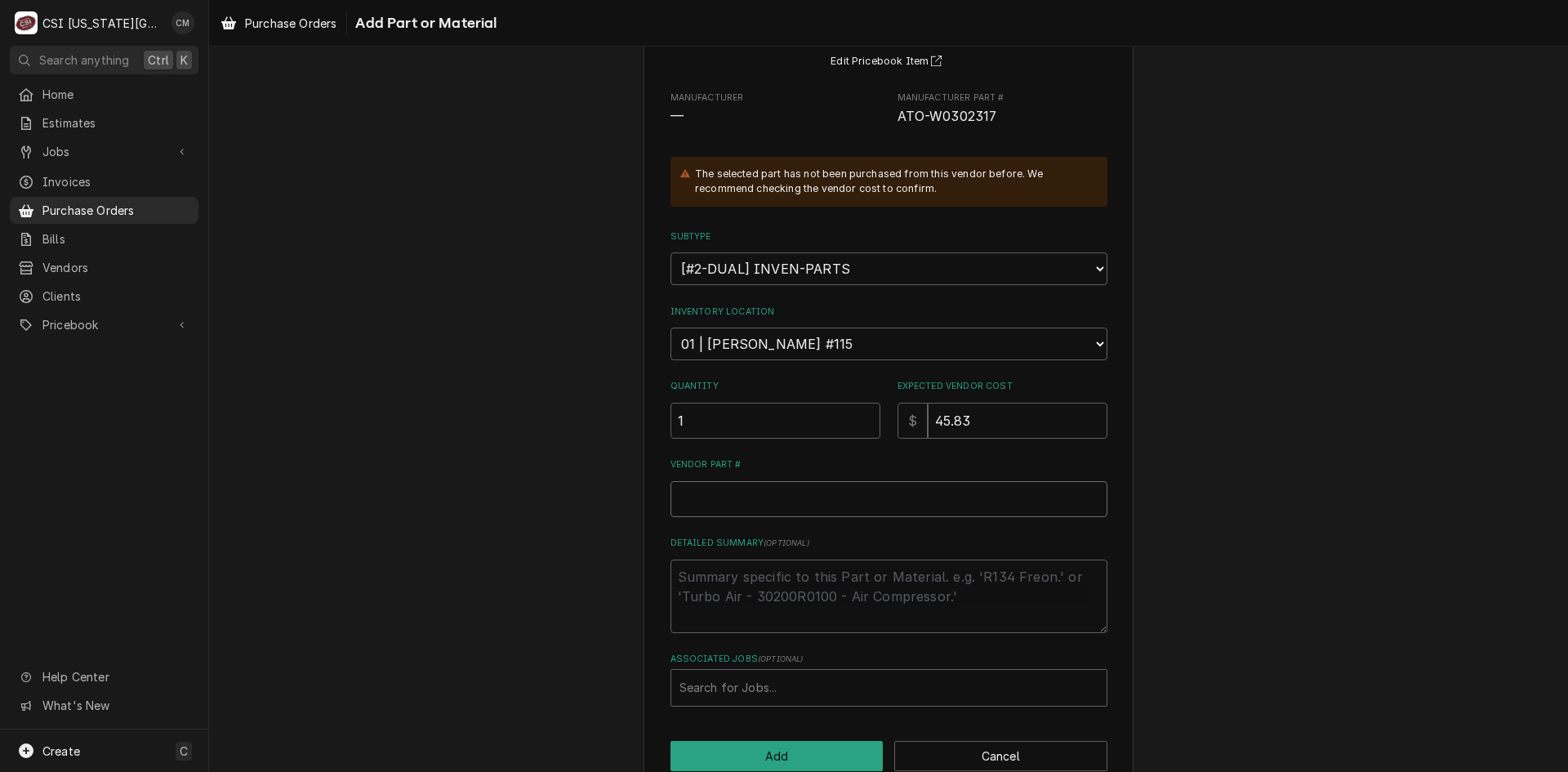
click at [906, 498] on input "Vendor Part #" at bounding box center [889, 499] width 436 height 36
paste input "W0302317"
type textarea "x"
type input "W0302317"
click at [673, 503] on input "W0302317" at bounding box center [889, 499] width 436 height 36
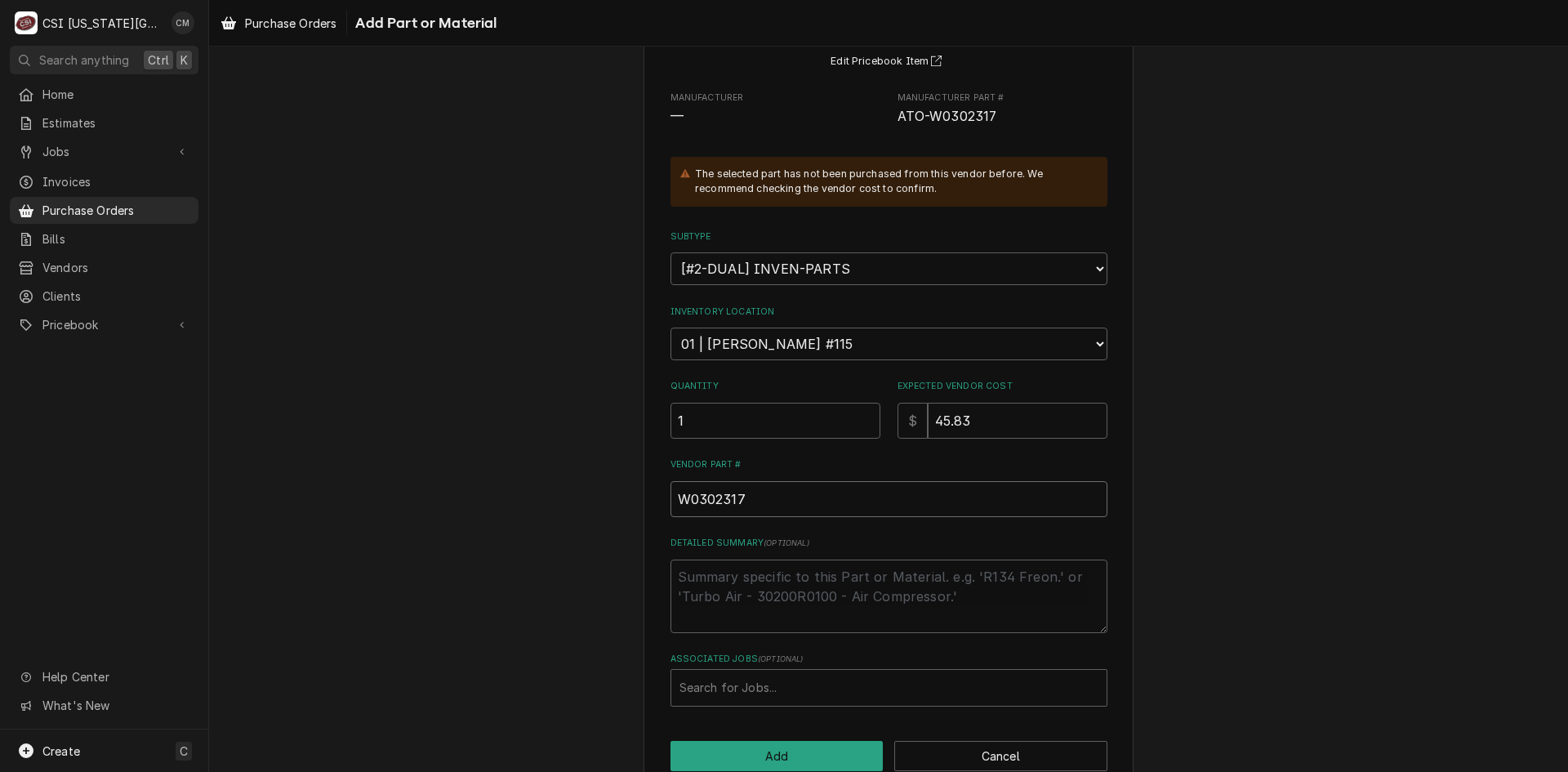
type textarea "x"
type input "AW0302317"
type textarea "x"
type input "ALW0302317"
type textarea "x"
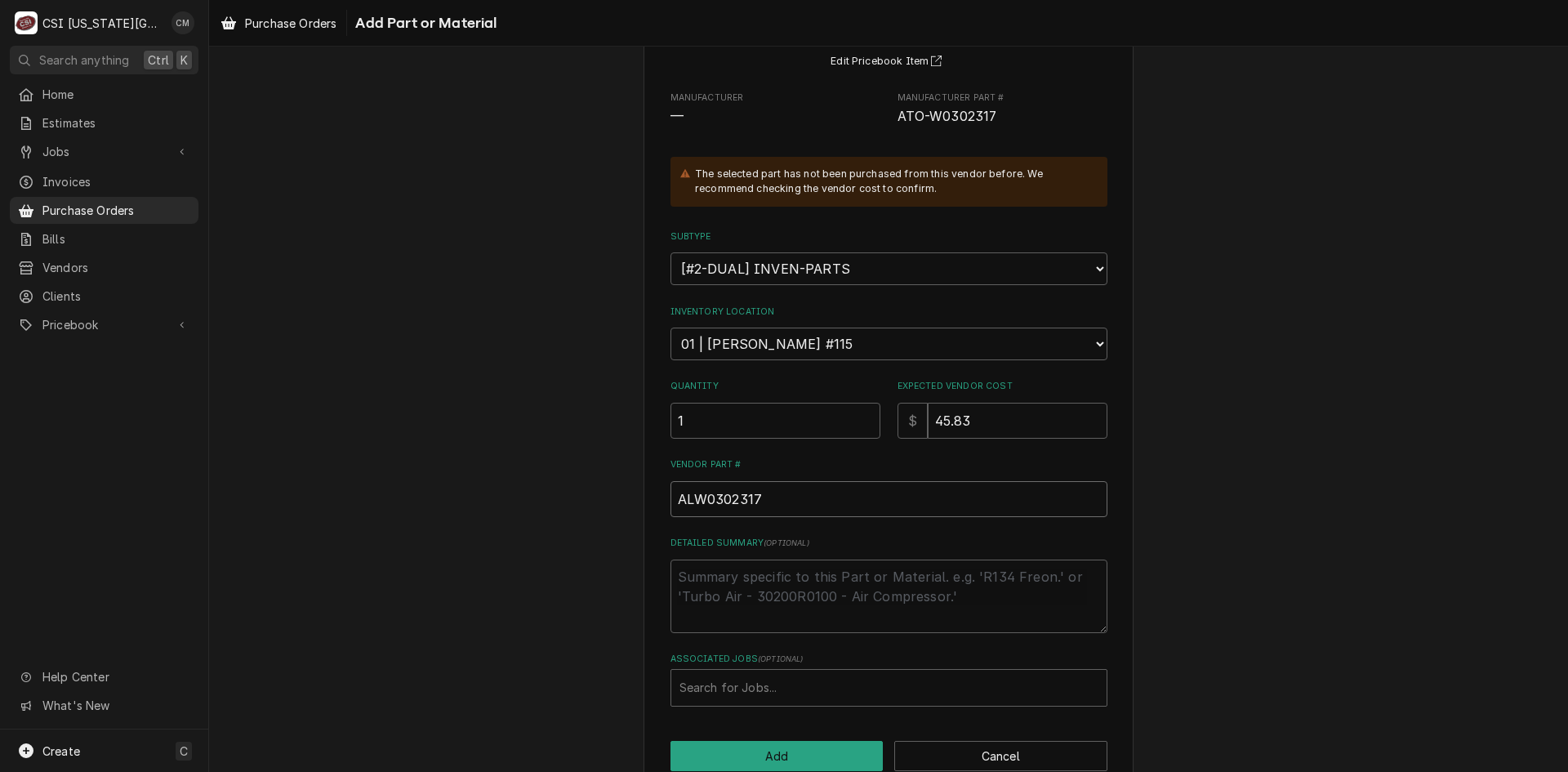
type input "ALTW0302317"
type textarea "x"
type input "ALT-W0302317"
click at [777, 679] on div "Associated Jobs" at bounding box center [888, 687] width 419 height 29
type input "33025"
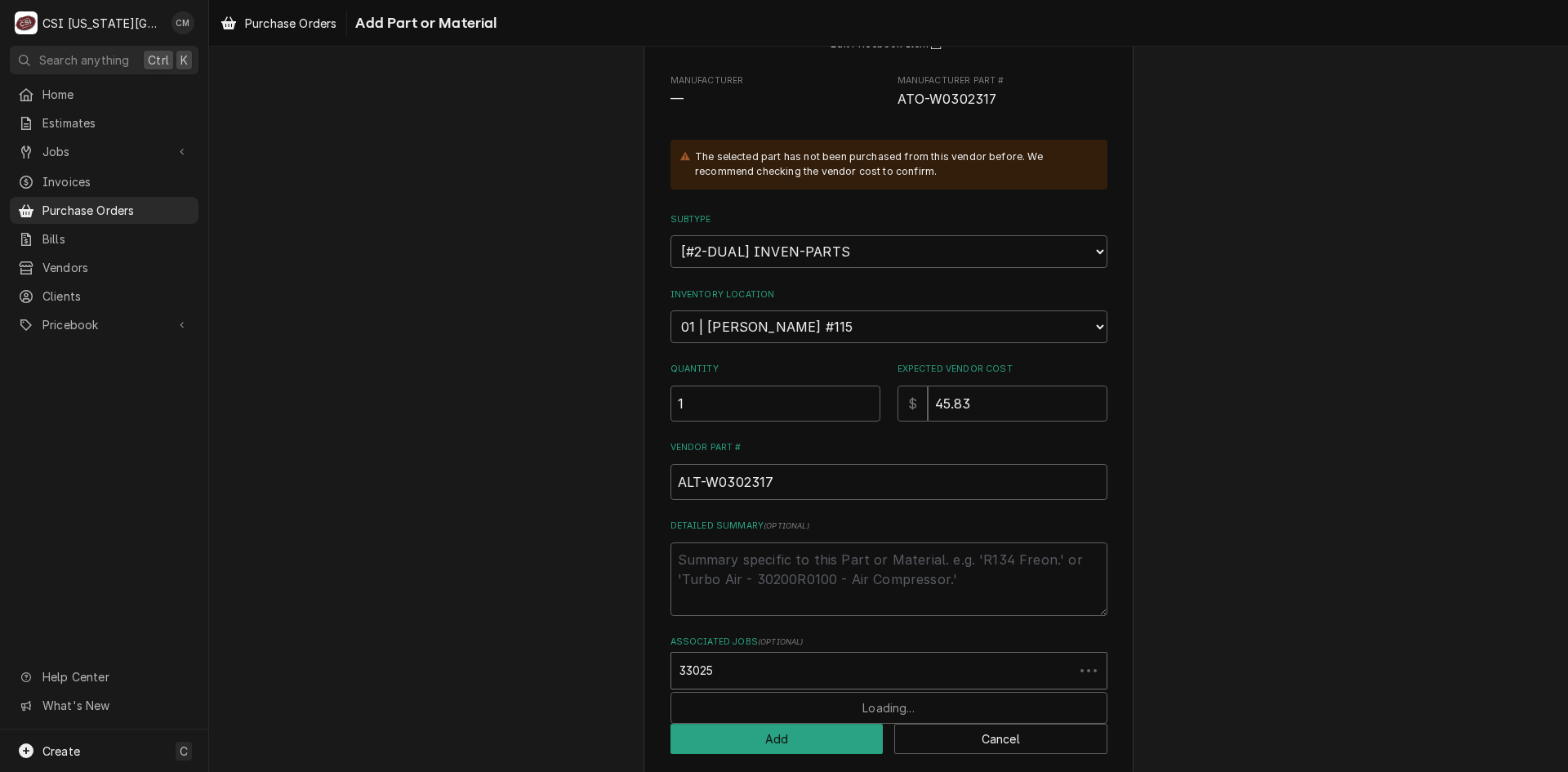
scroll to position [198, 0]
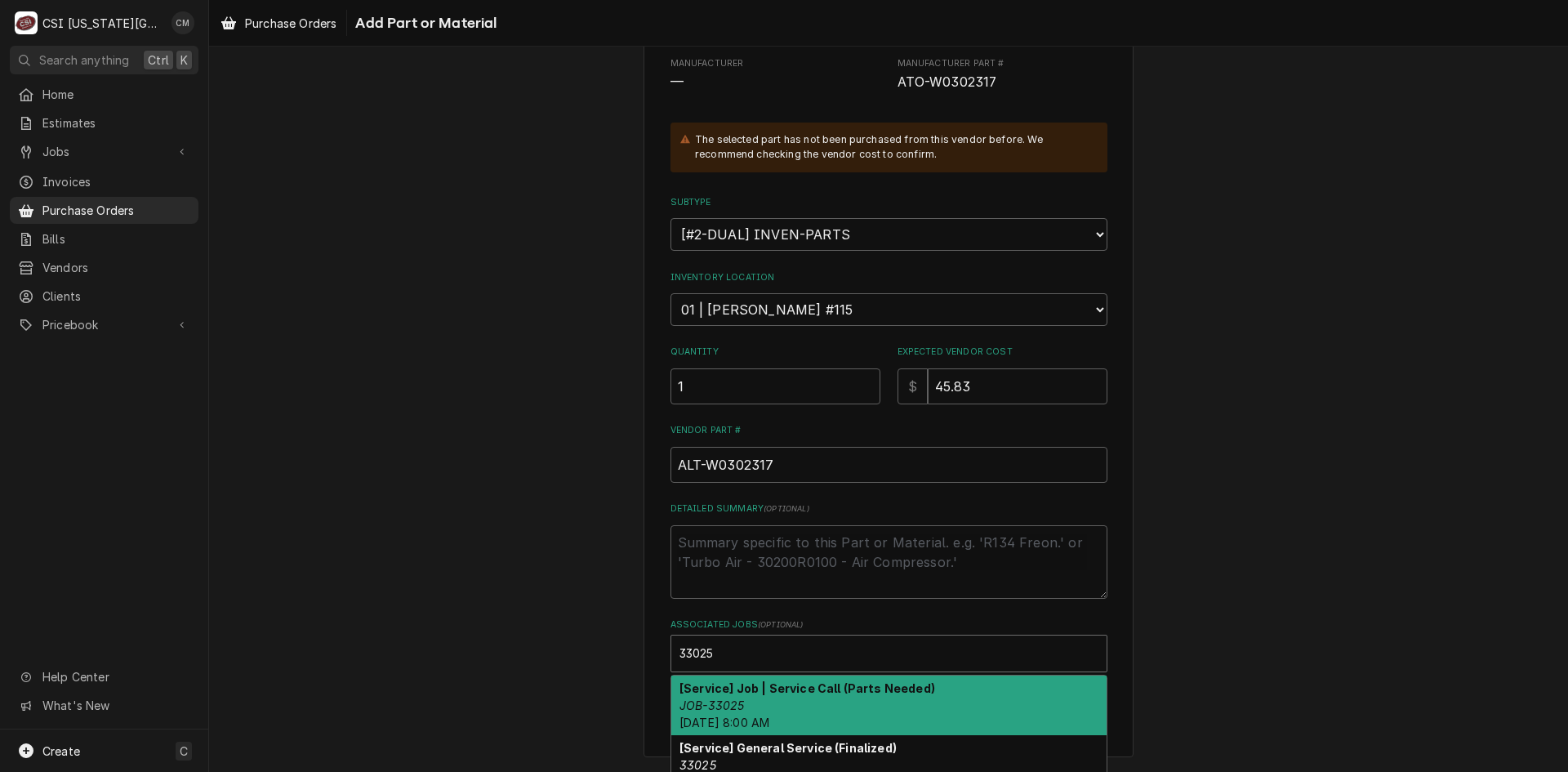
click at [913, 693] on strong "[Service] Job | Service Call (Parts Needed)" at bounding box center [806, 688] width 256 height 14
type textarea "x"
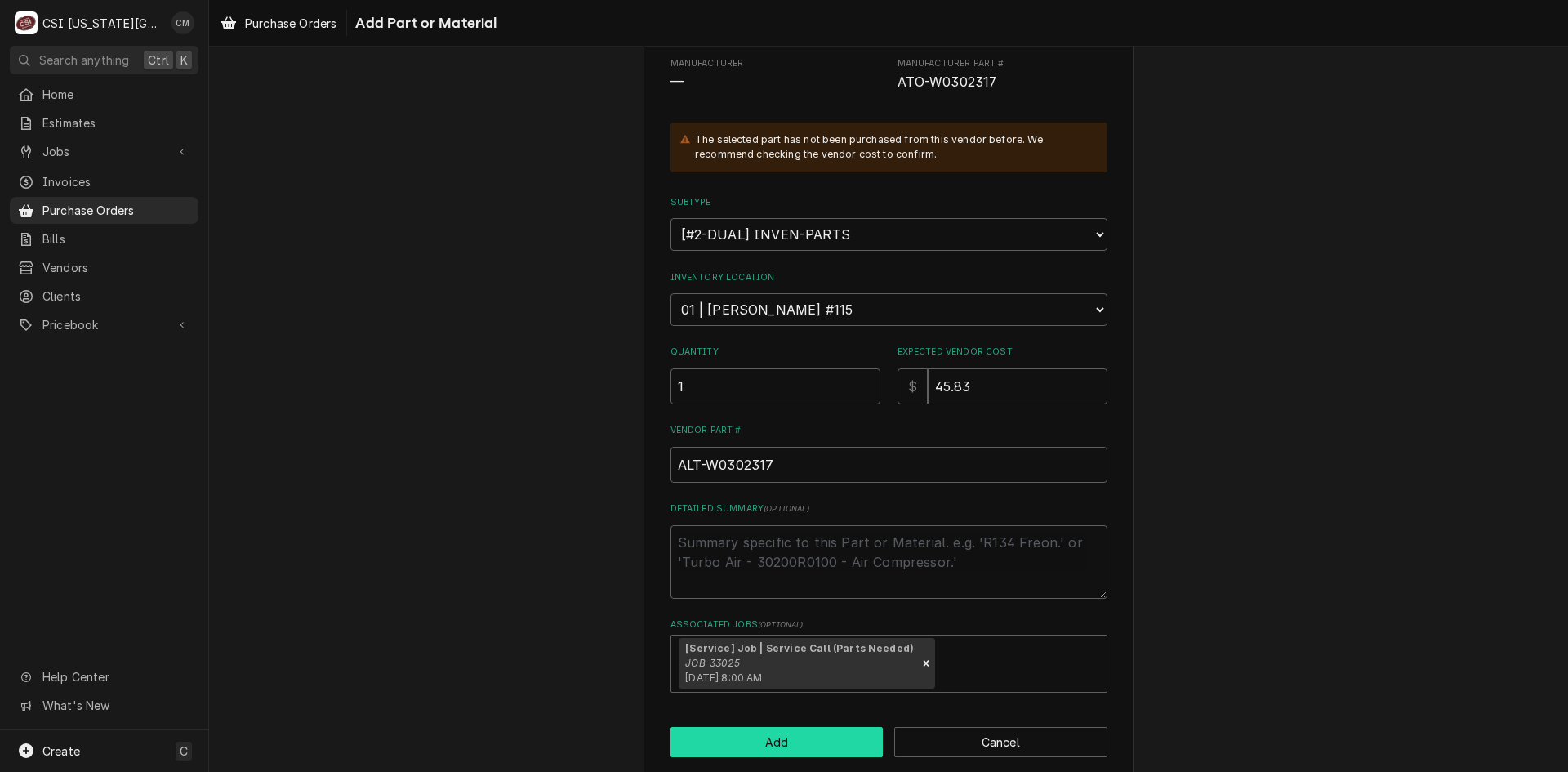
click at [802, 739] on button "Add" at bounding box center [777, 742] width 214 height 30
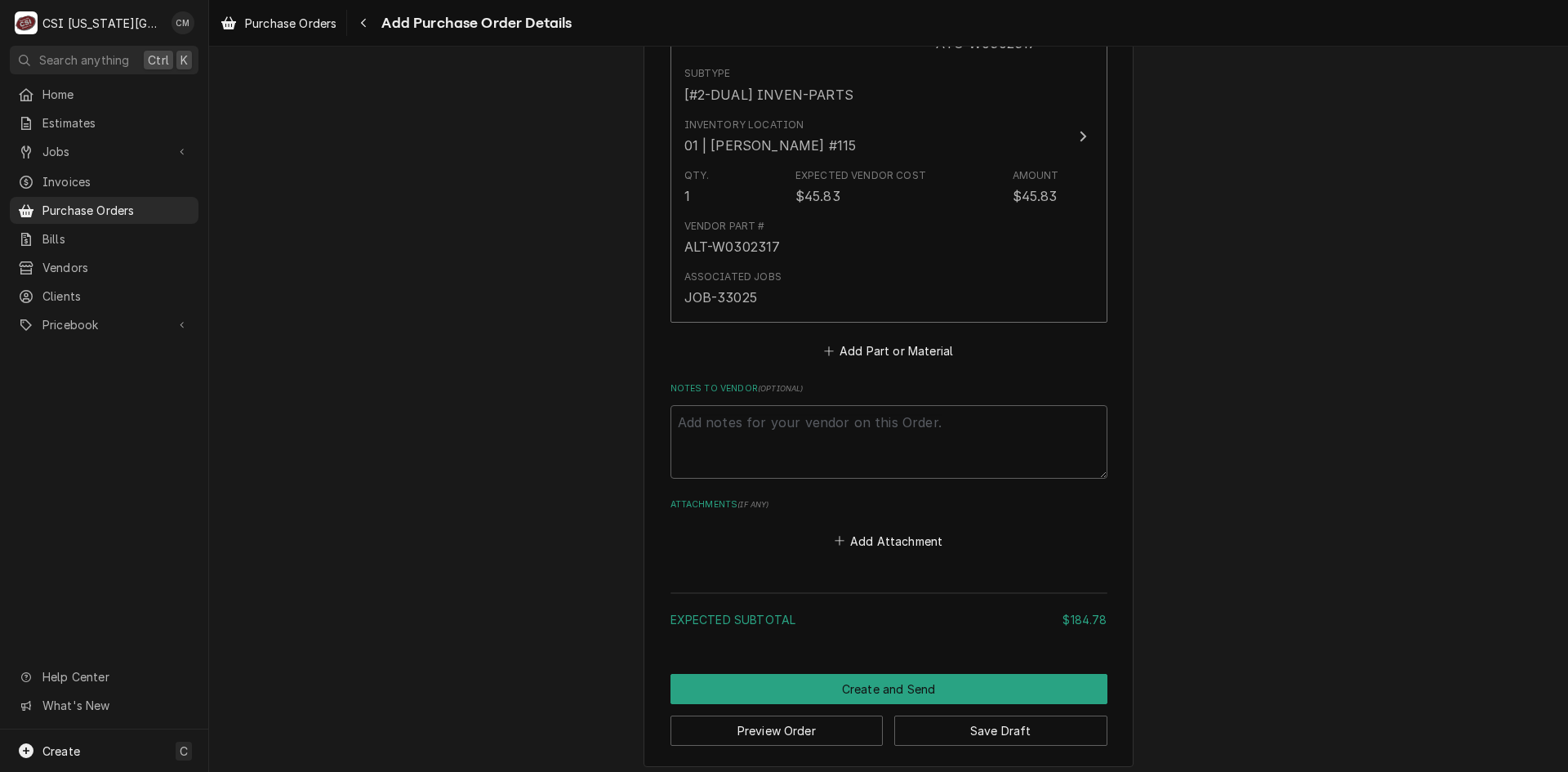
scroll to position [1495, 0]
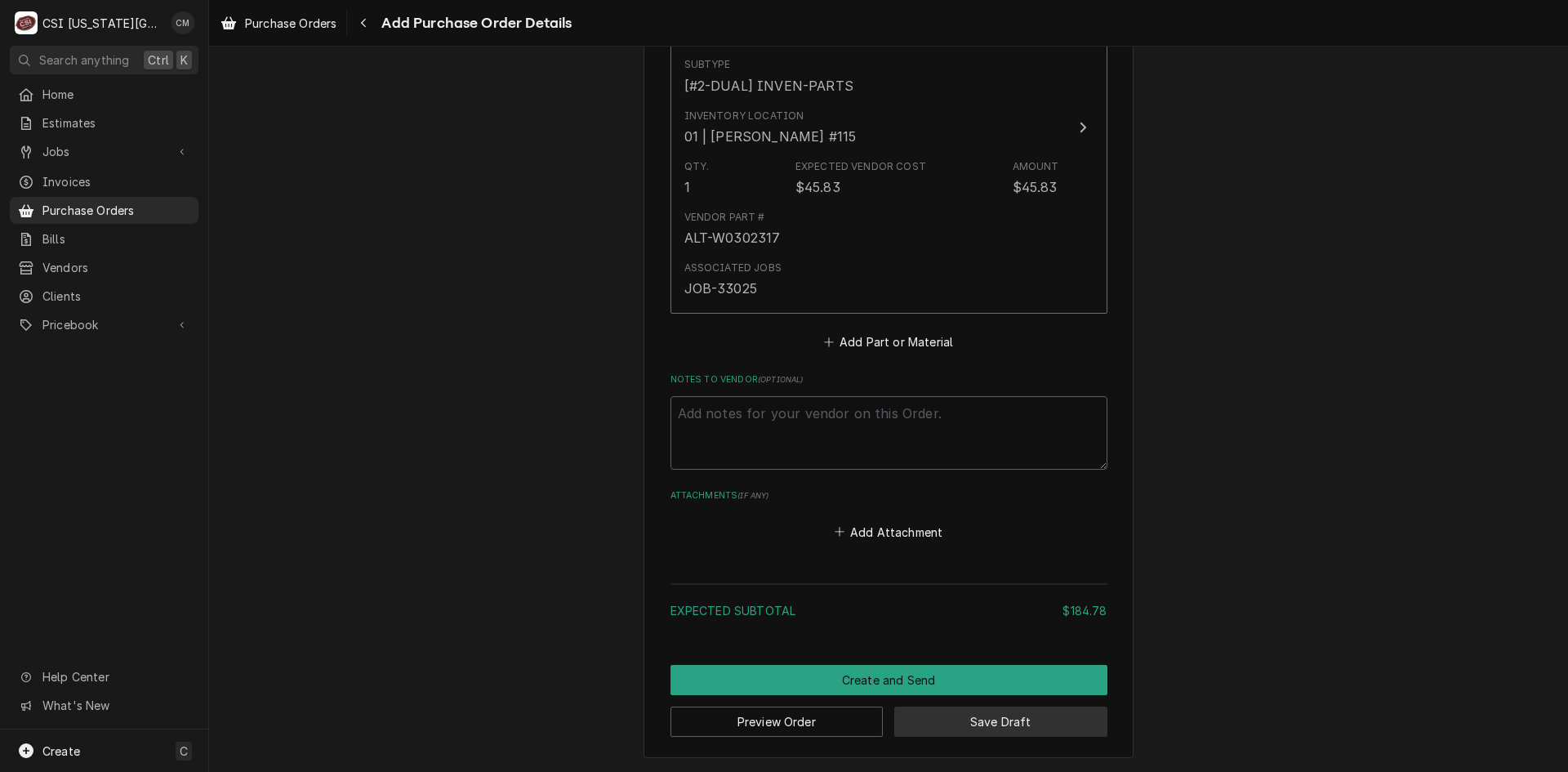
click at [1012, 730] on button "Save Draft" at bounding box center [1001, 721] width 214 height 30
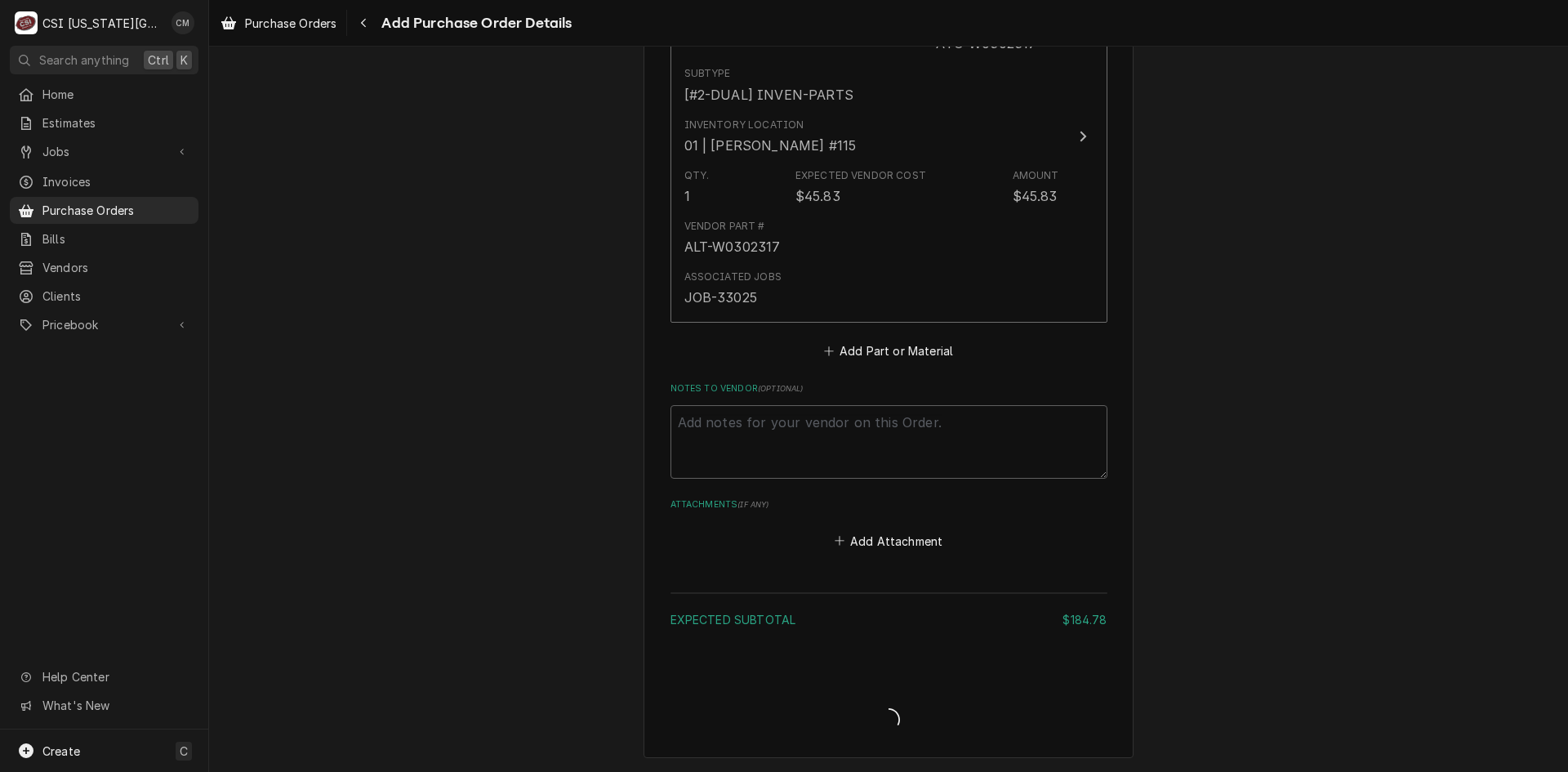
type textarea "x"
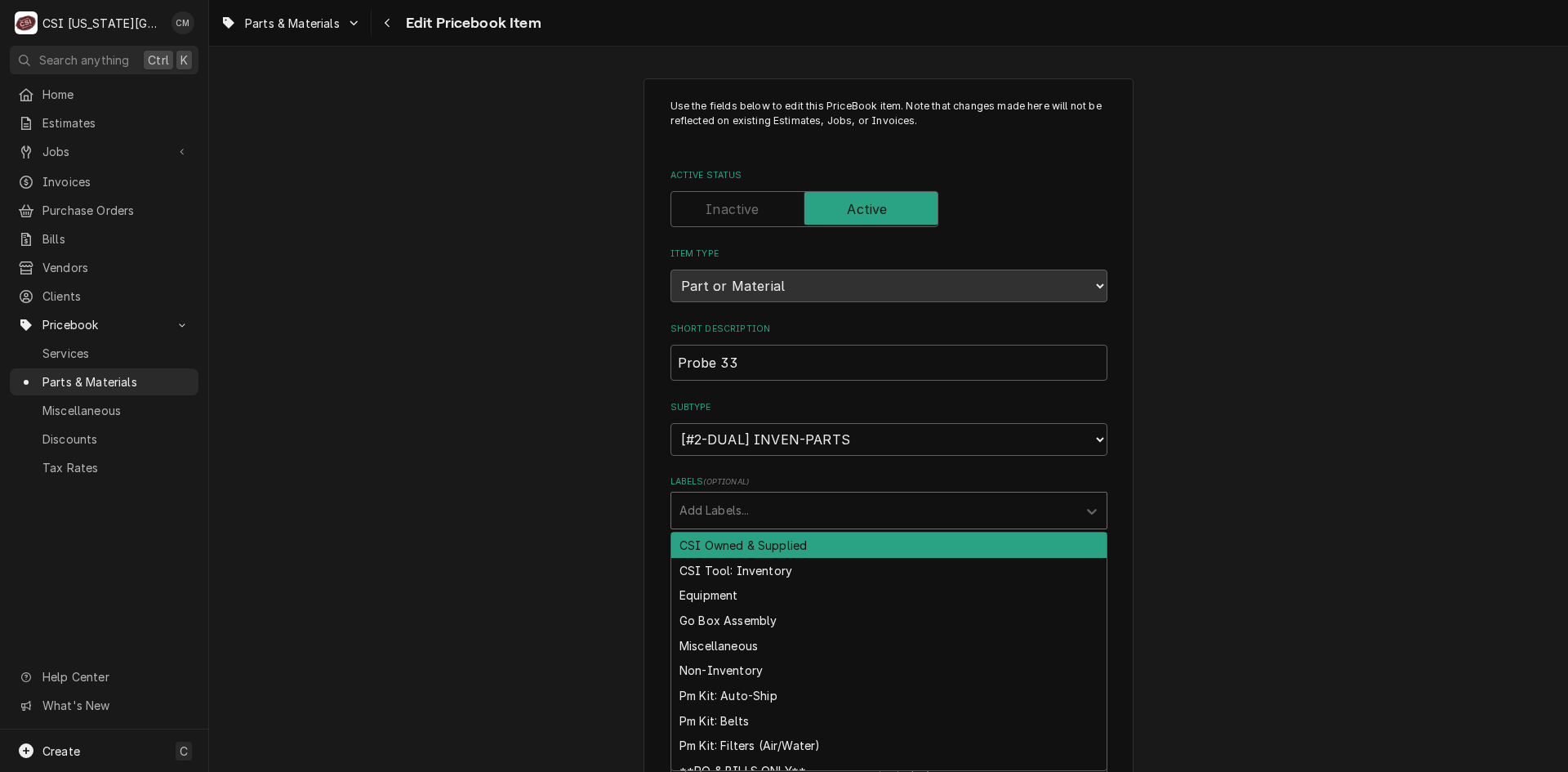
click at [977, 506] on div "Labels" at bounding box center [874, 510] width 390 height 29
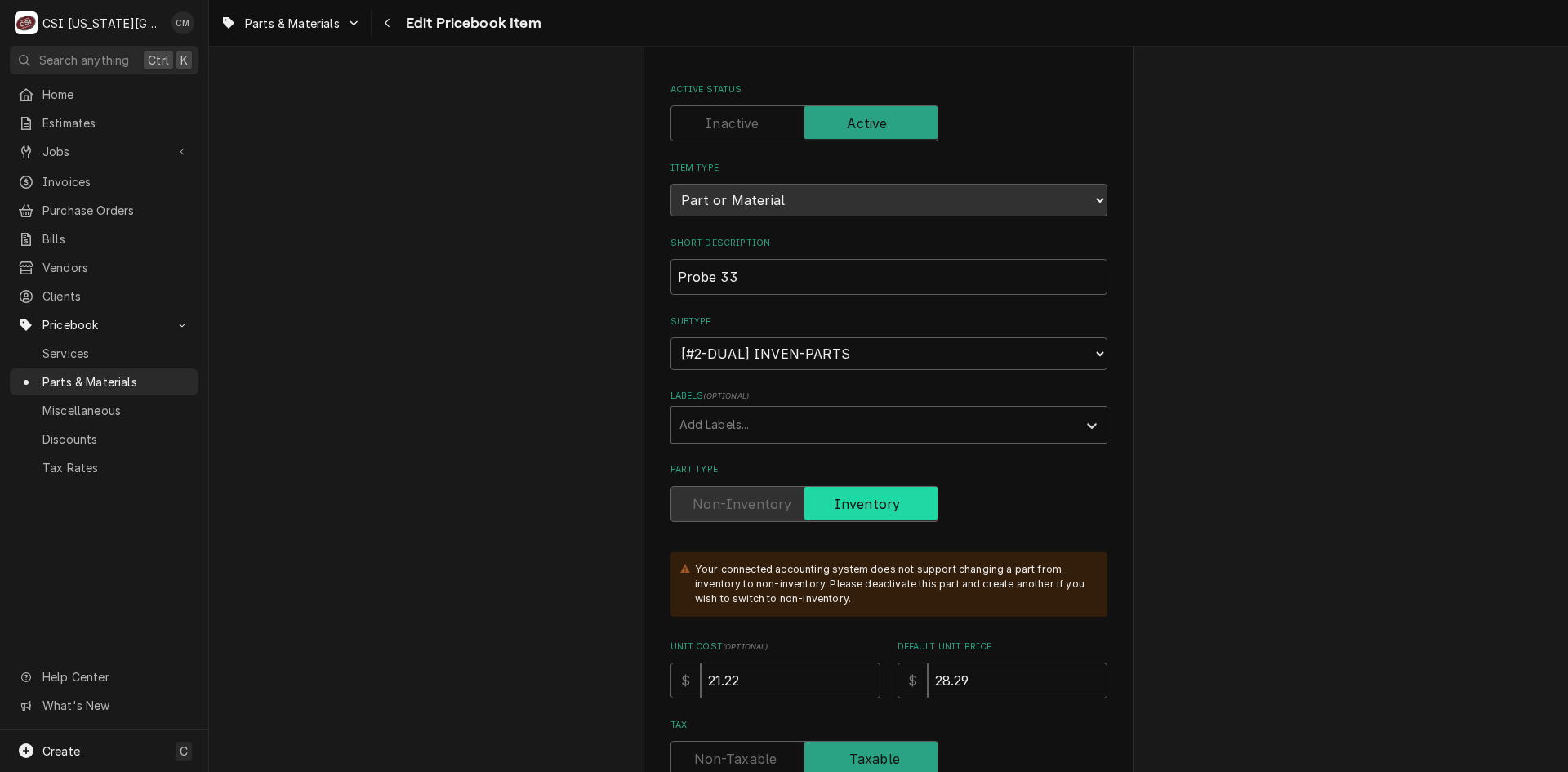
scroll to position [327, 0]
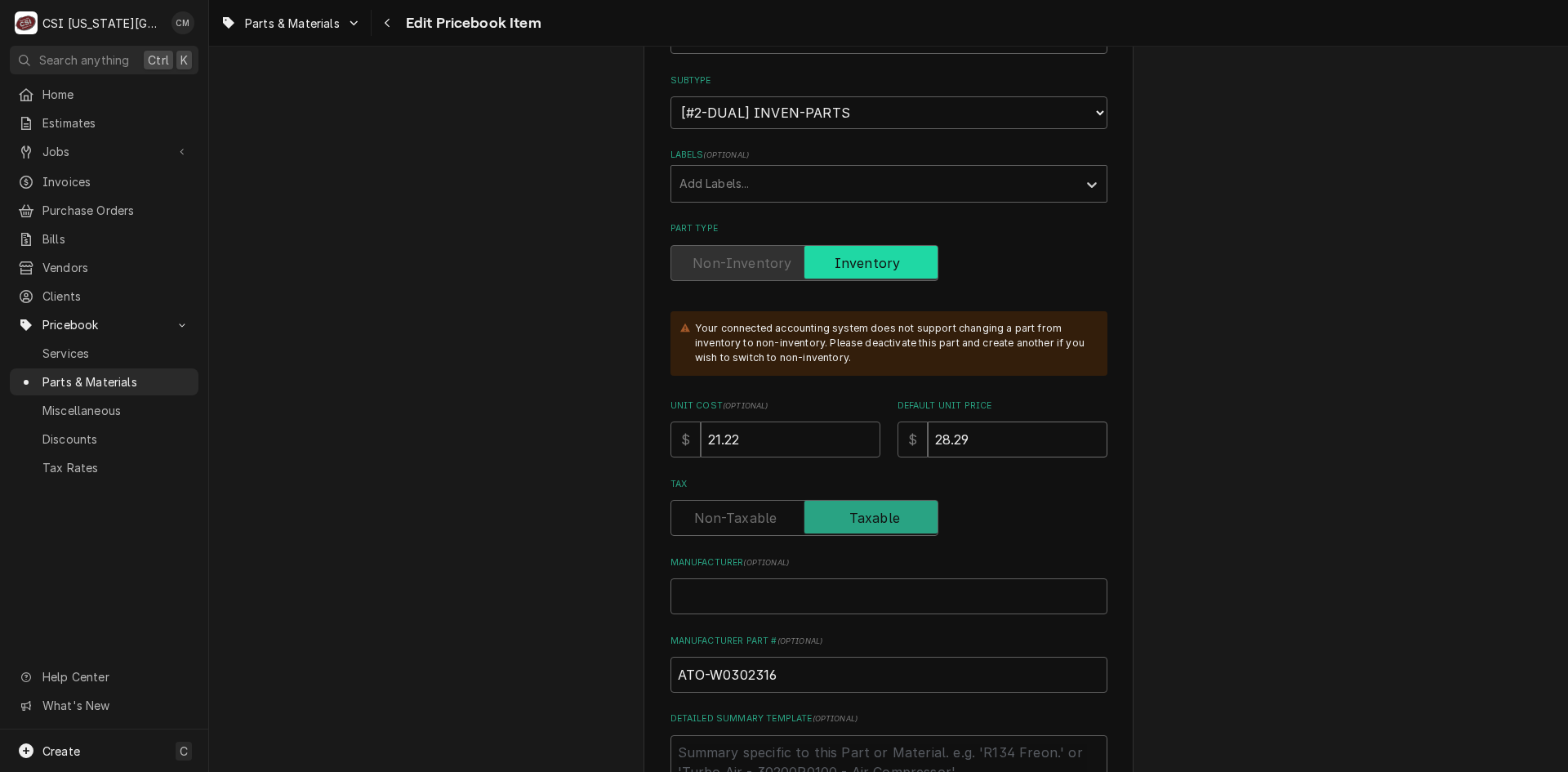
drag, startPoint x: 1013, startPoint y: 440, endPoint x: 902, endPoint y: 435, distance: 111.1
click at [902, 435] on div "$ 28.29" at bounding box center [1002, 439] width 210 height 36
type textarea "x"
type input "1"
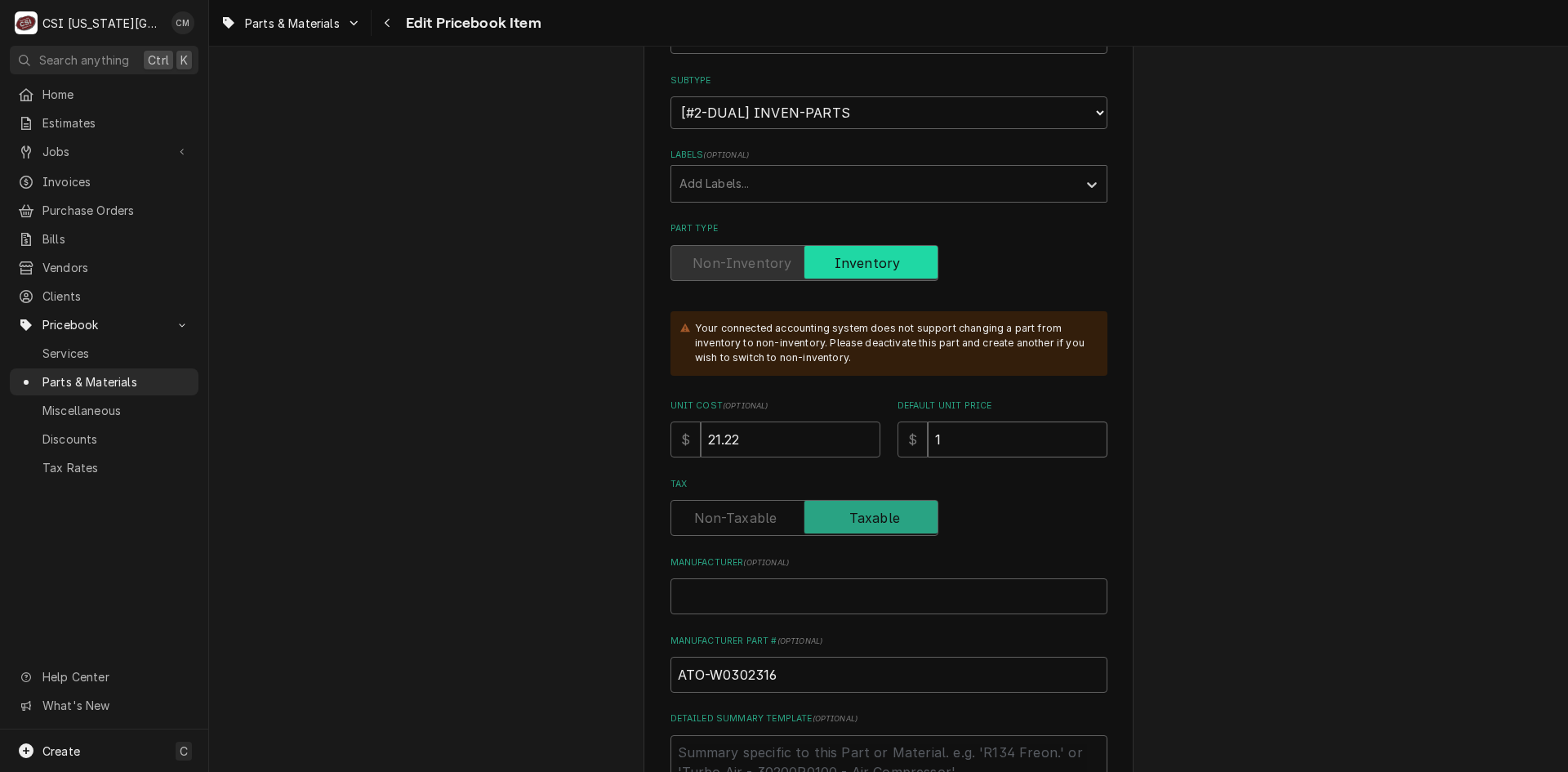
type textarea "x"
type input "18"
type textarea "x"
type input "18.5"
type textarea "x"
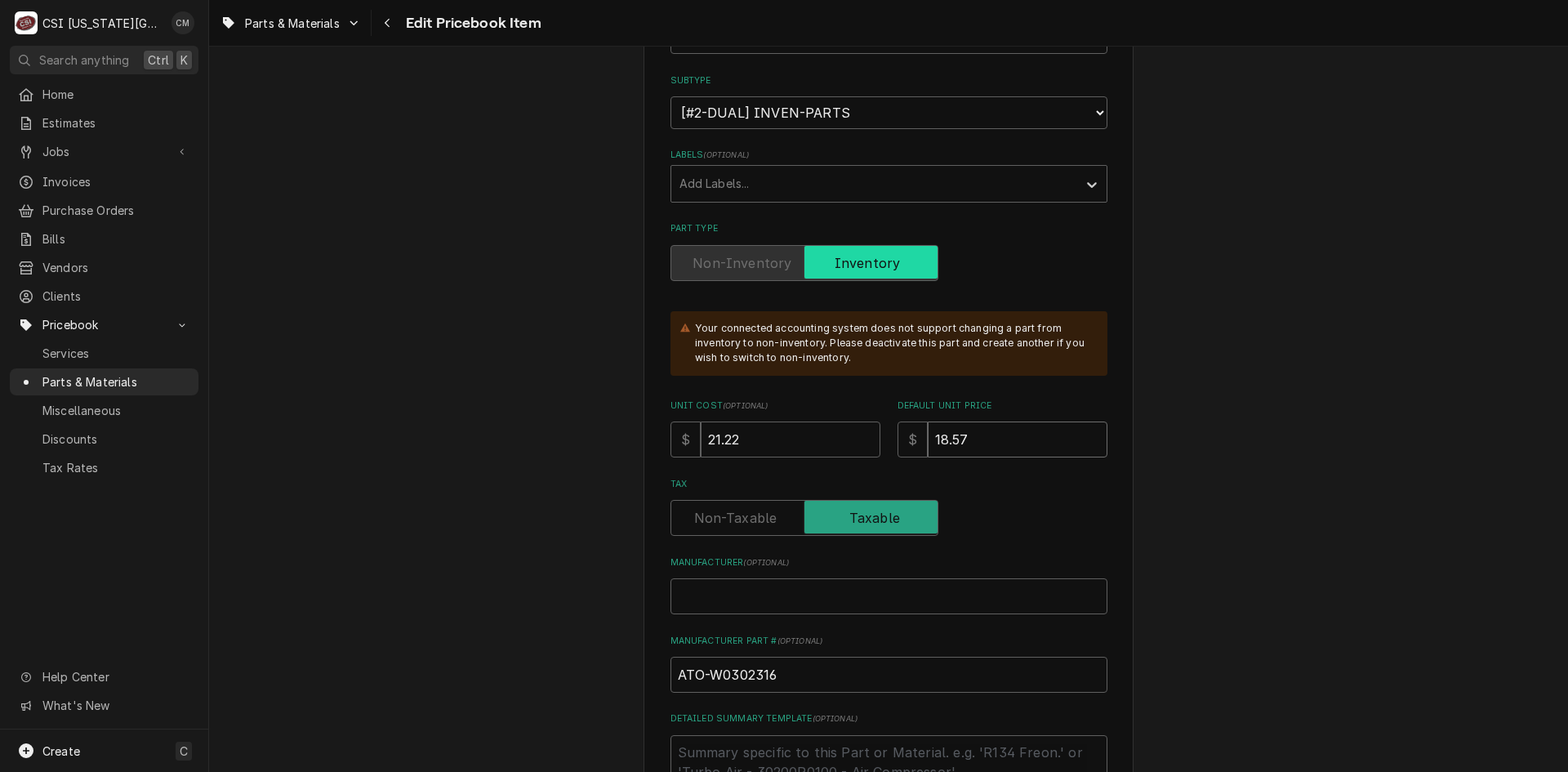
type input "18.57"
click at [818, 440] on input "21.22" at bounding box center [791, 439] width 180 height 36
drag, startPoint x: 818, startPoint y: 440, endPoint x: 695, endPoint y: 425, distance: 123.9
click at [701, 425] on input "21.22" at bounding box center [791, 439] width 180 height 36
type textarea "x"
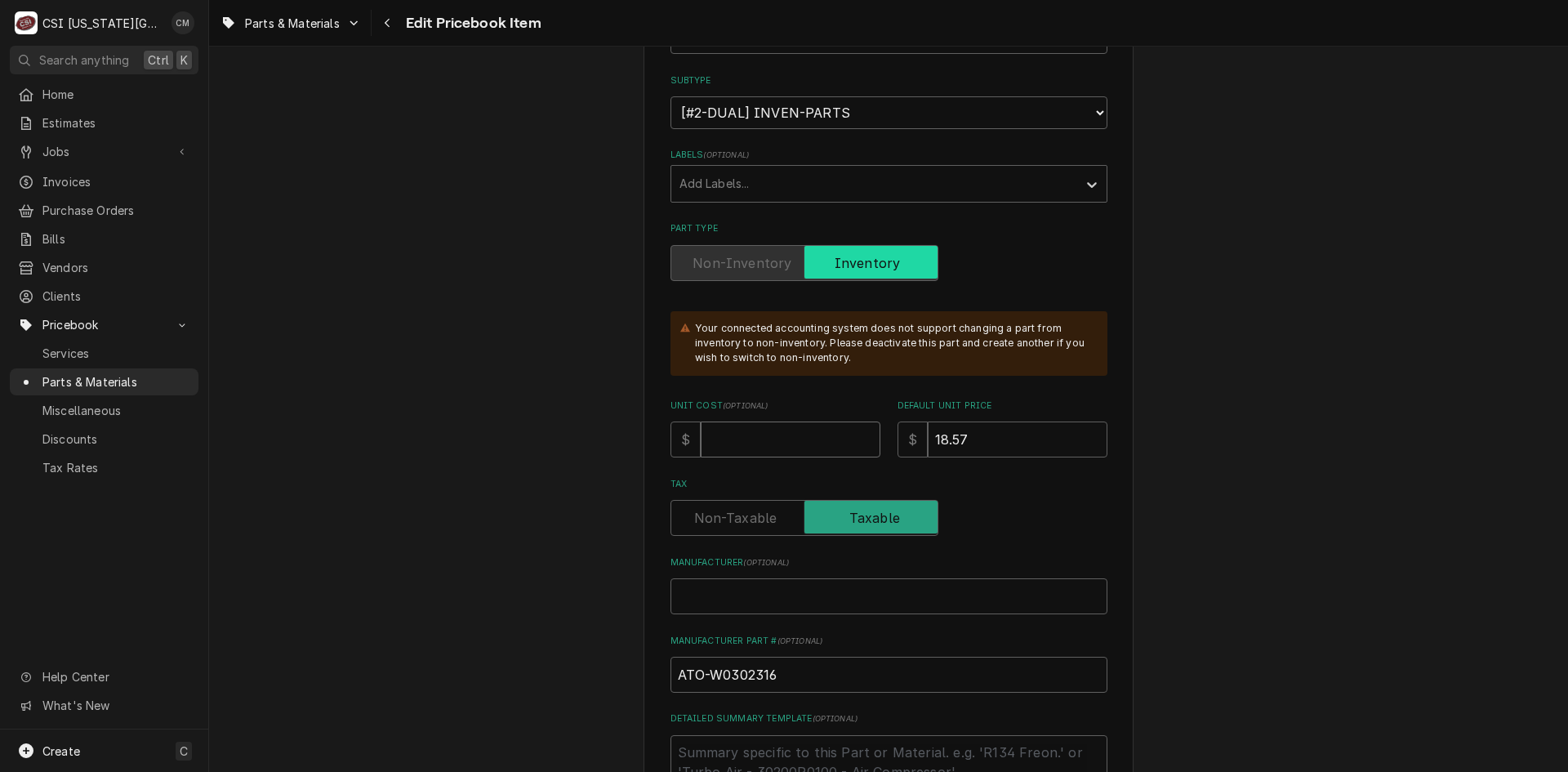
type textarea "x"
type input "2"
type textarea "x"
type input "2"
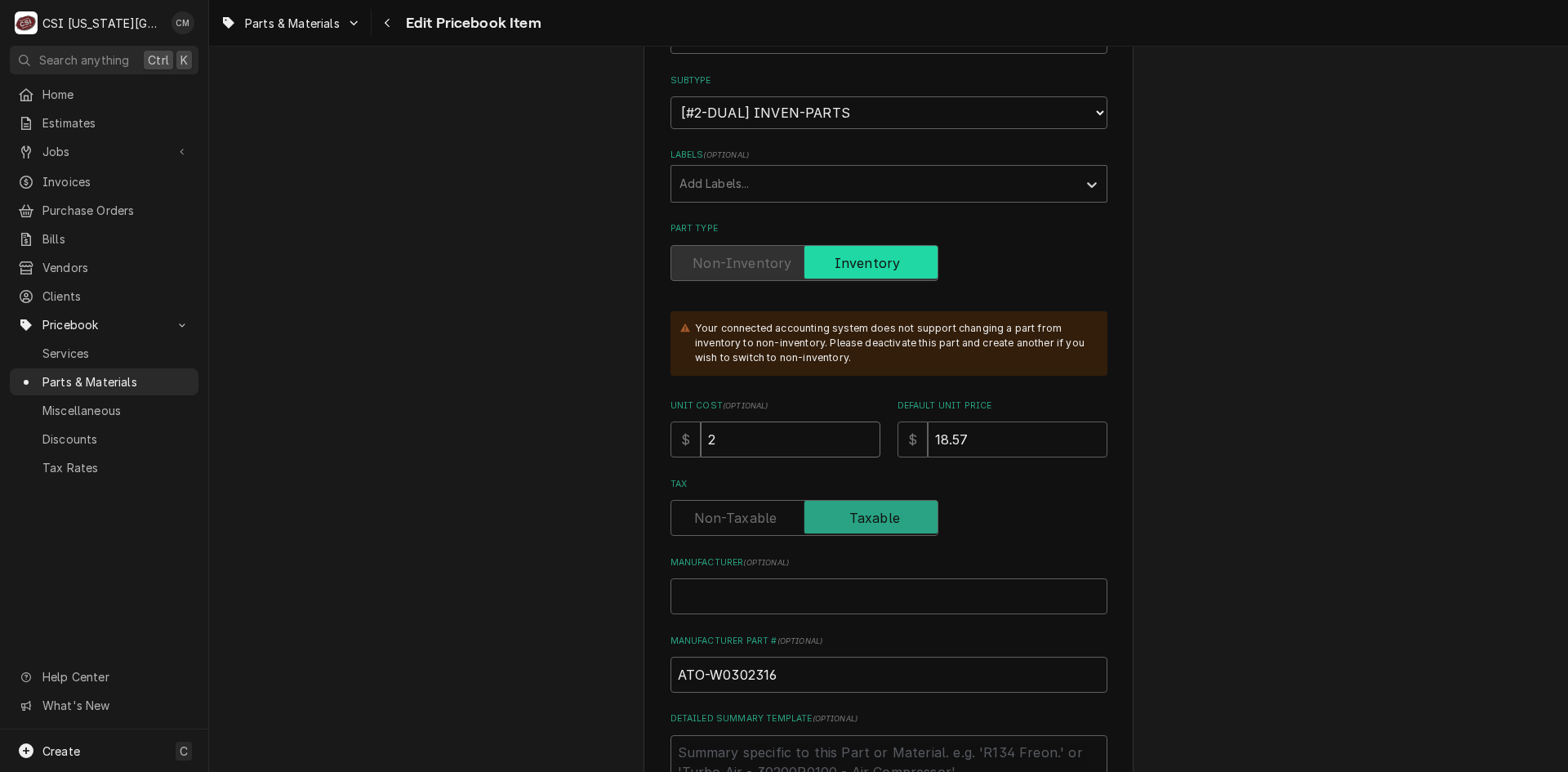
type textarea "x"
type input "26"
type textarea "x"
type input "26.5"
type textarea "x"
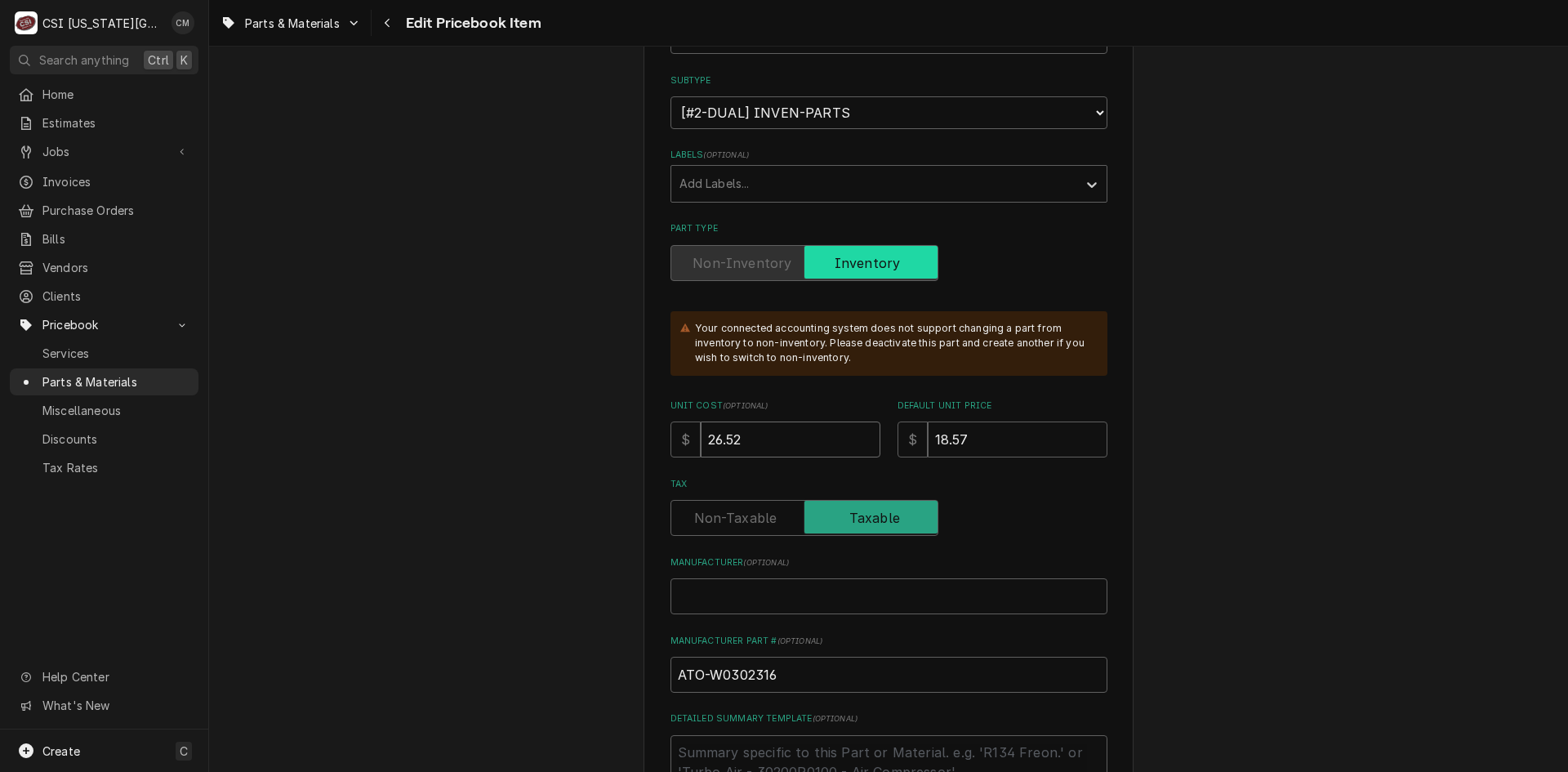
type input "26.52"
click at [947, 596] on input "Manufacturer ( optional )" at bounding box center [889, 596] width 436 height 36
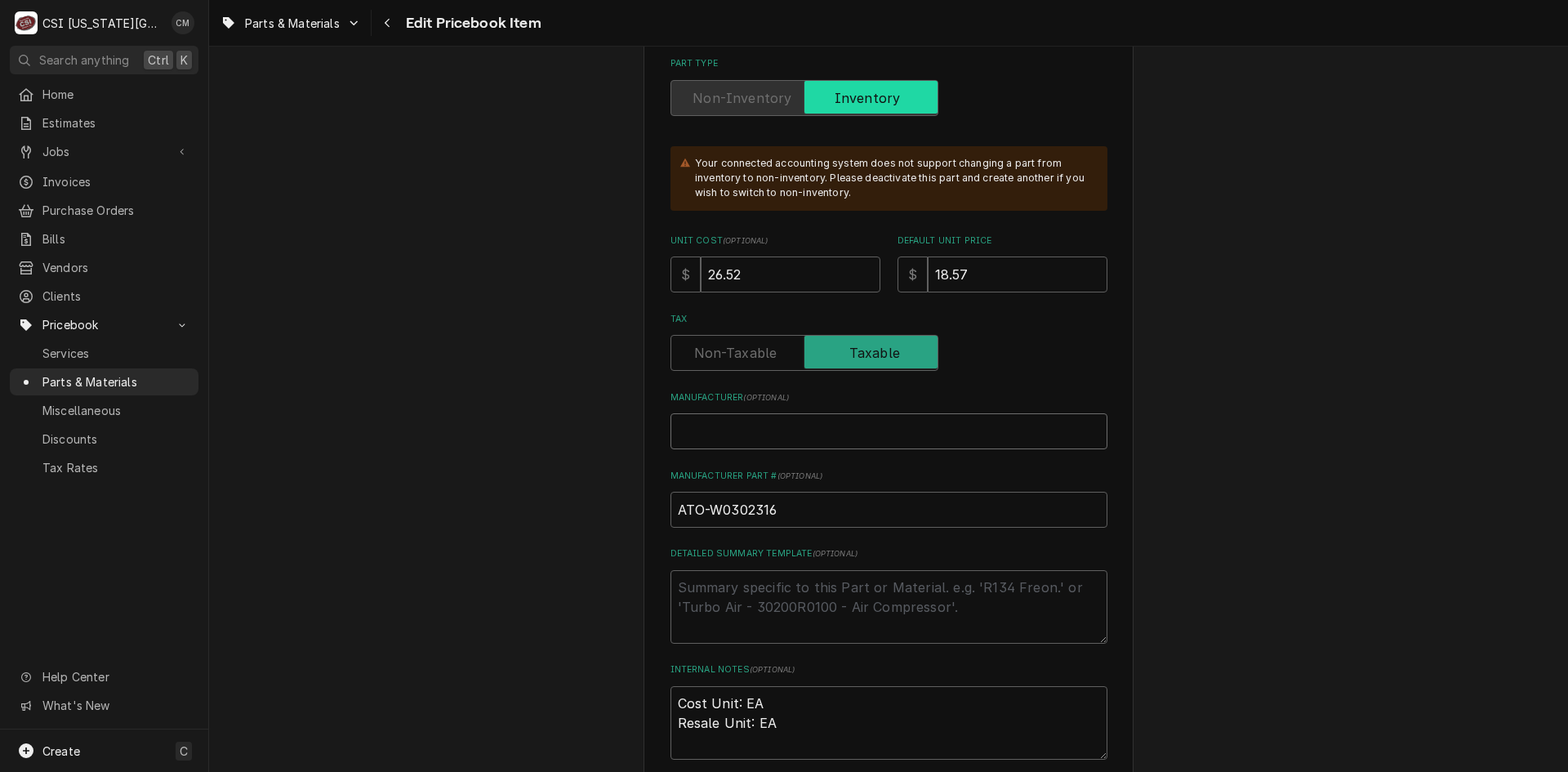
scroll to position [572, 0]
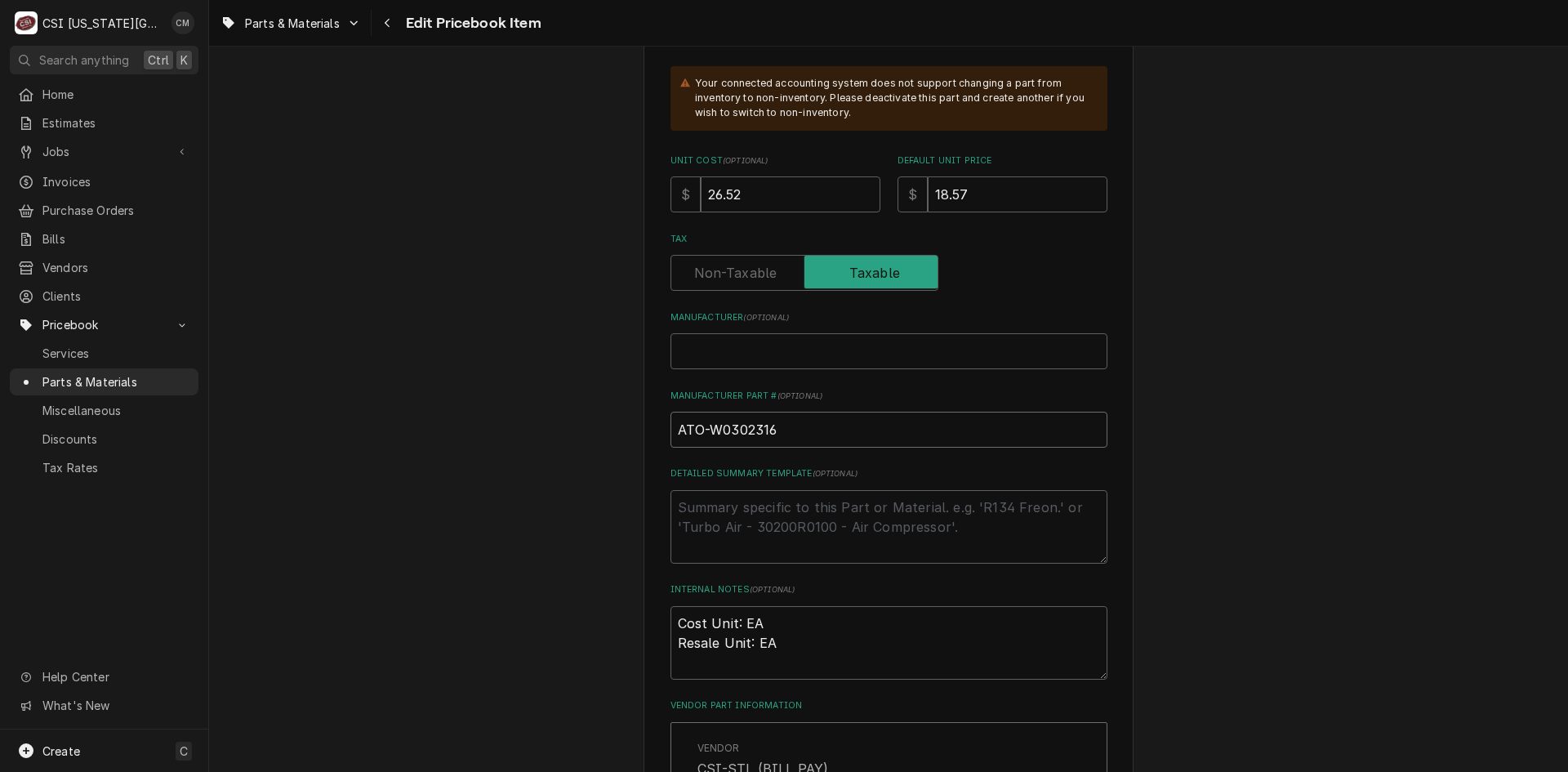
drag, startPoint x: 870, startPoint y: 436, endPoint x: 610, endPoint y: 435, distance: 260.0
paste input "Manufacturer Part #"
type textarea "x"
type input "W0302316"
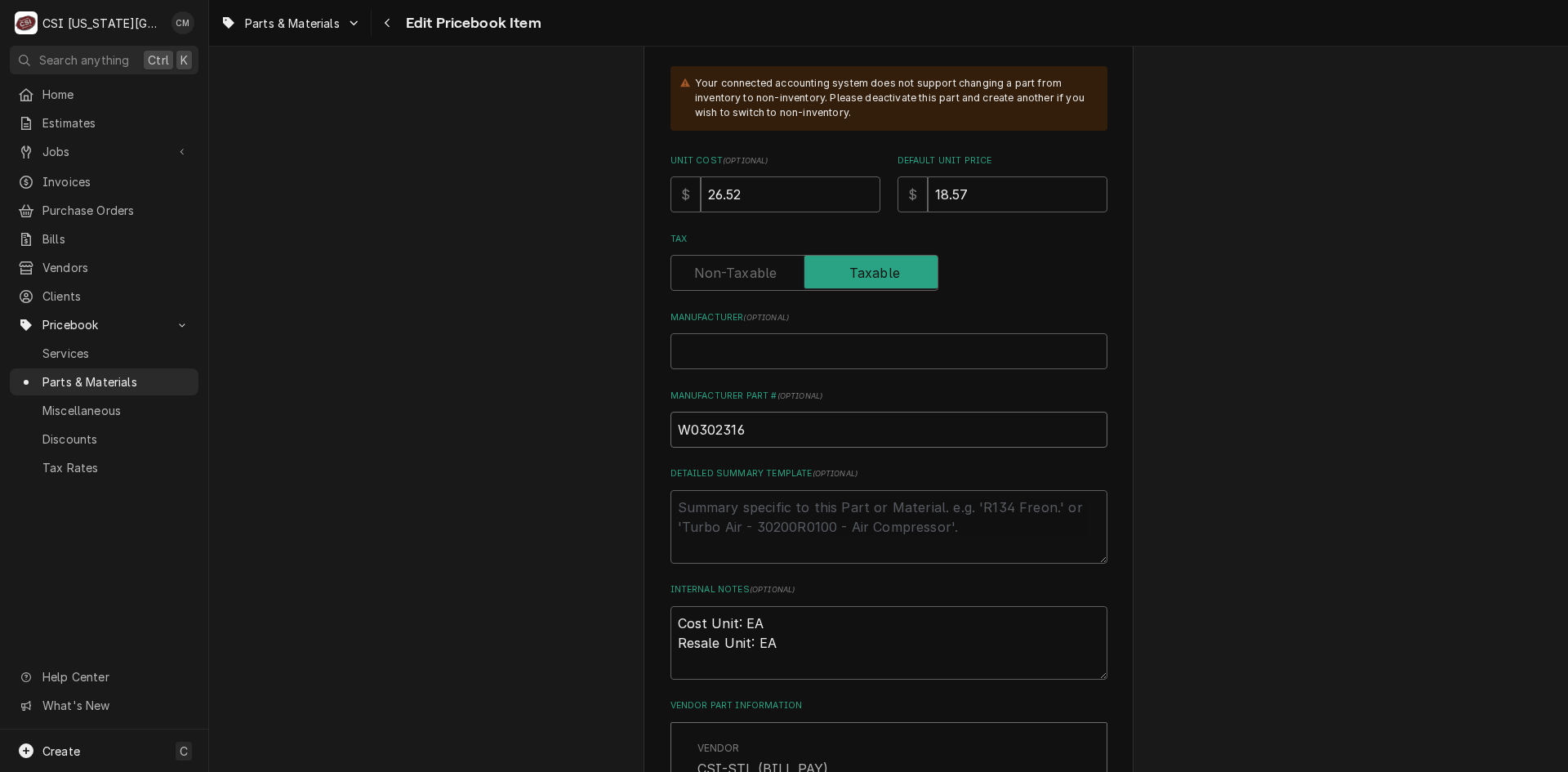
click at [671, 426] on input "W0302316" at bounding box center [889, 429] width 436 height 36
type textarea "x"
type input "AW0302316"
type textarea "x"
type input "ALW0302316"
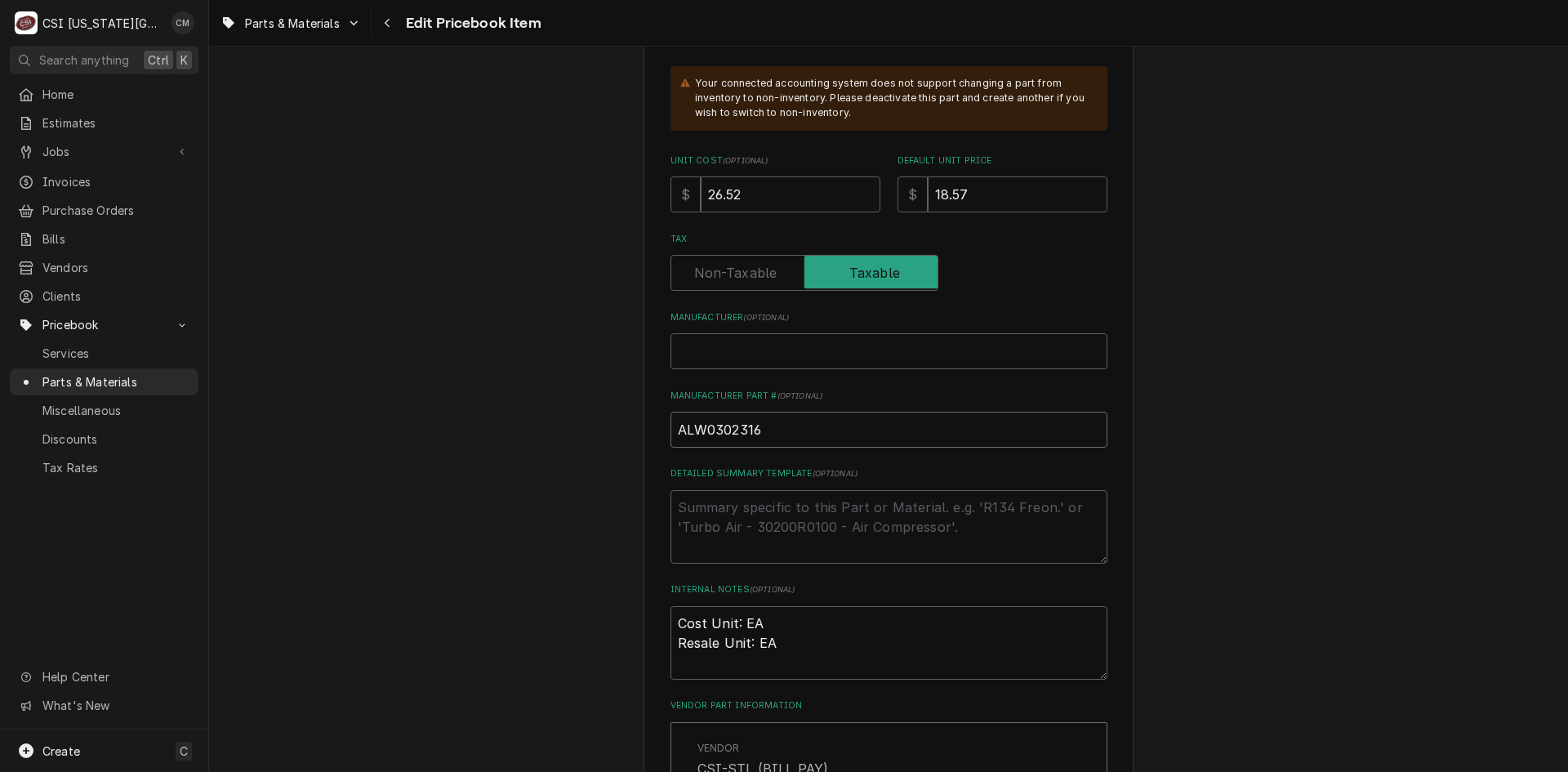
type textarea "x"
type input "ALTW0302316"
type textarea "x"
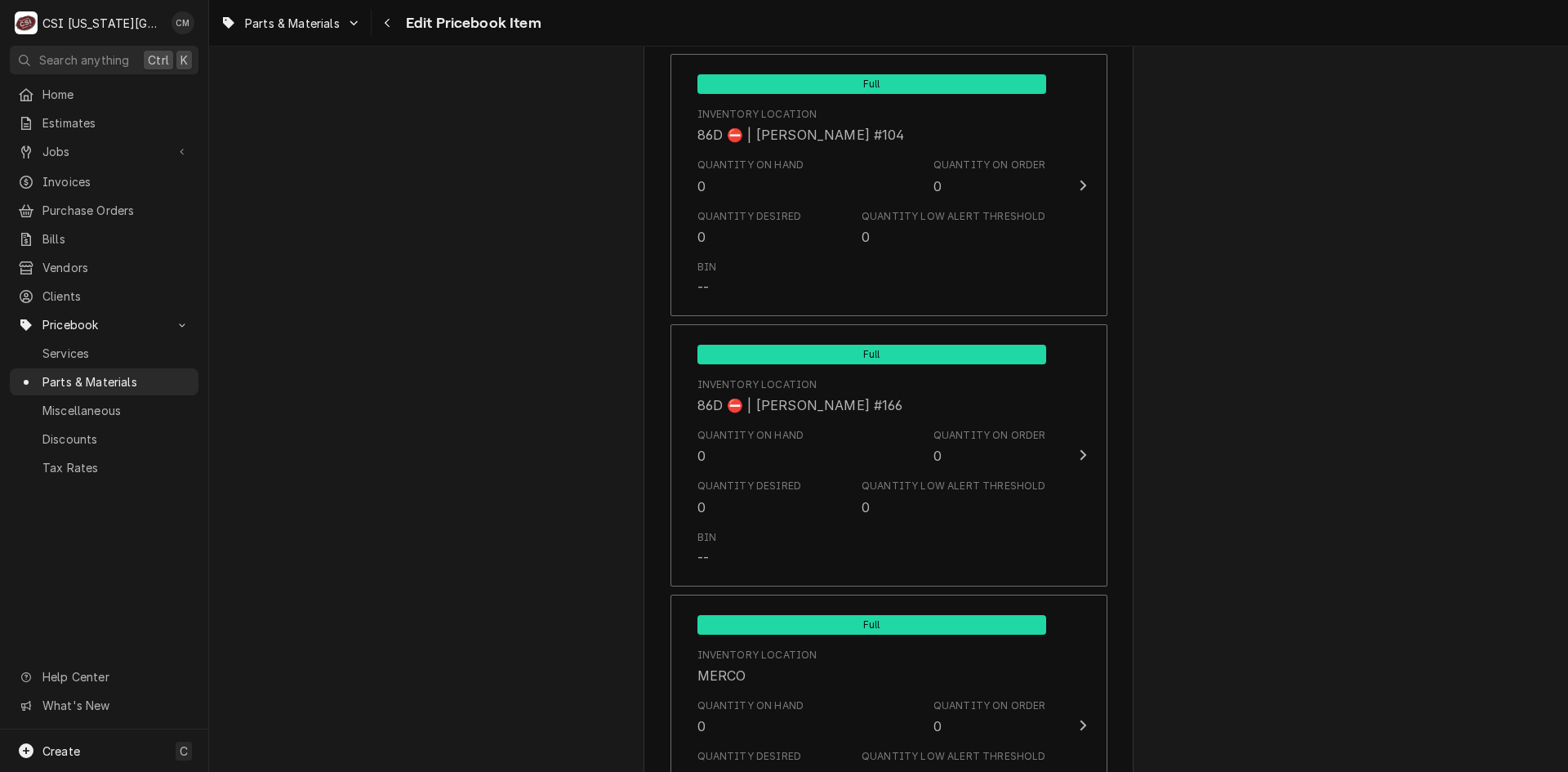
scroll to position [16210, 0]
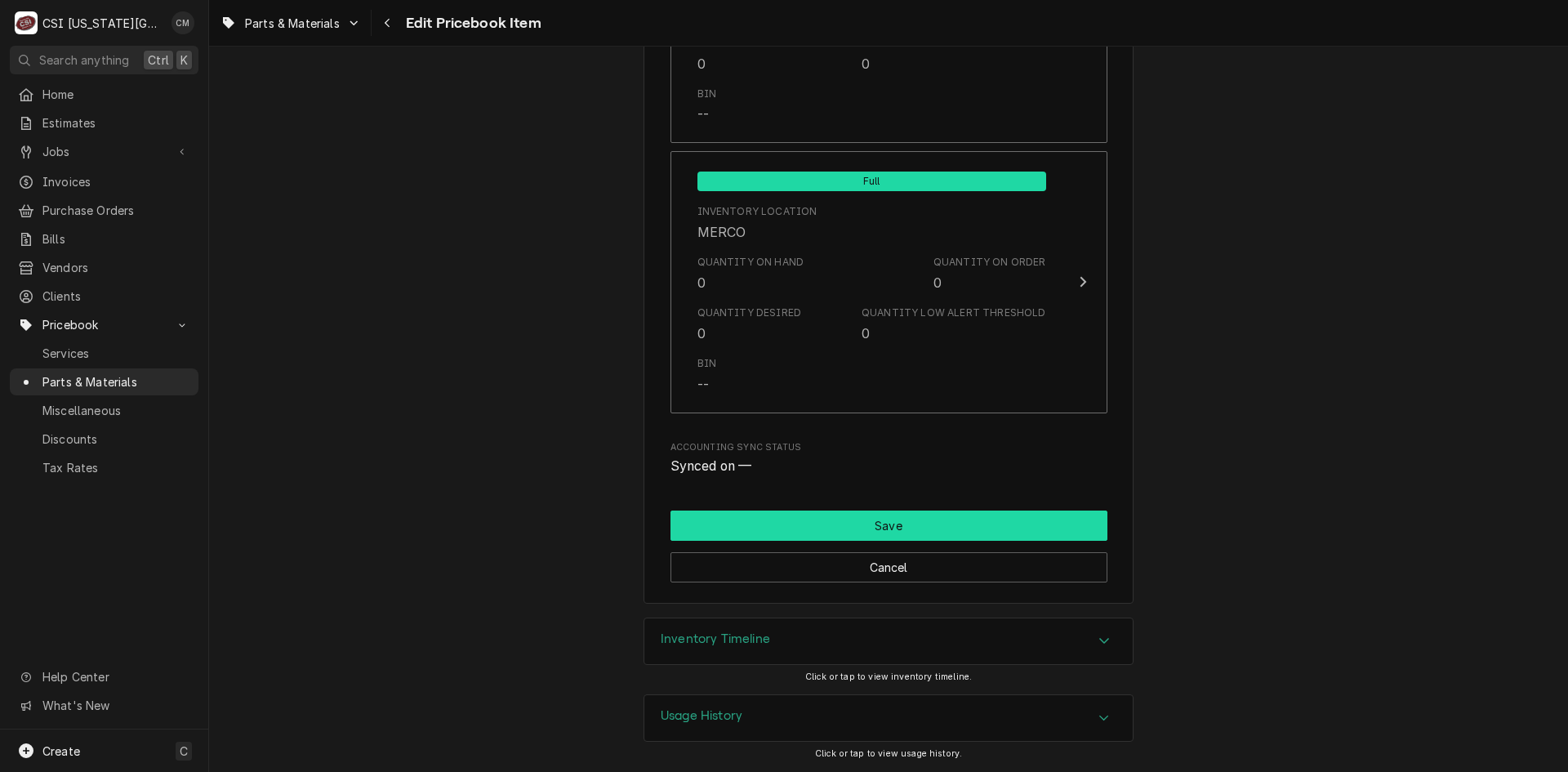
type input "ALT-W0302316"
click at [998, 528] on button "Save" at bounding box center [889, 526] width 436 height 30
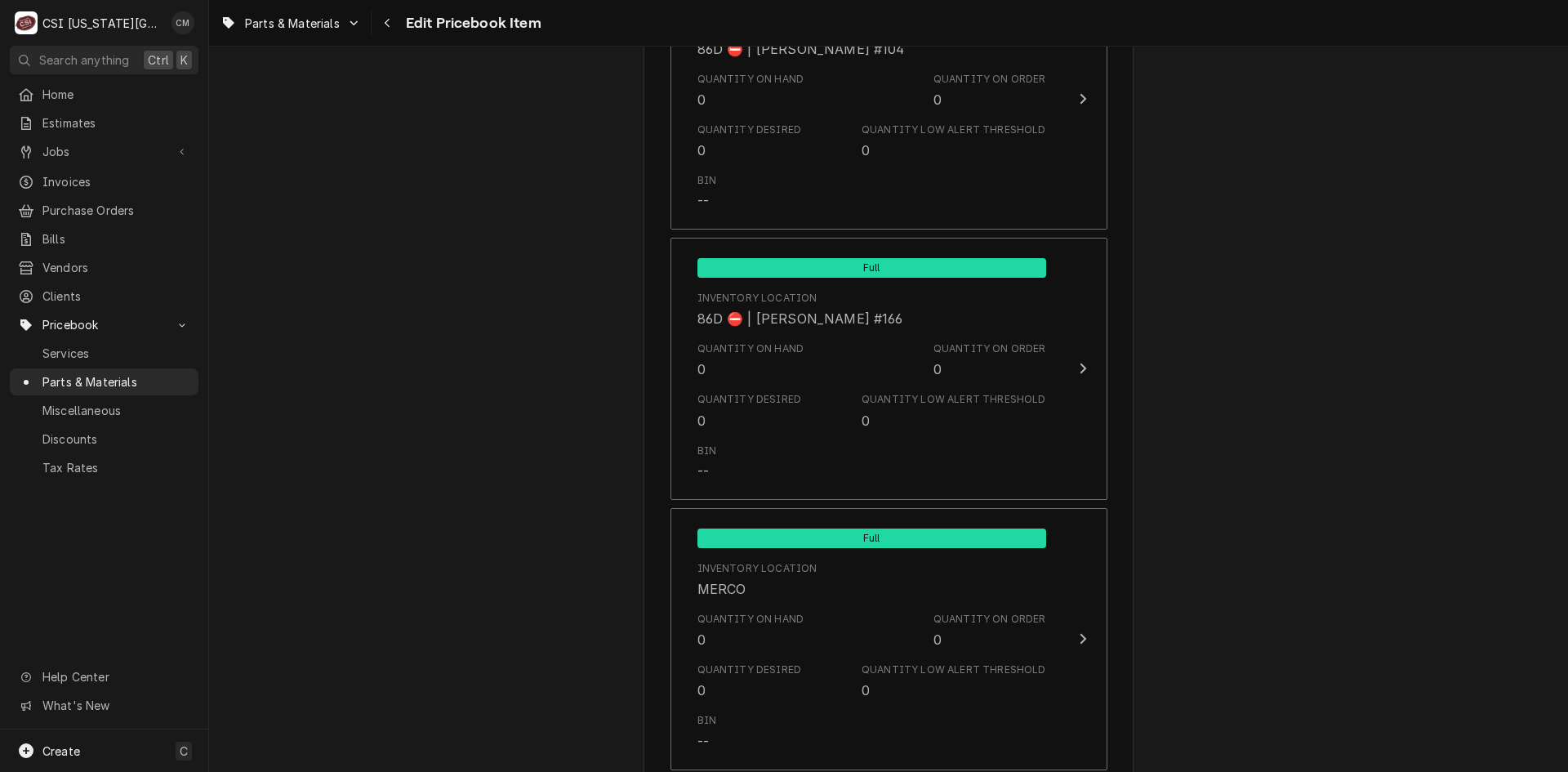
scroll to position [16290, 0]
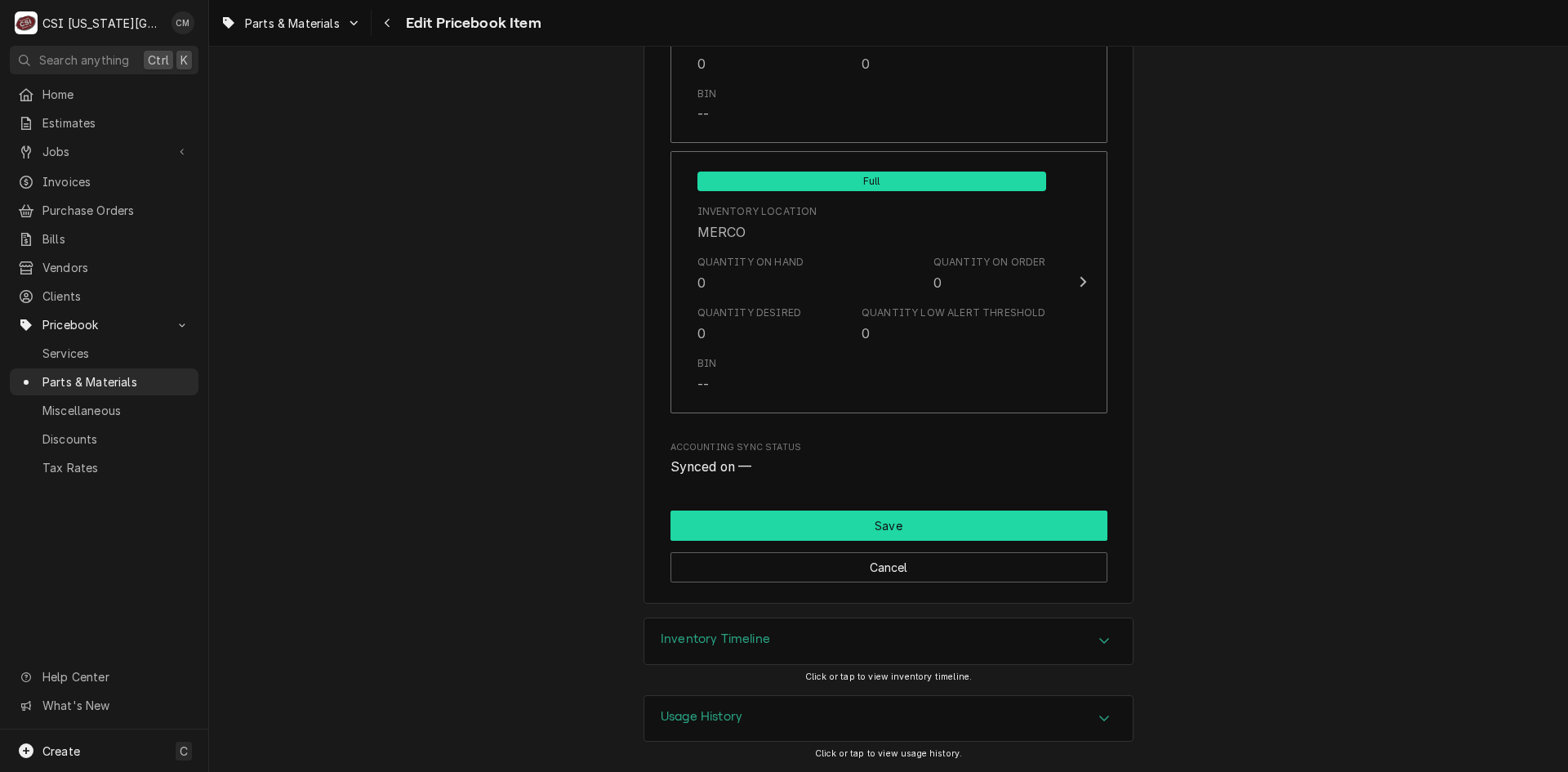
click at [991, 512] on button "Save" at bounding box center [889, 526] width 436 height 30
type textarea "x"
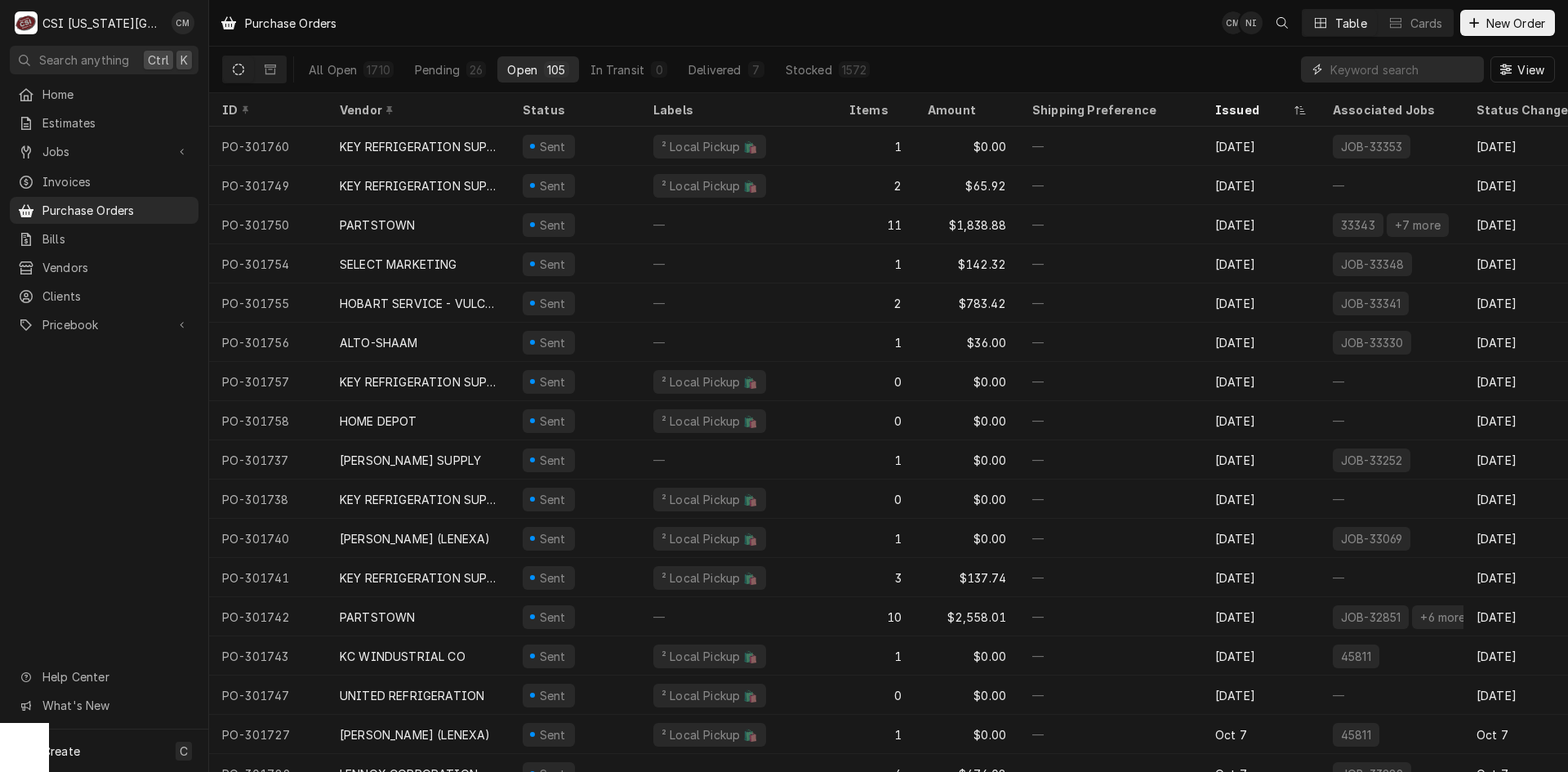
click at [1339, 67] on input "Dynamic Content Wrapper" at bounding box center [1402, 69] width 145 height 26
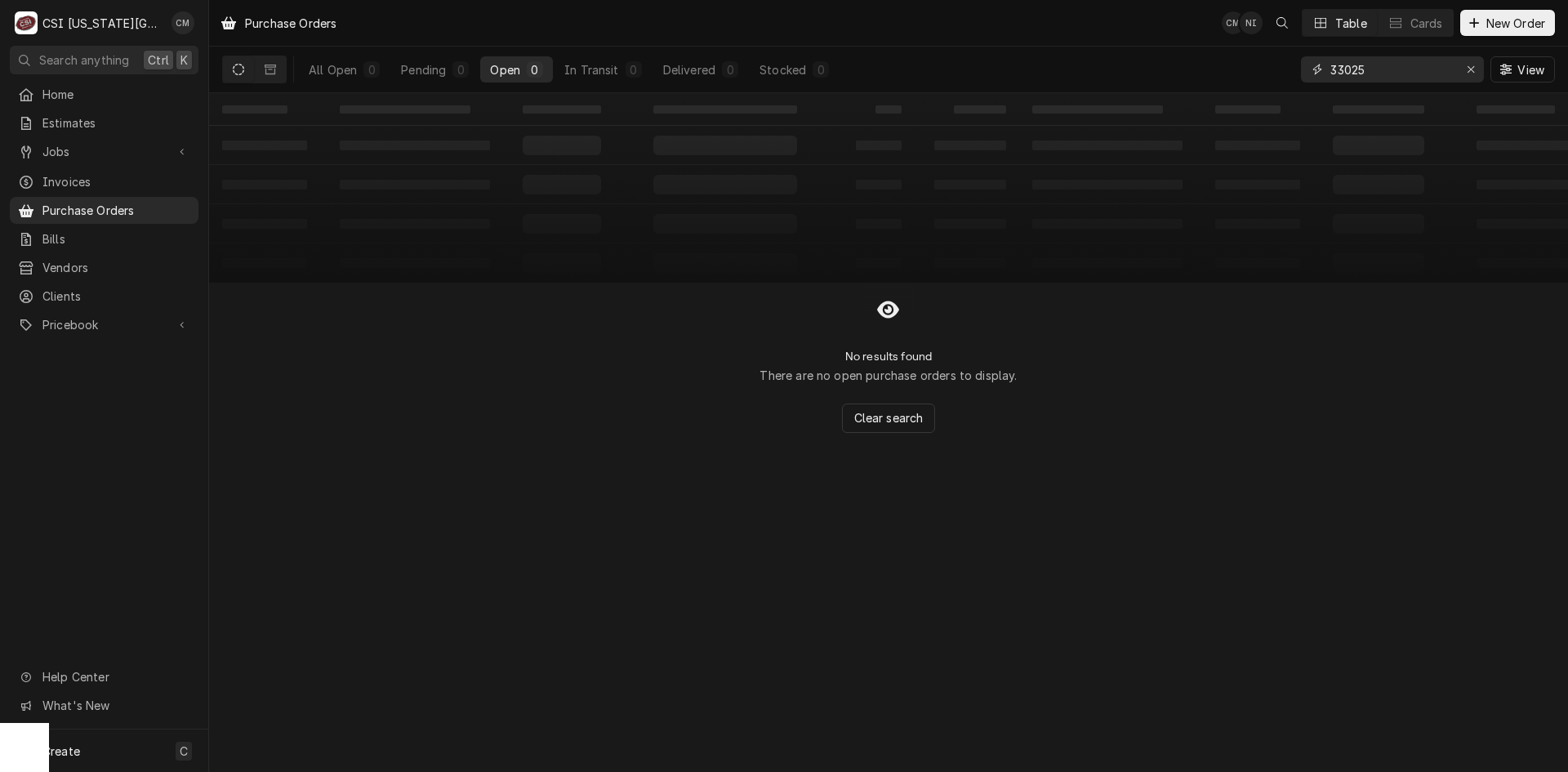
type input "33025"
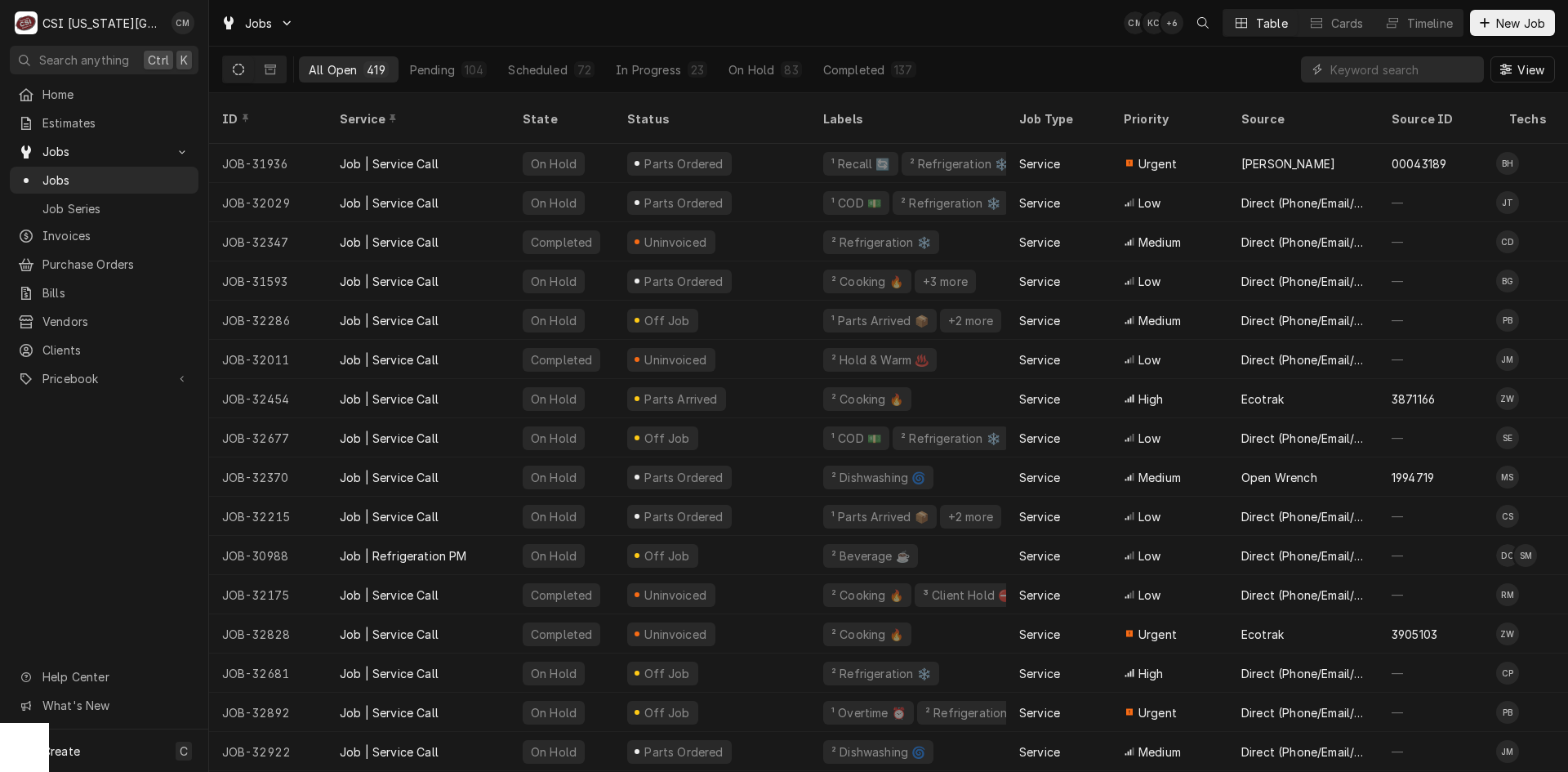
click at [1356, 71] on input "Dynamic Content Wrapper" at bounding box center [1402, 69] width 145 height 26
click at [1372, 76] on input "Dynamic Content Wrapper" at bounding box center [1402, 69] width 145 height 26
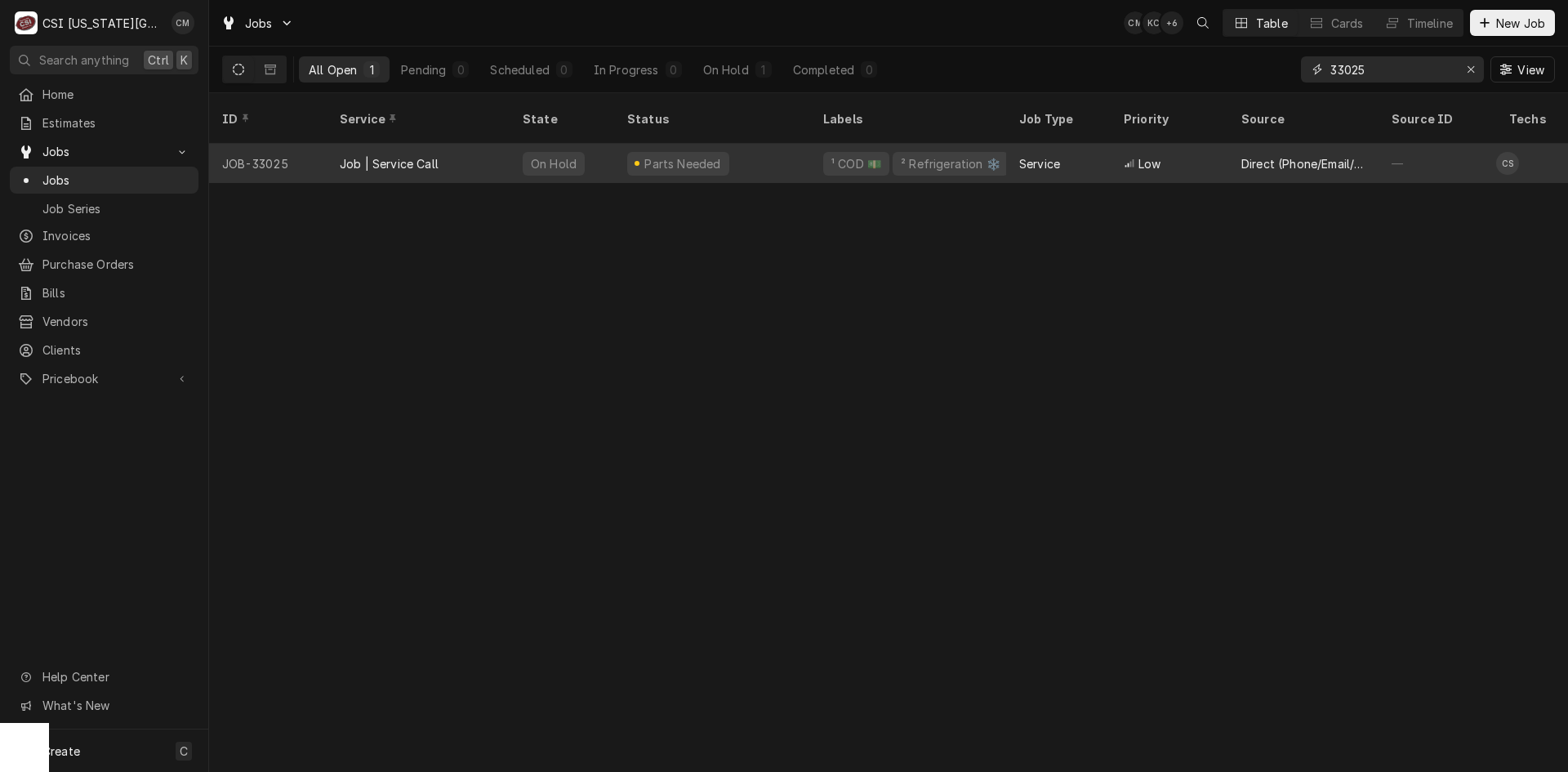
type input "33025"
click at [773, 149] on div "Parts Needed" at bounding box center [712, 163] width 196 height 39
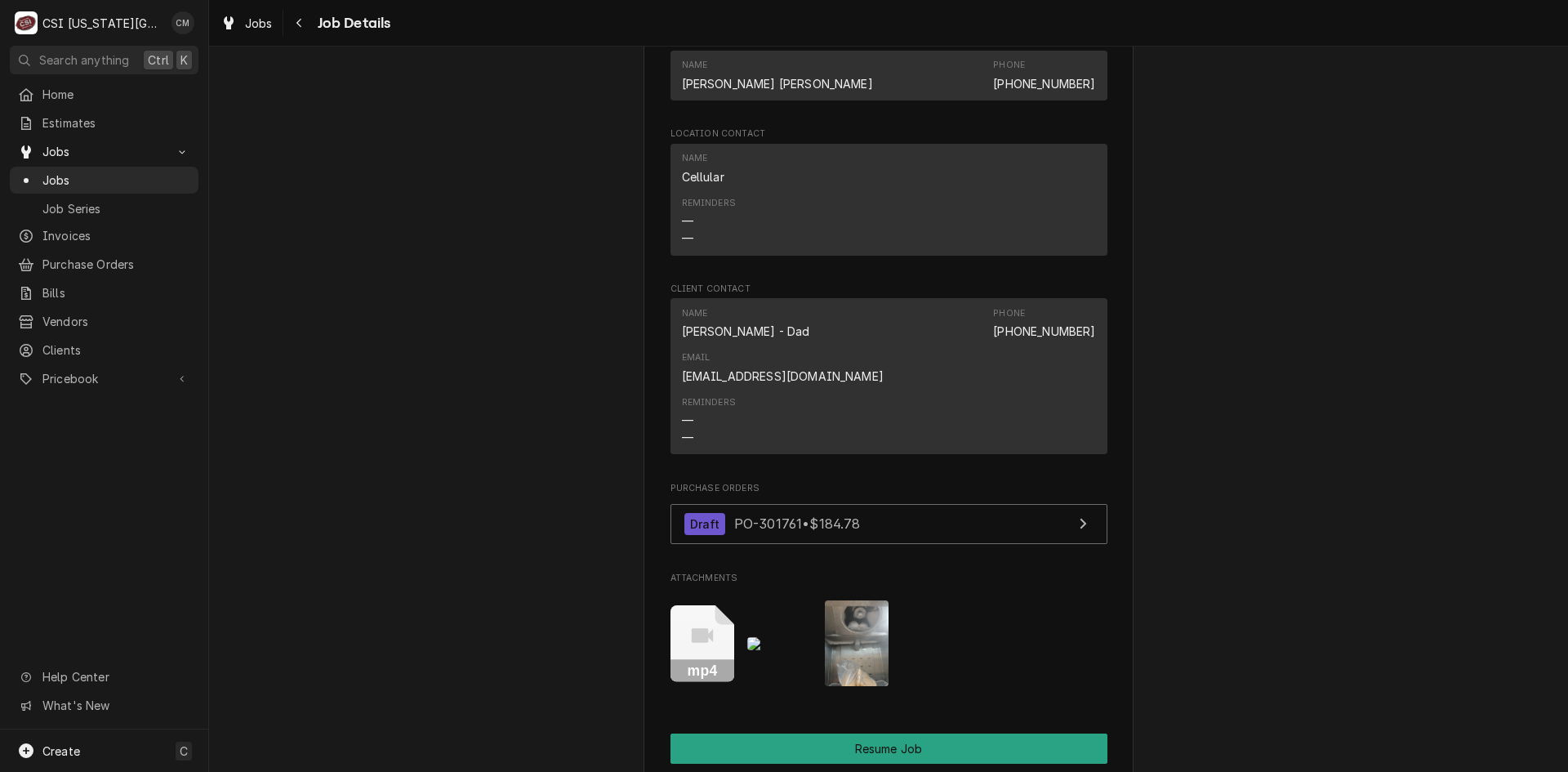
scroll to position [1700, 0]
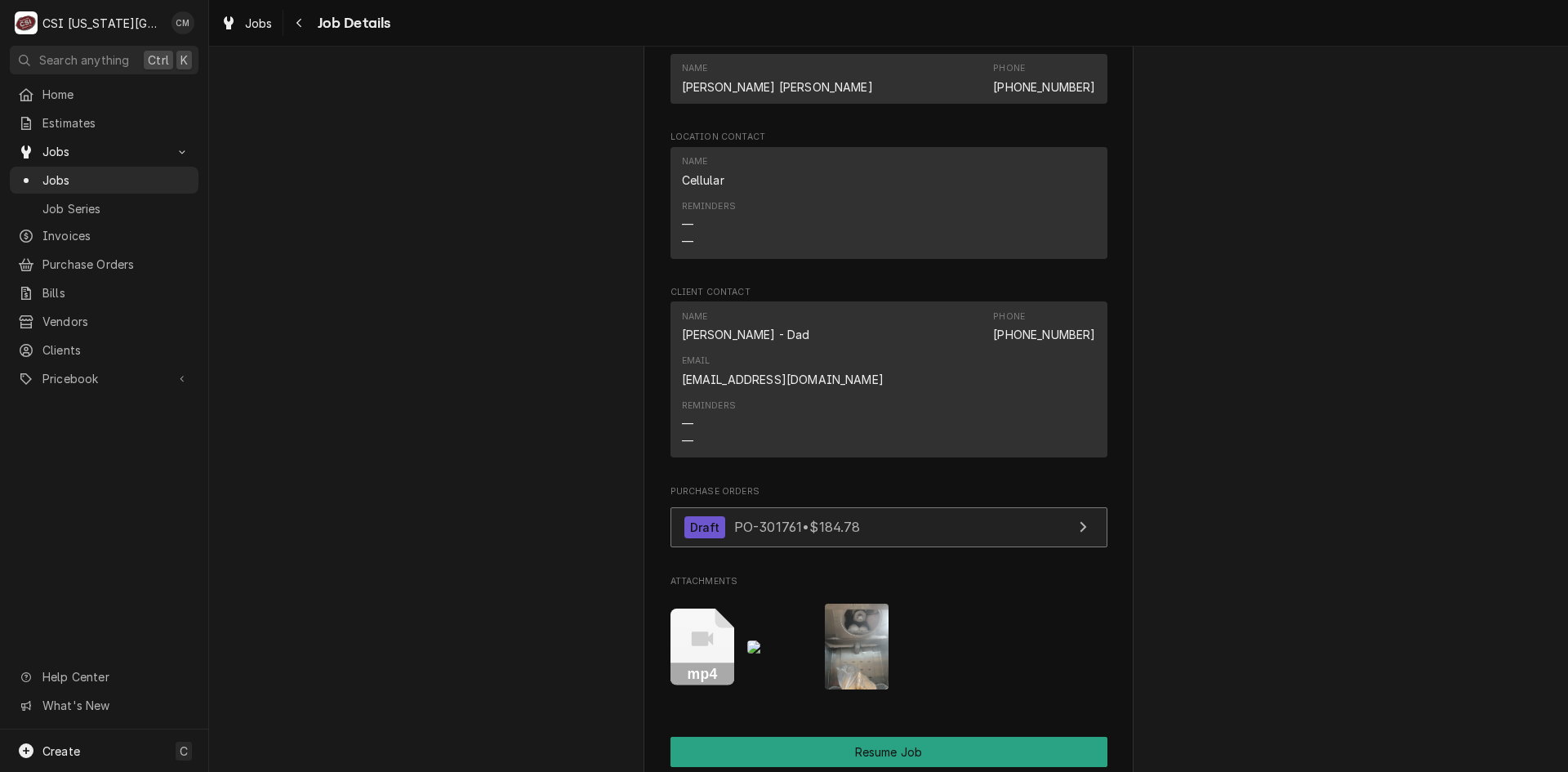
click at [835, 519] on span "PO-301761 • $184.78" at bounding box center [797, 527] width 126 height 16
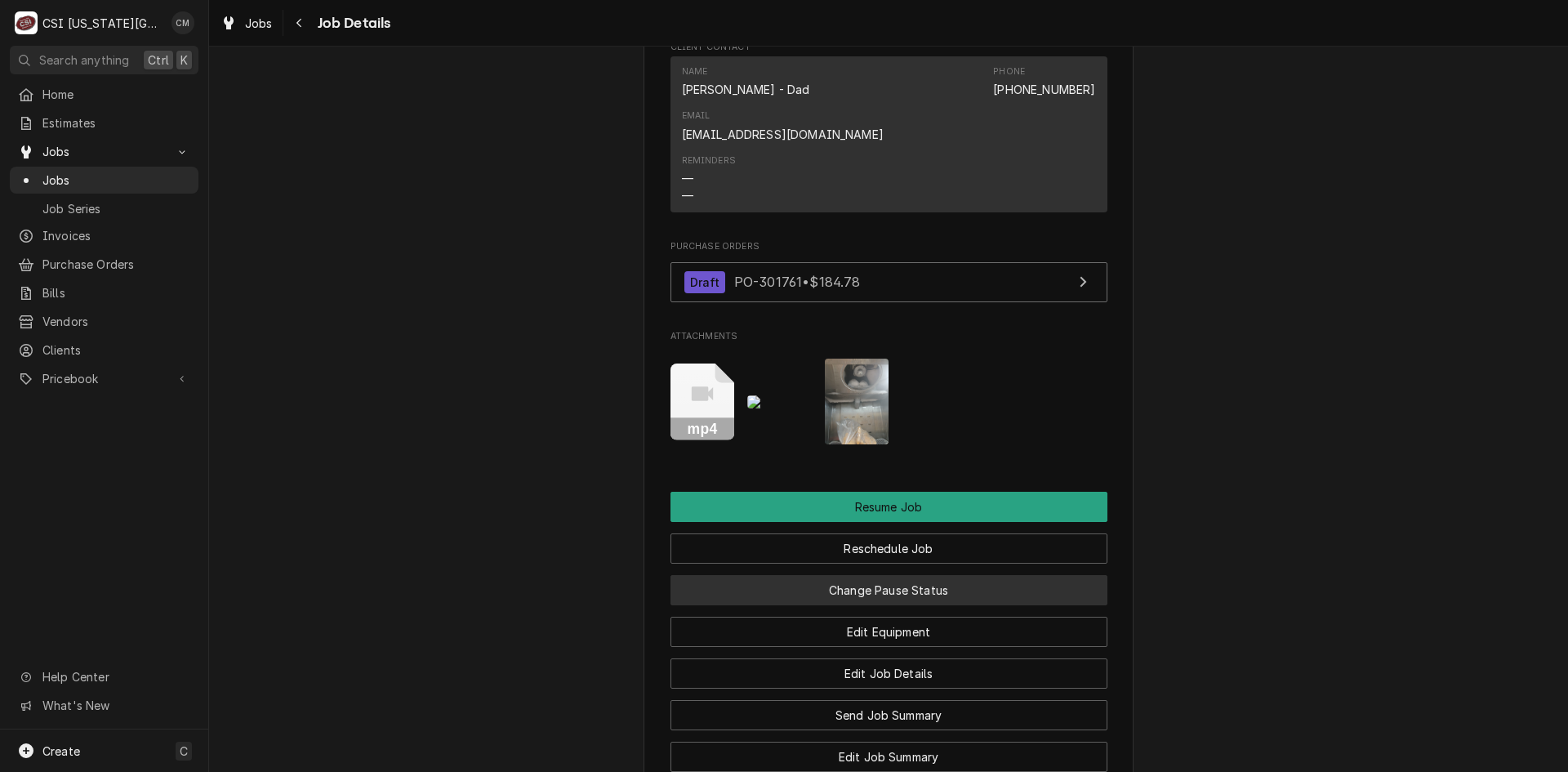
click at [937, 575] on button "Change Pause Status" at bounding box center [889, 590] width 436 height 30
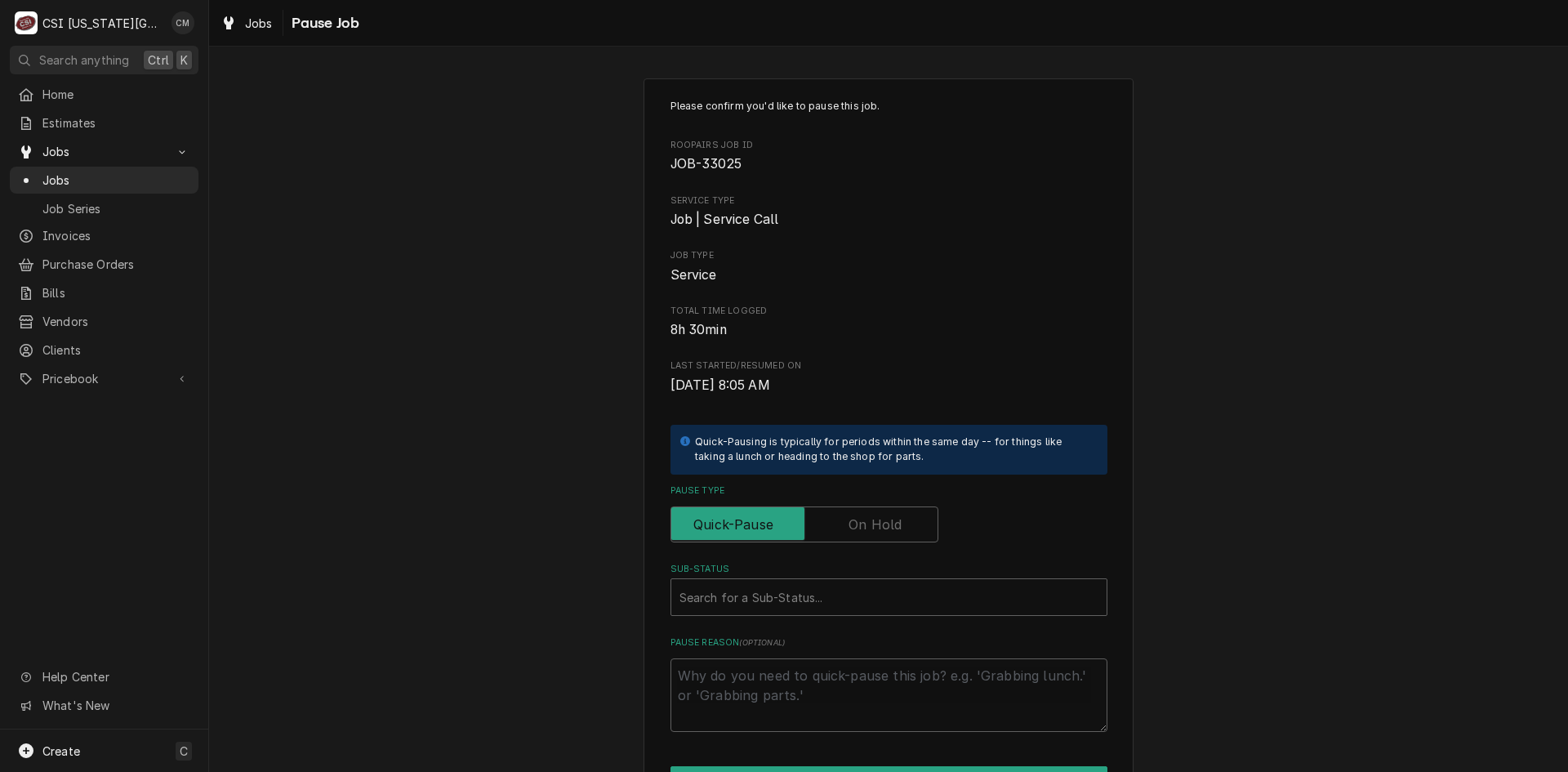
click at [895, 533] on label "Pause Type" at bounding box center [805, 525] width 268 height 36
click at [895, 533] on input "Pause Type" at bounding box center [805, 525] width 253 height 36
checkbox input "true"
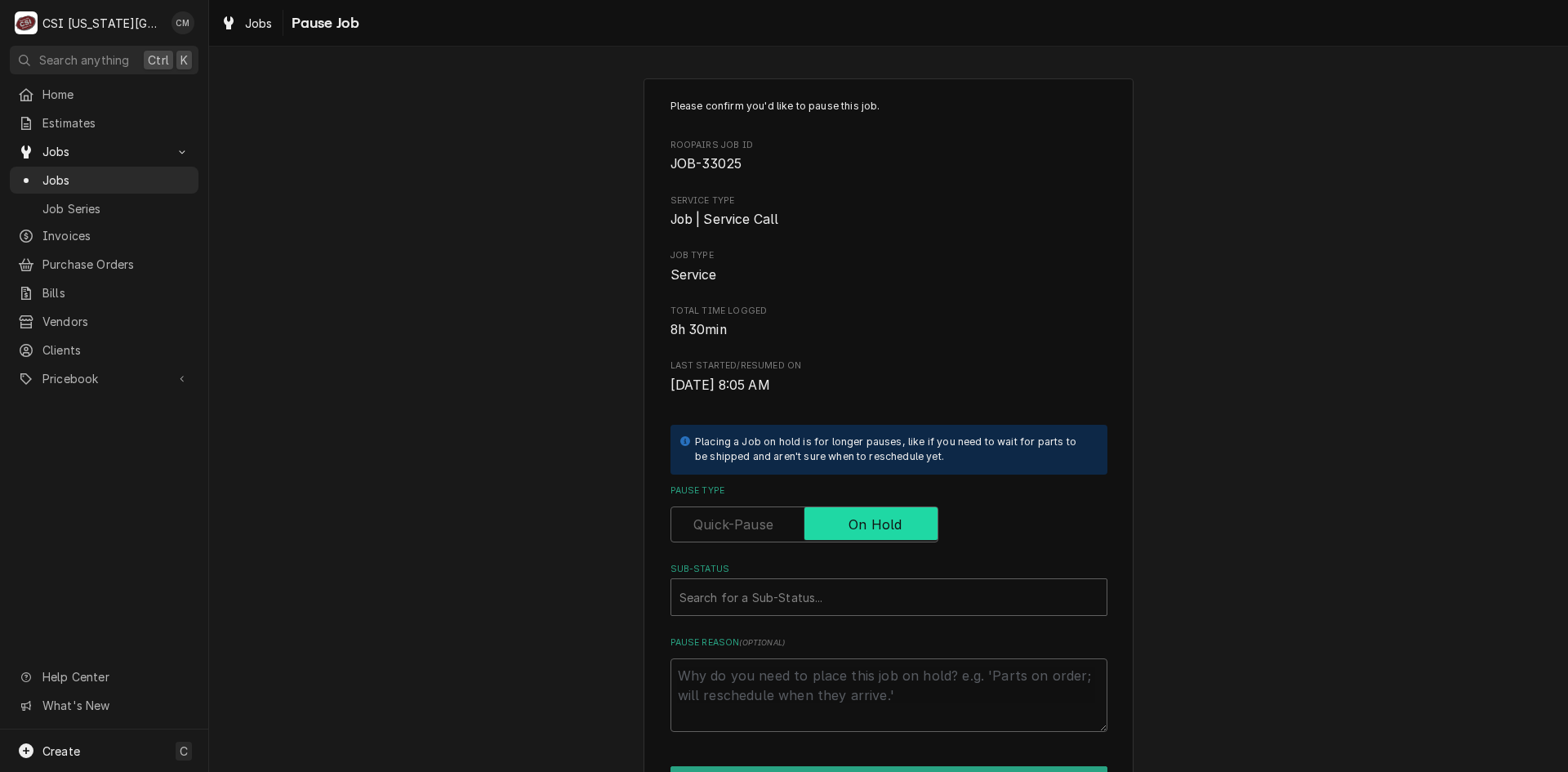
scroll to position [143, 0]
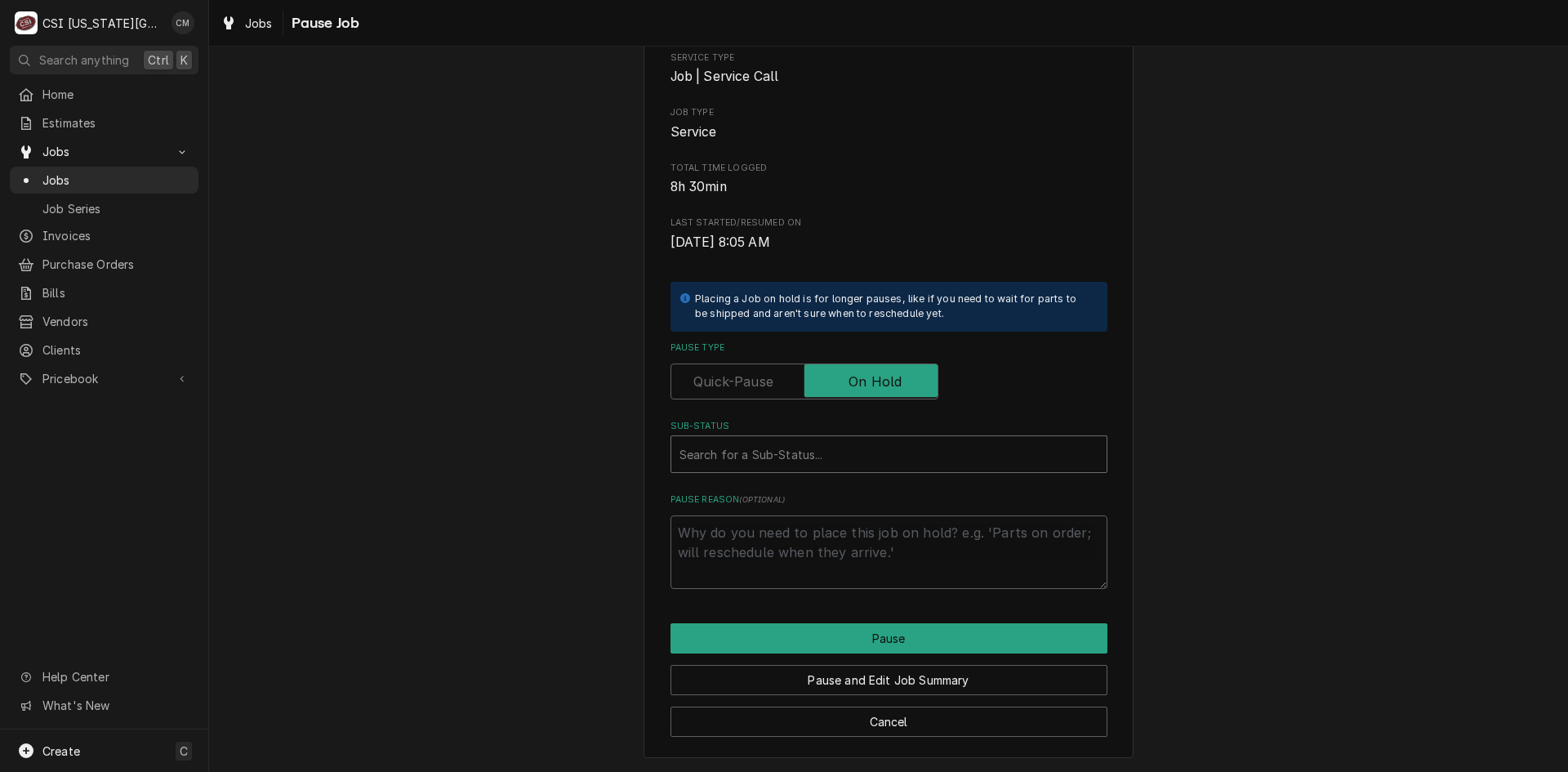
click at [878, 452] on div "Sub-Status" at bounding box center [888, 453] width 419 height 29
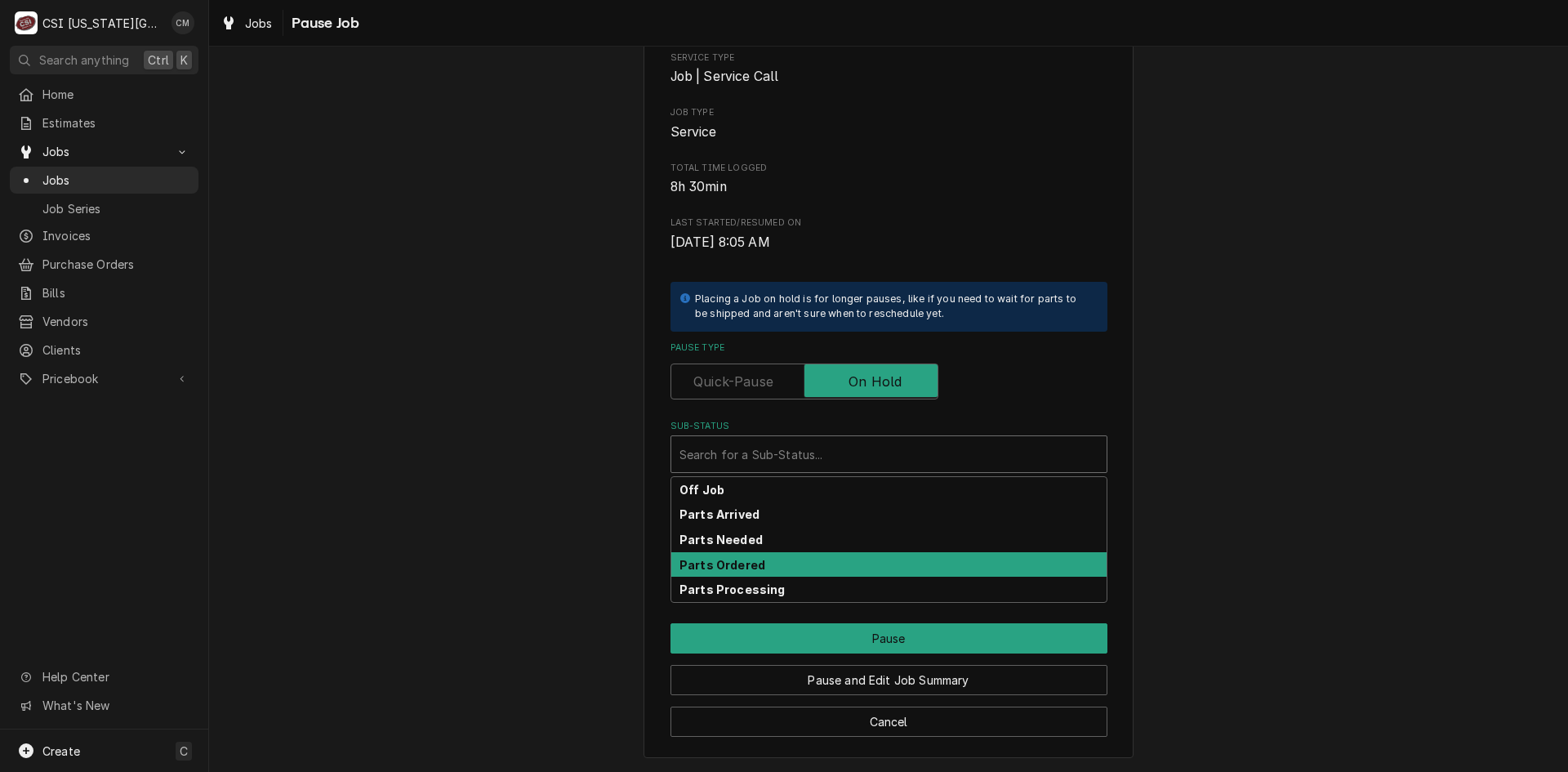
click at [800, 564] on div "Parts Ordered" at bounding box center [889, 564] width 436 height 25
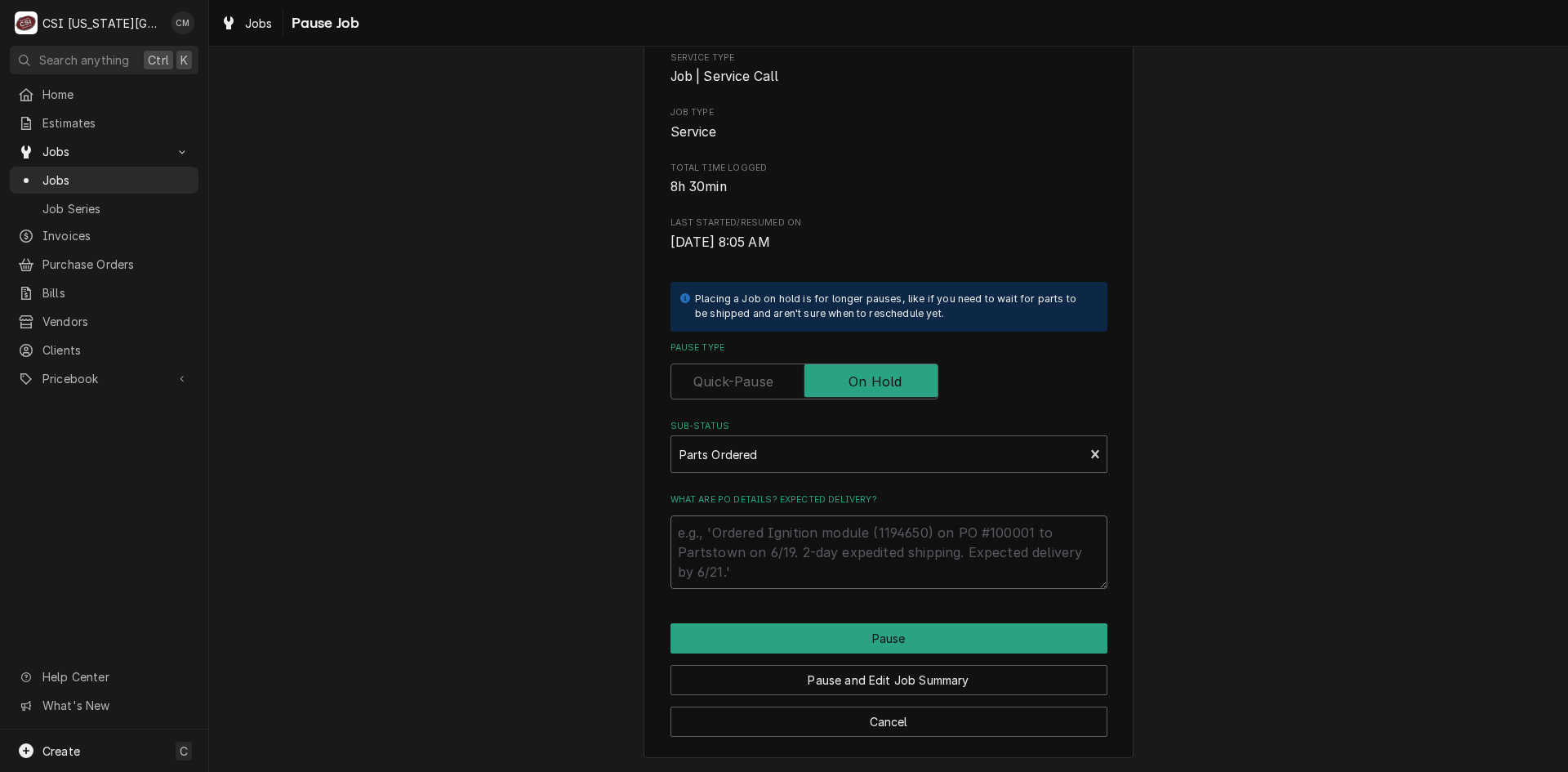
click at [851, 535] on textarea "What are PO details? Expected delivery?" at bounding box center [889, 552] width 436 height 73
type textarea "x"
type textarea "p"
type textarea "x"
type textarea "pa"
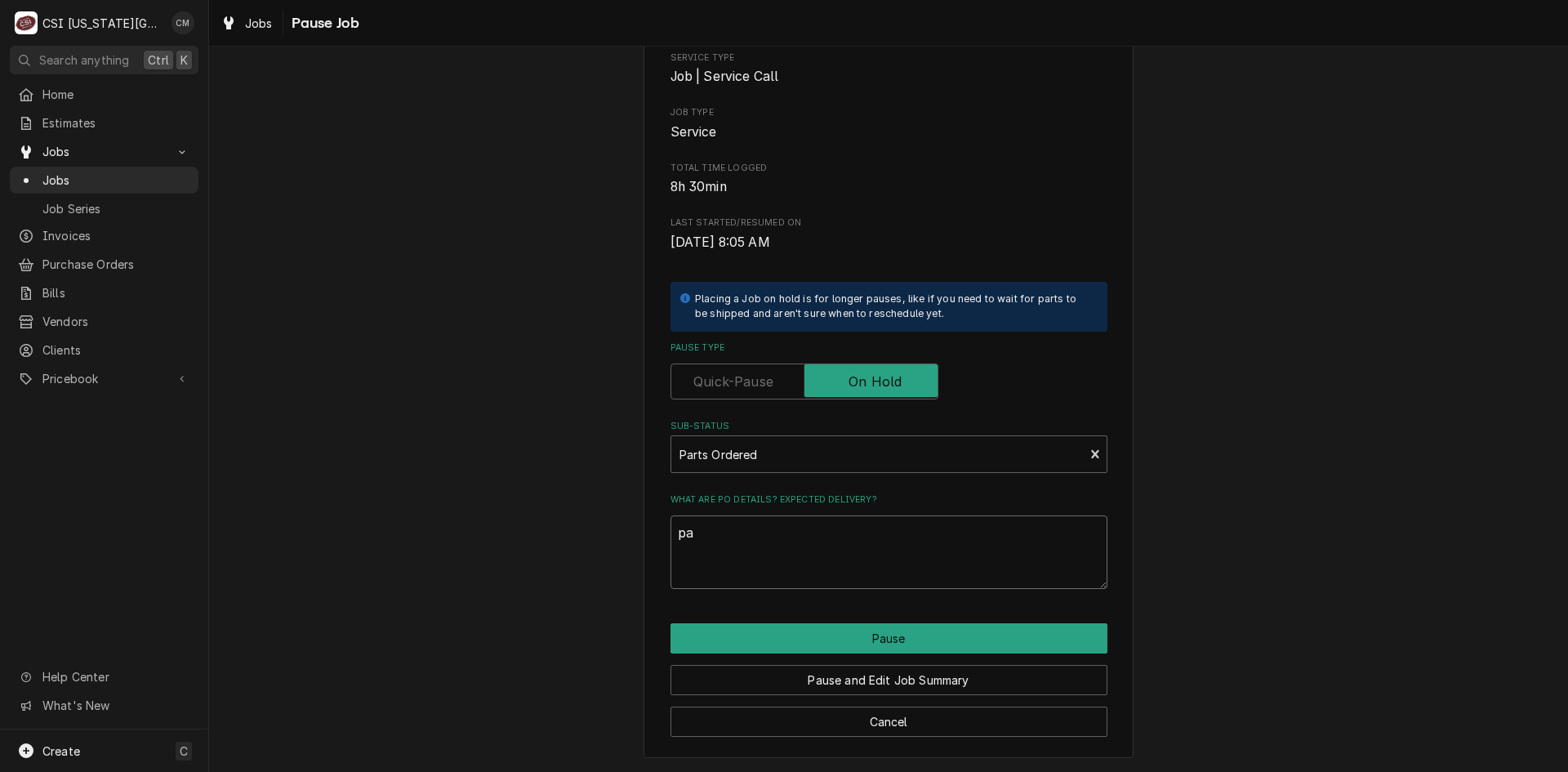
type textarea "x"
type textarea "par"
type textarea "x"
type textarea "part"
type textarea "x"
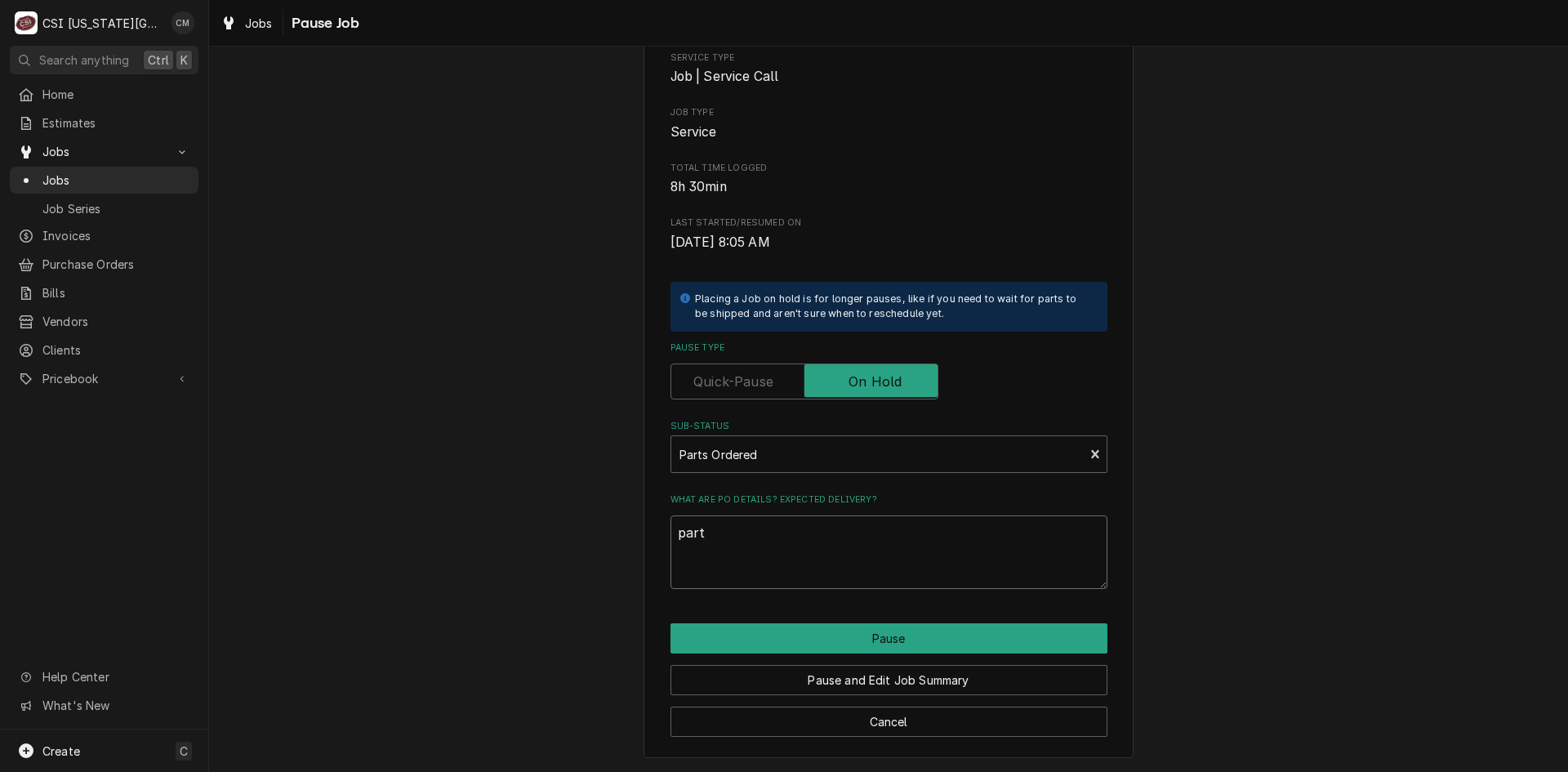
type textarea "parts"
type textarea "x"
type textarea "parts"
type textarea "x"
type textarea "parts o"
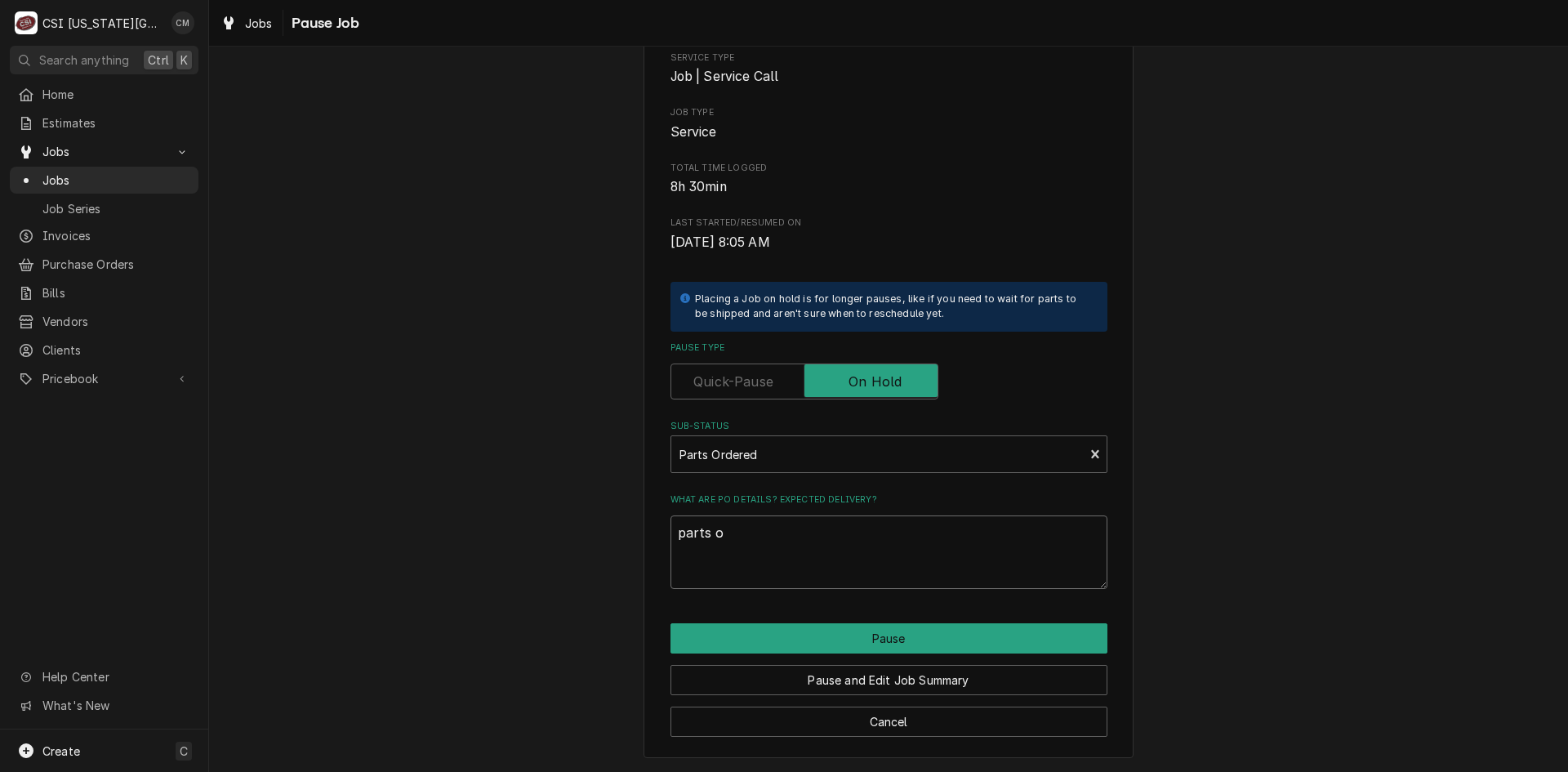
type textarea "x"
type textarea "parts od"
type textarea "x"
type textarea "parts ode"
type textarea "x"
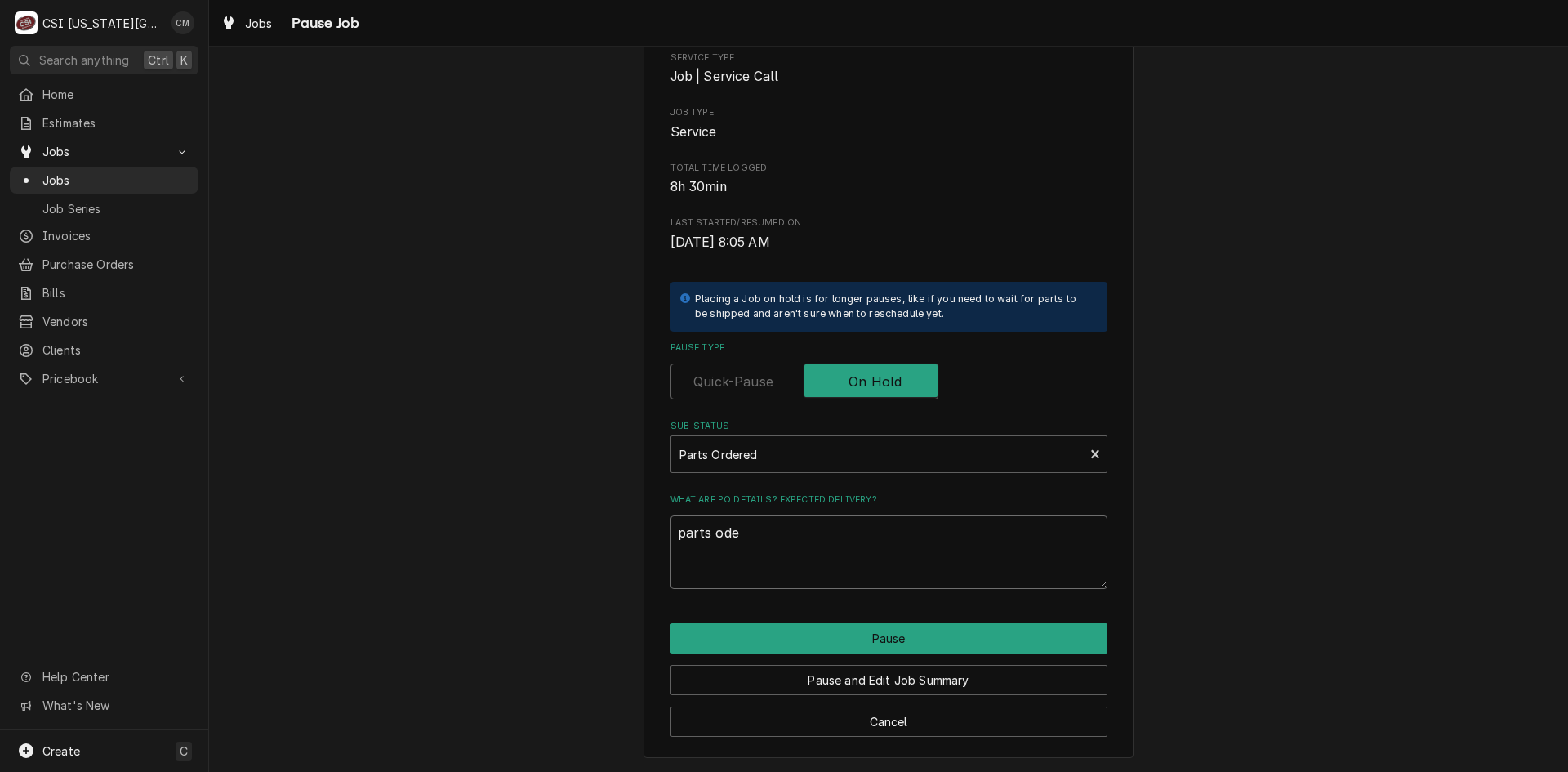
type textarea "parts oder"
type textarea "x"
type textarea "parts odere"
type textarea "x"
type textarea "parts odered"
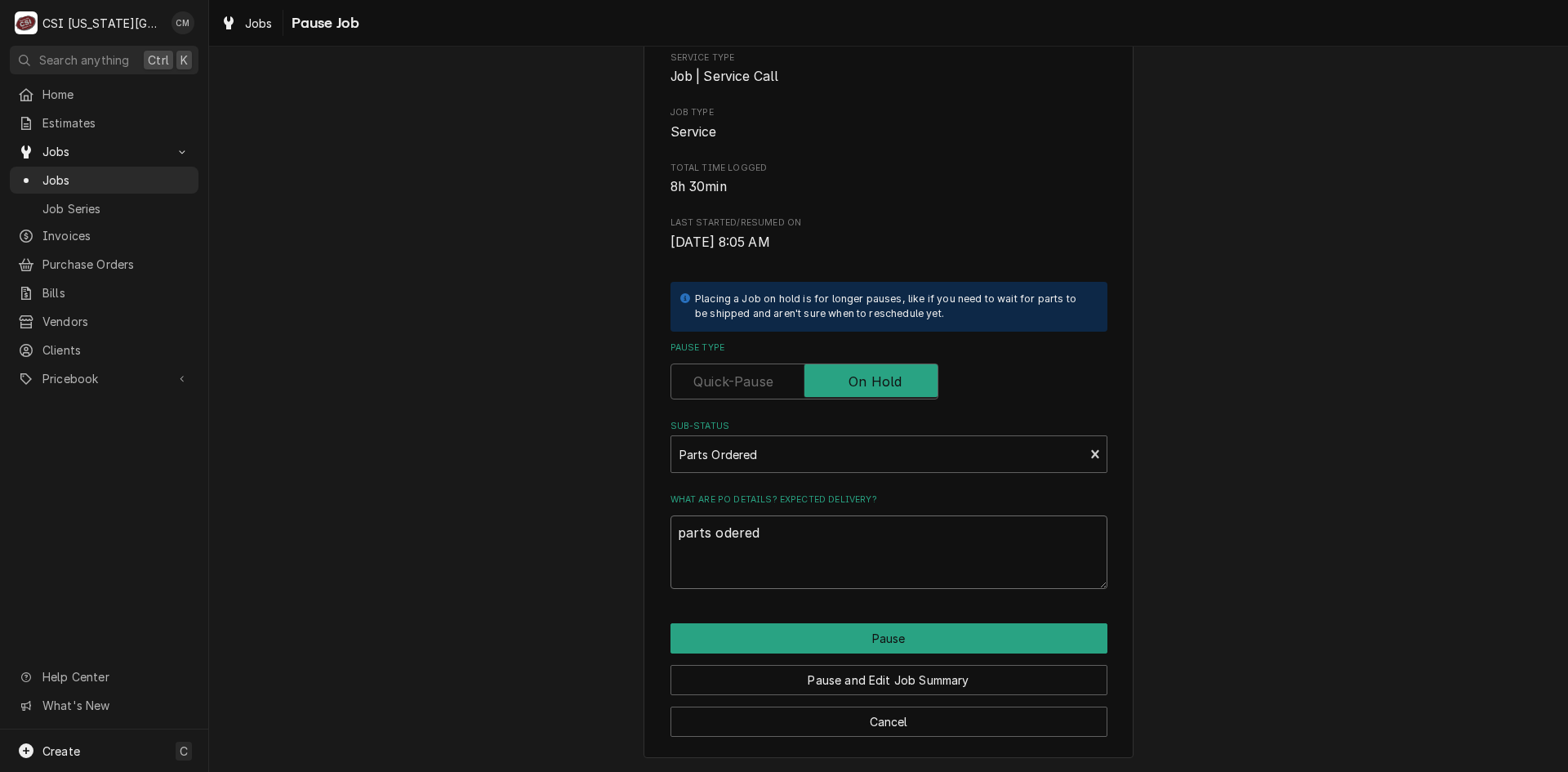
type textarea "x"
type textarea "parts odered"
type textarea "x"
type textarea "parts odered o"
type textarea "x"
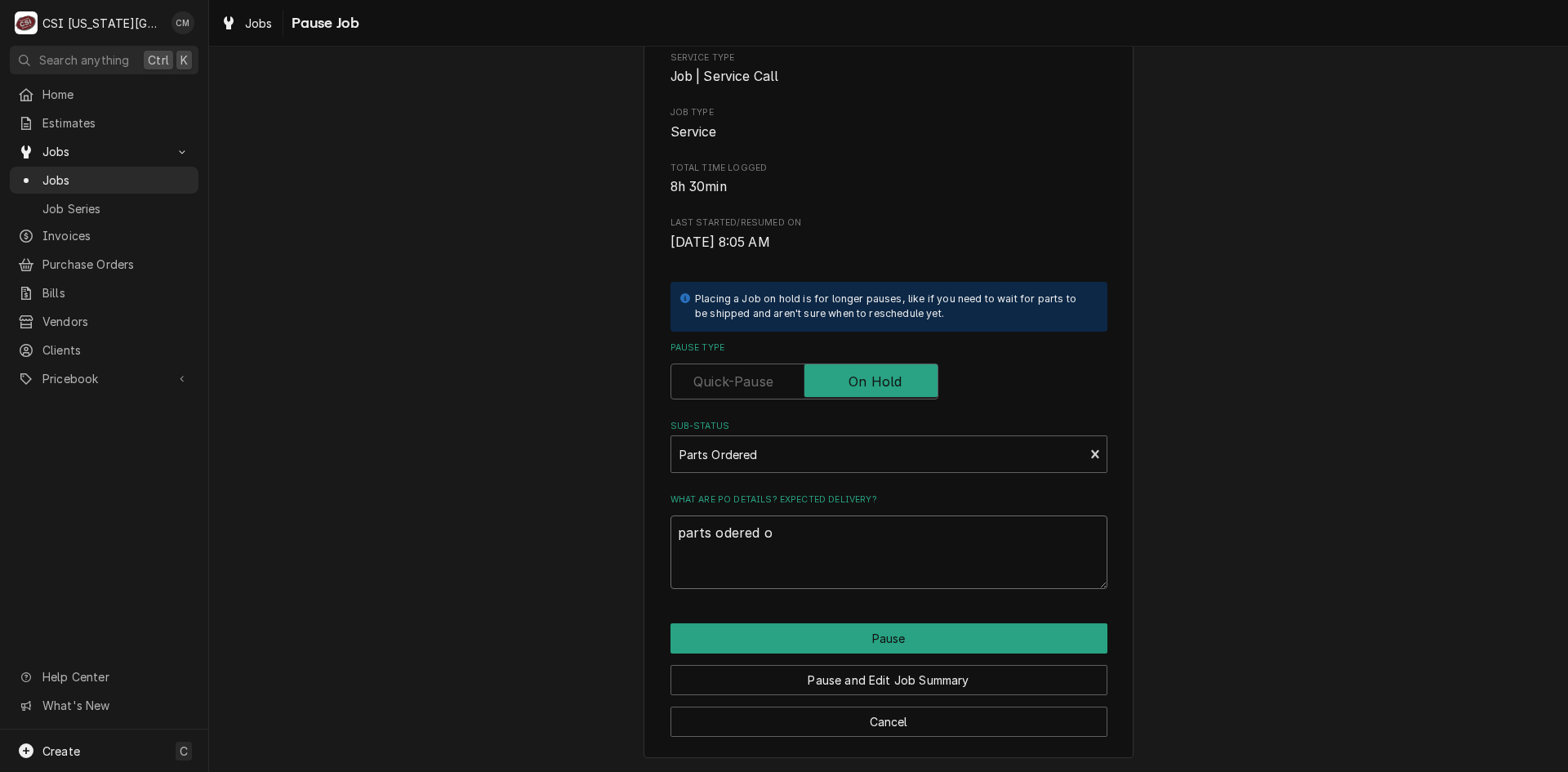
type textarea "parts odered on"
type textarea "x"
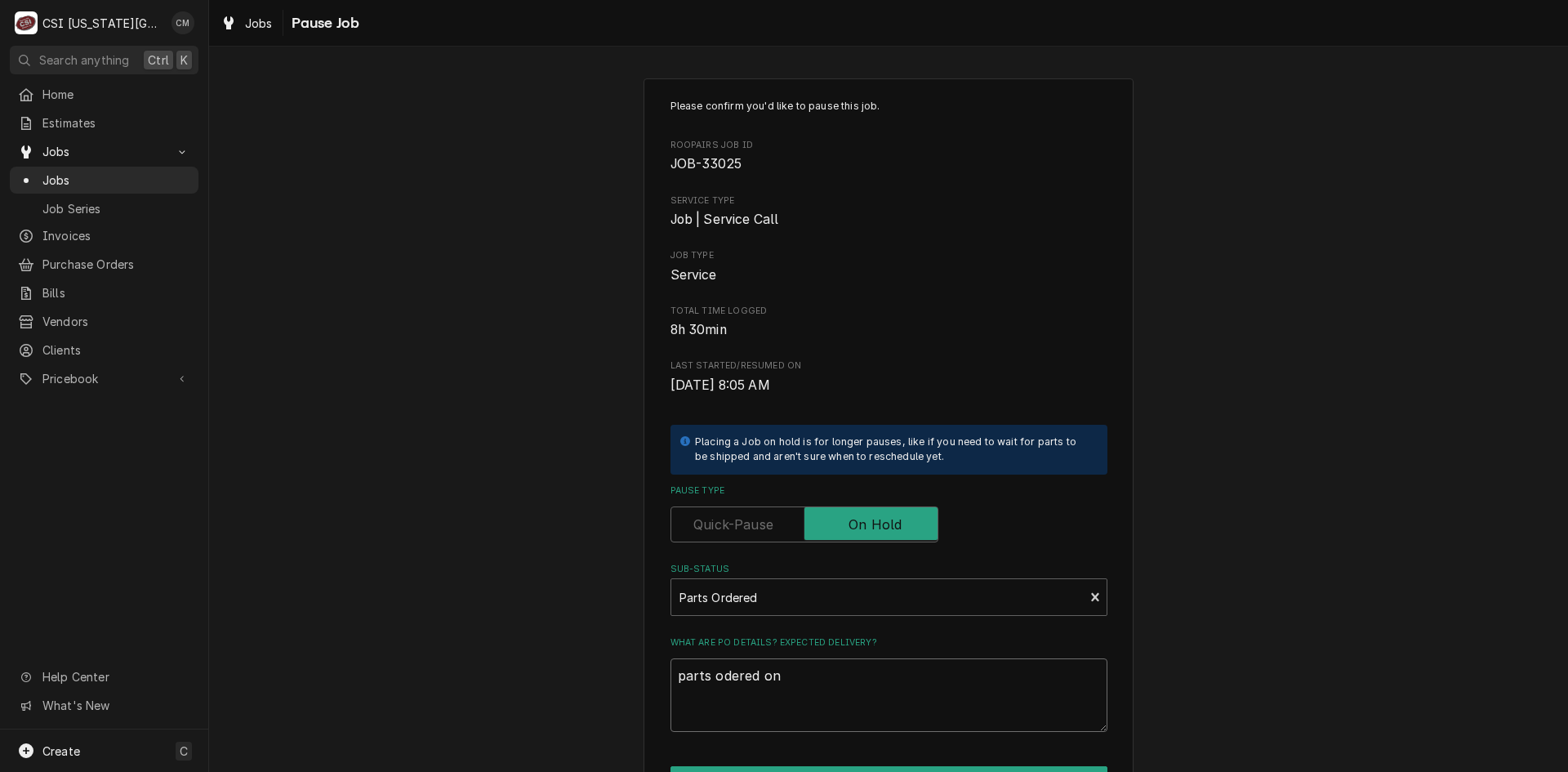
type textarea "parts odered on"
type textarea "x"
type textarea "parts odered on 3"
type textarea "x"
type textarea "parts odered on 30"
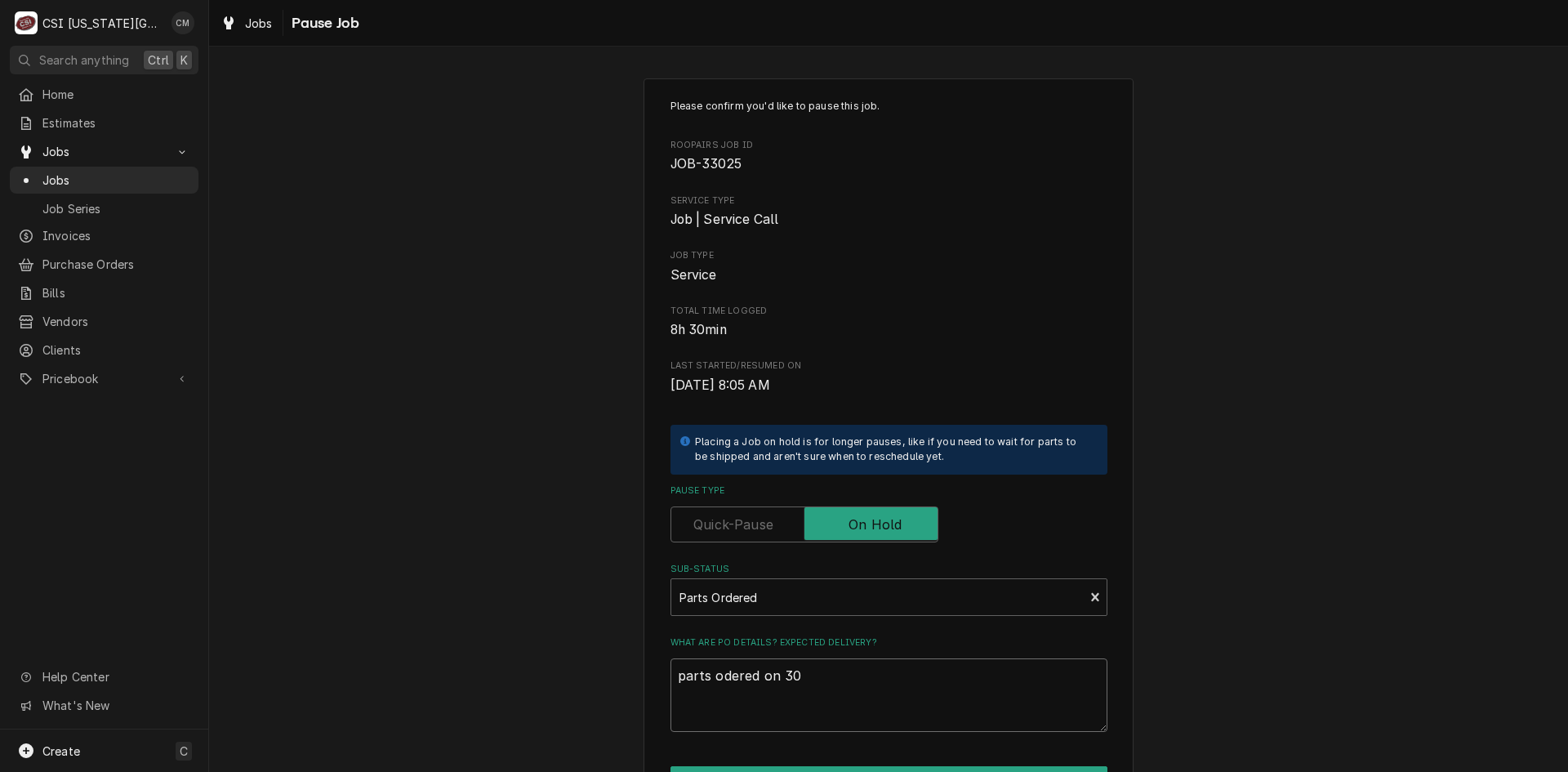
type textarea "x"
type textarea "parts odered on 301"
type textarea "x"
type textarea "parts odered on 3017"
type textarea "x"
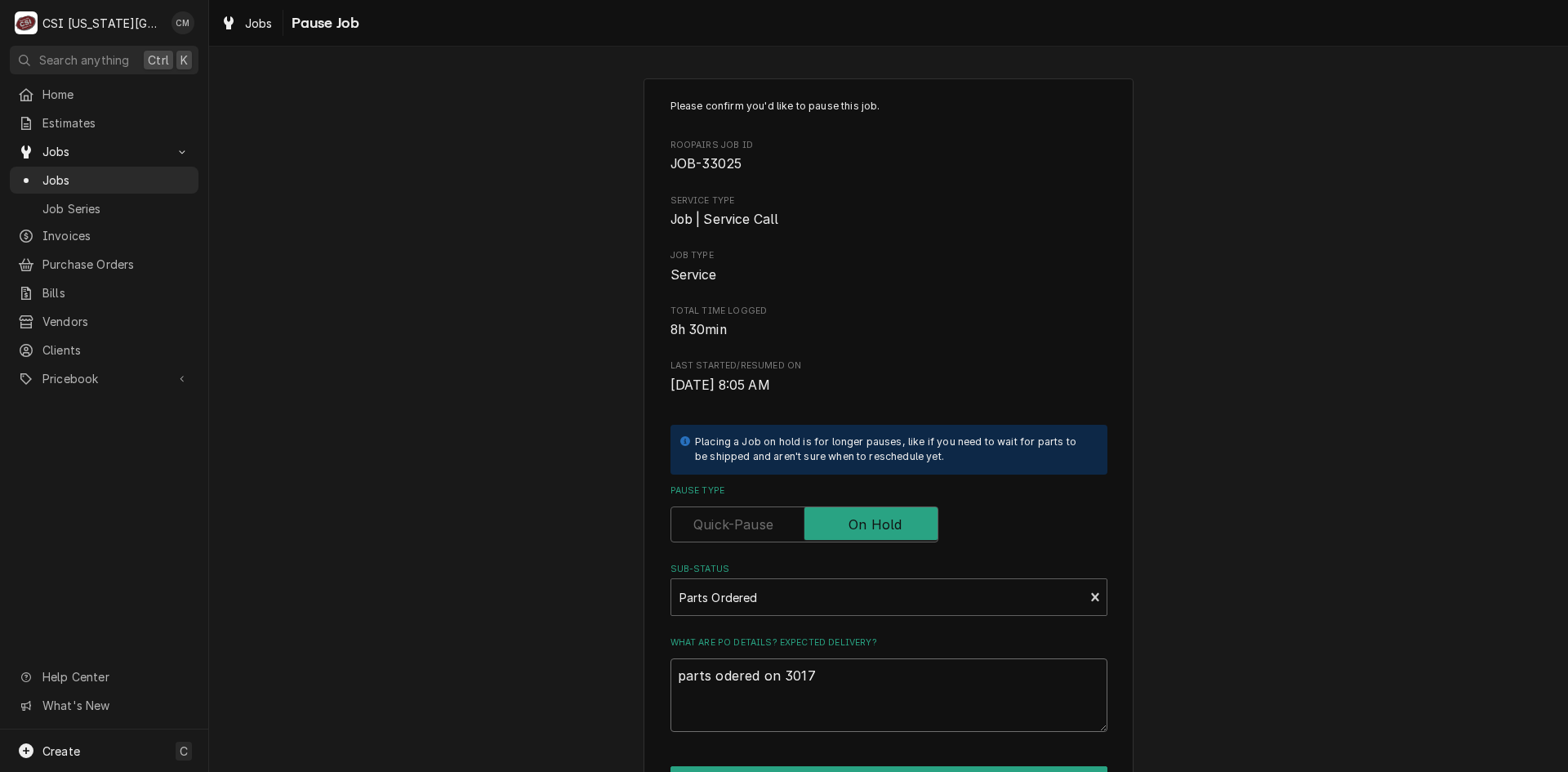
type textarea "parts odered on 30176"
type textarea "x"
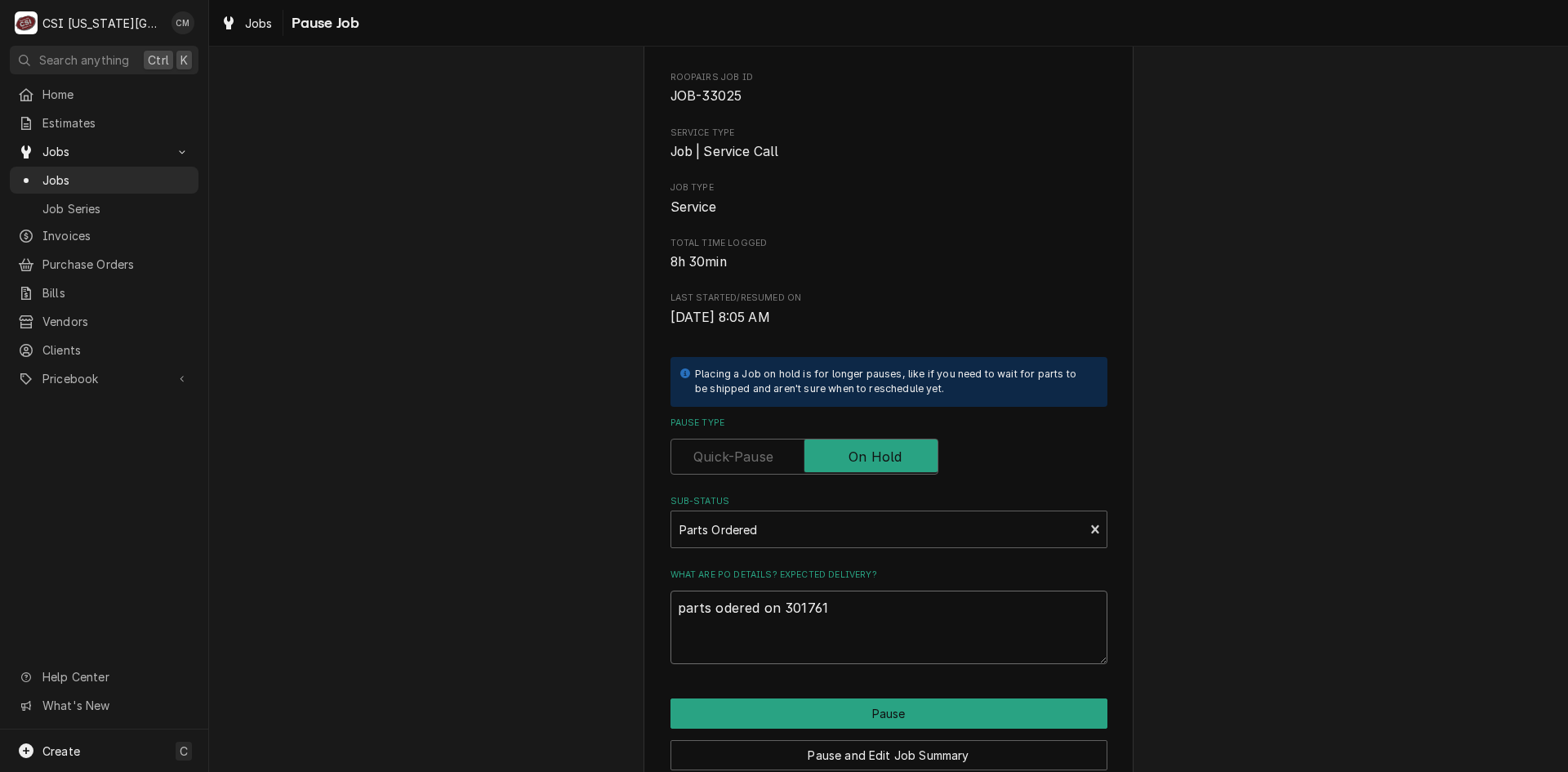
scroll to position [143, 0]
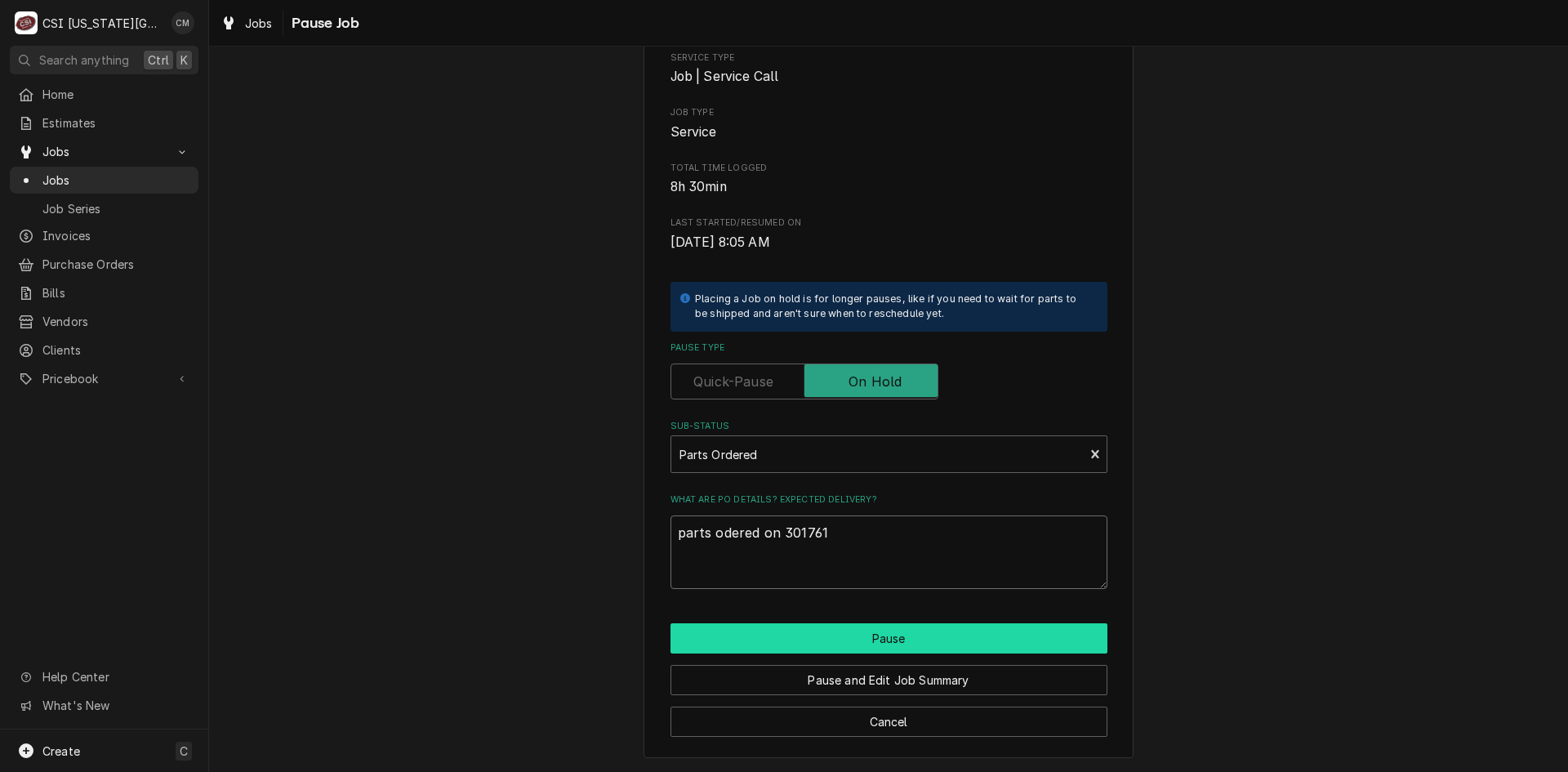
type textarea "parts odered on 301761"
click at [936, 644] on button "Pause" at bounding box center [889, 638] width 436 height 30
type textarea "x"
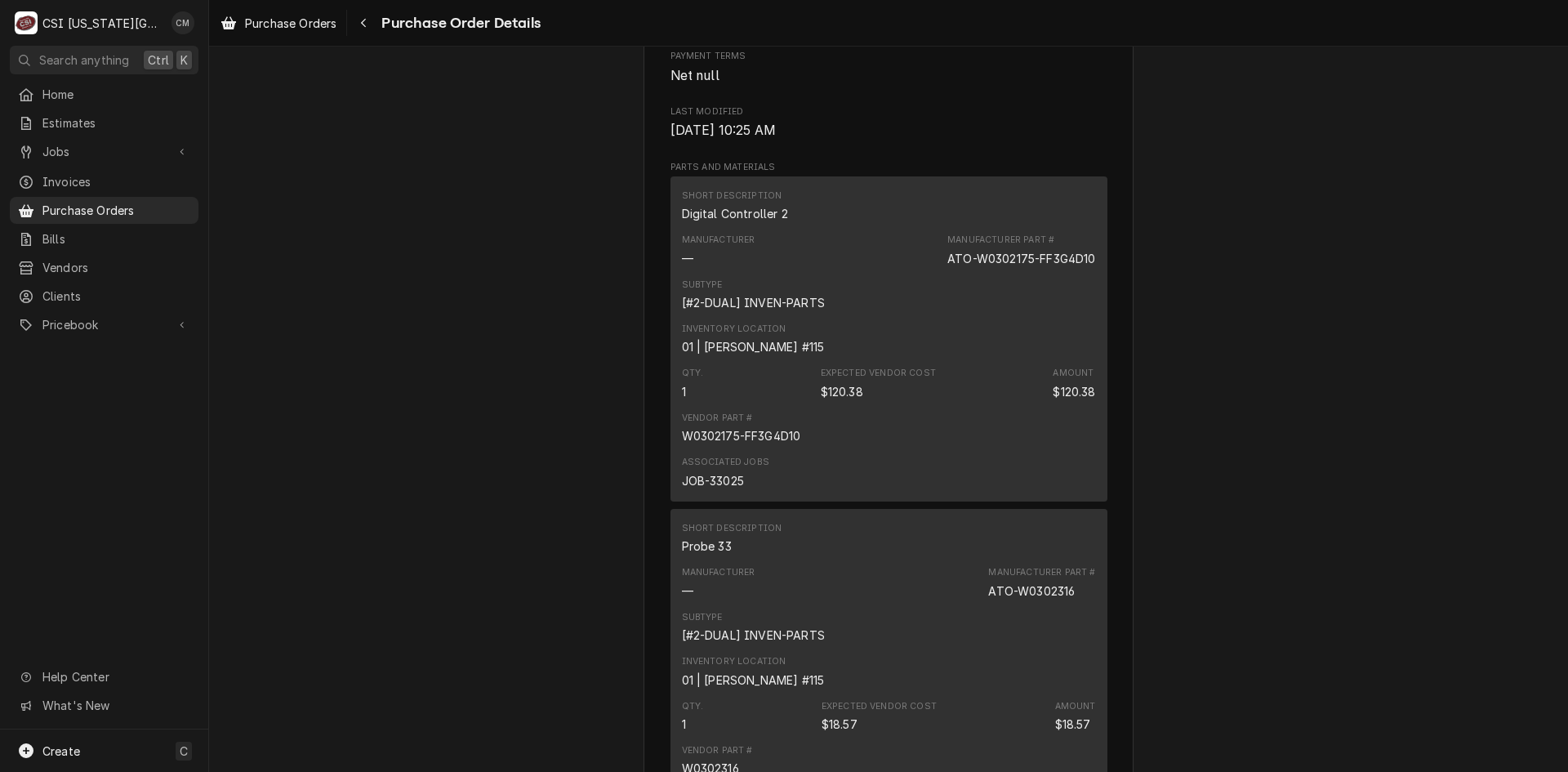
scroll to position [735, 0]
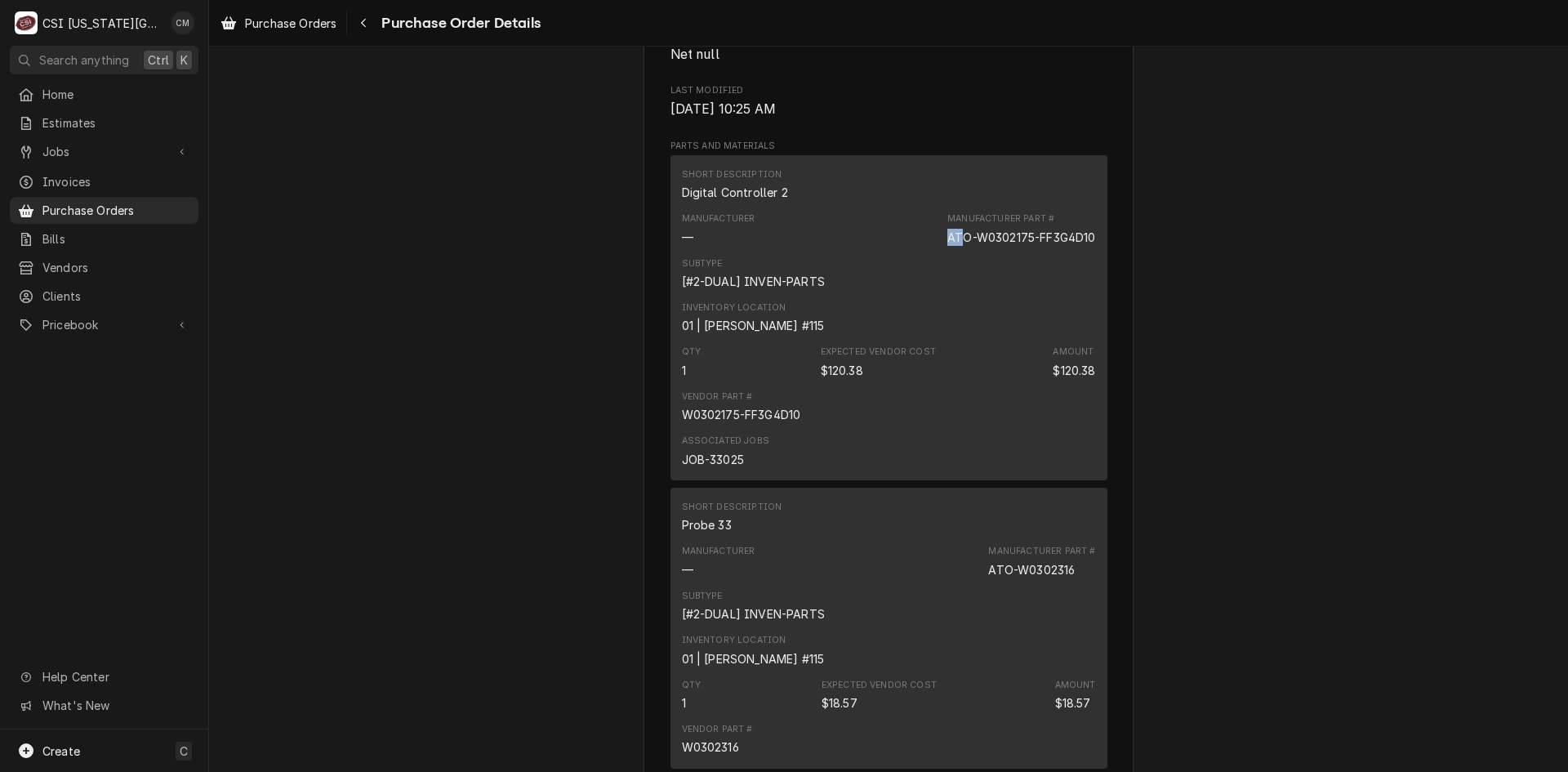
drag, startPoint x: 938, startPoint y: 289, endPoint x: 951, endPoint y: 288, distance: 13.0
click at [951, 251] on div "Manufacturer — Manufacturer Part # ATO-W0302175-FF3G4D10" at bounding box center [889, 229] width 414 height 44
drag, startPoint x: 966, startPoint y: 284, endPoint x: 1087, endPoint y: 295, distance: 121.5
click at [1087, 245] on div "ATO-W0302175-FF3G4D10" at bounding box center [1021, 237] width 148 height 17
copy div "W0302175-FF3G4D10"
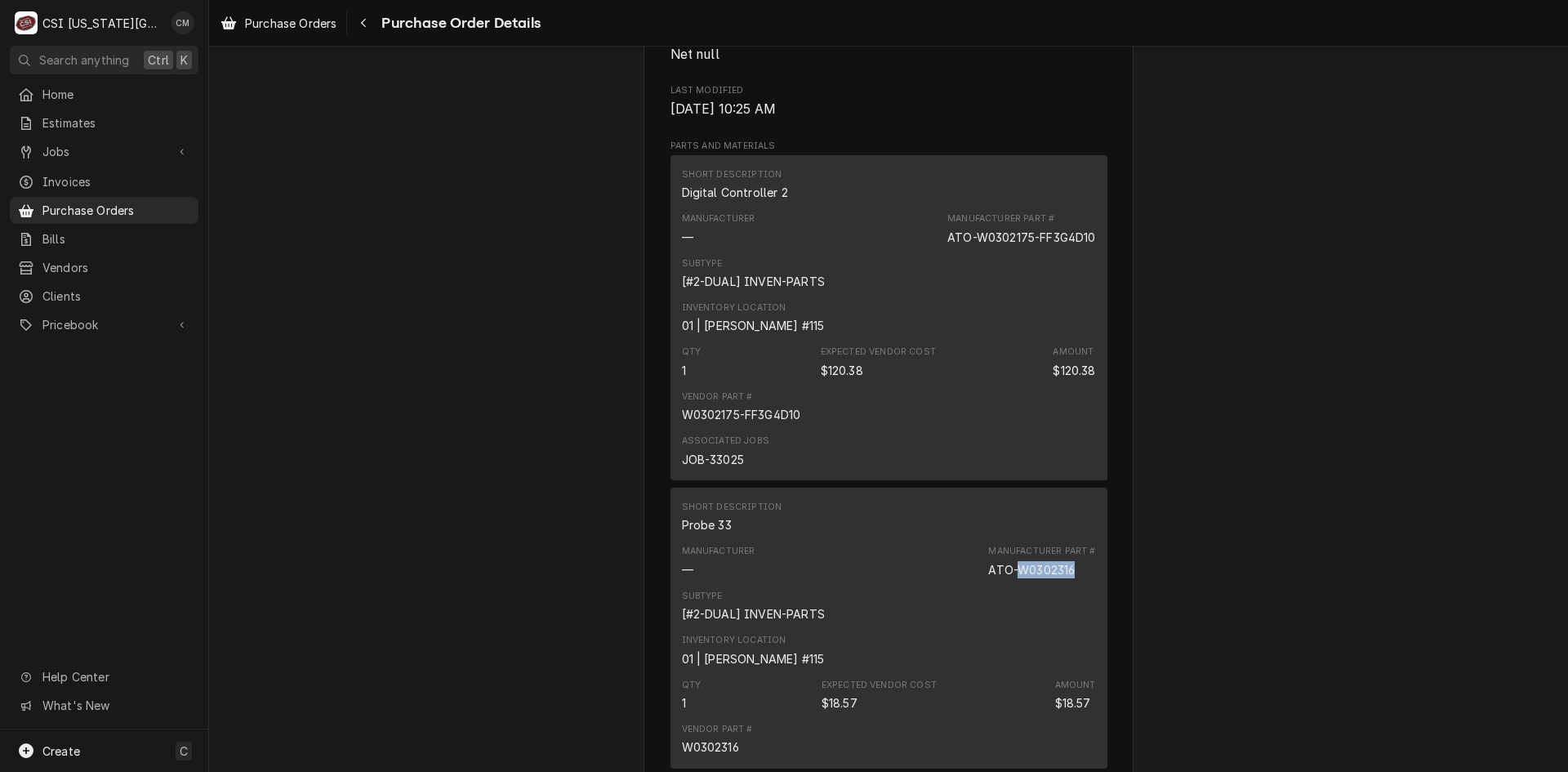
drag, startPoint x: 1013, startPoint y: 618, endPoint x: 1070, endPoint y: 622, distance: 57.1
click at [1070, 578] on div "ATO-W0302316" at bounding box center [1031, 570] width 86 height 17
copy div "W0302316"
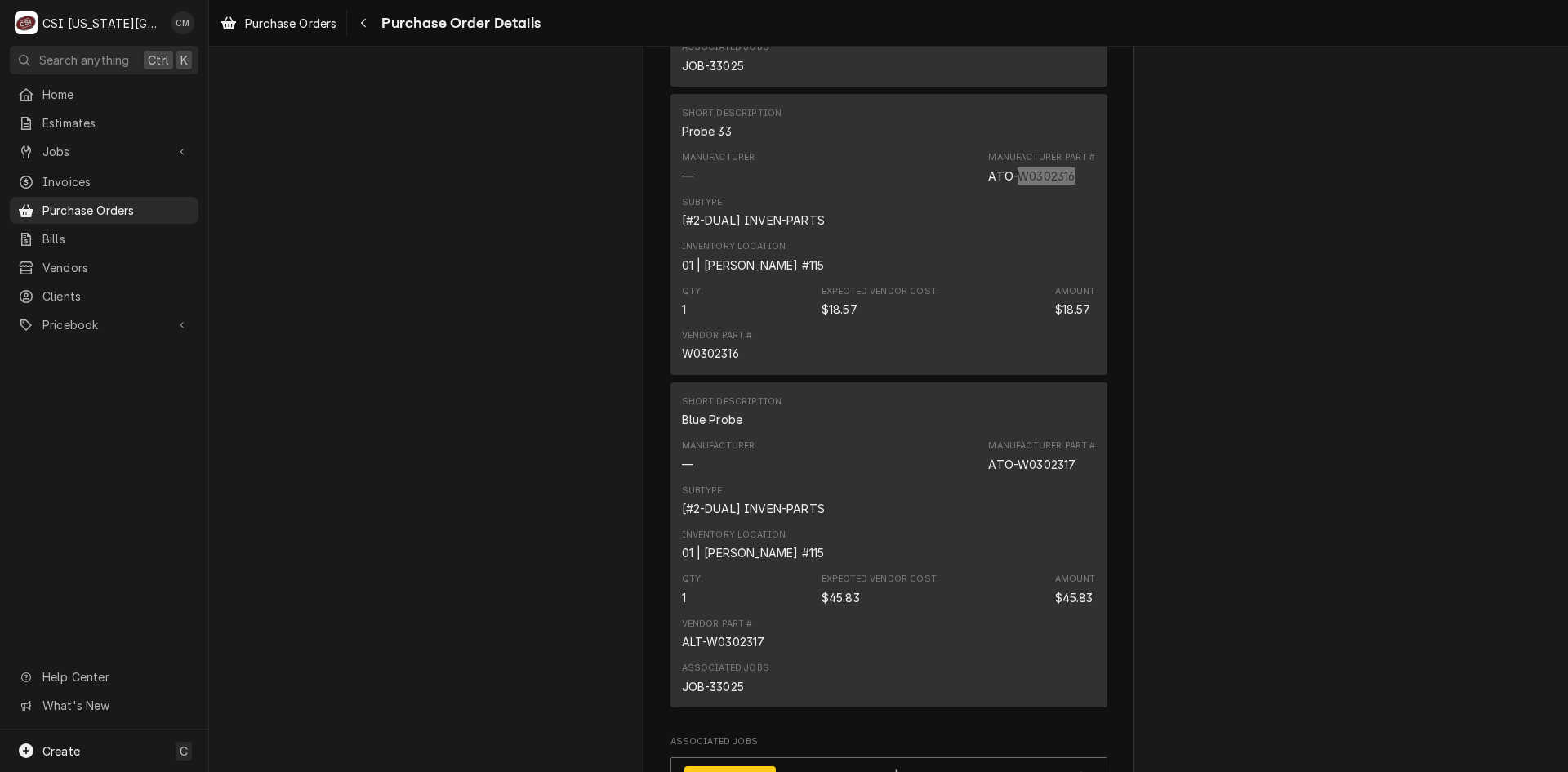
scroll to position [1144, 0]
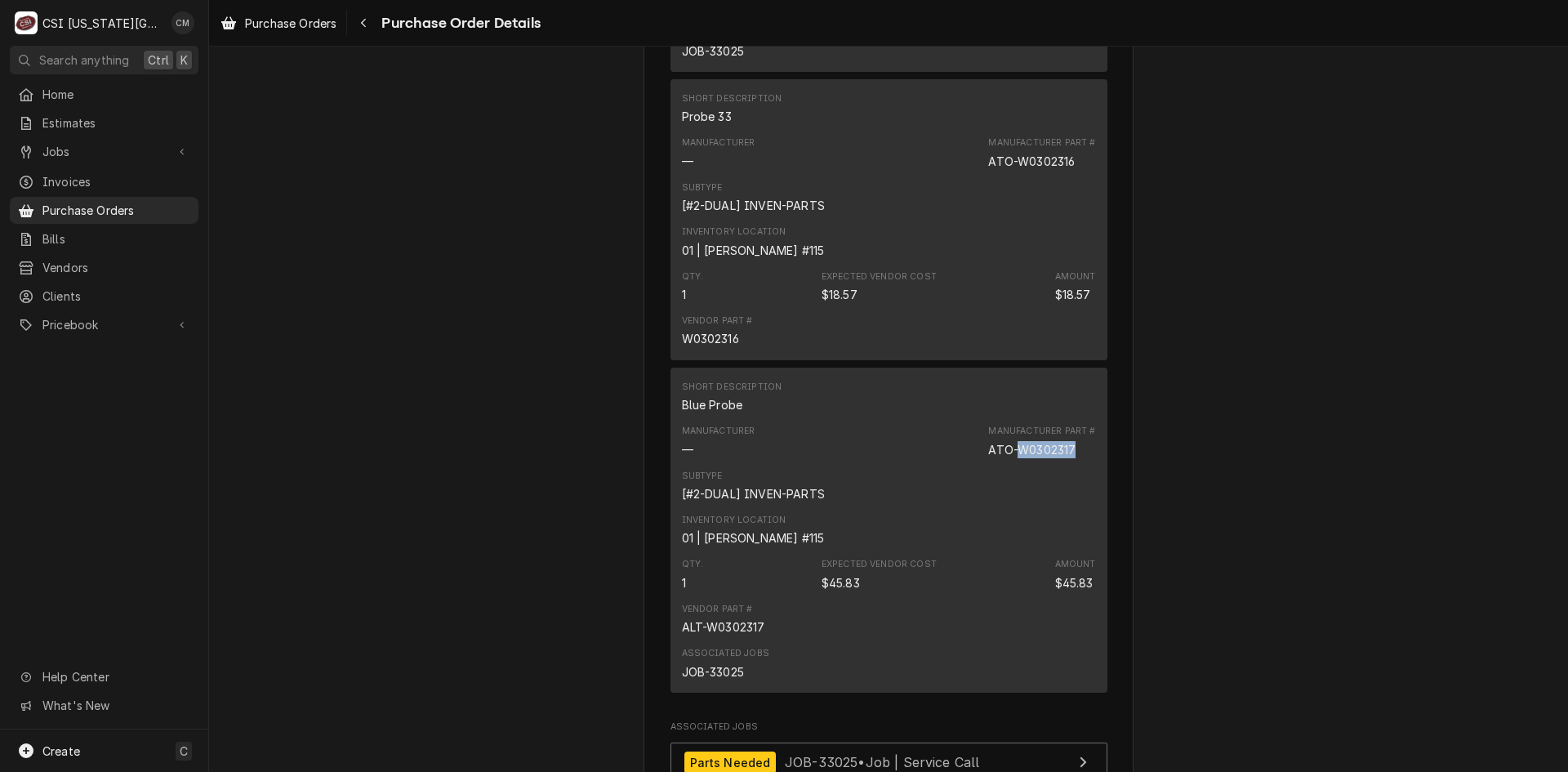
drag, startPoint x: 1013, startPoint y: 502, endPoint x: 1069, endPoint y: 505, distance: 56.1
click at [1069, 458] on div "ATO-W0302317" at bounding box center [1031, 450] width 87 height 17
copy div "W0302317"
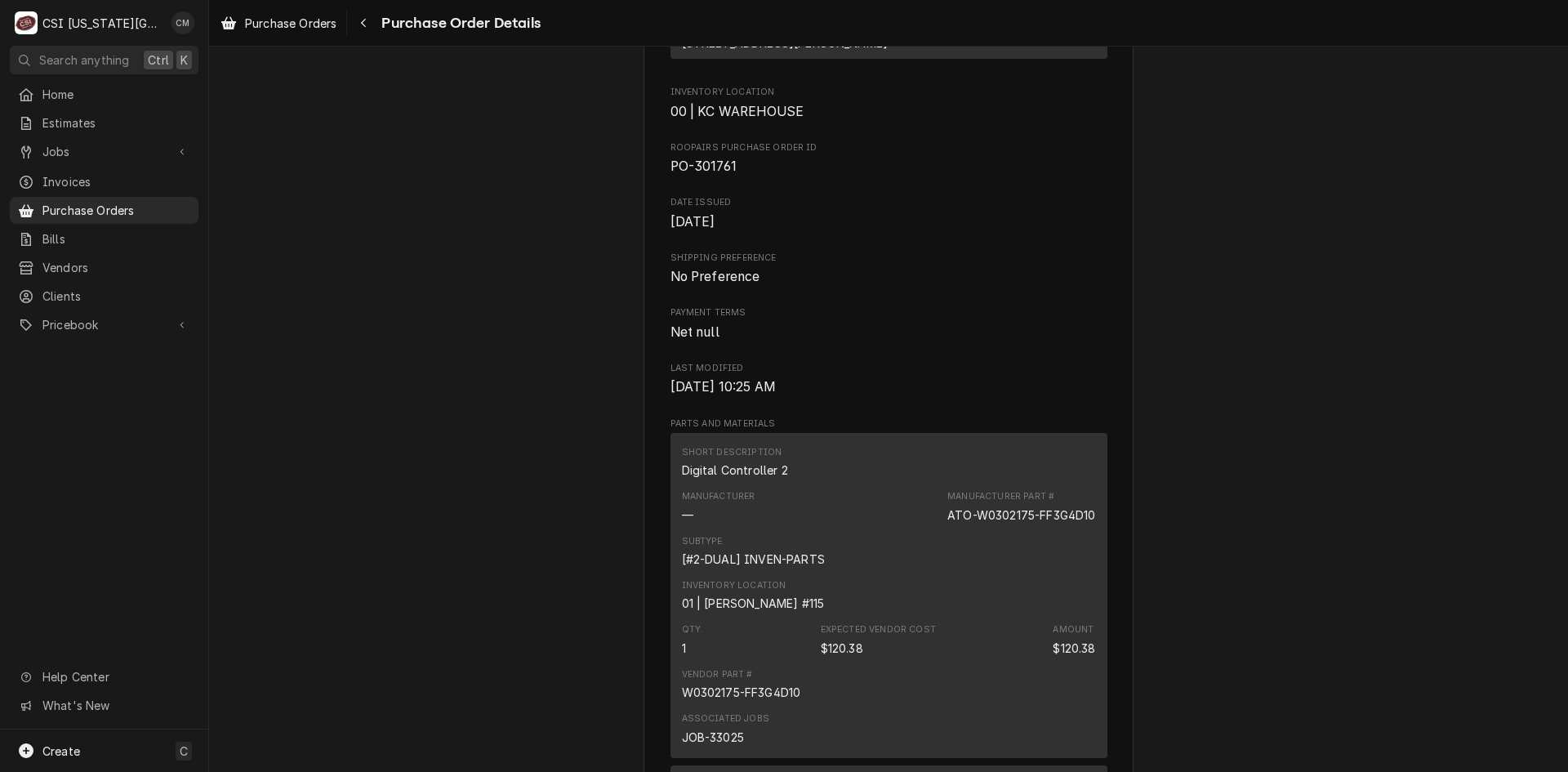
scroll to position [0, 0]
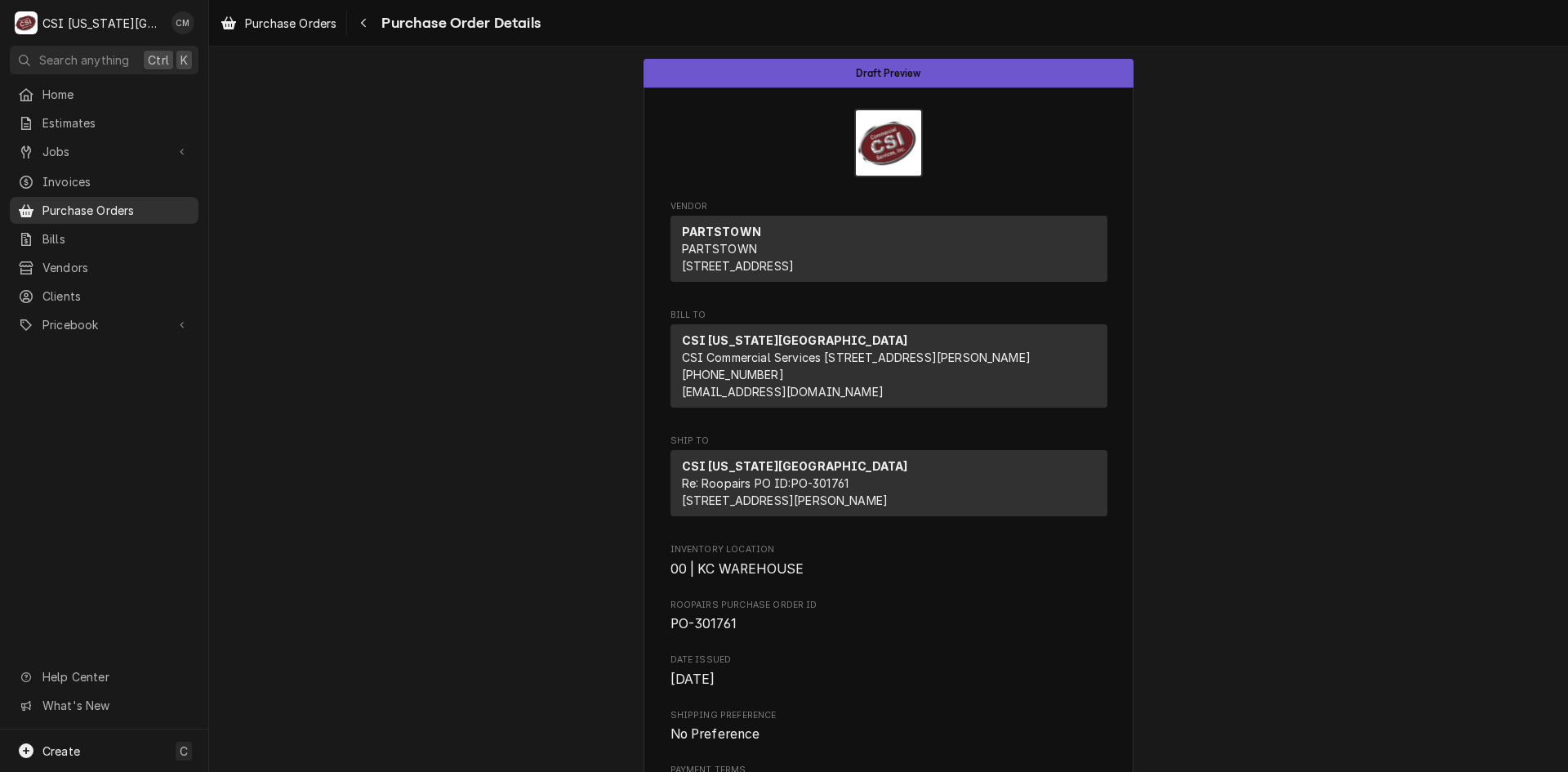
click at [139, 206] on span "Purchase Orders" at bounding box center [116, 210] width 148 height 17
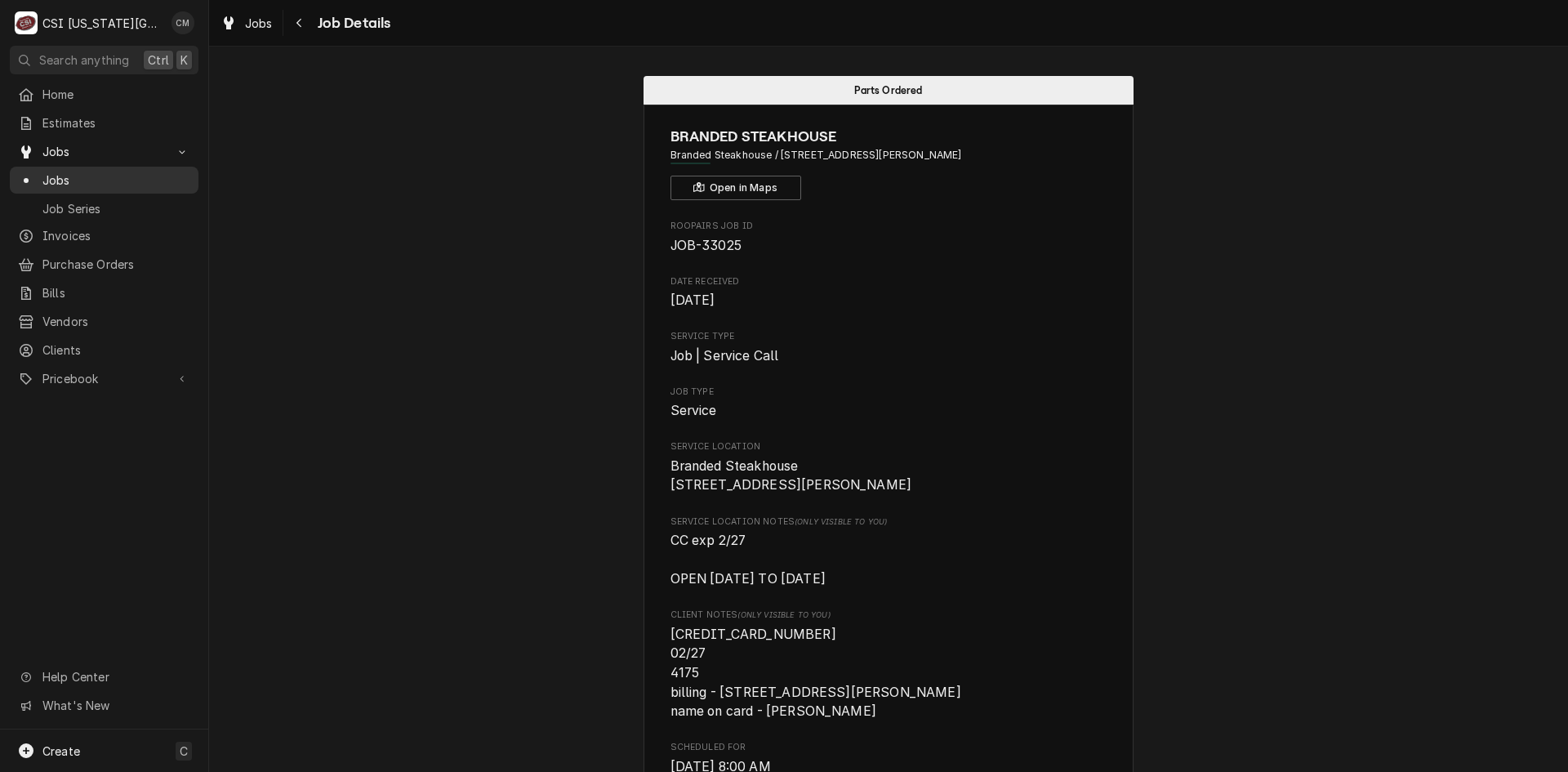
click at [111, 173] on span "Jobs" at bounding box center [116, 180] width 148 height 17
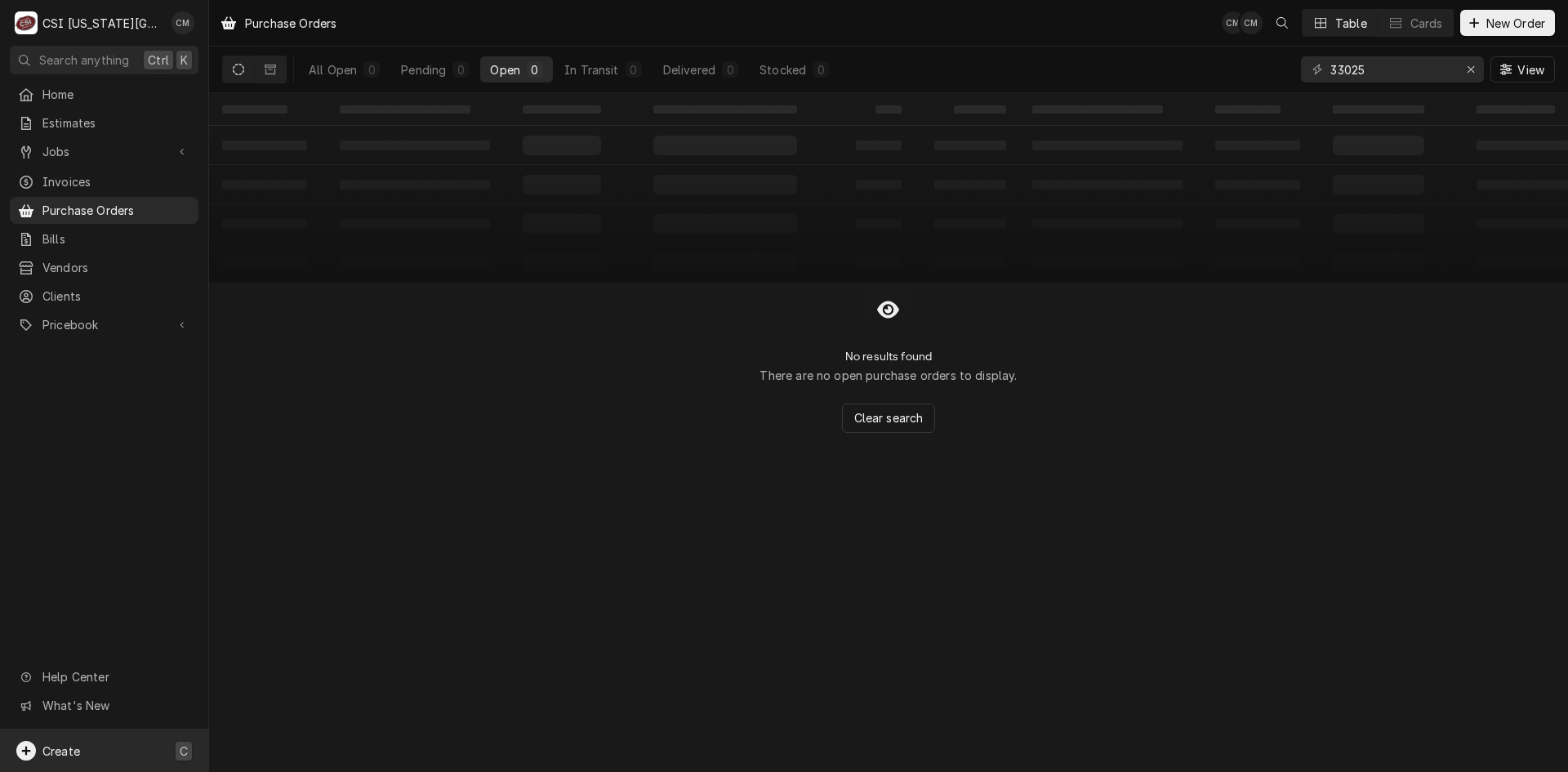
click at [120, 753] on div "Create C" at bounding box center [104, 750] width 208 height 42
click at [296, 695] on div "Purchase Order" at bounding box center [305, 694] width 110 height 17
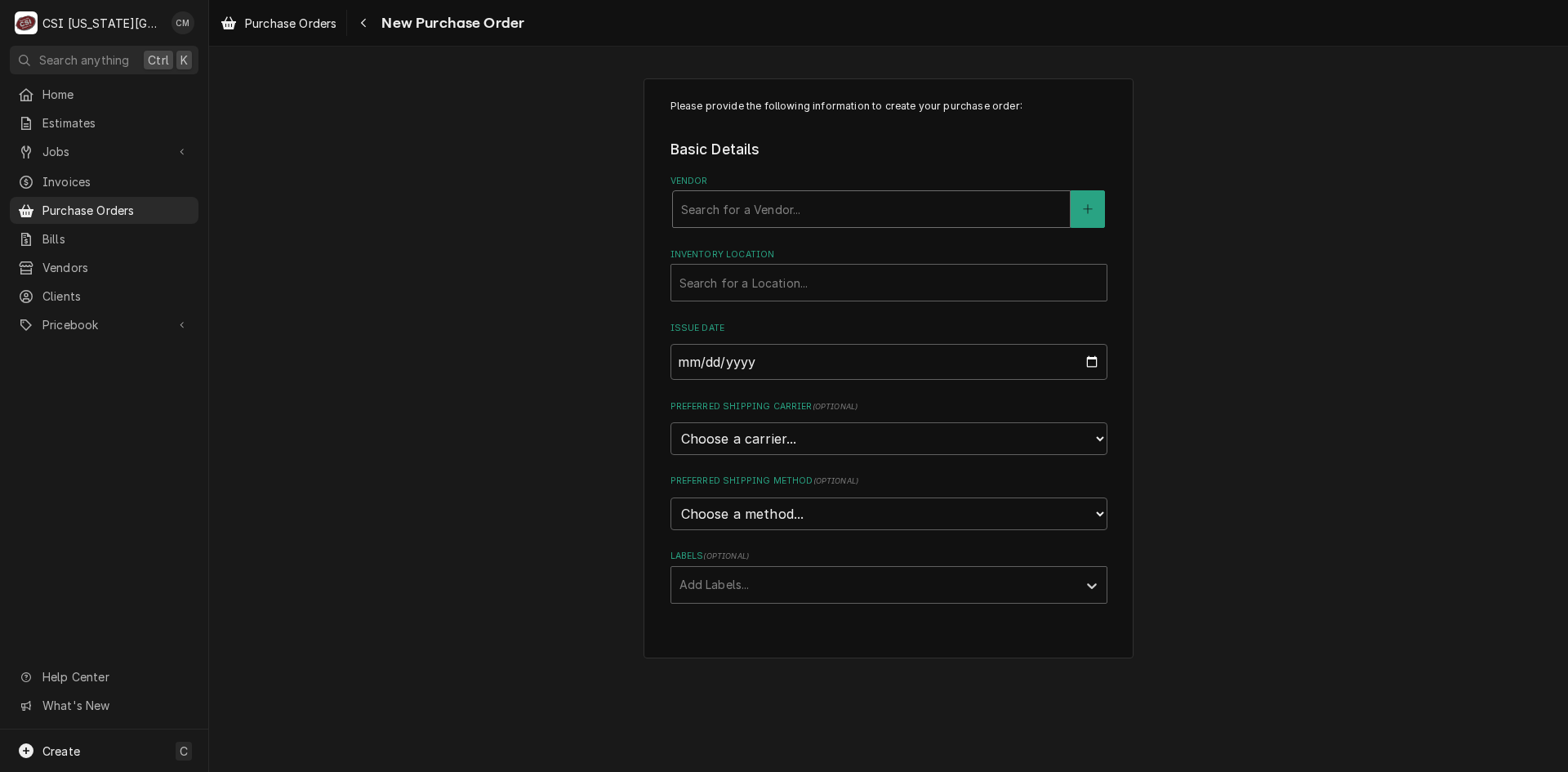
click at [757, 200] on div "Vendor" at bounding box center [871, 209] width 380 height 29
type input "t"
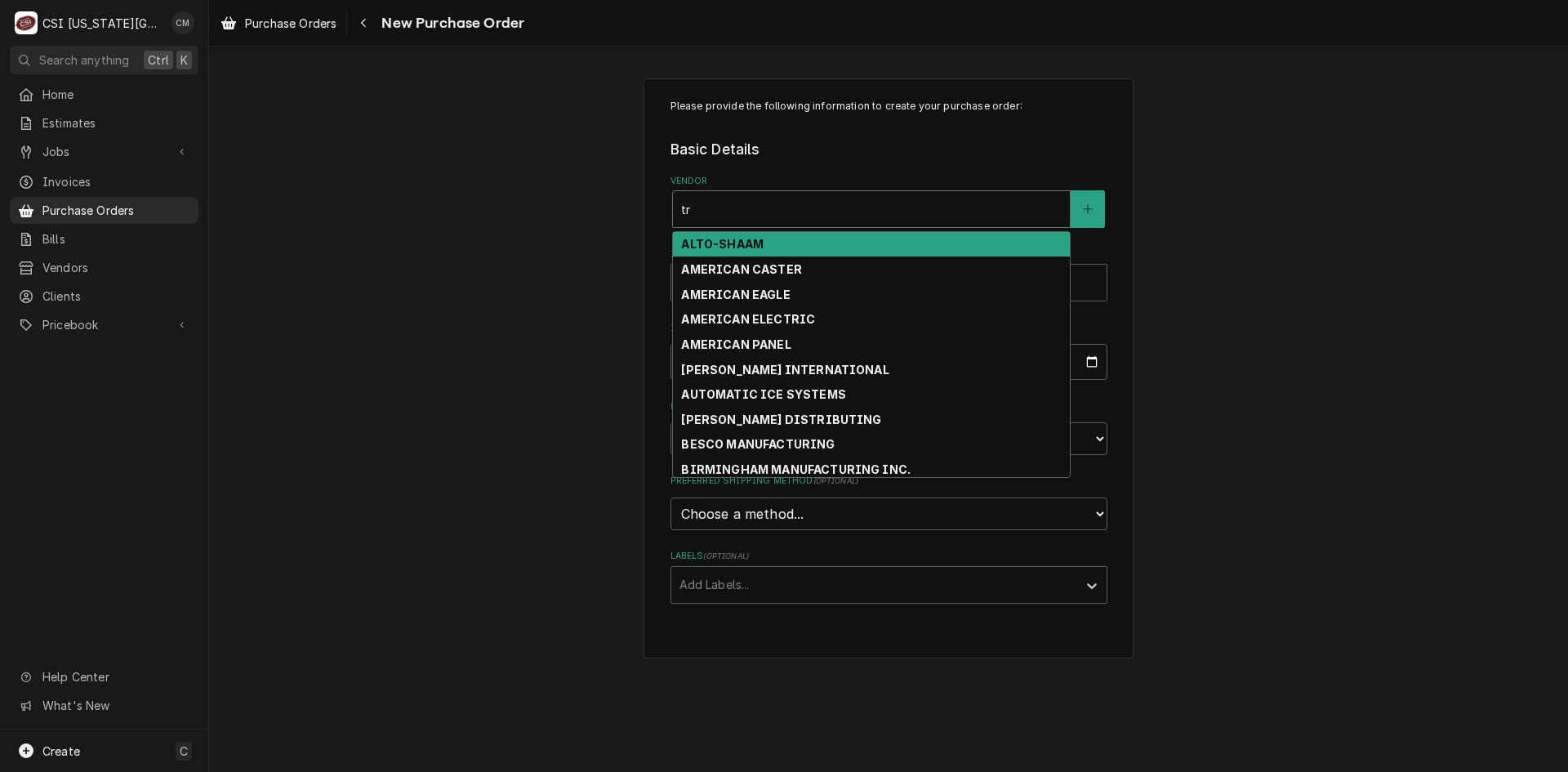
type input "t"
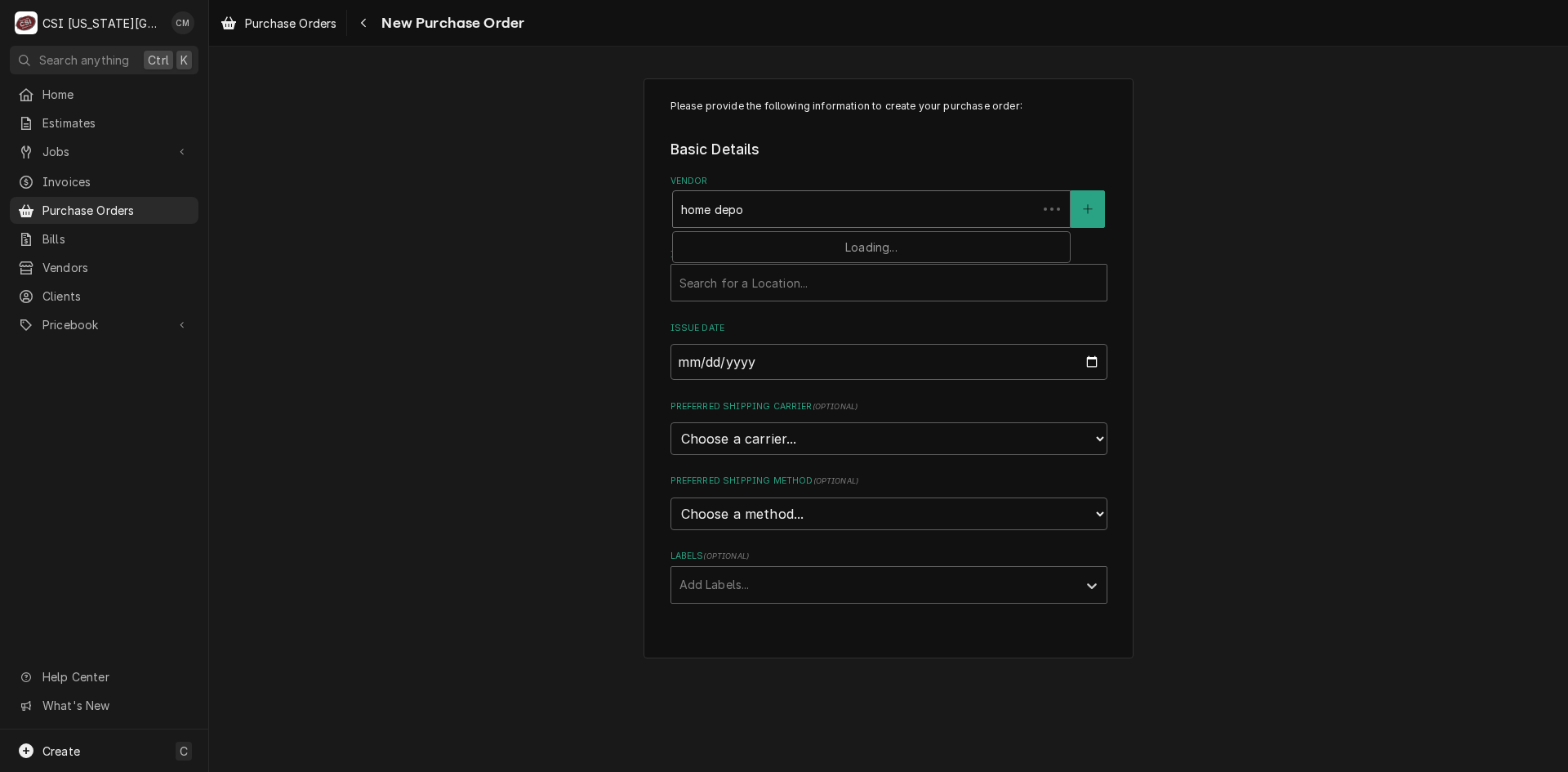
type input "home depot"
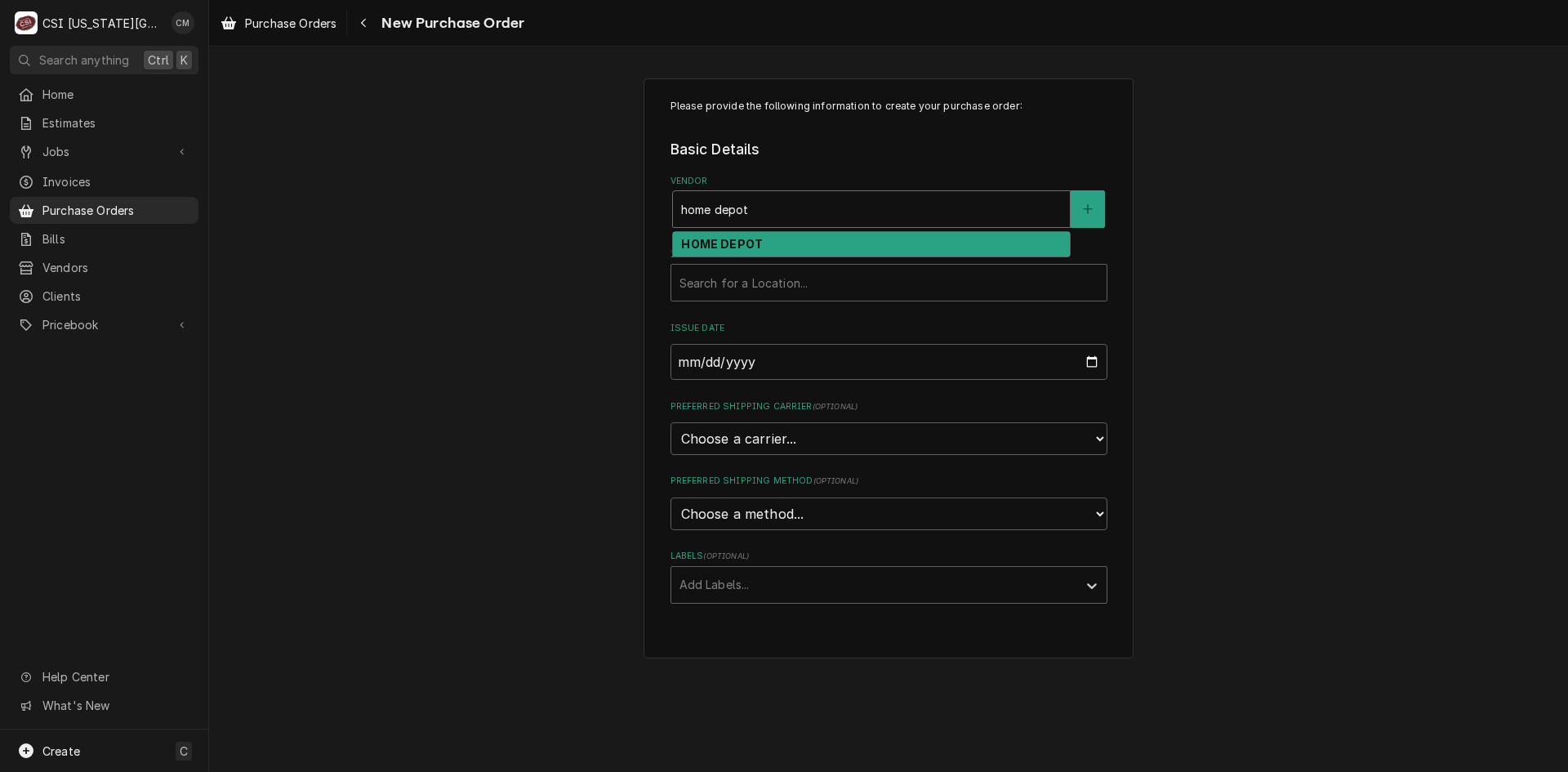
click at [773, 247] on div "HOME DEPOT" at bounding box center [871, 245] width 397 height 25
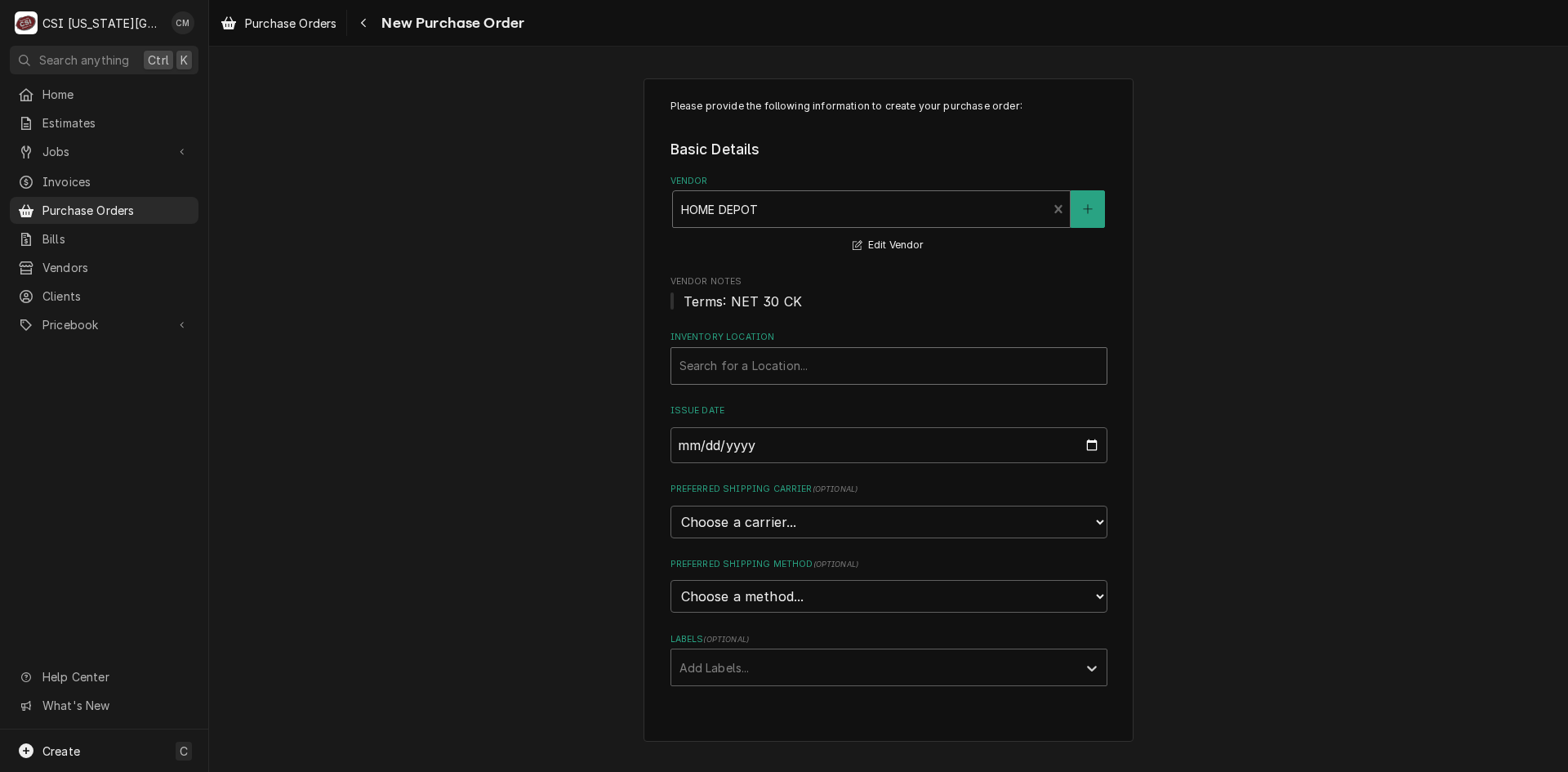
click at [775, 364] on div "Inventory Location" at bounding box center [888, 365] width 419 height 29
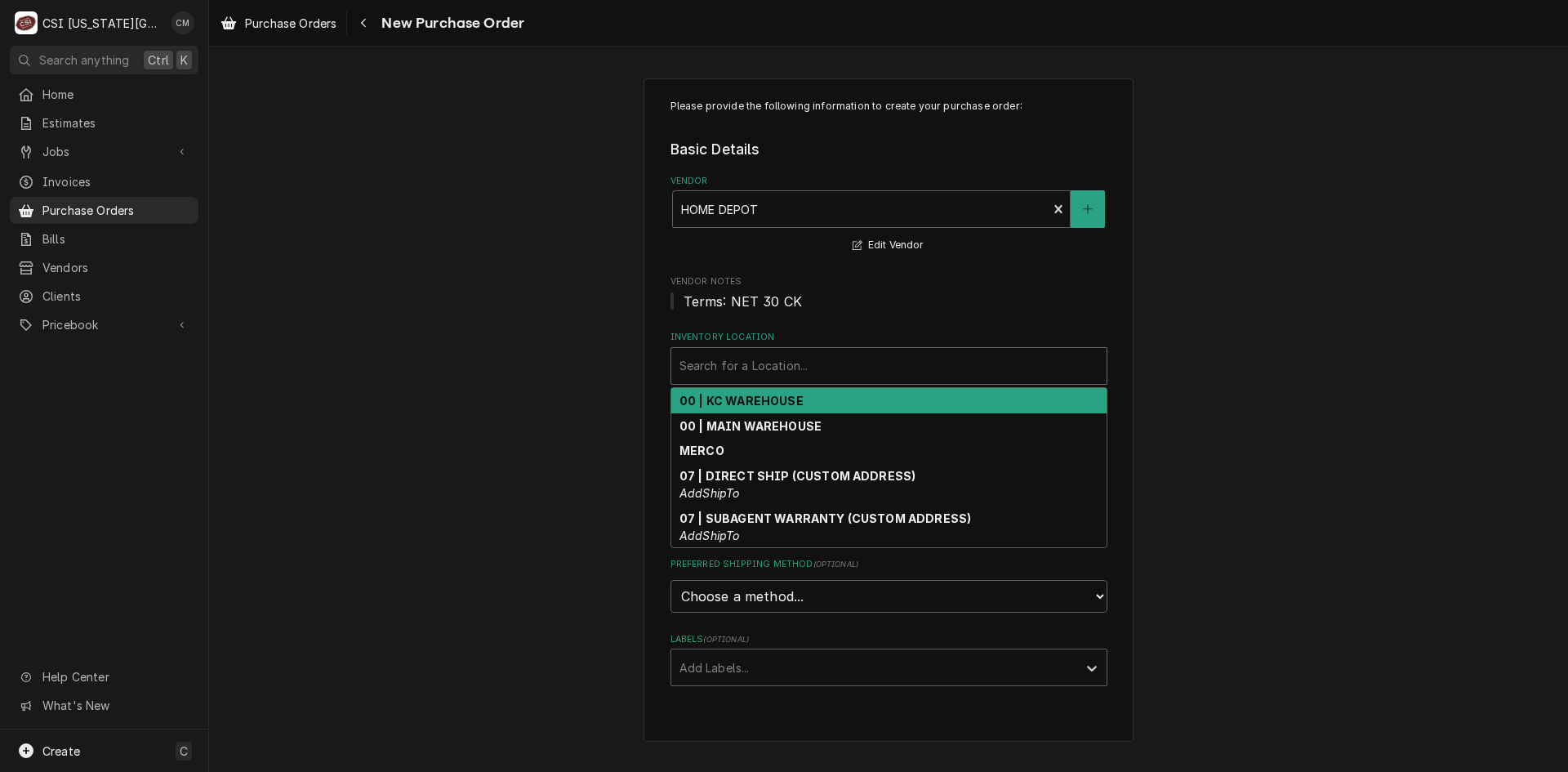
click at [789, 405] on strong "00 | KC WAREHOUSE" at bounding box center [741, 400] width 125 height 14
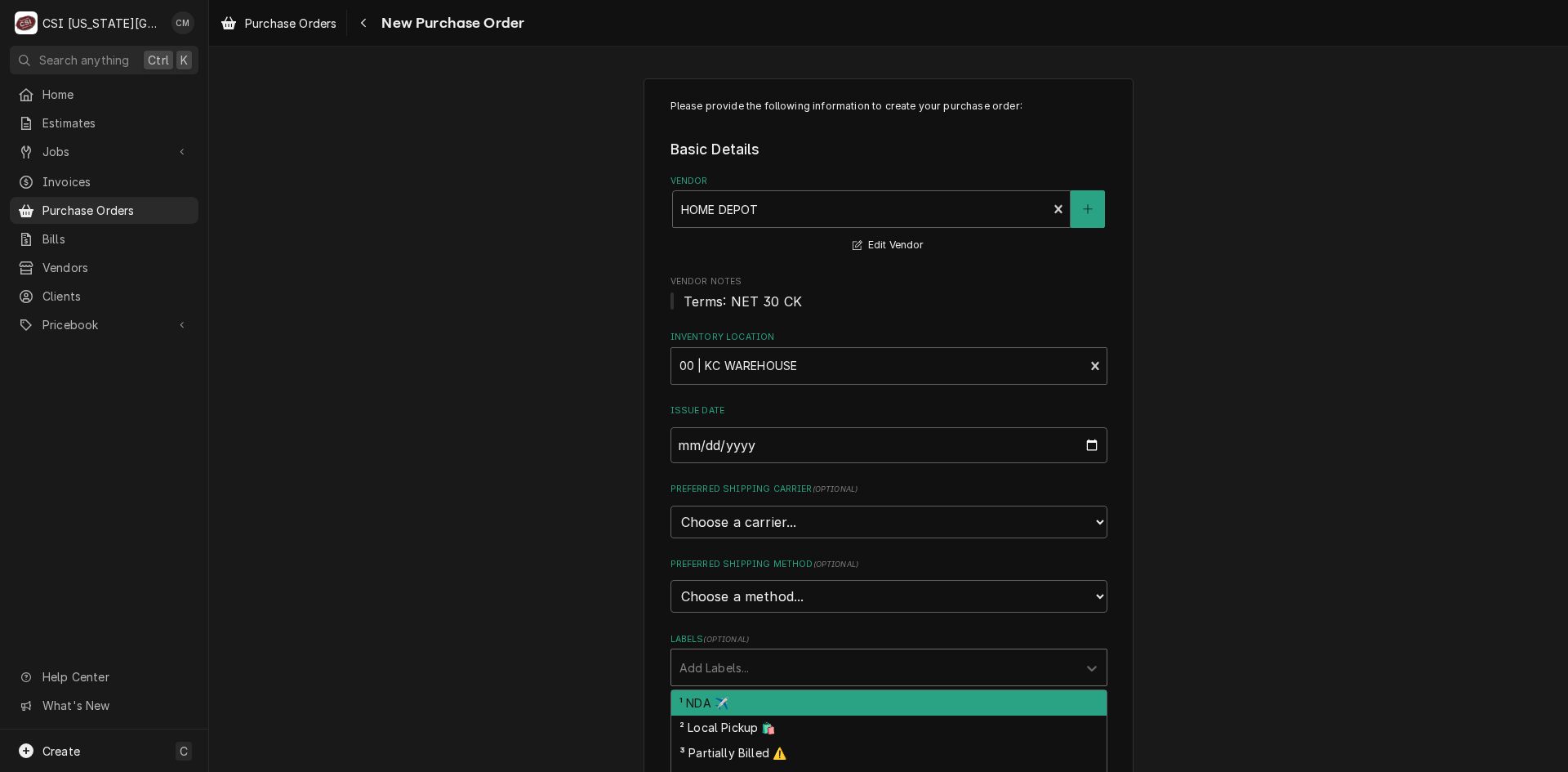
click at [945, 661] on div "Labels" at bounding box center [874, 667] width 390 height 29
click at [1176, 666] on div "Please provide the following information to create your purchase order: Basic D…" at bounding box center [888, 646] width 1359 height 1165
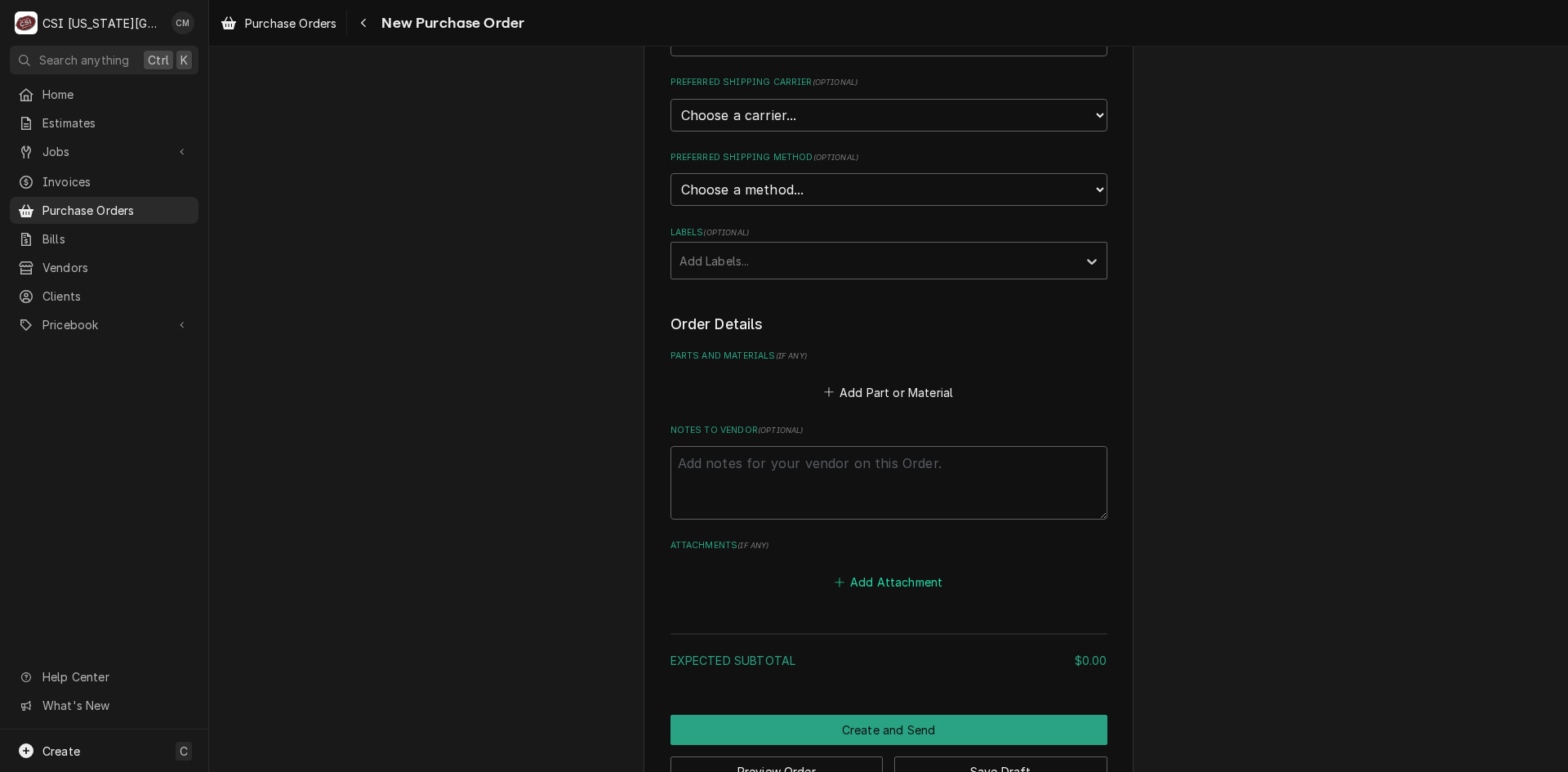
scroll to position [408, 0]
click at [851, 472] on textarea "Notes to Vendor ( optional )" at bounding box center [889, 481] width 436 height 73
type textarea "x"
type textarea "G"
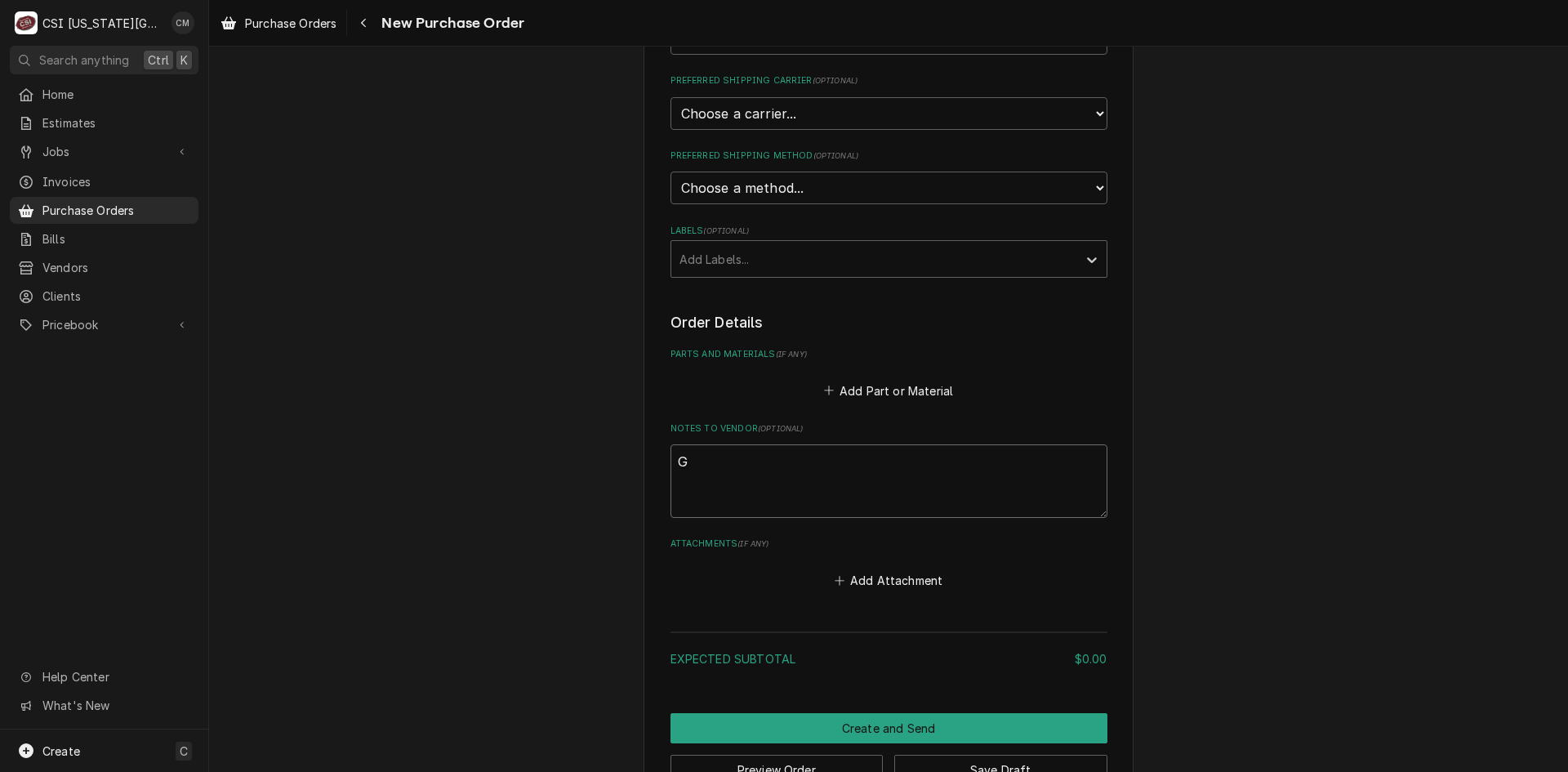
type textarea "x"
type textarea "Go"
type textarea "x"
type textarea "Goo"
type textarea "x"
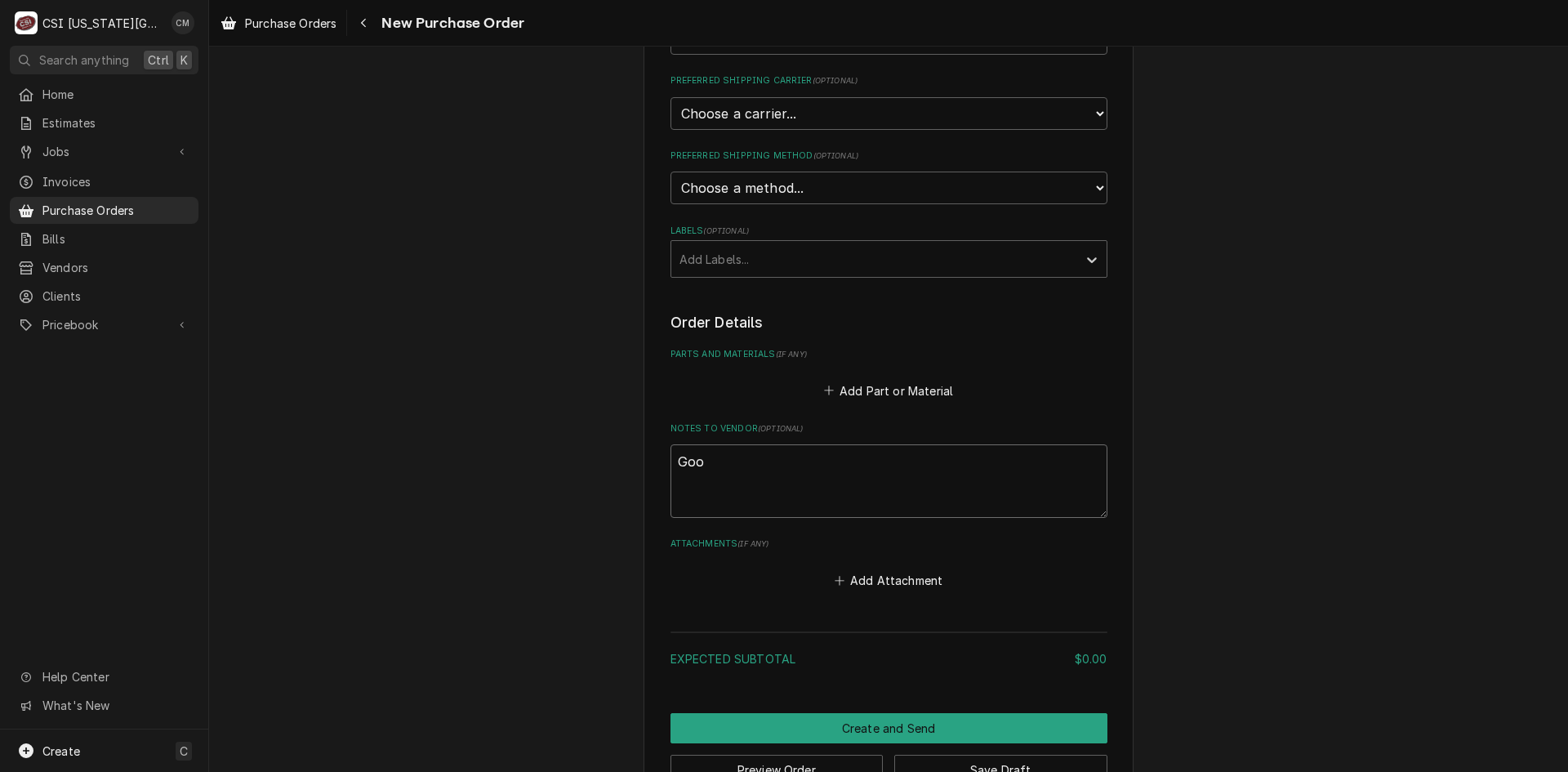
type textarea "Good"
type textarea "x"
type textarea "Goodr"
type textarea "x"
type textarea "Goodri"
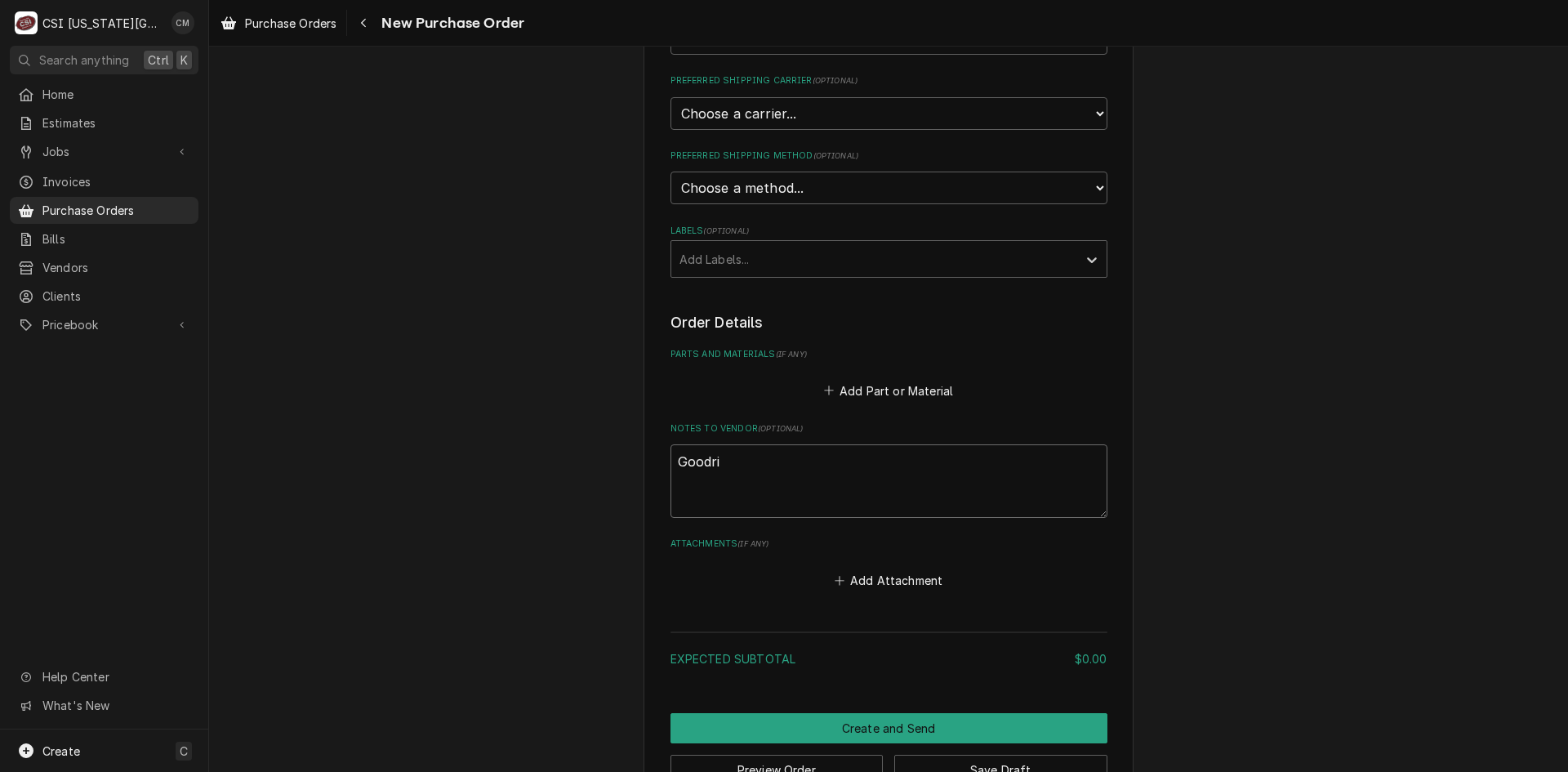
type textarea "x"
type textarea "Goodric"
type textarea "x"
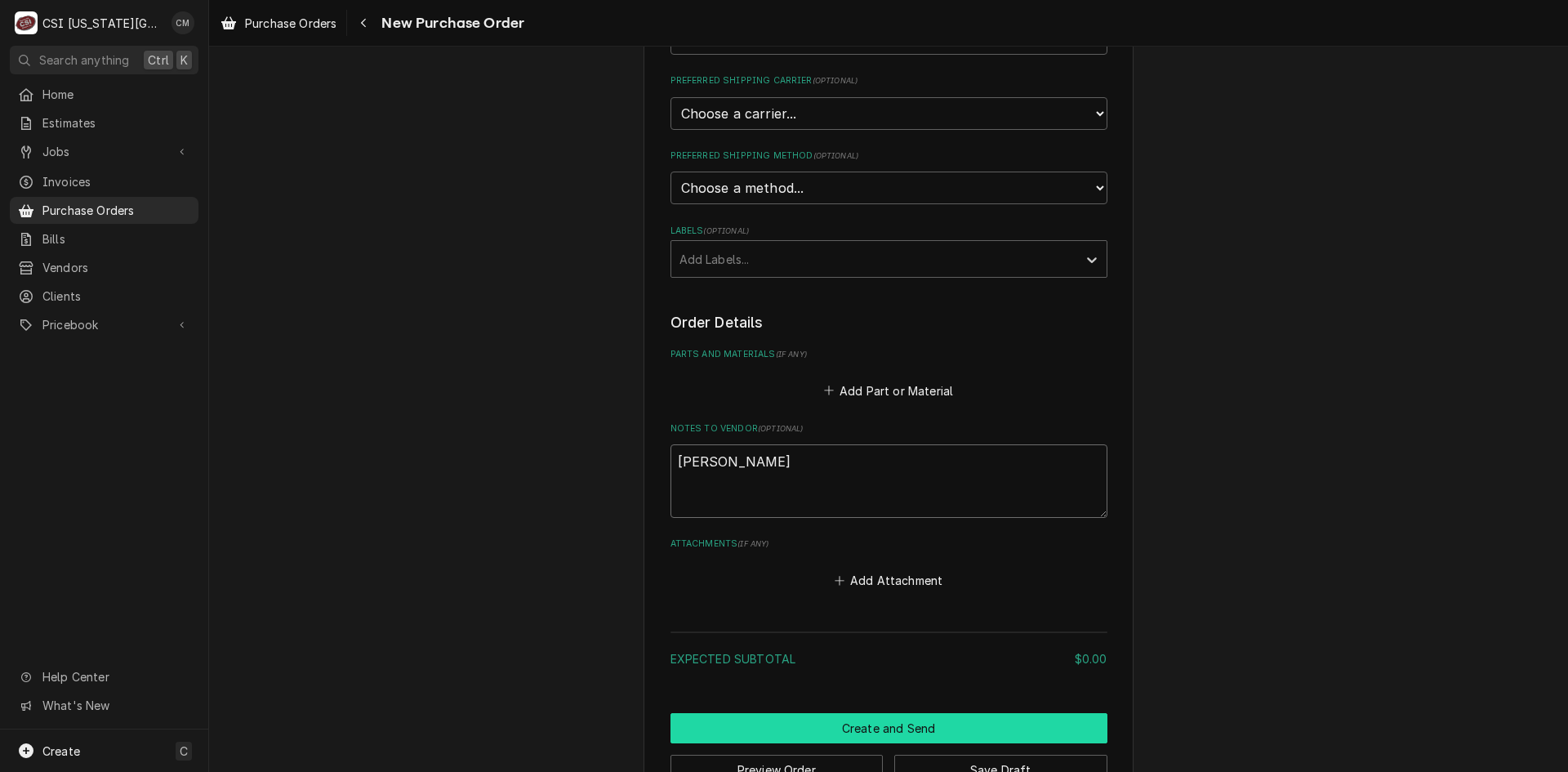
scroll to position [456, 0]
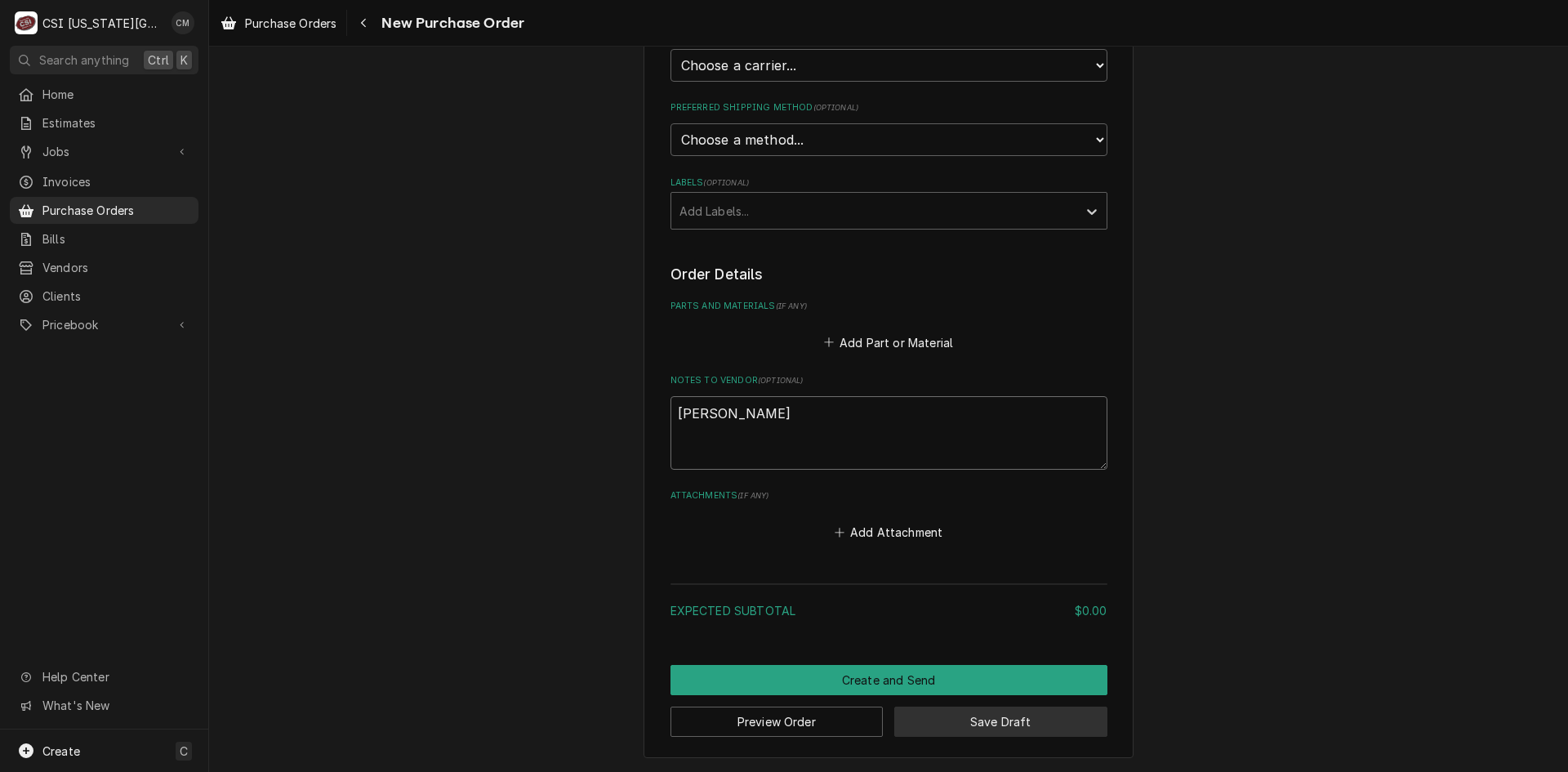
type textarea "Goodrich"
click at [947, 716] on button "Save Draft" at bounding box center [1001, 721] width 214 height 30
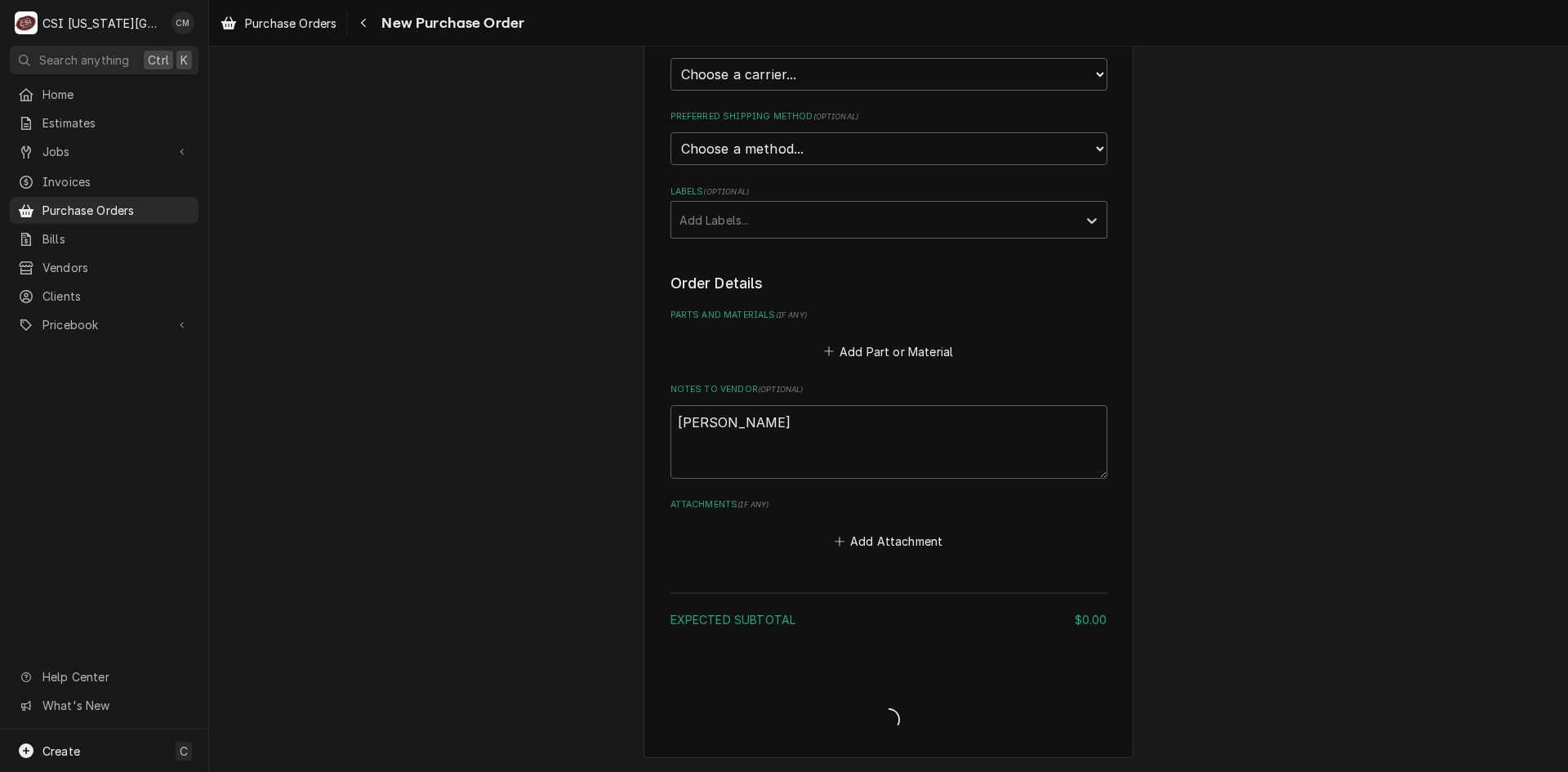
type textarea "x"
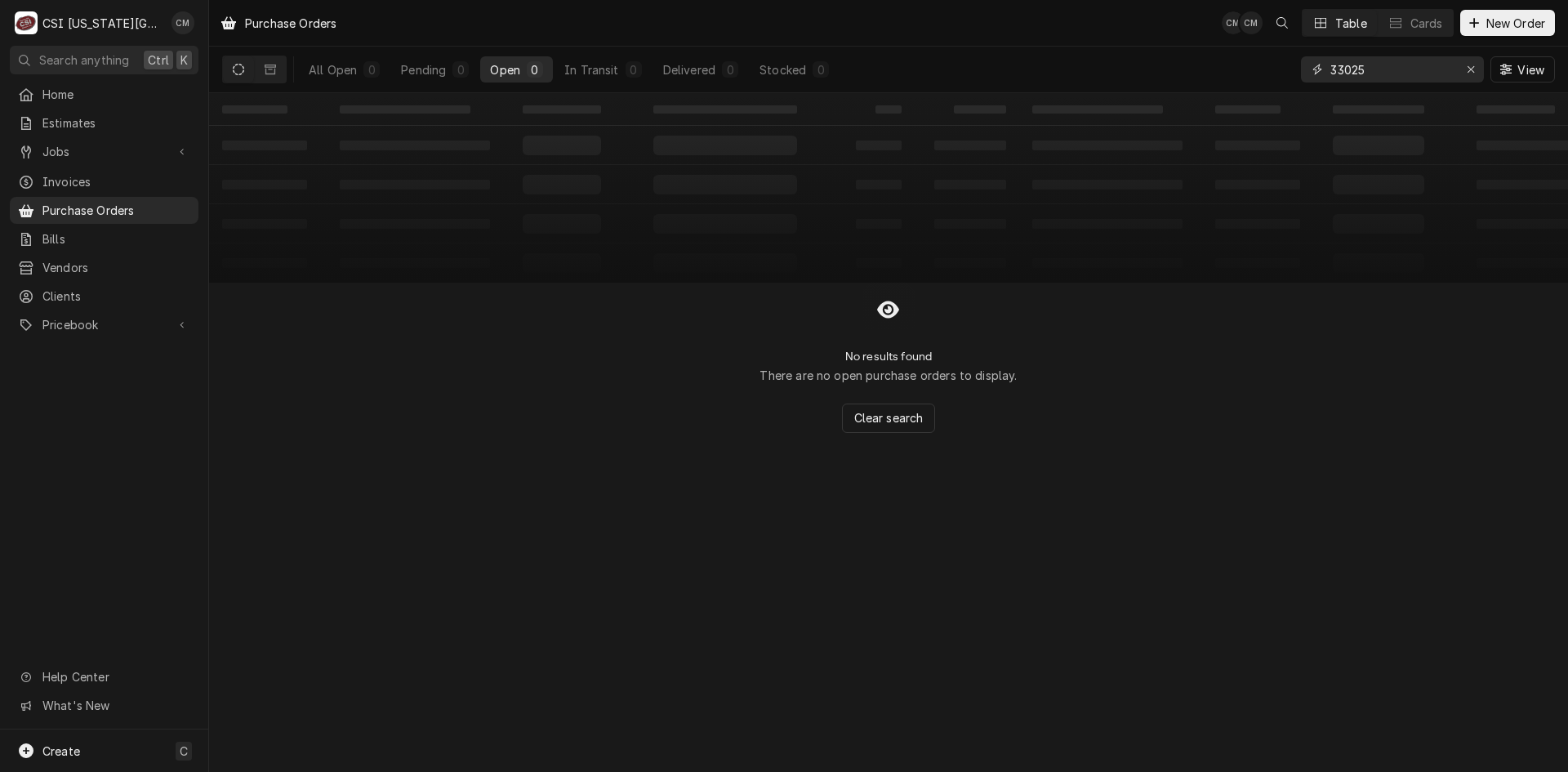
drag, startPoint x: 1377, startPoint y: 70, endPoint x: 1309, endPoint y: 68, distance: 68.0
click at [1309, 68] on div "33025" at bounding box center [1392, 69] width 183 height 26
click at [1468, 67] on icon "Erase input" at bounding box center [1471, 69] width 7 height 7
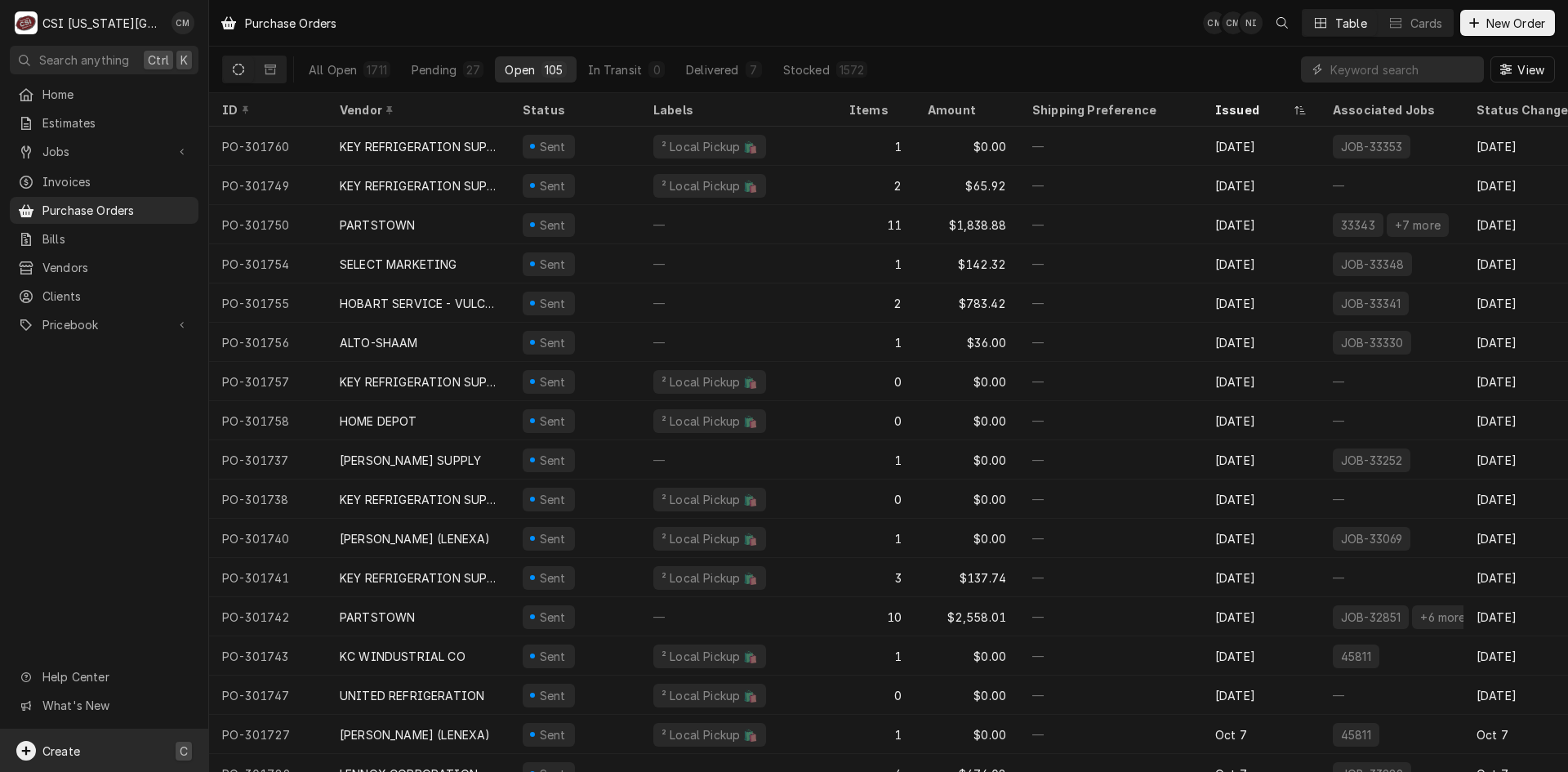
click at [73, 748] on span "Create" at bounding box center [61, 750] width 37 height 14
click at [306, 690] on div "Purchase Order" at bounding box center [305, 694] width 110 height 17
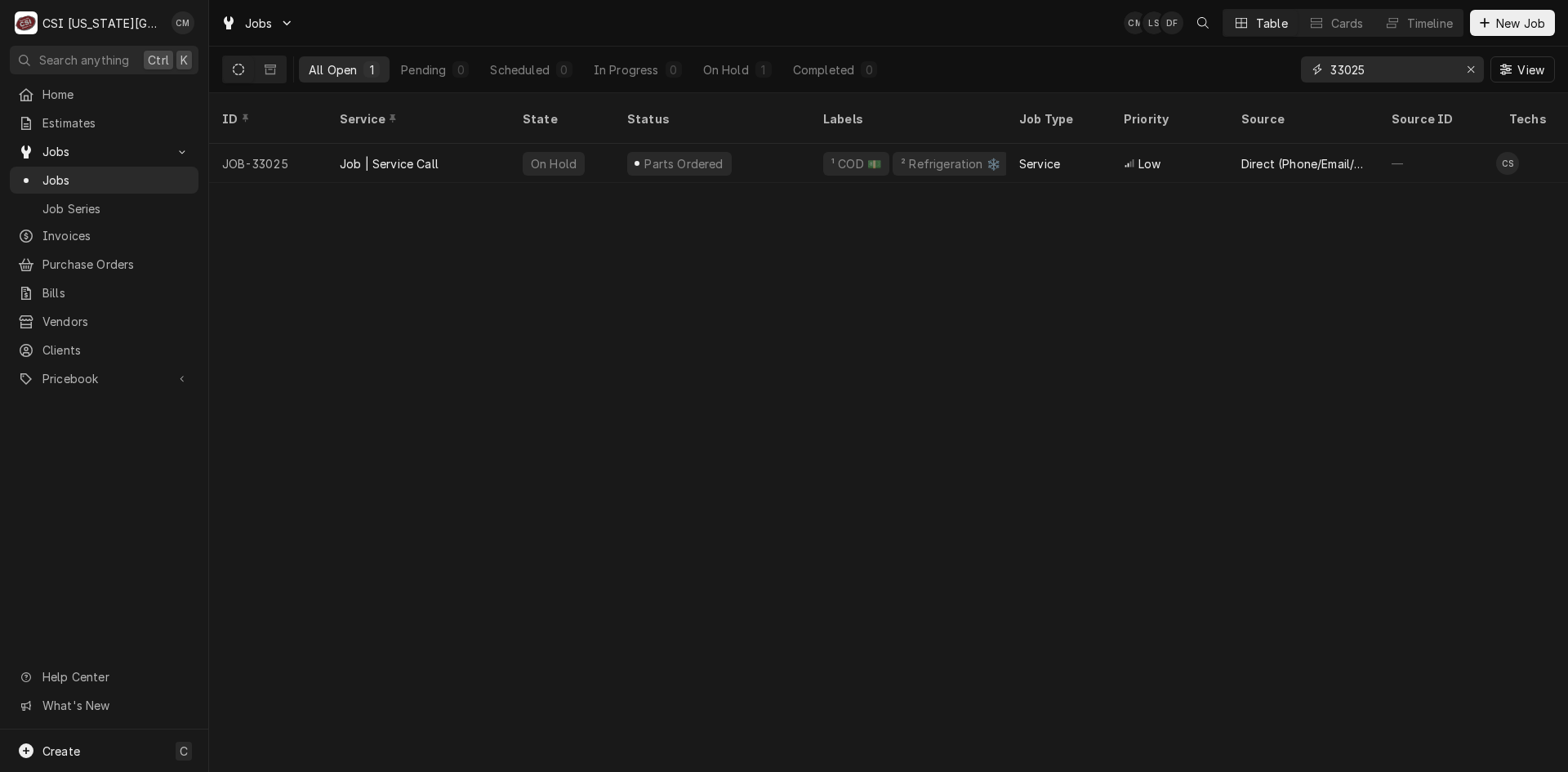
drag, startPoint x: 1354, startPoint y: 67, endPoint x: 1291, endPoint y: 67, distance: 63.0
click at [1291, 67] on div "All Open 1 Pending 0 Scheduled 0 In Progress 0 On Hold 1 Completed 0 33025 View" at bounding box center [888, 69] width 1333 height 46
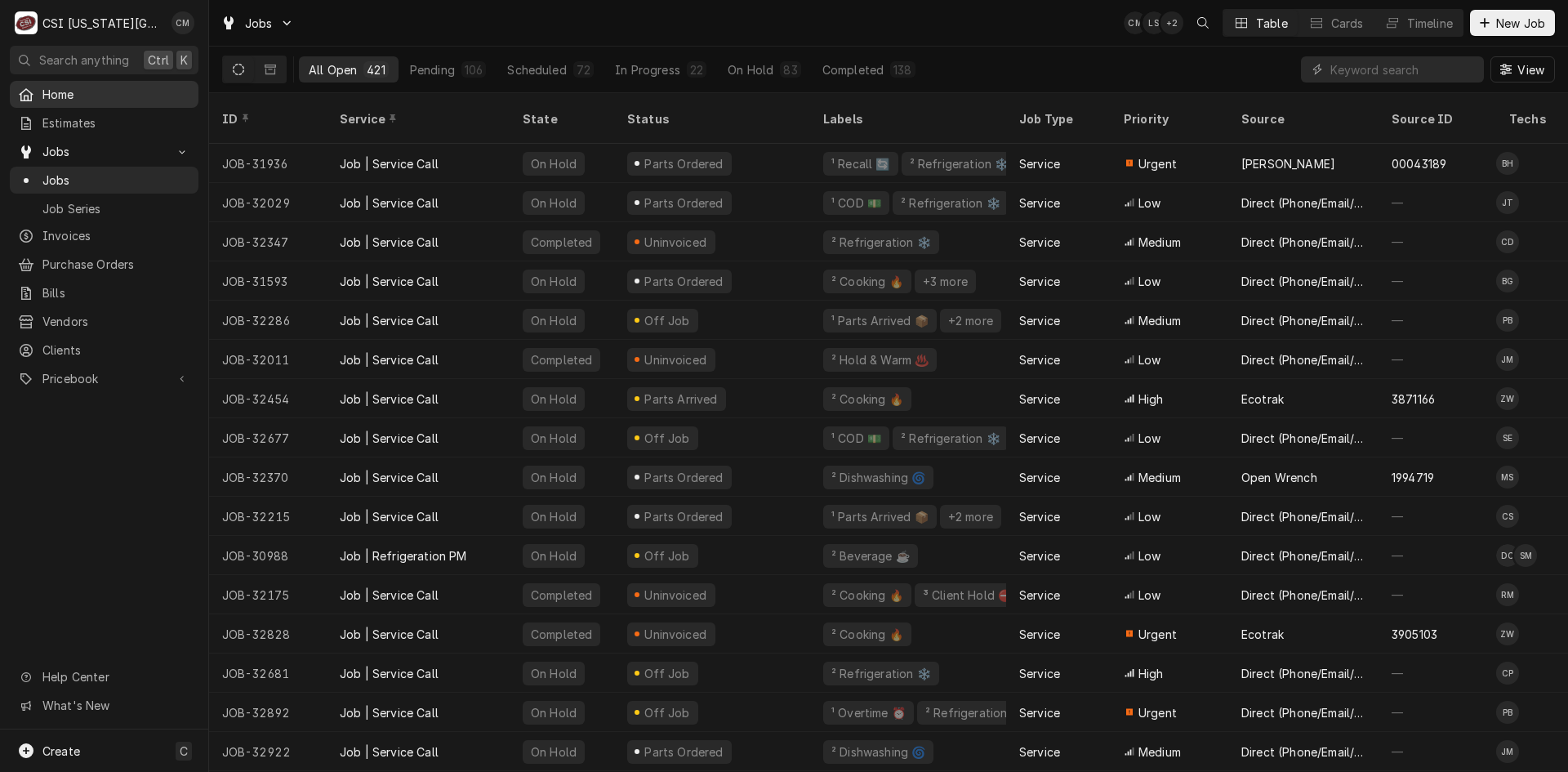
click at [79, 93] on span "Home" at bounding box center [116, 95] width 148 height 17
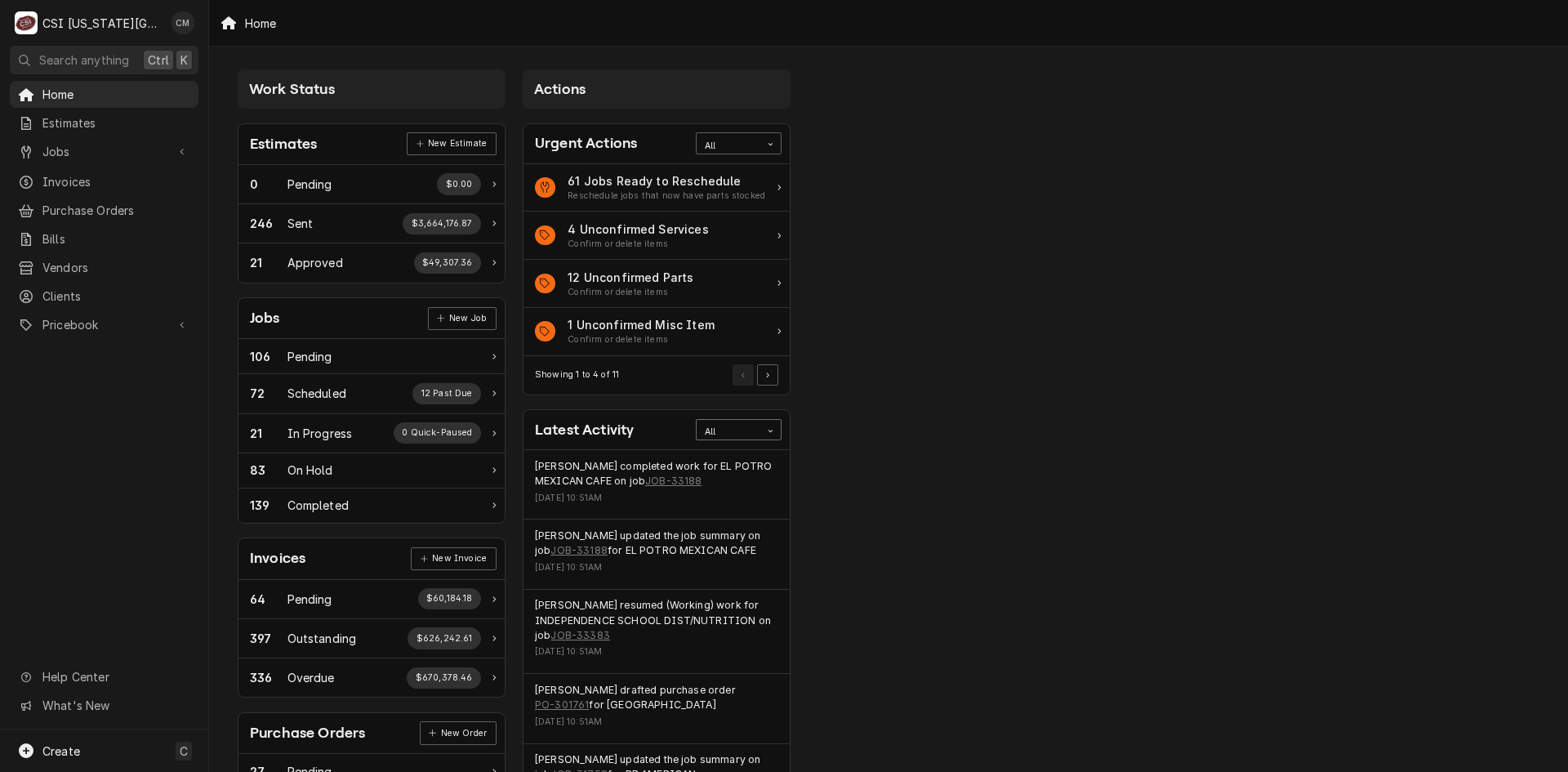
click at [773, 424] on div "Card Data Filter Control" at bounding box center [771, 431] width 21 height 21
click at [732, 527] on div "Purchase Orders" at bounding box center [739, 535] width 84 height 32
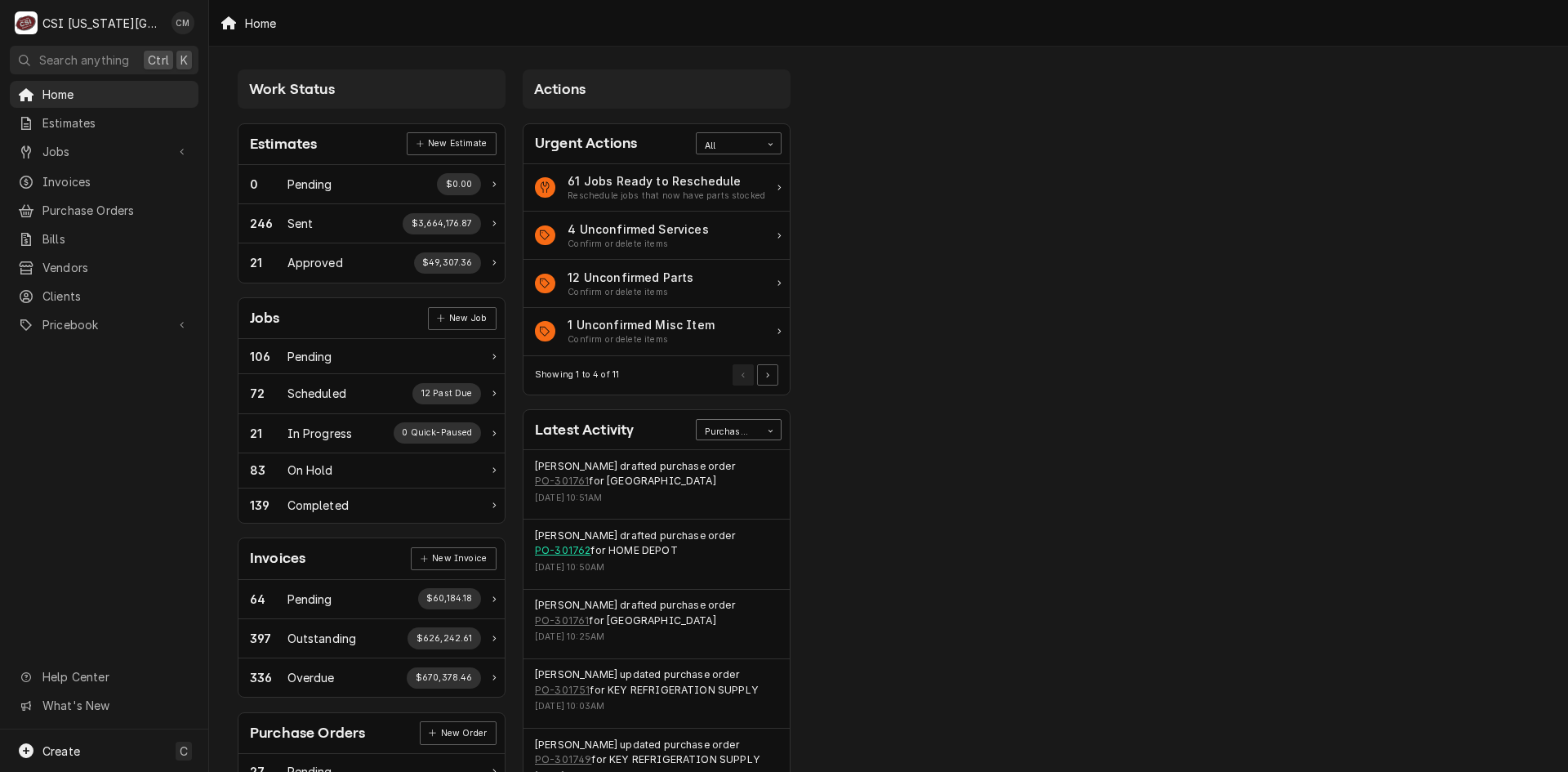
click at [569, 553] on link "PO-301762" at bounding box center [562, 551] width 55 height 15
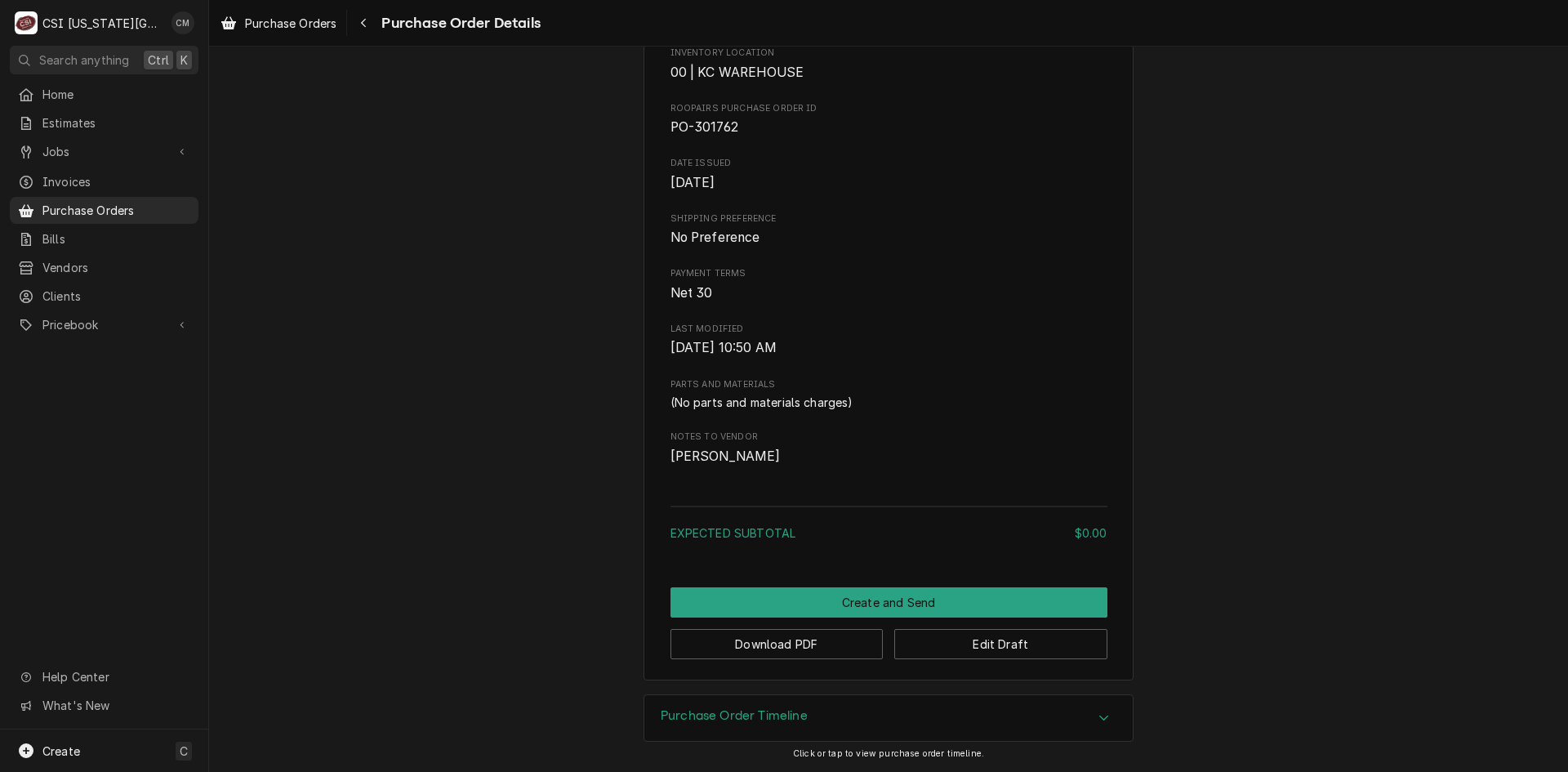
scroll to position [548, 0]
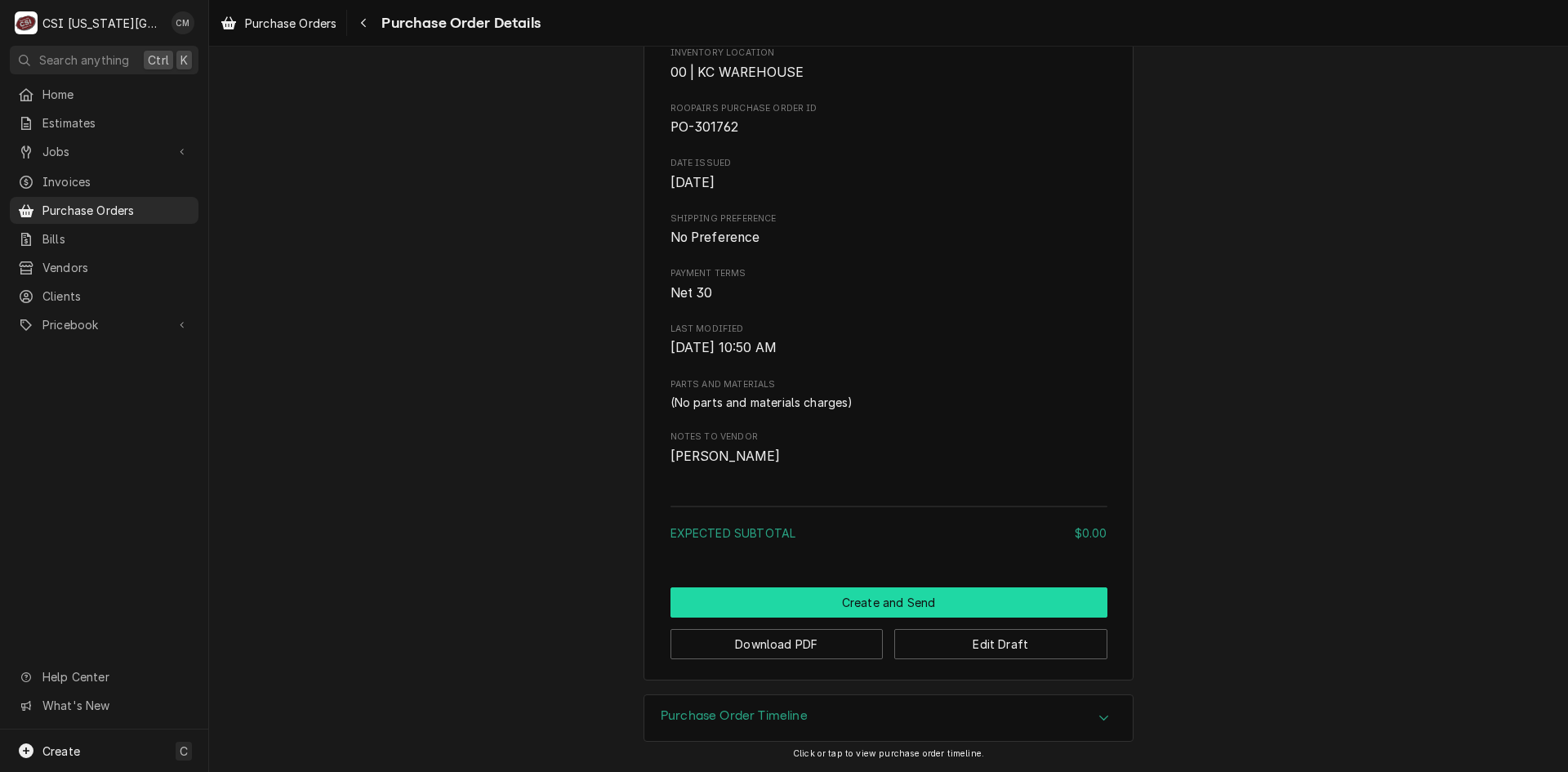
click at [915, 605] on button "Create and Send" at bounding box center [889, 602] width 436 height 30
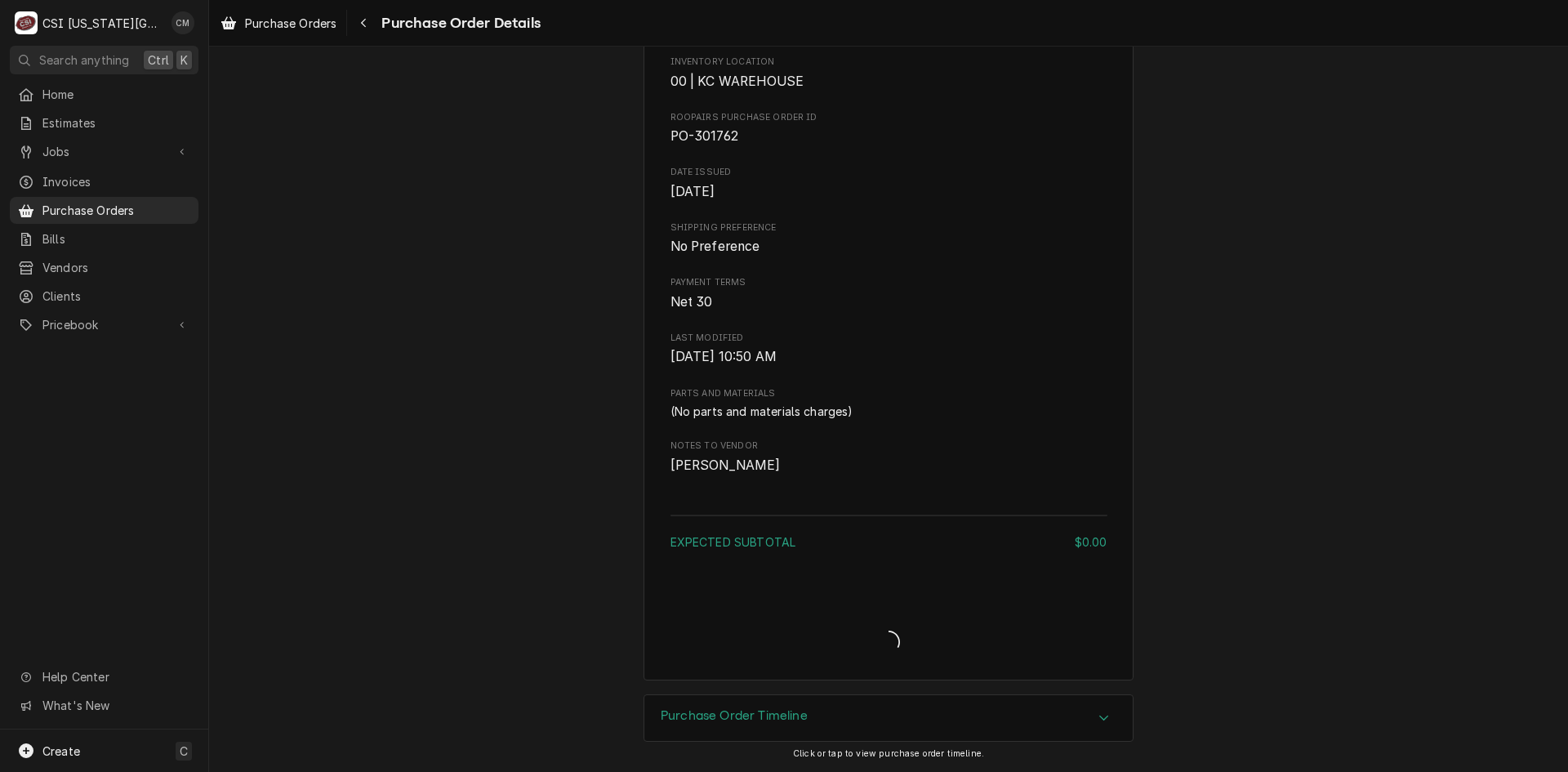
scroll to position [539, 0]
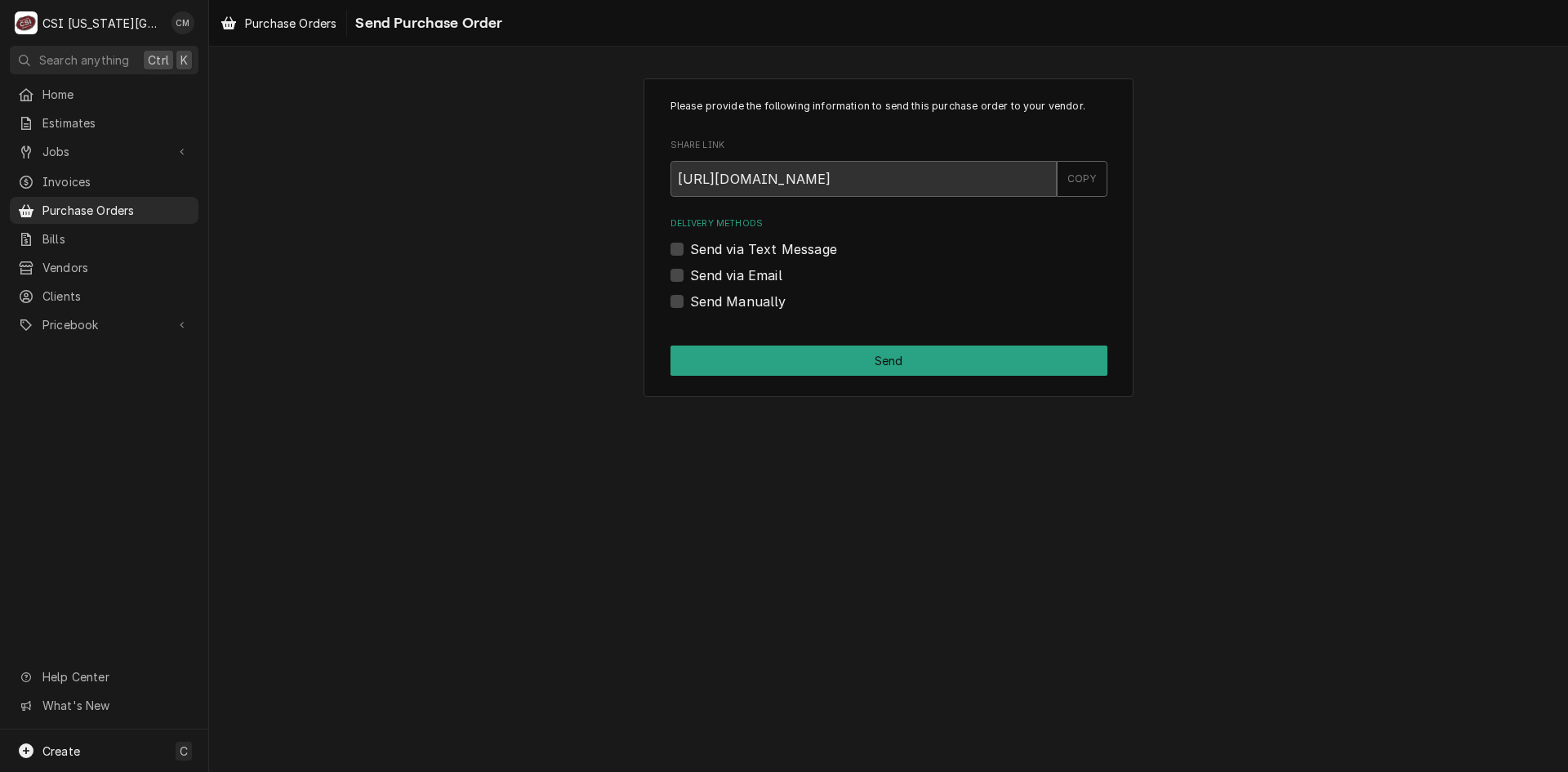
click at [690, 304] on label "Send Manually" at bounding box center [738, 301] width 96 height 20
click at [690, 304] on input "Send Manually" at bounding box center [909, 309] width 436 height 36
checkbox input "true"
click at [808, 367] on button "Send" at bounding box center [889, 361] width 436 height 30
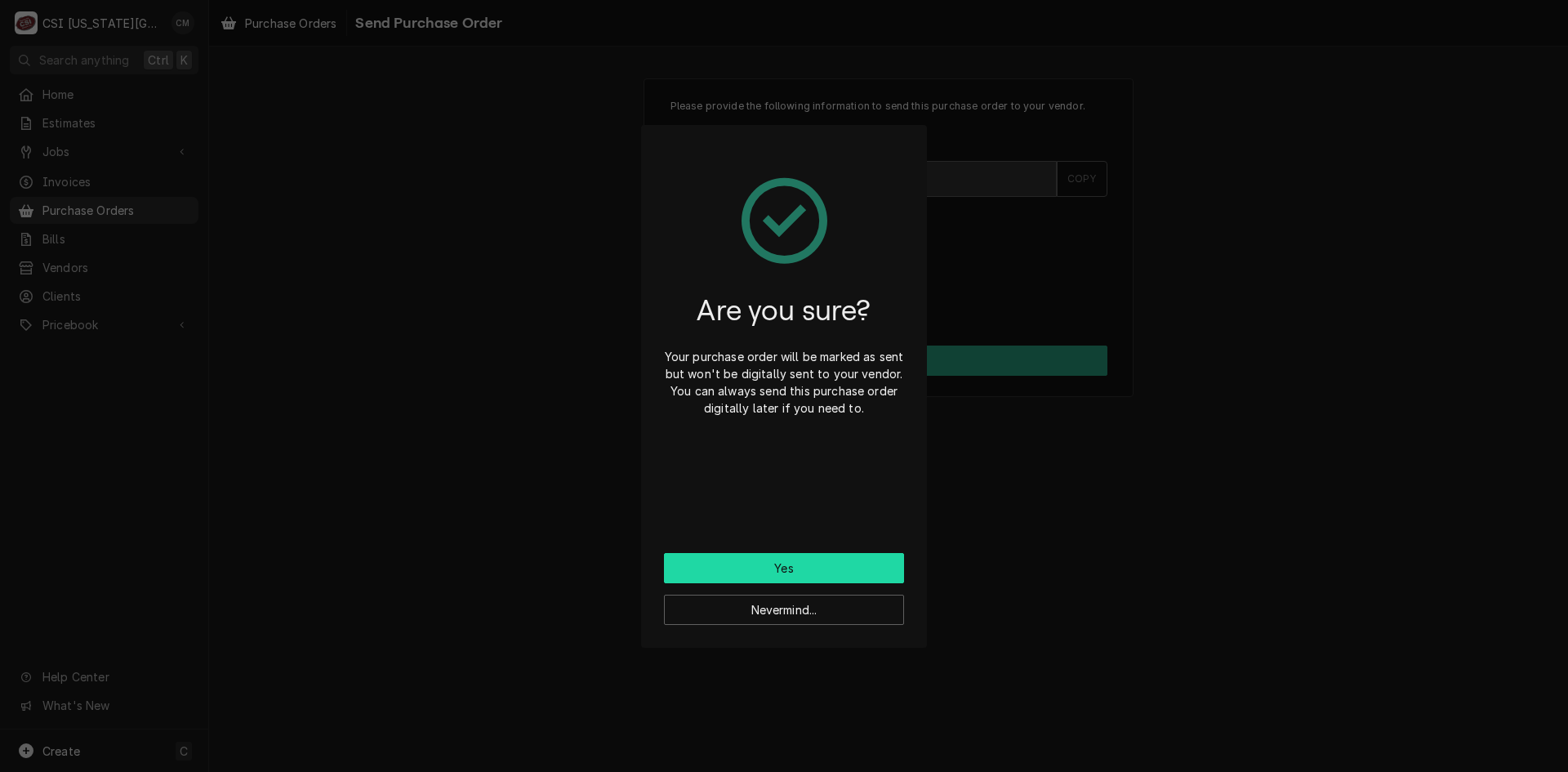
click at [826, 564] on button "Yes" at bounding box center [784, 568] width 240 height 30
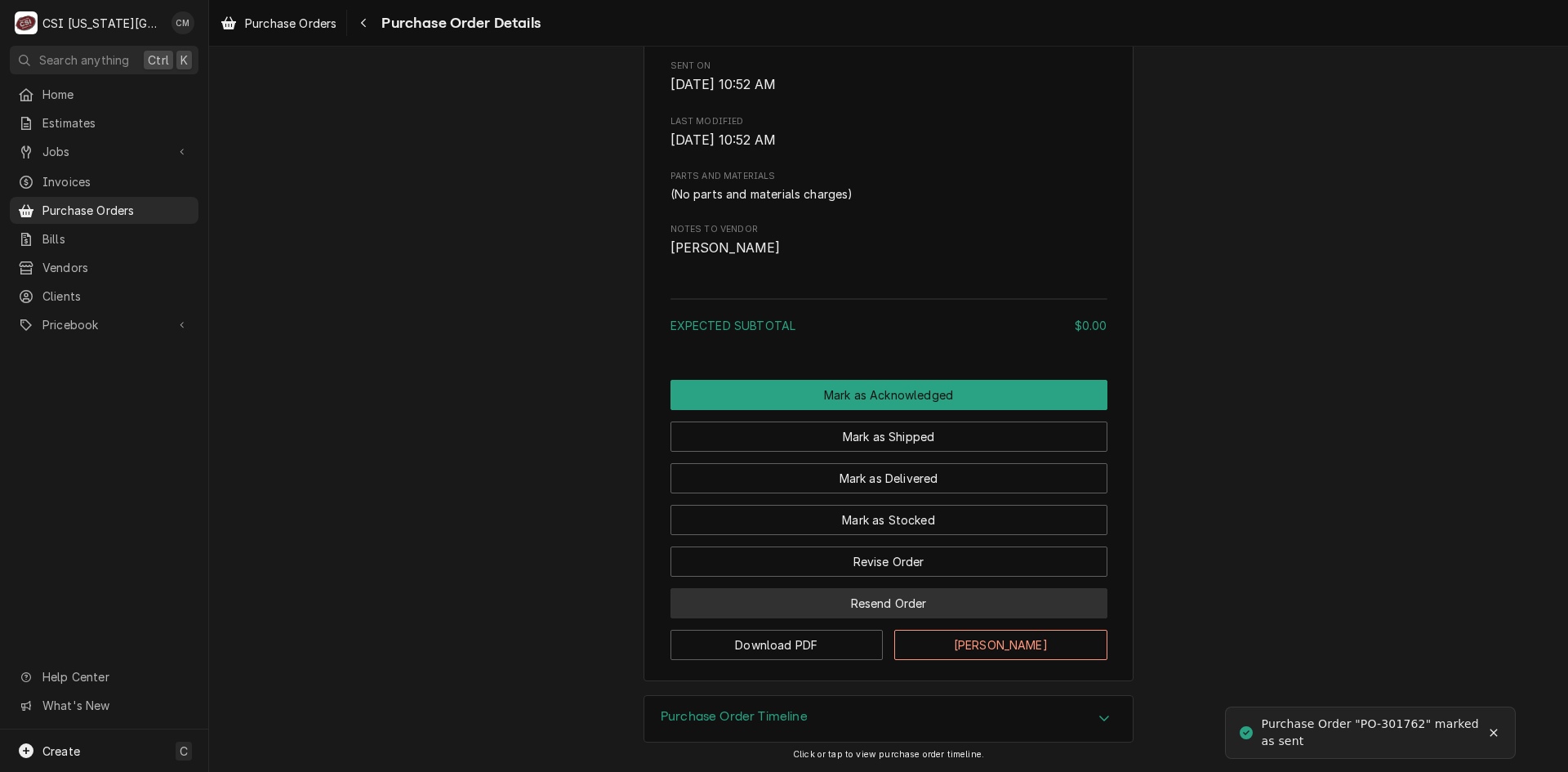
scroll to position [811, 0]
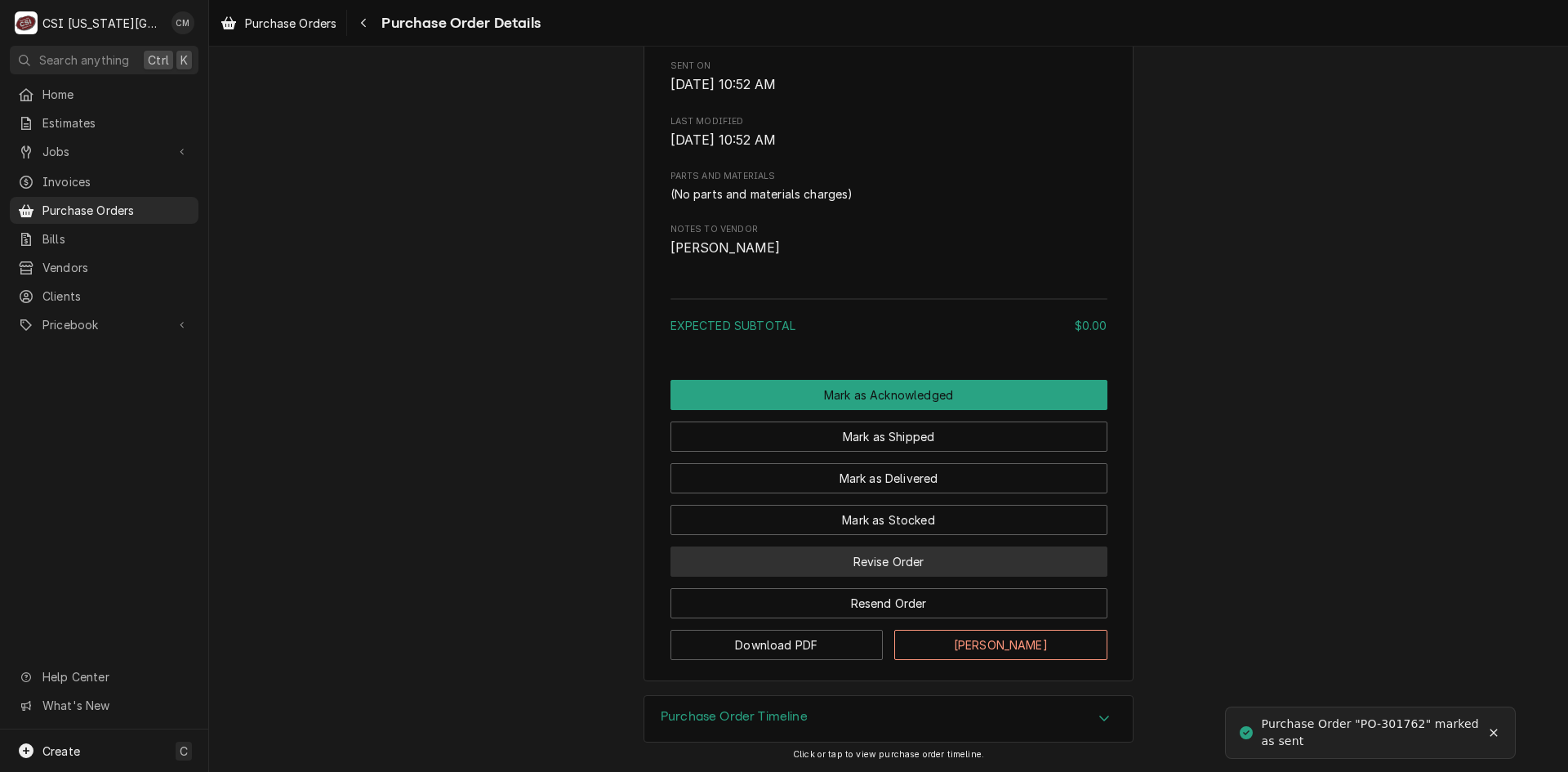
click at [887, 562] on button "Revise Order" at bounding box center [889, 561] width 436 height 30
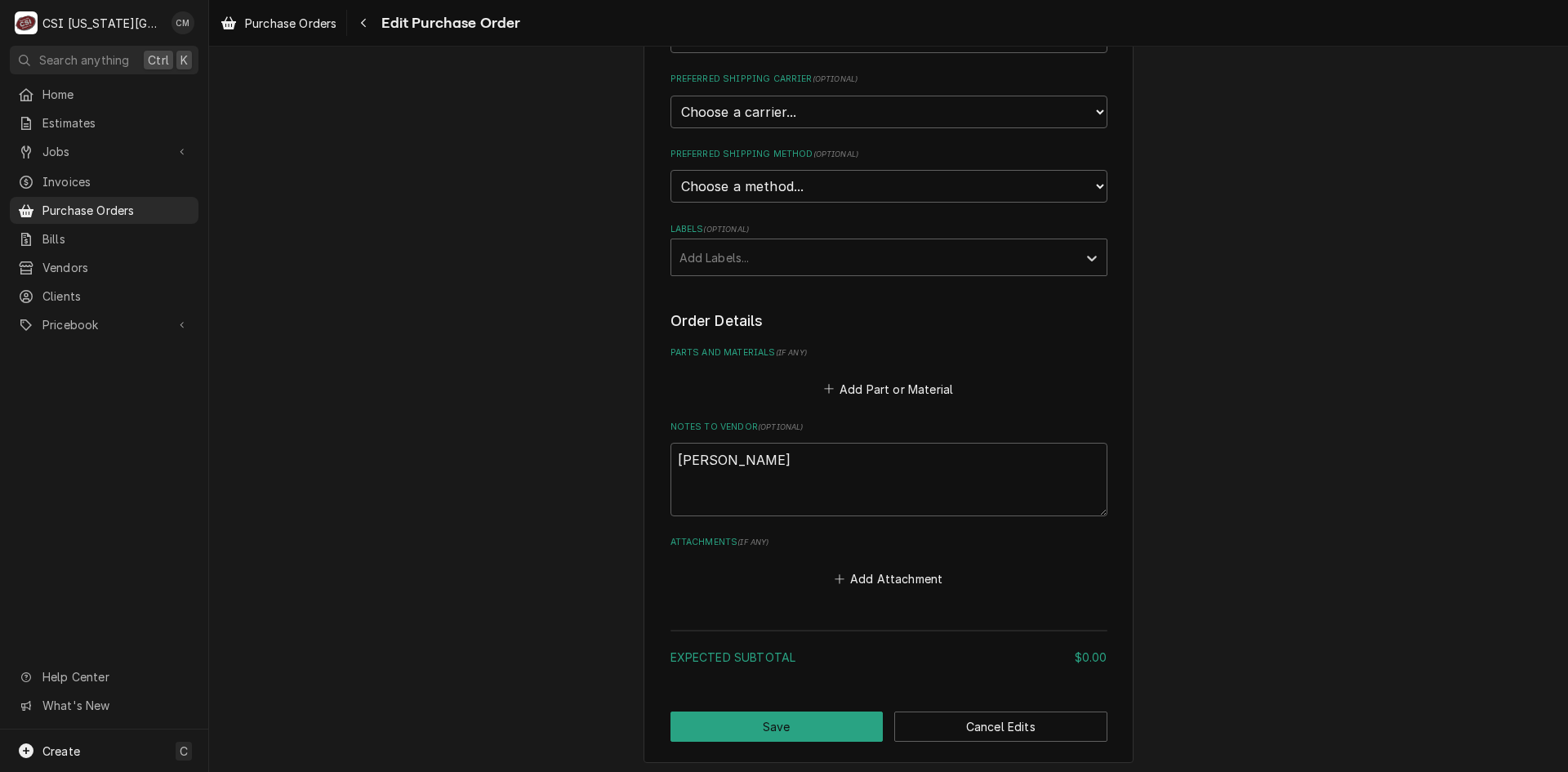
scroll to position [493, 0]
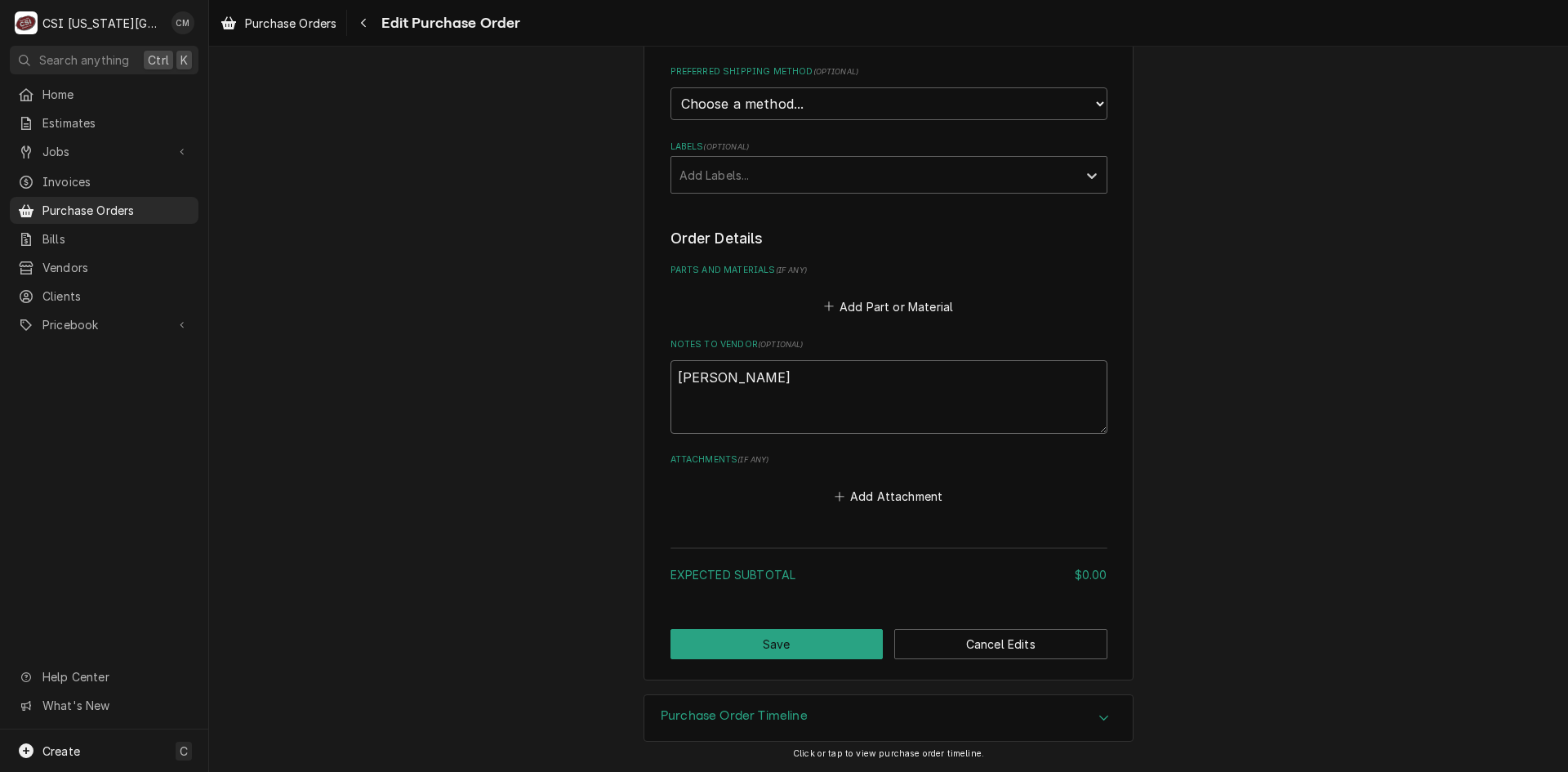
click at [838, 394] on textarea "[PERSON_NAME]" at bounding box center [889, 396] width 436 height 73
type textarea "x"
type textarea "[PERSON_NAME]"
type textarea "x"
type textarea "[PERSON_NAME] t"
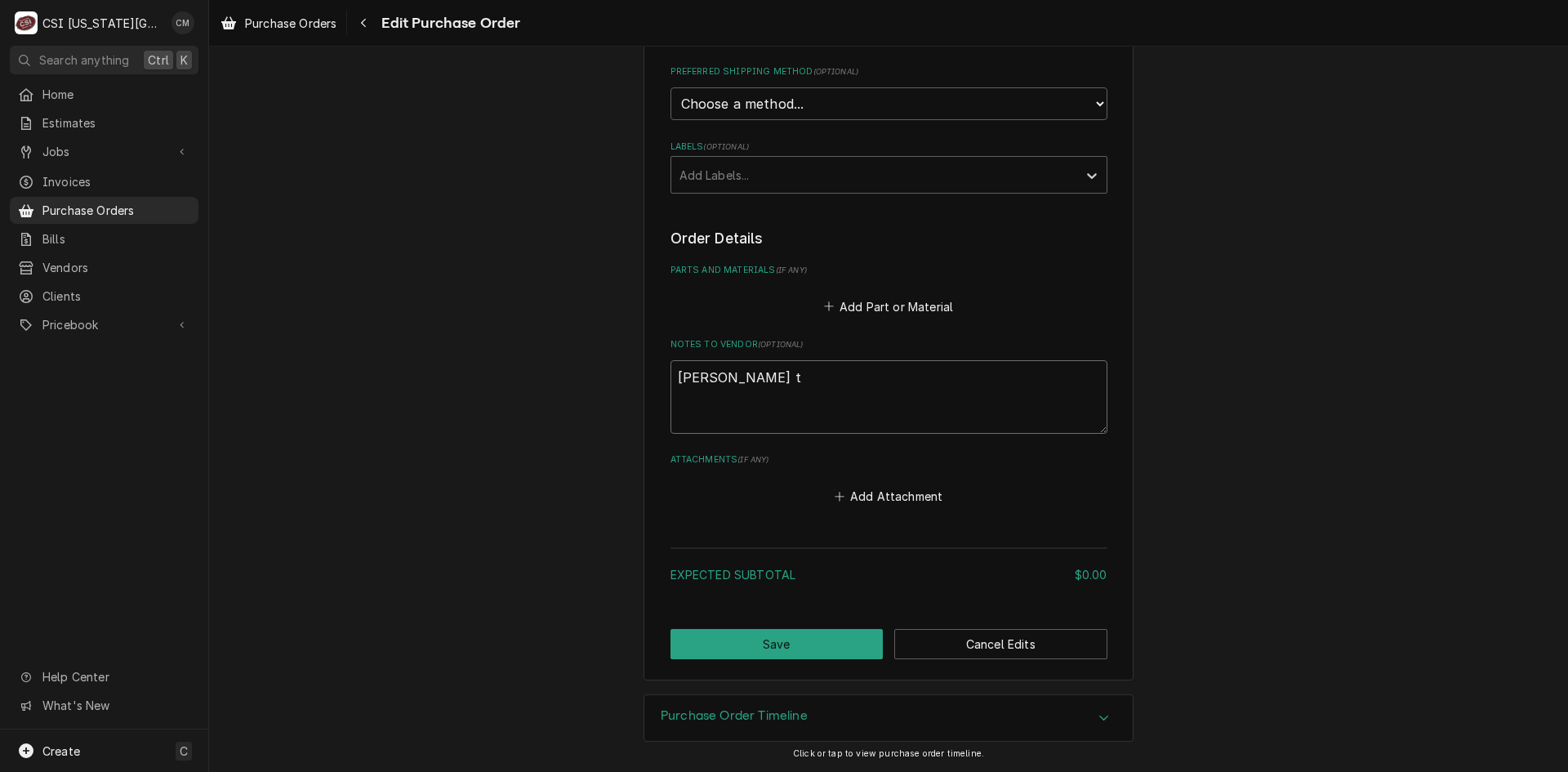
type textarea "x"
type textarea "[PERSON_NAME]"
type textarea "x"
type textarea "[PERSON_NAME] tru"
type textarea "x"
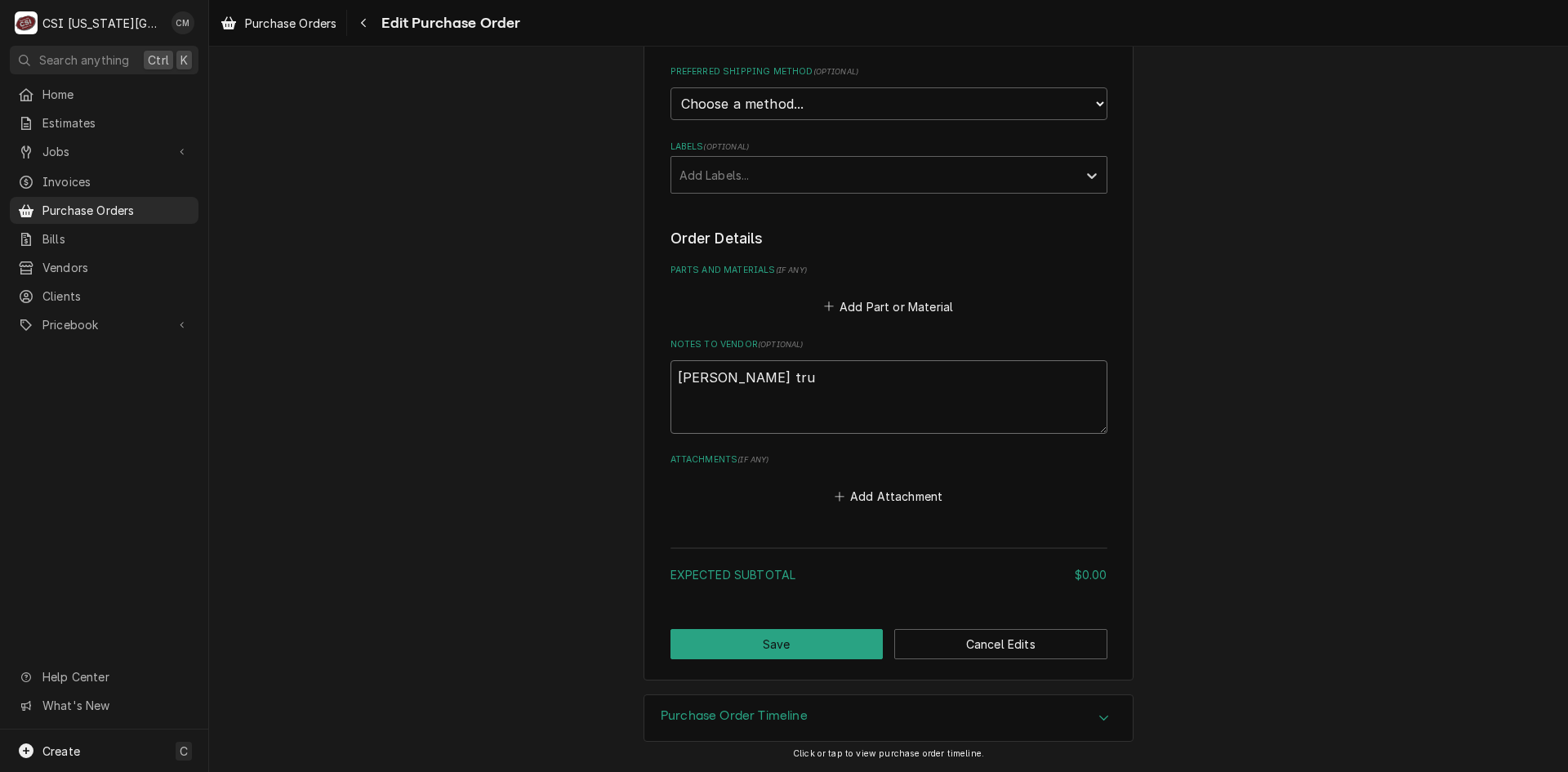
type textarea "Goodrich truc"
type textarea "x"
type textarea "Goodrich truck"
type textarea "x"
type textarea "Goodrich truck"
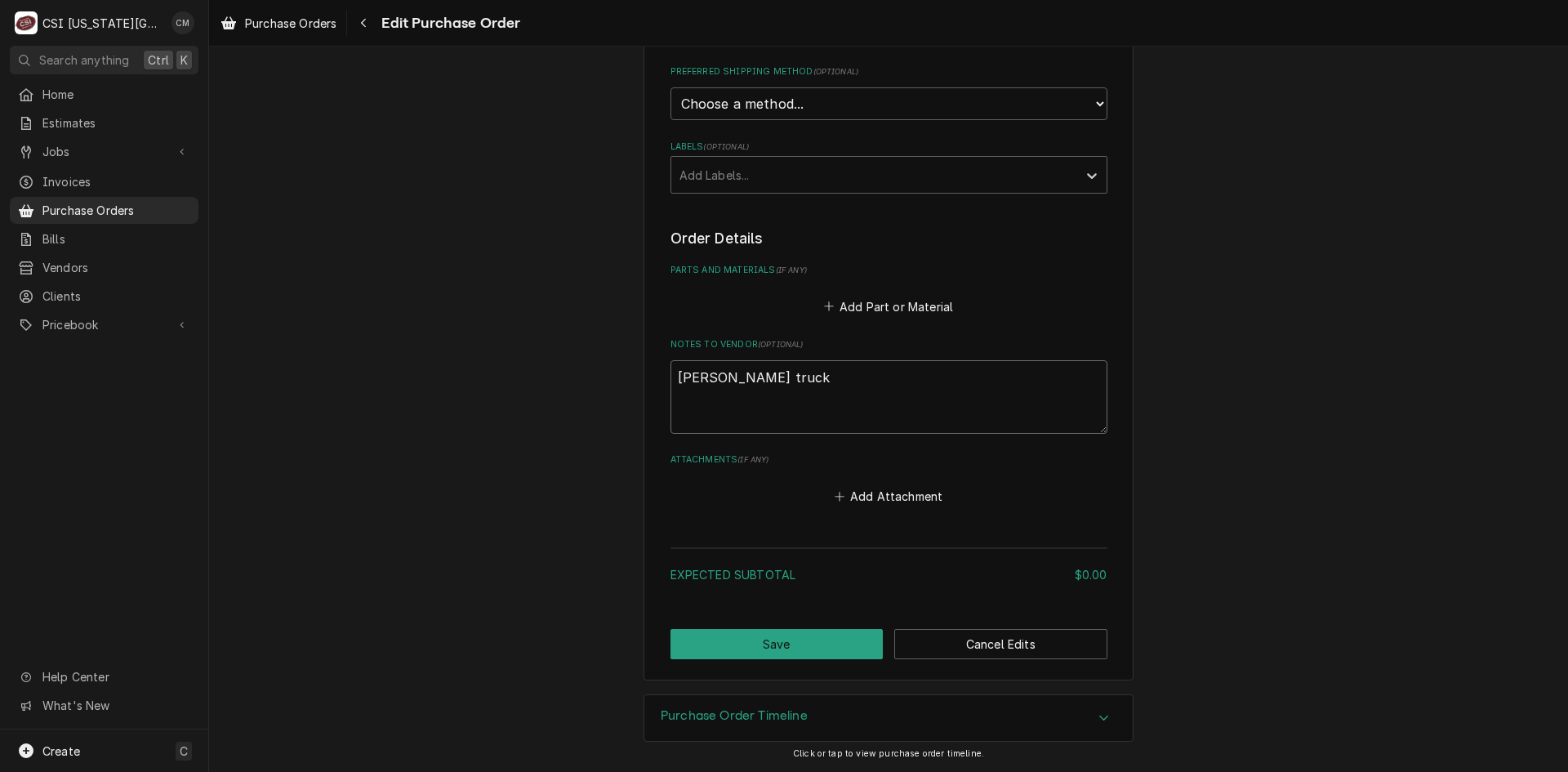
type textarea "x"
type textarea "Goodrich truck s"
type textarea "x"
type textarea "Goodrich truck st"
type textarea "x"
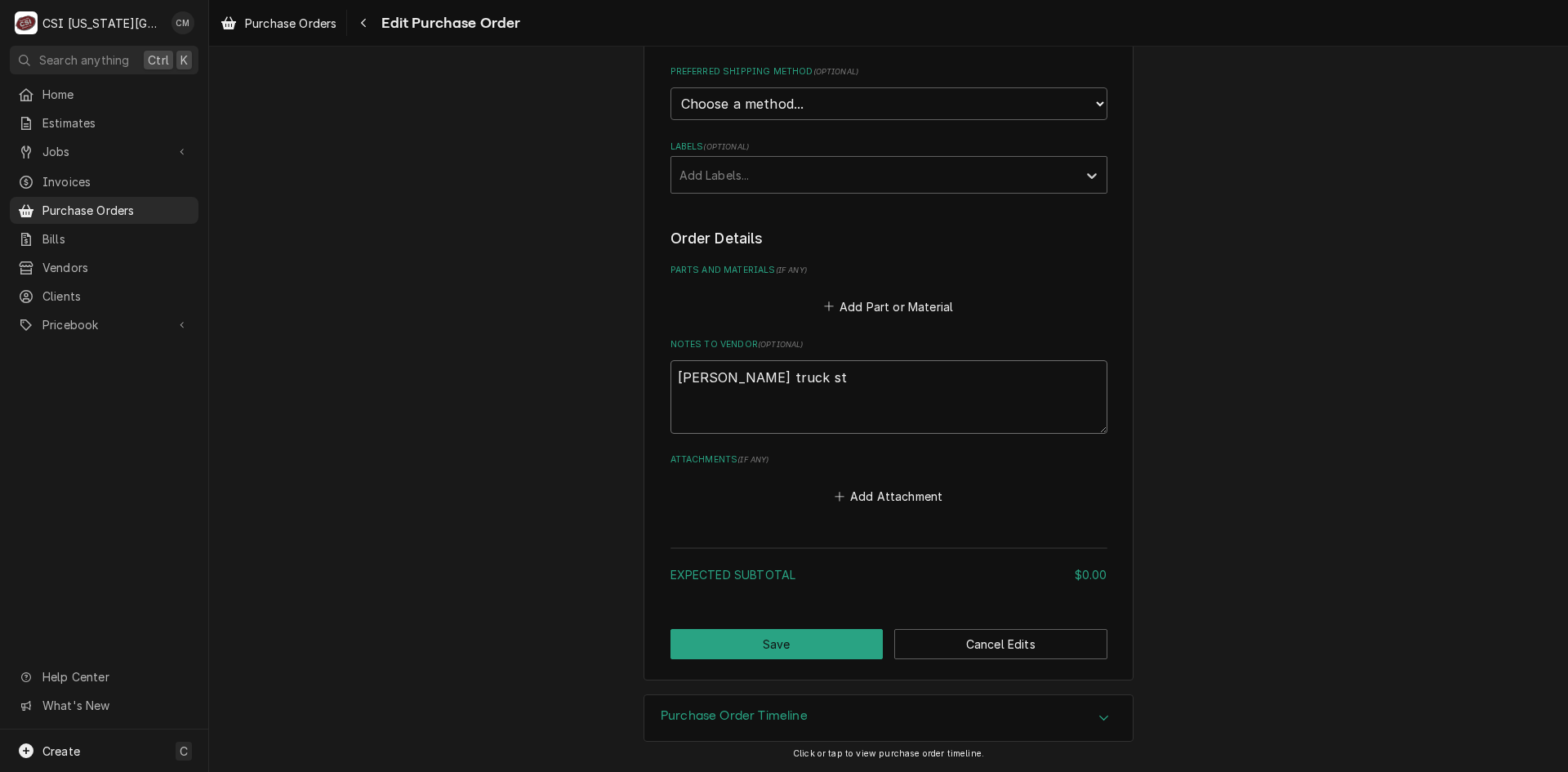
type textarea "Goodrich truck sto"
type textarea "x"
type textarea "Goodrich truck stop"
click at [825, 641] on button "Save" at bounding box center [777, 644] width 214 height 30
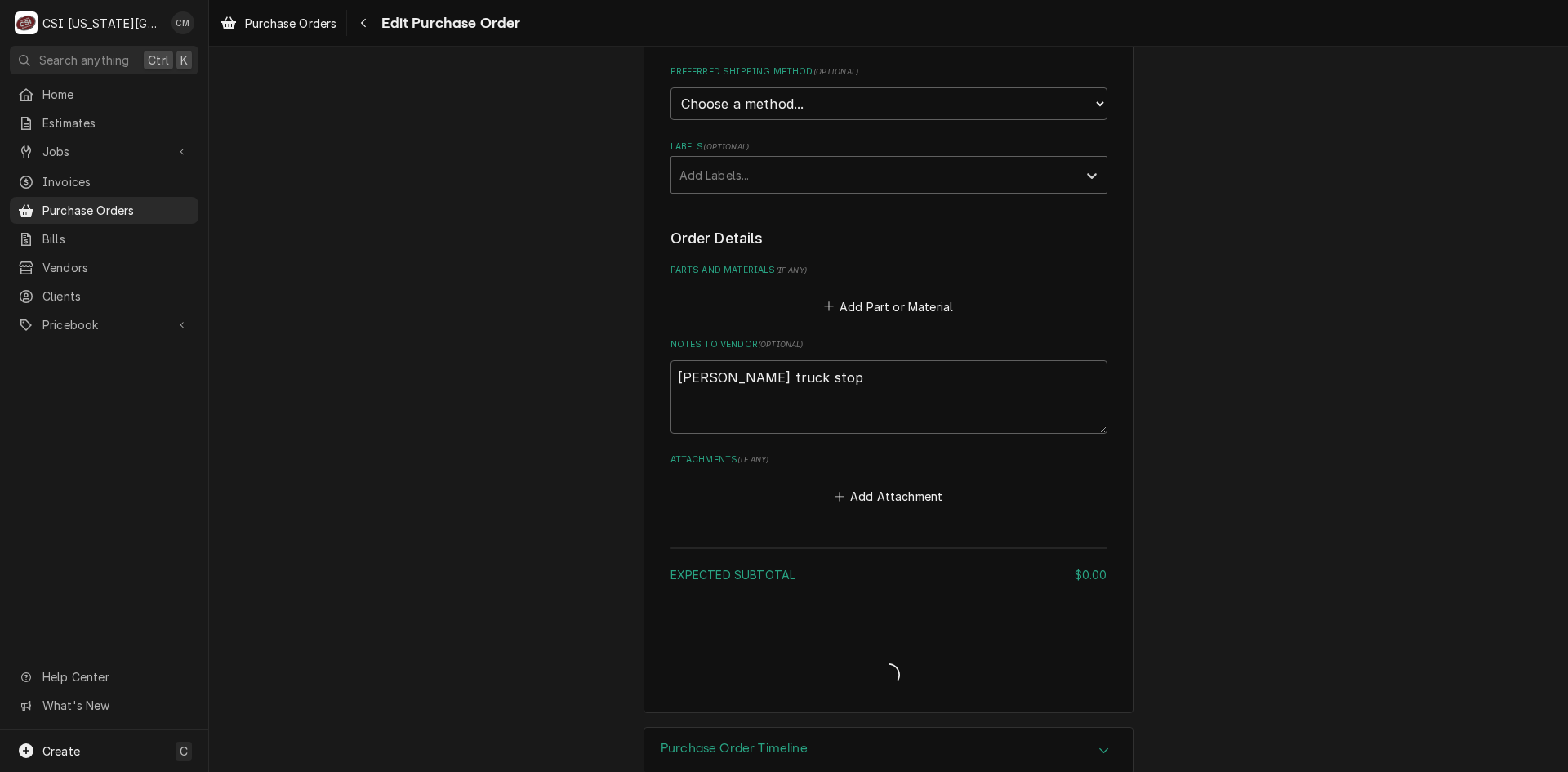
type textarea "x"
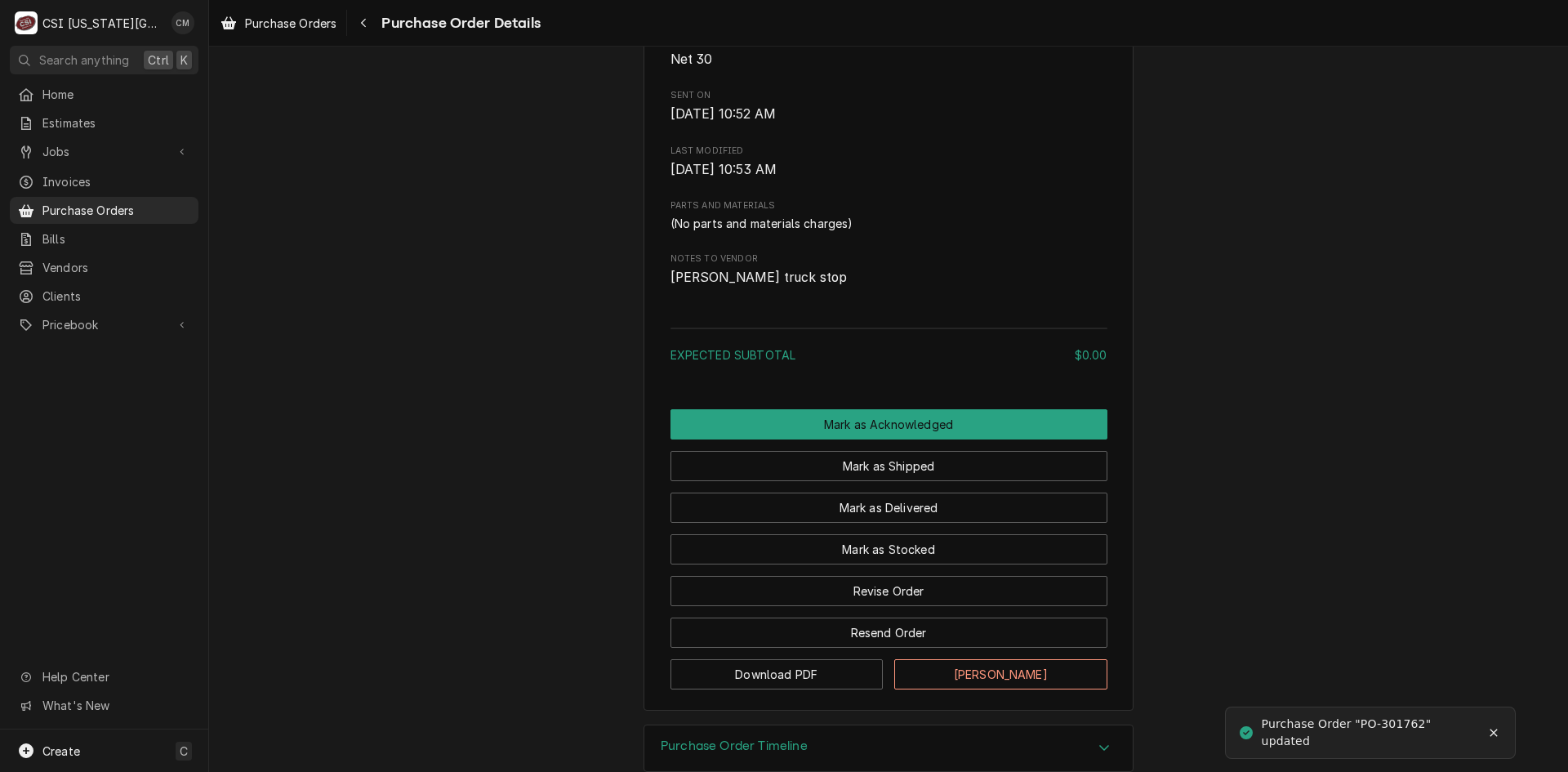
scroll to position [811, 0]
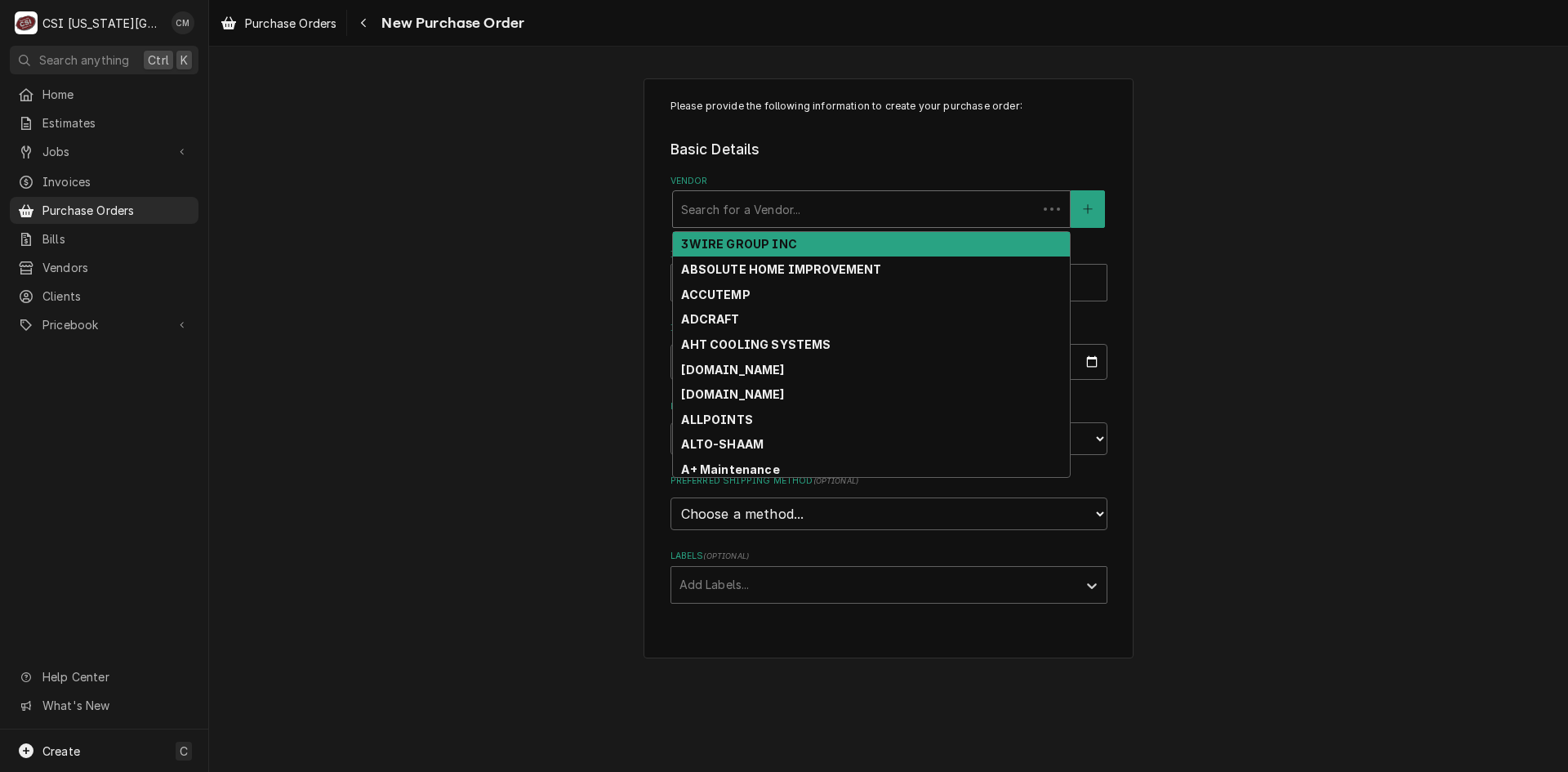
click at [828, 204] on div "Vendor" at bounding box center [854, 209] width 348 height 29
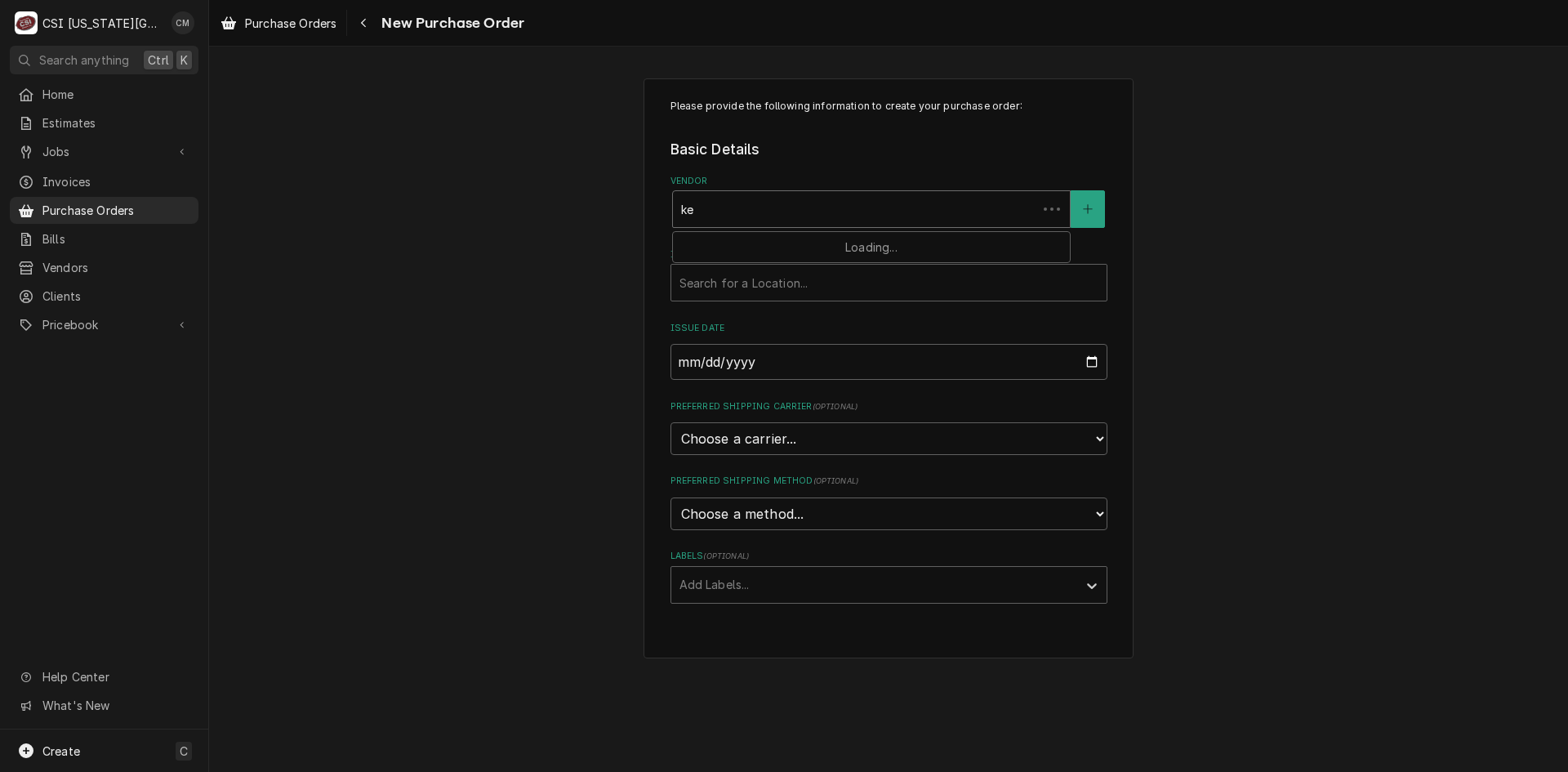
type input "key"
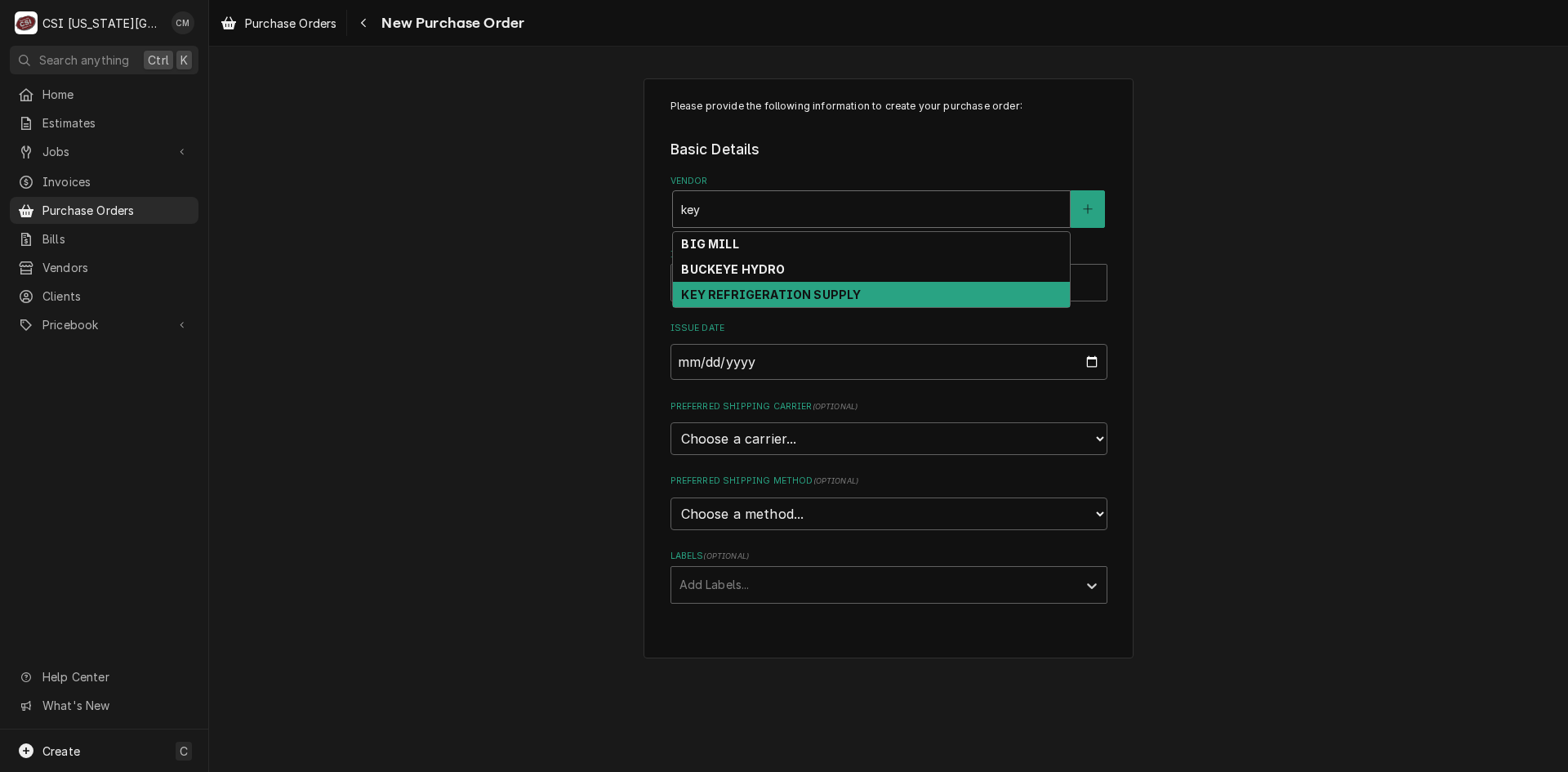
click at [832, 292] on strong "KEY REFRIGERATION SUPPLY" at bounding box center [771, 294] width 180 height 14
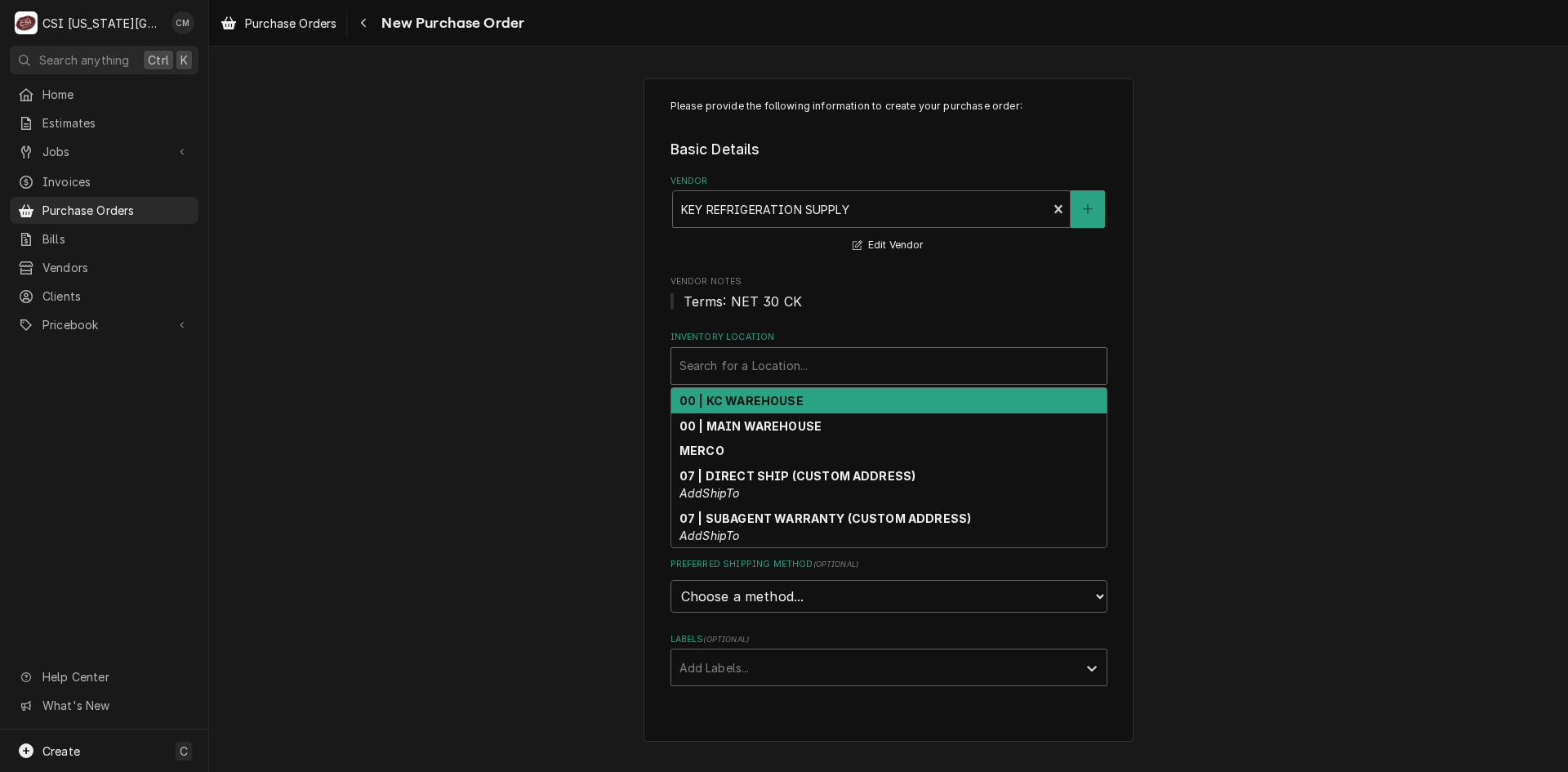
click at [809, 361] on div "Inventory Location" at bounding box center [888, 365] width 419 height 29
click at [800, 405] on div "00 | KC WAREHOUSE" at bounding box center [889, 400] width 436 height 25
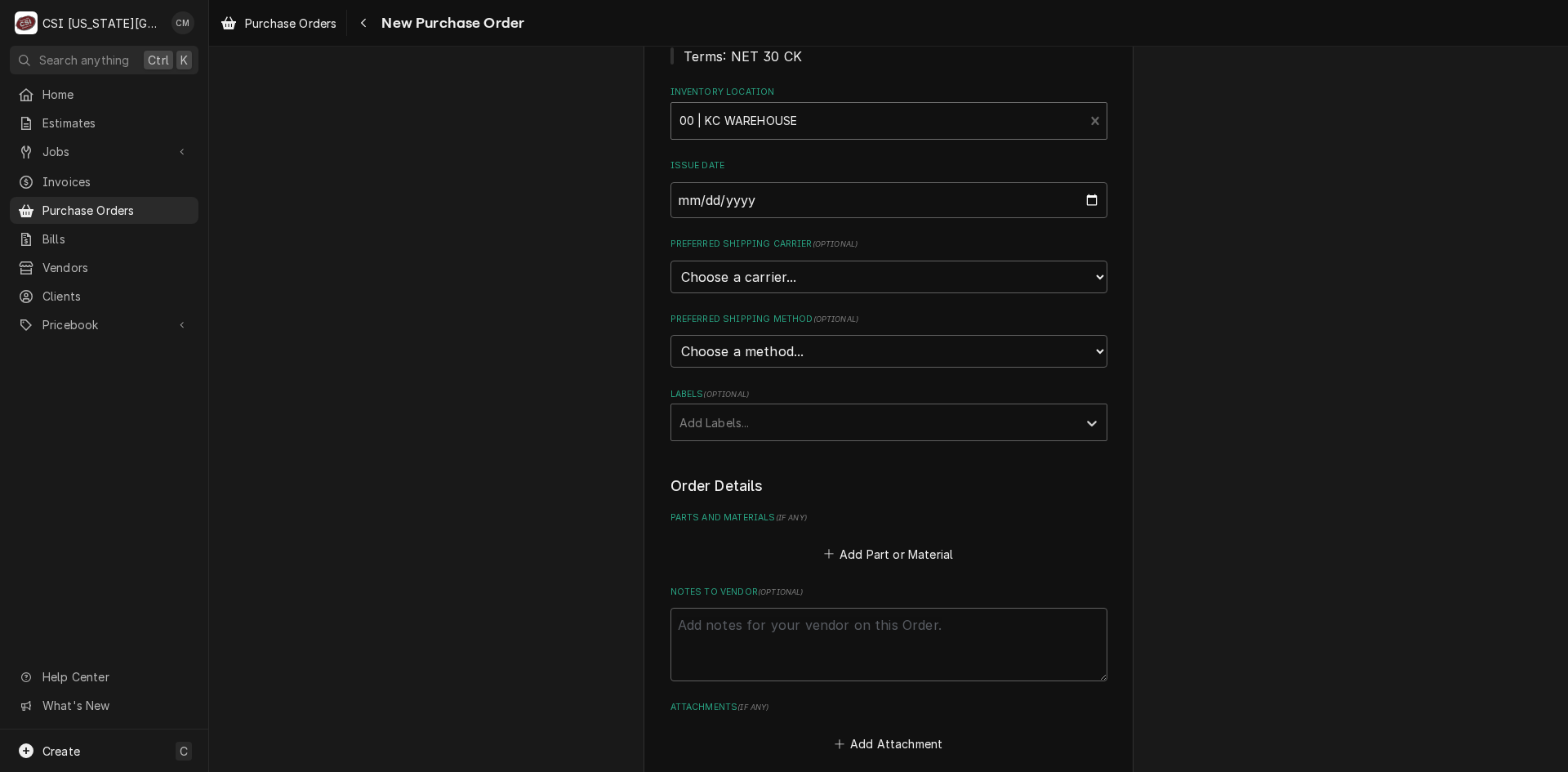
scroll to position [456, 0]
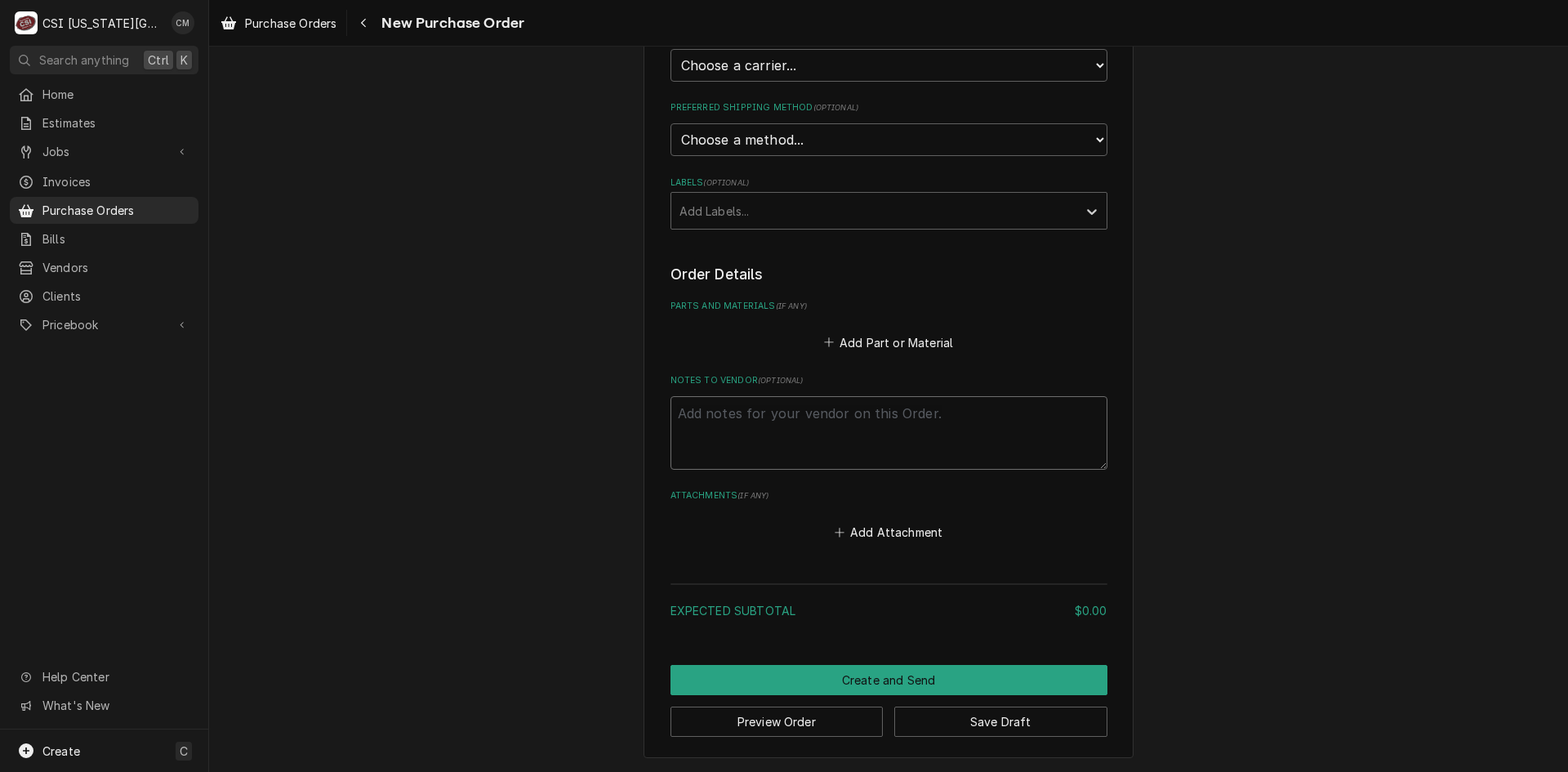
click at [806, 429] on textarea "Notes to Vendor ( optional )" at bounding box center [889, 433] width 436 height 73
type textarea "x"
type textarea "S"
type textarea "x"
type textarea "Se"
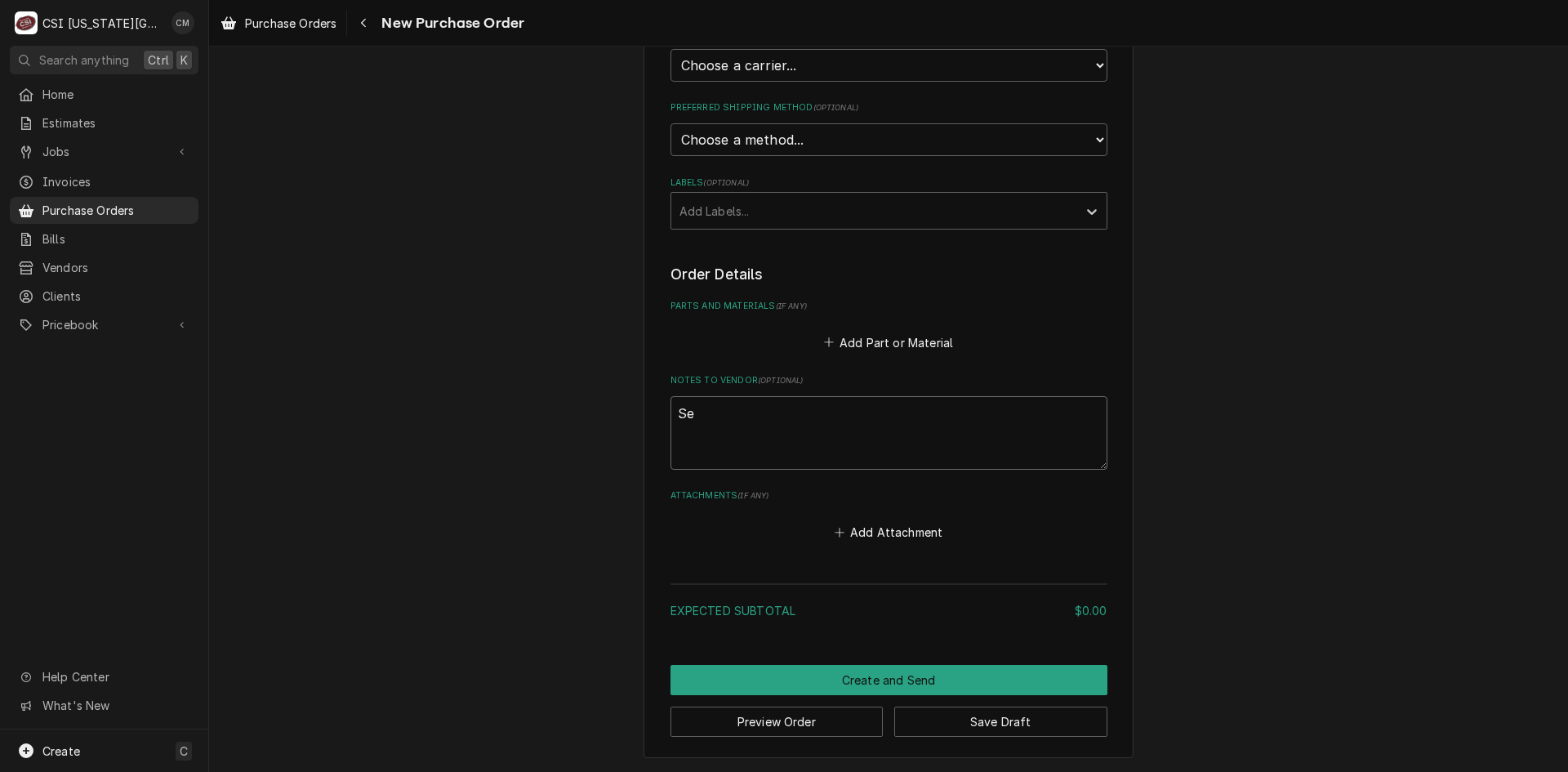
type textarea "x"
type textarea "Sea"
type textarea "x"
type textarea "Sean"
type textarea "x"
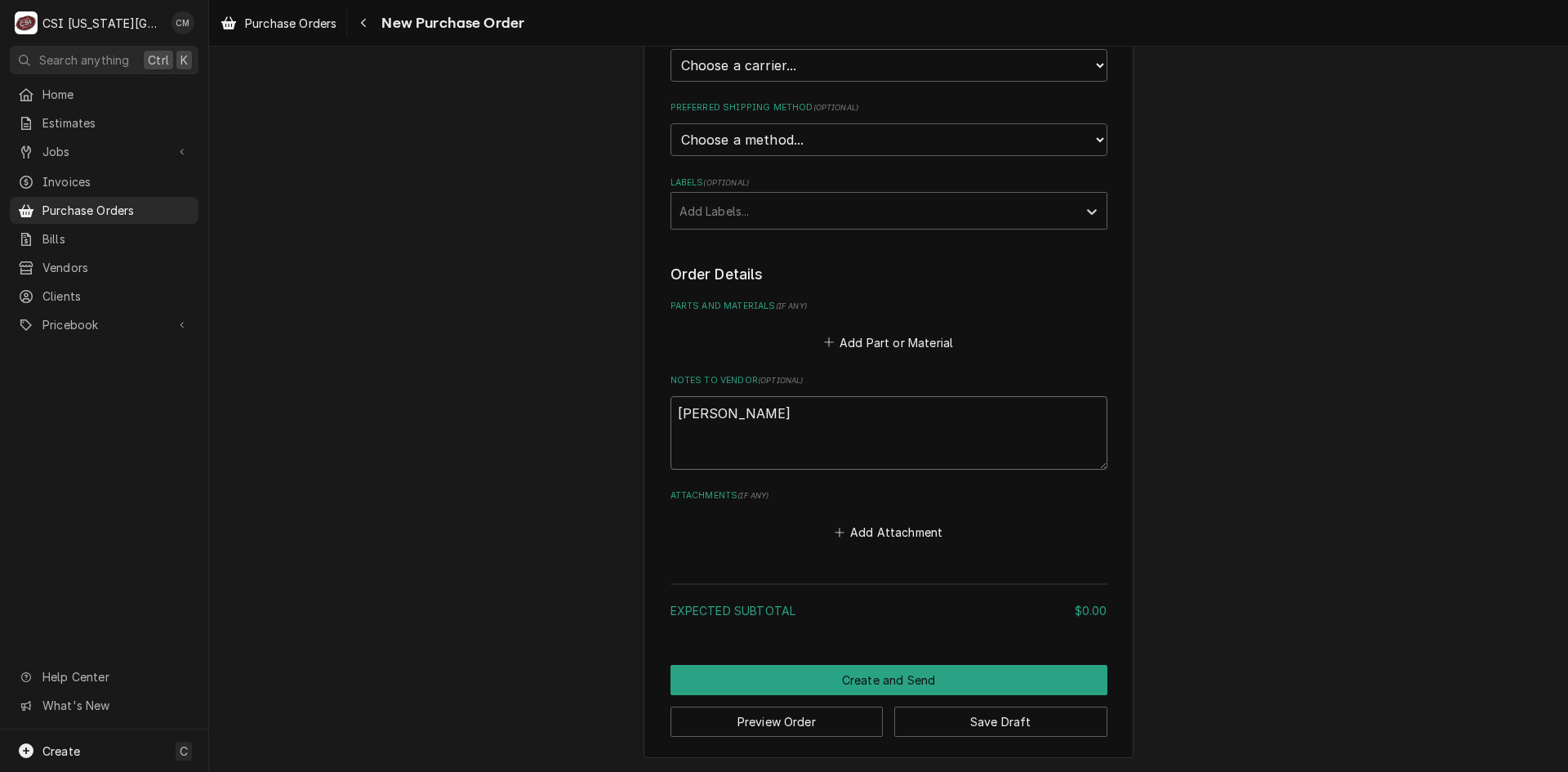
type textarea "Sean"
type textarea "x"
type textarea "Sean M"
type textarea "x"
type textarea "Sean Mc"
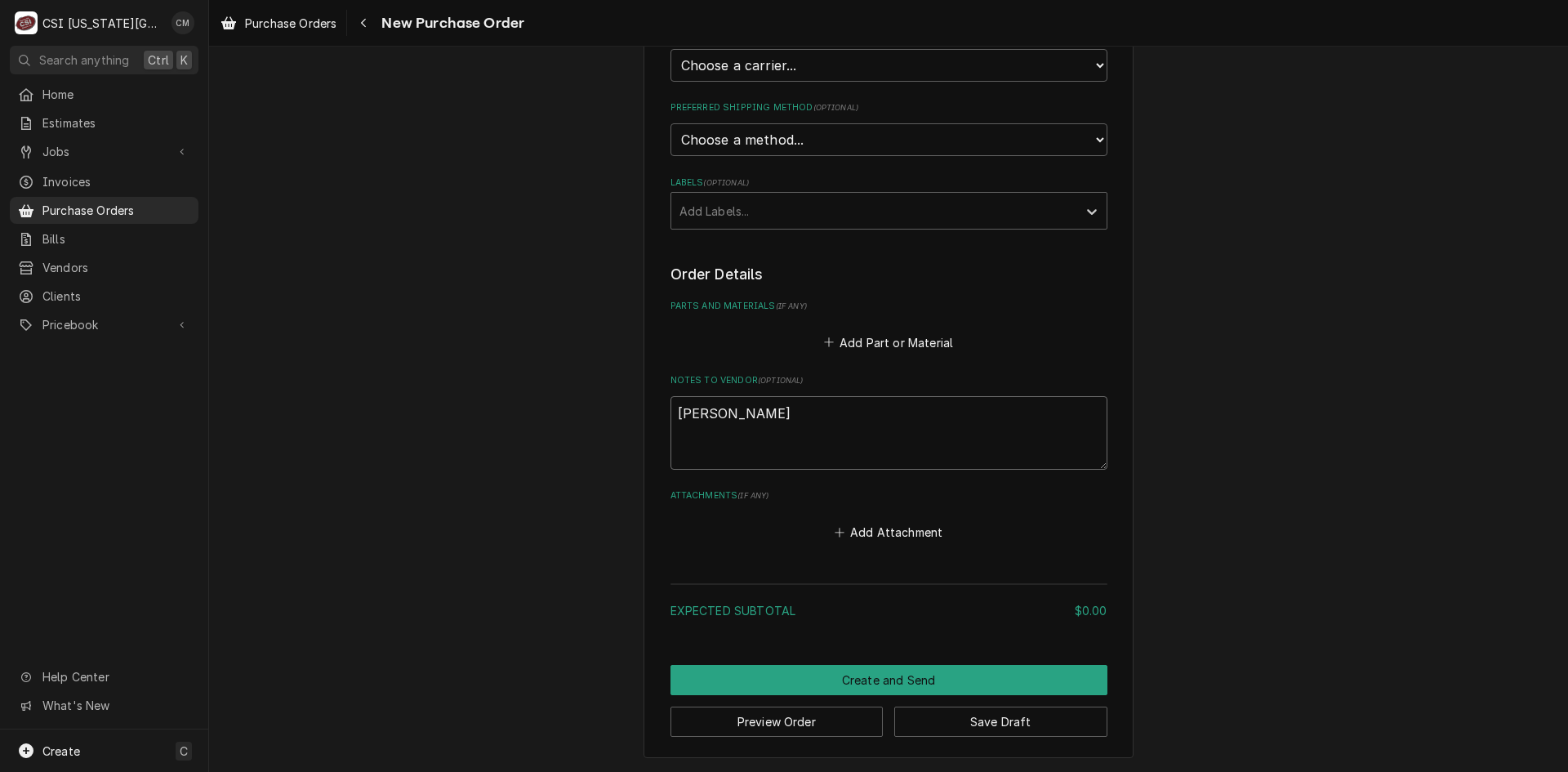
type textarea "x"
type textarea "Sean McK"
type textarea "x"
type textarea "Sean McKe"
type textarea "x"
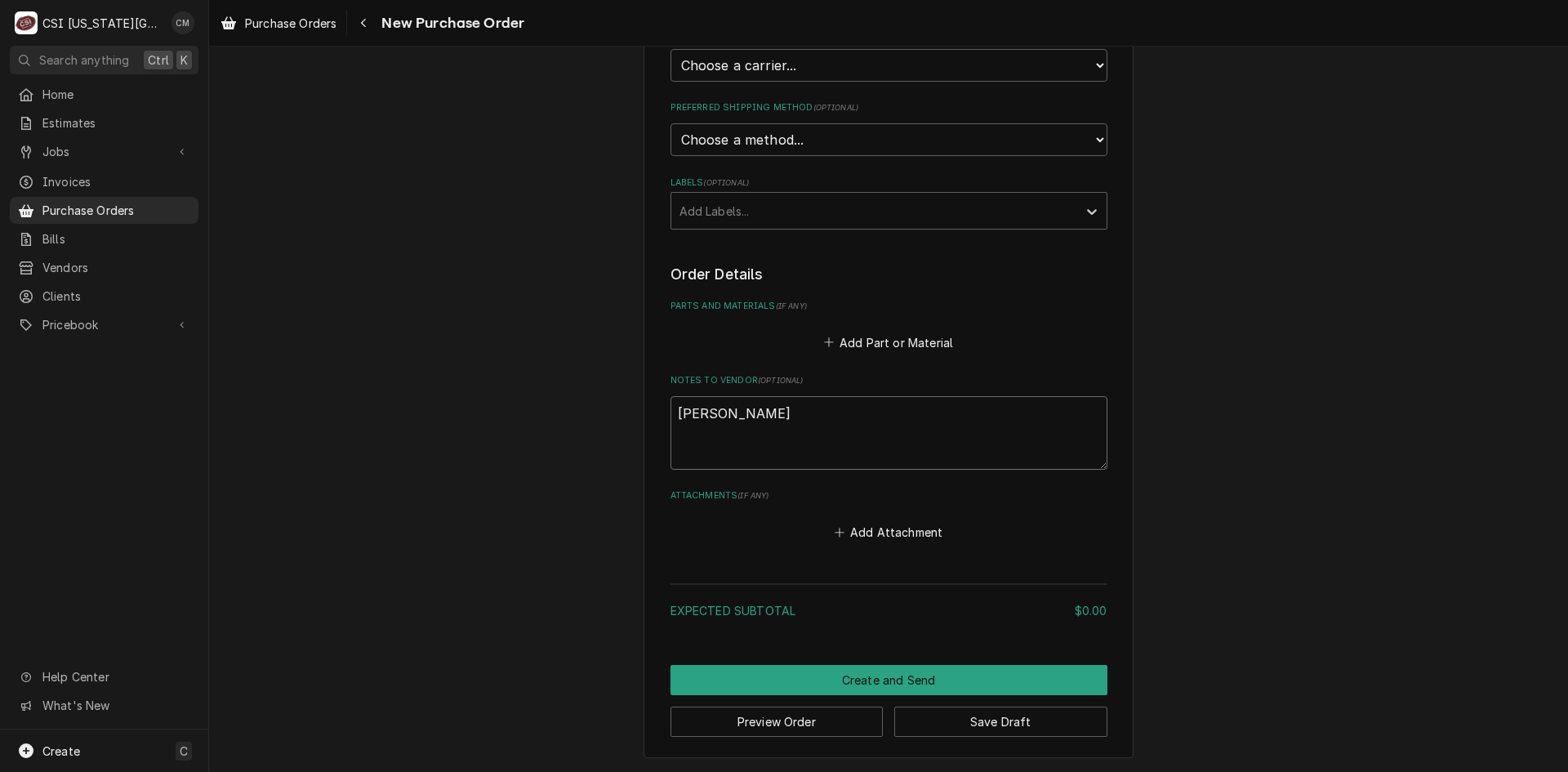
type textarea "Sean McKel"
type textarea "x"
type textarea "Sean McKelv"
type textarea "x"
type textarea "Sean McKelve"
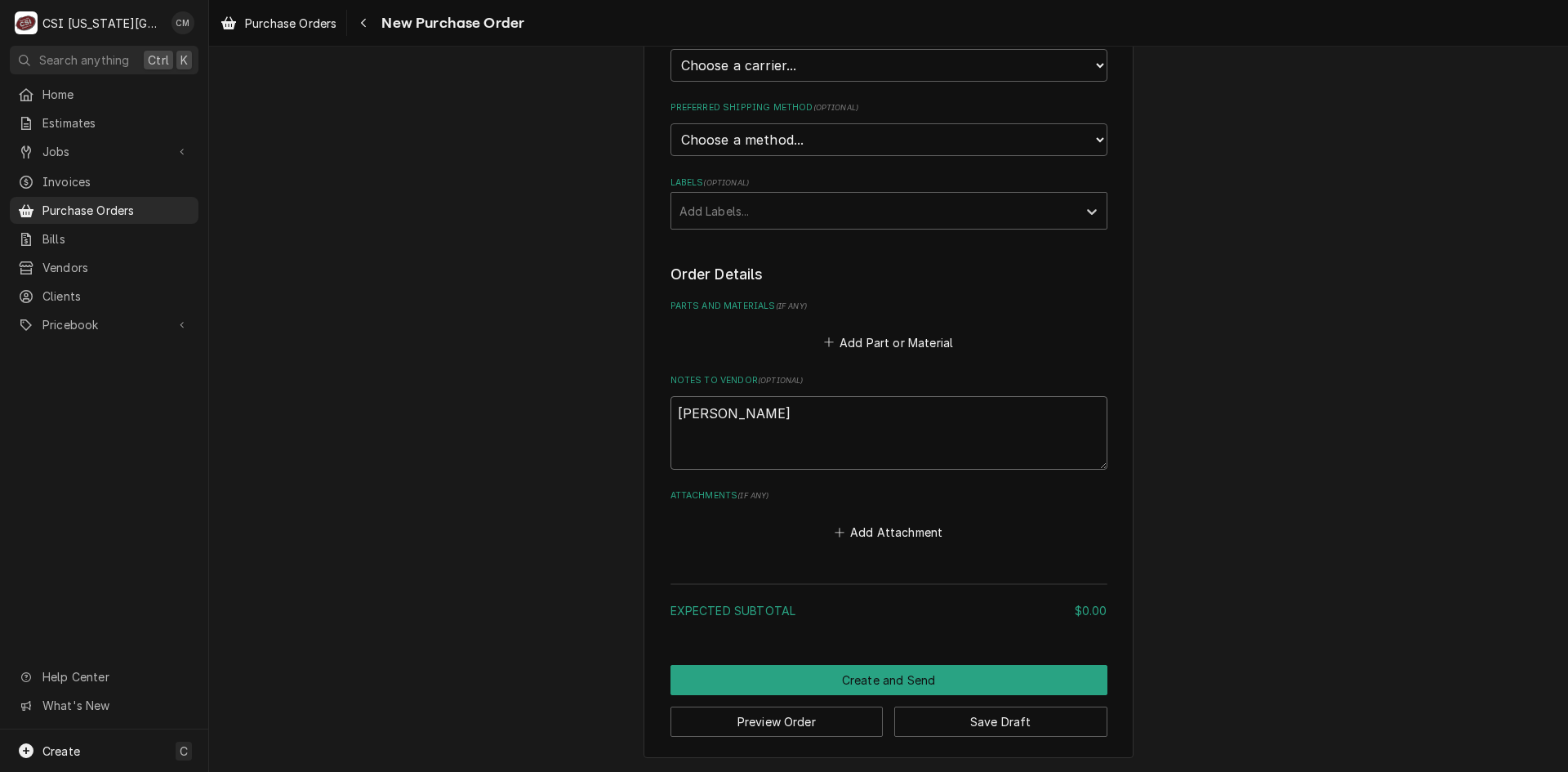
type textarea "x"
type textarea "Sean McKelver"
type textarea "x"
type textarea "Sean McKelve"
type textarea "x"
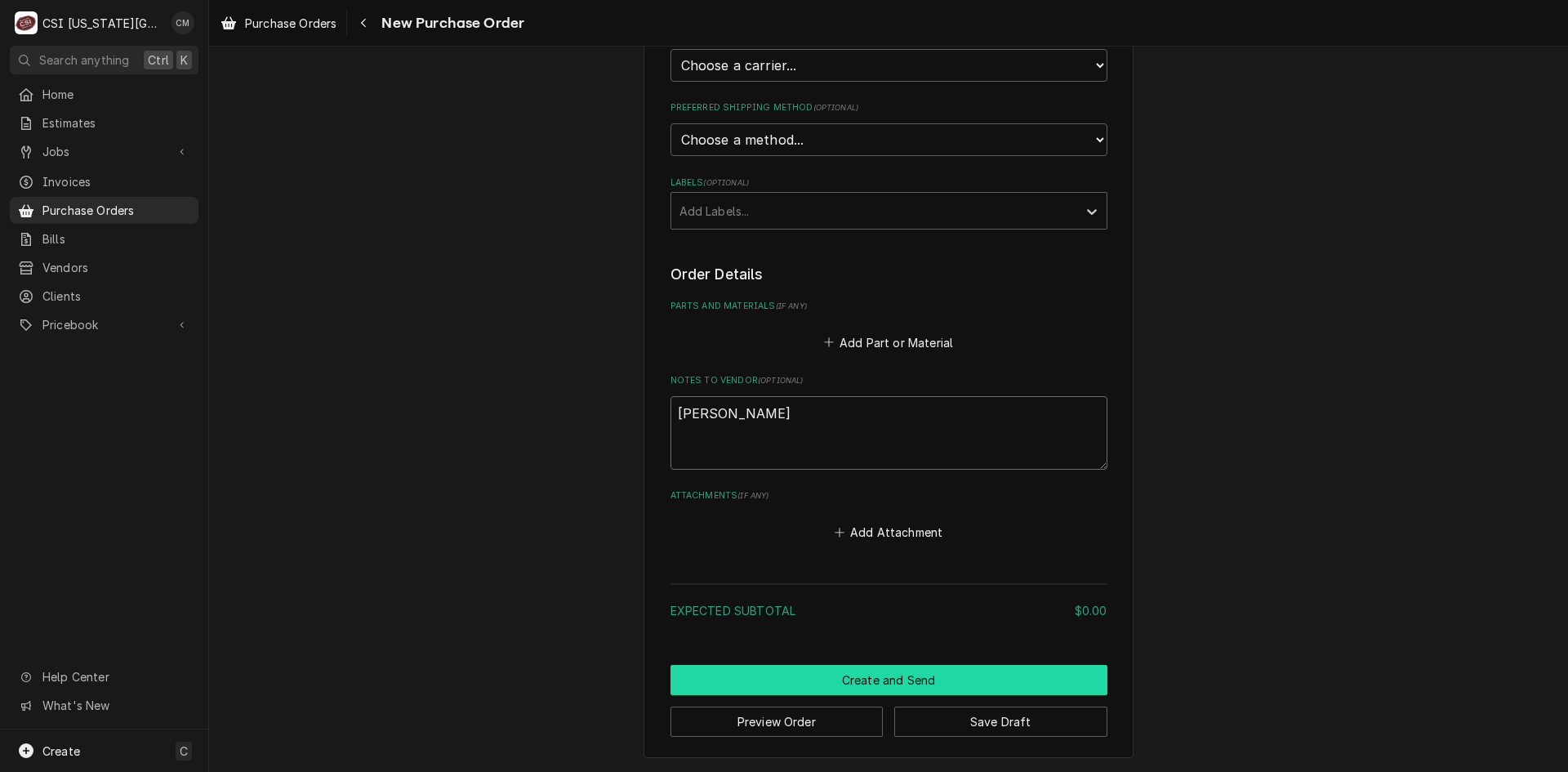
type textarea "[PERSON_NAME]"
click at [939, 679] on button "Create and Send" at bounding box center [889, 680] width 436 height 30
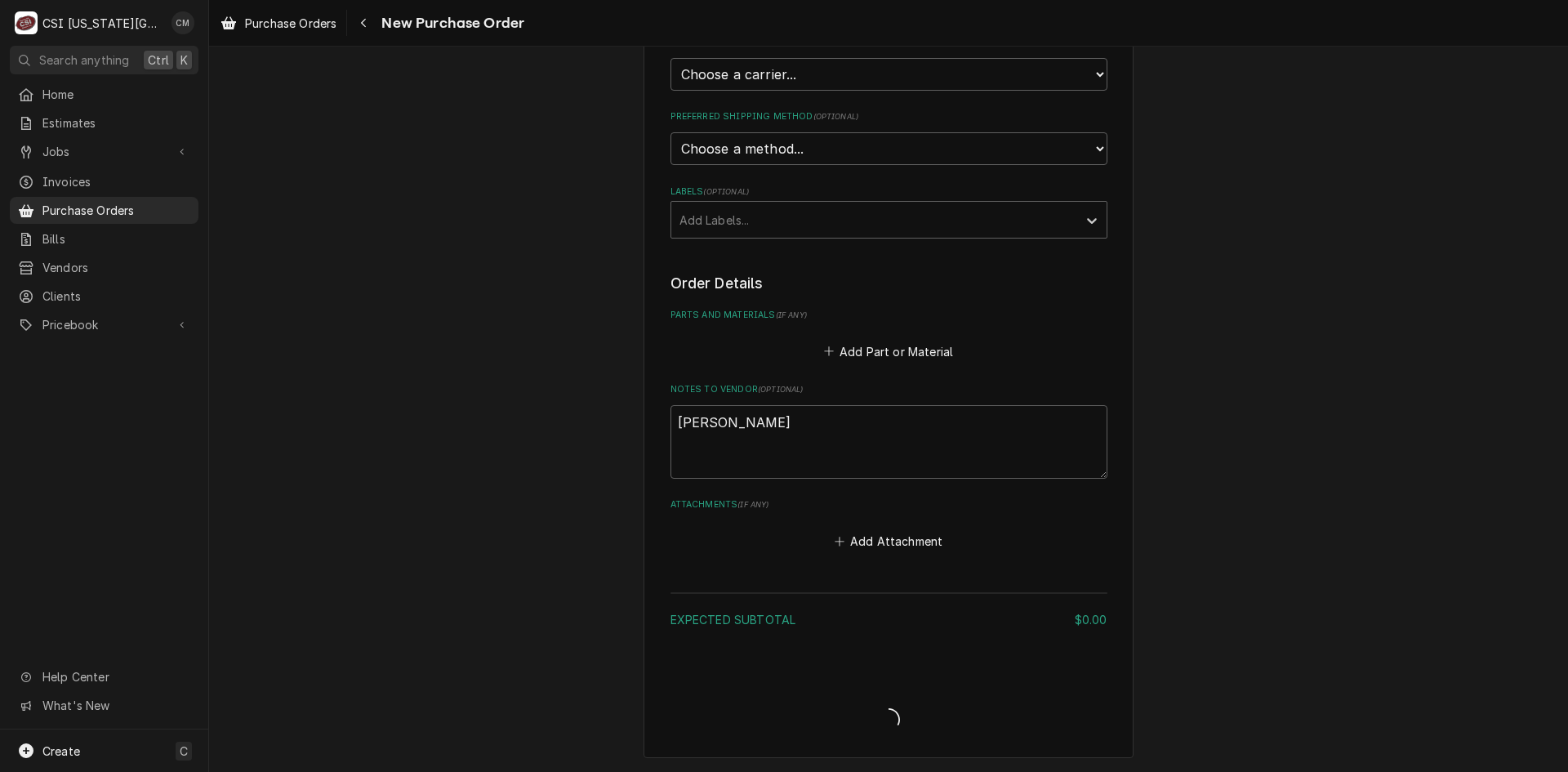
type textarea "x"
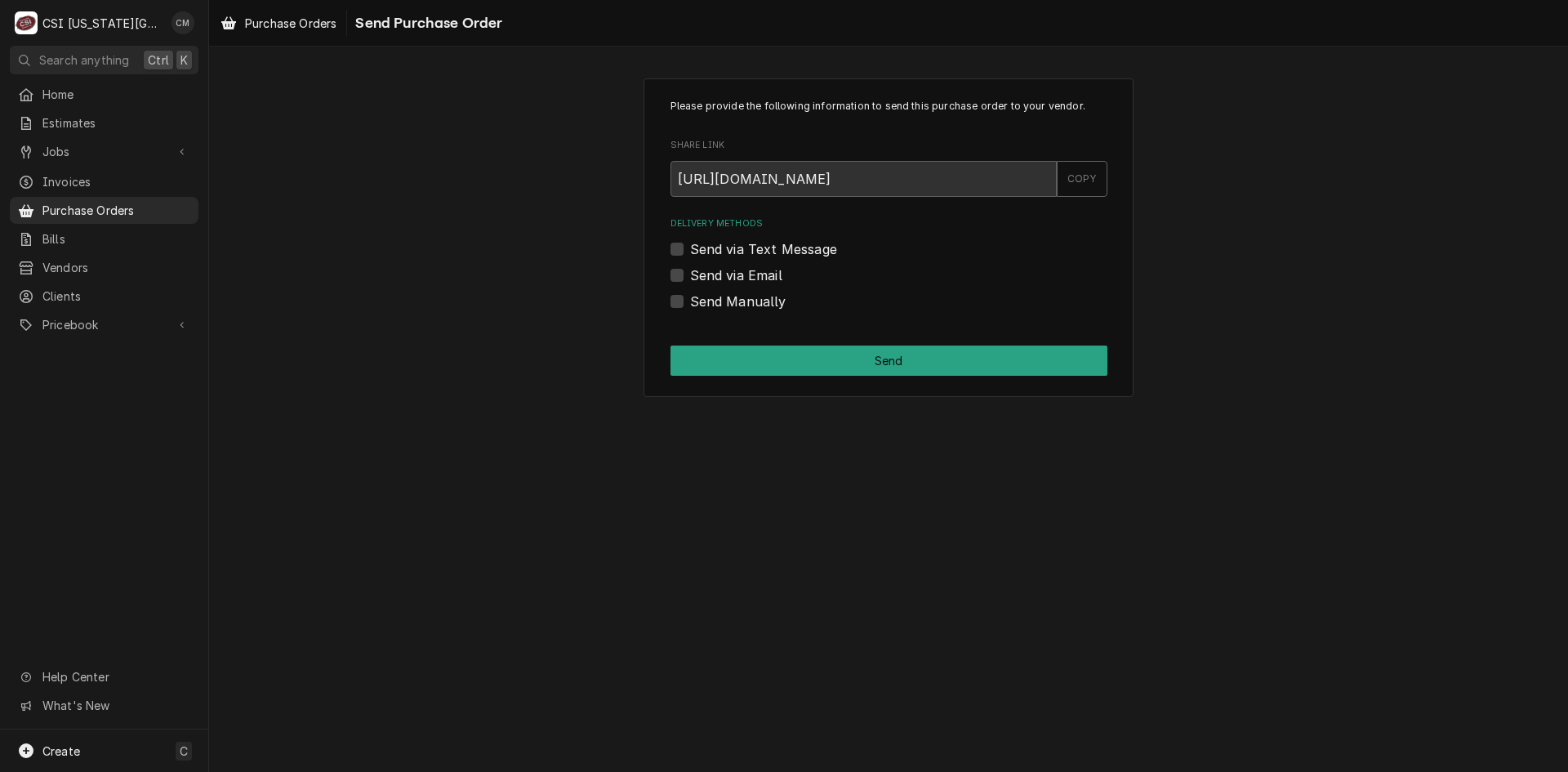
click at [690, 301] on label "Send Manually" at bounding box center [738, 301] width 96 height 20
click at [690, 301] on input "Send Manually" at bounding box center [909, 309] width 436 height 36
checkbox input "true"
click at [777, 356] on button "Send" at bounding box center [889, 361] width 436 height 30
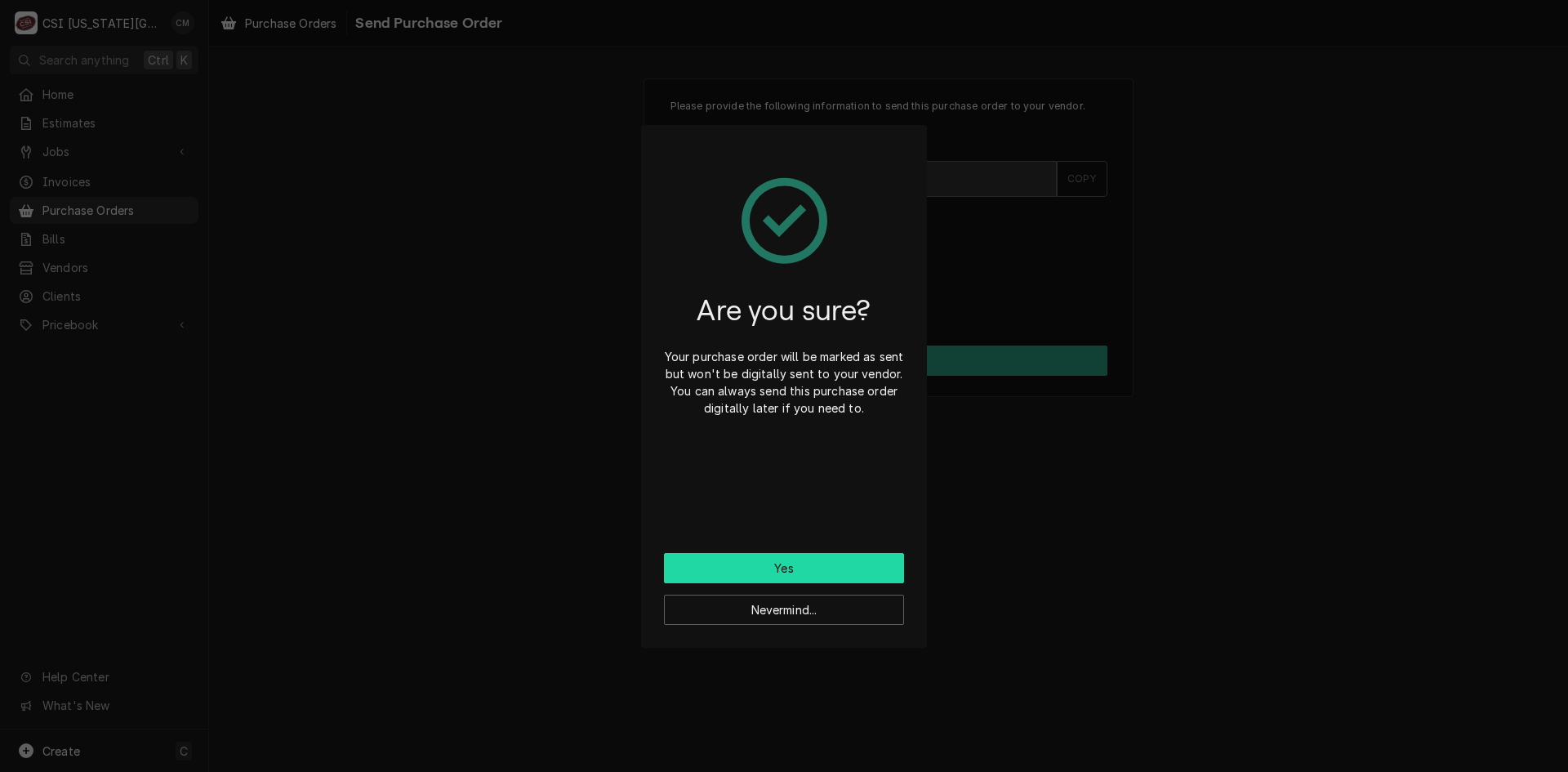
click at [826, 562] on button "Yes" at bounding box center [784, 568] width 240 height 30
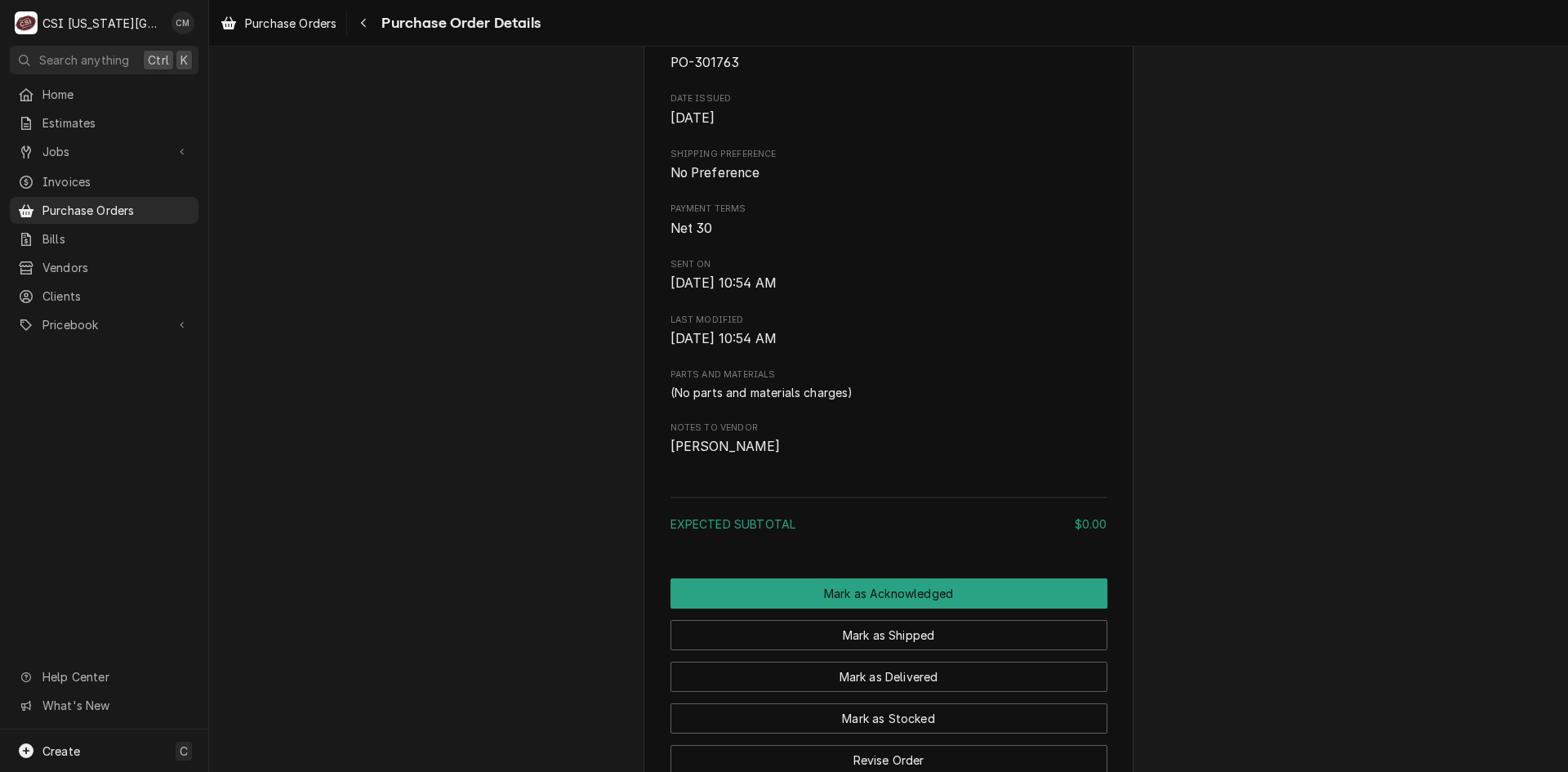
scroll to position [828, 0]
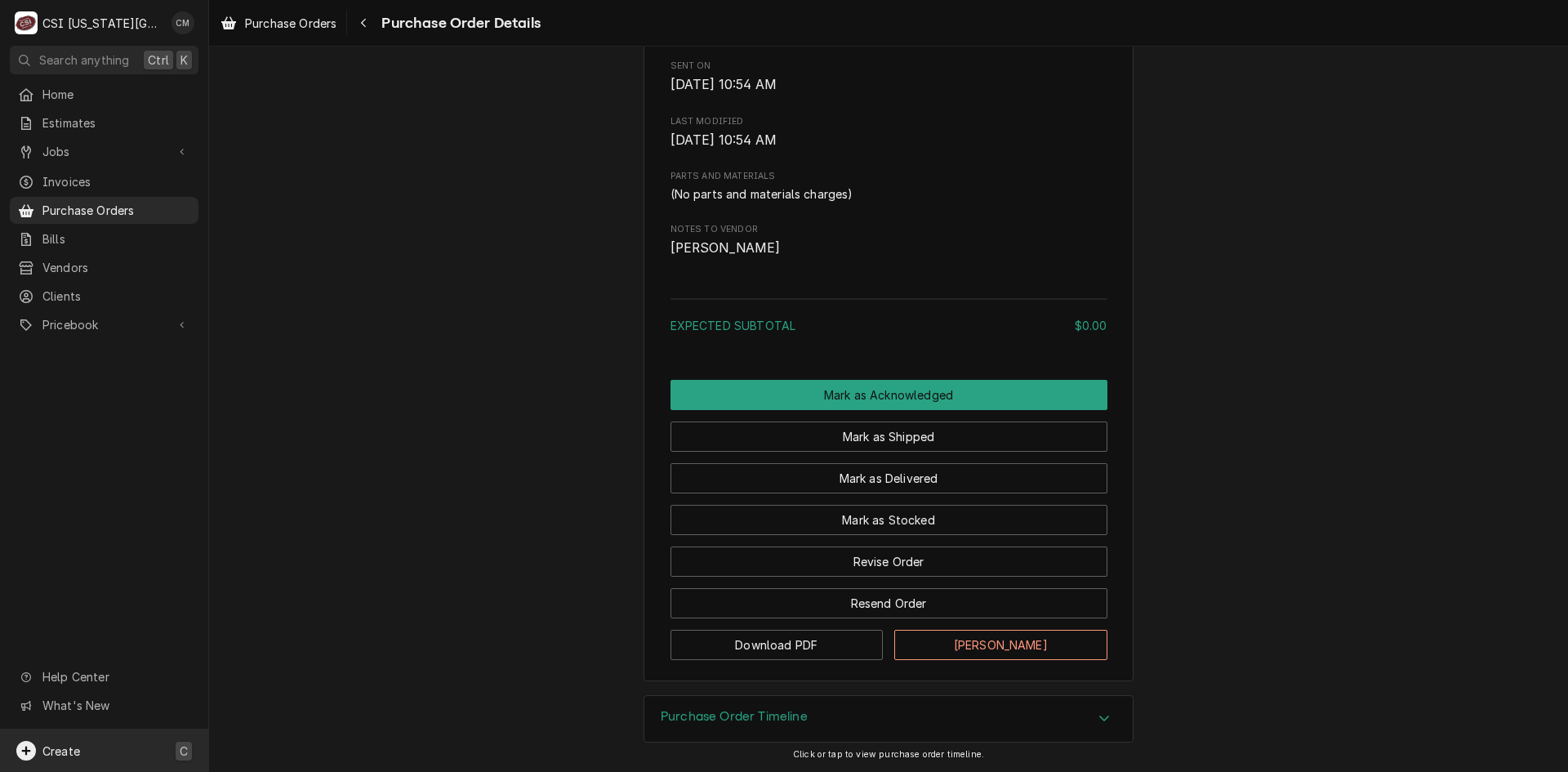
click at [104, 749] on div "Create C" at bounding box center [104, 750] width 208 height 42
click at [280, 690] on div "Purchase Order" at bounding box center [305, 694] width 110 height 17
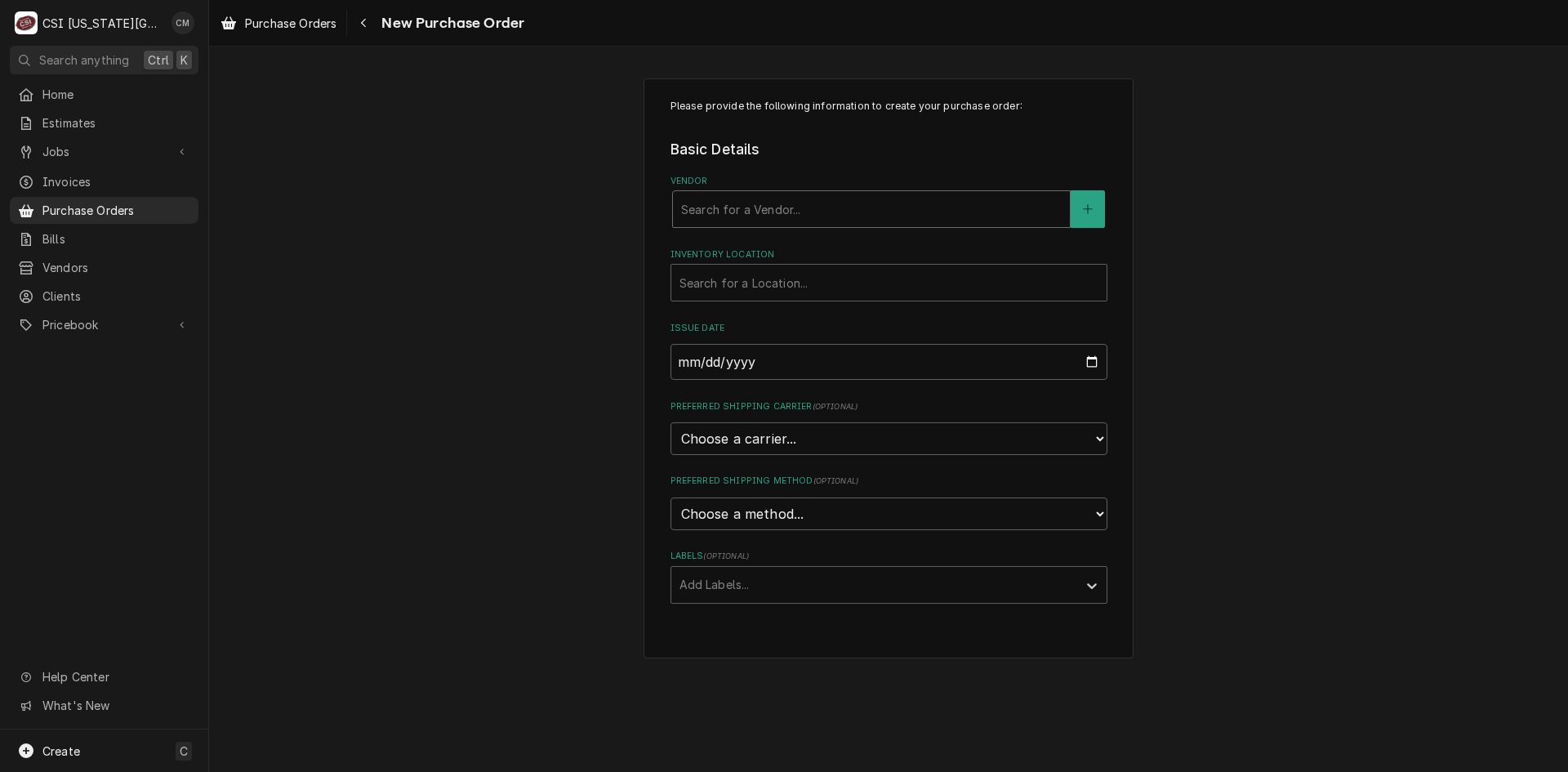
click at [855, 207] on div "Vendor" at bounding box center [871, 209] width 380 height 29
type input "home depot"
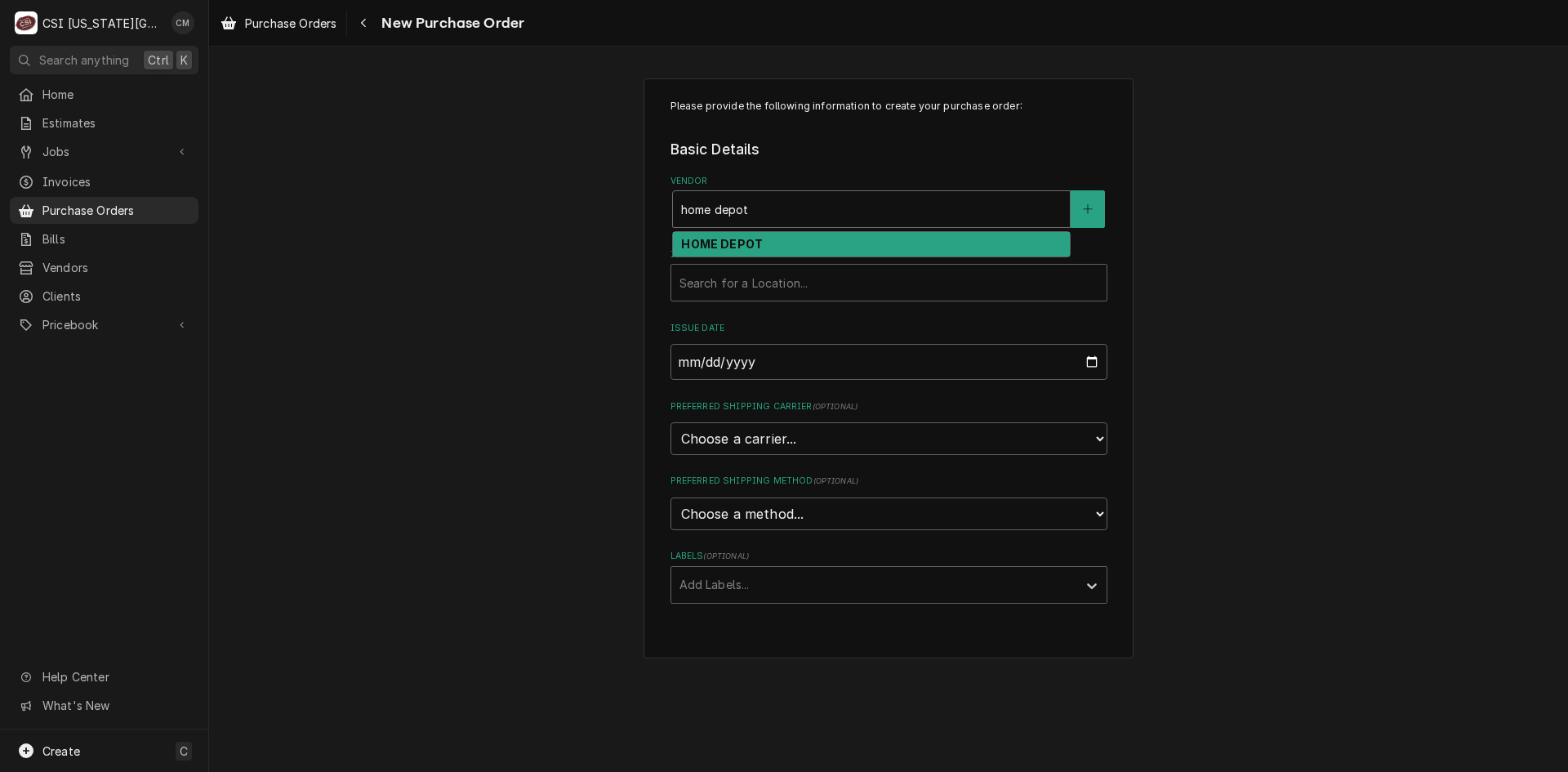
click at [817, 250] on div "HOME DEPOT" at bounding box center [871, 245] width 397 height 25
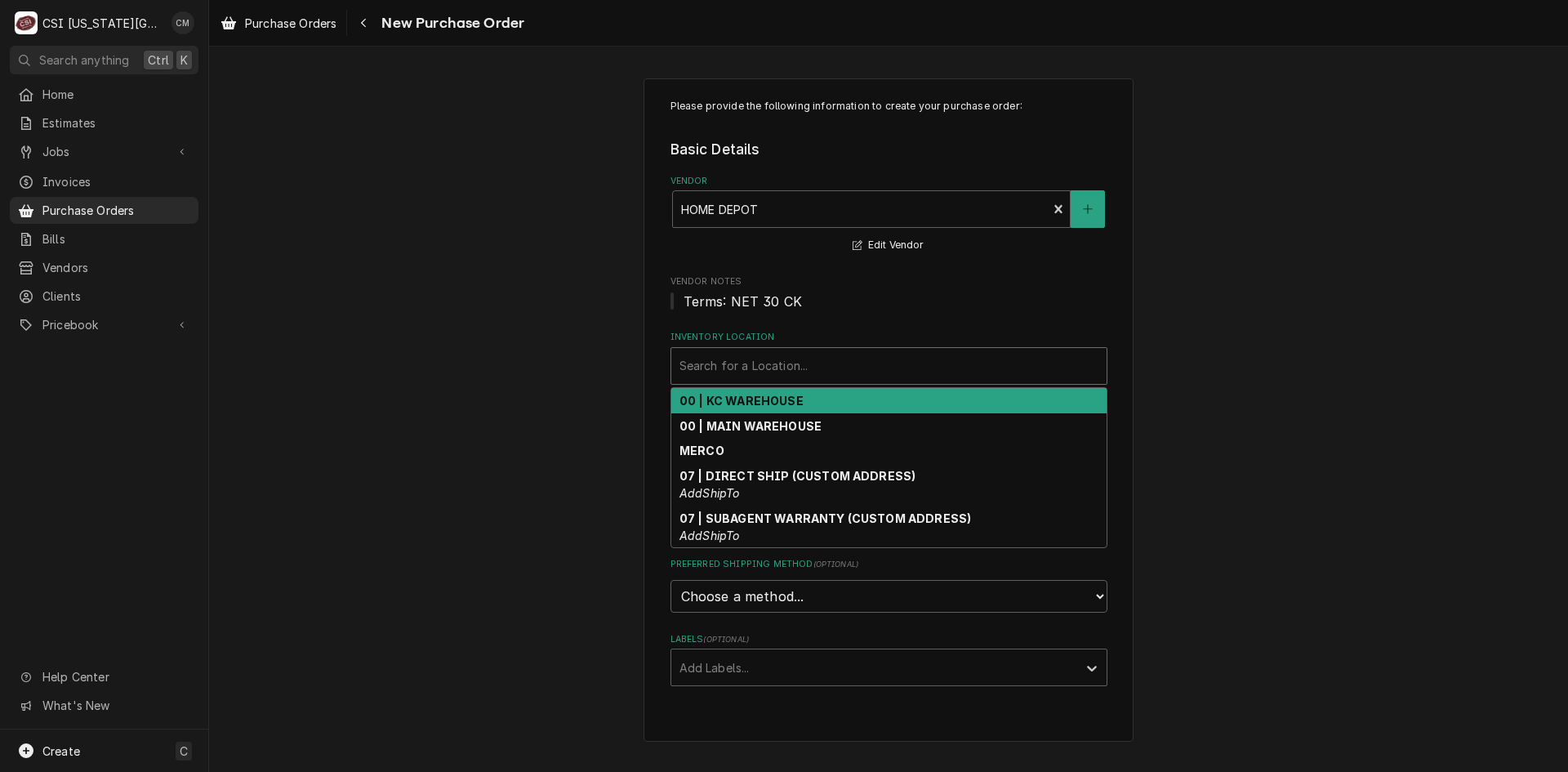
click at [802, 361] on div "Inventory Location" at bounding box center [888, 365] width 419 height 29
click at [817, 399] on div "00 | KC WAREHOUSE" at bounding box center [889, 400] width 436 height 25
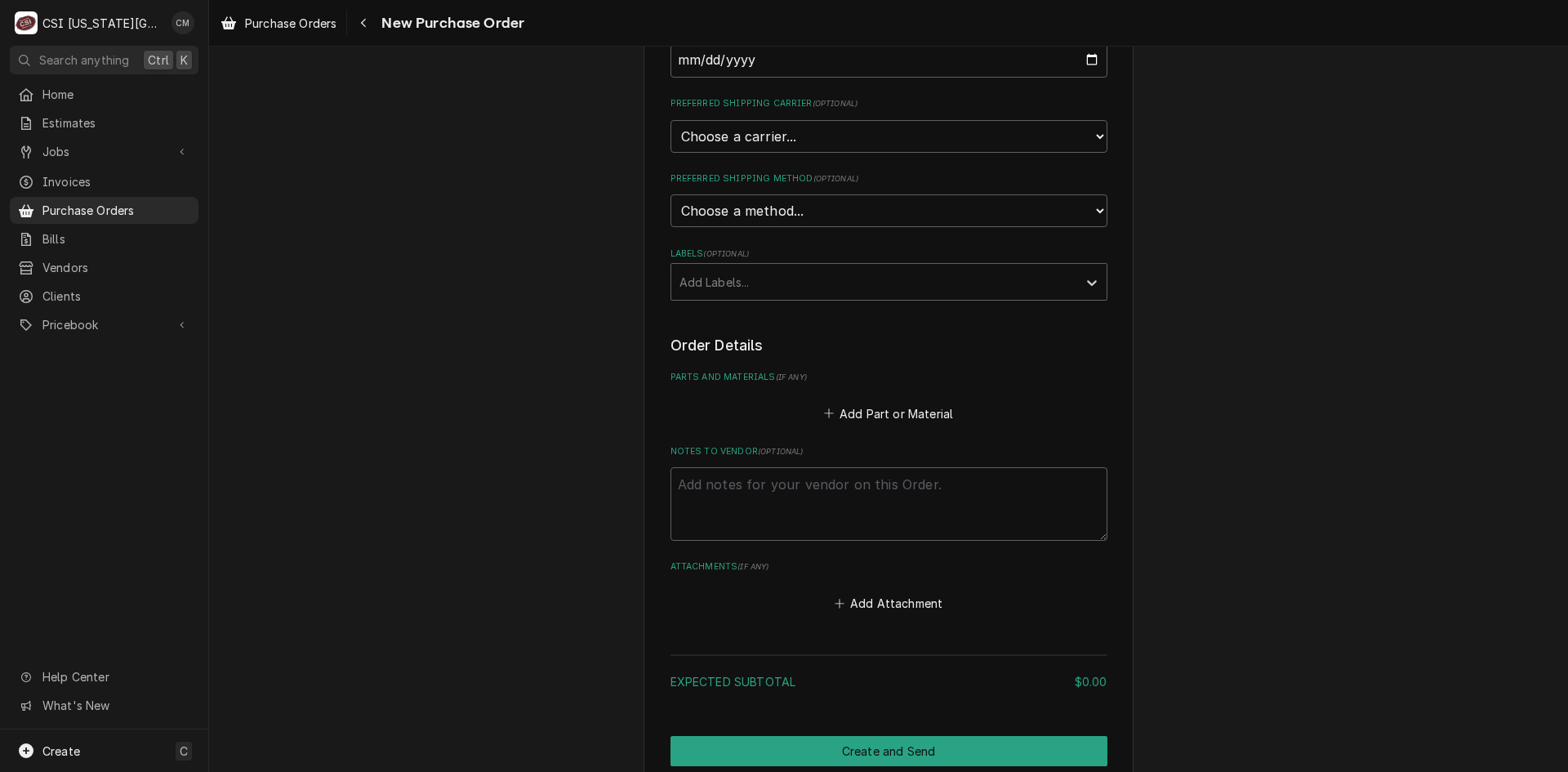
scroll to position [408, 0]
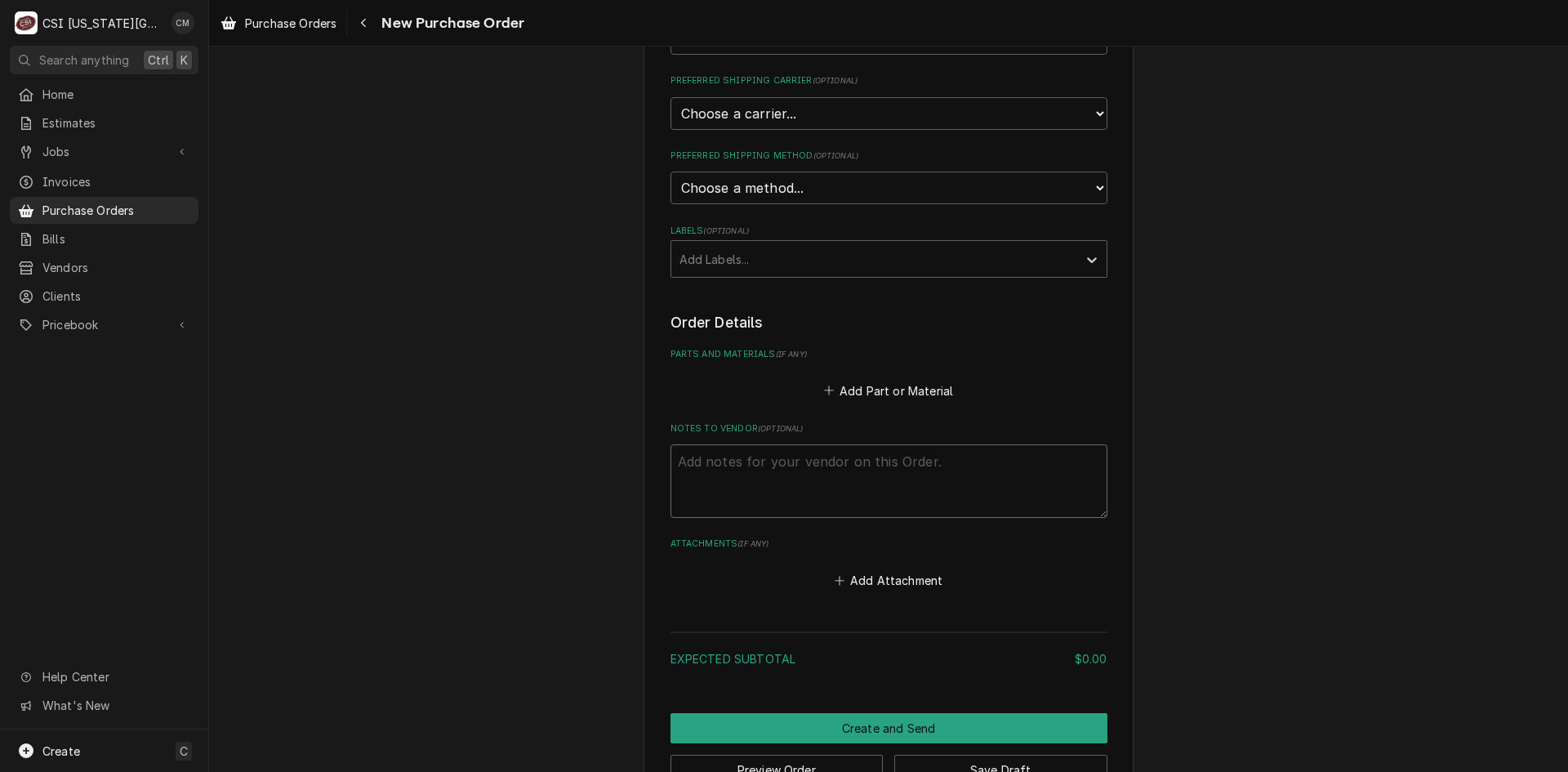
click at [841, 477] on textarea "Notes to Vendor ( optional )" at bounding box center [889, 481] width 436 height 73
type textarea "x"
type textarea "S"
type textarea "x"
type textarea "Se"
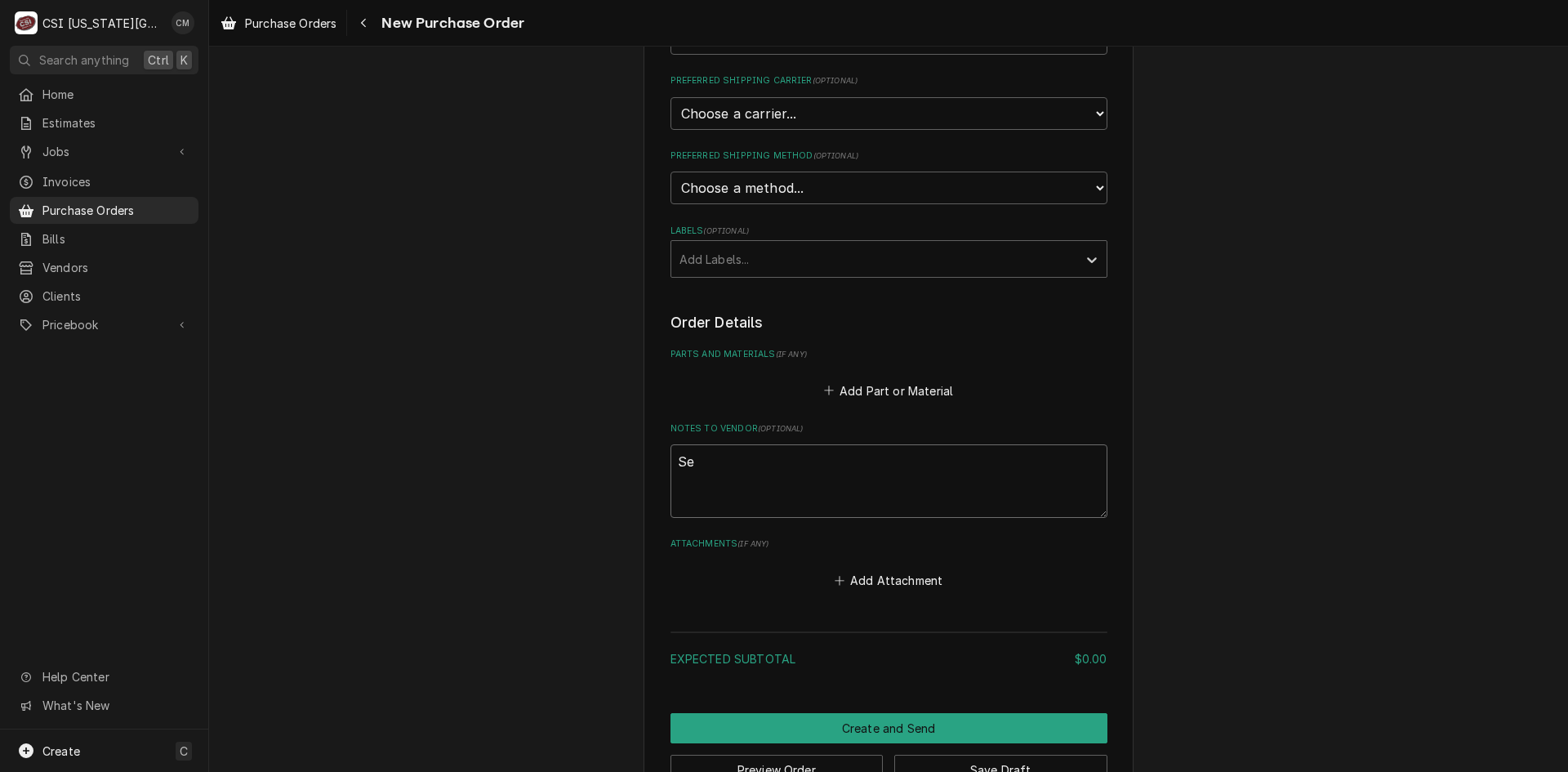
type textarea "x"
type textarea "Sea"
type textarea "x"
type textarea "Sean"
type textarea "x"
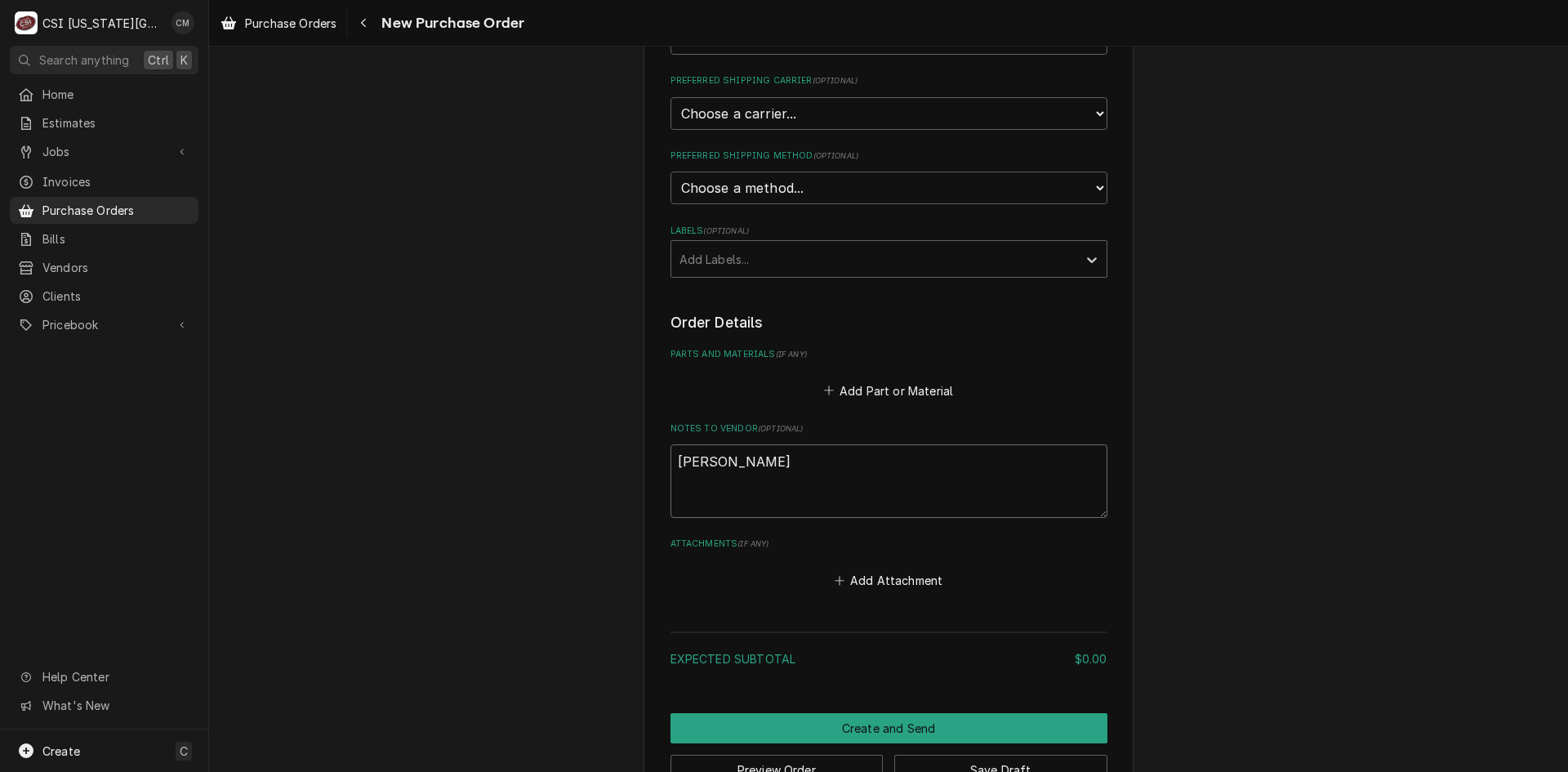
type textarea "Sean"
type textarea "x"
type textarea "Sean M"
type textarea "x"
type textarea "Sean Mc"
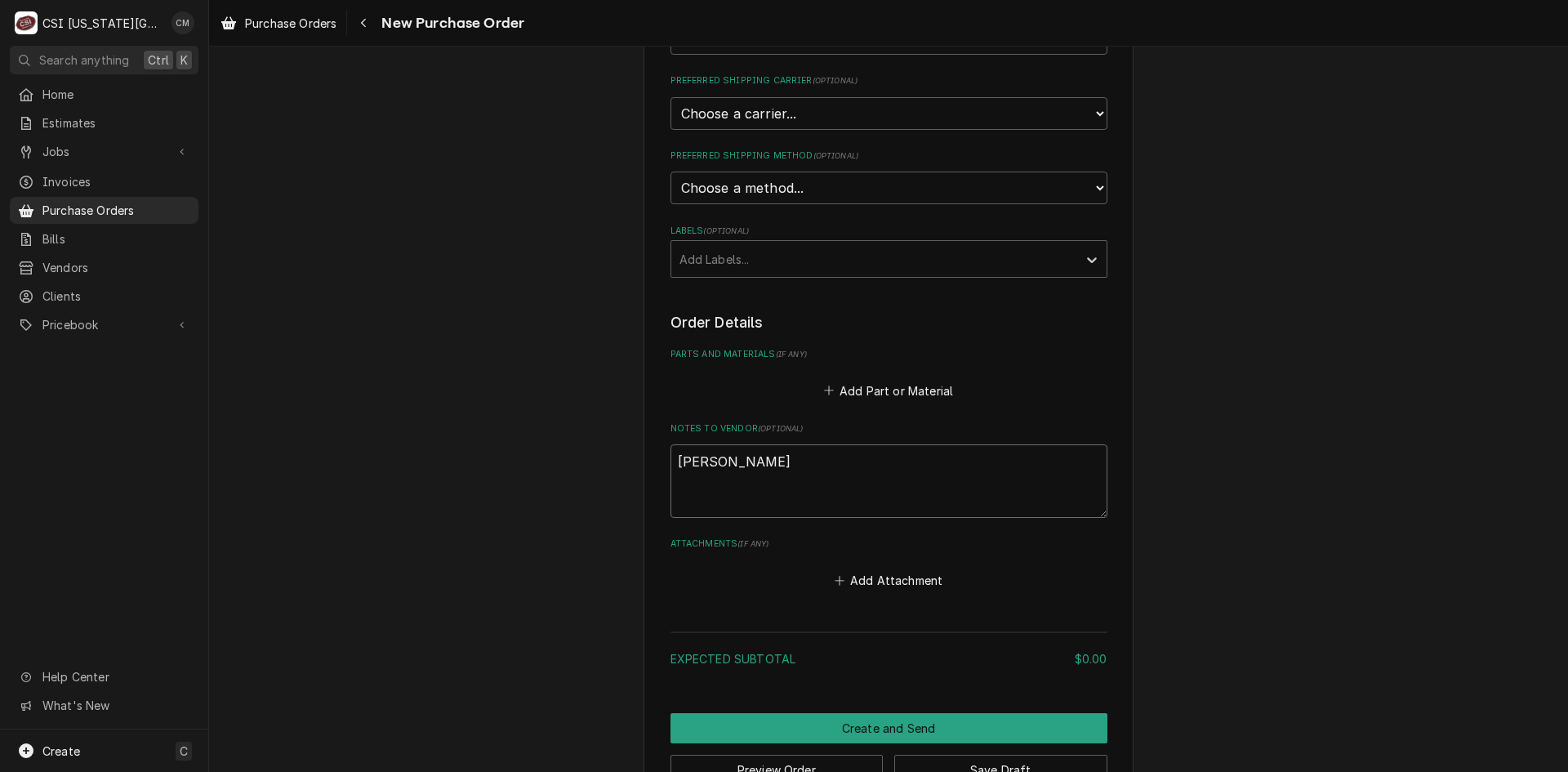
type textarea "x"
type textarea "Sean McK"
type textarea "x"
type textarea "Sean McKe"
type textarea "x"
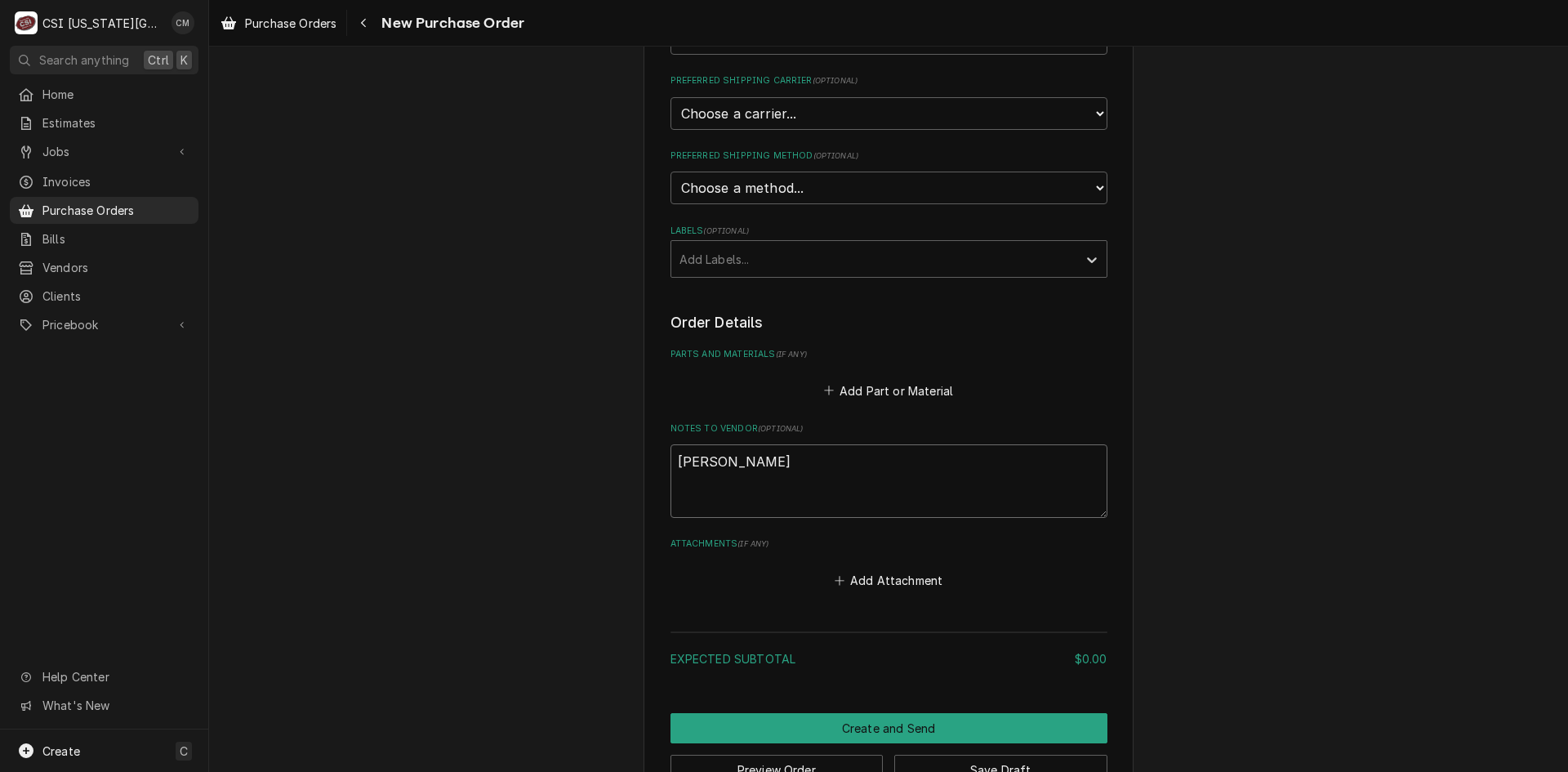
type textarea "Sean McKel"
type textarea "x"
type textarea "Sean McKelv"
type textarea "x"
type textarea "Sean McKelve"
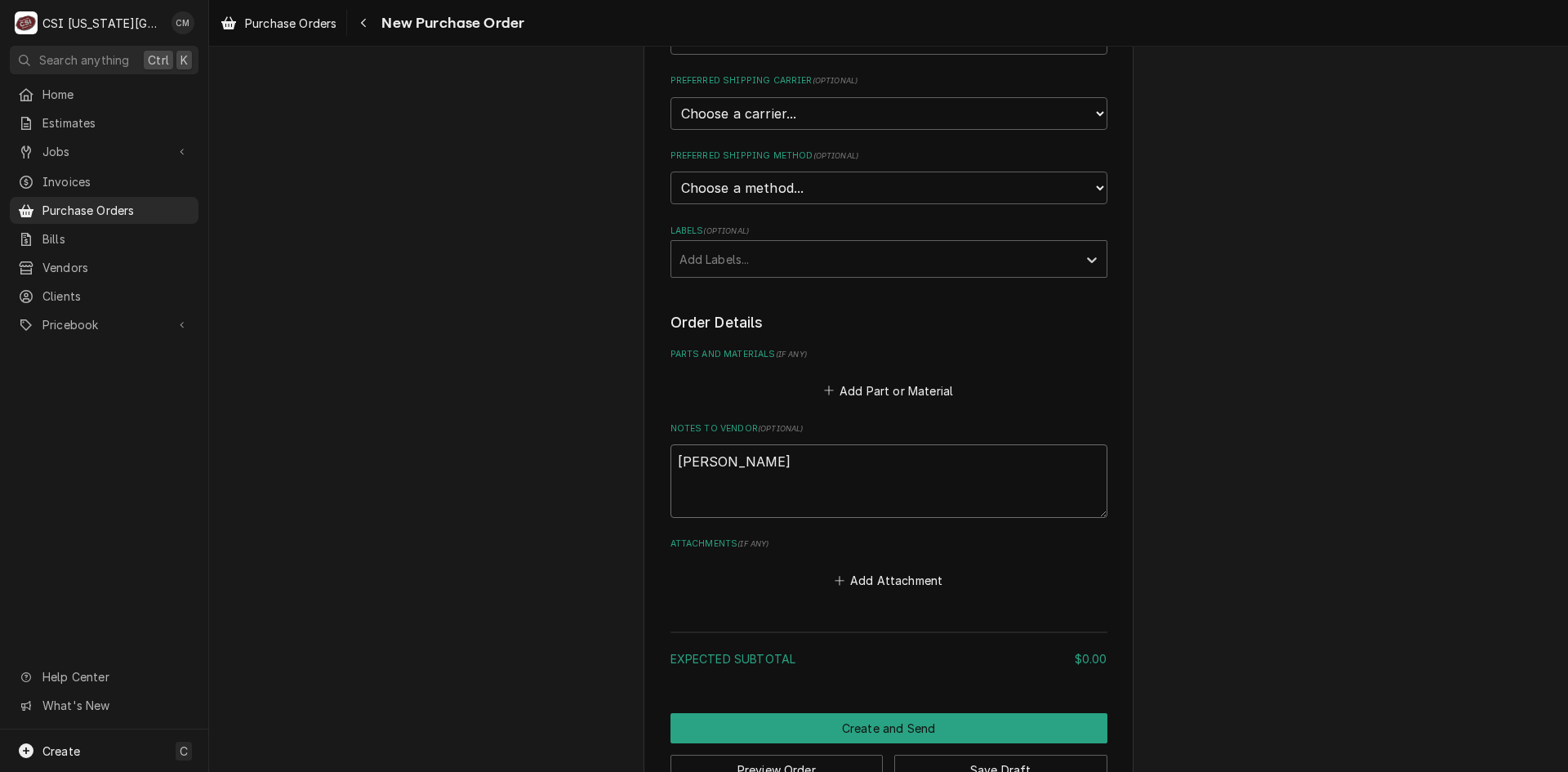
type textarea "x"
type textarea "[PERSON_NAME]"
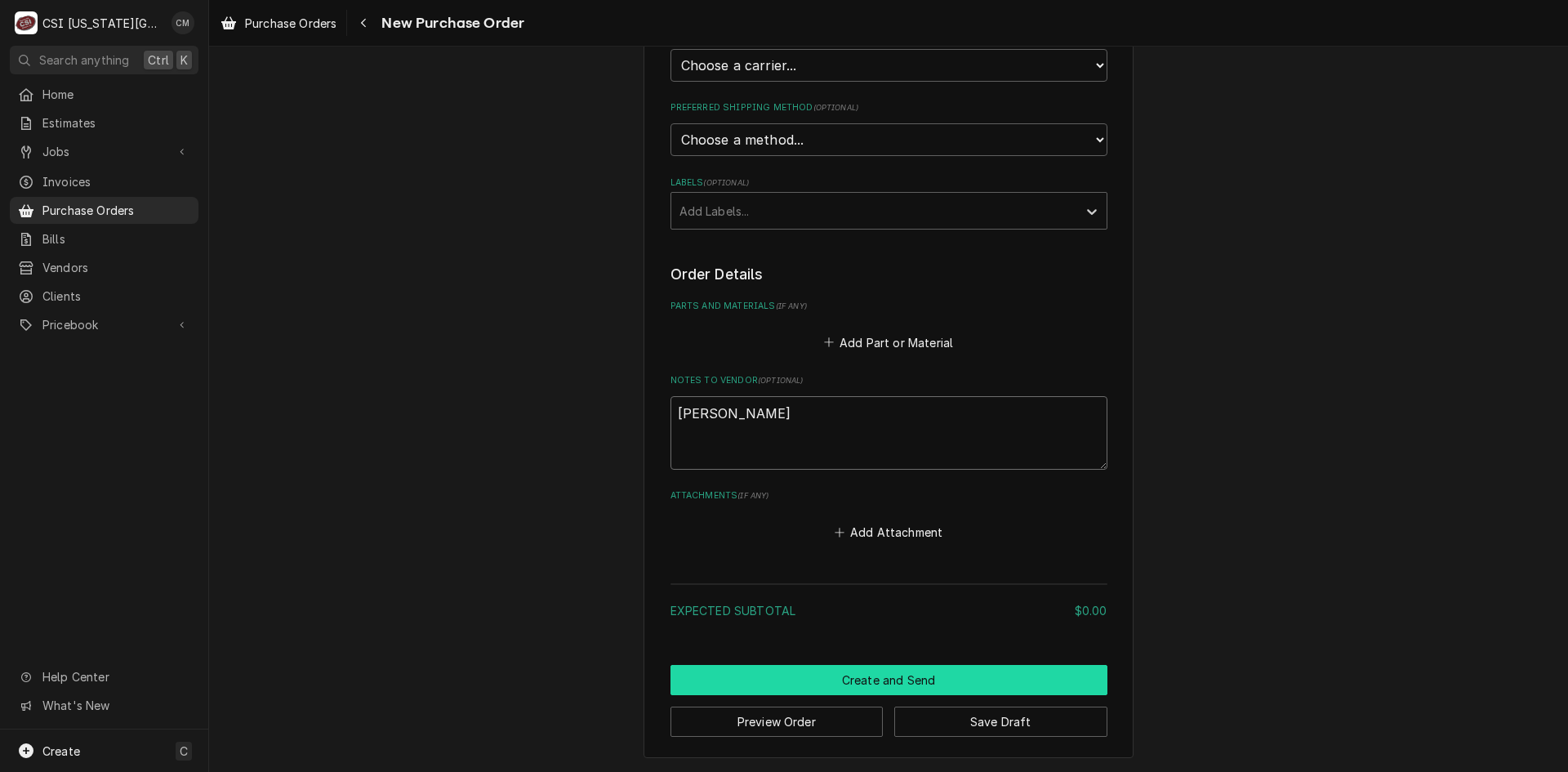
type textarea "x"
type textarea "[PERSON_NAME]"
click at [1018, 680] on button "Create and Send" at bounding box center [889, 680] width 436 height 30
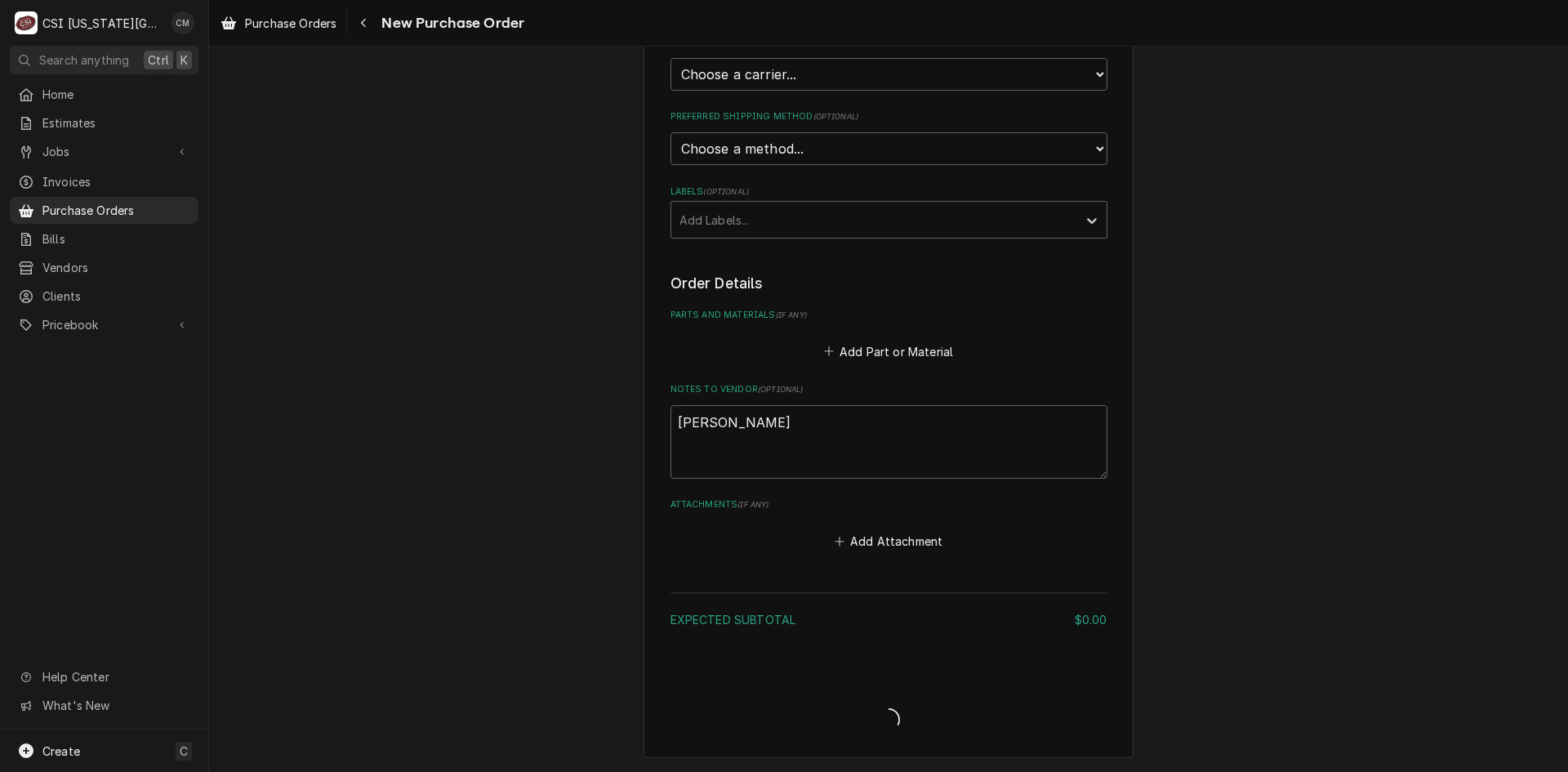
type textarea "x"
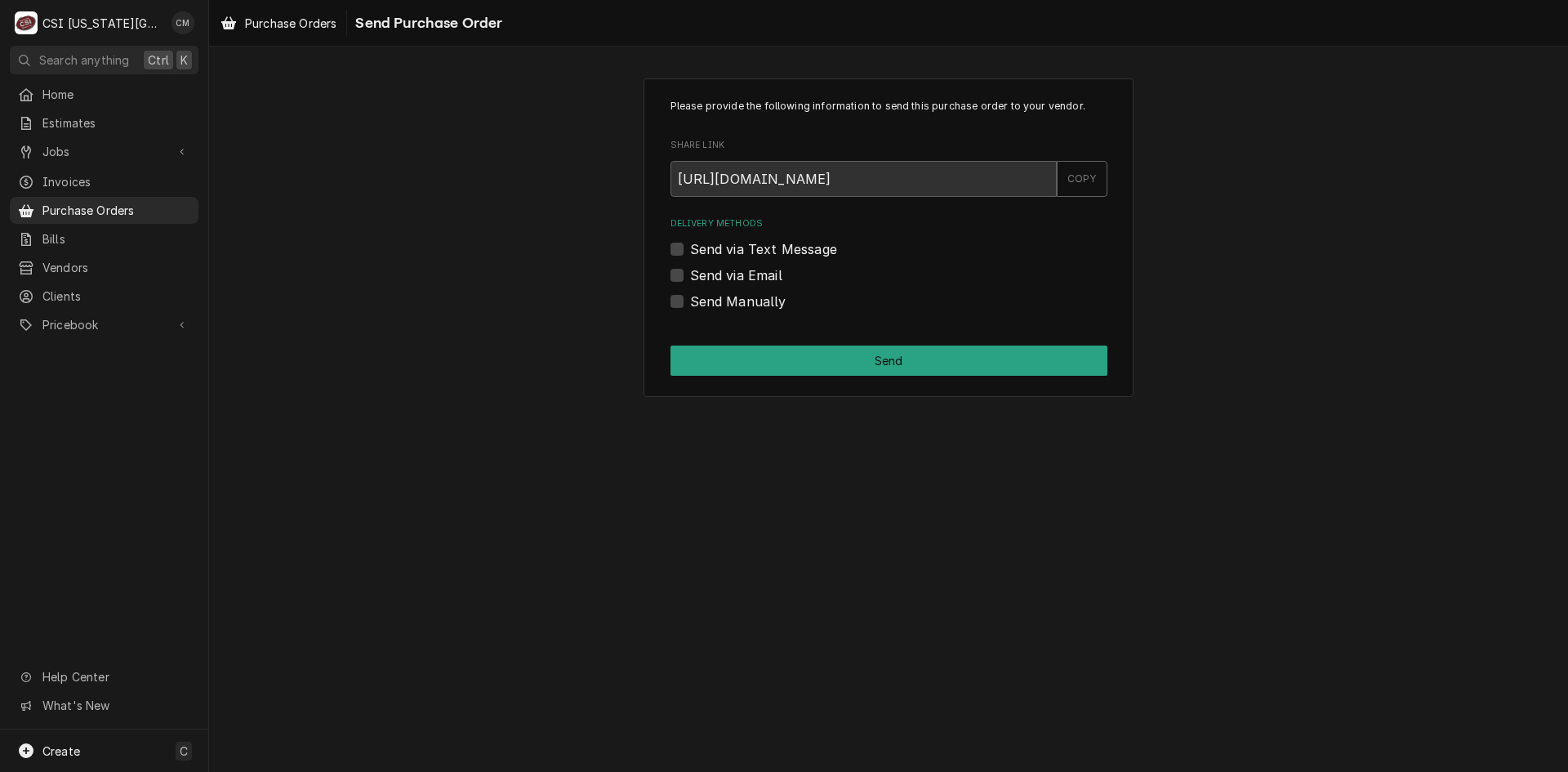
click at [690, 296] on label "Send Manually" at bounding box center [738, 301] width 96 height 20
click at [690, 296] on input "Send Manually" at bounding box center [909, 309] width 436 height 36
checkbox input "true"
click at [743, 353] on button "Send" at bounding box center [889, 361] width 436 height 30
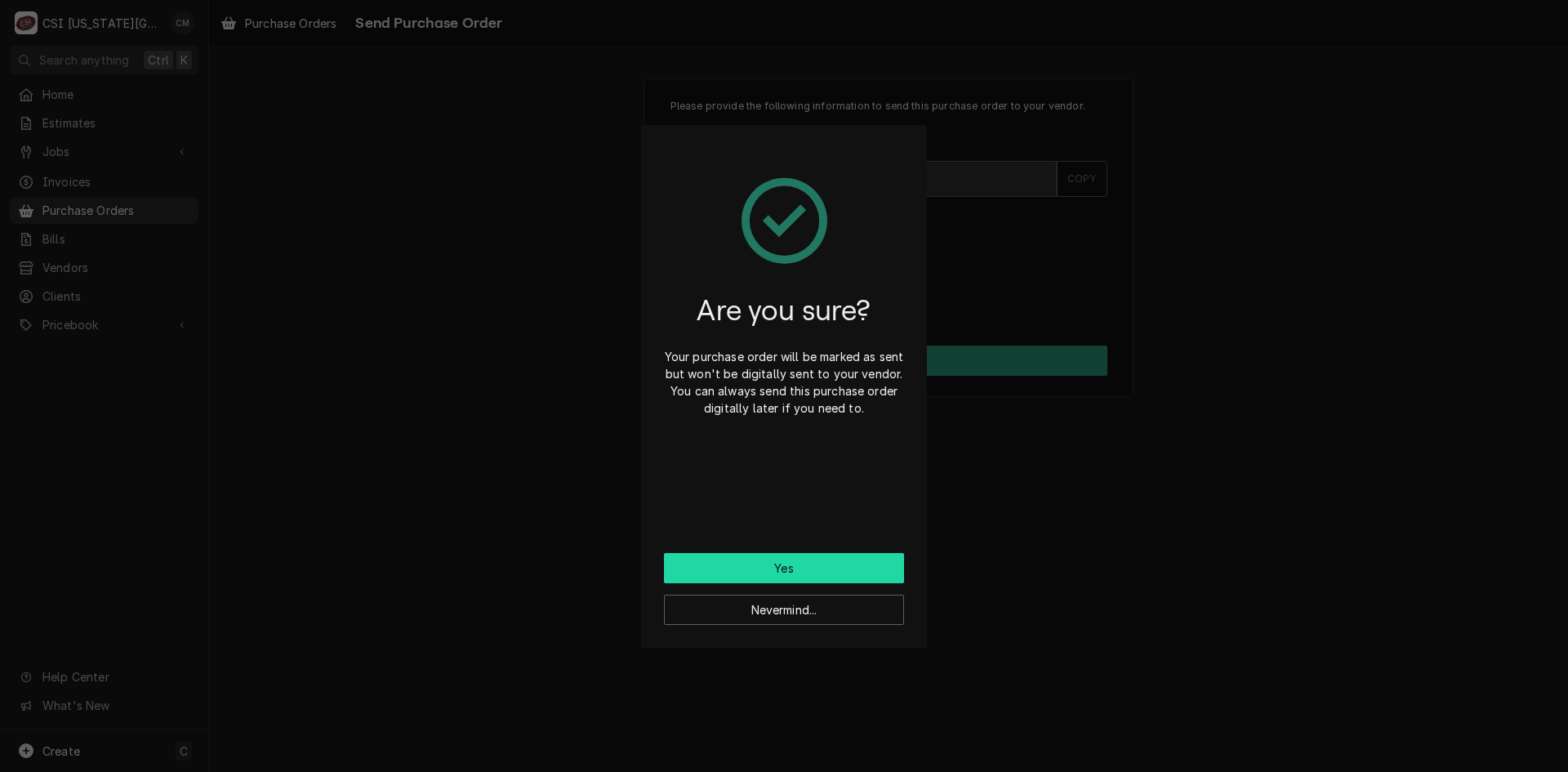
click at [786, 560] on button "Yes" at bounding box center [784, 568] width 240 height 30
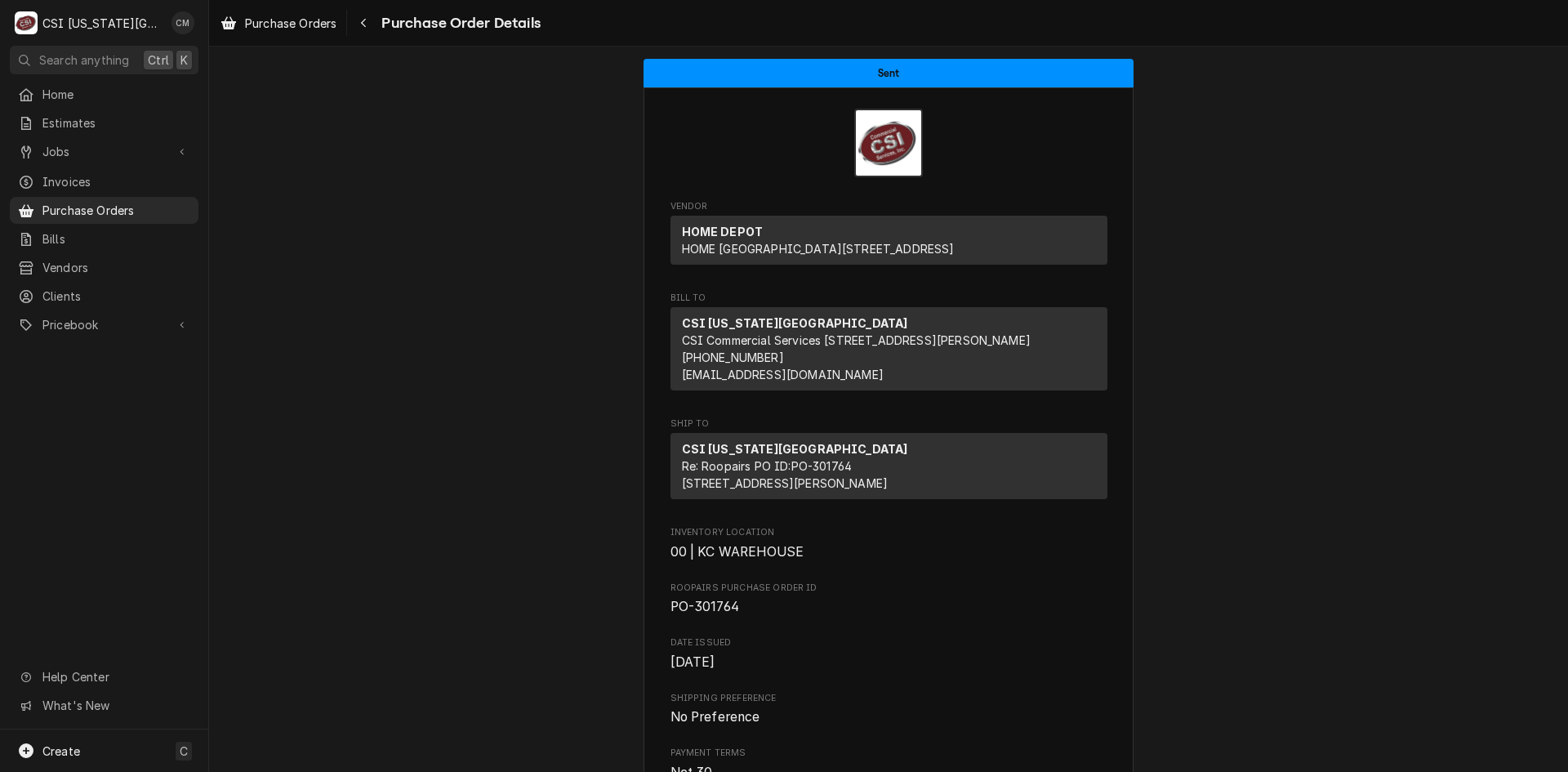
click at [1246, 302] on div "Sent Vendor HOME DEPOT HOME DEPOT [STREET_ADDRESS] Bill To [GEOGRAPHIC_DATA][US…" at bounding box center [888, 742] width 1359 height 1391
